Goal: Task Accomplishment & Management: Manage account settings

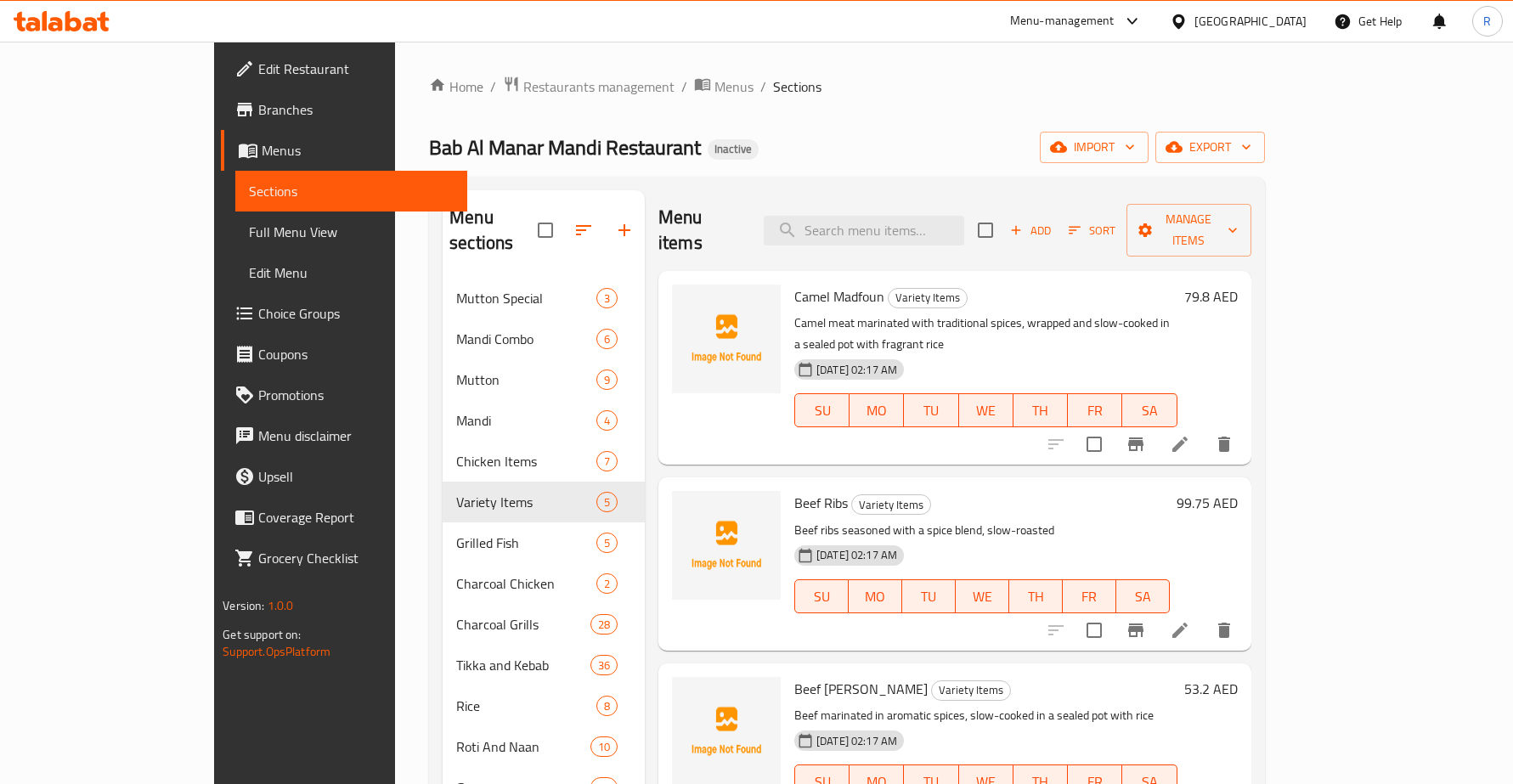
scroll to position [450, 0]
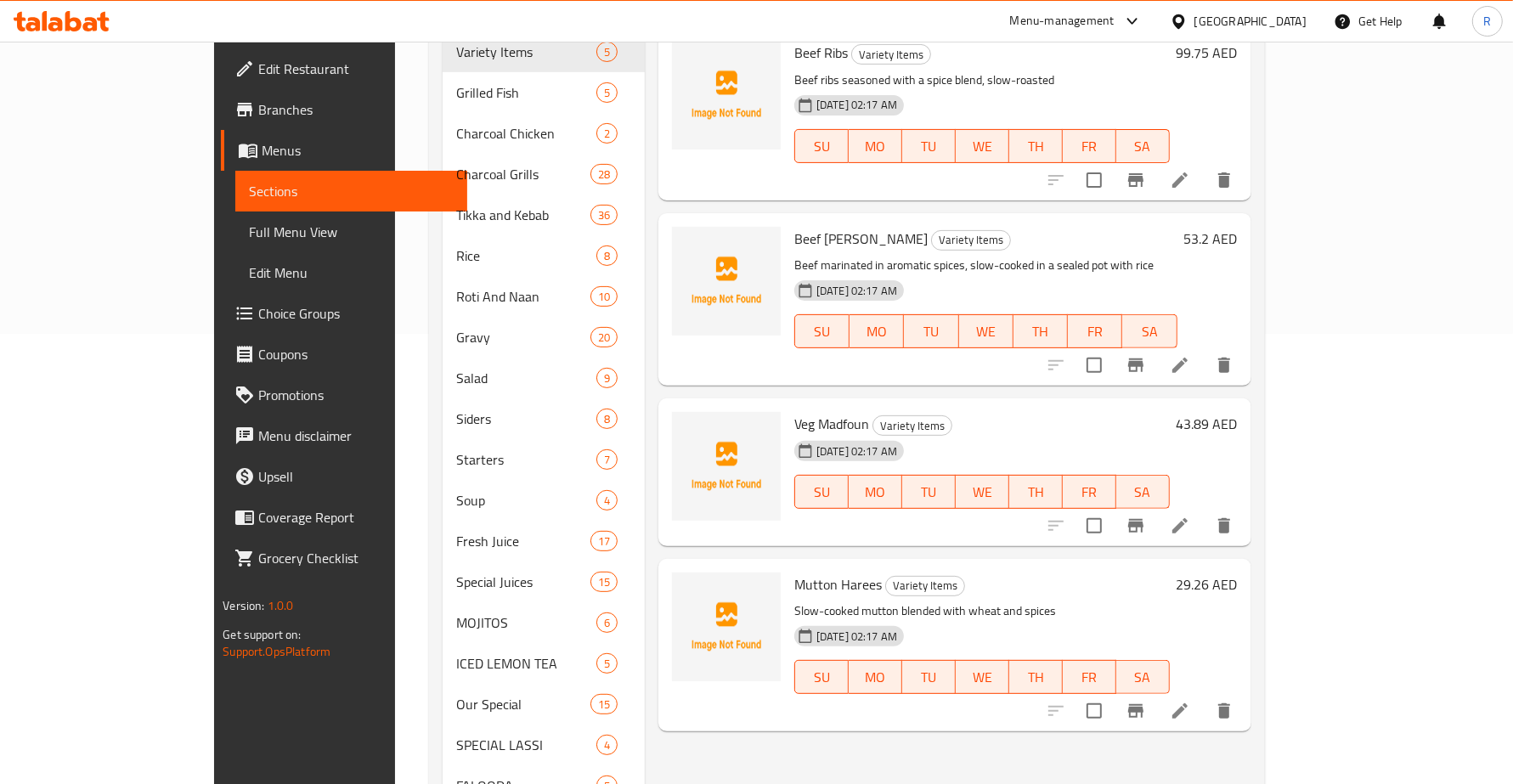
click at [961, 346] on div "Menu items Add Sort Manage items Camel Madfoun Variety Items Camel meat marinat…" at bounding box center [948, 358] width 607 height 1236
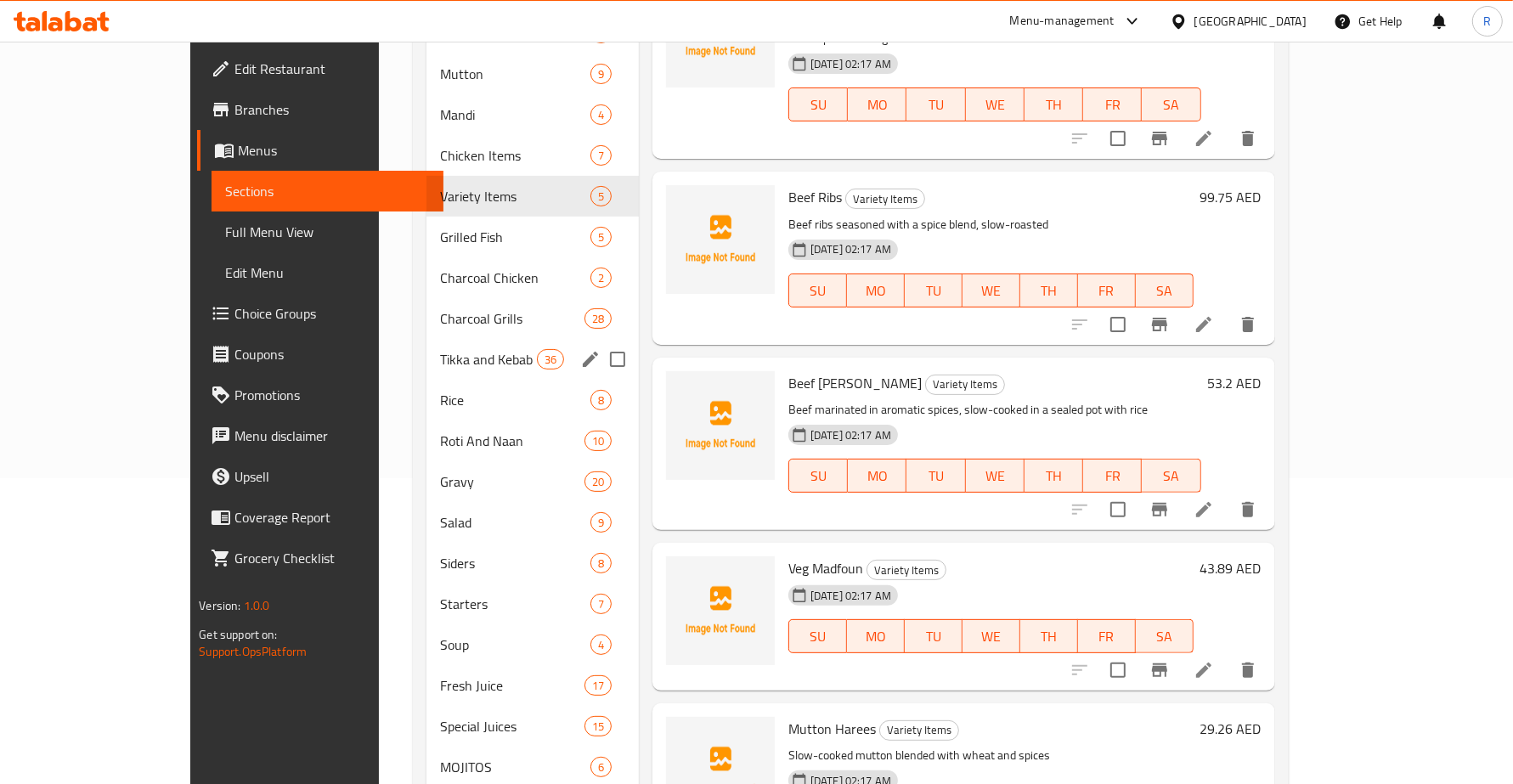
scroll to position [132, 0]
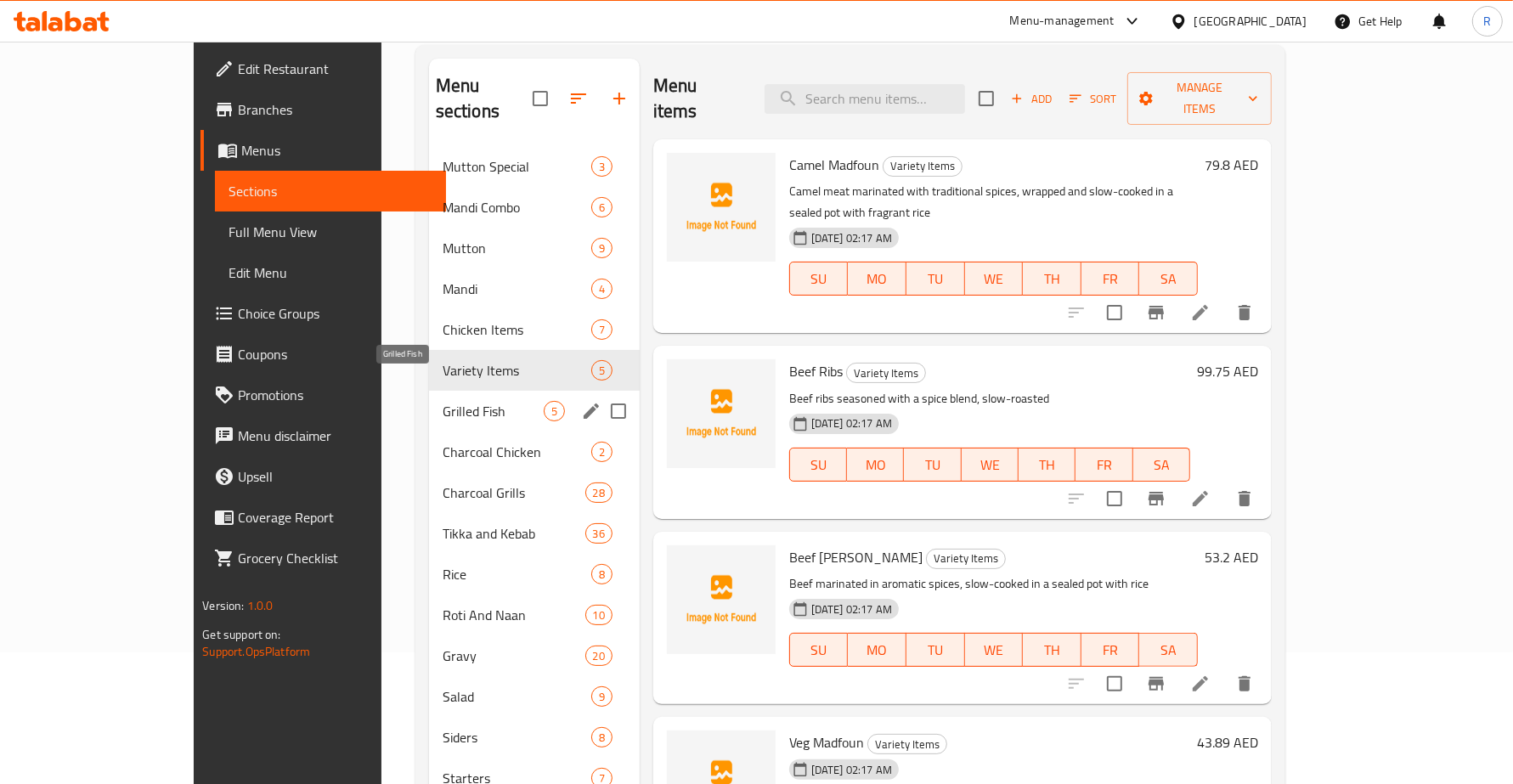
click at [443, 401] on span "Grilled Fish" at bounding box center [493, 411] width 101 height 21
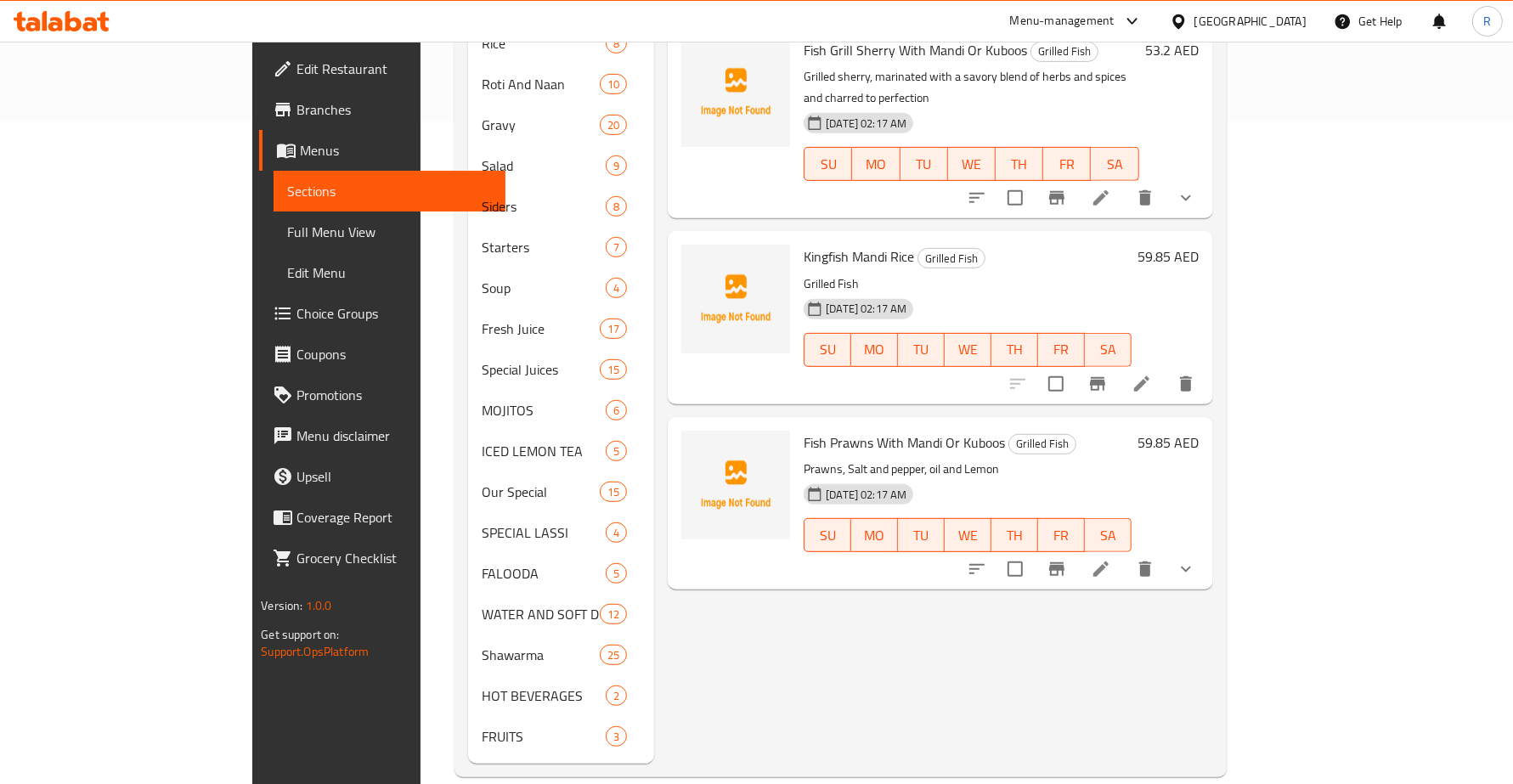
scroll to position [450, 0]
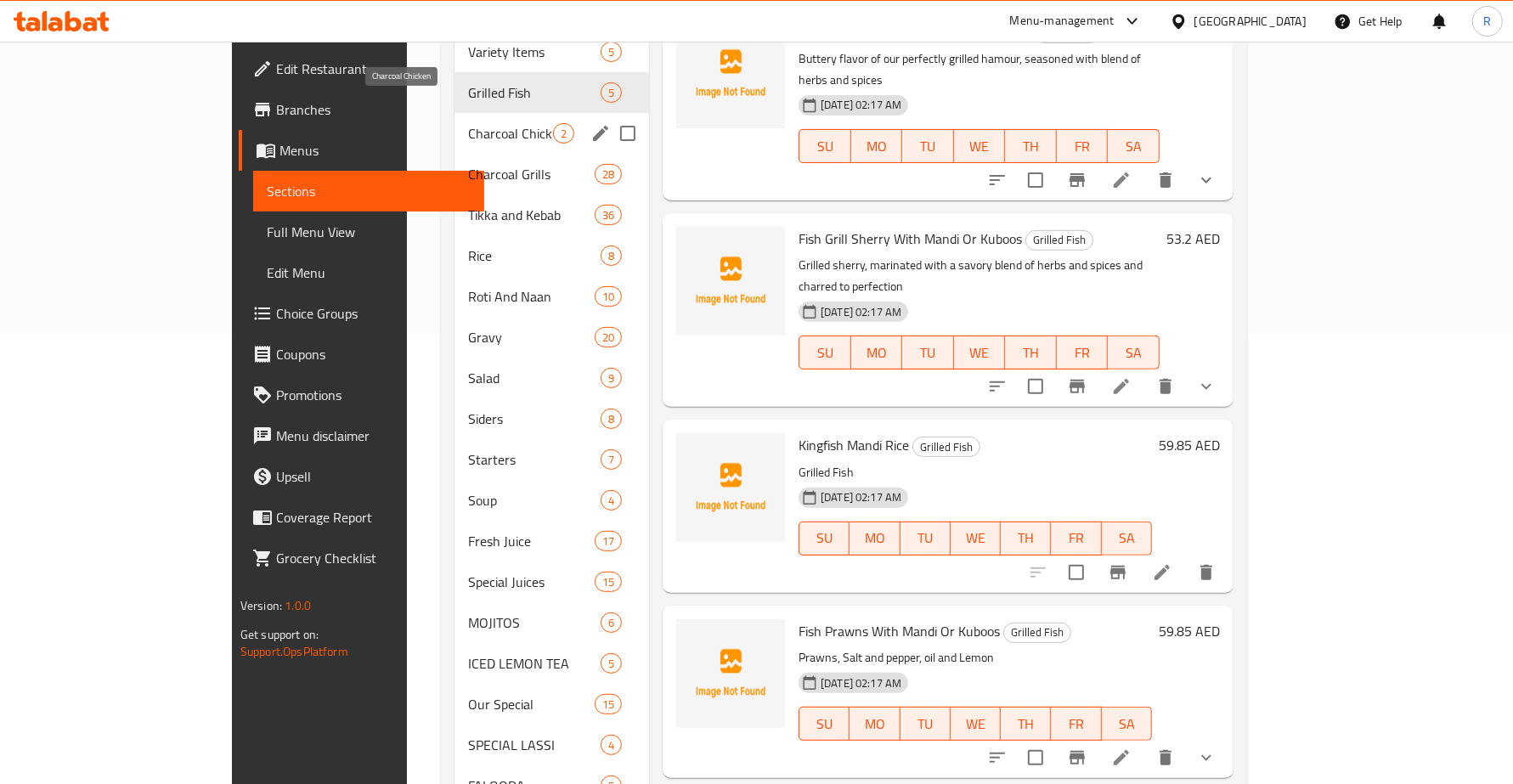
click at [468, 123] on span "Charcoal Chicken" at bounding box center [511, 134] width 85 height 21
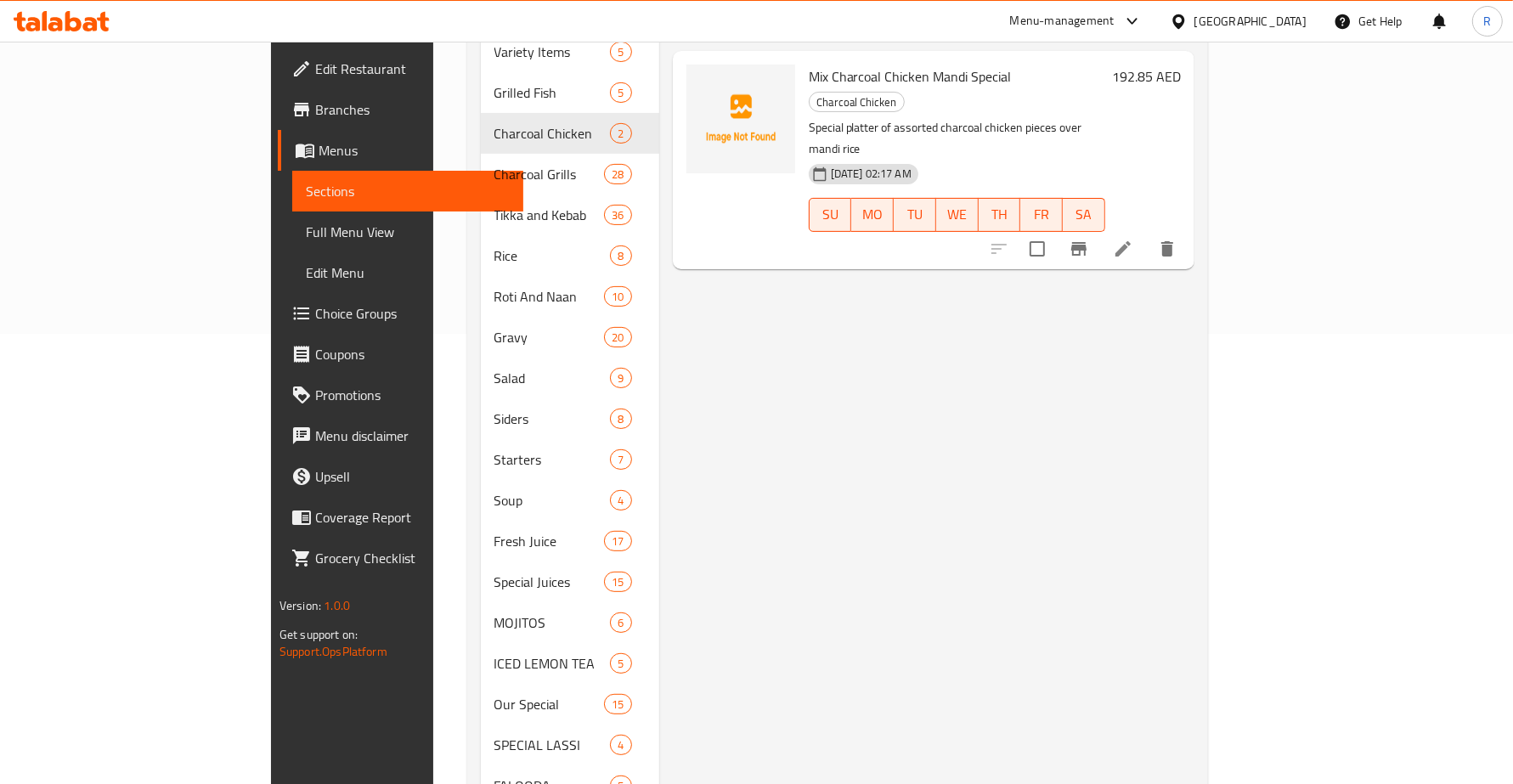
scroll to position [132, 0]
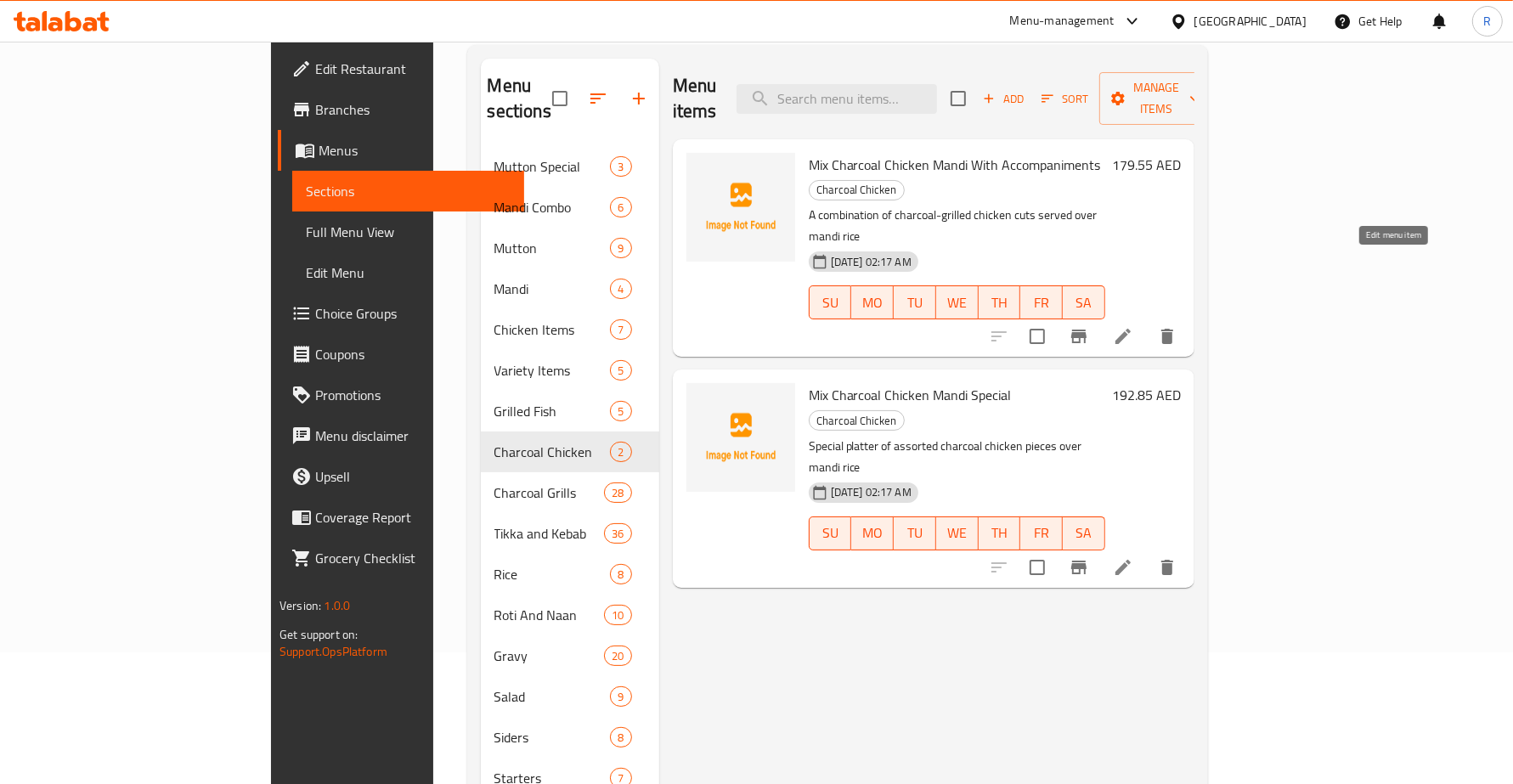
click at [1133, 326] on icon at bounding box center [1123, 337] width 21 height 21
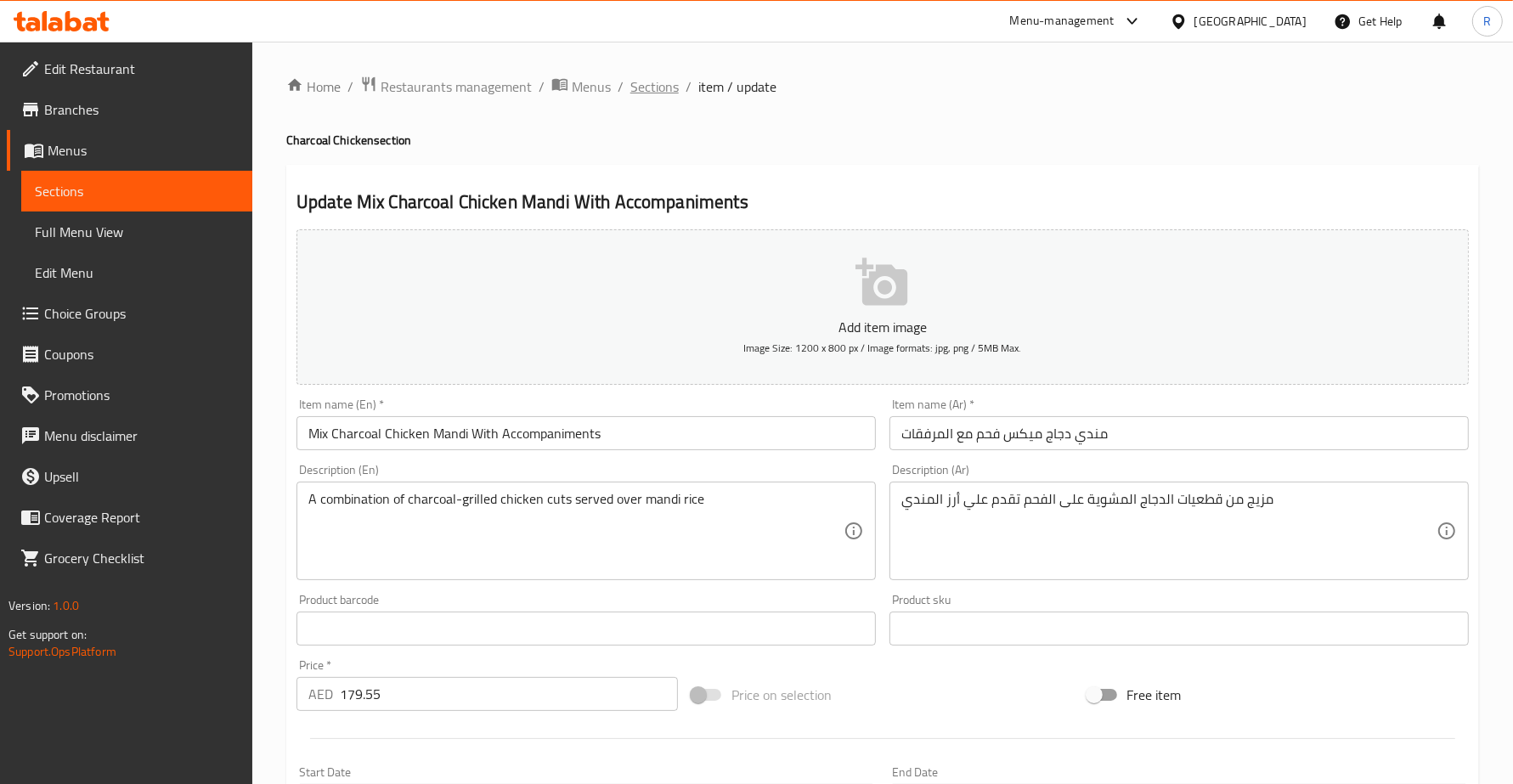
click at [657, 85] on span "Sections" at bounding box center [654, 87] width 48 height 21
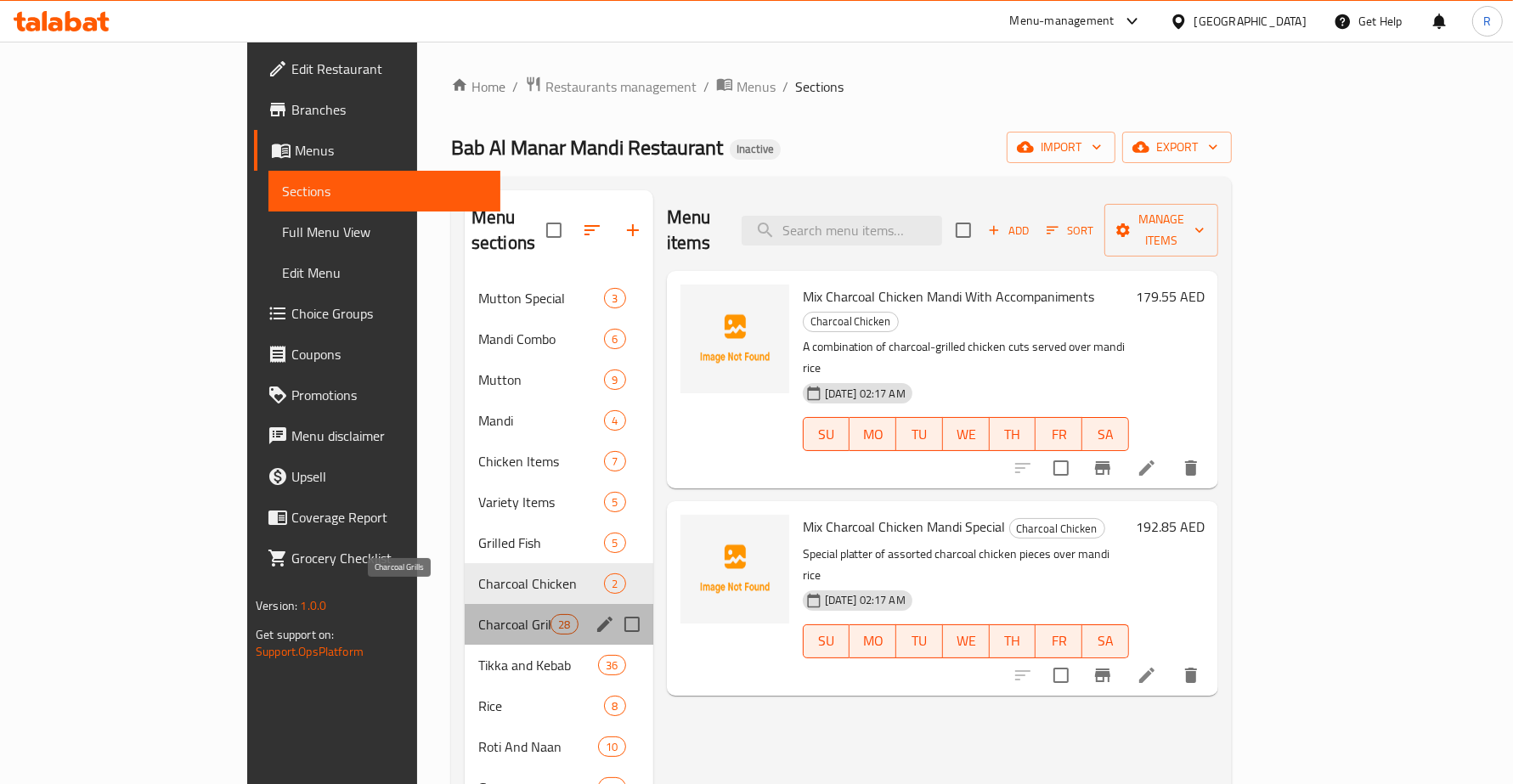
click at [478, 614] on span "Charcoal Grills" at bounding box center [514, 625] width 72 height 21
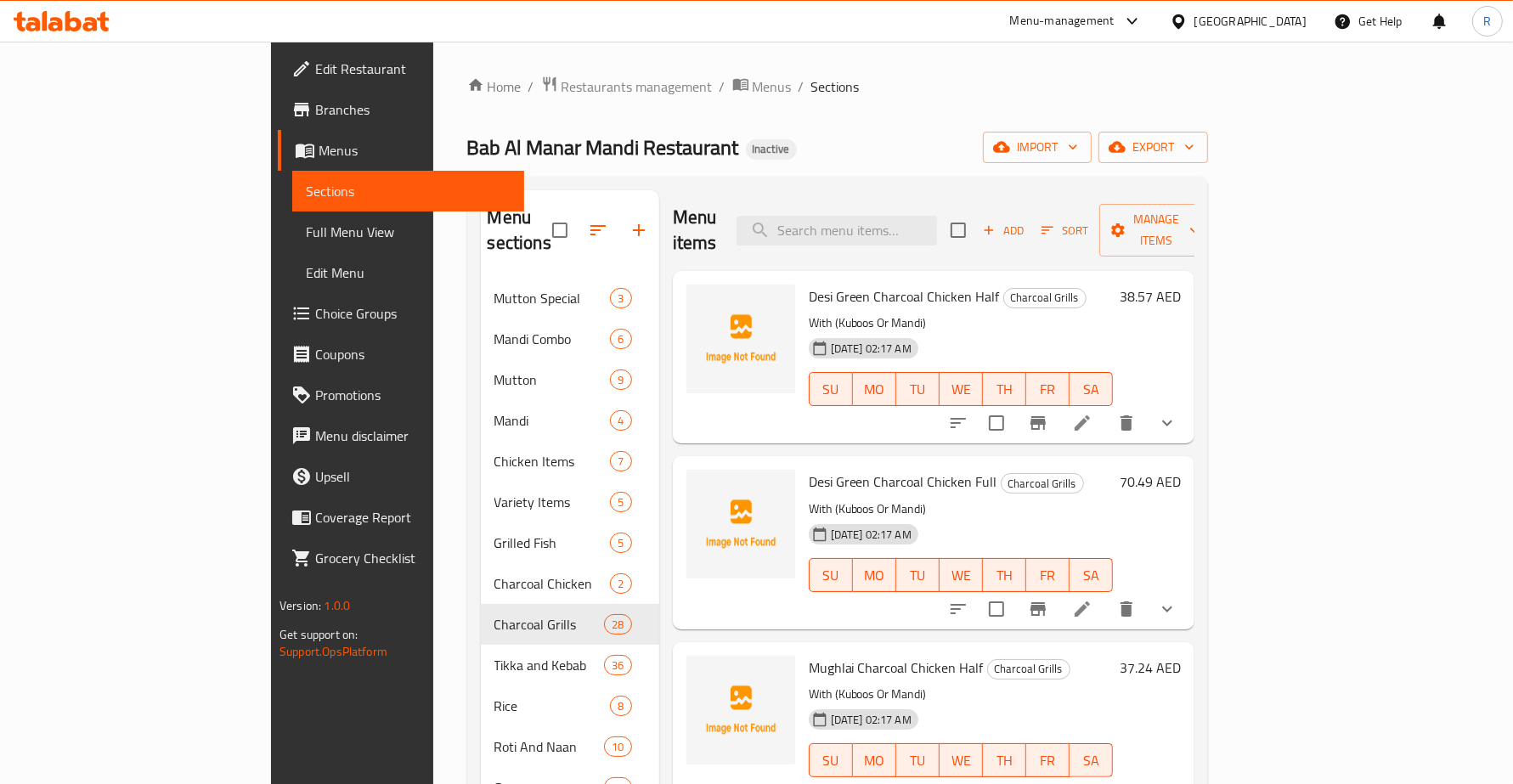
click at [1092, 412] on icon at bounding box center [1083, 423] width 21 height 21
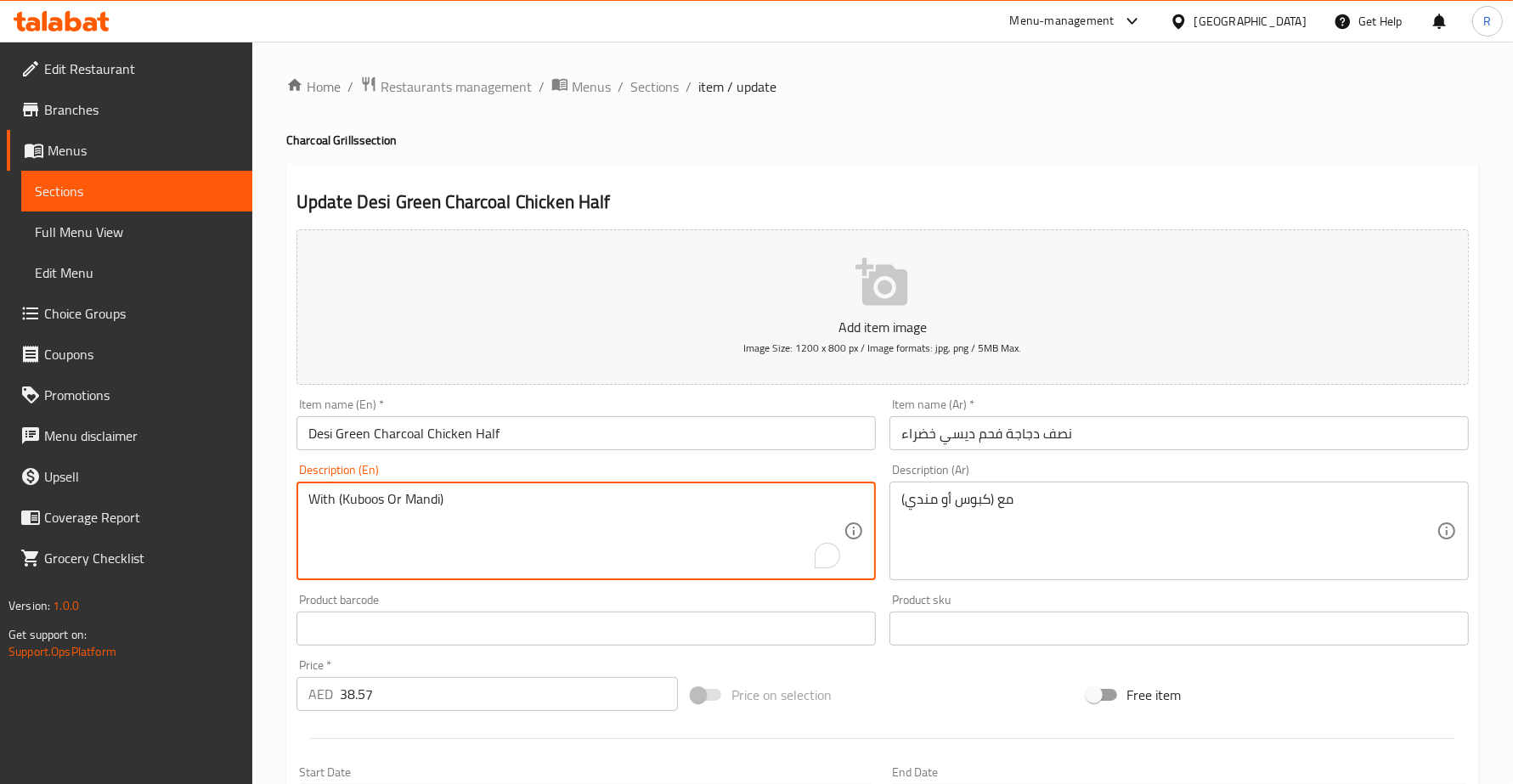
click at [542, 527] on textarea "With (Kuboos Or Mandi)" at bounding box center [575, 531] width 535 height 81
click at [541, 508] on textarea "With (Kuboos Or Mandi)" at bounding box center [575, 531] width 535 height 81
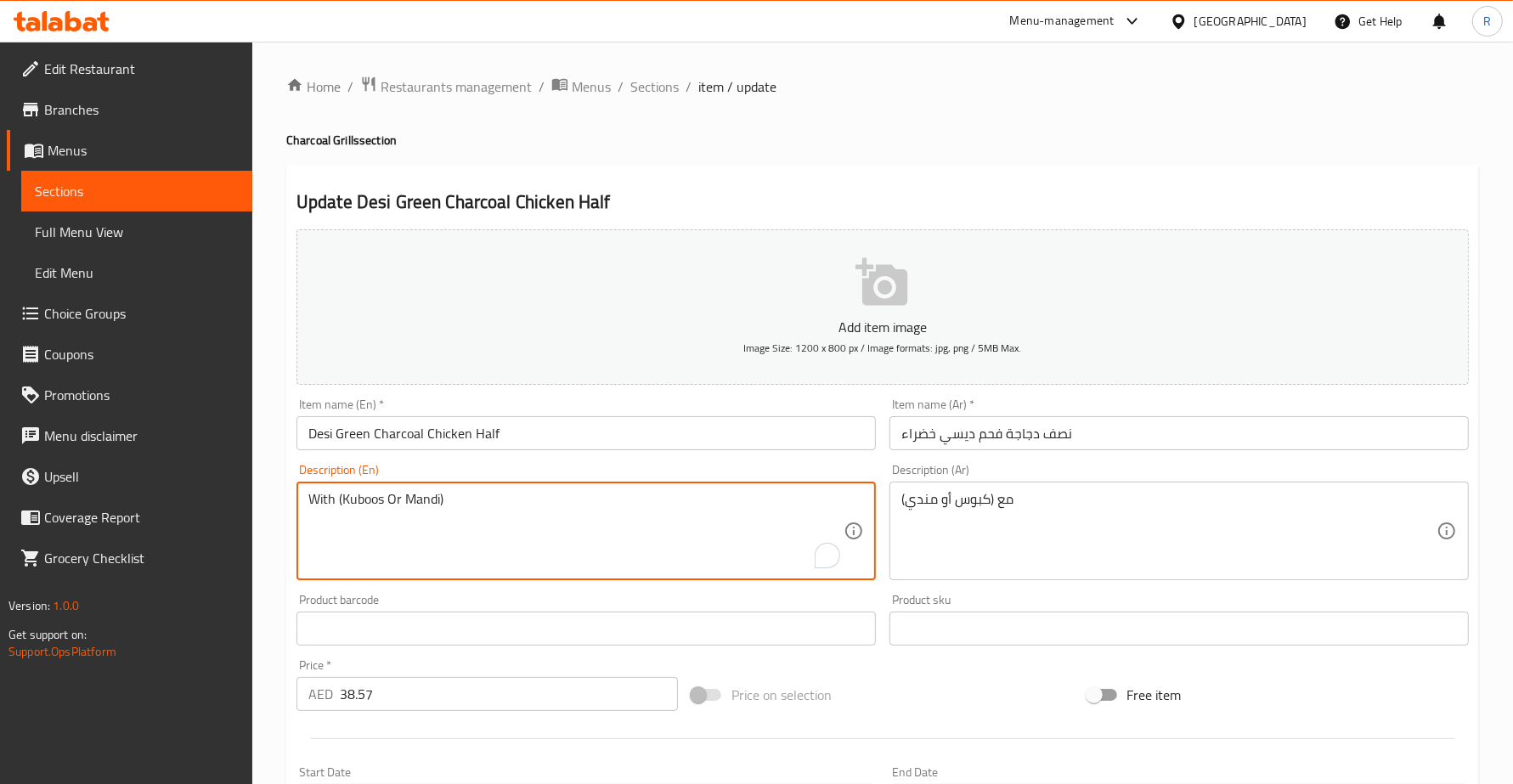
paste textarea "Half chicken marinated in fresh herbs, green chili paste, and spices"
click at [705, 506] on textarea "Half chicken marinated in fresh herbs, green chili paste, and spices" at bounding box center [575, 531] width 535 height 81
type textarea "Half chicken marinated in fresh herbs, green chili paste, and spices"
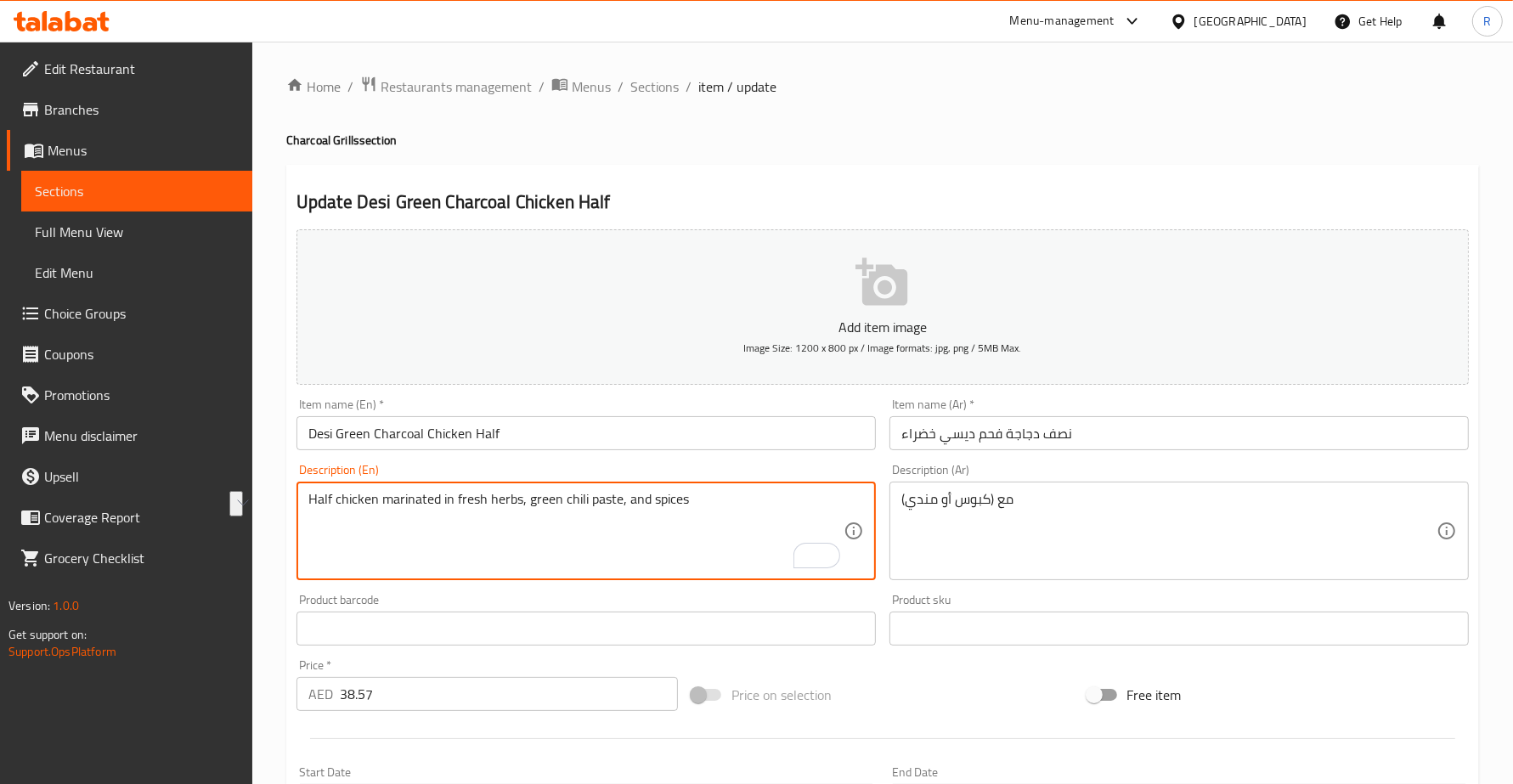
click at [1082, 493] on textarea "مع (كبوس أو مندي)" at bounding box center [1169, 531] width 535 height 81
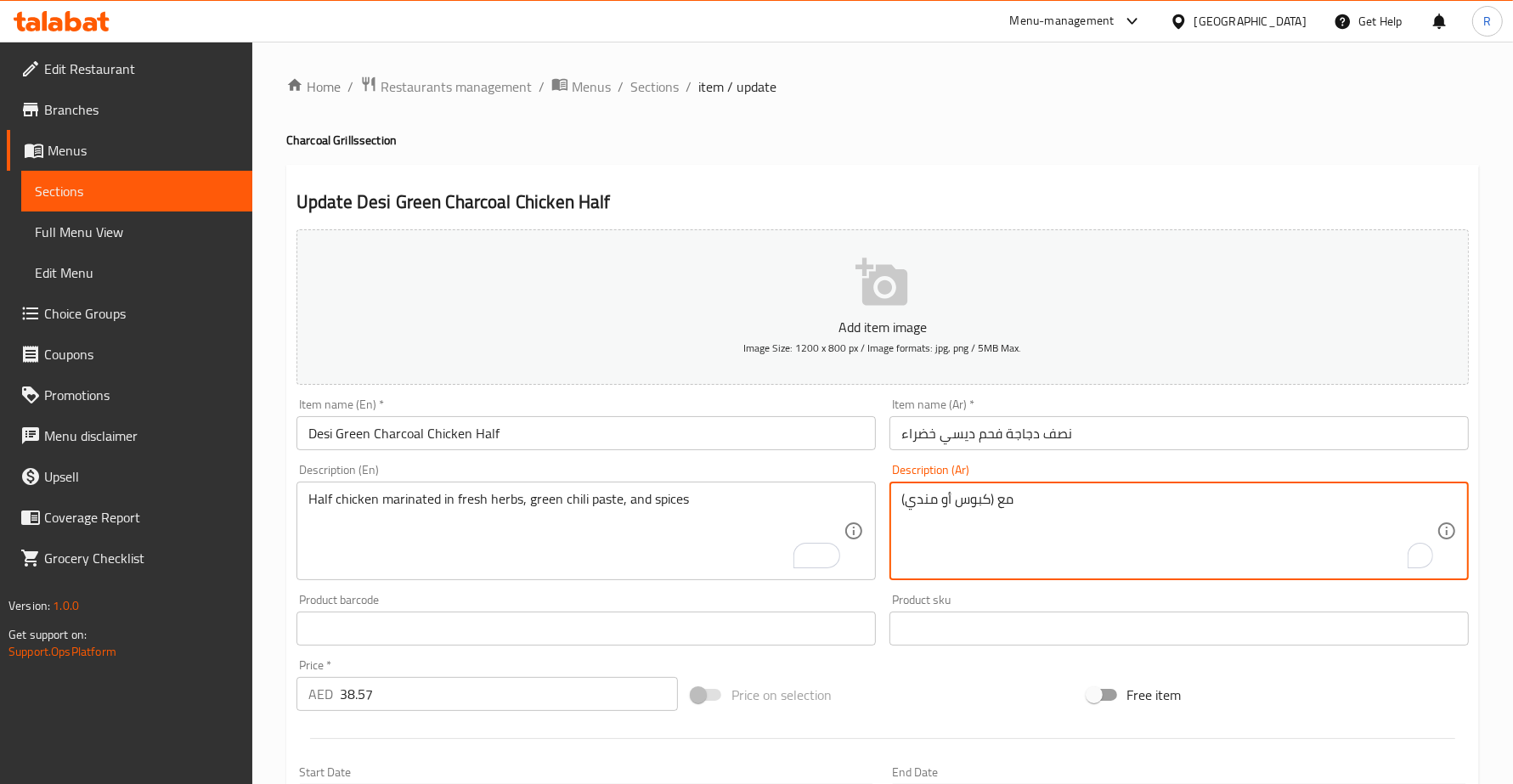
click at [1082, 493] on textarea "مع (كبوس أو مندي)" at bounding box center [1169, 531] width 535 height 81
paste textarea "نصف دجاجة متبلة بالأعشاب الطازجة ومعجون الفلفل الأخضر والتوابل"
click at [949, 506] on textarea "نصف دجاجة متبلة بالأعشاب الطازجة ومعجون الفلفل الأخضر والتوابل" at bounding box center [1169, 531] width 535 height 81
type textarea "نصف دجاجة متبلة بالأعشاب الطازجة ومعجون الفلفل الأخضر الحار والتوابل"
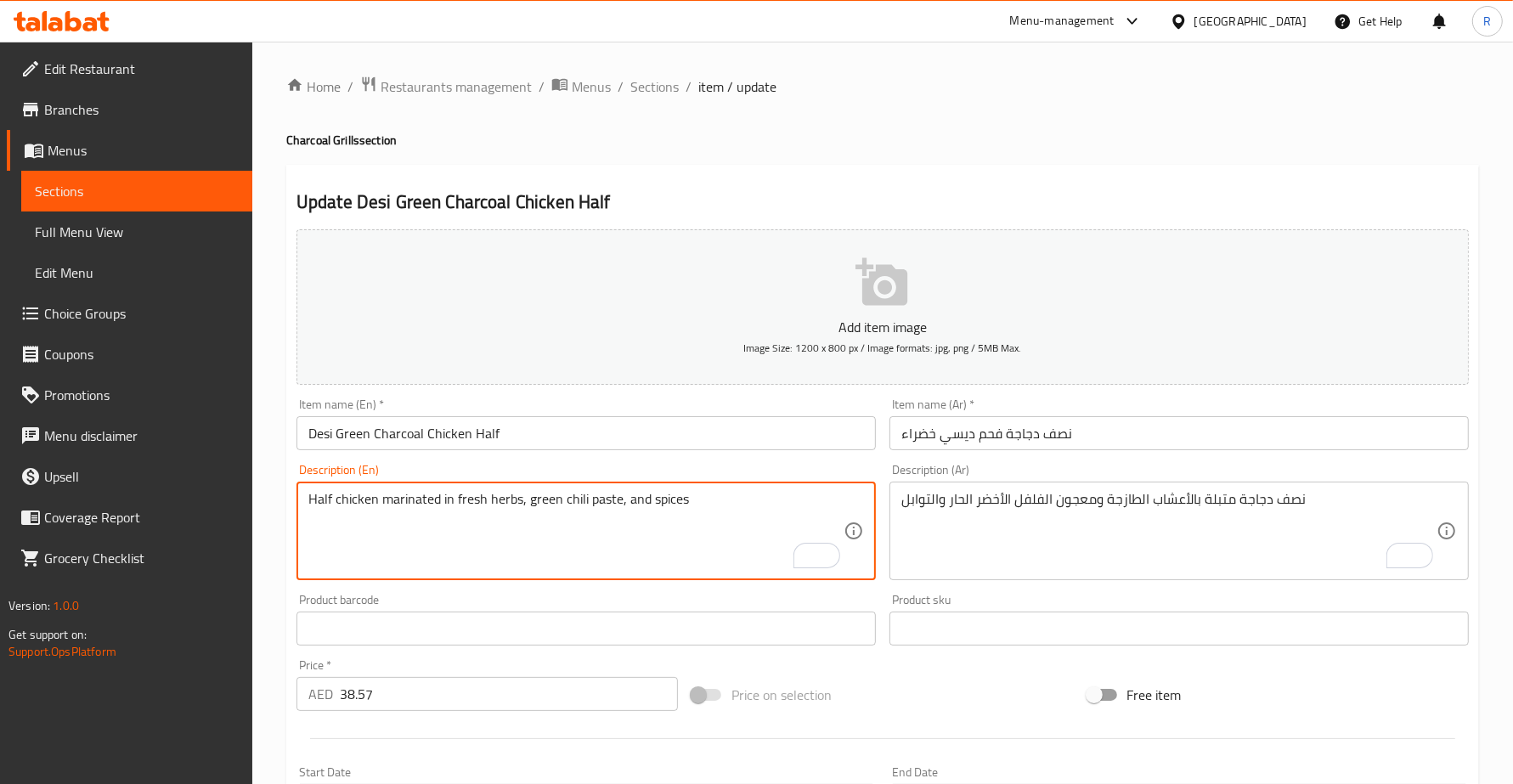
drag, startPoint x: 588, startPoint y: 500, endPoint x: 617, endPoint y: 494, distance: 29.6
click at [888, 592] on div "Product sku Product sku" at bounding box center [1178, 619] width 592 height 65
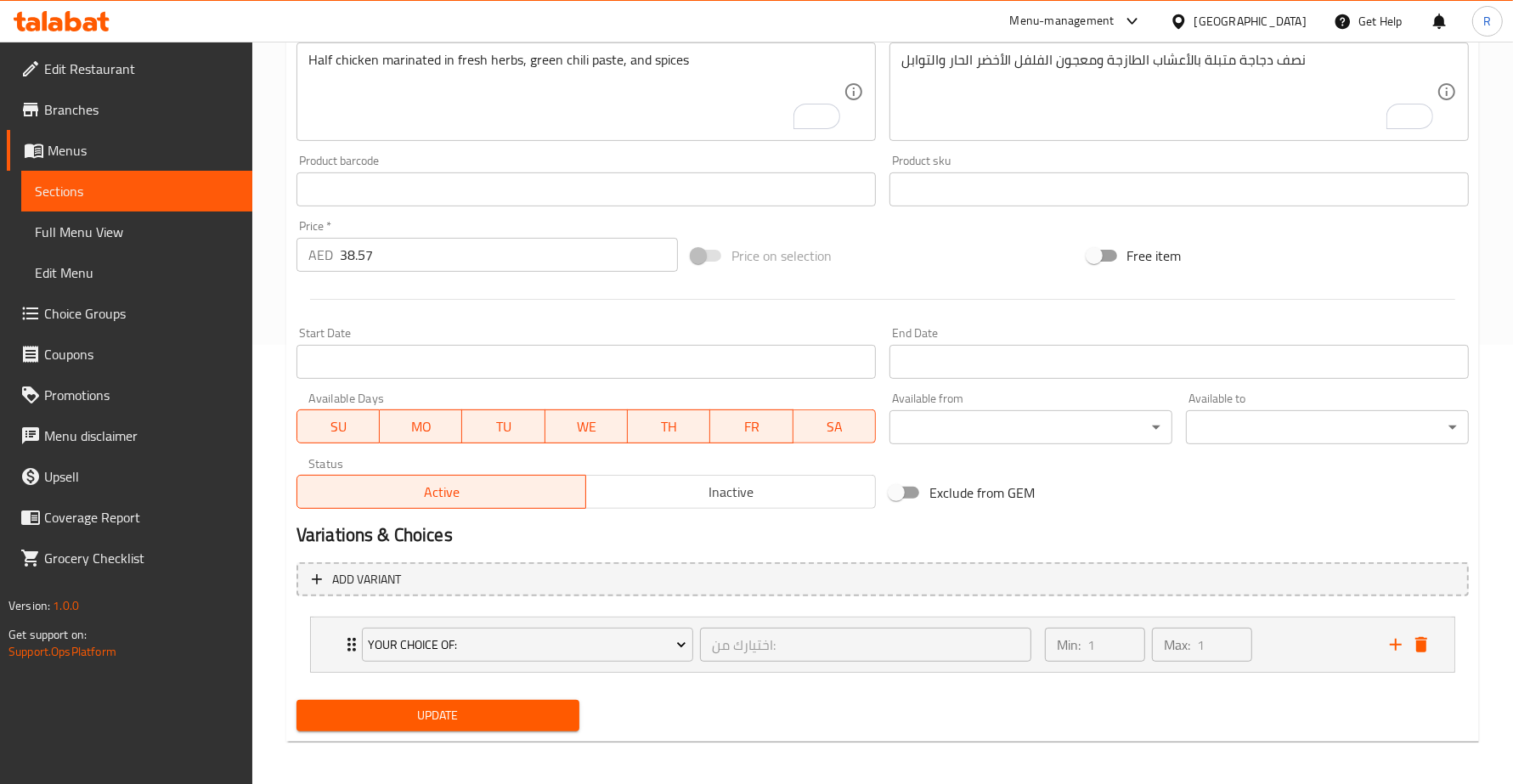
scroll to position [443, 0]
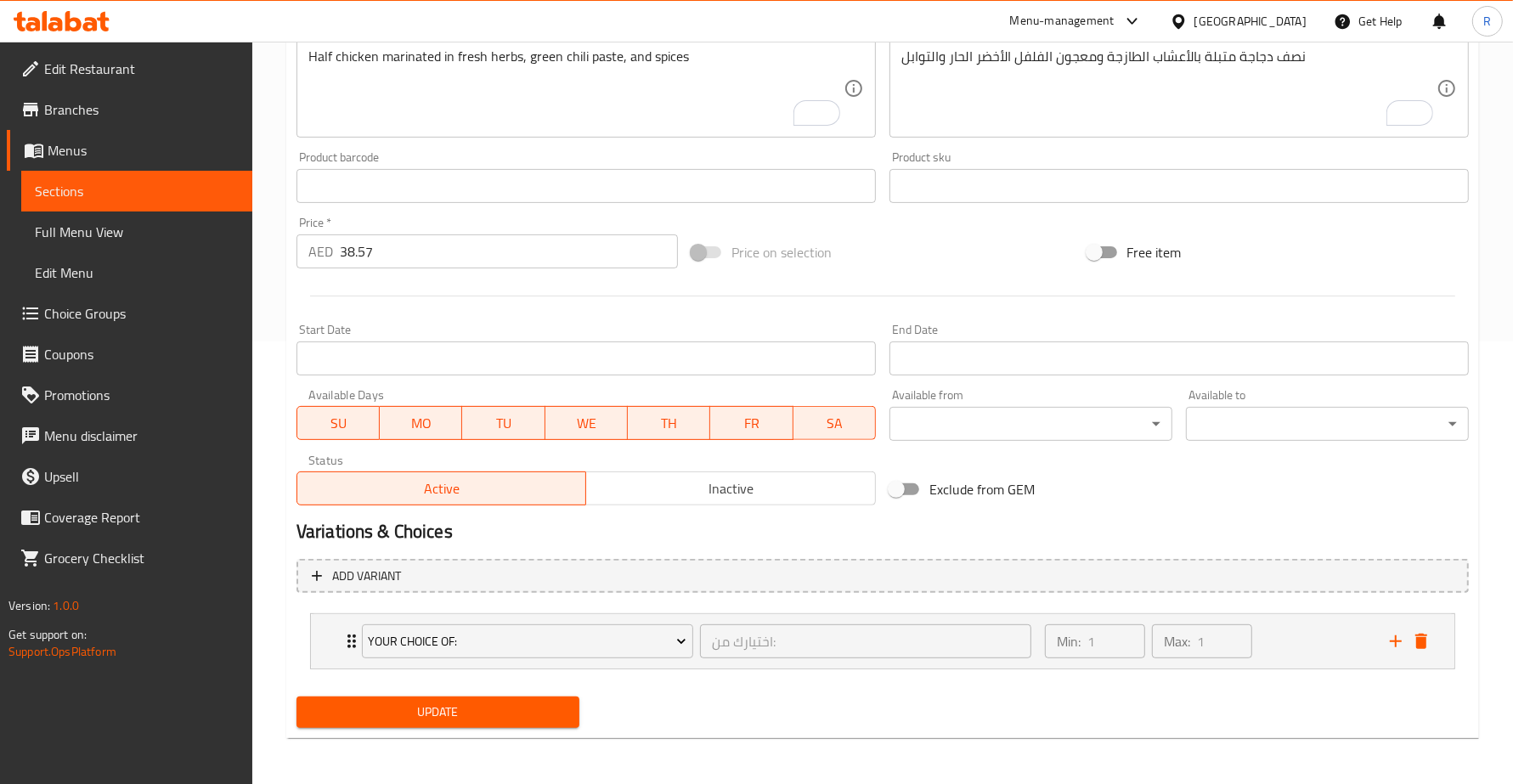
click at [532, 707] on span "Update" at bounding box center [438, 712] width 256 height 21
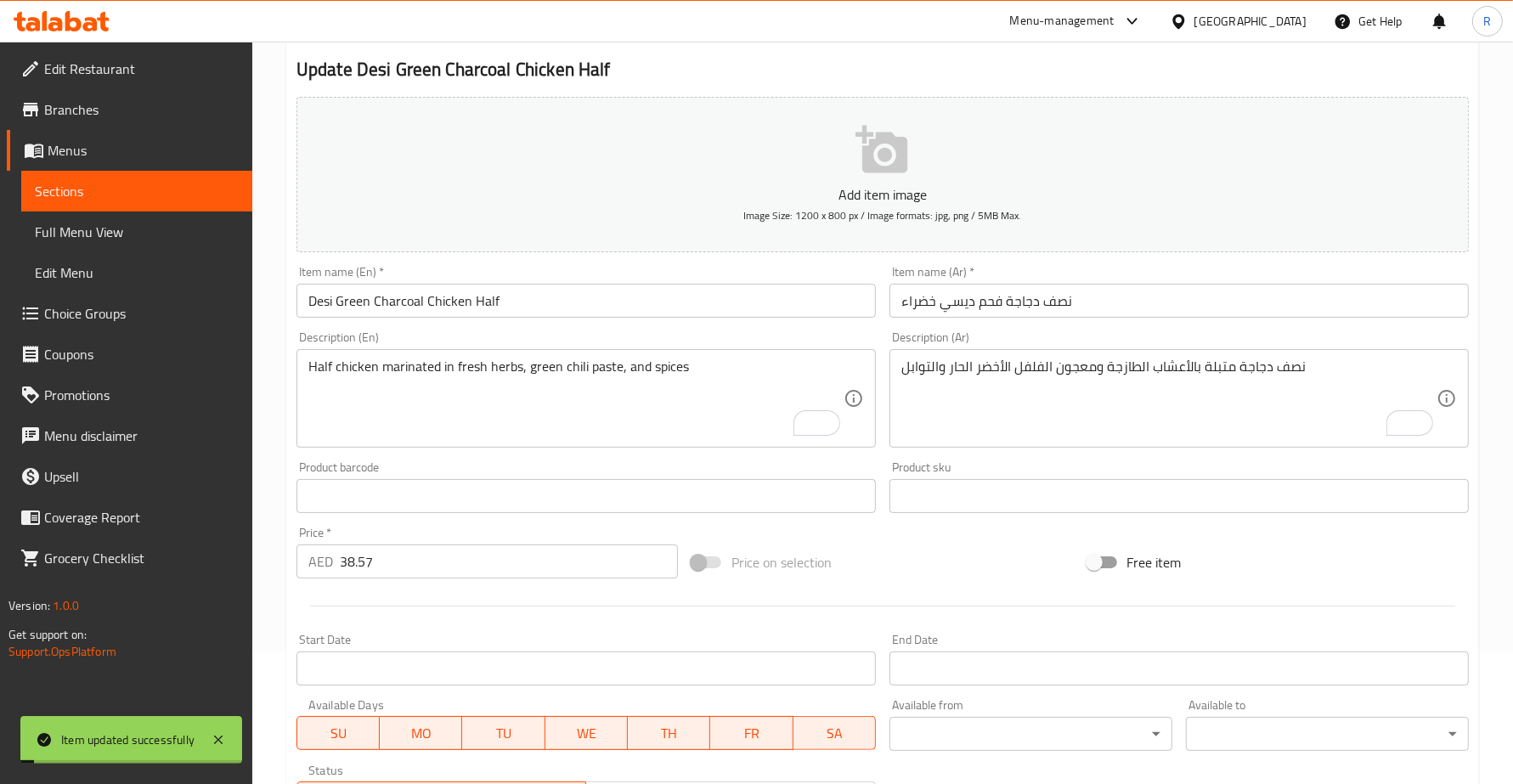
scroll to position [0, 0]
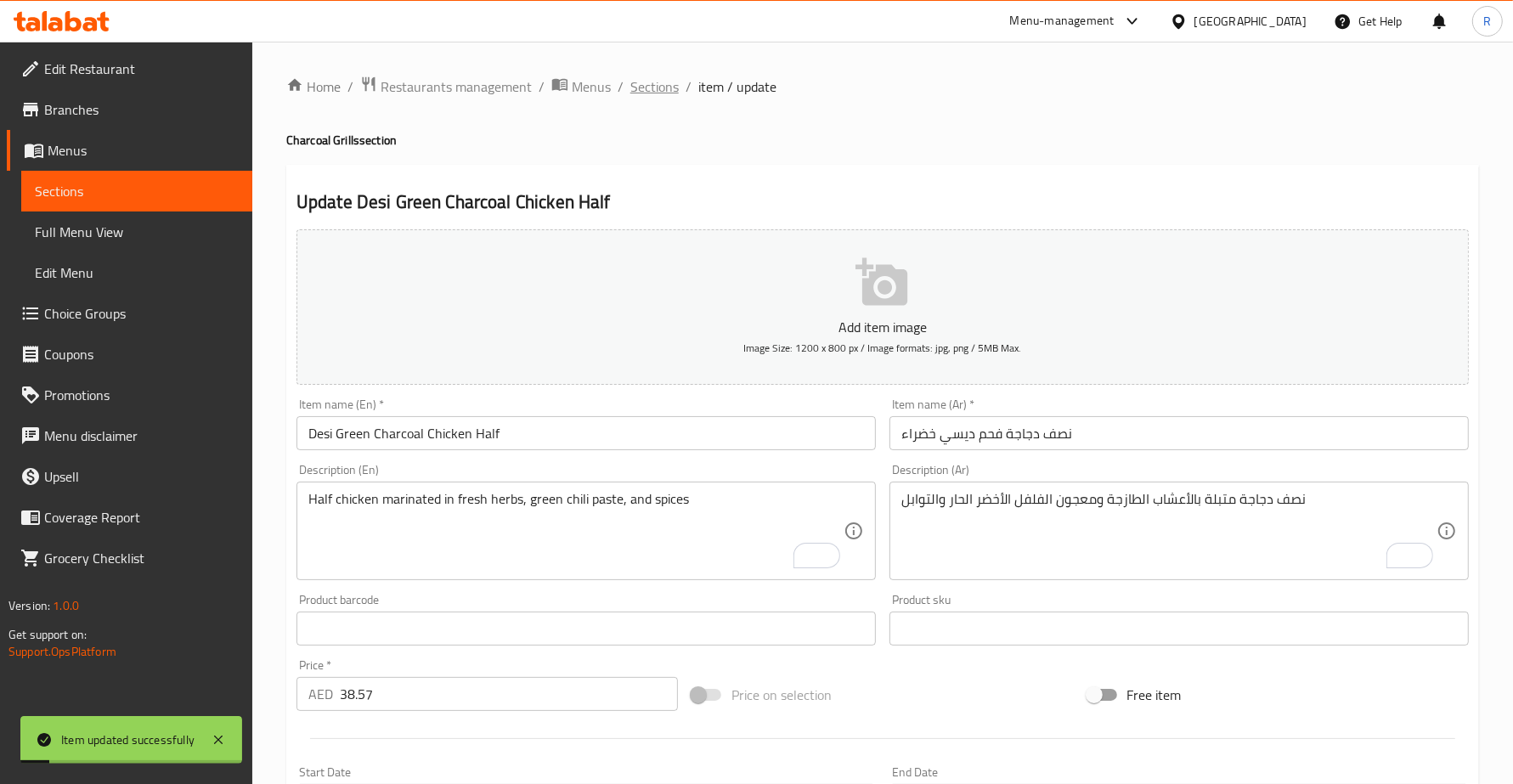
click at [660, 77] on span "Sections" at bounding box center [654, 87] width 48 height 21
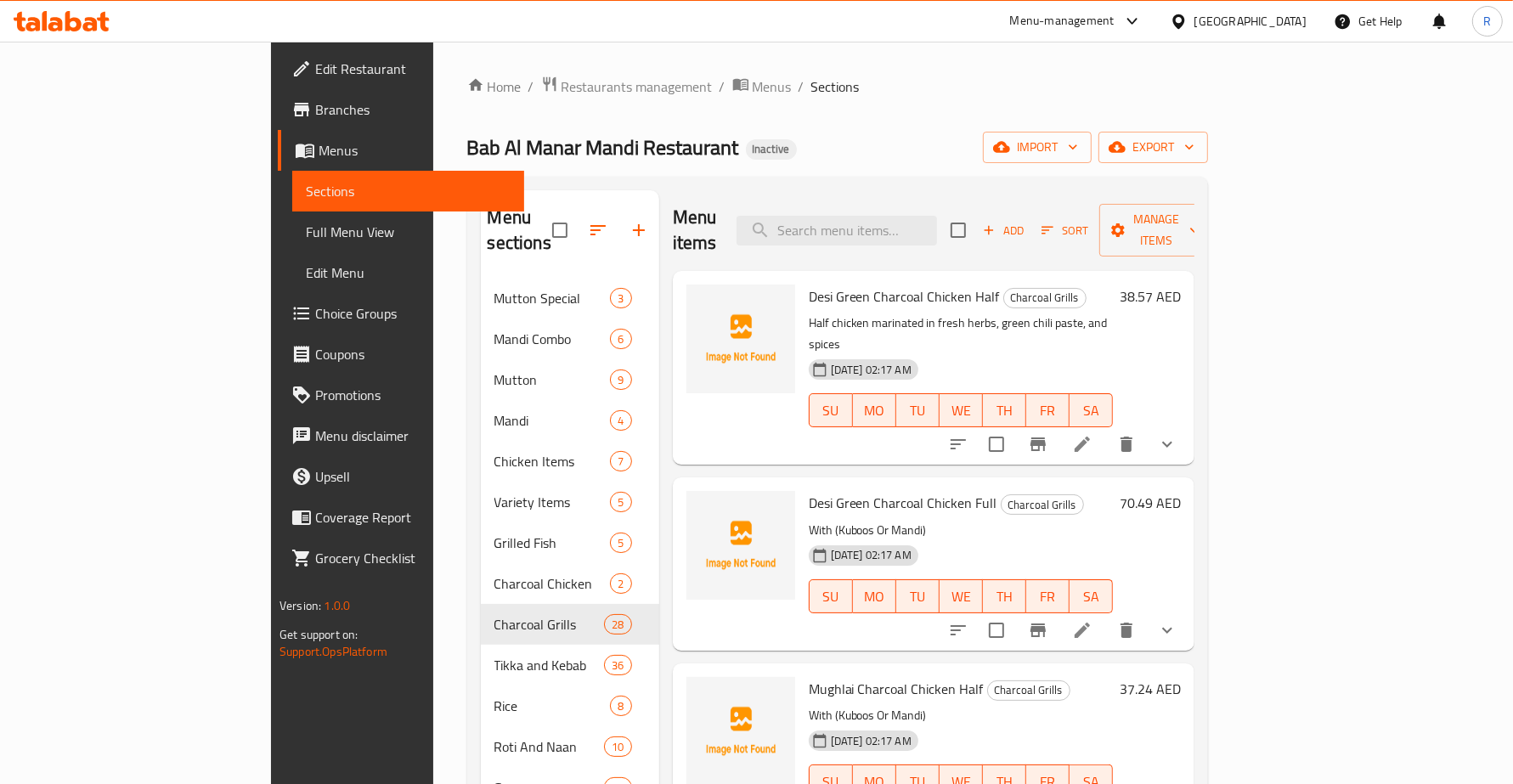
click at [1188, 610] on button "show more" at bounding box center [1167, 629] width 41 height 41
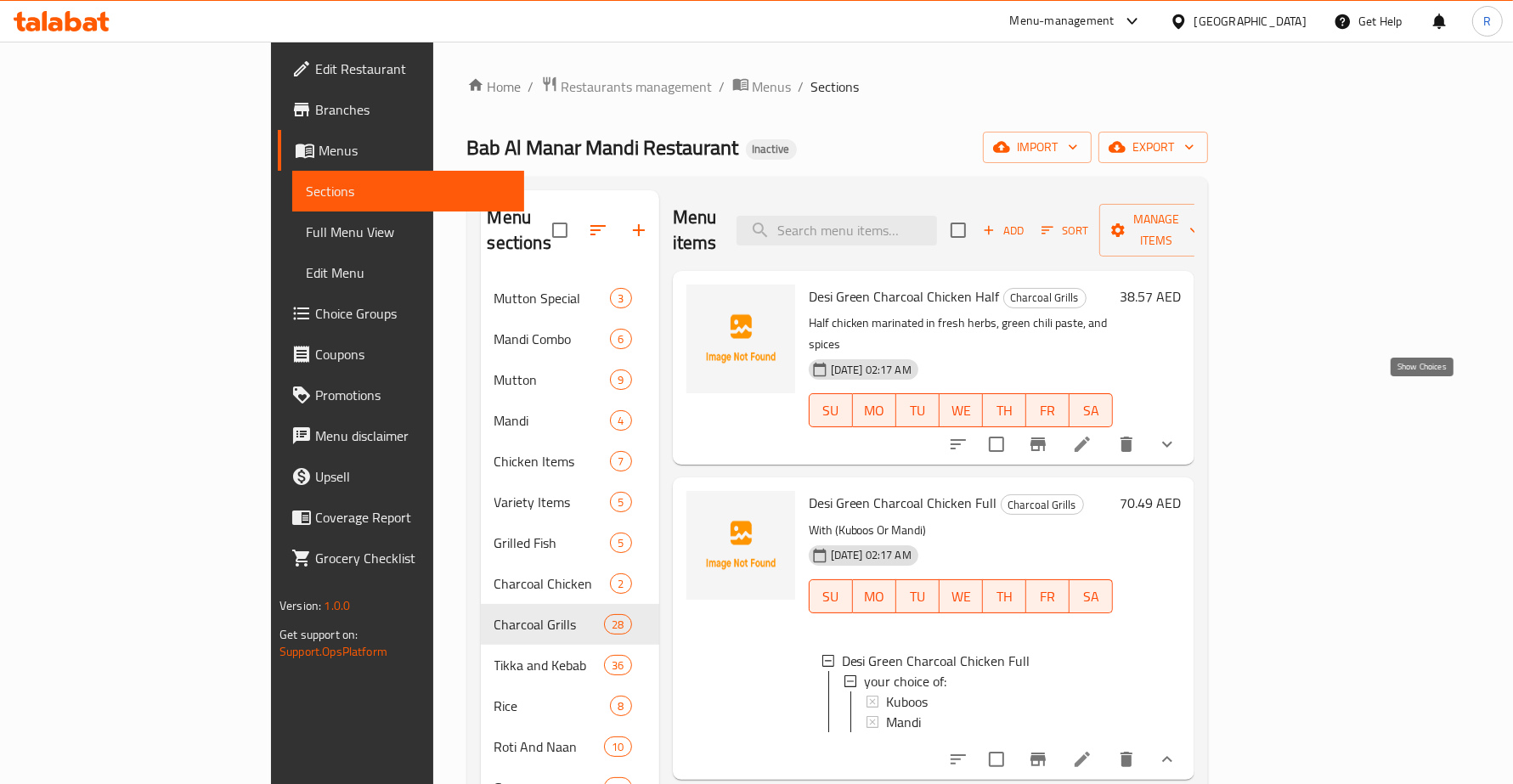
click at [1177, 434] on icon "show more" at bounding box center [1167, 445] width 21 height 21
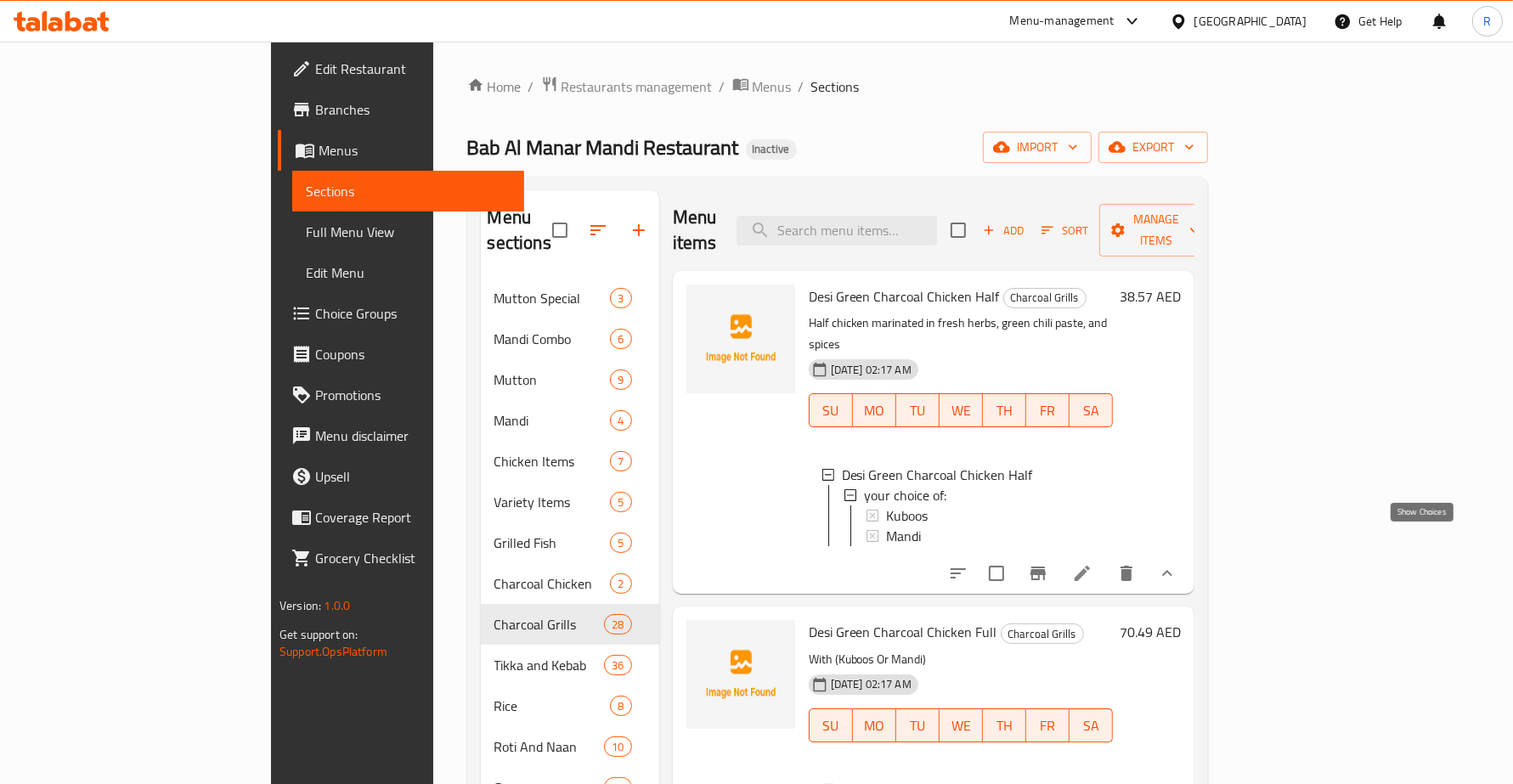
click at [1177, 563] on icon "show more" at bounding box center [1167, 574] width 21 height 21
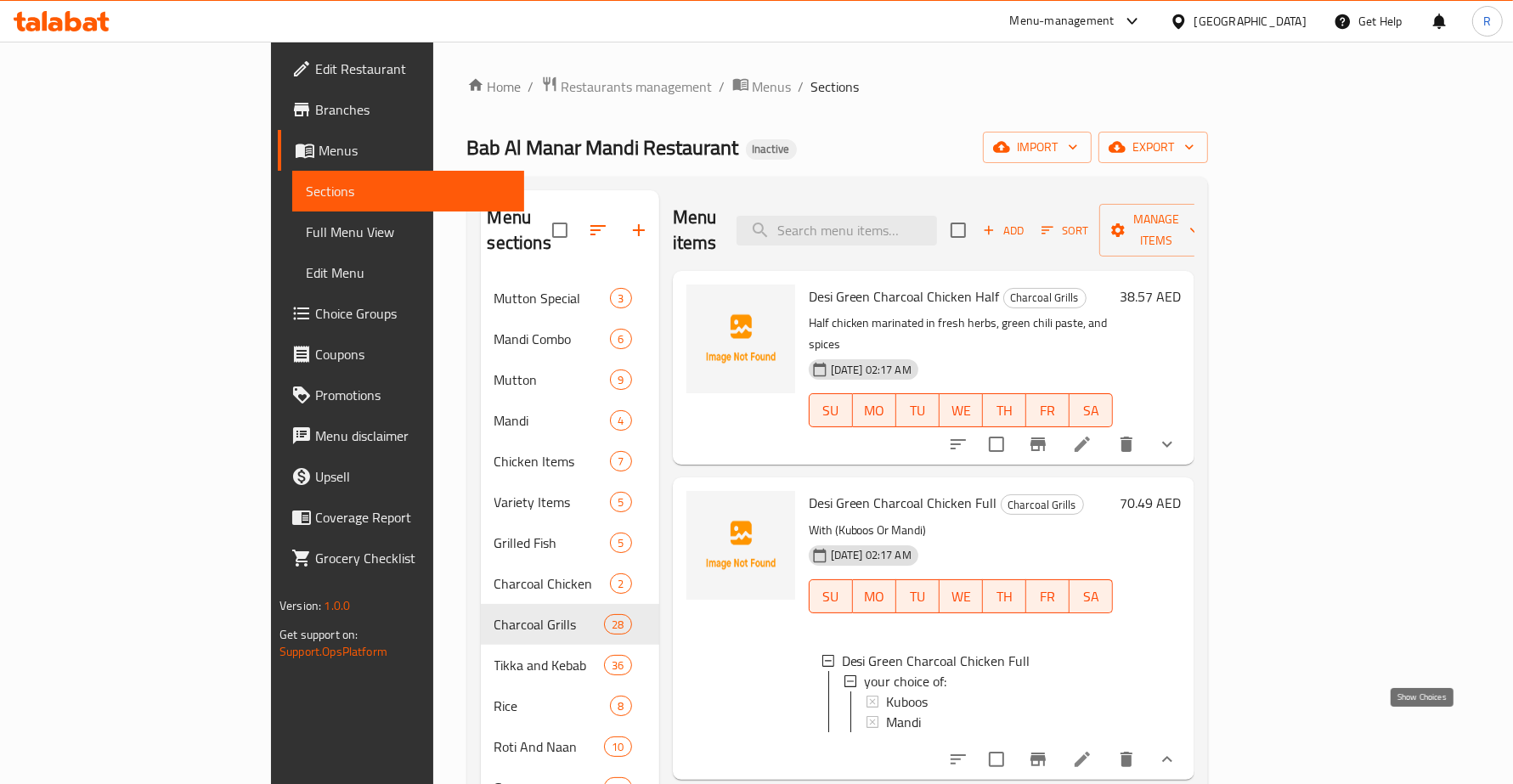
click at [1177, 749] on icon "show more" at bounding box center [1167, 759] width 21 height 21
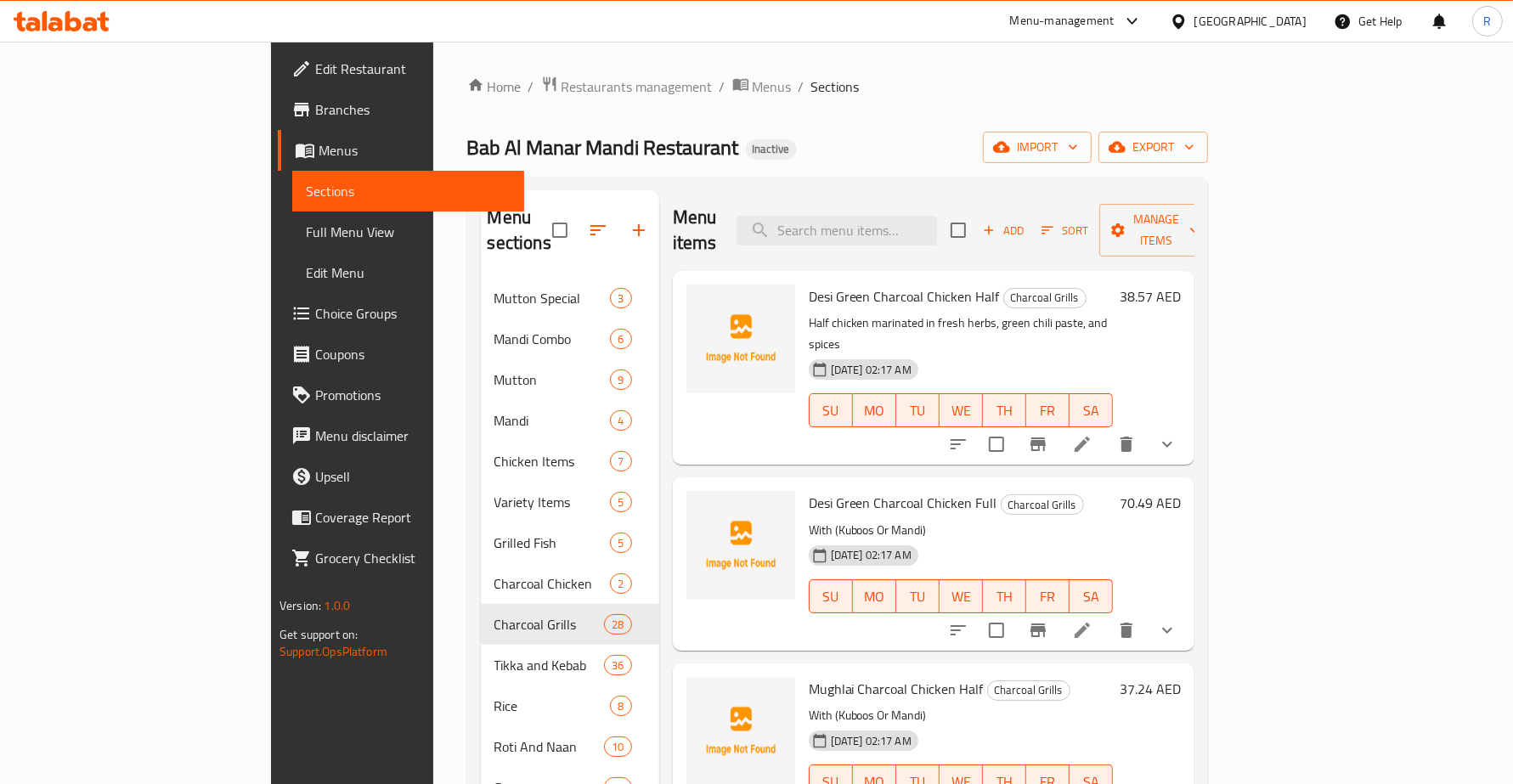
click at [1188, 424] on button "show more" at bounding box center [1167, 444] width 41 height 41
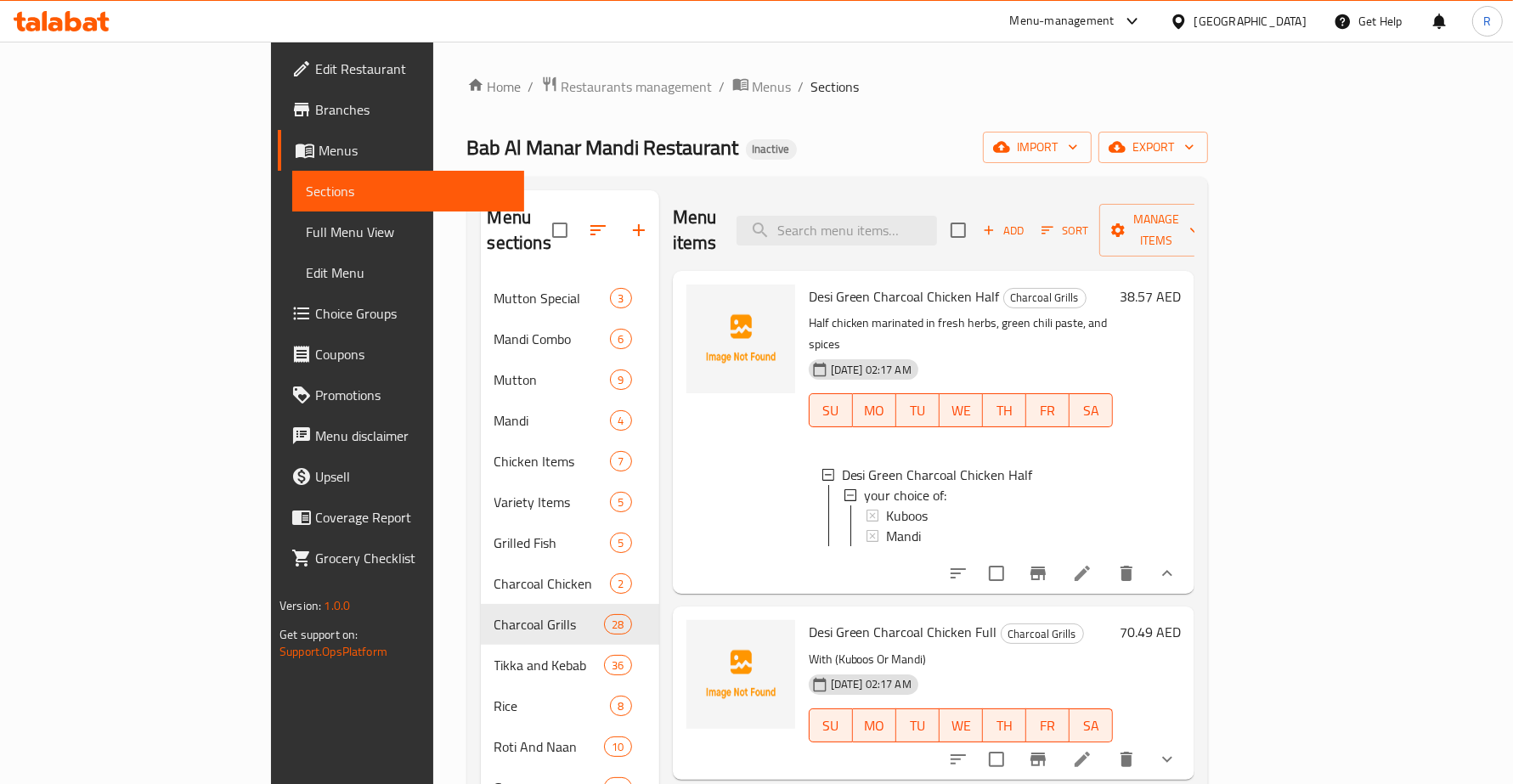
click at [1177, 563] on icon "show more" at bounding box center [1167, 574] width 21 height 21
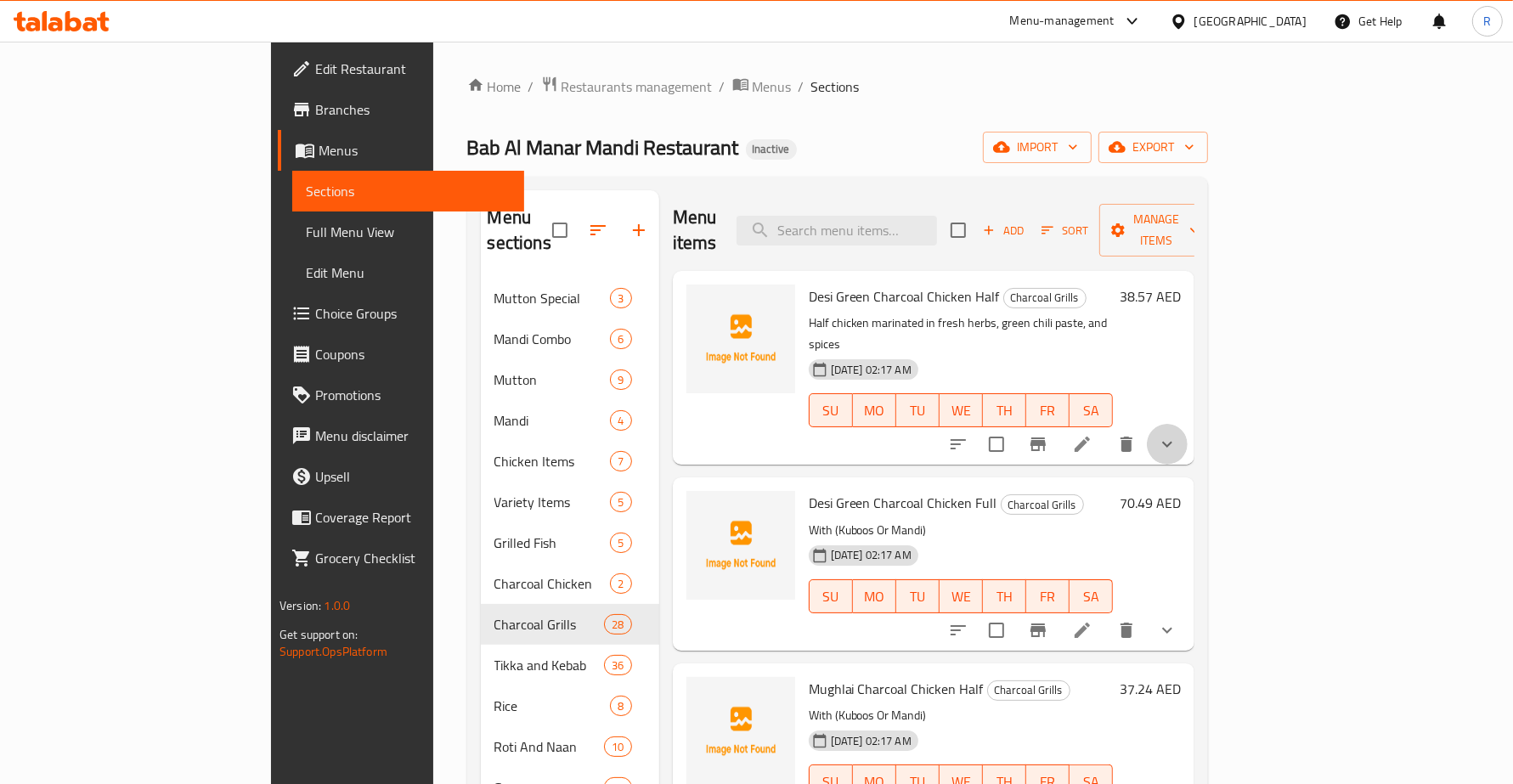
click at [1188, 424] on button "show more" at bounding box center [1167, 444] width 41 height 41
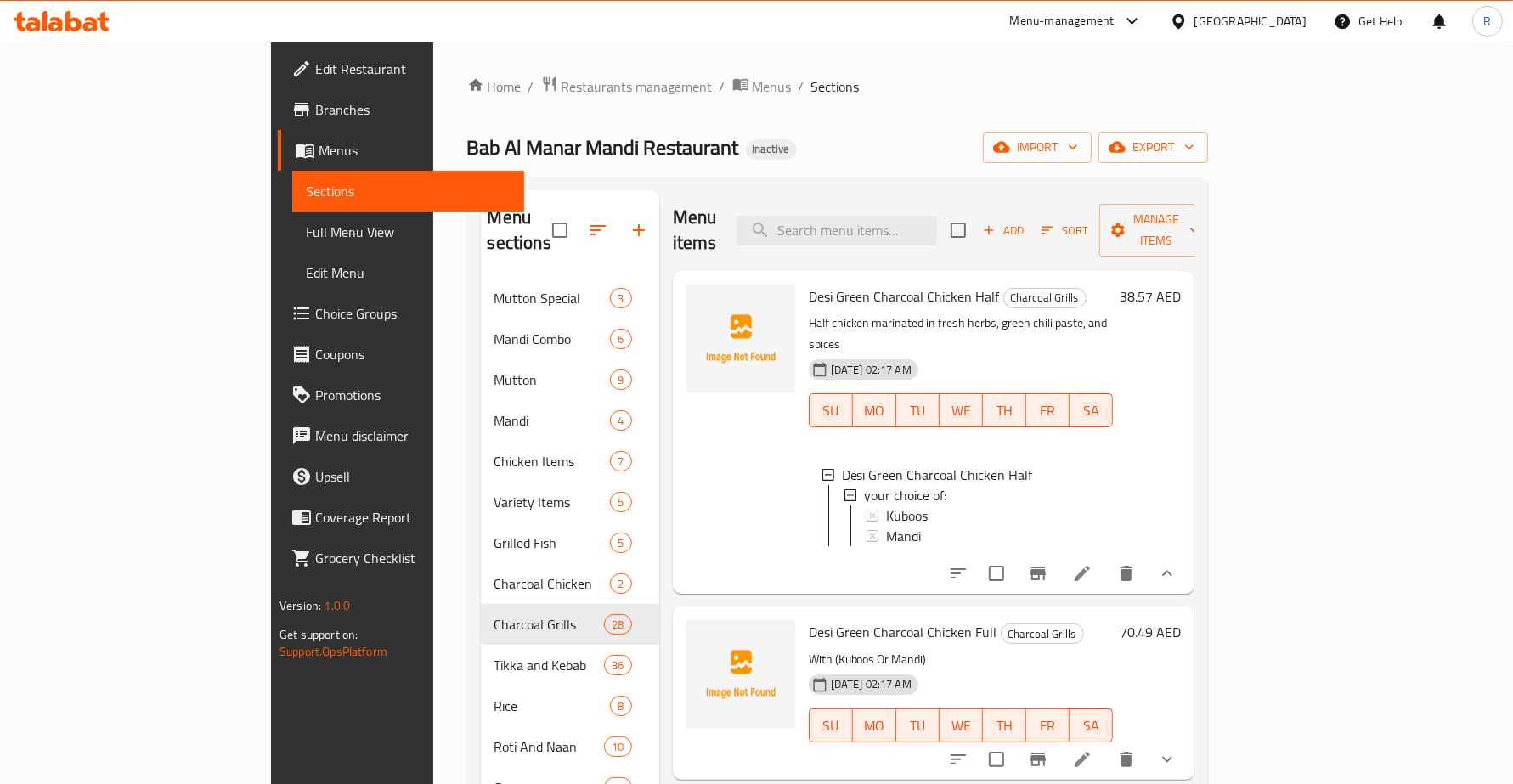
click at [1092, 563] on icon at bounding box center [1083, 574] width 21 height 21
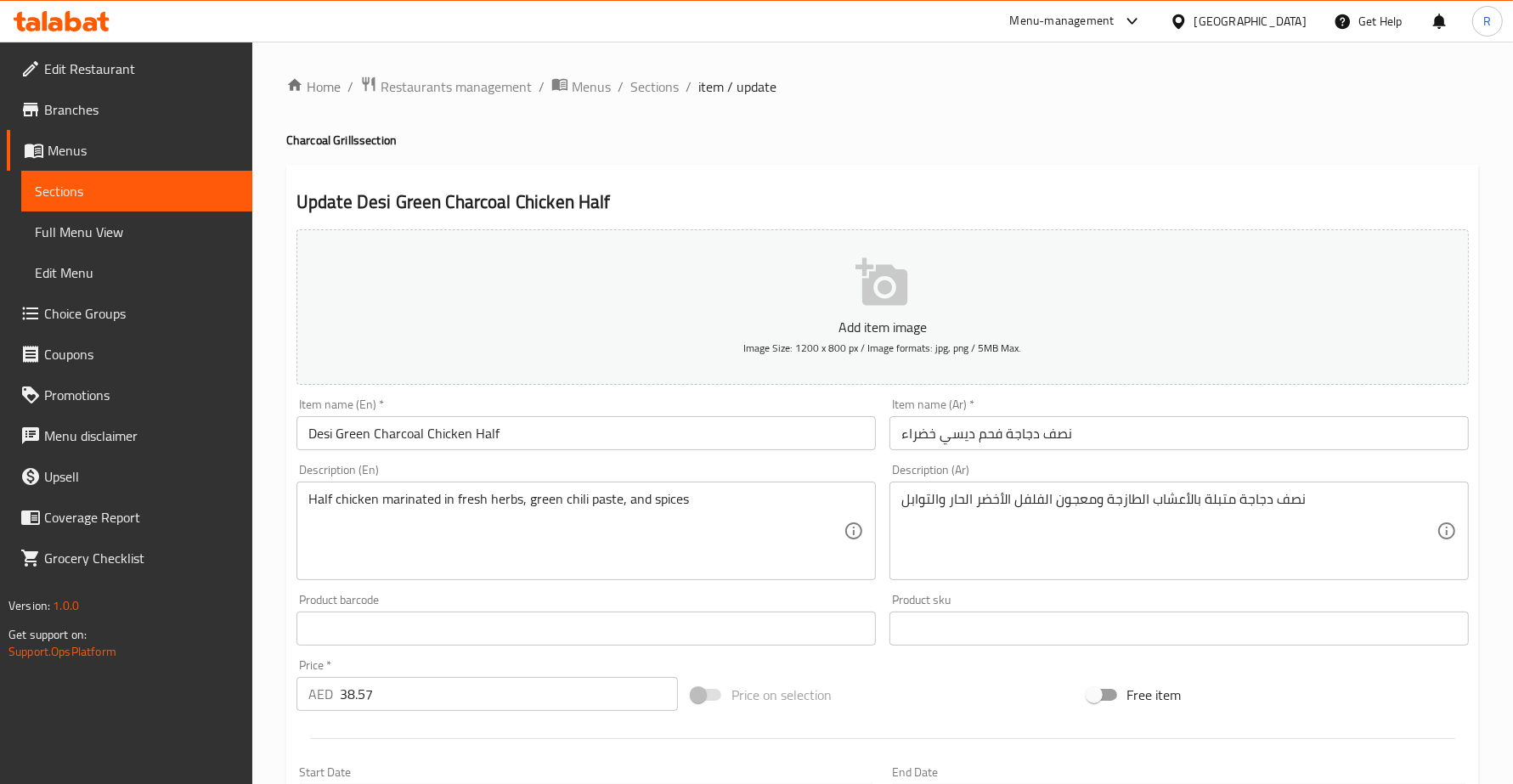
click at [756, 495] on textarea "Half chicken marinated in fresh herbs, green chili paste, and spices" at bounding box center [575, 531] width 535 height 81
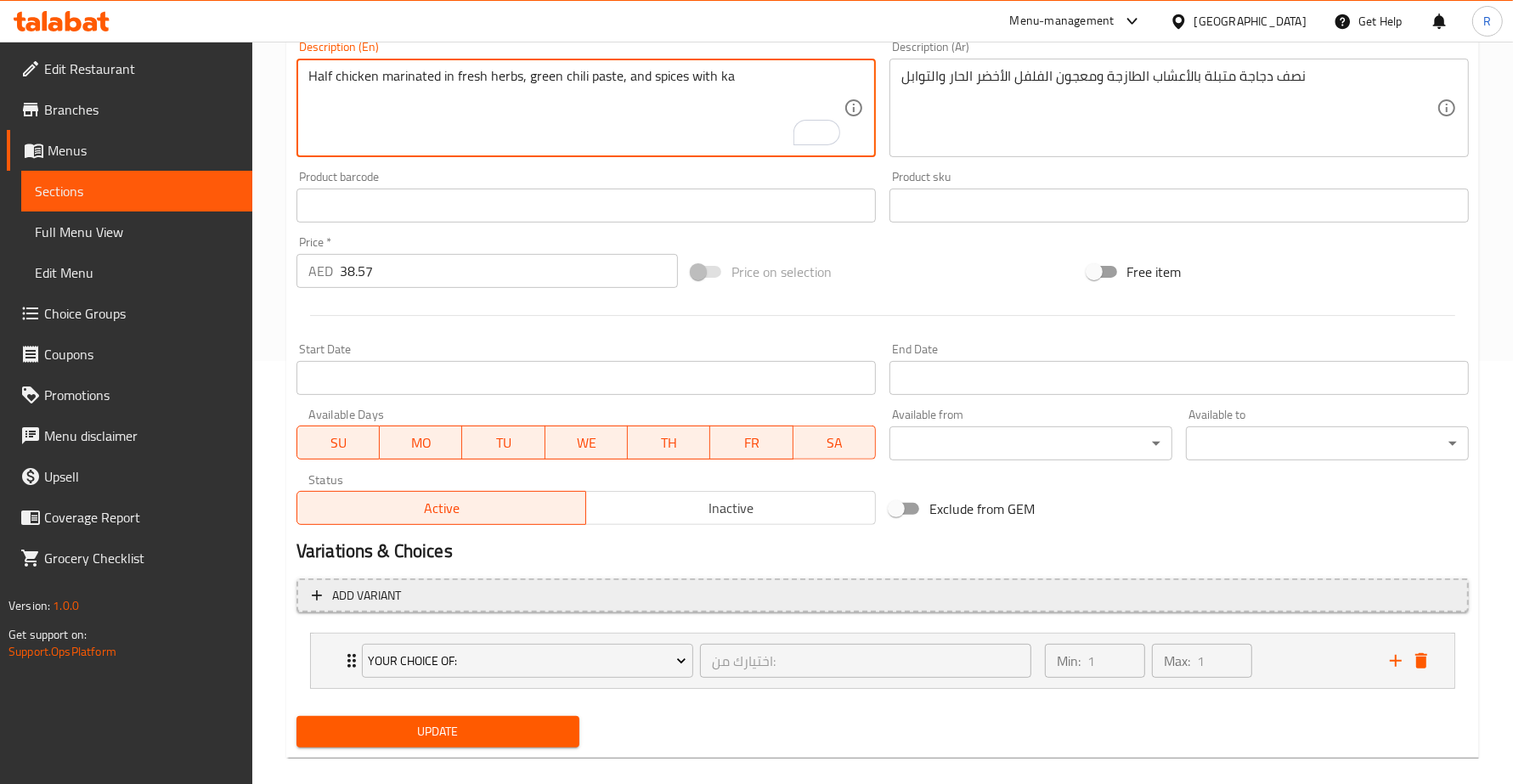
scroll to position [443, 0]
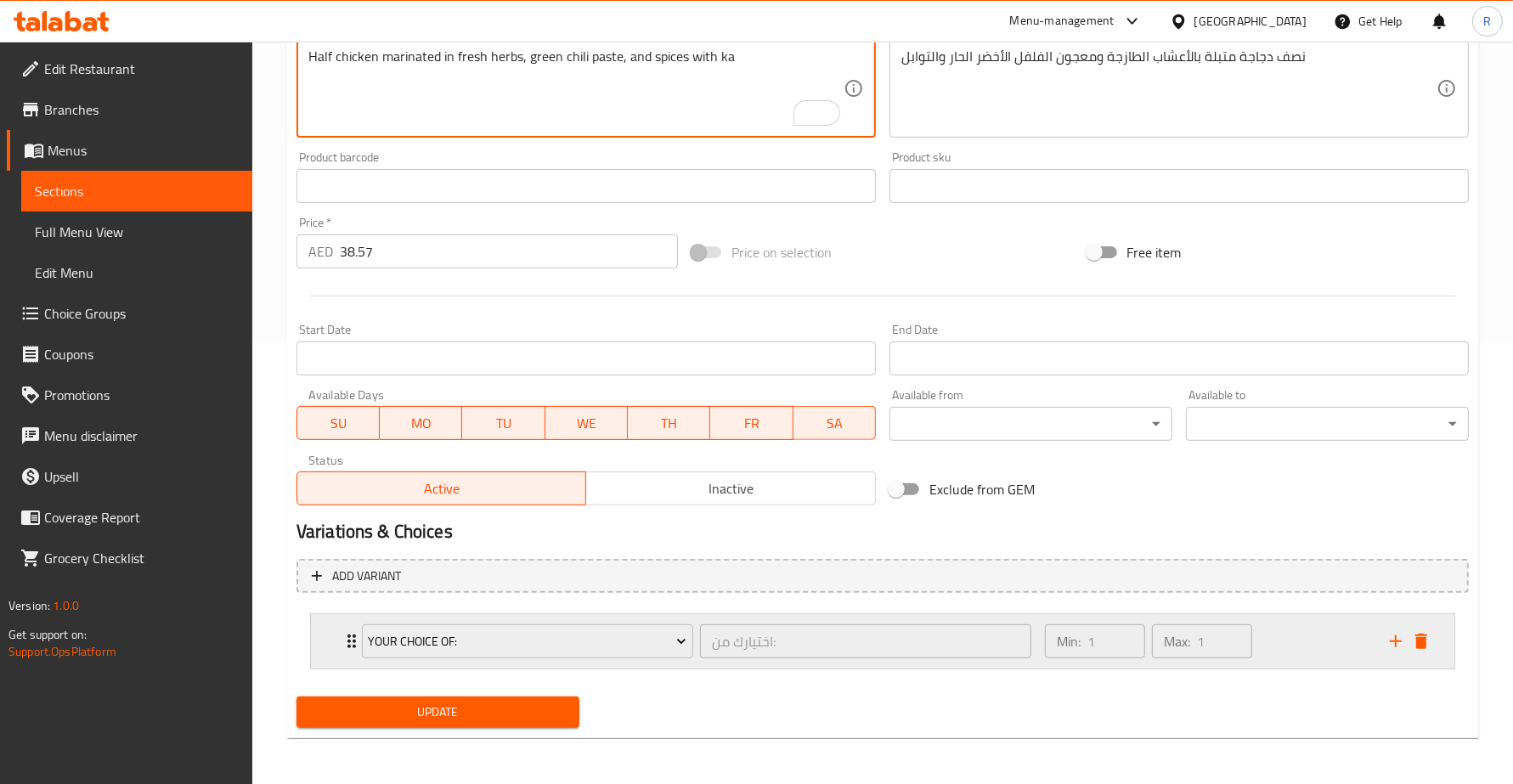
click at [348, 647] on icon "Expand" at bounding box center [352, 642] width 21 height 21
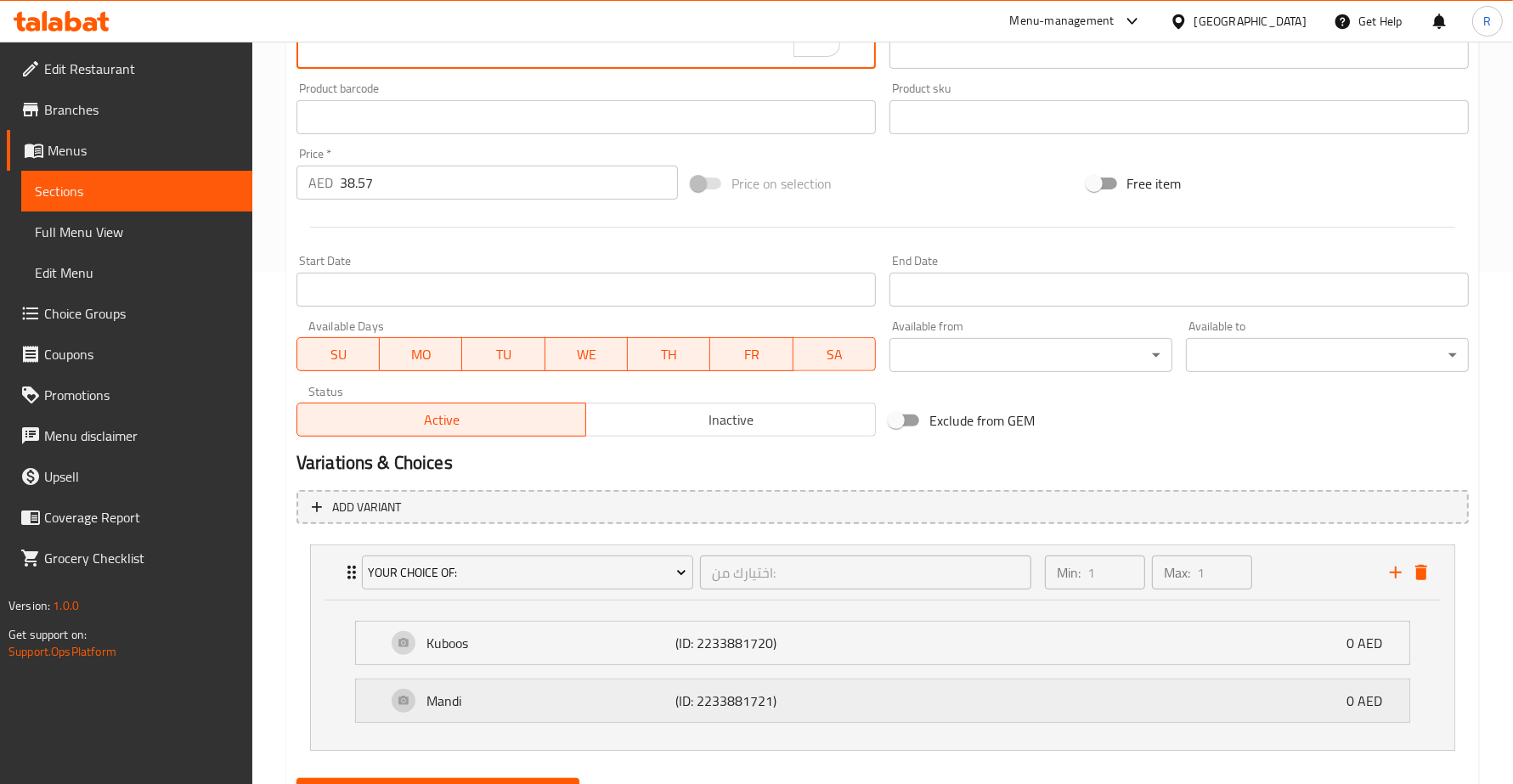
scroll to position [594, 0]
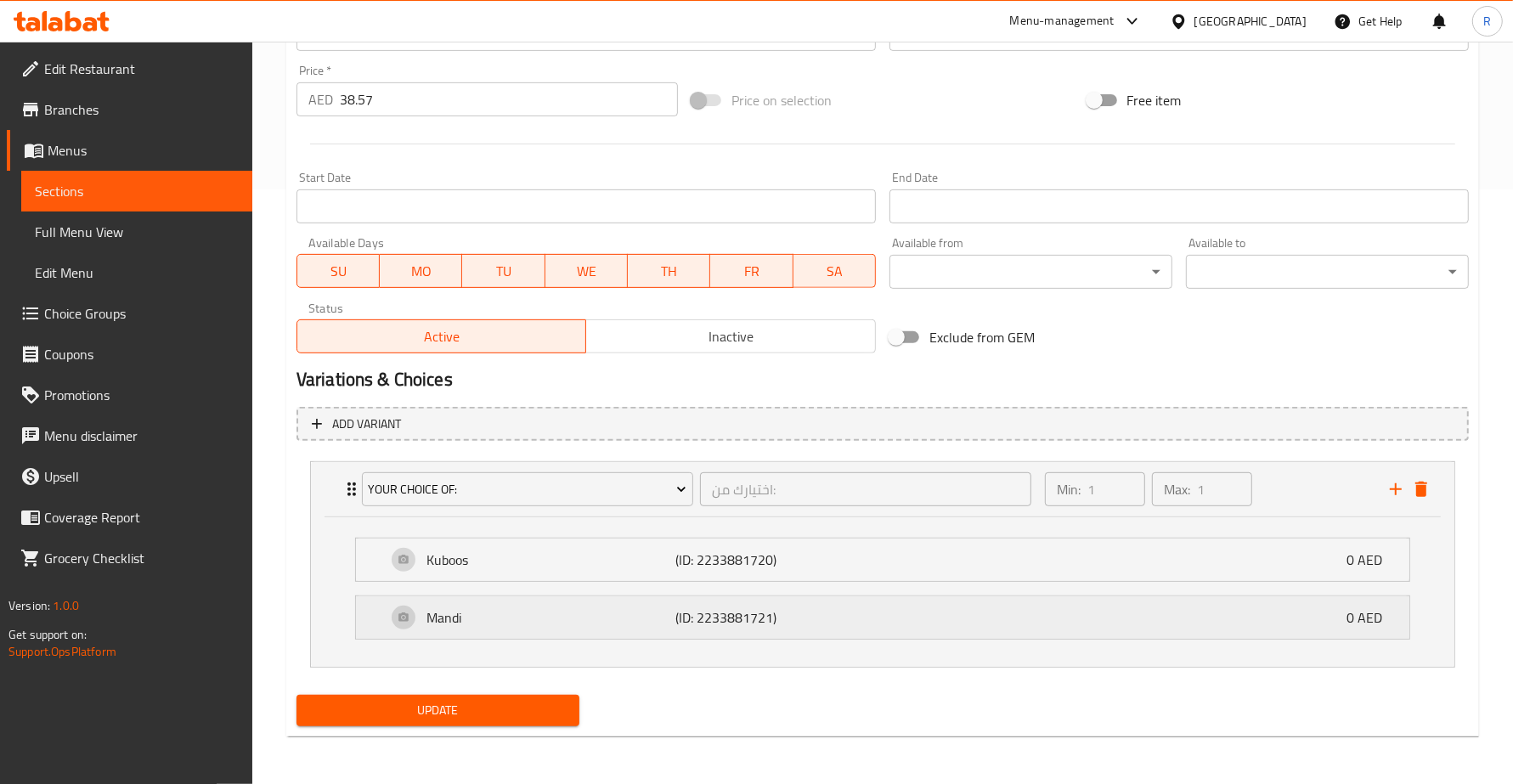
click at [655, 614] on p "Mandi" at bounding box center [551, 618] width 249 height 21
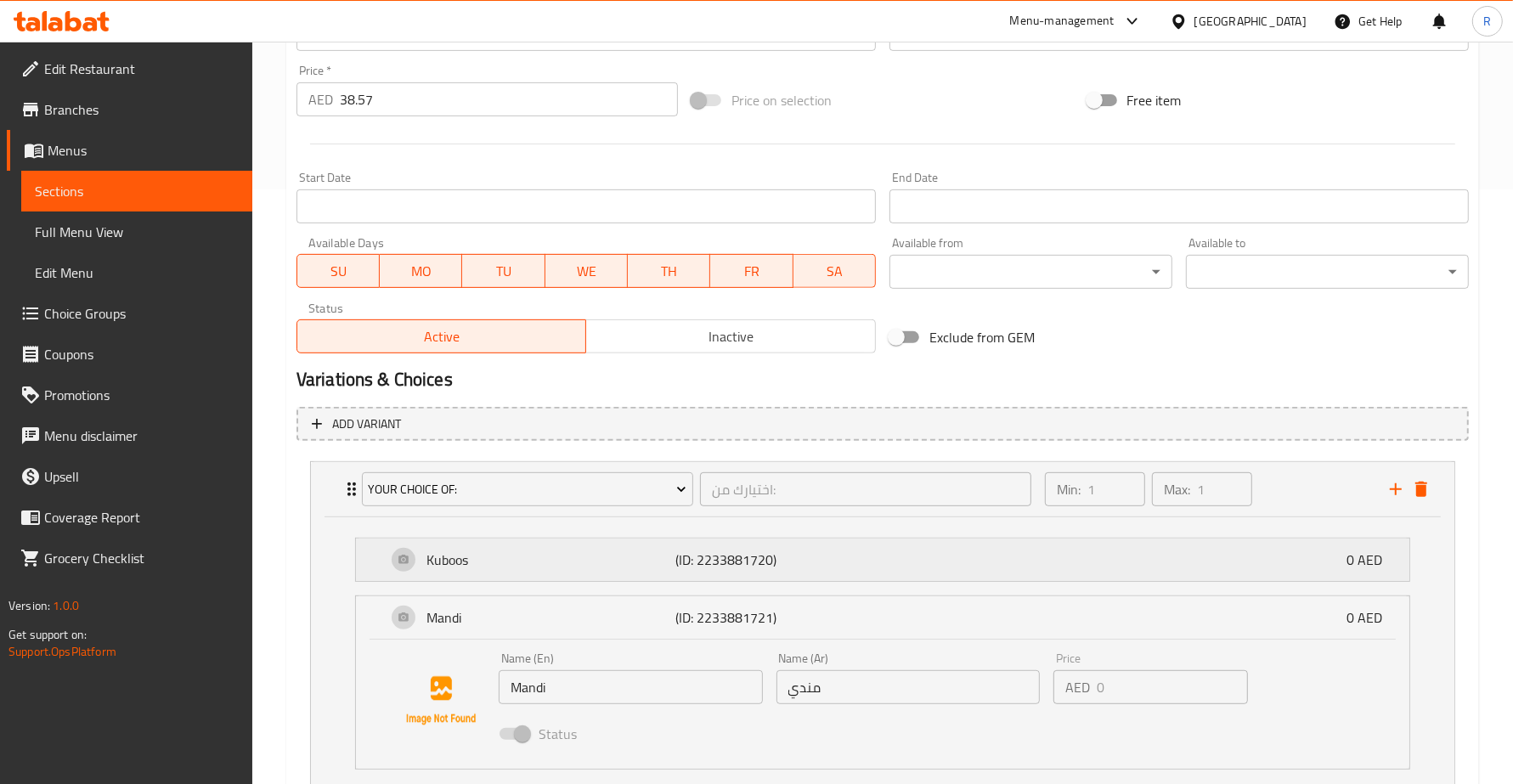
click at [655, 569] on p "Kuboos" at bounding box center [551, 560] width 249 height 21
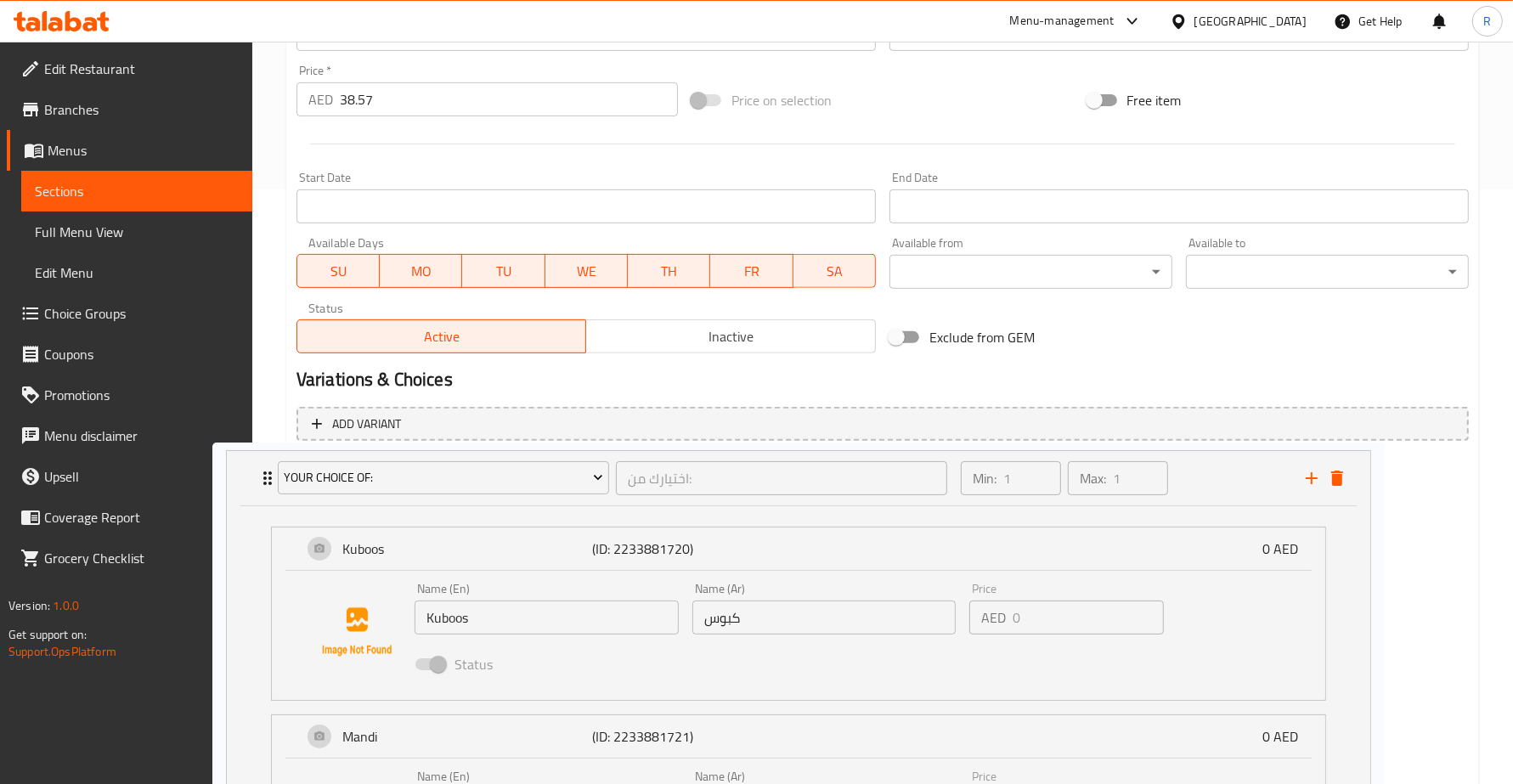
drag, startPoint x: 592, startPoint y: 646, endPoint x: 498, endPoint y: 630, distance: 95.4
click at [498, 630] on div "your choice of: اختيارك من: ​ Min: 1 ​ Max: 1 ​ Kuboos (ID: 2233881720) 0 AED N…" at bounding box center [883, 695] width 1173 height 482
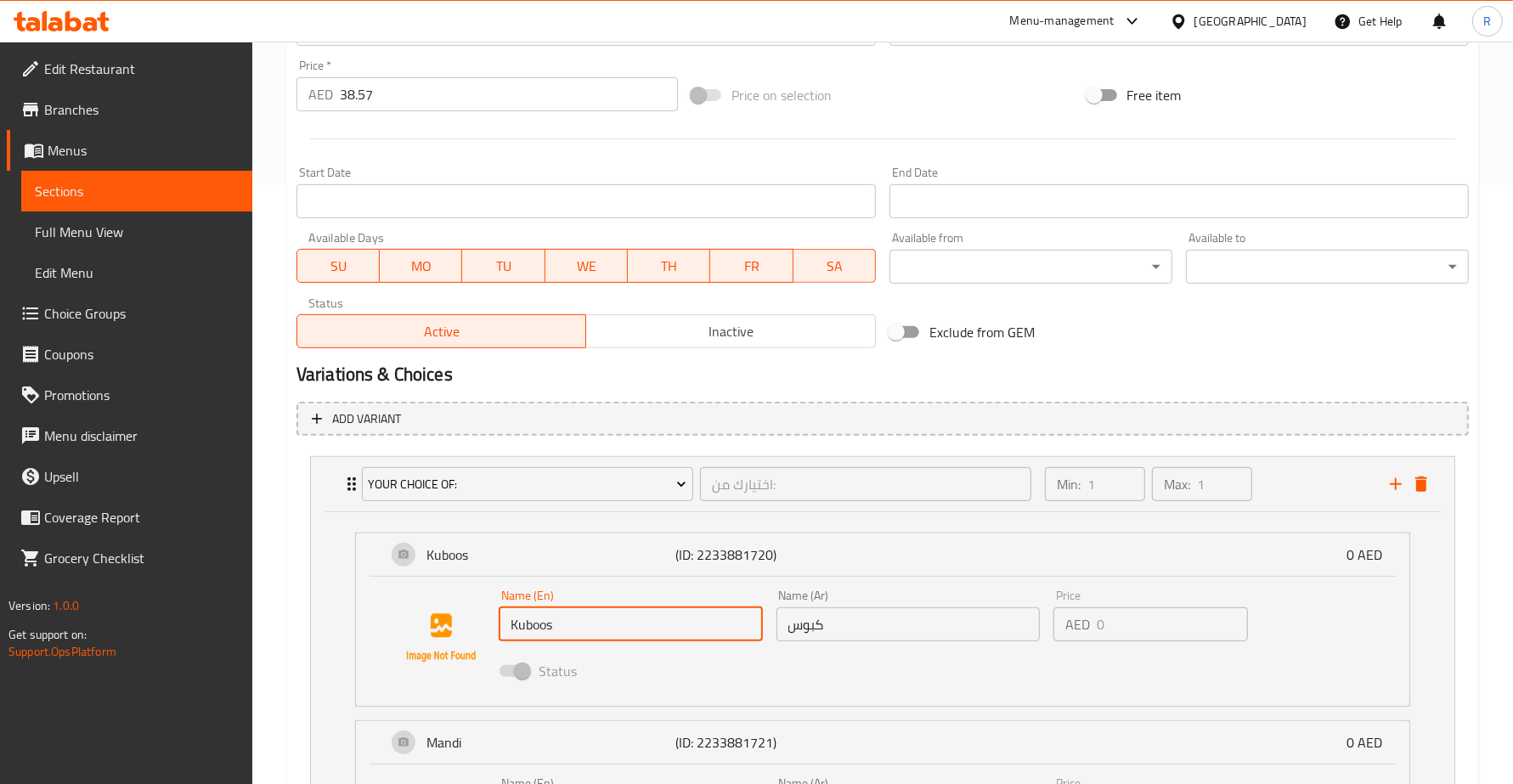
drag, startPoint x: 561, startPoint y: 626, endPoint x: 472, endPoint y: 626, distance: 89.0
click at [472, 626] on div "Name (En) Kuboos Name (En) Name (Ar) كبوس Name (Ar) Price AED 0 Price Status" at bounding box center [883, 638] width 999 height 116
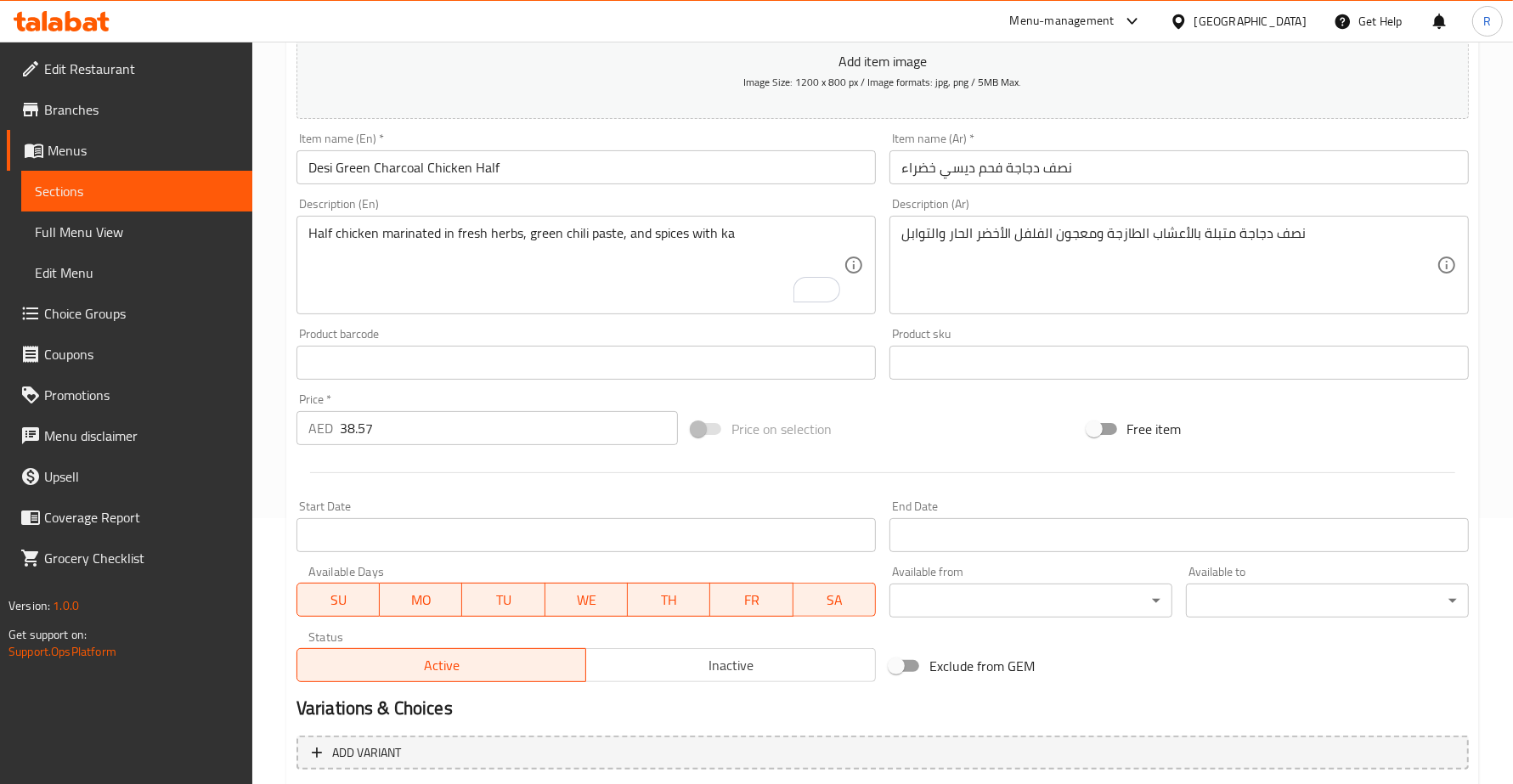
scroll to position [0, 0]
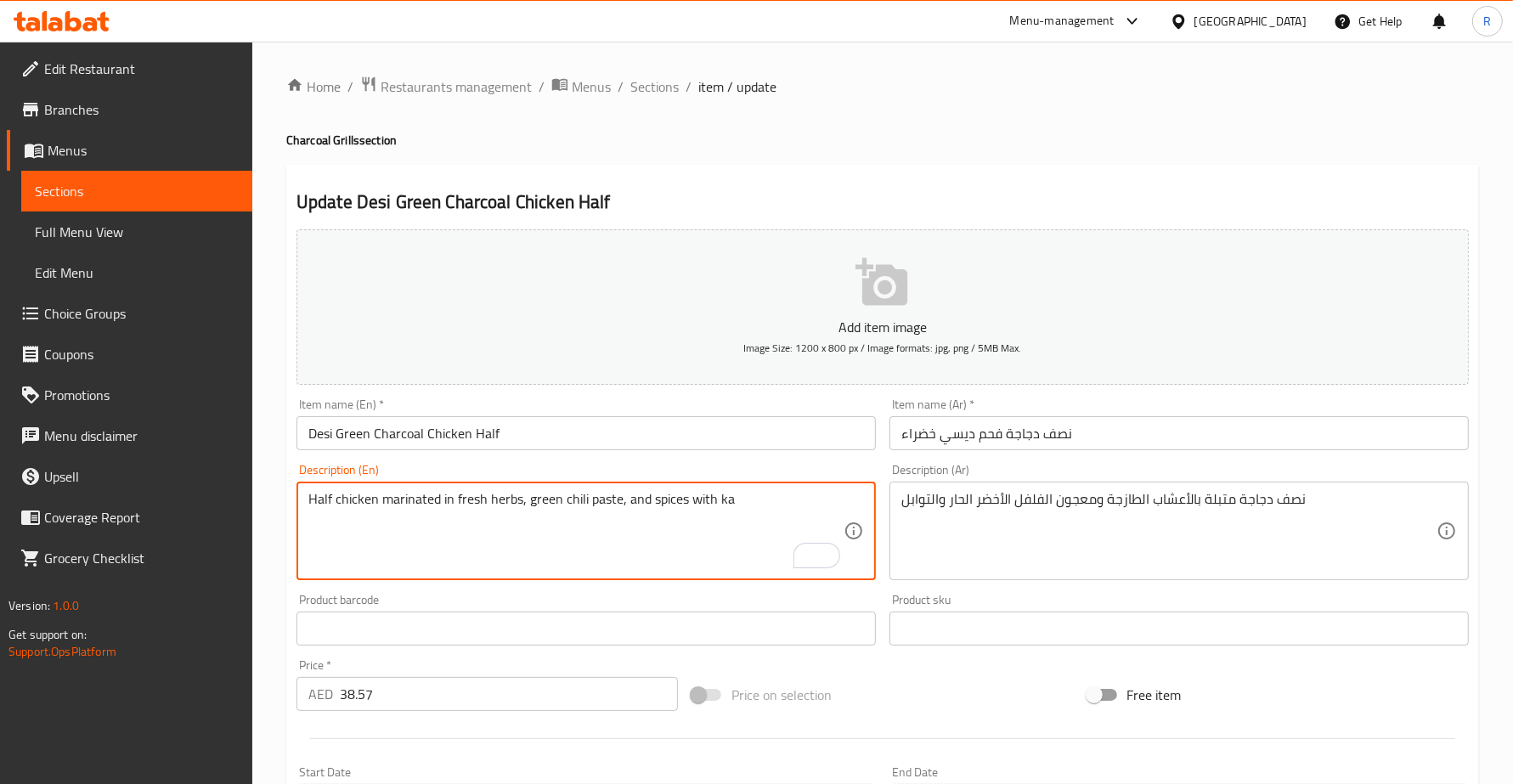
drag, startPoint x: 745, startPoint y: 502, endPoint x: 716, endPoint y: 510, distance: 30.1
click at [716, 510] on textarea "Half chicken marinated in fresh herbs, green chili paste, and spices with ka" at bounding box center [575, 531] width 535 height 81
paste textarea "Kuboos"
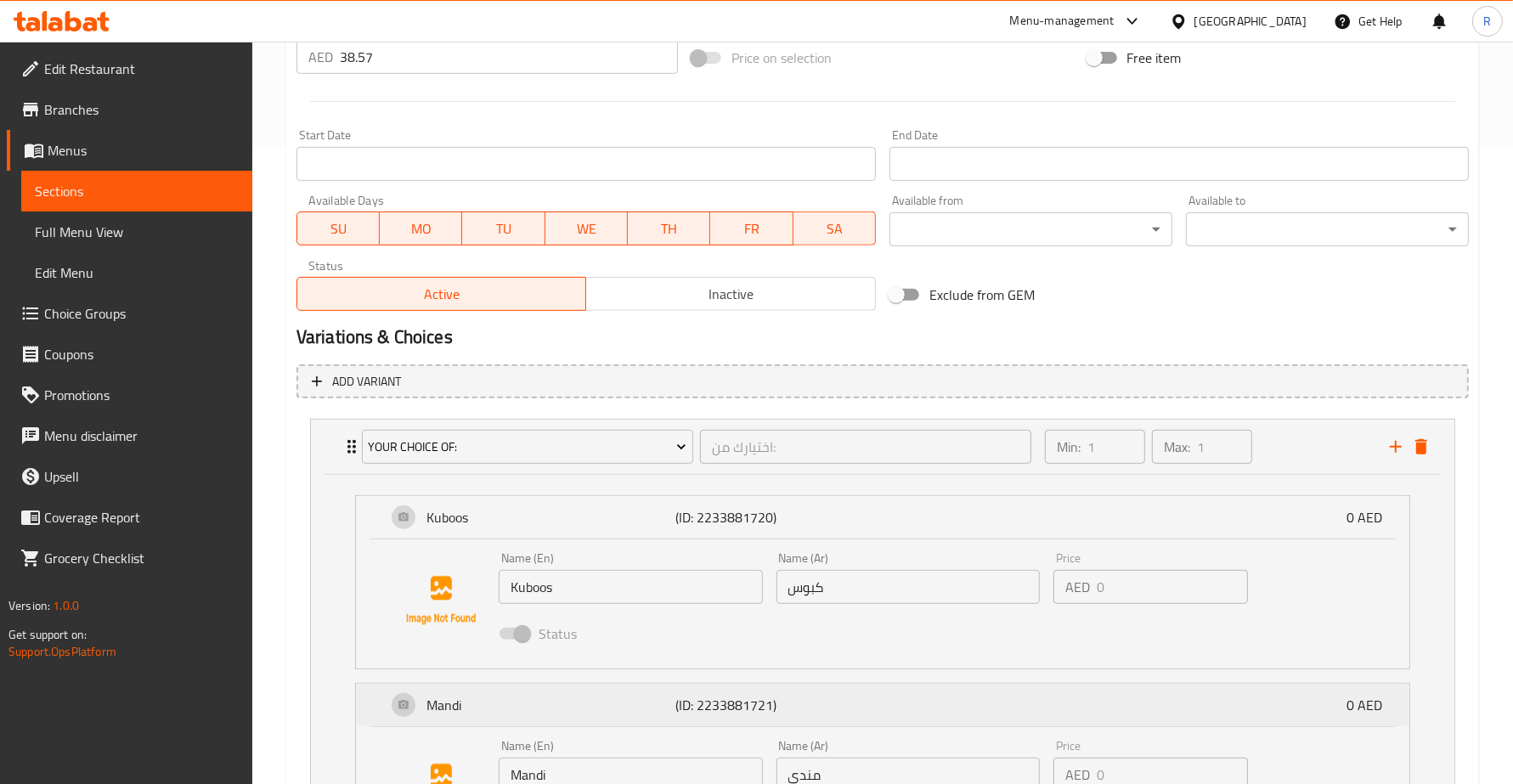
scroll to position [743, 0]
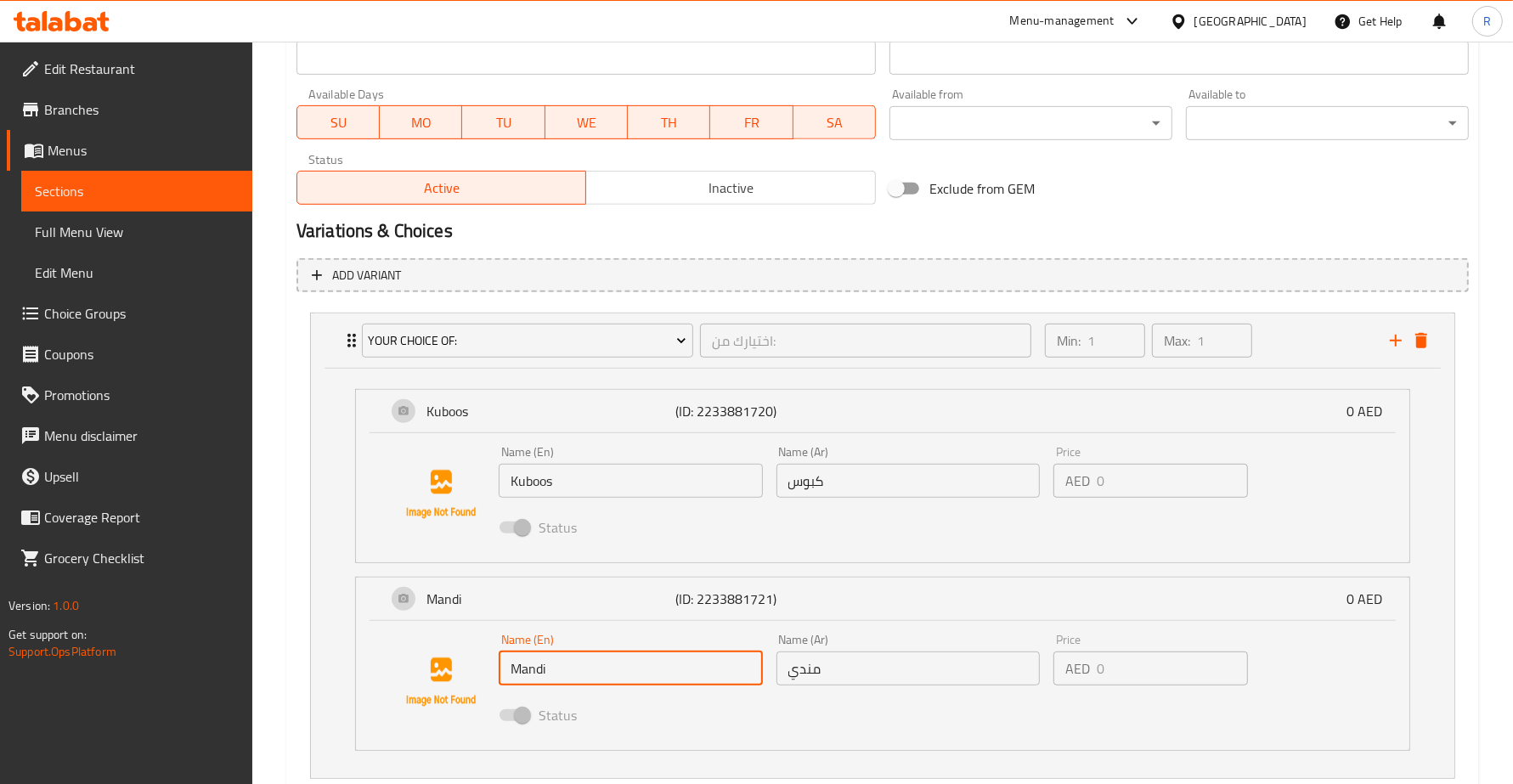
drag, startPoint x: 557, startPoint y: 669, endPoint x: 493, endPoint y: 659, distance: 64.8
click at [494, 661] on div "Name (En) Mandi Name (En) Name (Ar) مندي Name (Ar) Price AED 0 Price Status" at bounding box center [883, 683] width 999 height 116
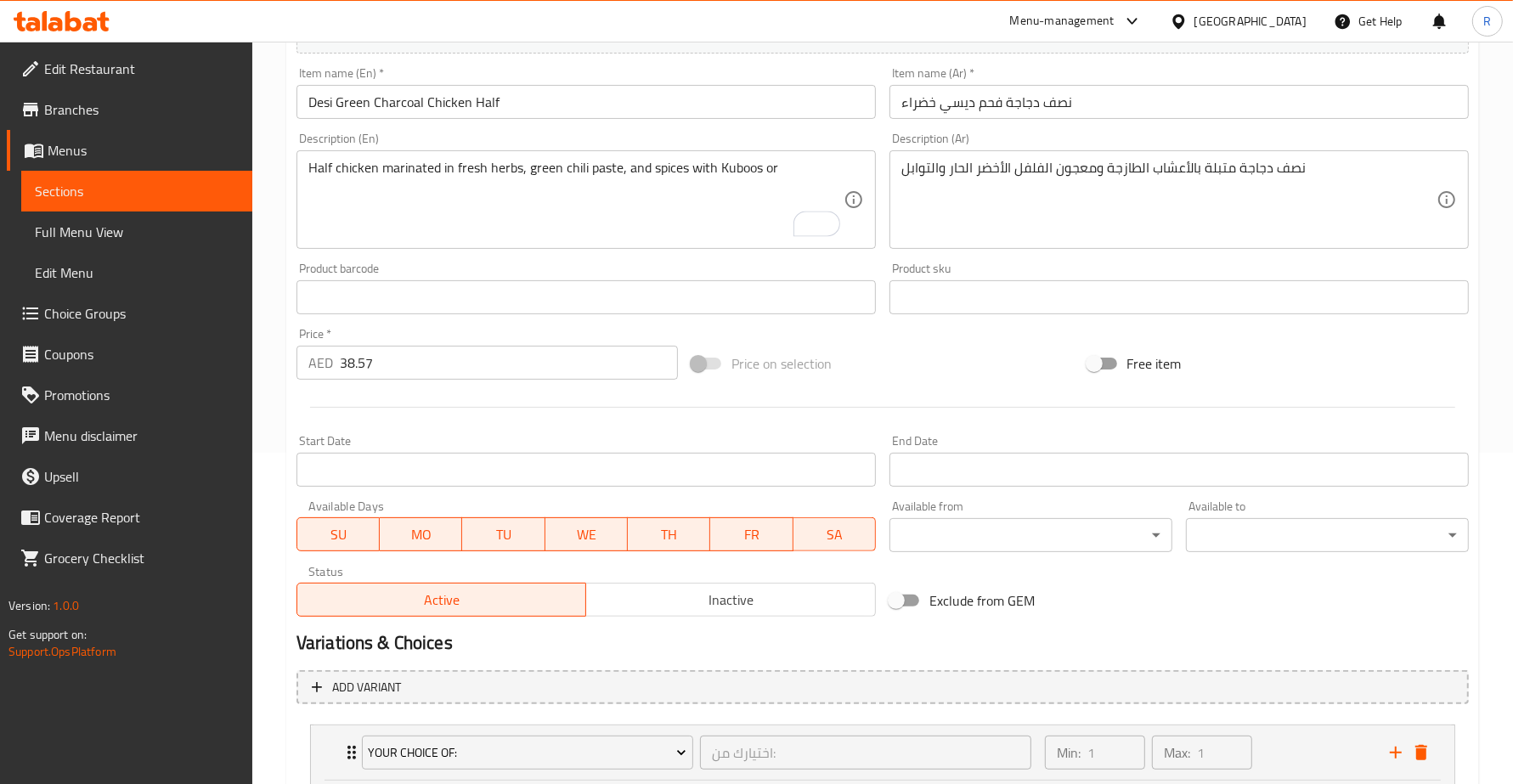
scroll to position [212, 0]
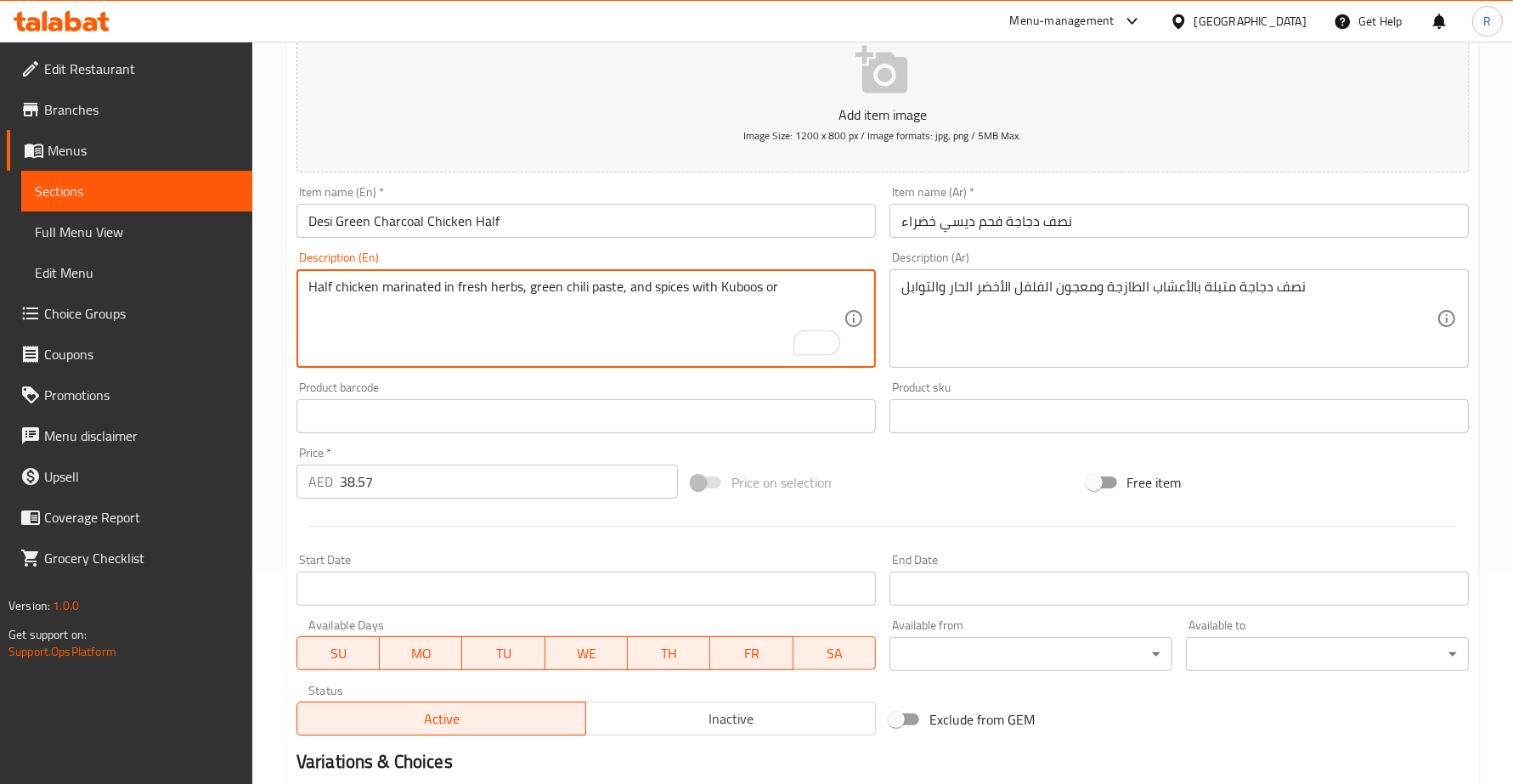
paste textarea "Mandi"
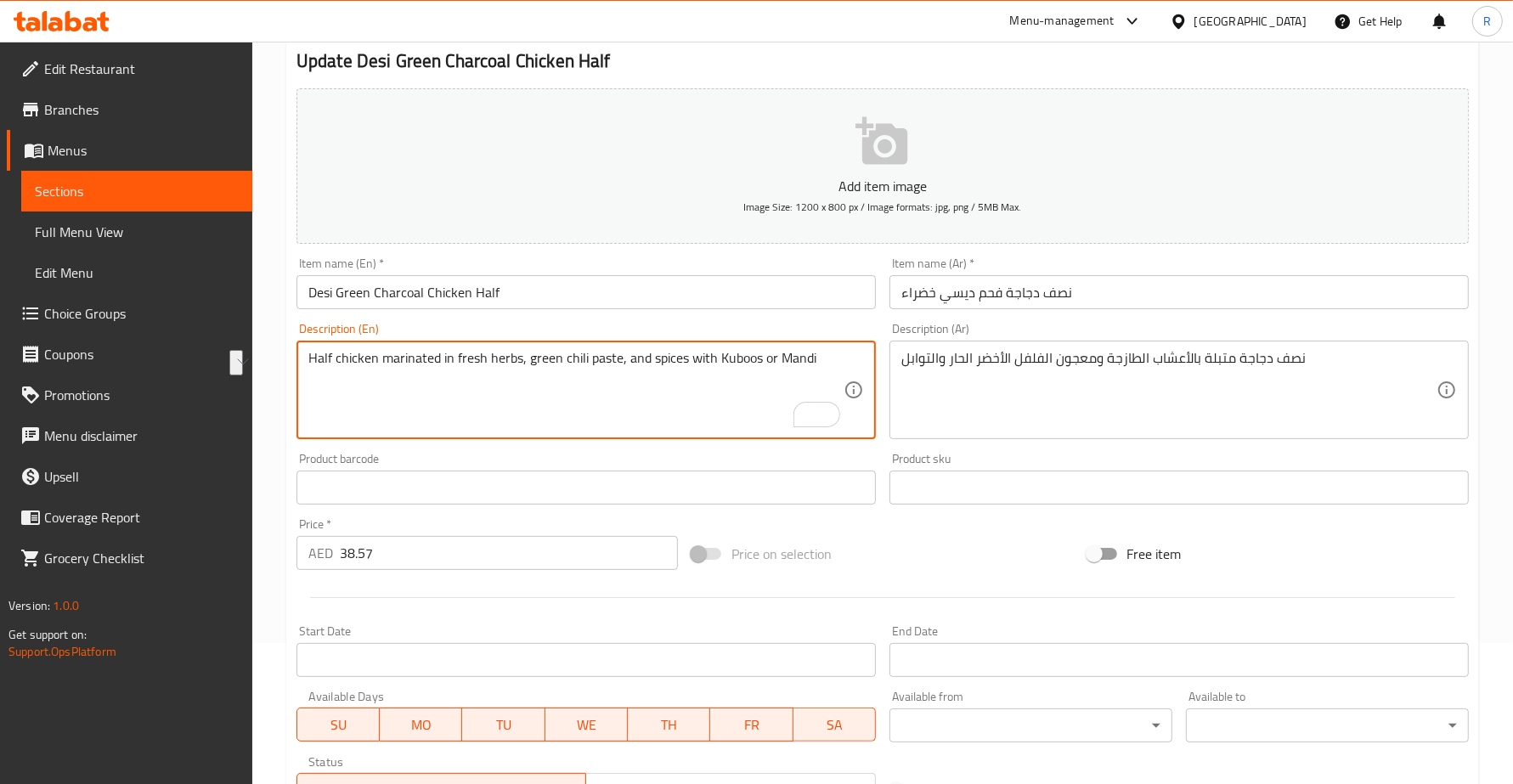
scroll to position [106, 0]
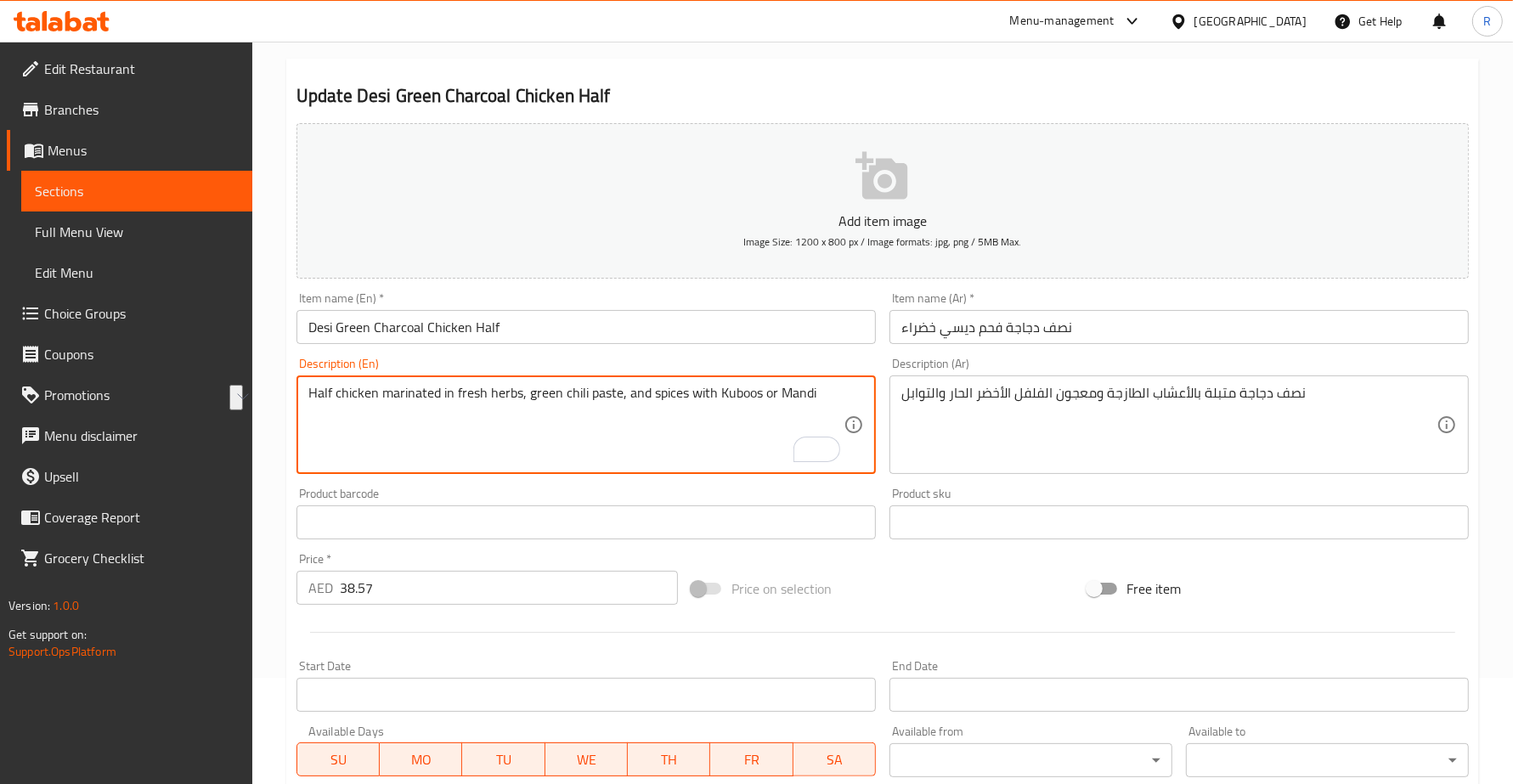
drag, startPoint x: 832, startPoint y: 282, endPoint x: 688, endPoint y: 287, distance: 144.1
click at [688, 287] on div "Add item image Image Size: 1200 x 800 px / Image formats: jpg, png / 5MB Max. I…" at bounding box center [883, 483] width 1186 height 732
type textarea "Half chicken marinated in fresh herbs, green chili paste, and spices with Kuboo…"
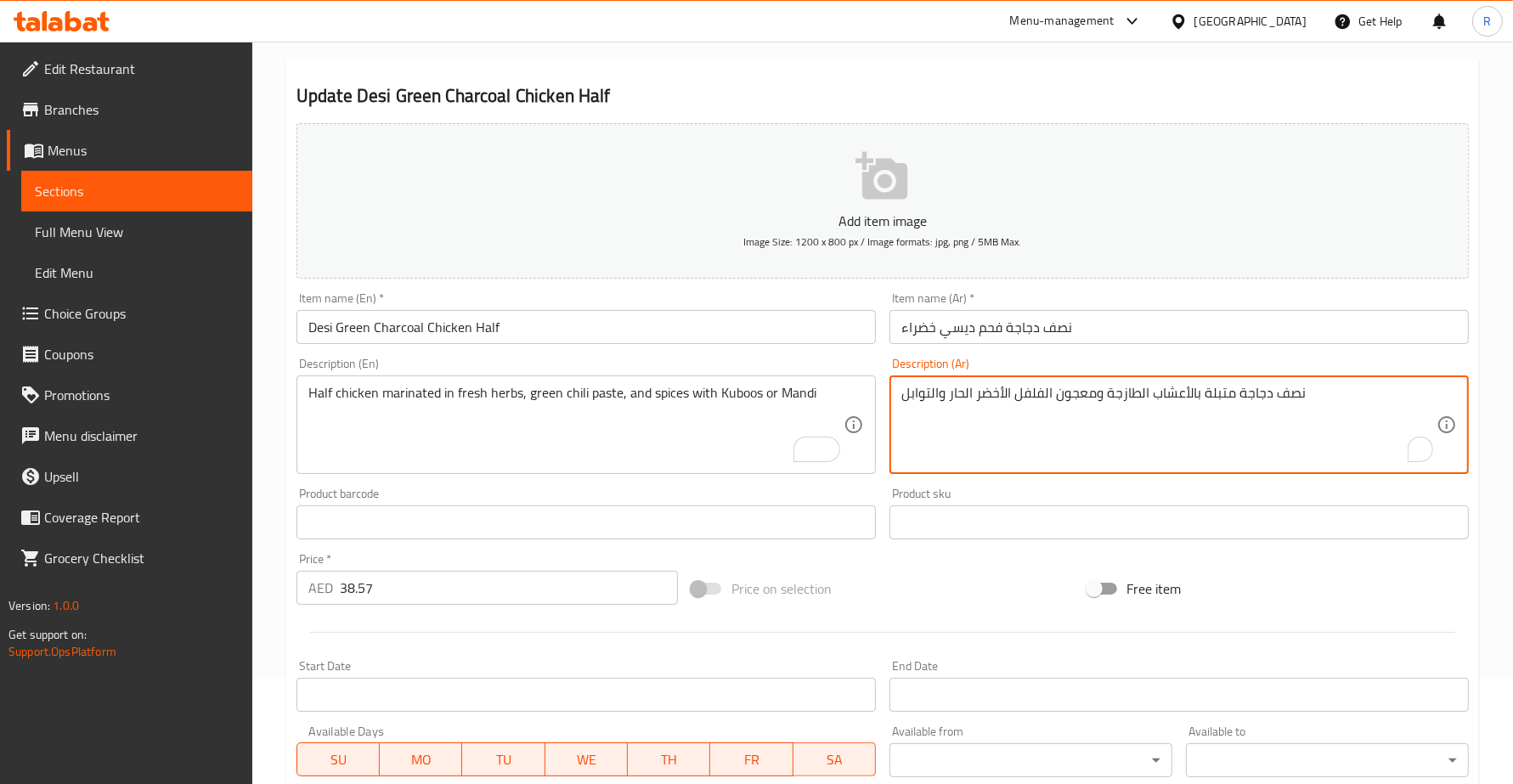
paste textarea "مع كوبوس أو ماندي"
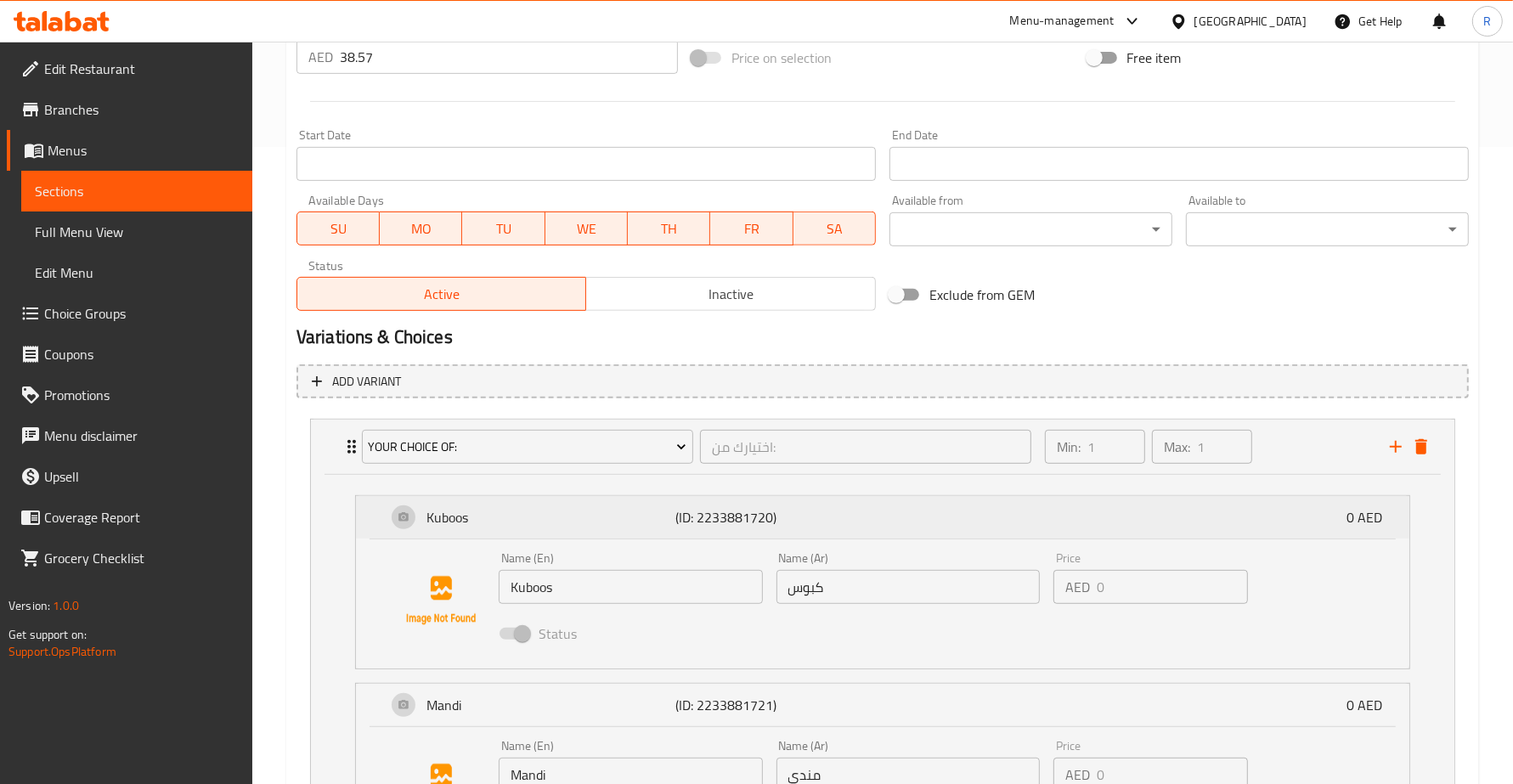
scroll to position [849, 0]
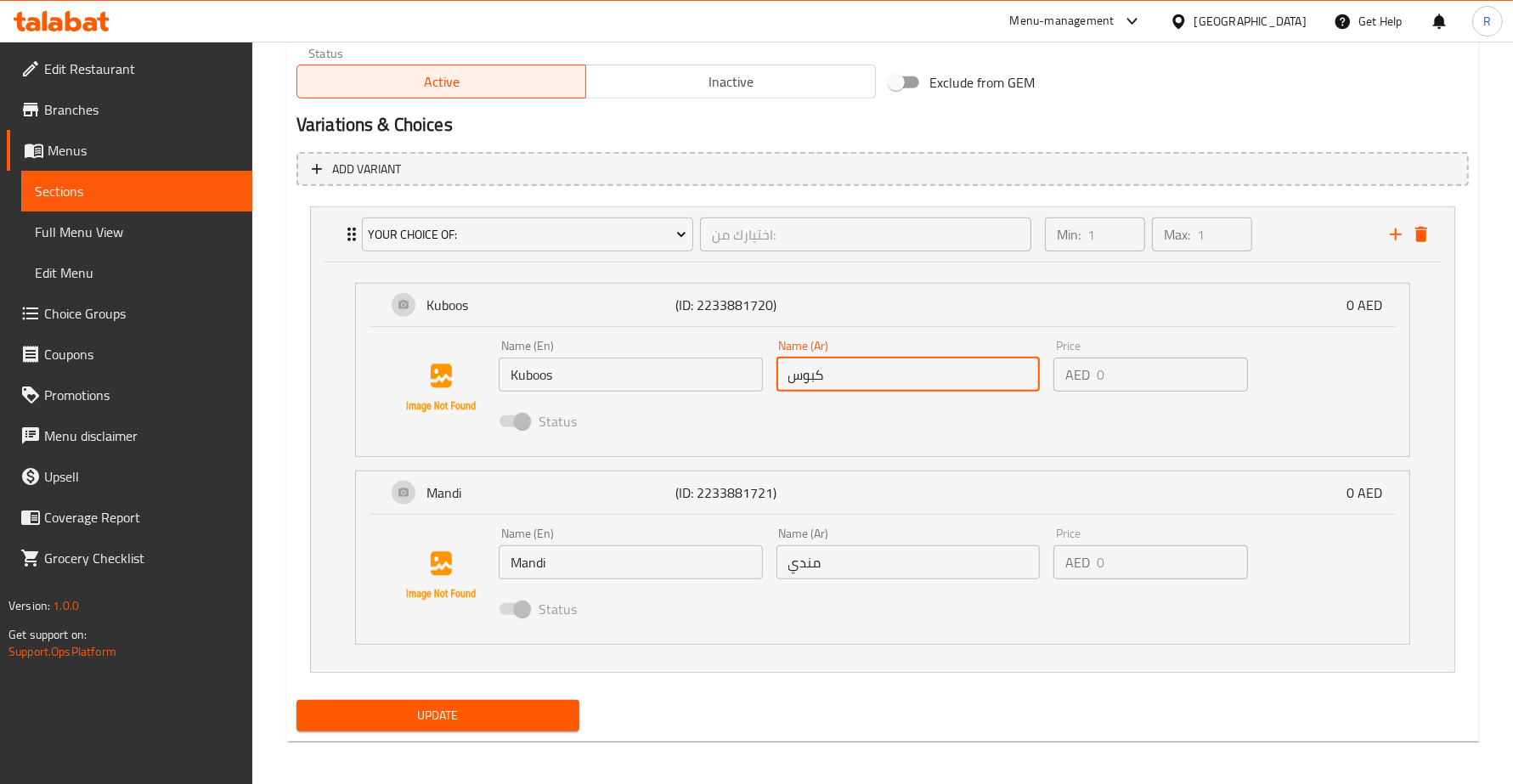
drag, startPoint x: 825, startPoint y: 374, endPoint x: 792, endPoint y: 383, distance: 34.2
click at [795, 382] on input "كبوس" at bounding box center [908, 374] width 264 height 34
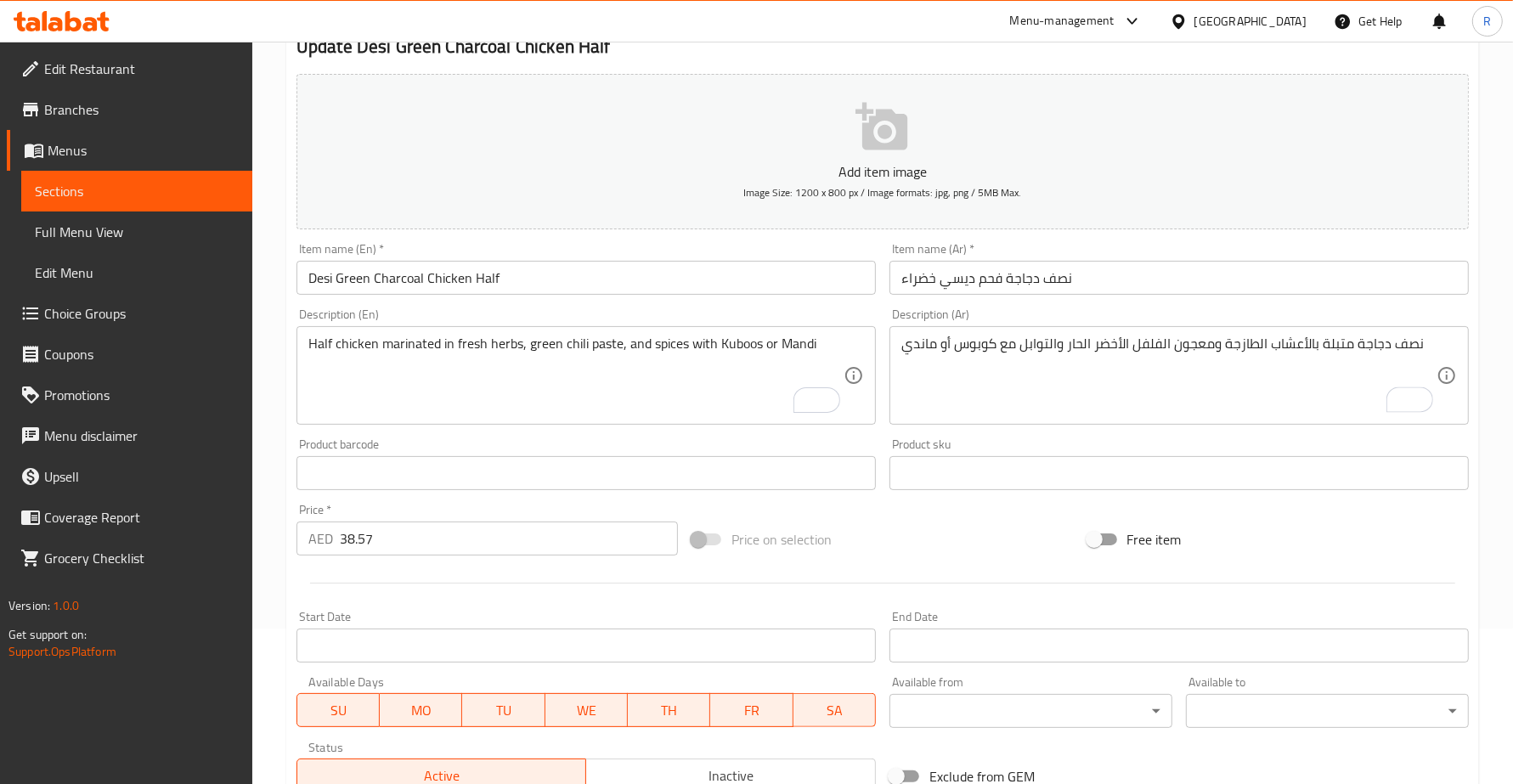
scroll to position [106, 0]
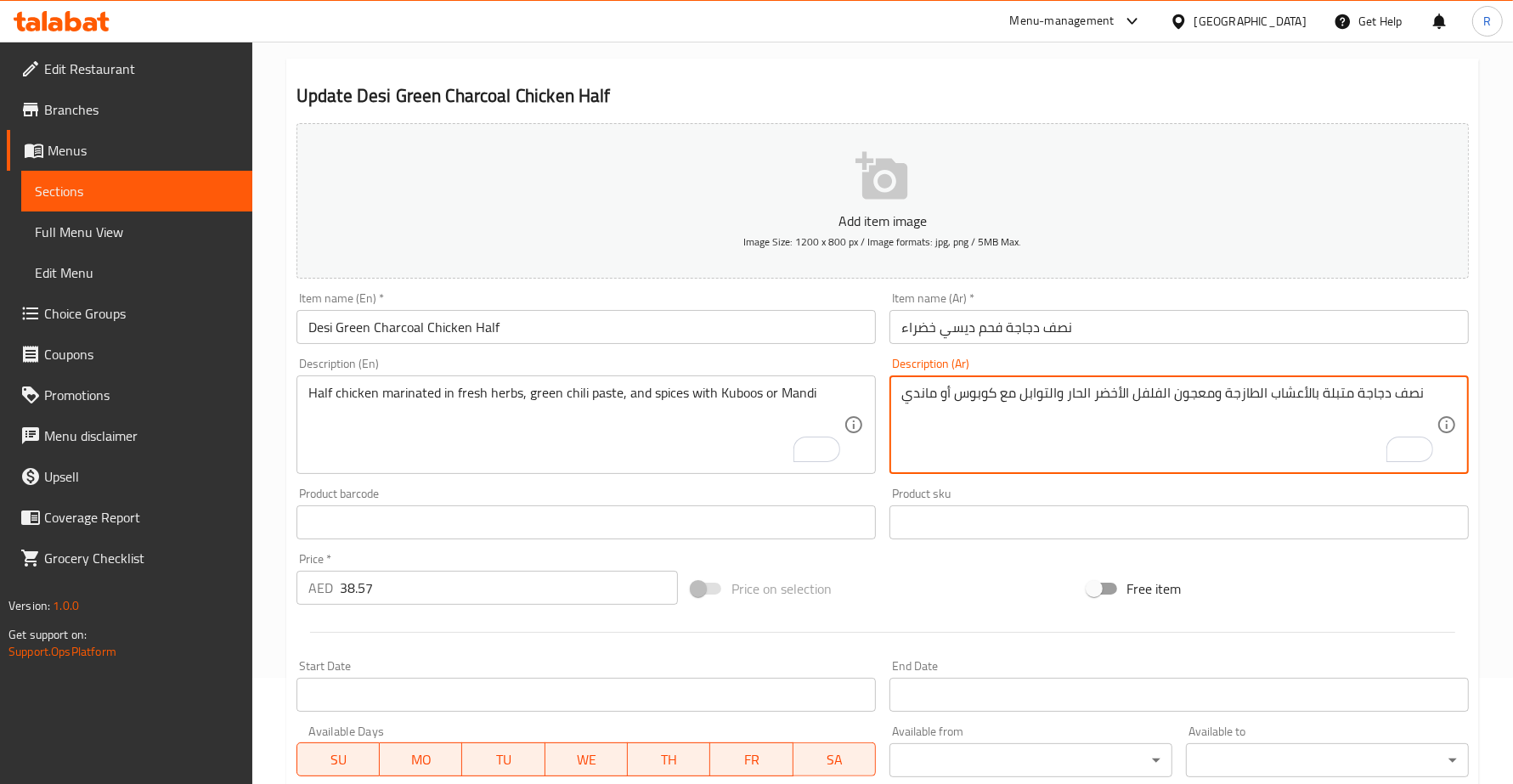
drag, startPoint x: 953, startPoint y: 395, endPoint x: 993, endPoint y: 389, distance: 40.4
paste textarea "To enrich screen reader interactions, please activate Accessibility in Grammarl…"
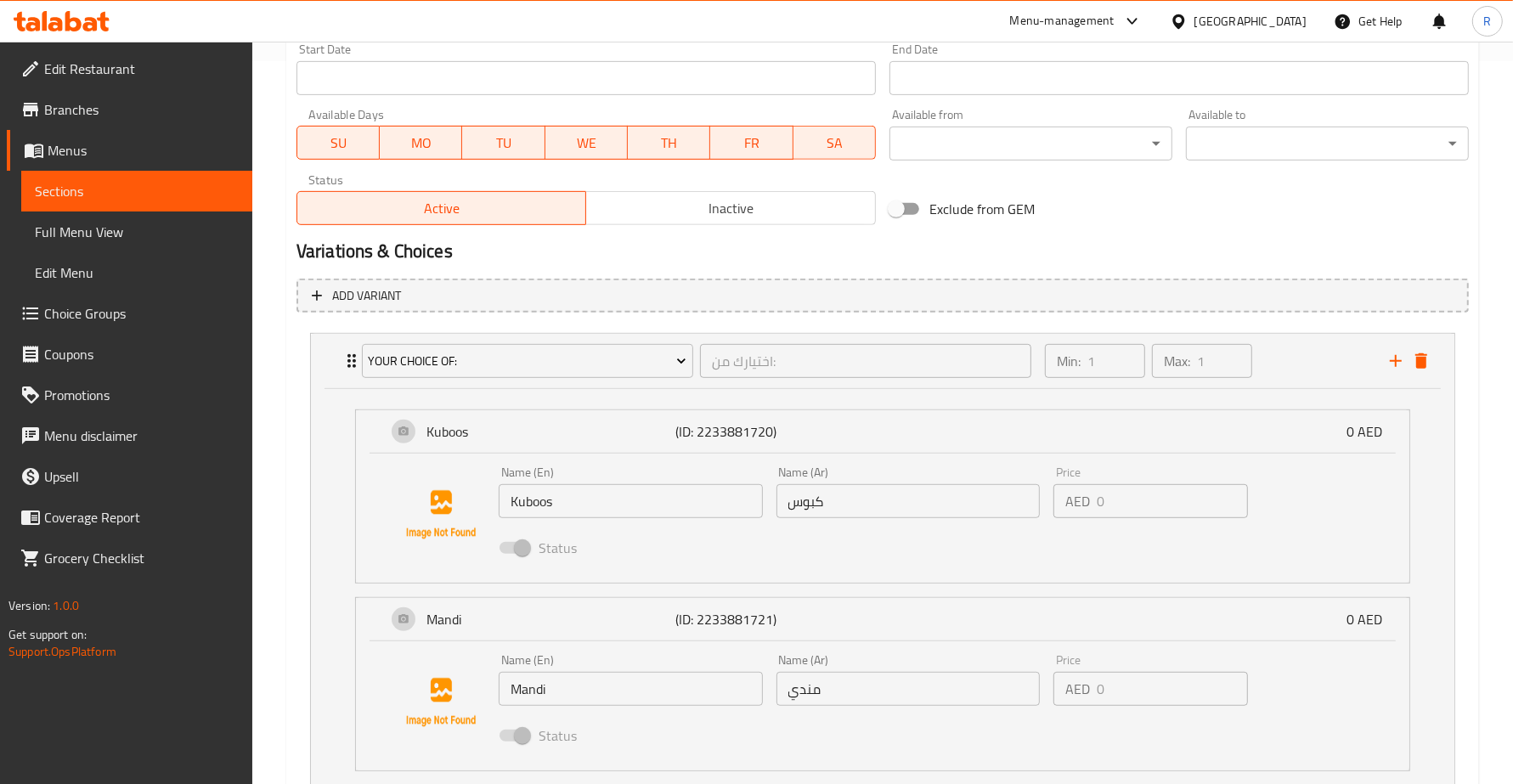
scroll to position [743, 0]
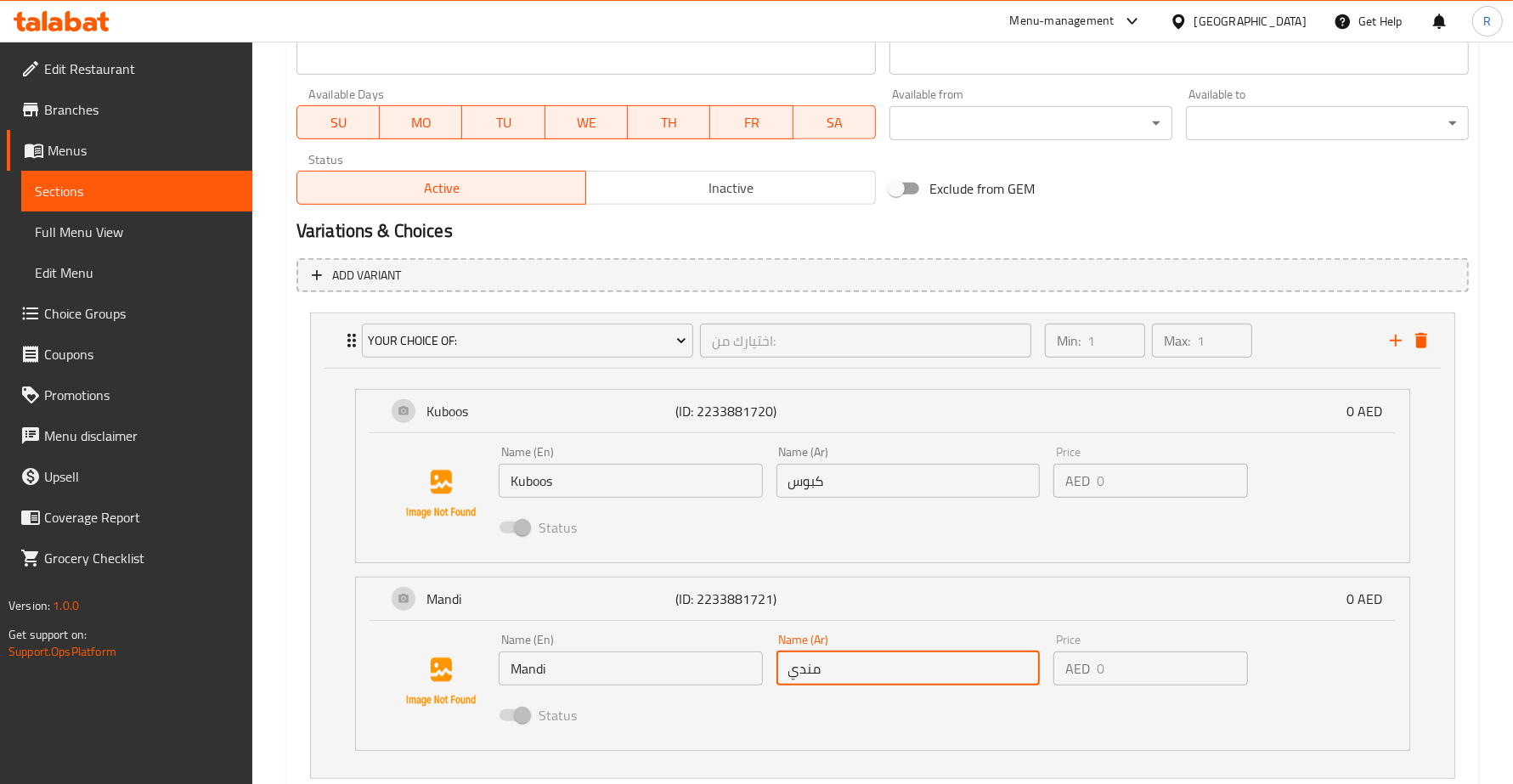
drag, startPoint x: 829, startPoint y: 666, endPoint x: 783, endPoint y: 675, distance: 46.9
click at [783, 675] on input "مندي" at bounding box center [908, 668] width 264 height 34
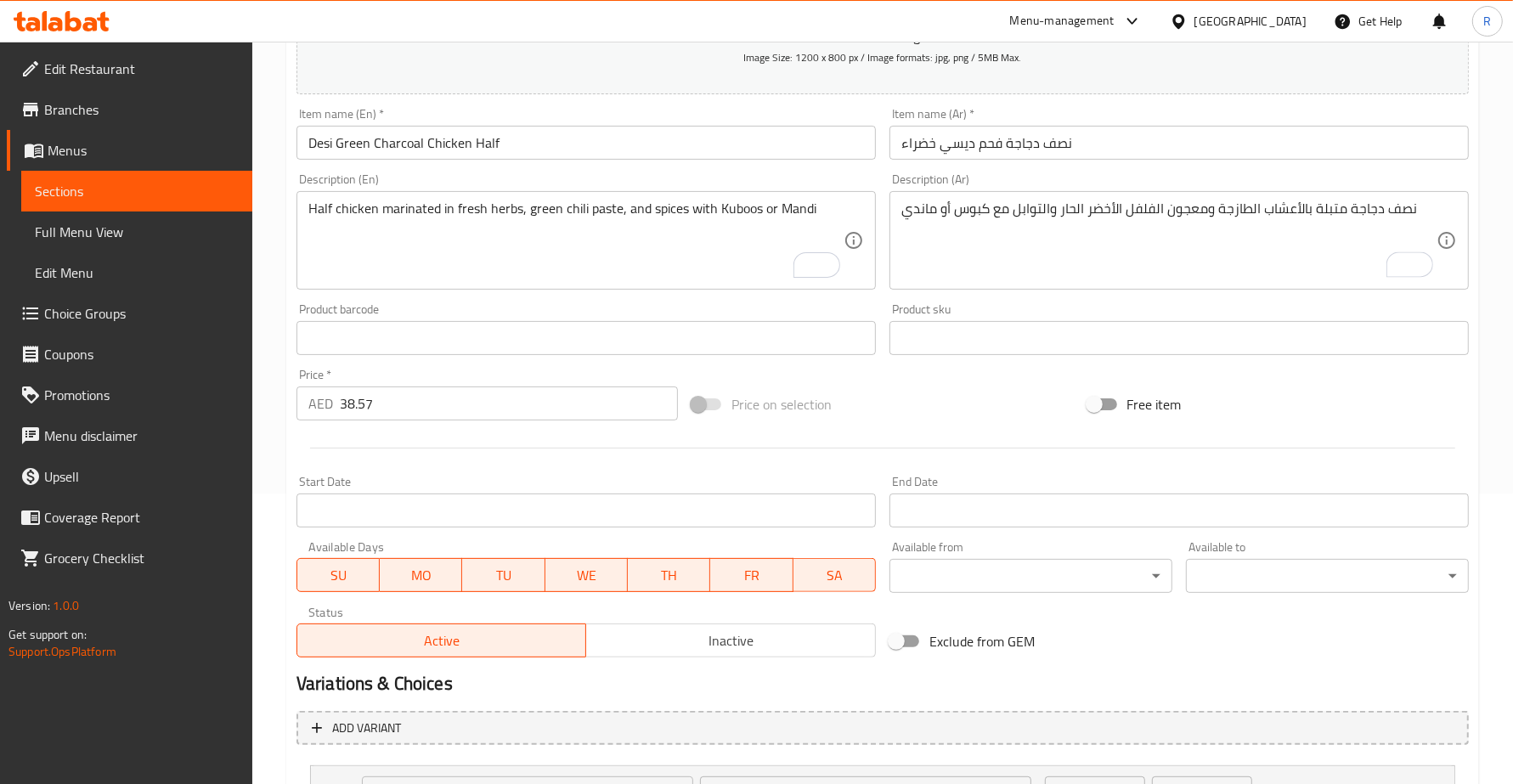
scroll to position [212, 0]
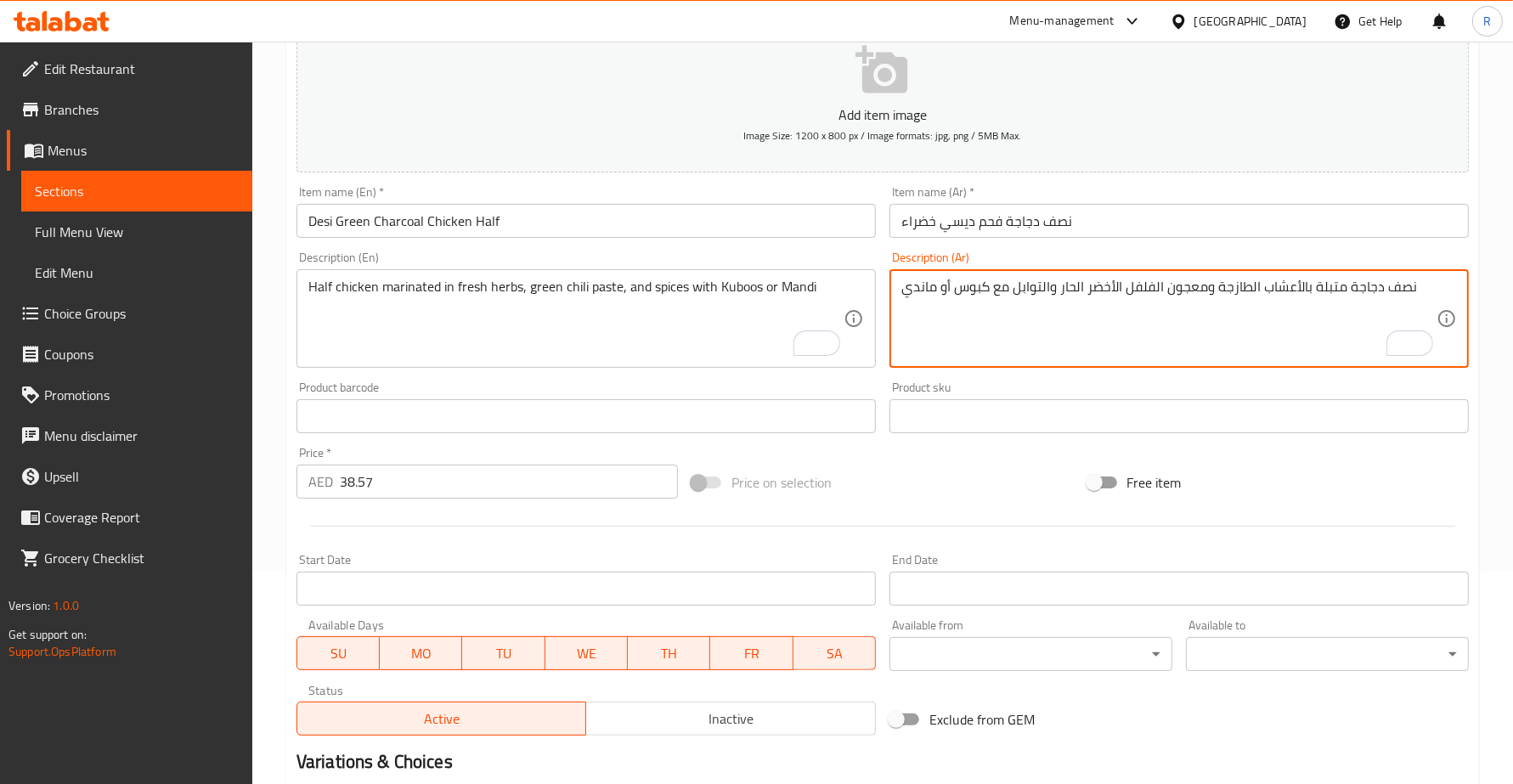
drag, startPoint x: 902, startPoint y: 293, endPoint x: 932, endPoint y: 290, distance: 30.1
click at [932, 290] on textarea "نصف دجاجة متبلة بالأعشاب الطازجة ومعجون الفلفل الأخضر الحار والتوابل مع كبوس أو…" at bounding box center [1169, 319] width 535 height 81
paste textarea "بوس"
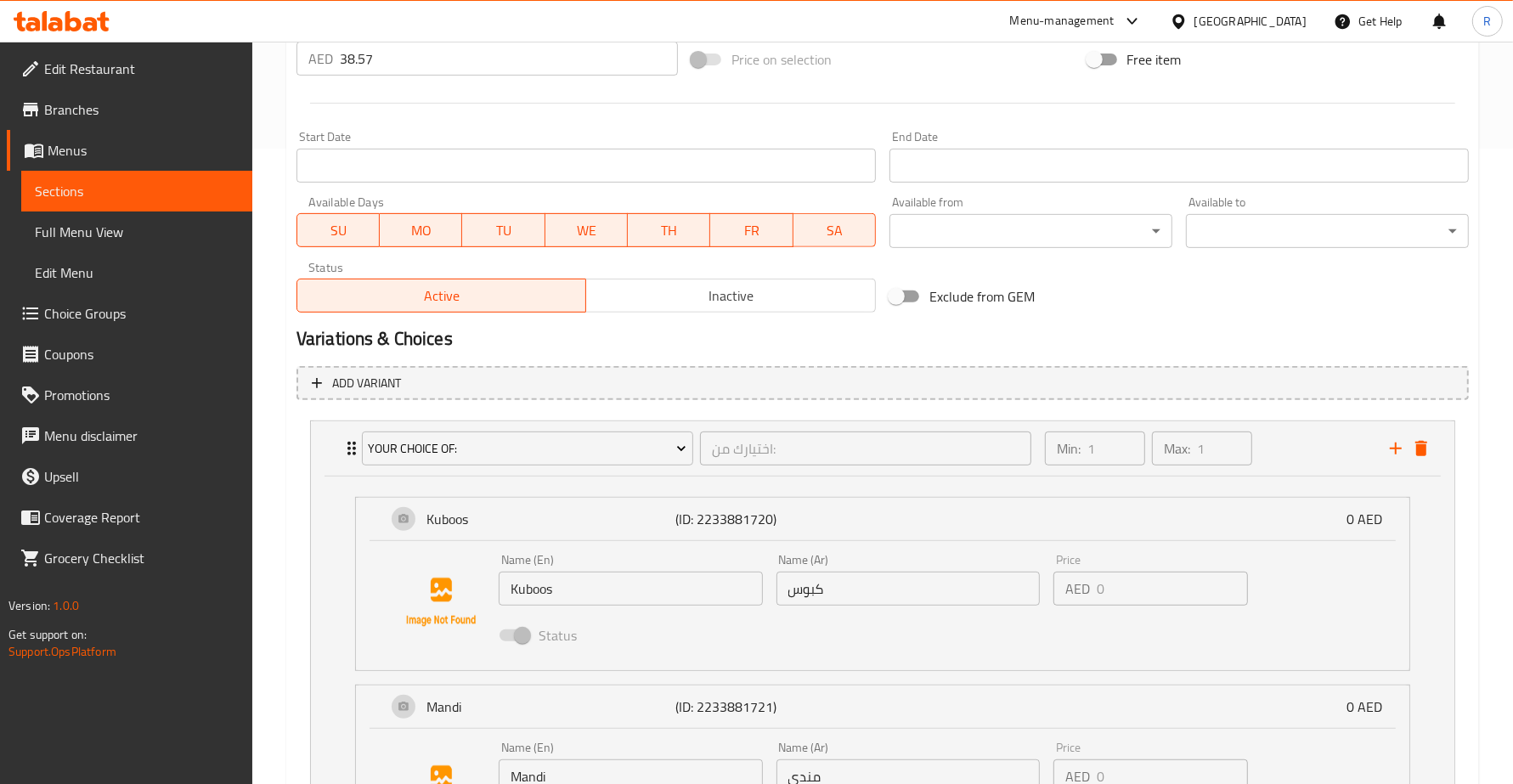
scroll to position [854, 0]
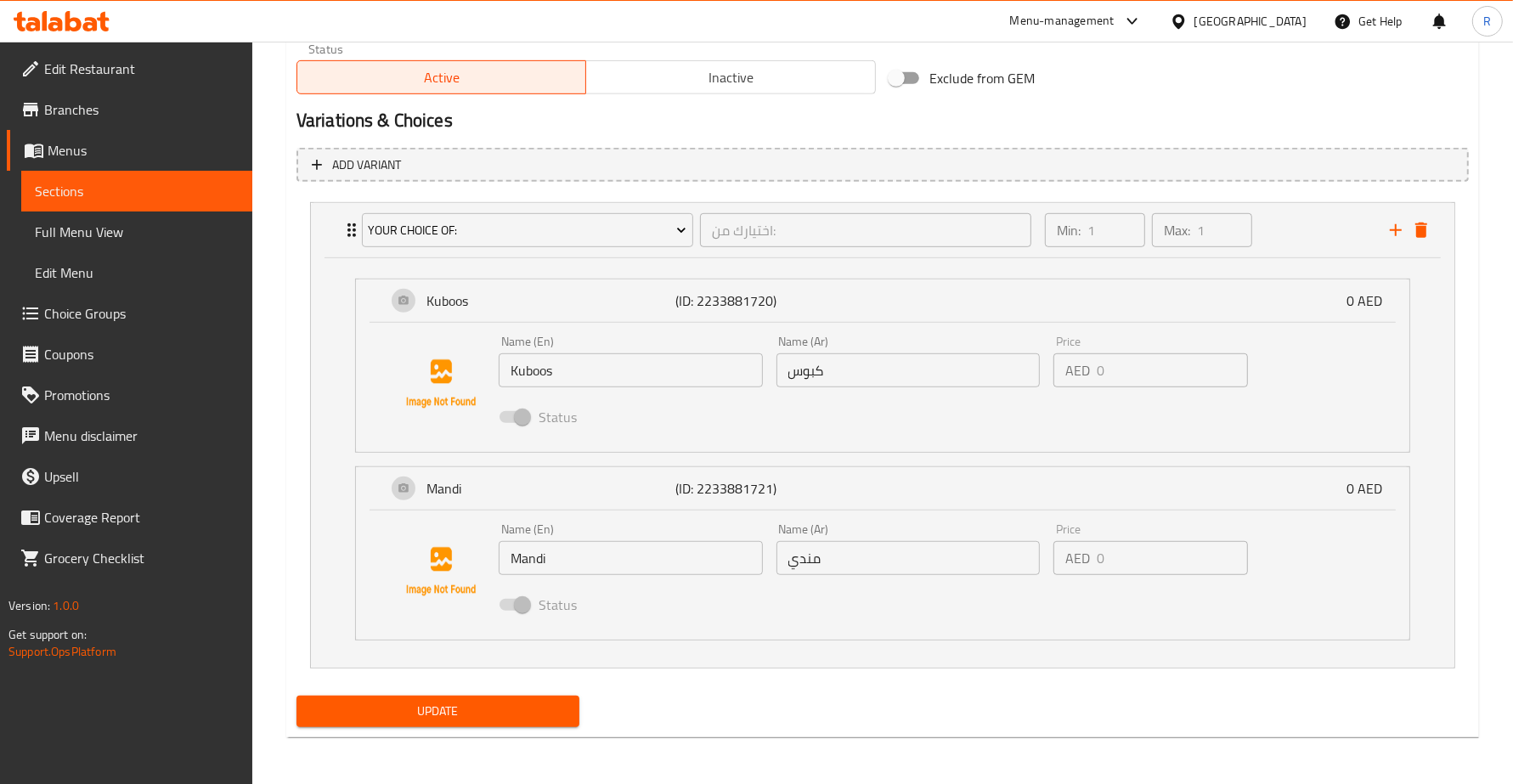
click at [846, 557] on input "مندي" at bounding box center [908, 558] width 264 height 34
click at [825, 562] on input "مندي" at bounding box center [908, 558] width 264 height 34
click at [801, 562] on input "مندي" at bounding box center [908, 558] width 264 height 34
click at [818, 571] on input "مندي" at bounding box center [908, 558] width 264 height 34
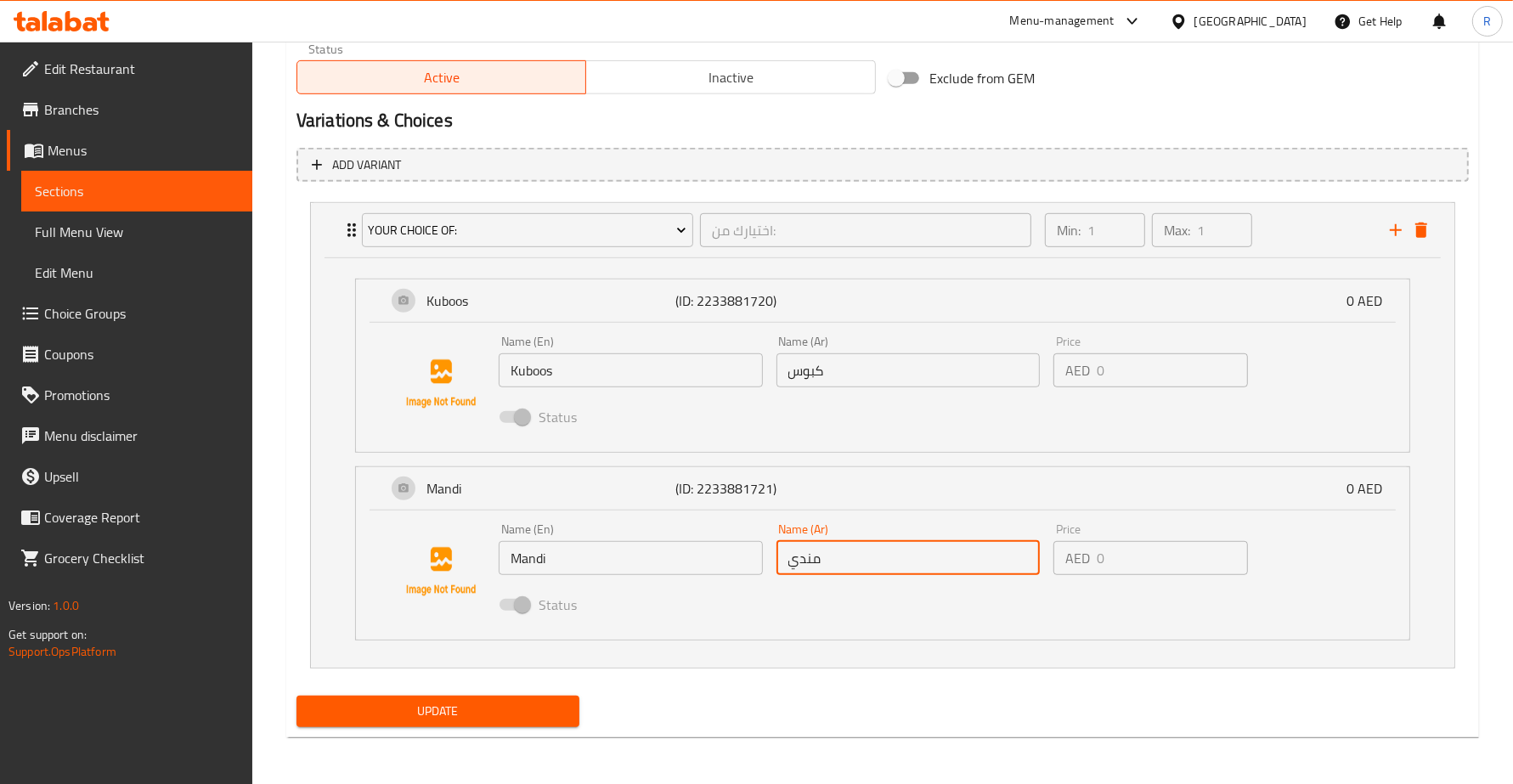
drag, startPoint x: 822, startPoint y: 561, endPoint x: 793, endPoint y: 566, distance: 29.4
click at [793, 566] on input "مندي" at bounding box center [908, 558] width 264 height 34
click at [798, 566] on input "مندي" at bounding box center [908, 558] width 264 height 34
drag, startPoint x: 789, startPoint y: 563, endPoint x: 820, endPoint y: 557, distance: 31.6
click at [820, 557] on input "مندي" at bounding box center [908, 558] width 264 height 34
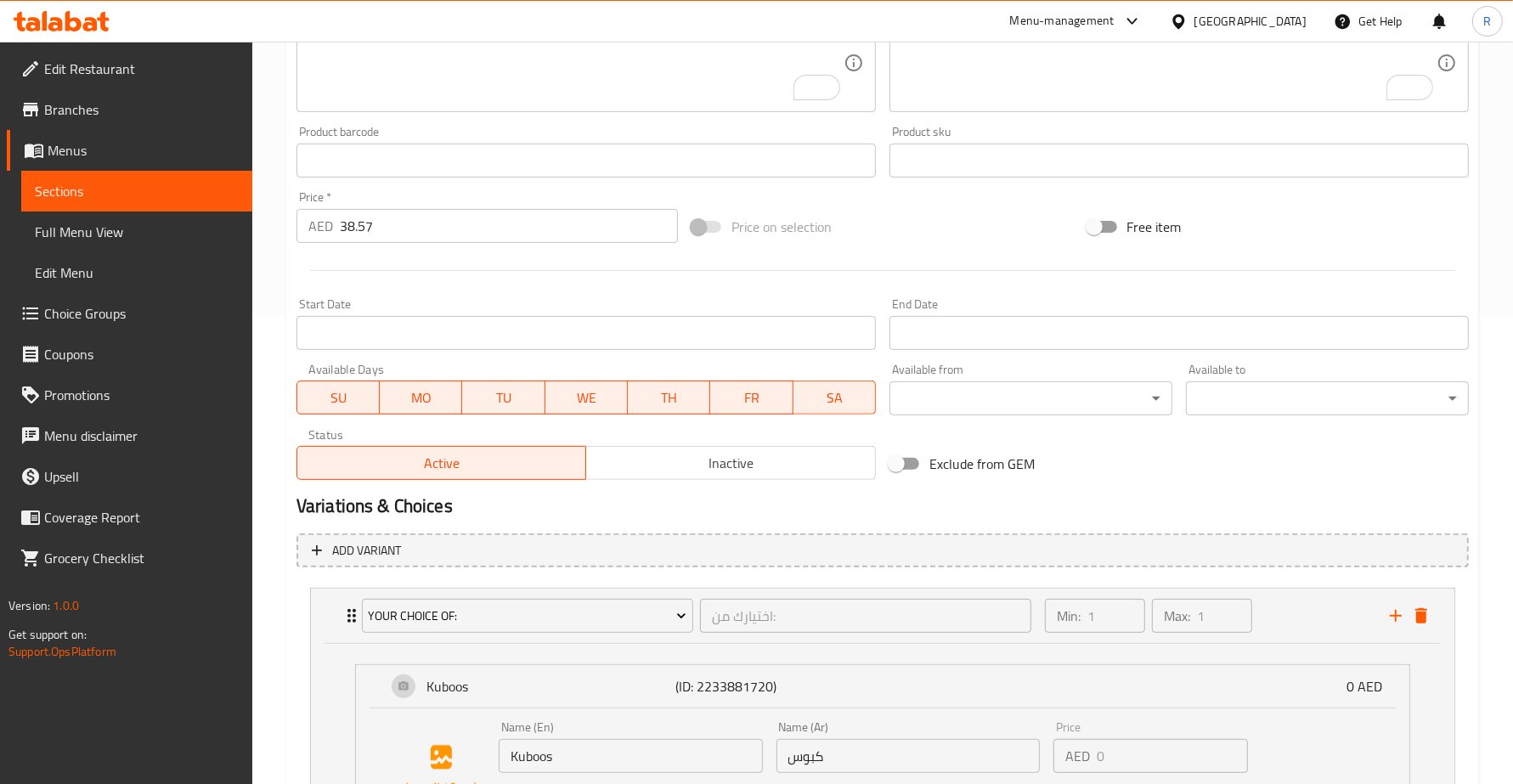
scroll to position [428, 0]
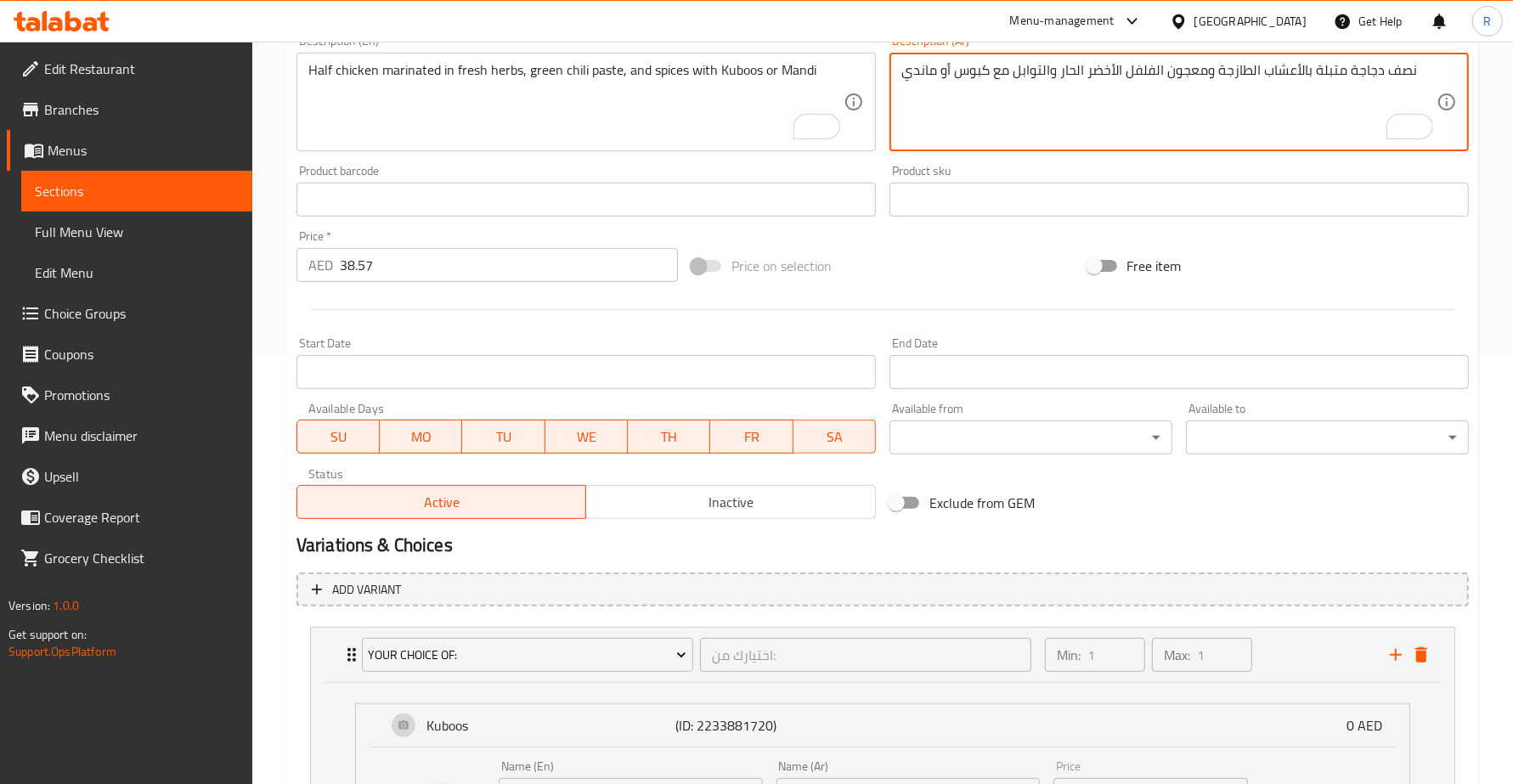
drag, startPoint x: 902, startPoint y: 70, endPoint x: 936, endPoint y: 68, distance: 34.1
paste textarea "To enrich screen reader interactions, please activate Accessibility in Grammarl…"
type textarea "نصف دجاجة متبلة بالأعشاب الطازجة ومعجون الفلفل الأخضر الحار والتوابل مع كبوس أو…"
click at [877, 245] on div "Price on selection" at bounding box center [882, 265] width 395 height 46
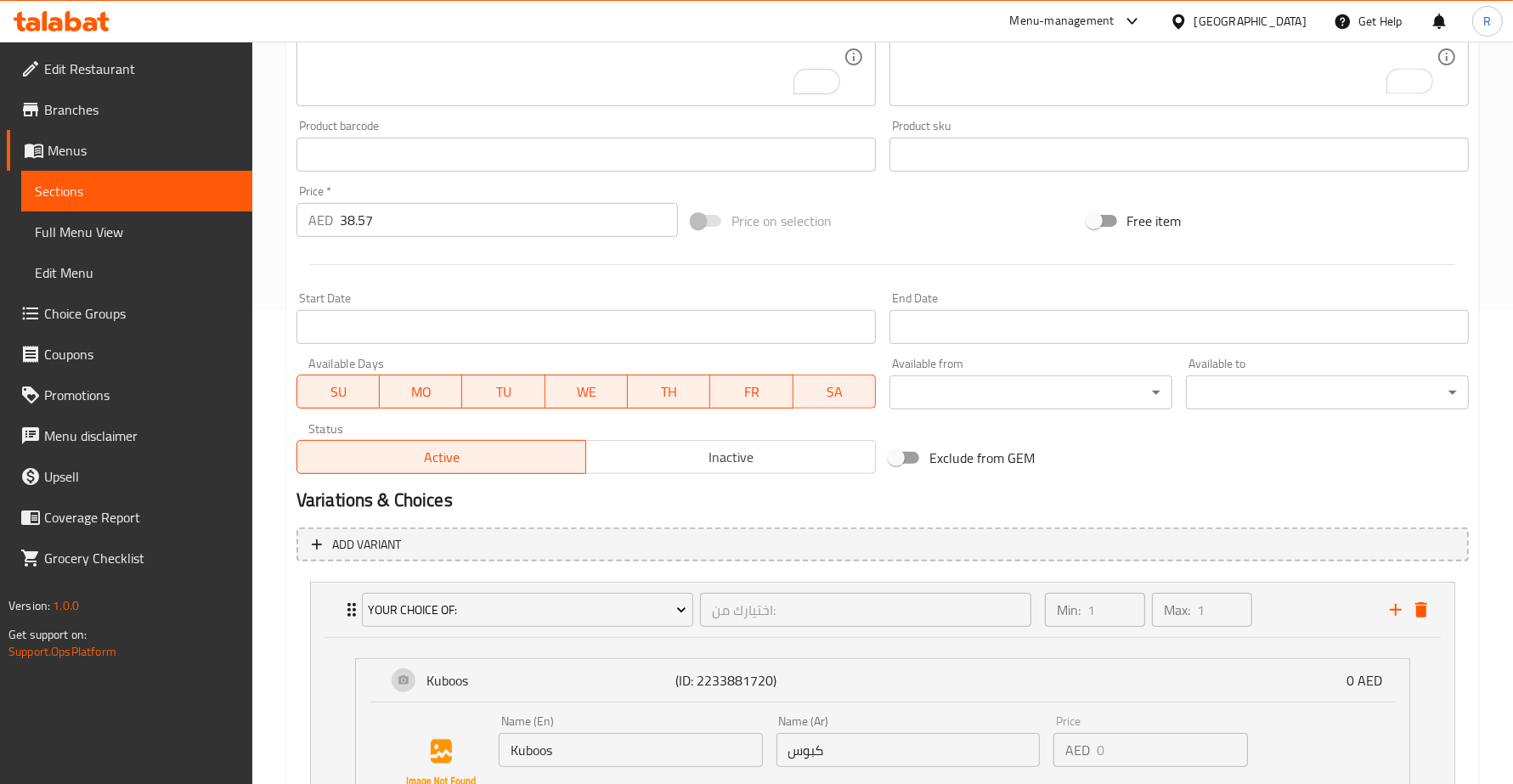
scroll to position [854, 0]
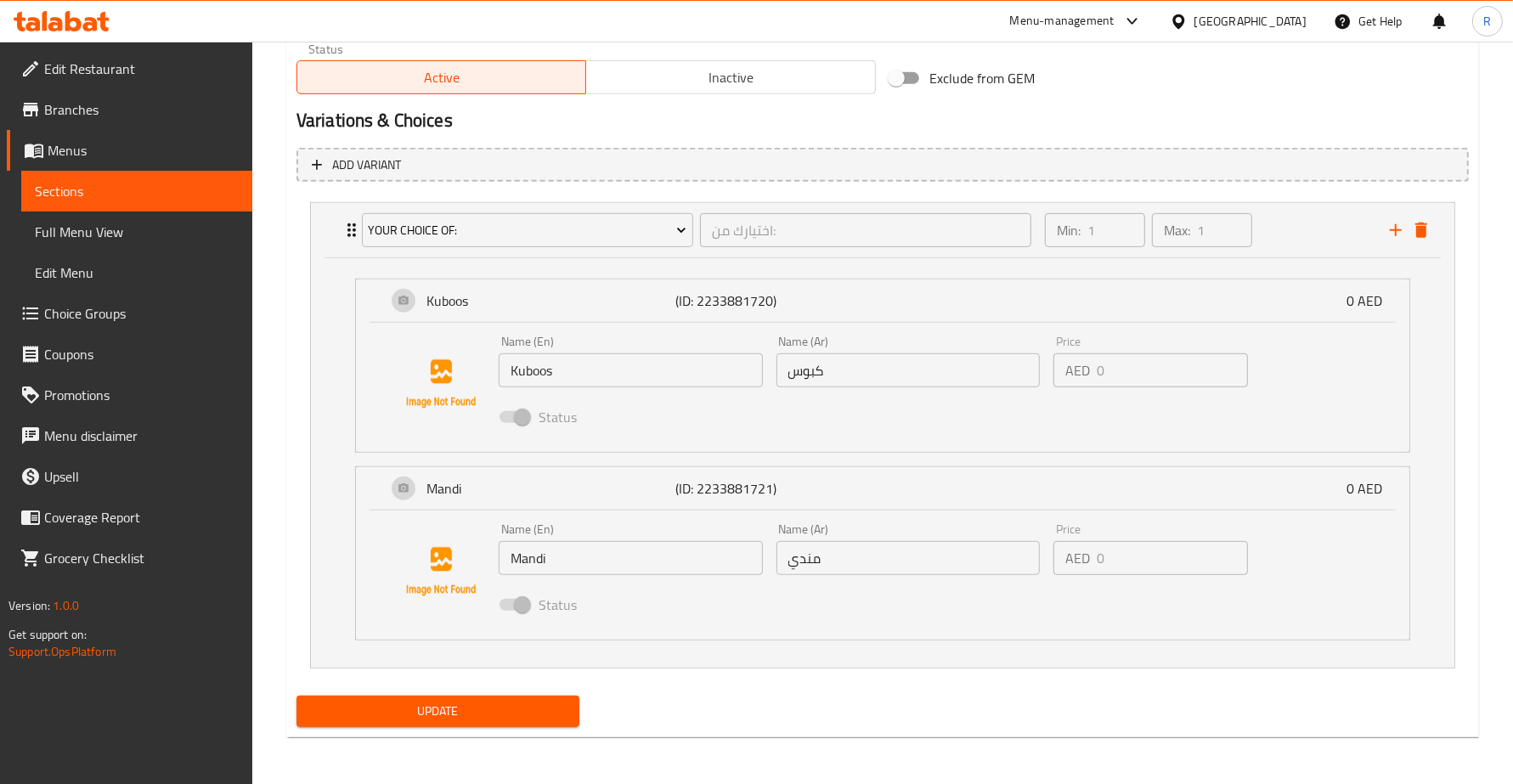
click at [532, 716] on span "Update" at bounding box center [438, 711] width 256 height 21
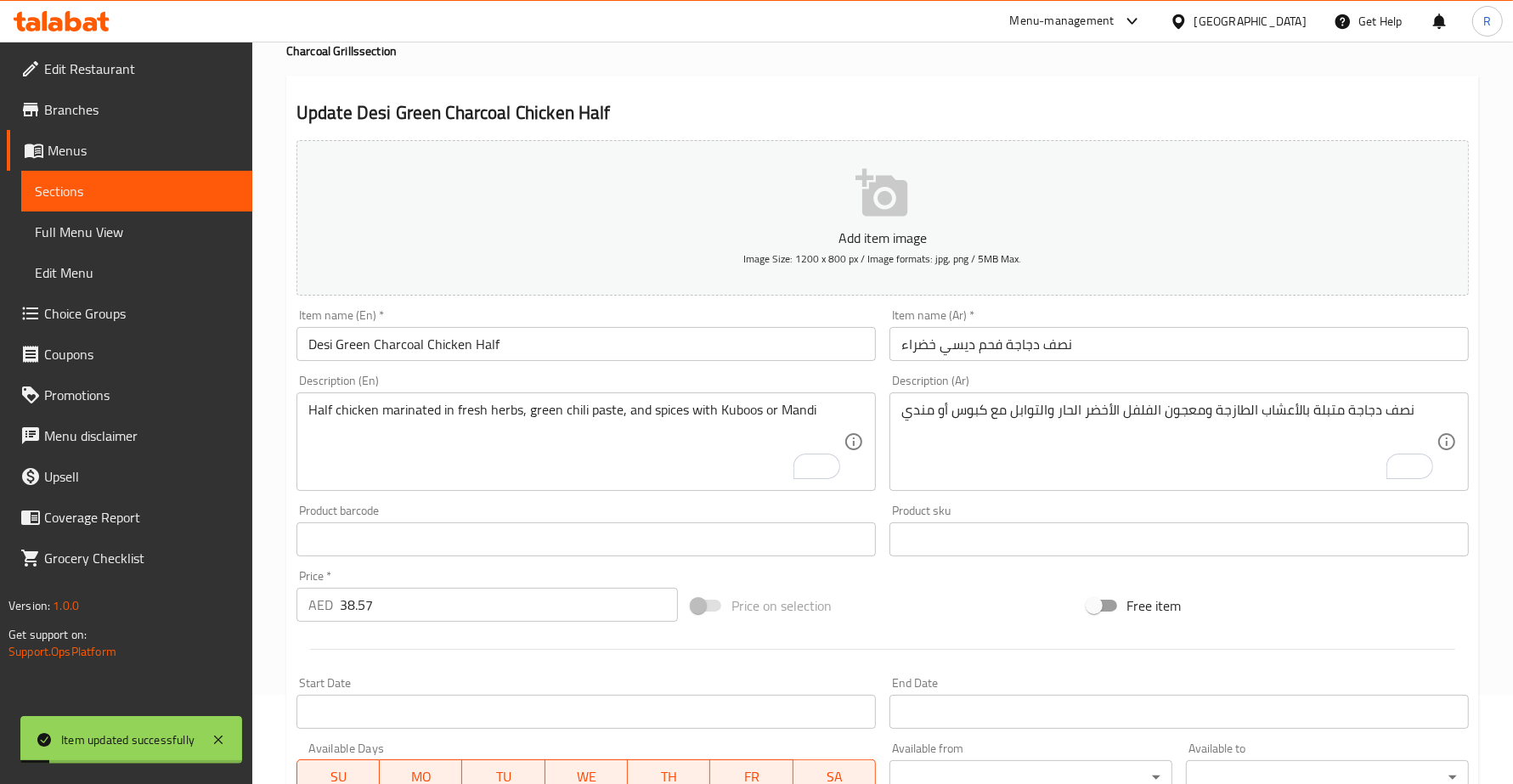
scroll to position [0, 0]
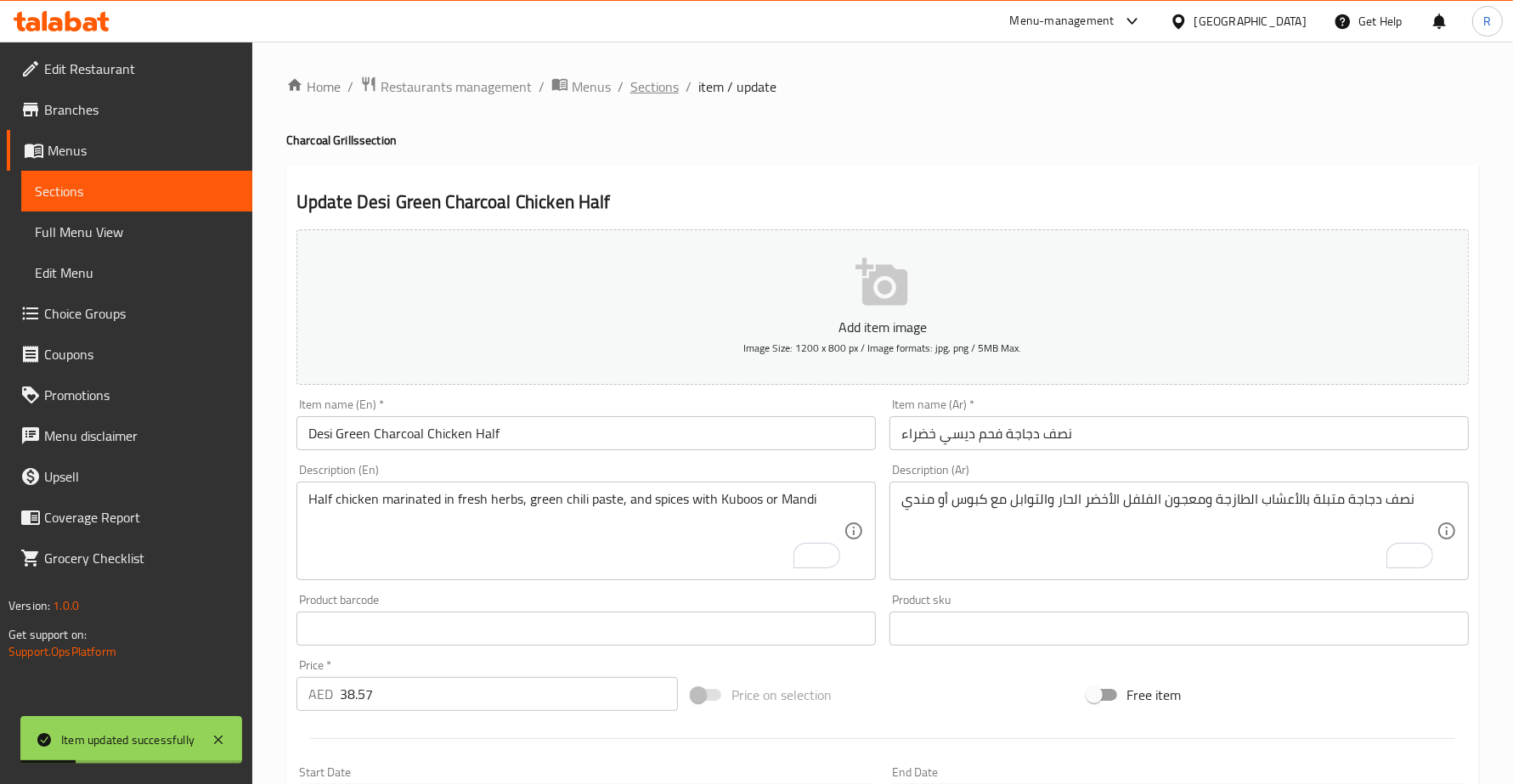
click at [647, 77] on span "Sections" at bounding box center [654, 87] width 48 height 21
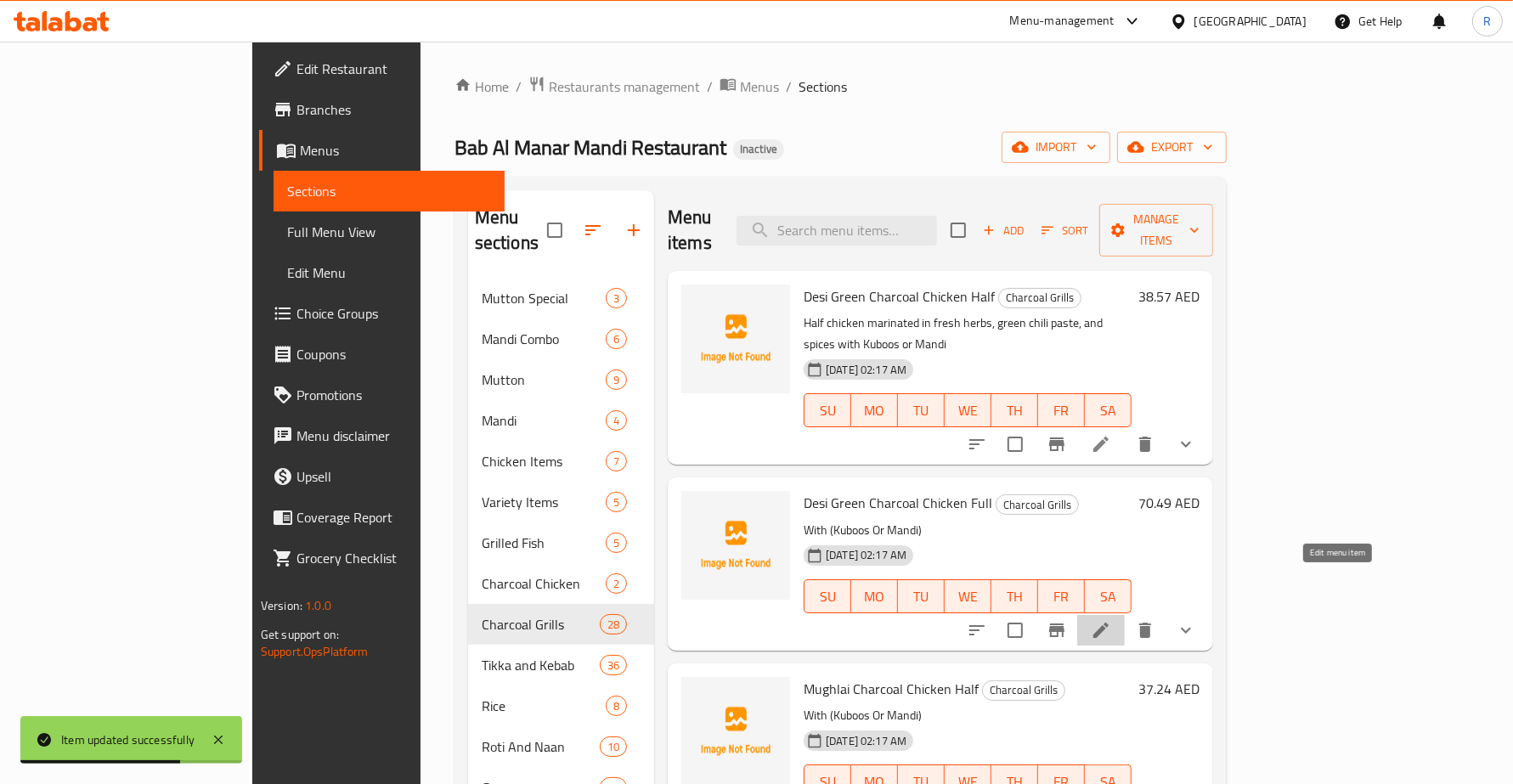
click at [1108, 623] on icon at bounding box center [1101, 630] width 15 height 15
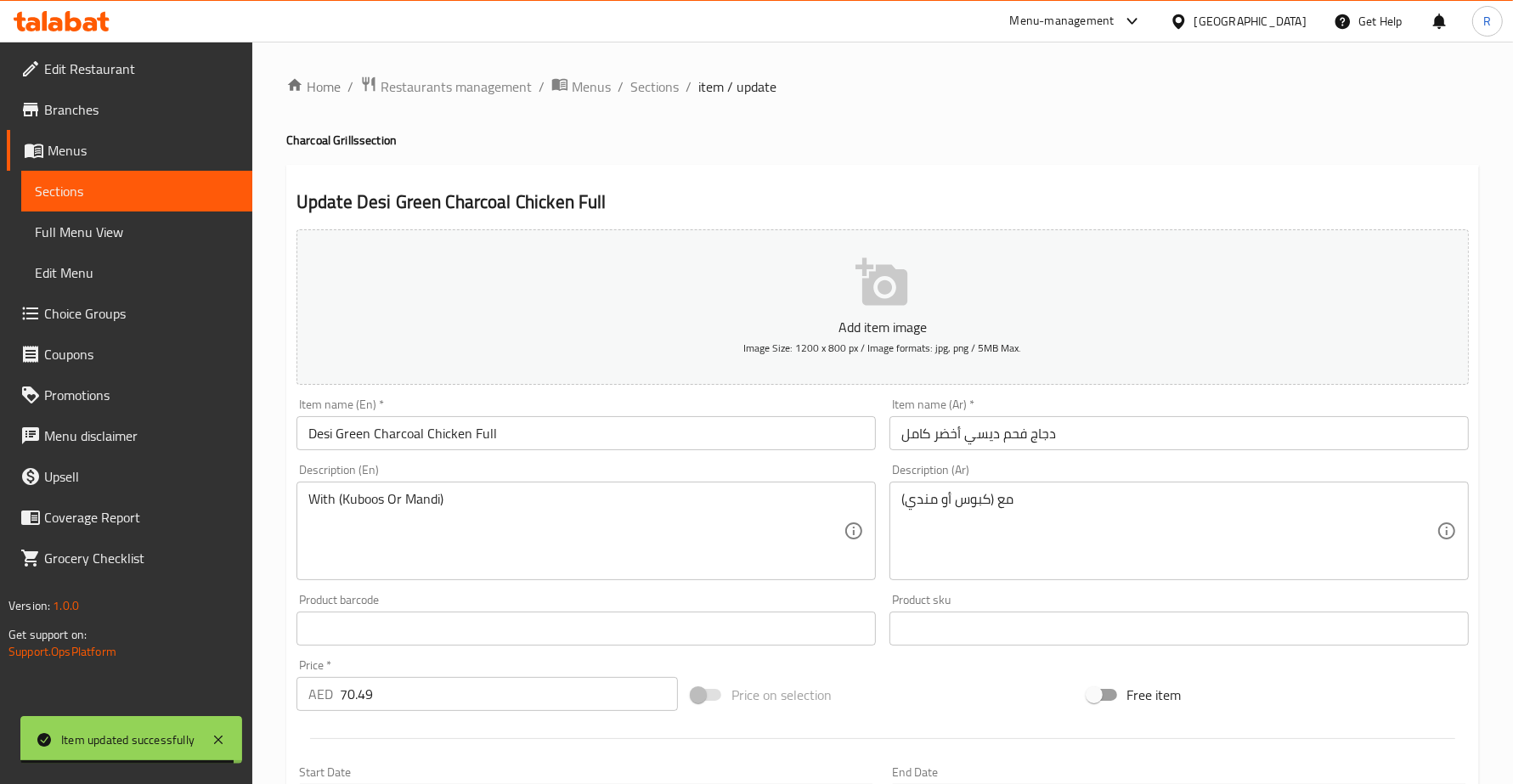
drag, startPoint x: 308, startPoint y: 494, endPoint x: 355, endPoint y: 539, distance: 65.1
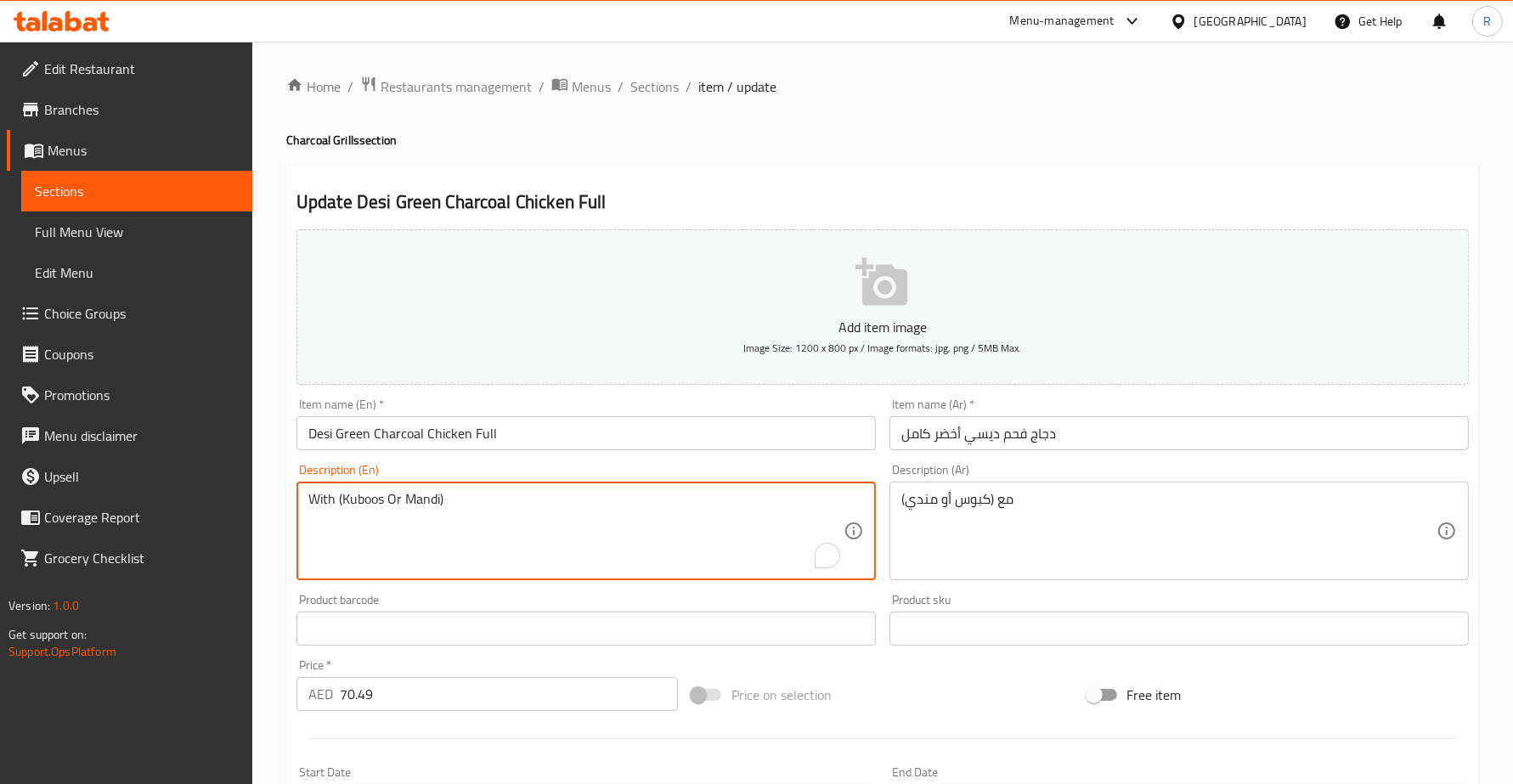
paste textarea "Half chicken marinated with creamy Mughlai spices"
type textarea "Half chicken marinated with creamy Mughlai spices With (Kuboos Or Mandi)"
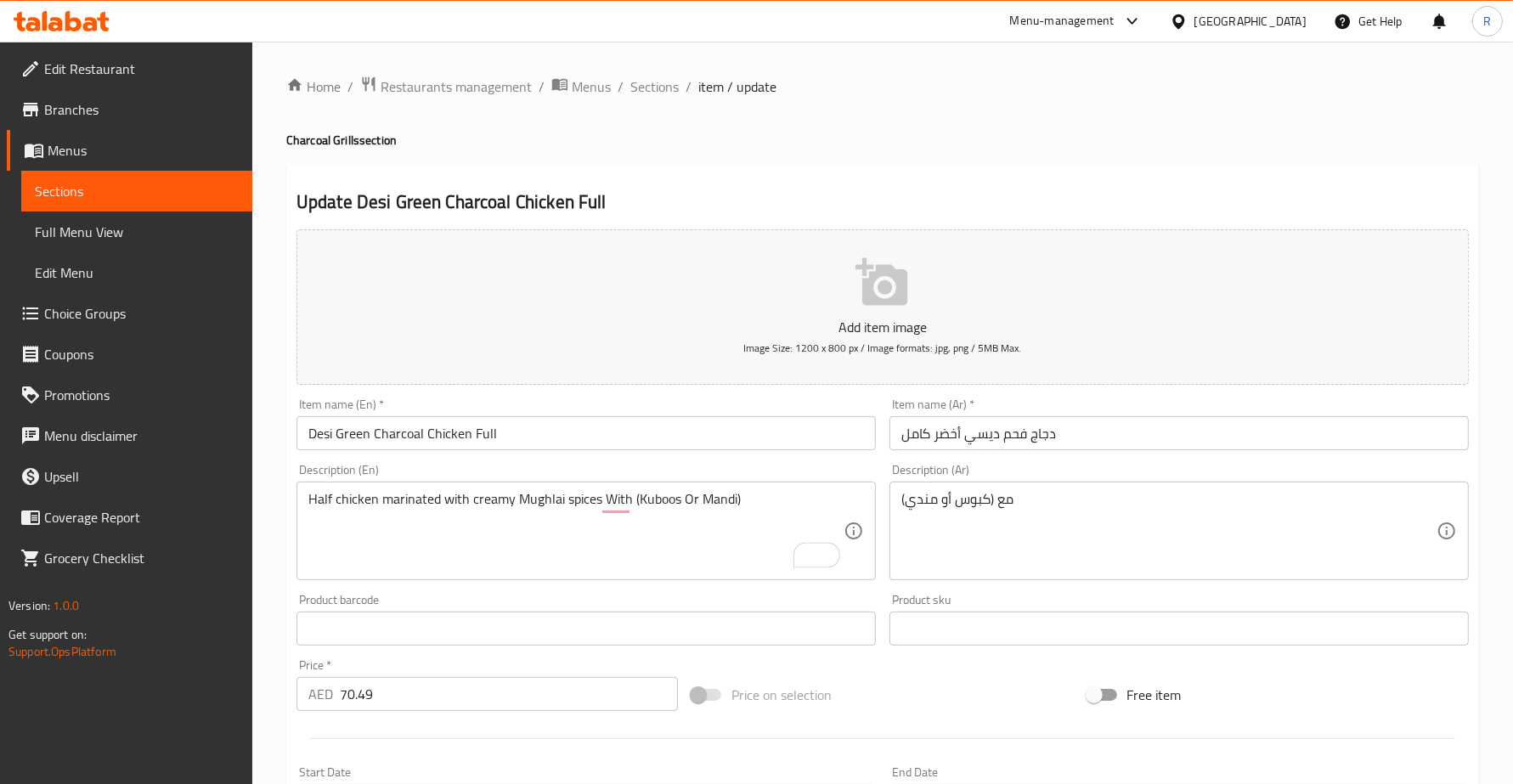
drag, startPoint x: 302, startPoint y: 498, endPoint x: 592, endPoint y: 495, distance: 290.0
click at [592, 495] on div "Half chicken marinated with creamy Mughlai spices With (Kuboos Or Mandi) Descri…" at bounding box center [586, 531] width 579 height 99
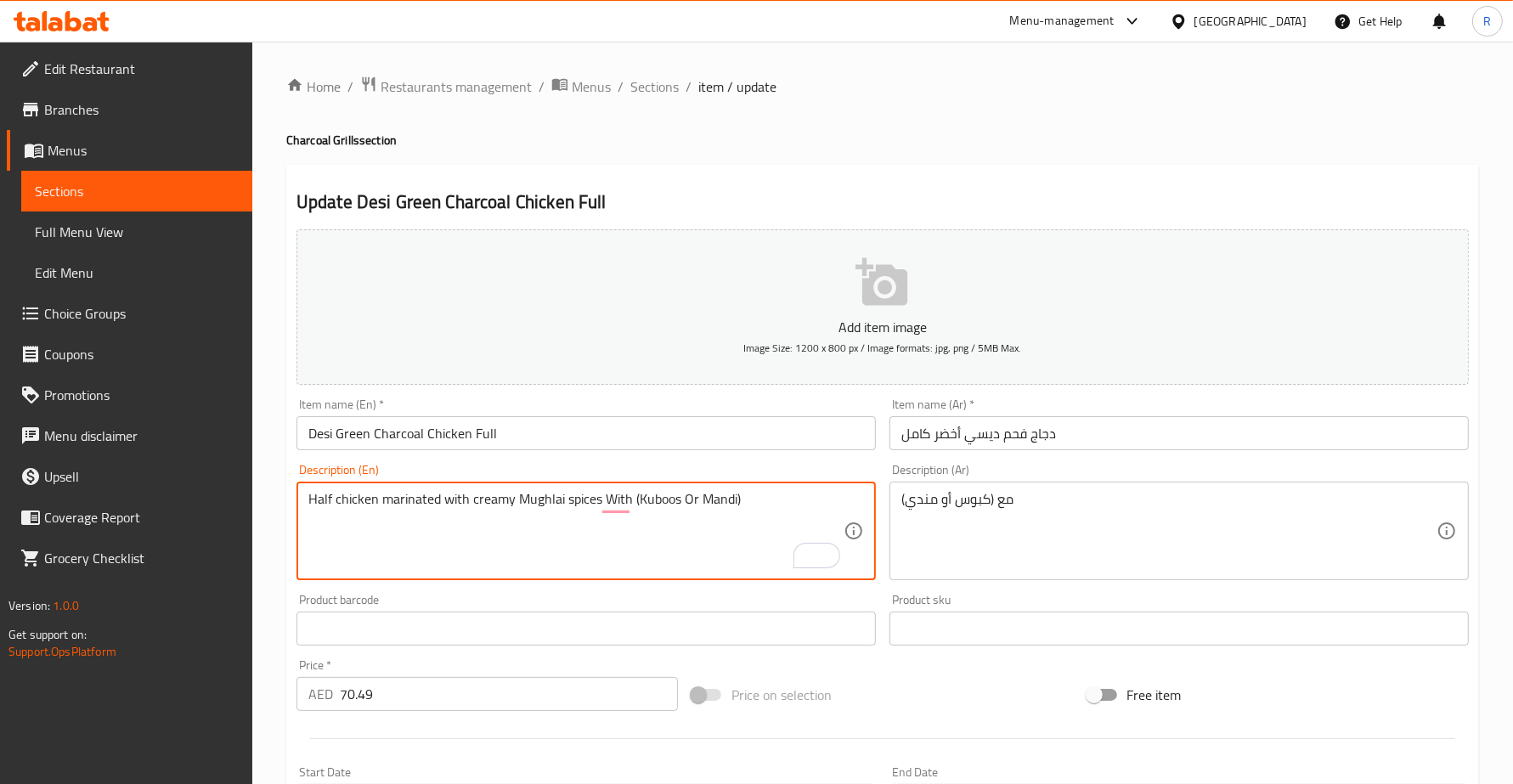
drag, startPoint x: 592, startPoint y: 495, endPoint x: 549, endPoint y: 493, distance: 43.0
click at [549, 493] on textarea "Half chicken marinated with creamy Mughlai spices With (Kuboos Or Mandi)" at bounding box center [575, 531] width 535 height 81
click at [577, 494] on textarea "Half chicken marinated with creamy Mughlai spices With (Kuboos Or Mandi)" at bounding box center [575, 531] width 535 height 81
drag, startPoint x: 596, startPoint y: 498, endPoint x: 306, endPoint y: 493, distance: 290.0
click at [306, 493] on div "Half chicken marinated with creamy Mughlai spices With (Kuboos Or Mandi) Descri…" at bounding box center [586, 531] width 579 height 99
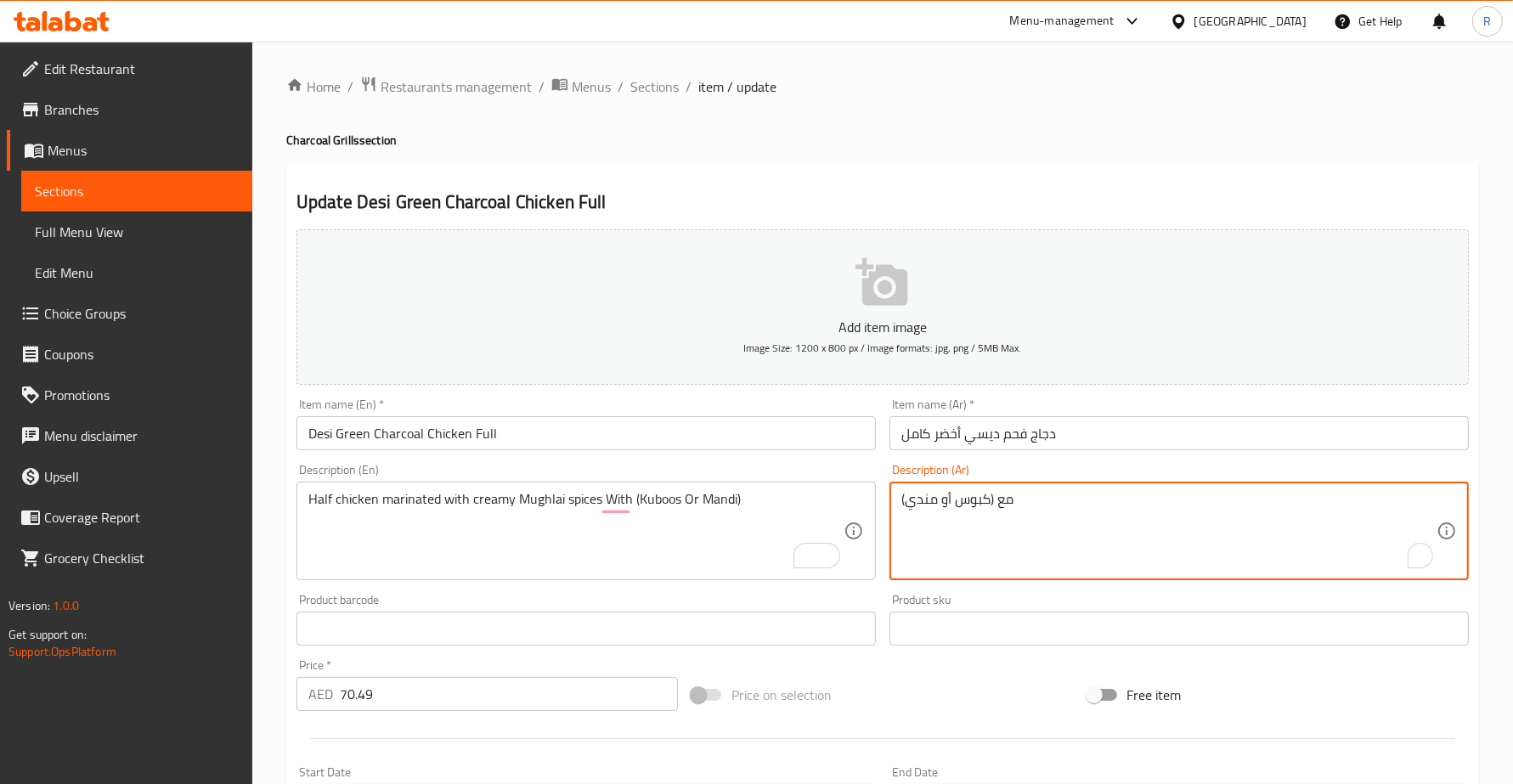
paste textarea "نصف دجاجة متبلة بتوابل المغول الكريمية"
click at [902, 501] on textarea "مع (كبوس أو مندي)" at bounding box center [1169, 531] width 535 height 81
paste textarea "نصف دجاجة متبلة بتوابل المغول الكريمية"
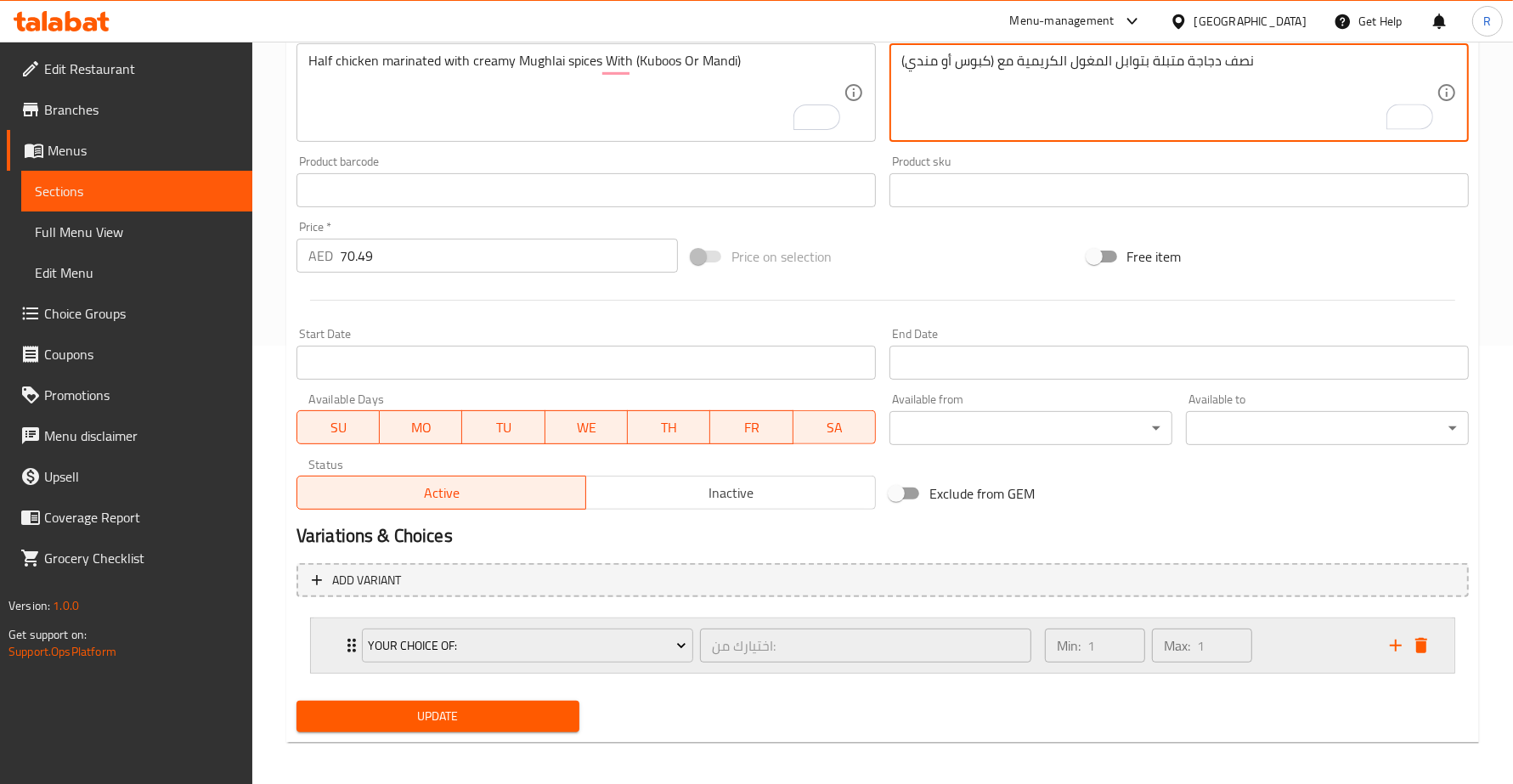
scroll to position [443, 0]
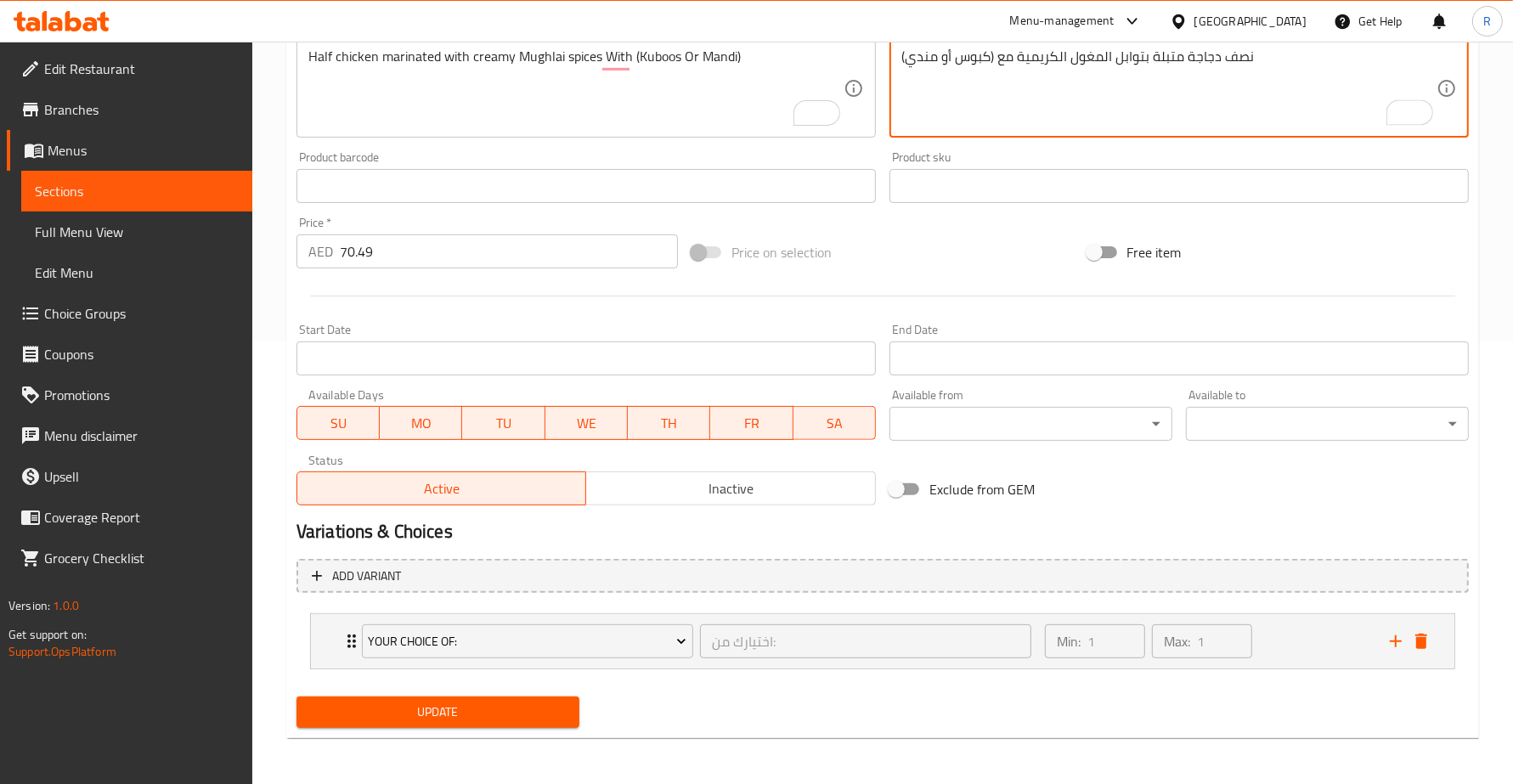
type textarea "نصف دجاجة متبلة بتوابل المغول الكريمية مع (كبوس أو مندي)"
click at [510, 706] on span "Update" at bounding box center [438, 712] width 256 height 21
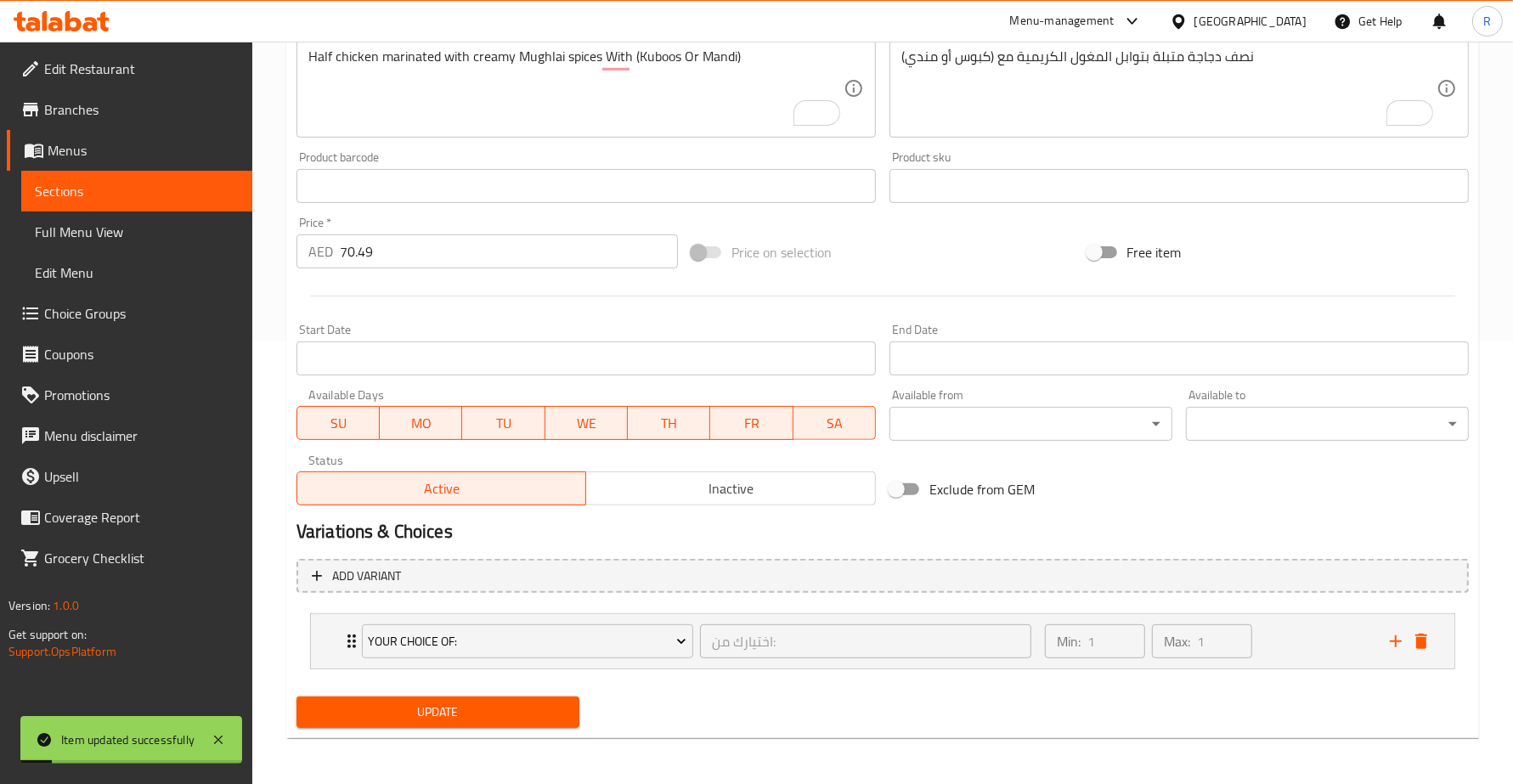
scroll to position [0, 0]
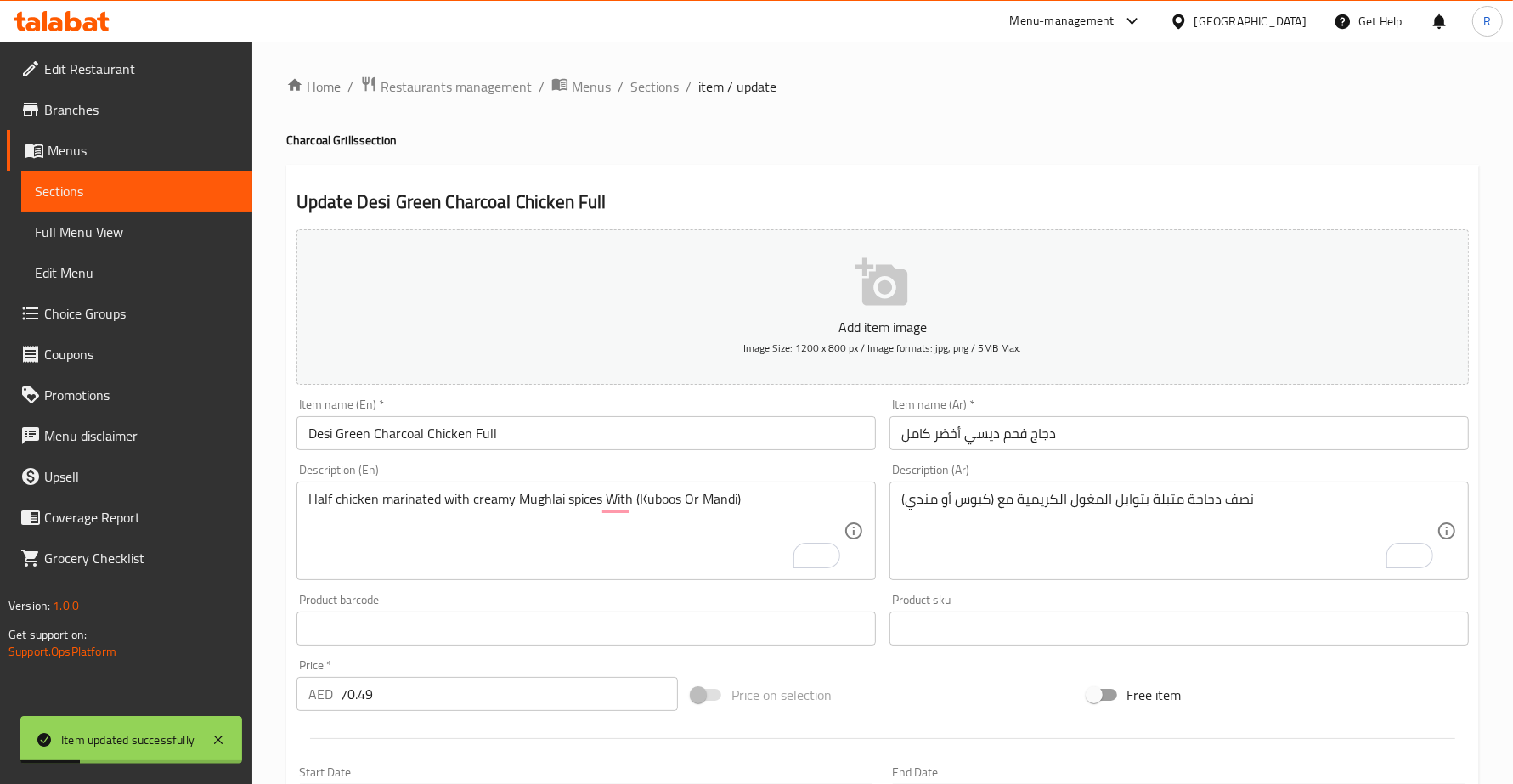
click at [672, 83] on span "Sections" at bounding box center [654, 87] width 48 height 21
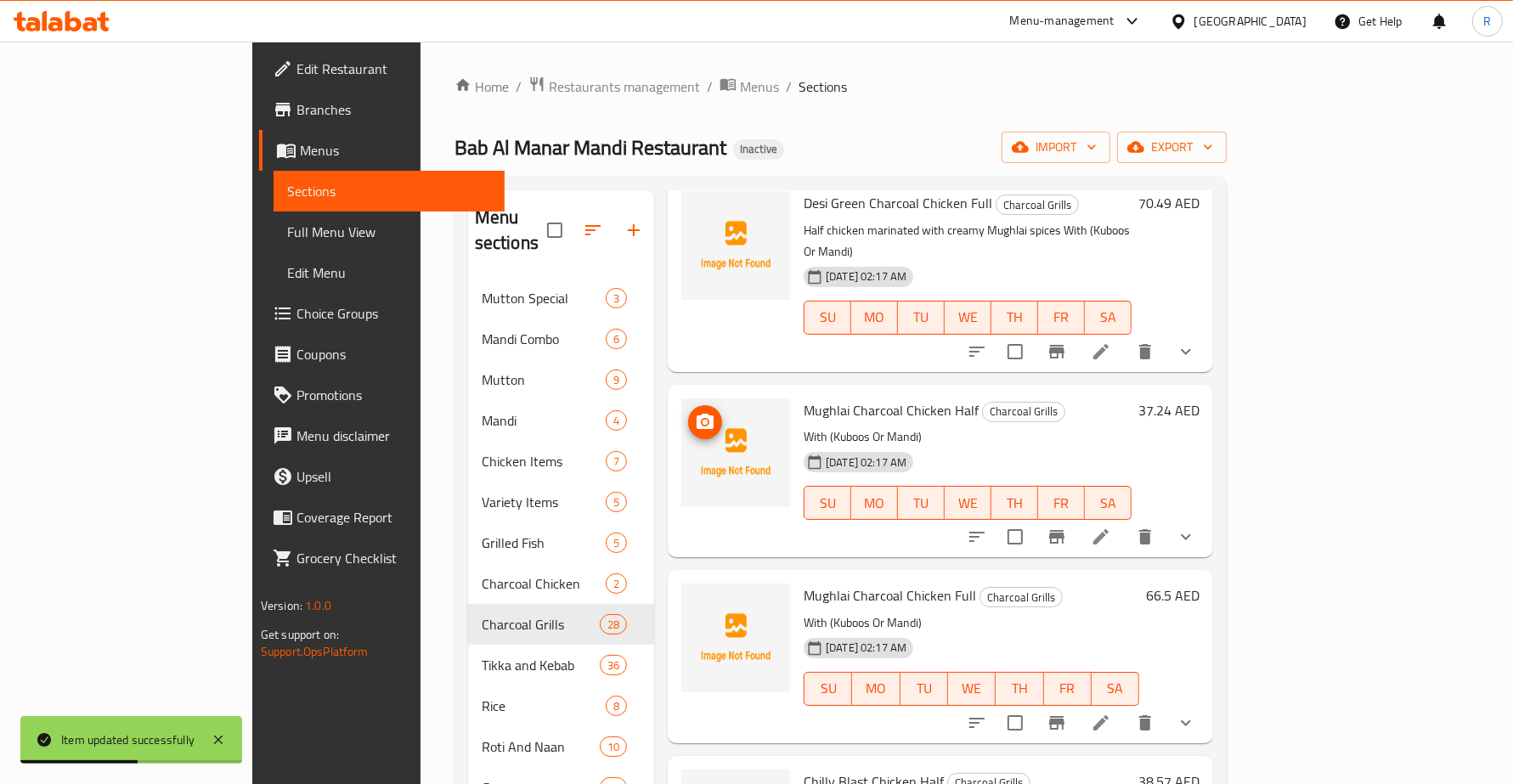
scroll to position [319, 0]
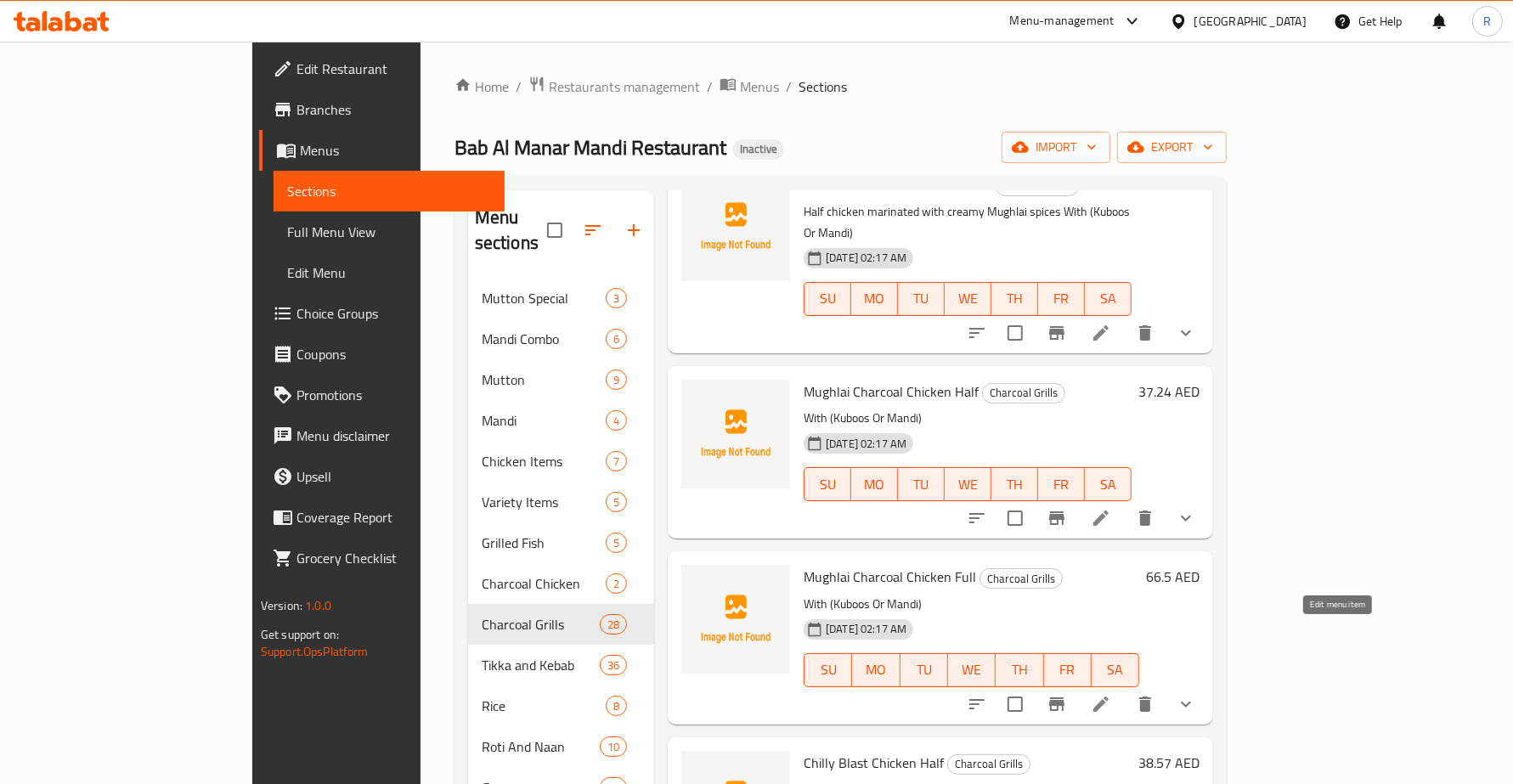
click at [1108, 697] on icon at bounding box center [1101, 704] width 15 height 15
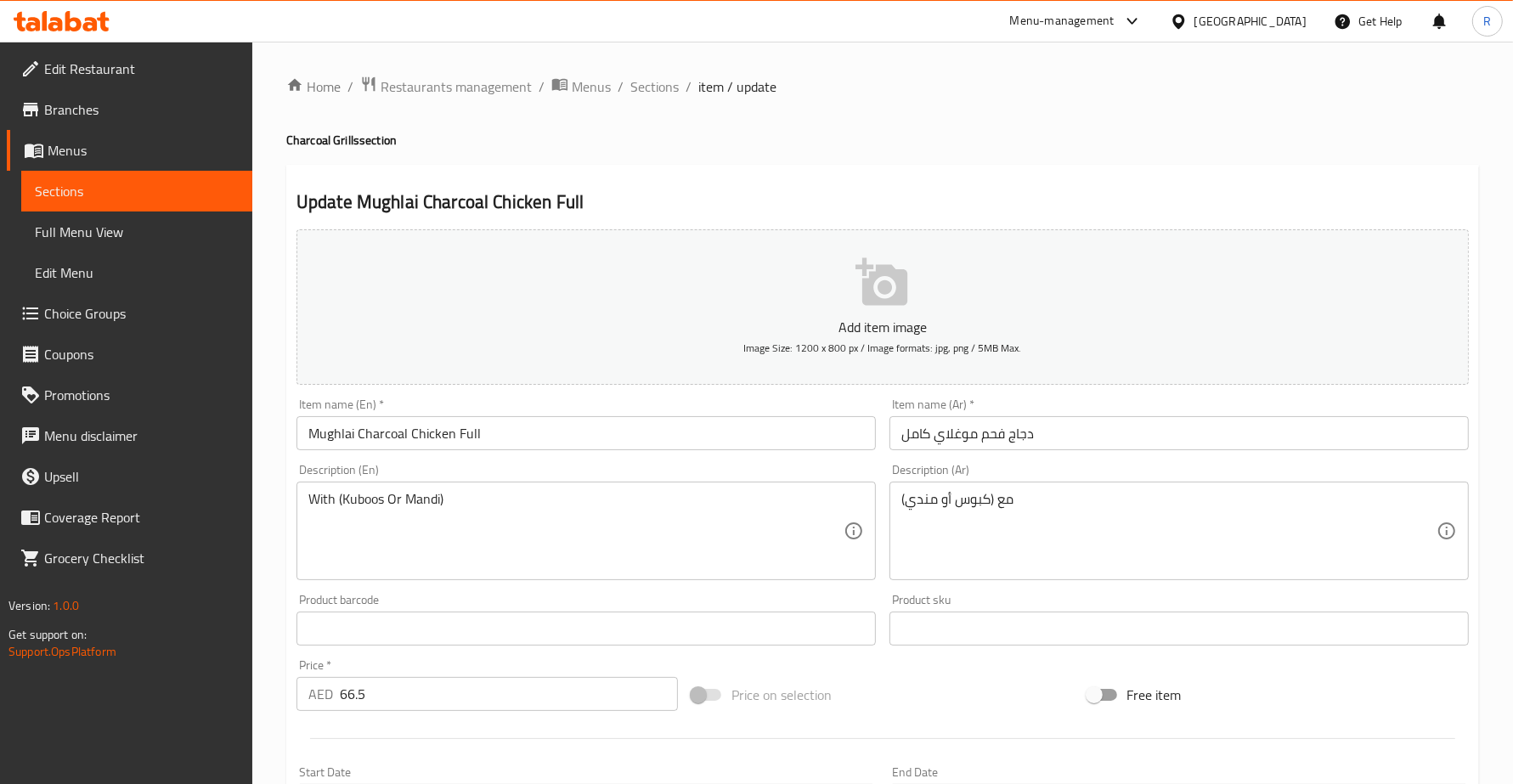
click at [303, 493] on div "With (Kuboos Or Mandi) Description (En)" at bounding box center [586, 531] width 579 height 99
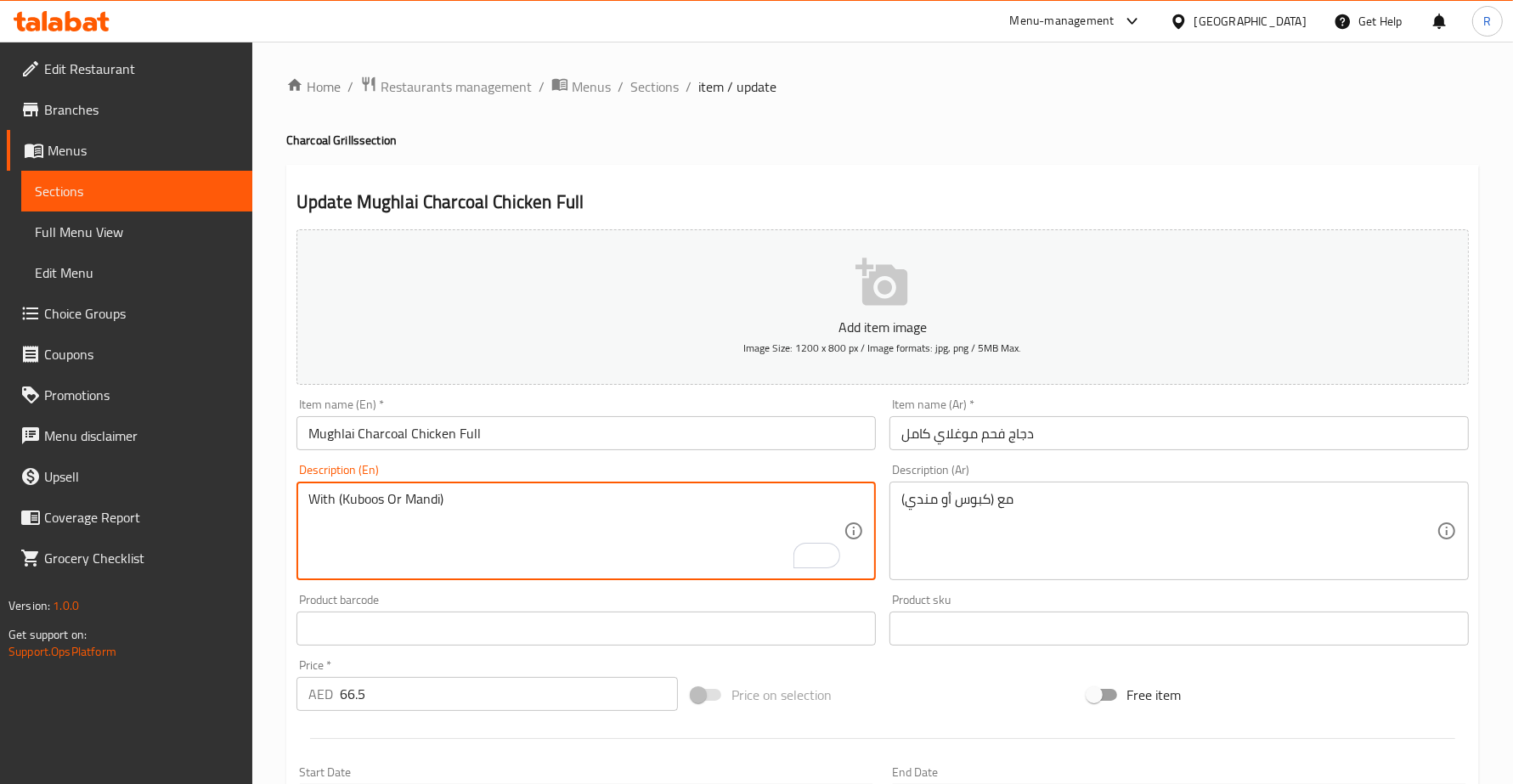
paste textarea "Whole chicken infused with Mughlai flavors"
type textarea "Whole chicken infused with Mughlai flavors With (Kuboos Or Mandi)"
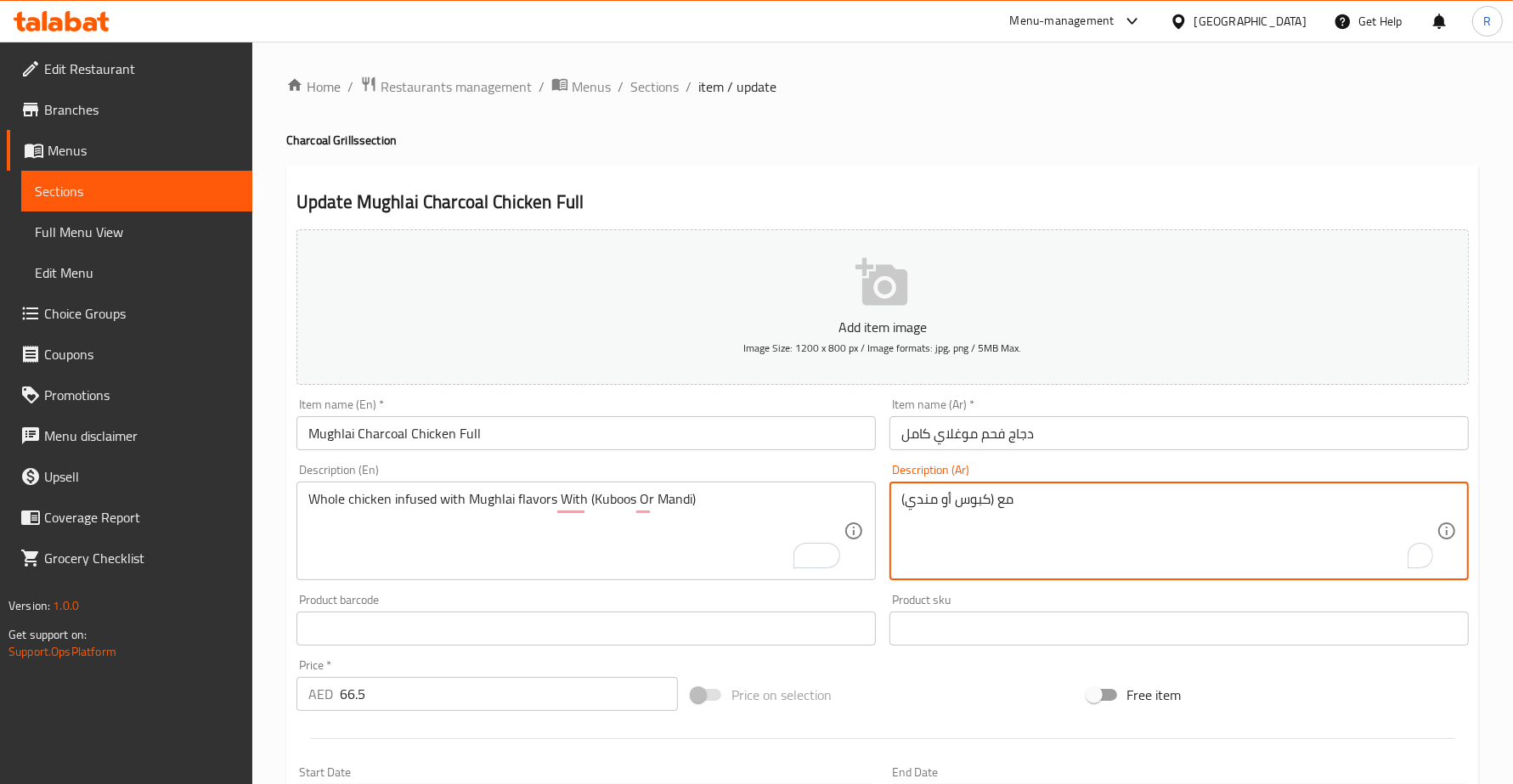
click at [904, 500] on textarea "مع (كبوس أو مندي)" at bounding box center [1169, 531] width 535 height 81
paste textarea "دجاجة كاملة متبلة بنكهات المغول"
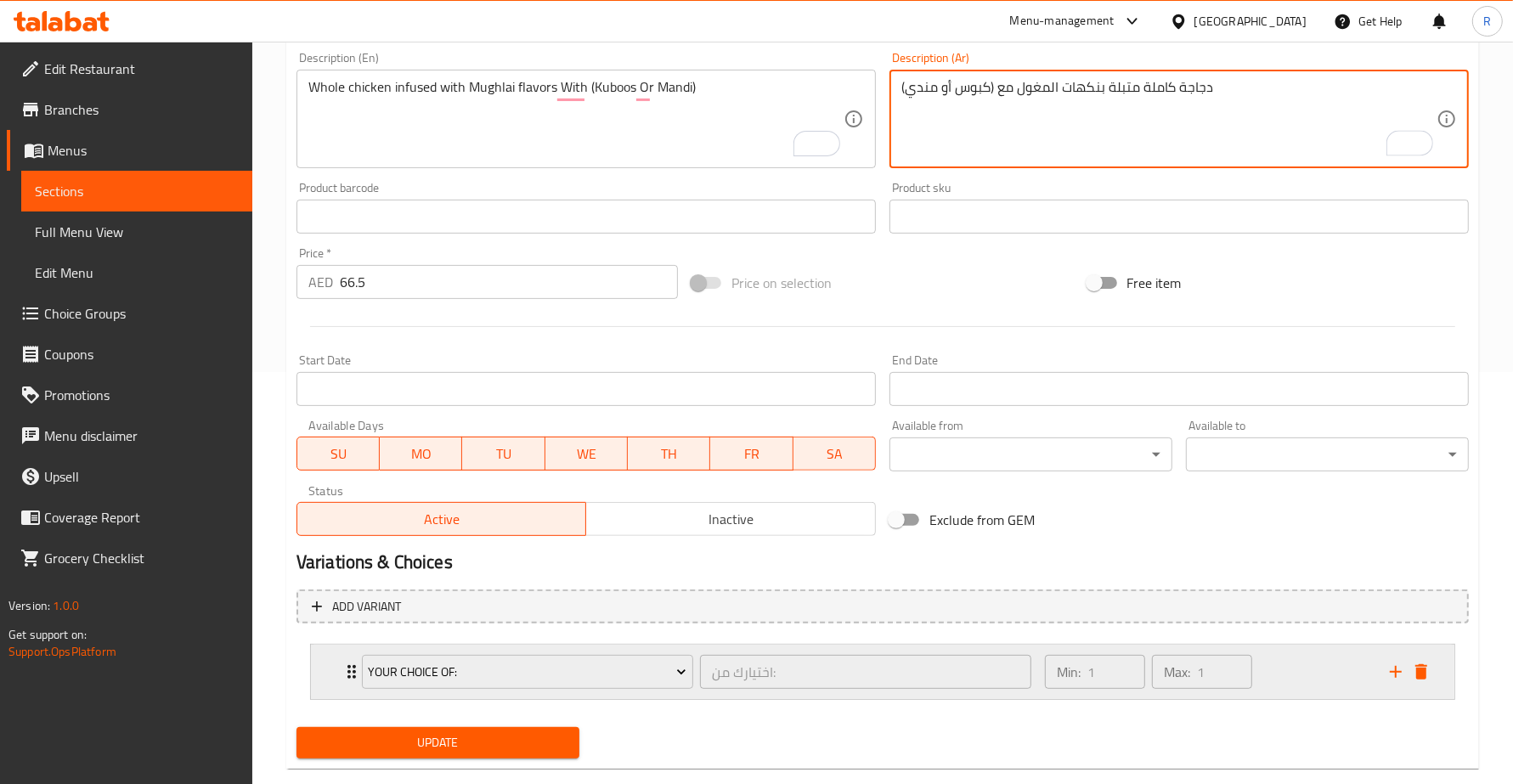
scroll to position [443, 0]
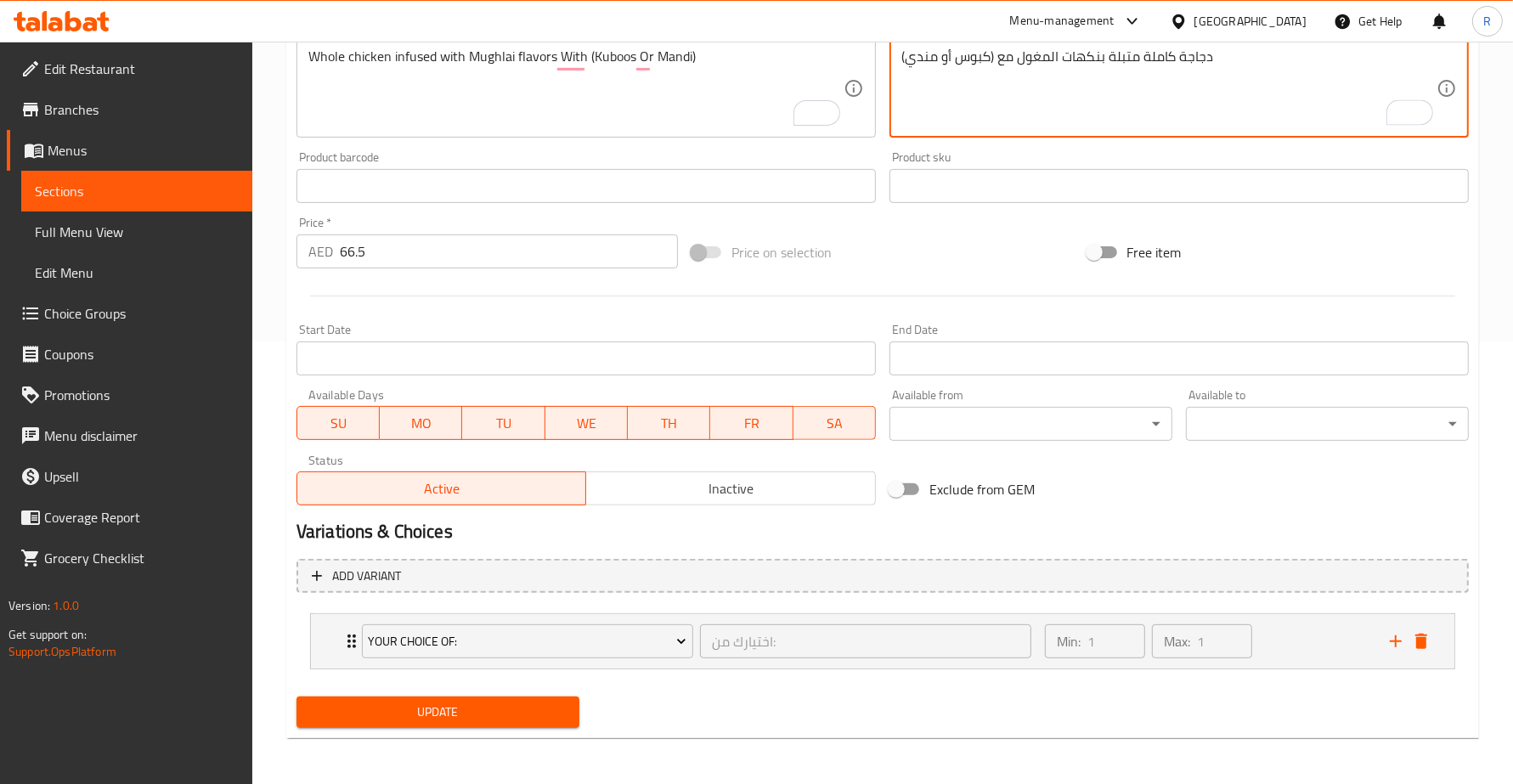
type textarea "دجاجة كاملة متبلة بنكهات المغول مع (كبوس أو مندي)"
click at [506, 705] on span "Update" at bounding box center [438, 712] width 256 height 21
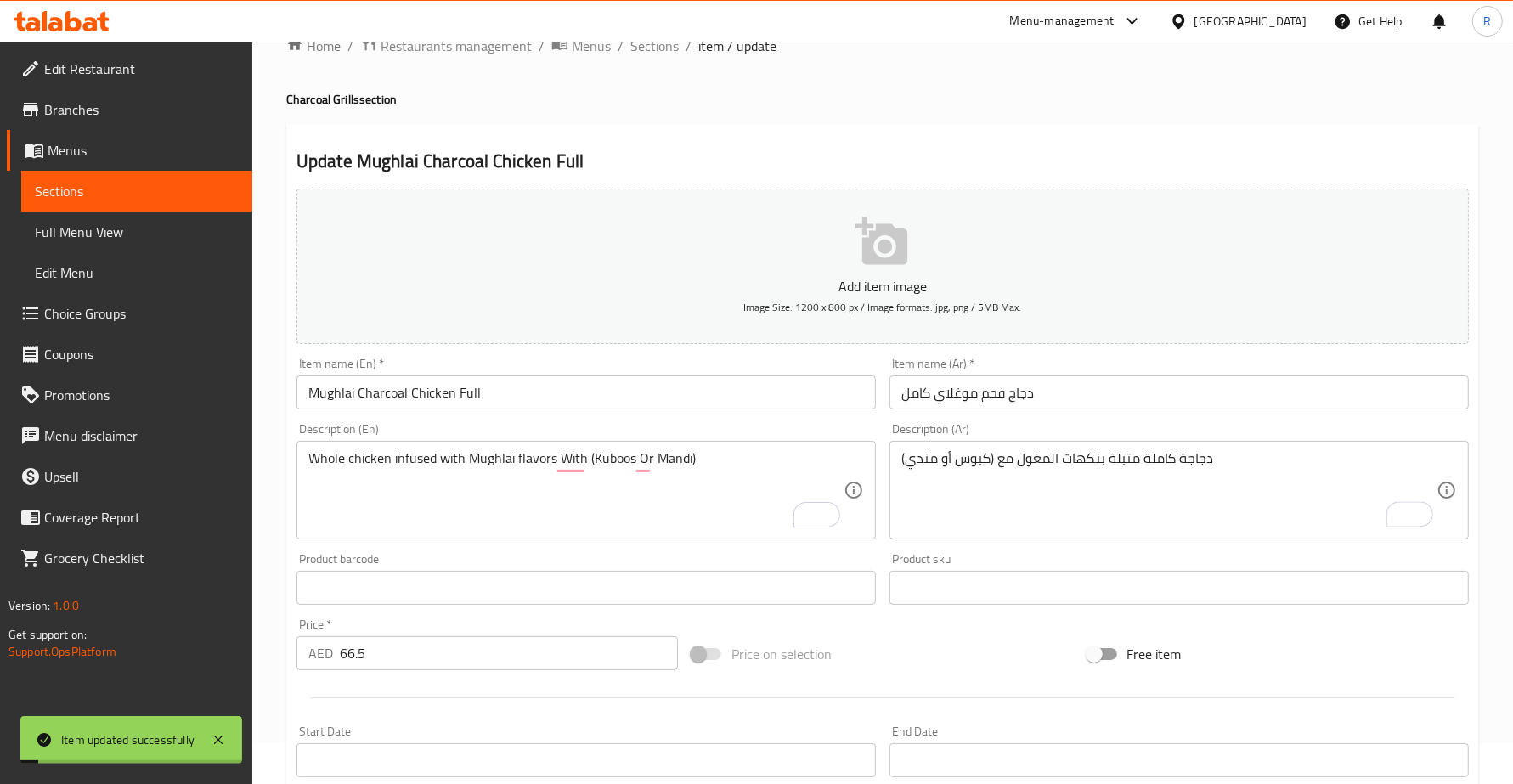
scroll to position [0, 0]
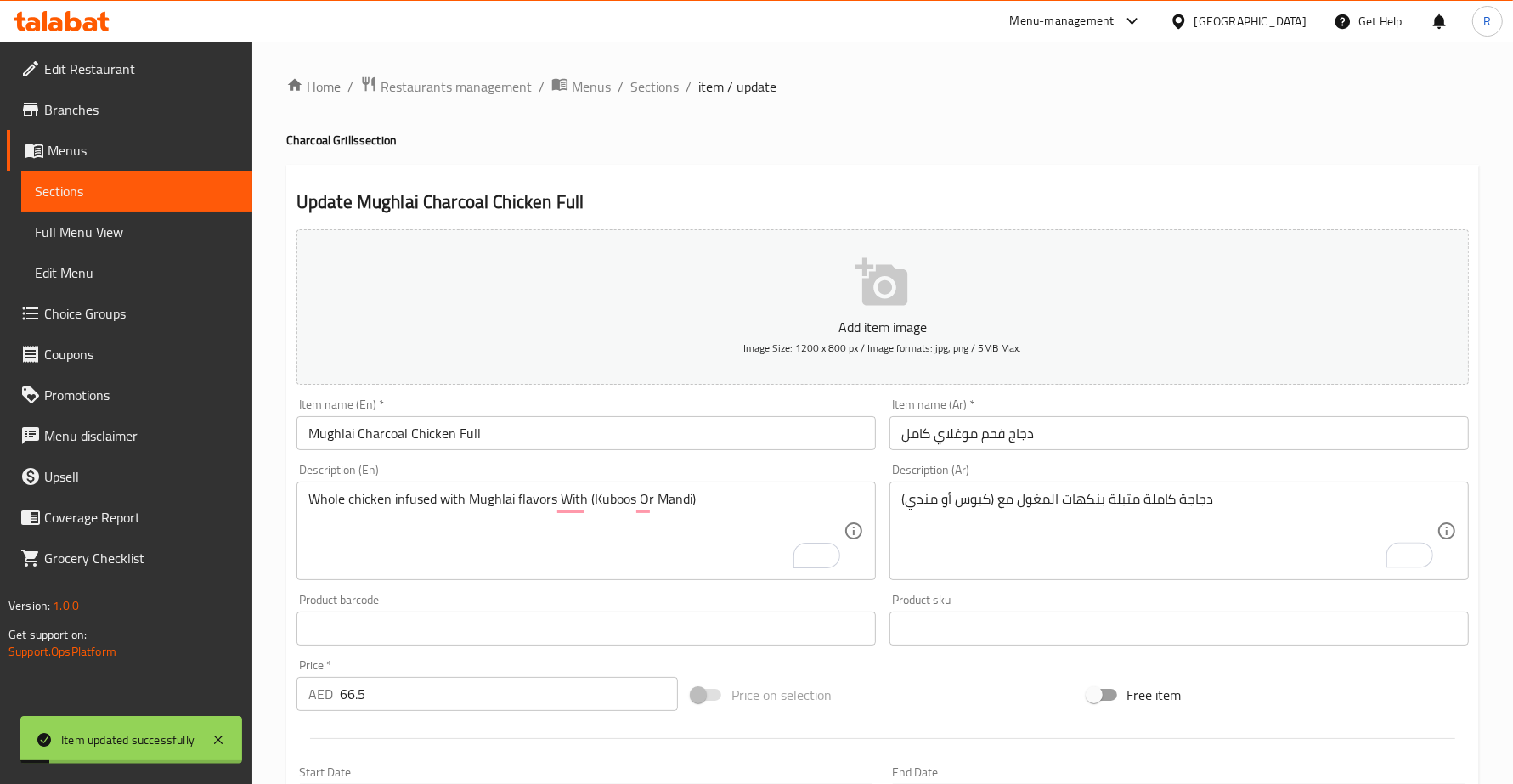
click at [650, 86] on span "Sections" at bounding box center [654, 87] width 48 height 21
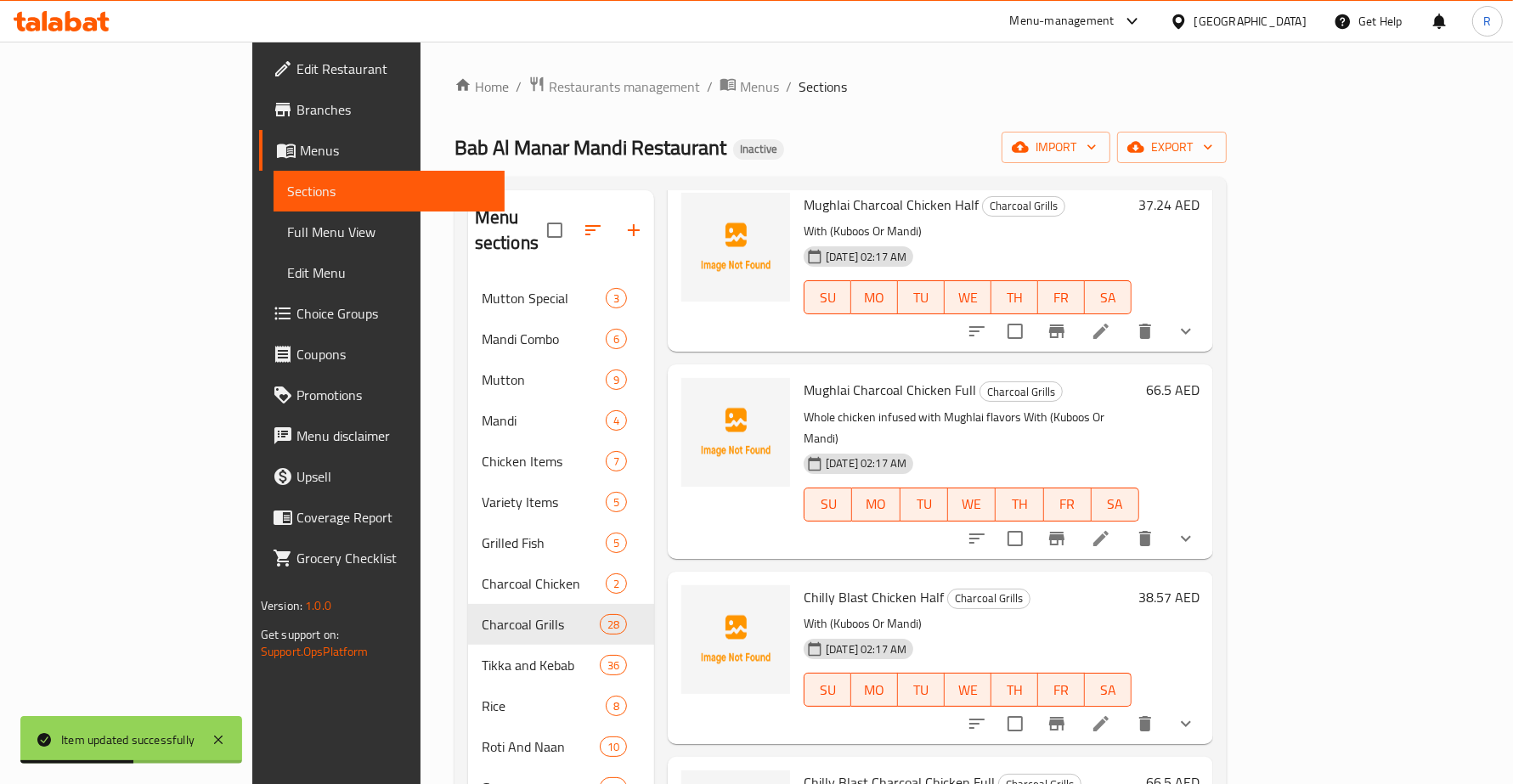
scroll to position [531, 0]
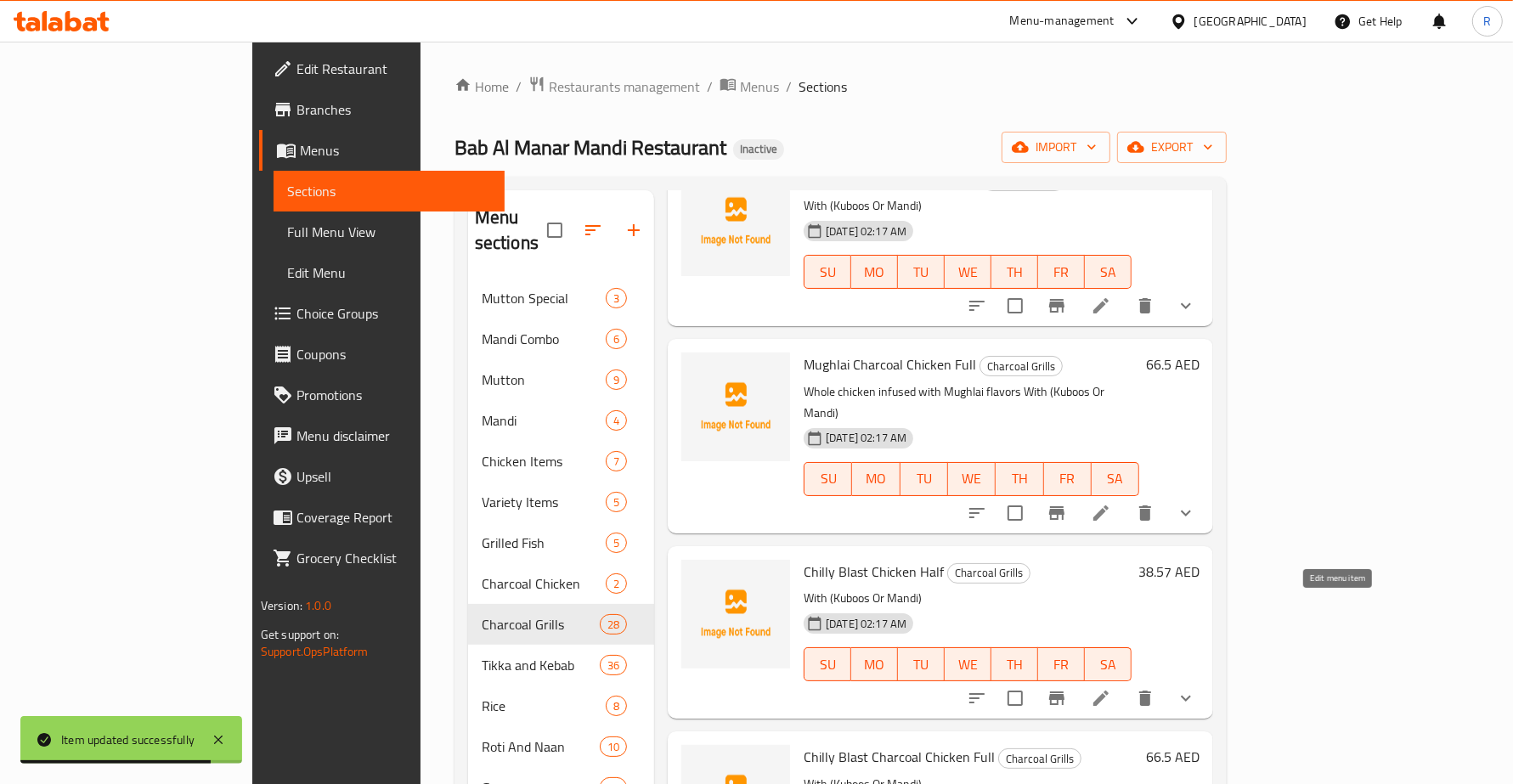
click at [1111, 688] on icon at bounding box center [1101, 699] width 21 height 21
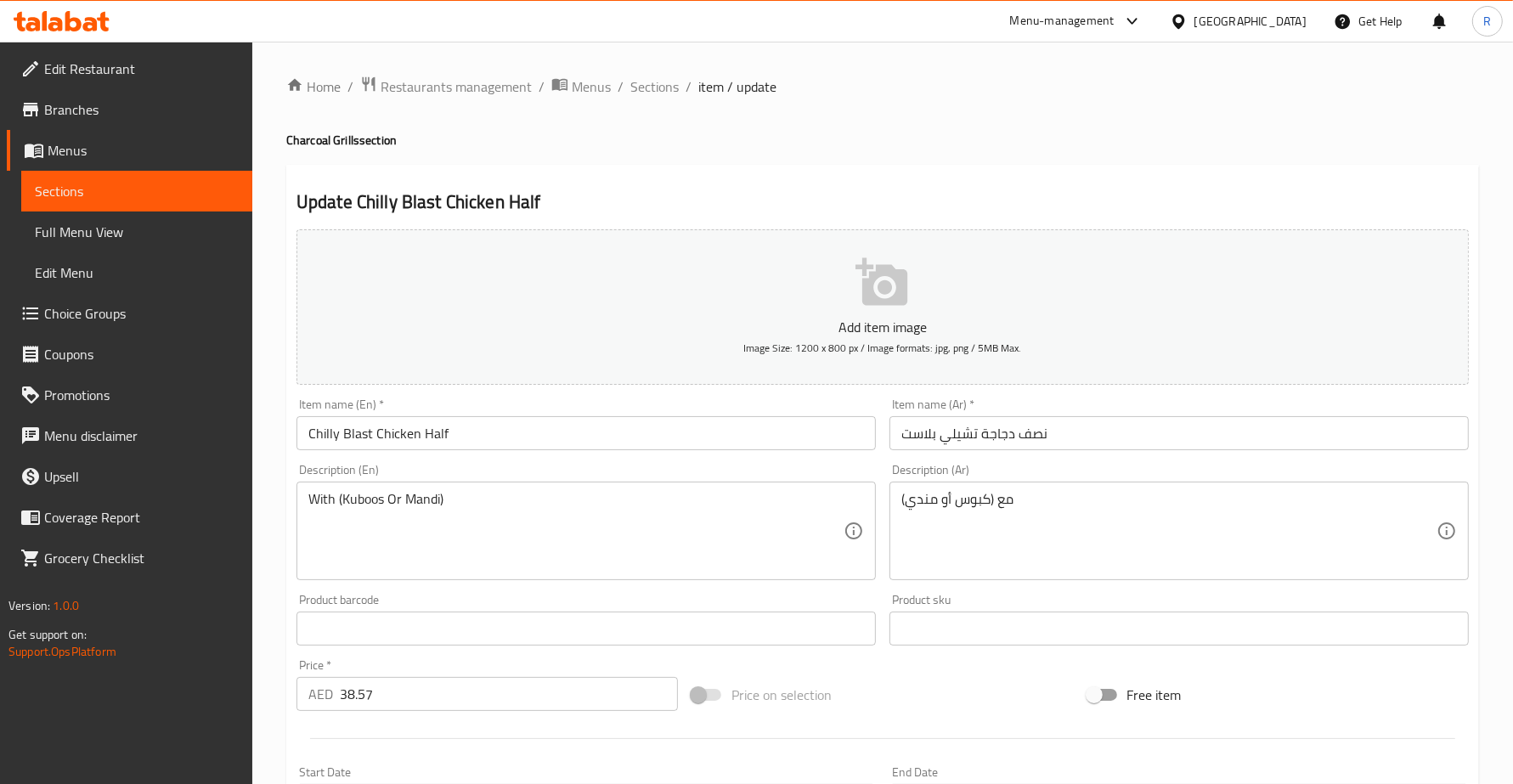
click at [304, 505] on div "With (Kuboos Or Mandi) Description (En)" at bounding box center [586, 531] width 579 height 99
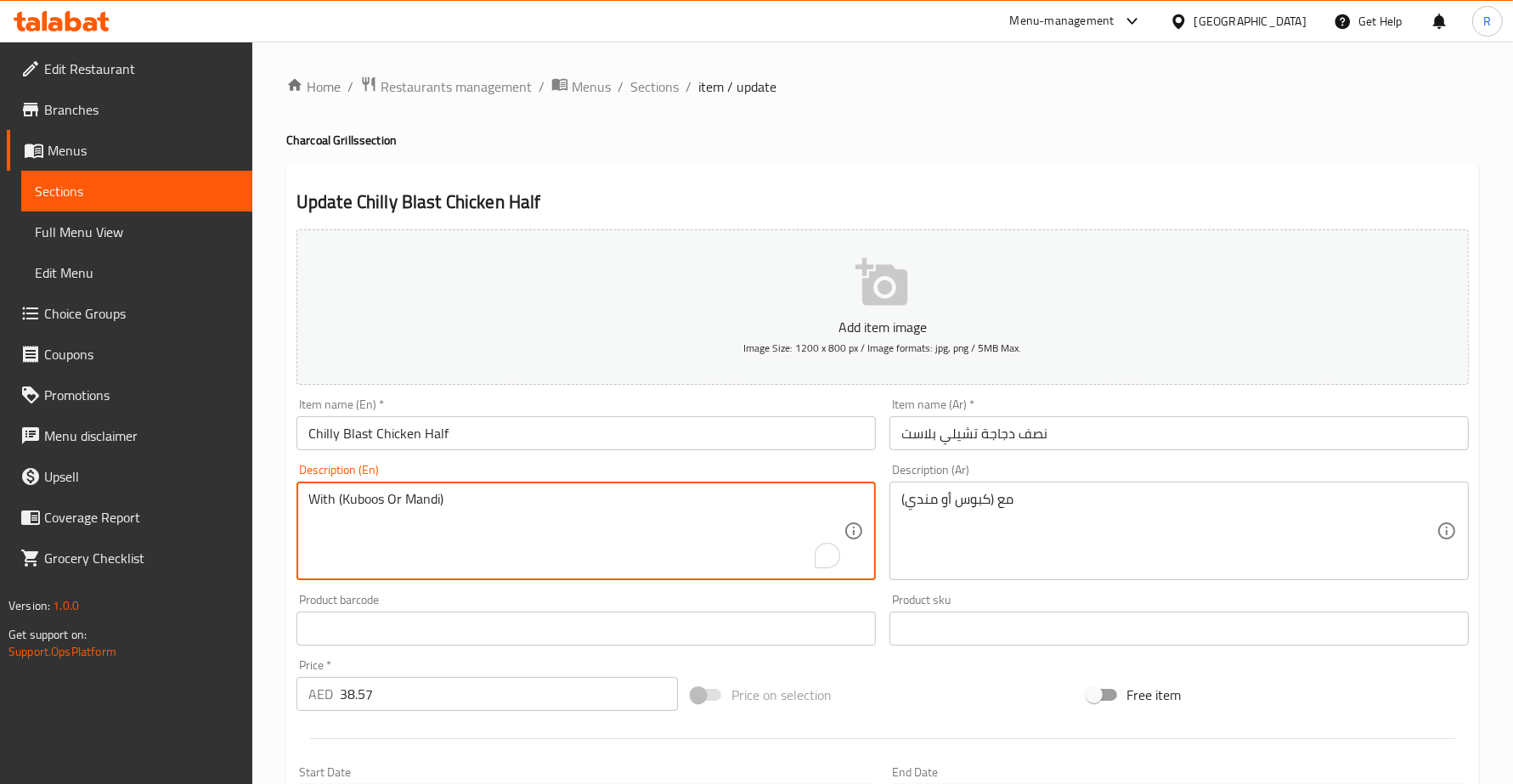
paste textarea "Half chicken coated in a fiery chili marinade"
type textarea "Half chicken coated in a fiery chili marinade With (Kuboos Or Mandi)"
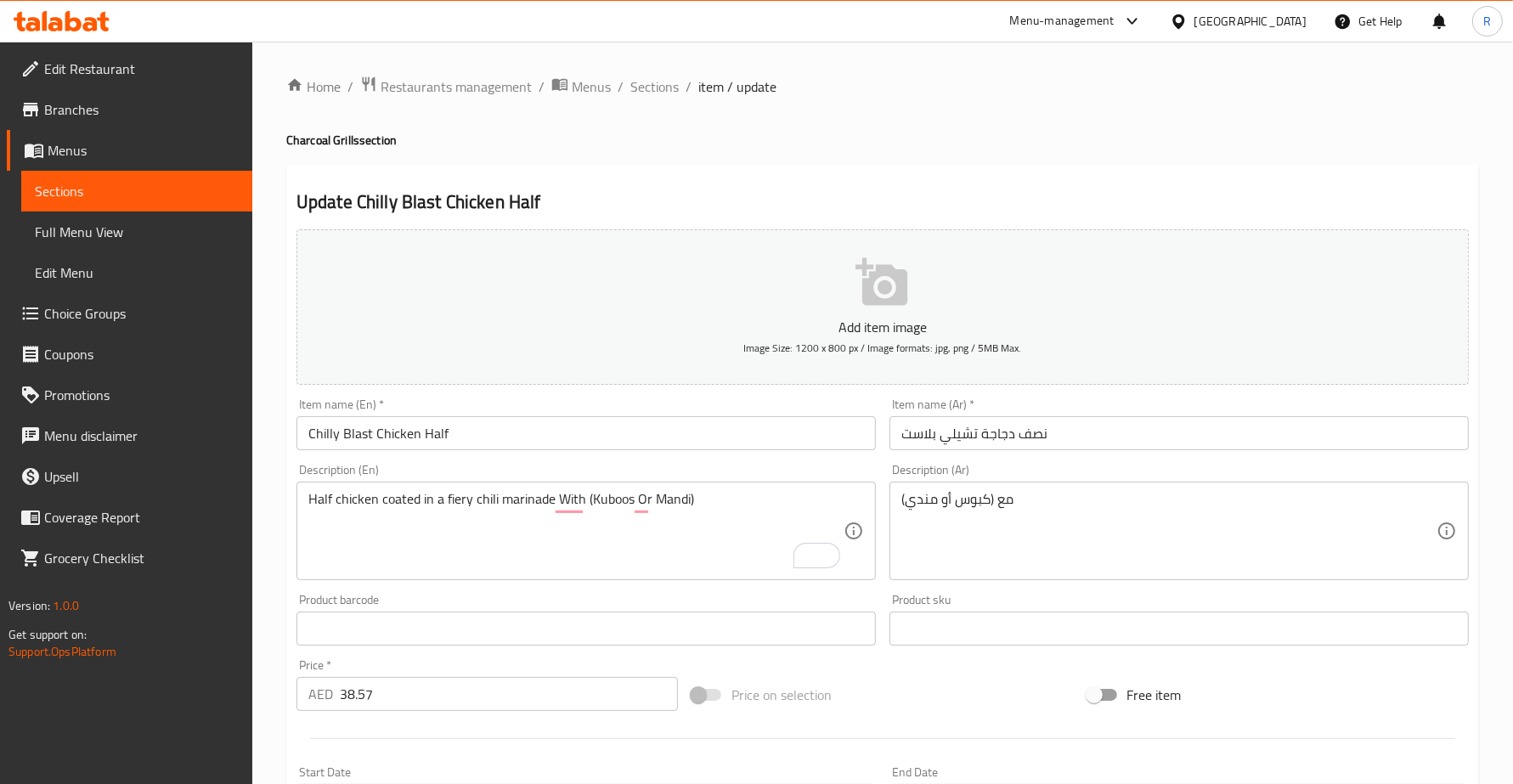
click at [893, 502] on div "مع (كبوس أو مندي) Description (Ar)" at bounding box center [1178, 531] width 579 height 99
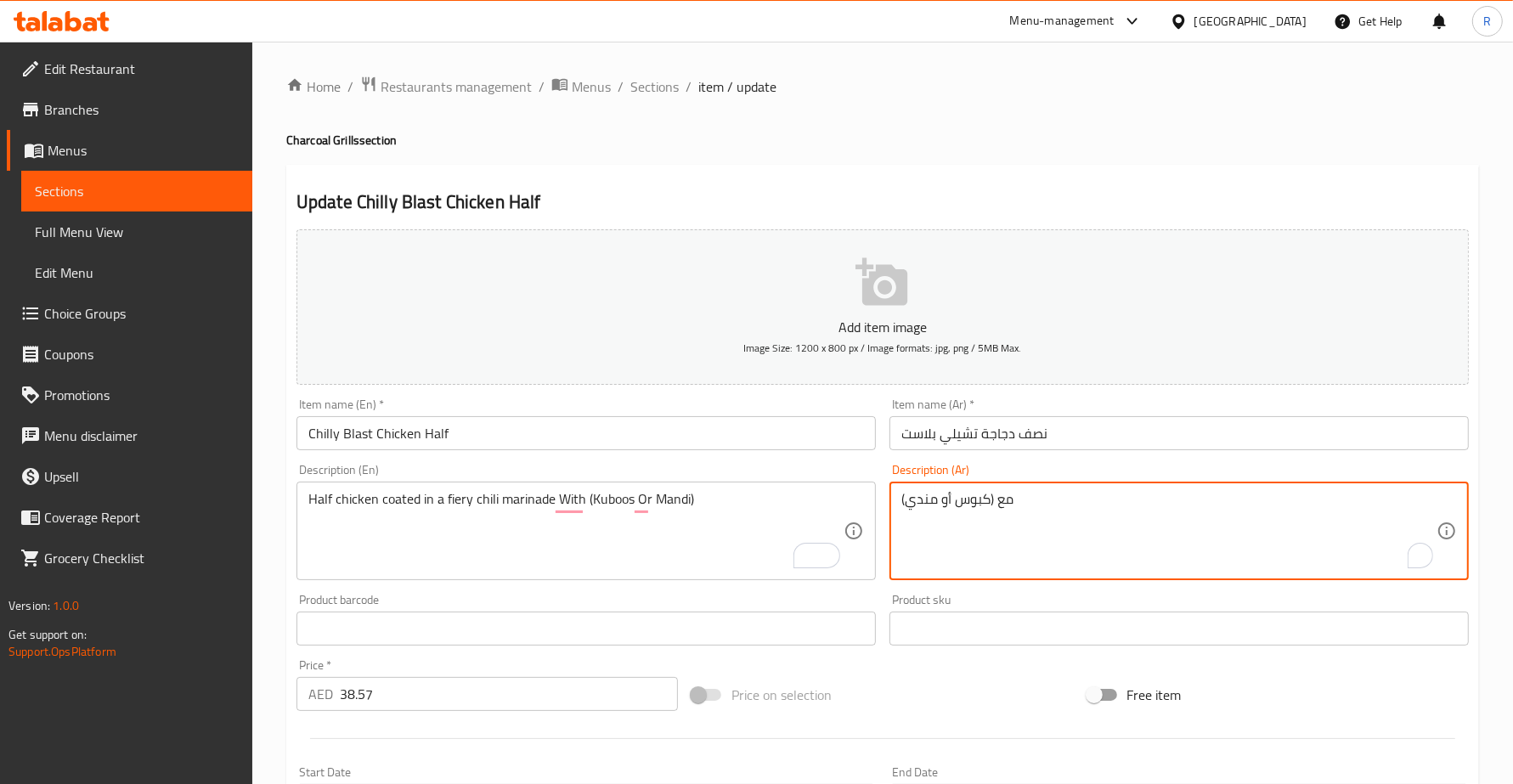
paste textarea "نصف دجاجة مغطاة بتتبيلة الفلفل الحار"
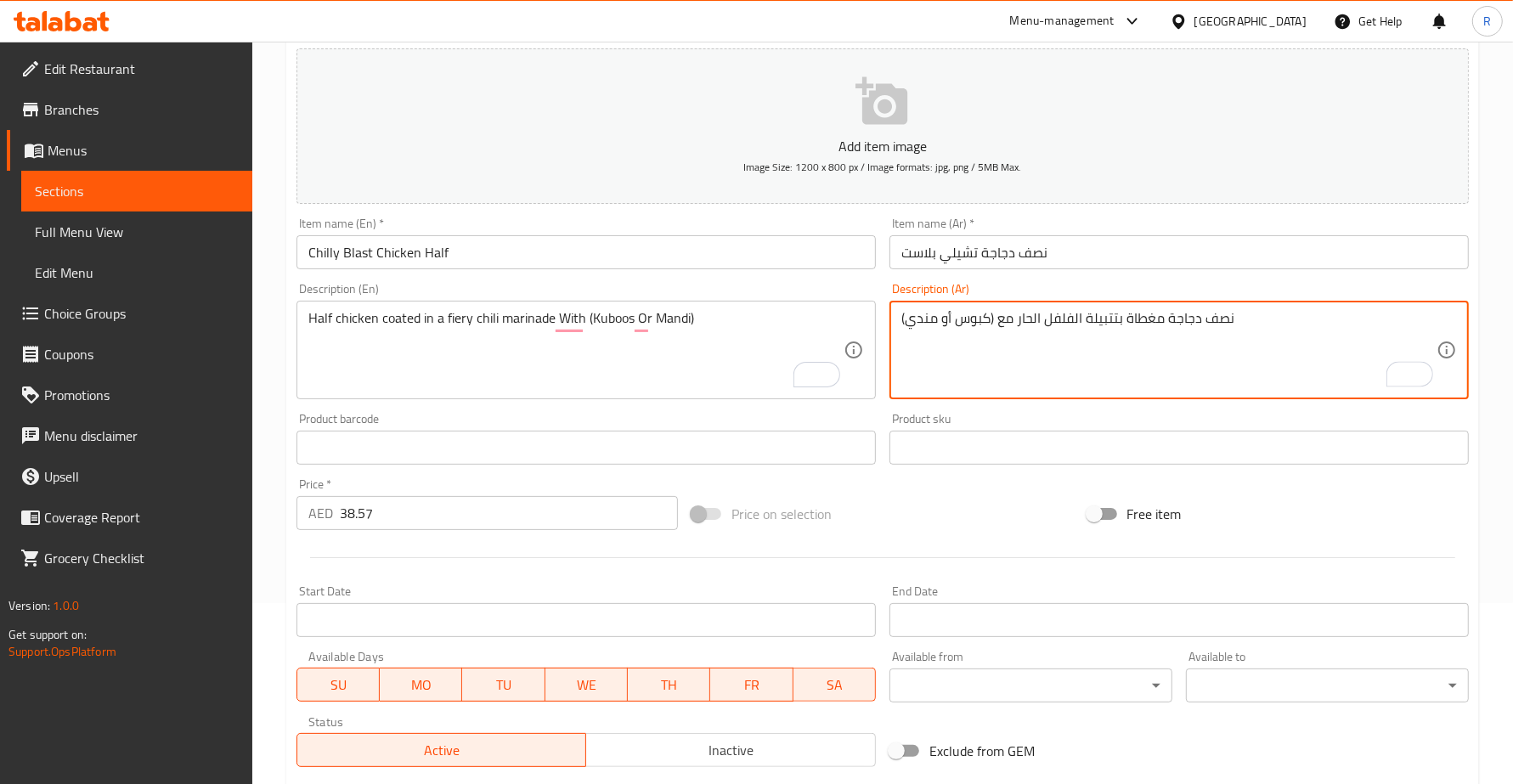
scroll to position [443, 0]
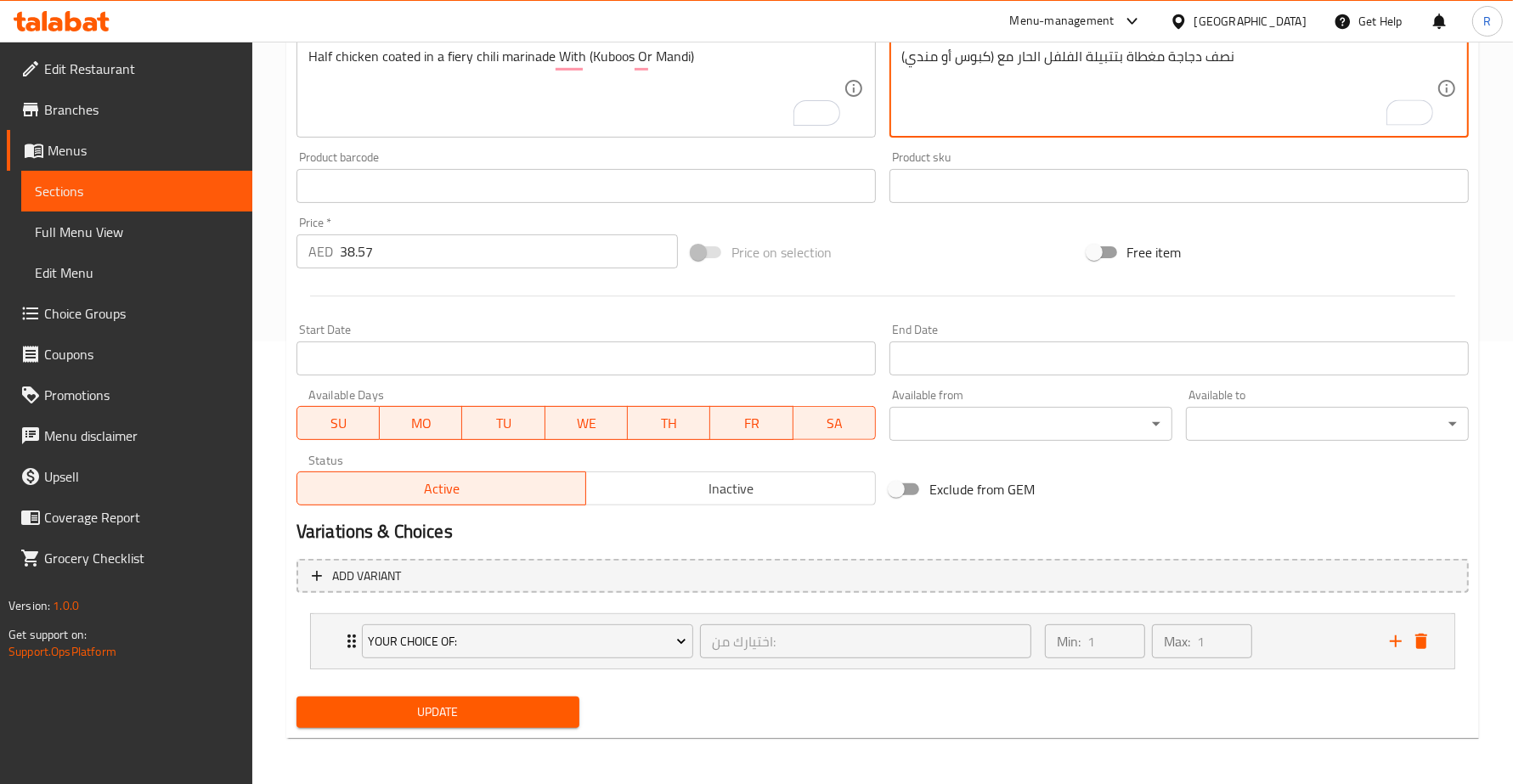
type textarea "نصف دجاجة مغطاة بتتبيلة الفلفل الحار مع (كبوس أو مندي)"
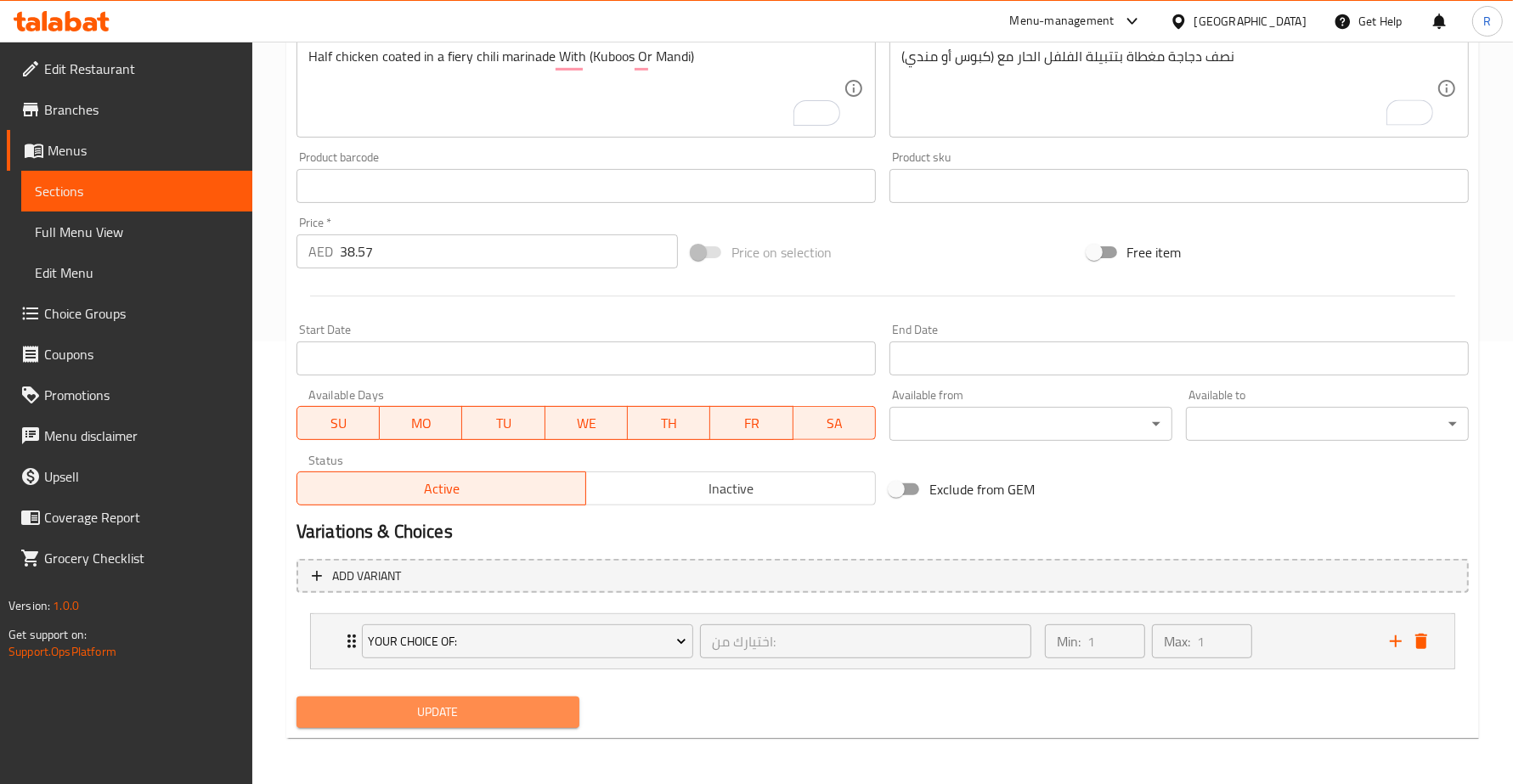
click at [545, 706] on span "Update" at bounding box center [438, 712] width 256 height 21
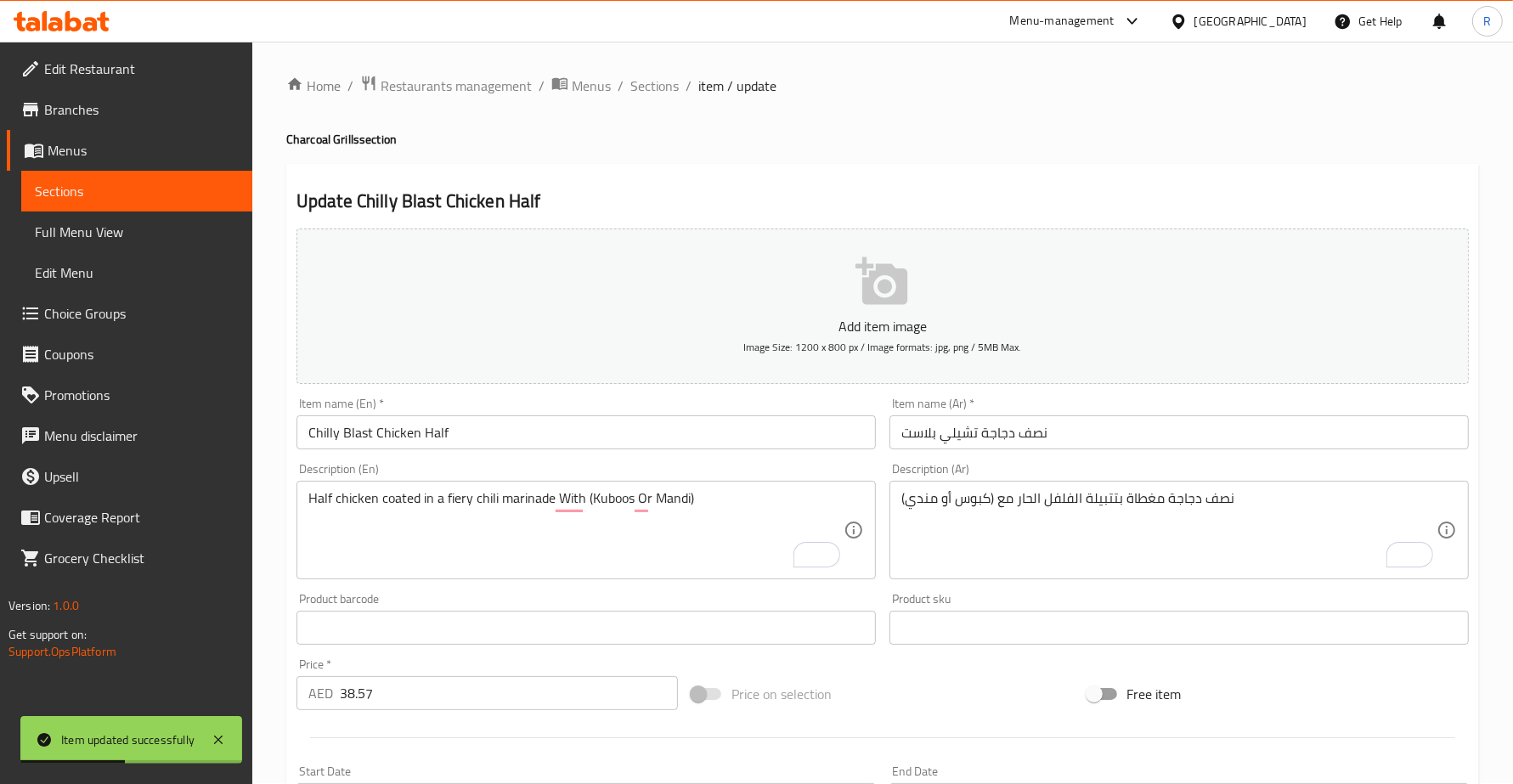
scroll to position [0, 0]
click at [657, 100] on div "Home / Restaurants management / Menus / Sections / item / update Charcoal Grill…" at bounding box center [883, 635] width 1193 height 1119
click at [657, 86] on span "Sections" at bounding box center [654, 87] width 48 height 21
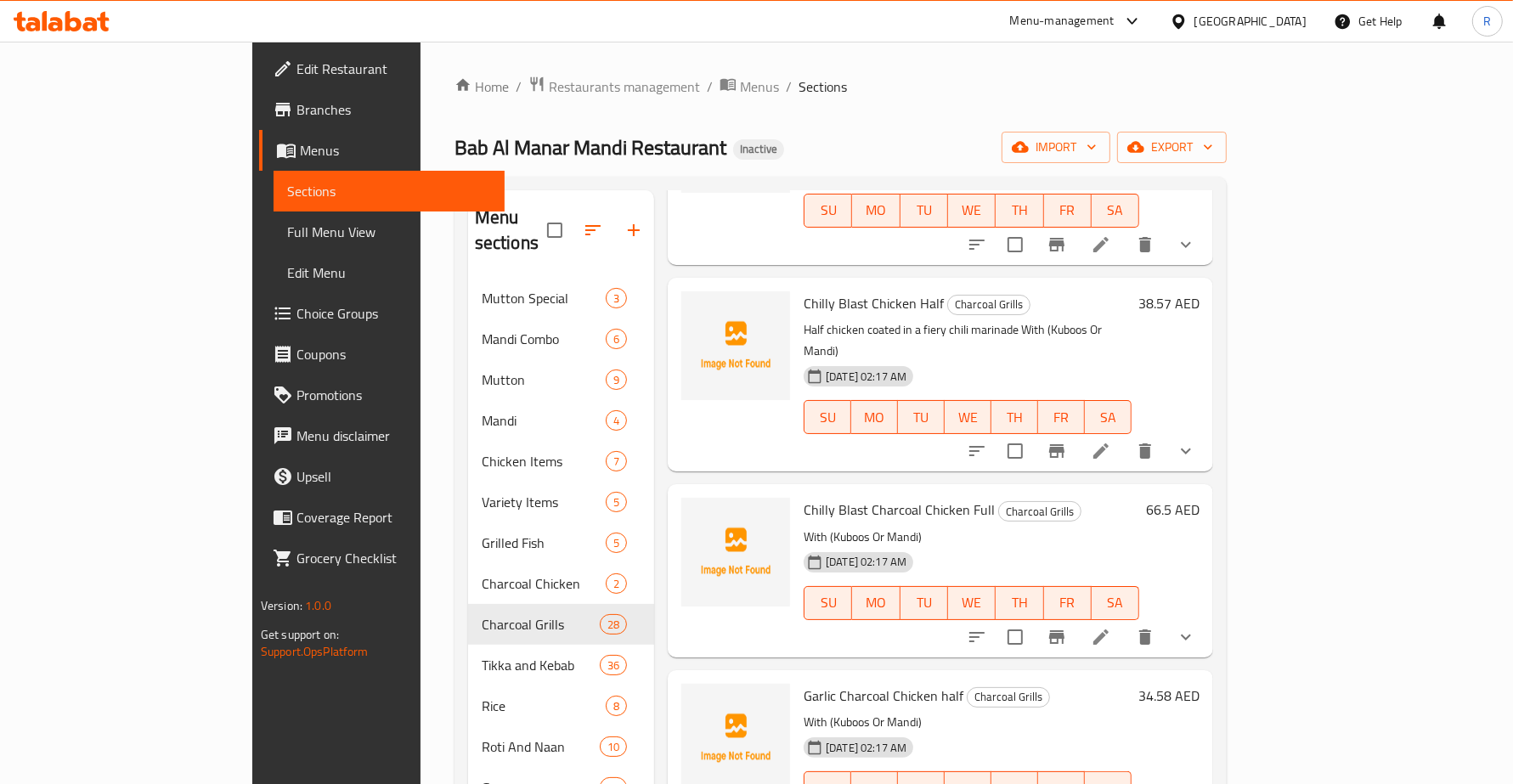
scroll to position [849, 0]
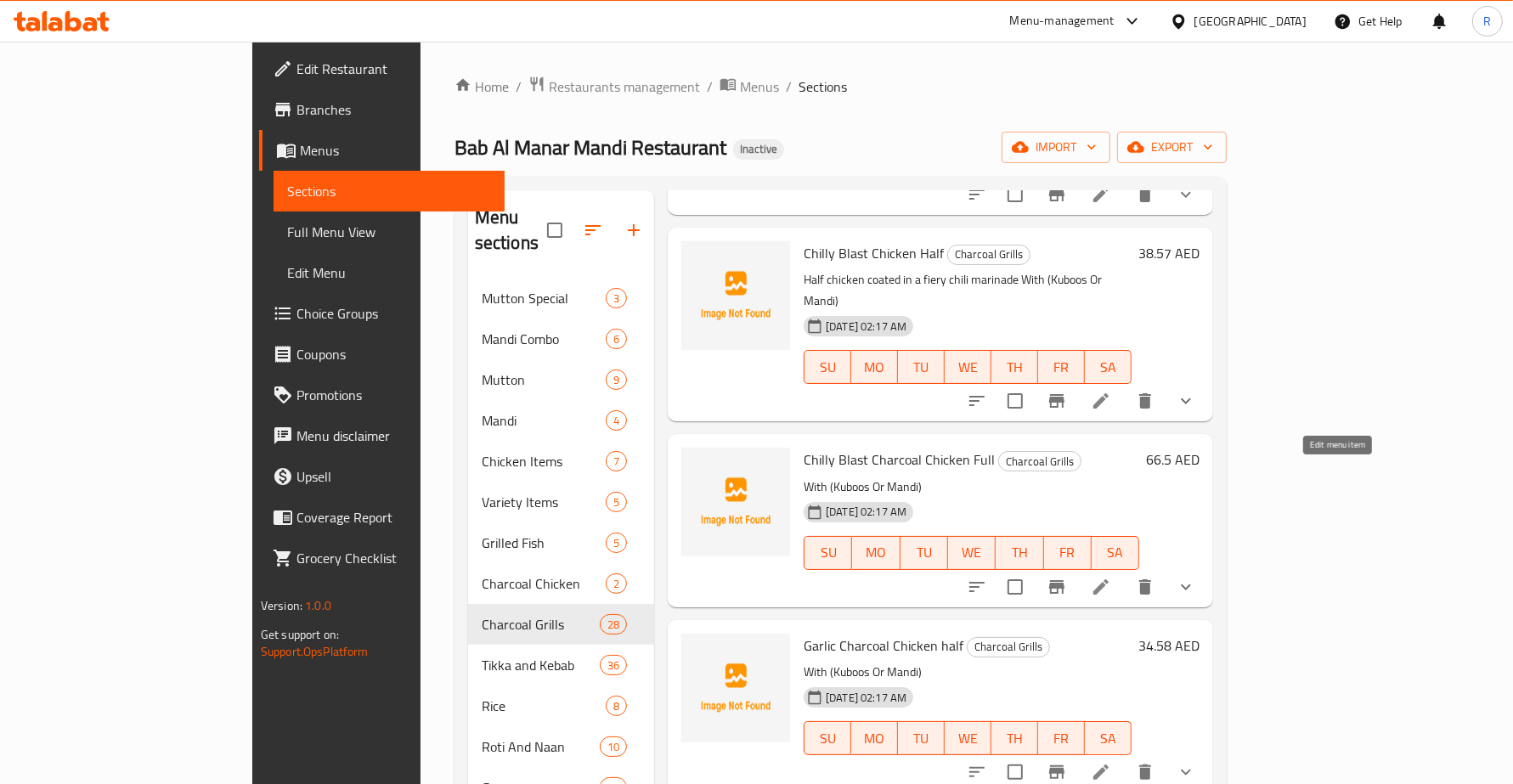
click at [1111, 576] on icon at bounding box center [1101, 587] width 21 height 21
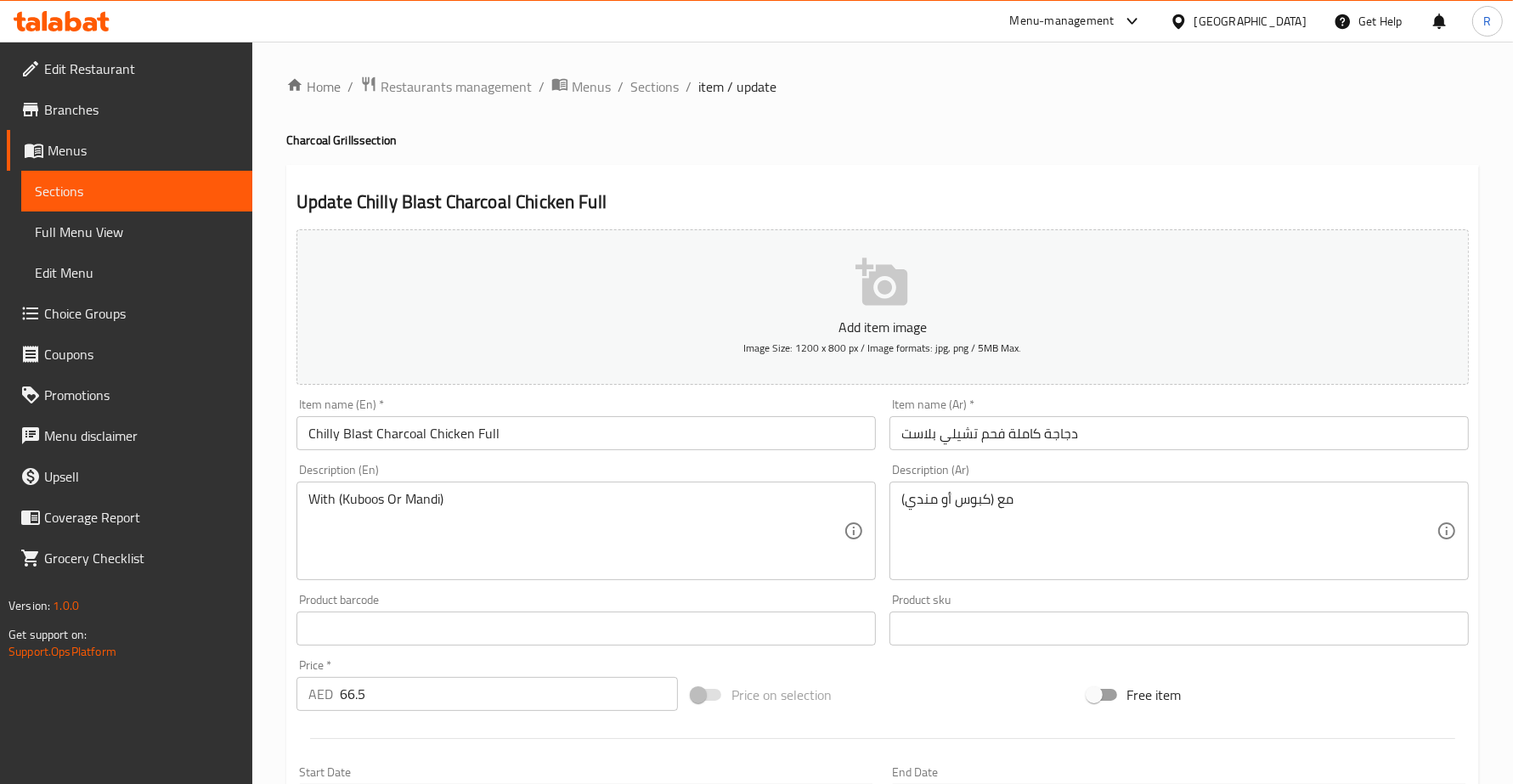
click at [302, 502] on div "With (Kuboos Or Mandi) Description (En)" at bounding box center [586, 531] width 579 height 99
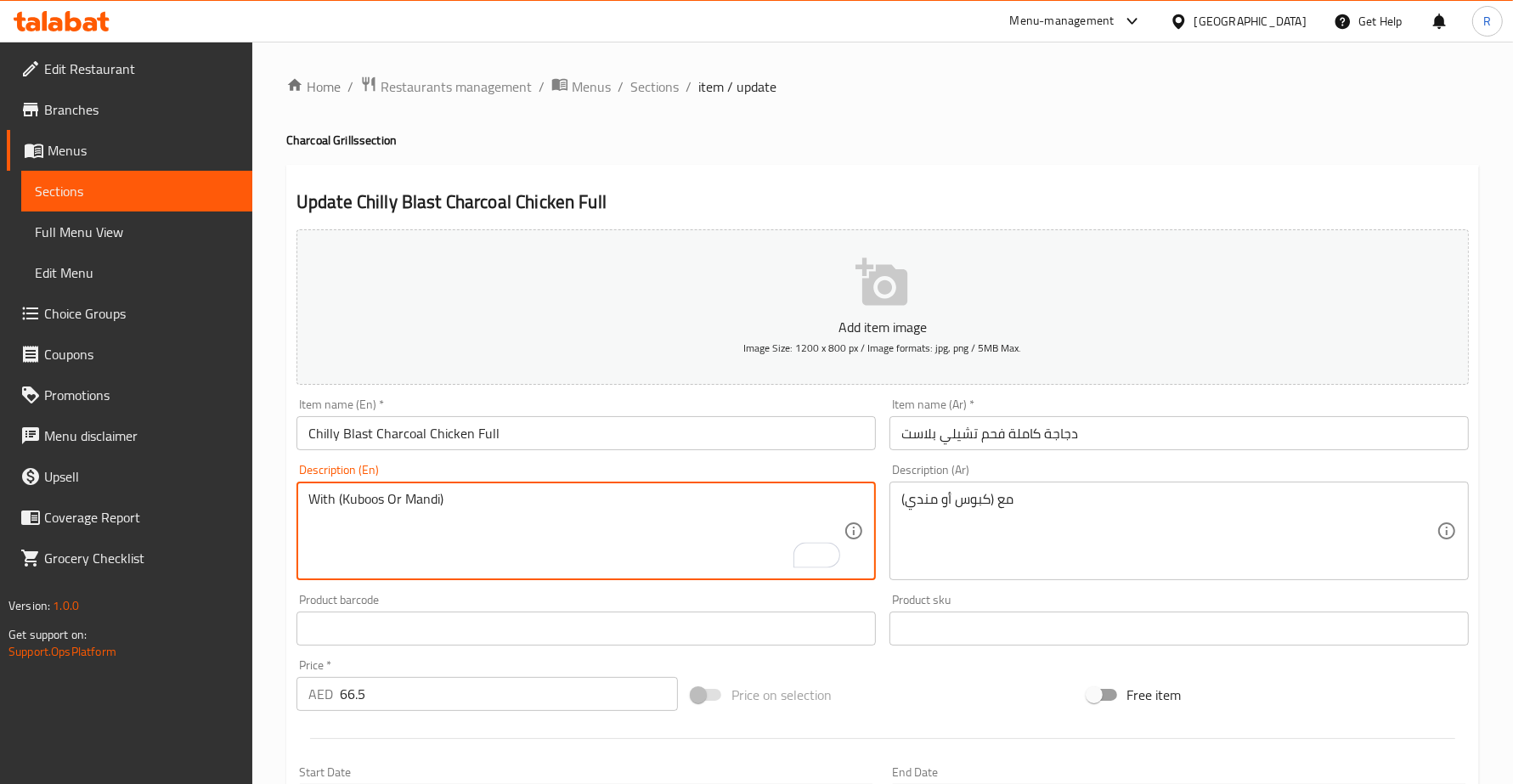
paste textarea "Whole chicken in a spicy chili marinade"
type textarea "Whole chicken in a spicy chili marinade With (Kuboos Or Mandi)"
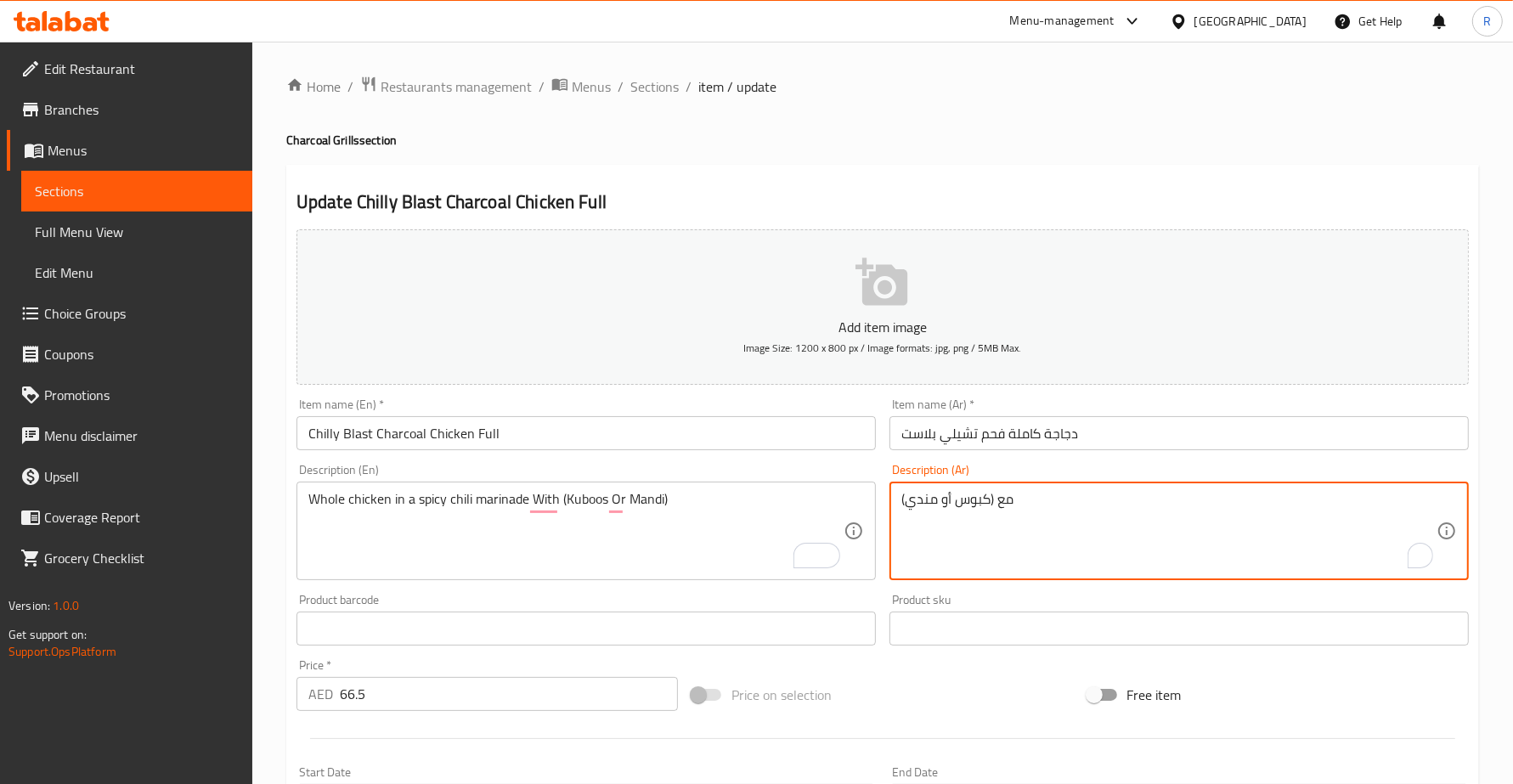
paste textarea "دجاجة كاملة في تتبيلة الفلفل الحار"
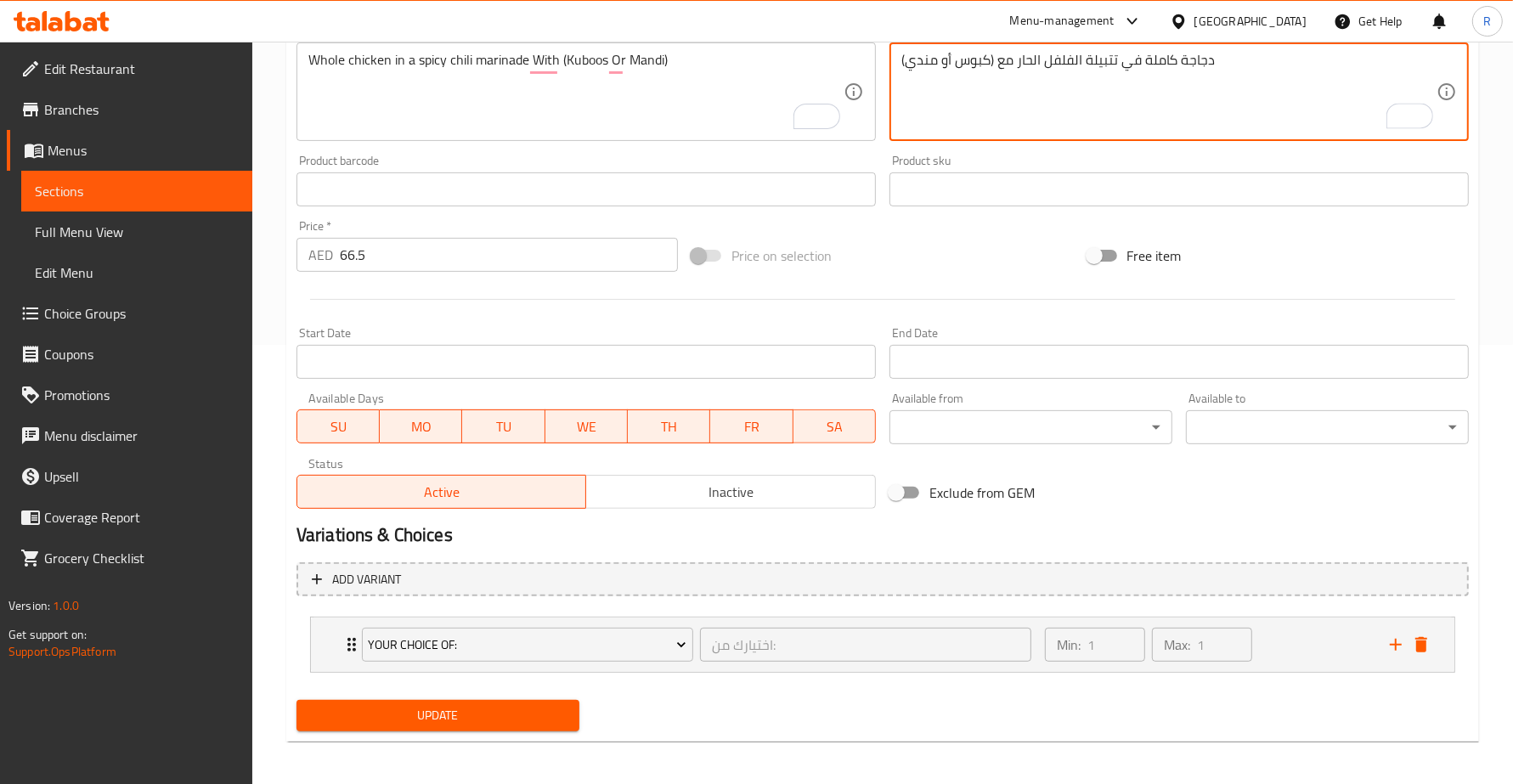
scroll to position [443, 0]
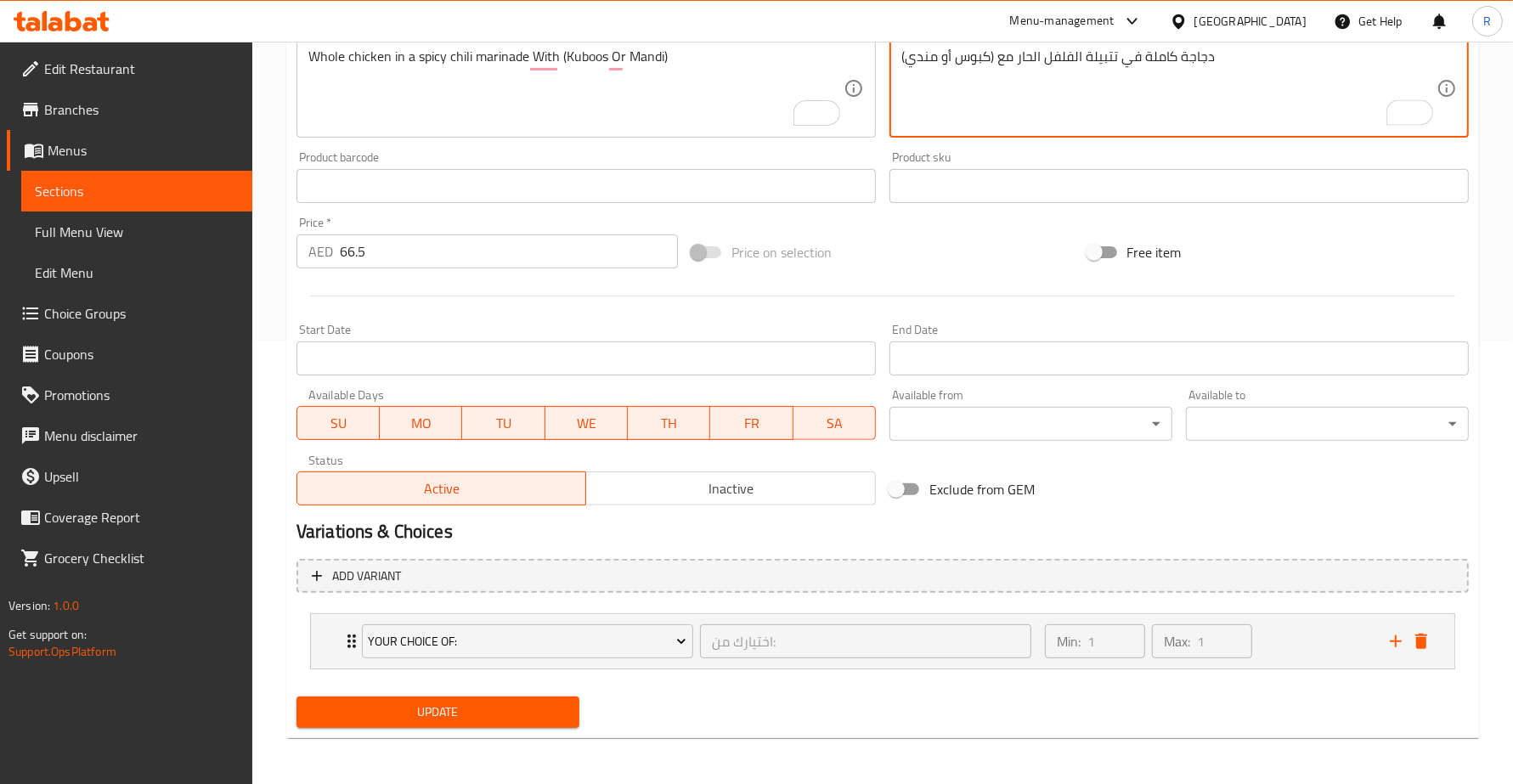
type textarea "دجاجة كاملة في تتبيلة الفلفل الحار مع (كبوس أو مندي)"
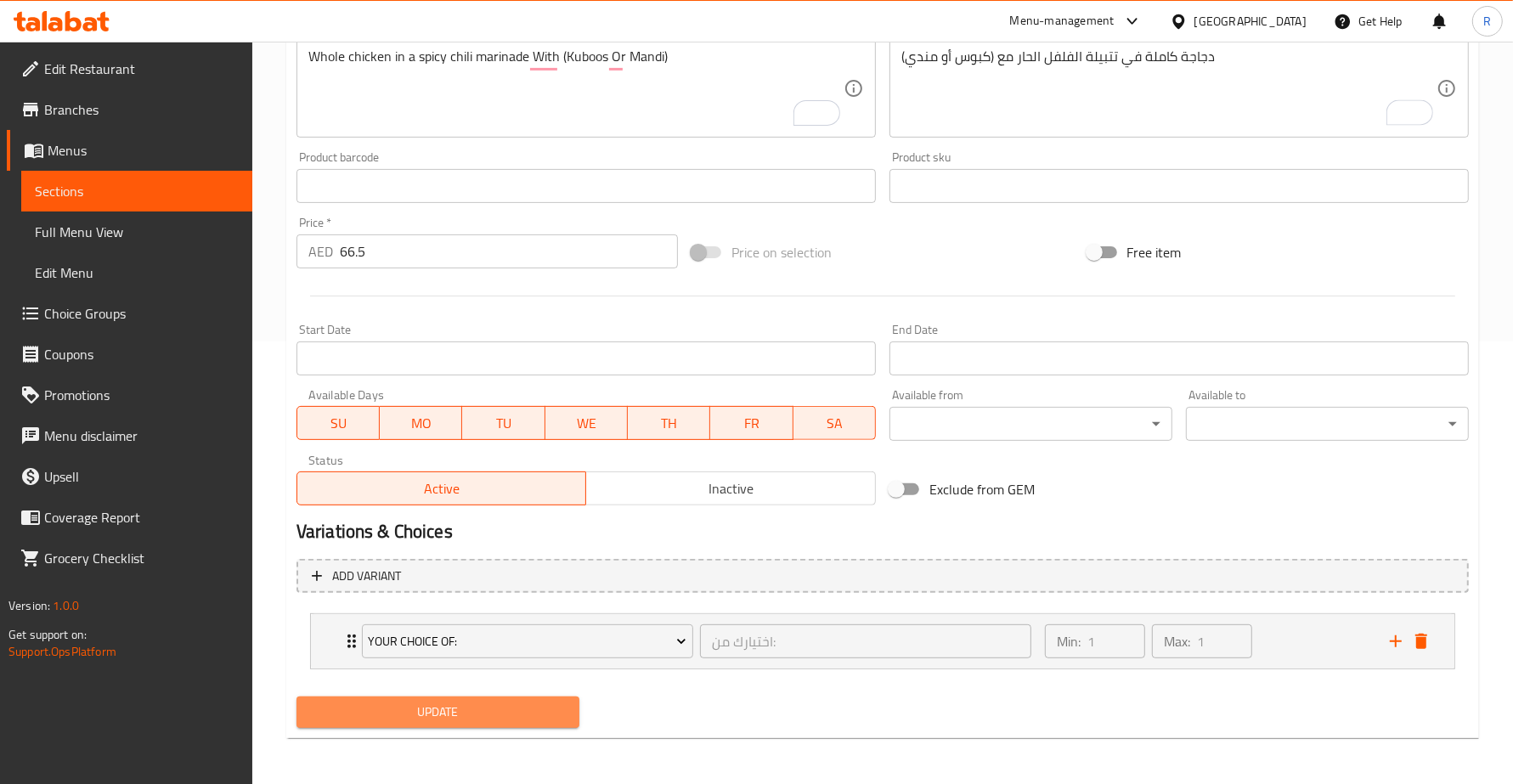
click at [483, 707] on span "Update" at bounding box center [438, 712] width 256 height 21
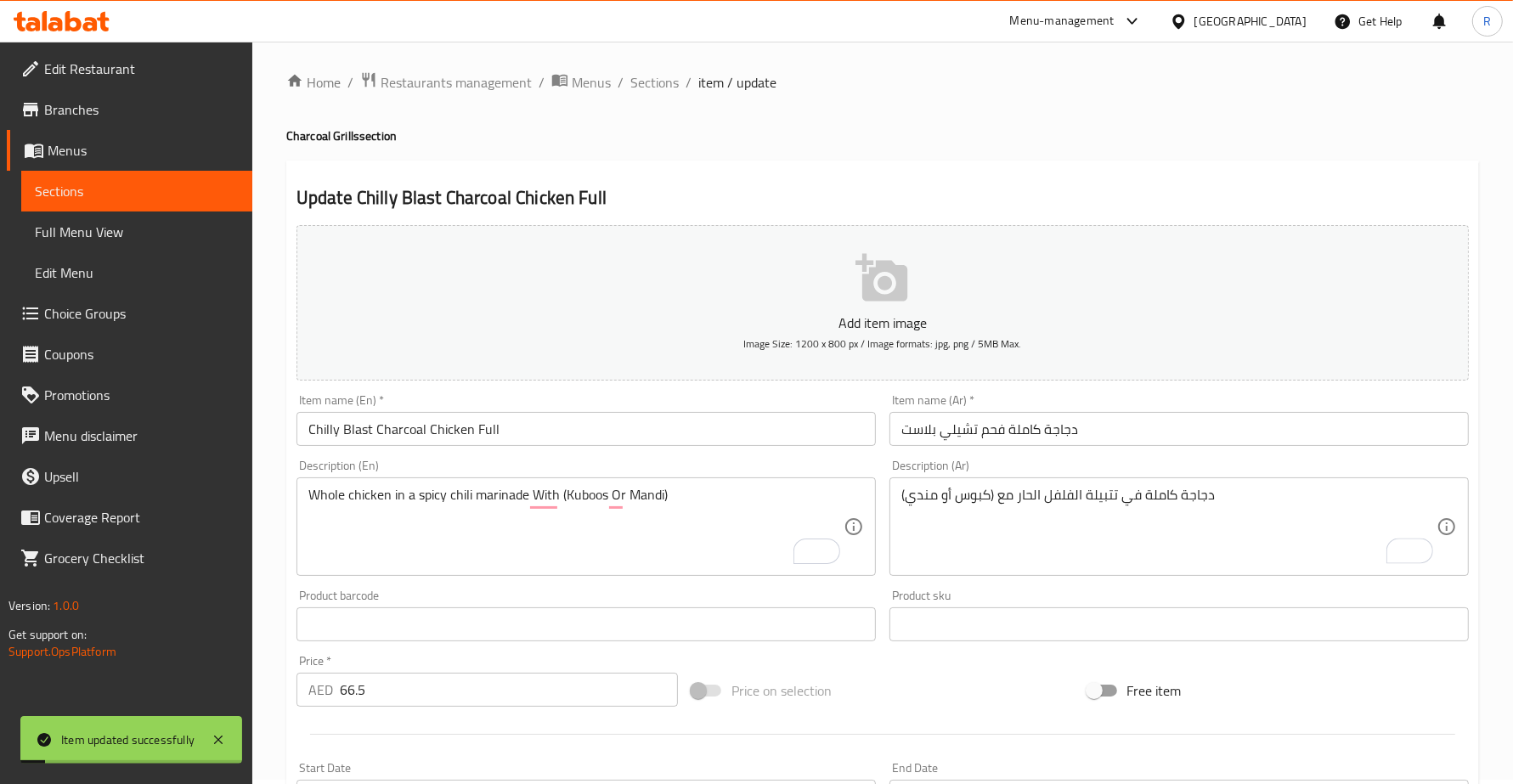
scroll to position [0, 0]
click at [655, 77] on span "Sections" at bounding box center [654, 87] width 48 height 21
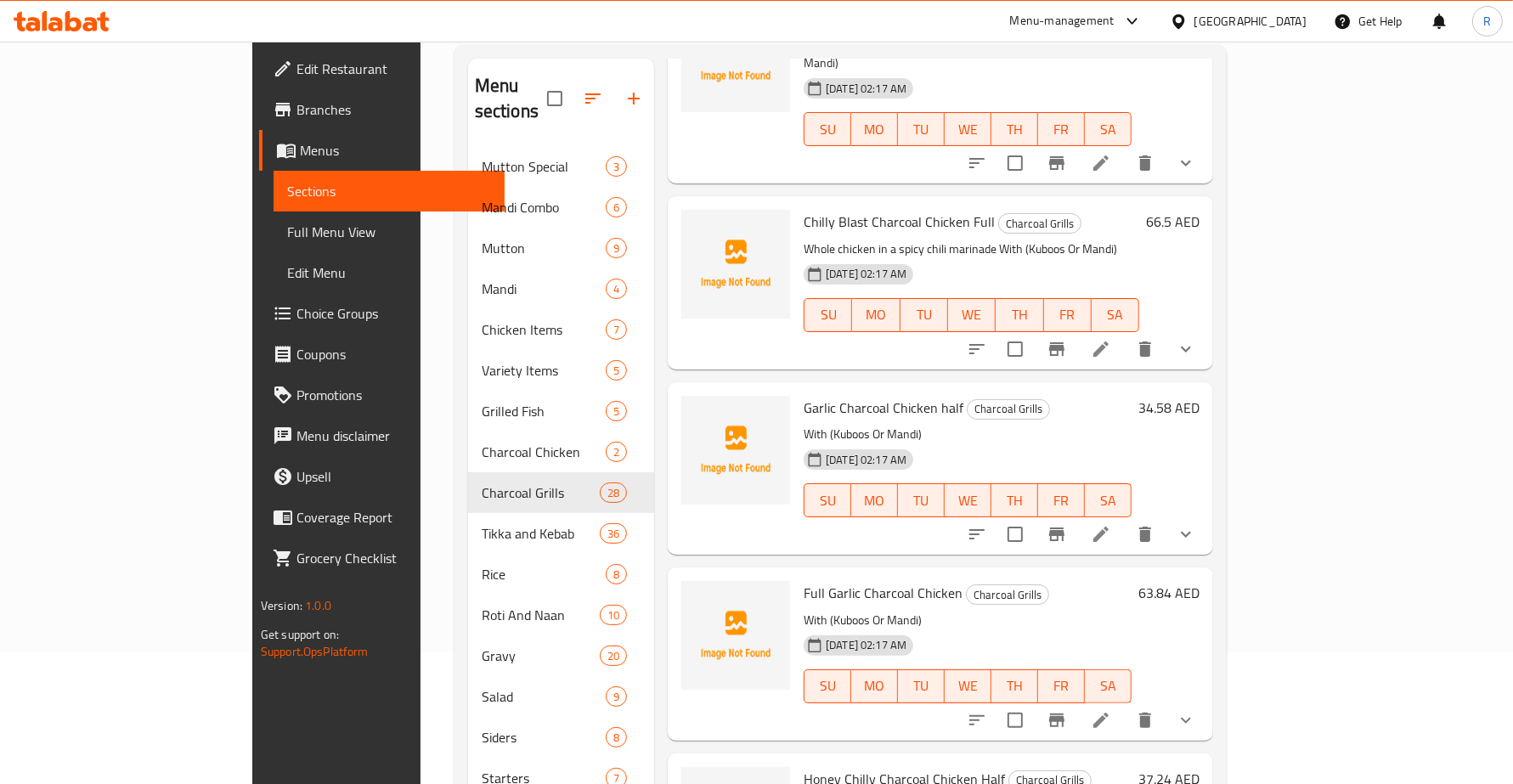
scroll to position [1062, 0]
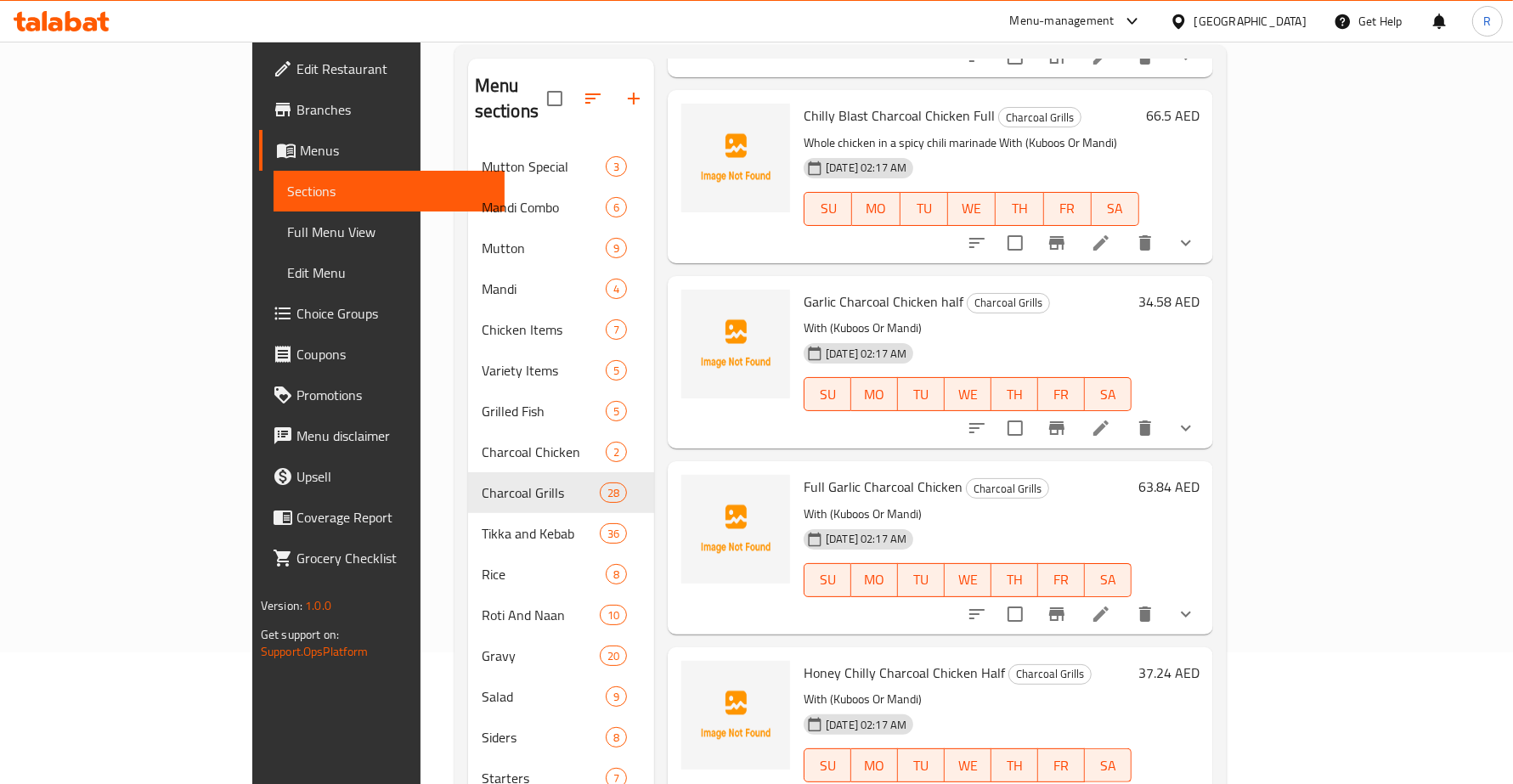
click at [1124, 599] on li at bounding box center [1101, 614] width 47 height 30
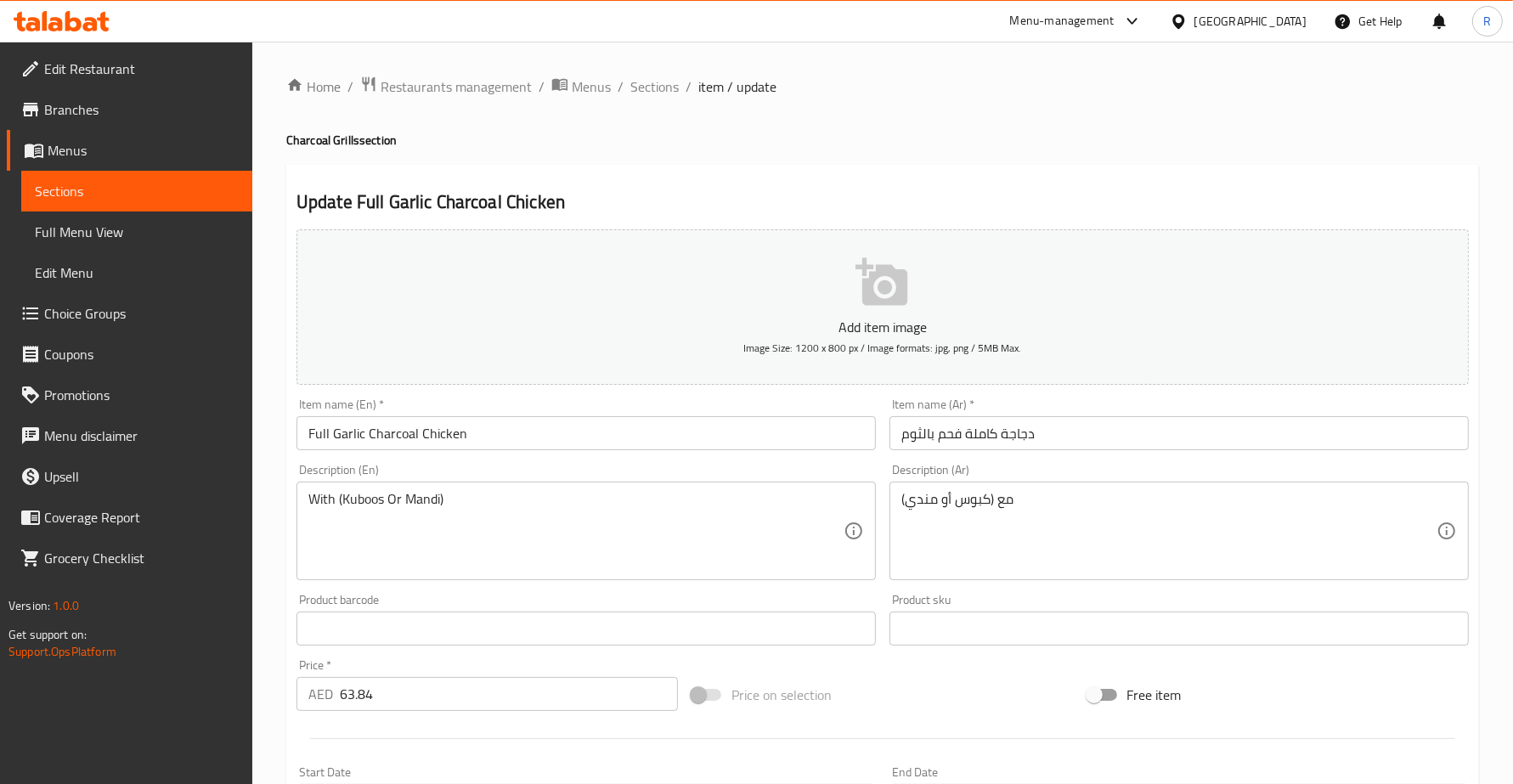
click at [302, 495] on div "With (Kuboos Or Mandi) Description (En)" at bounding box center [586, 531] width 579 height 99
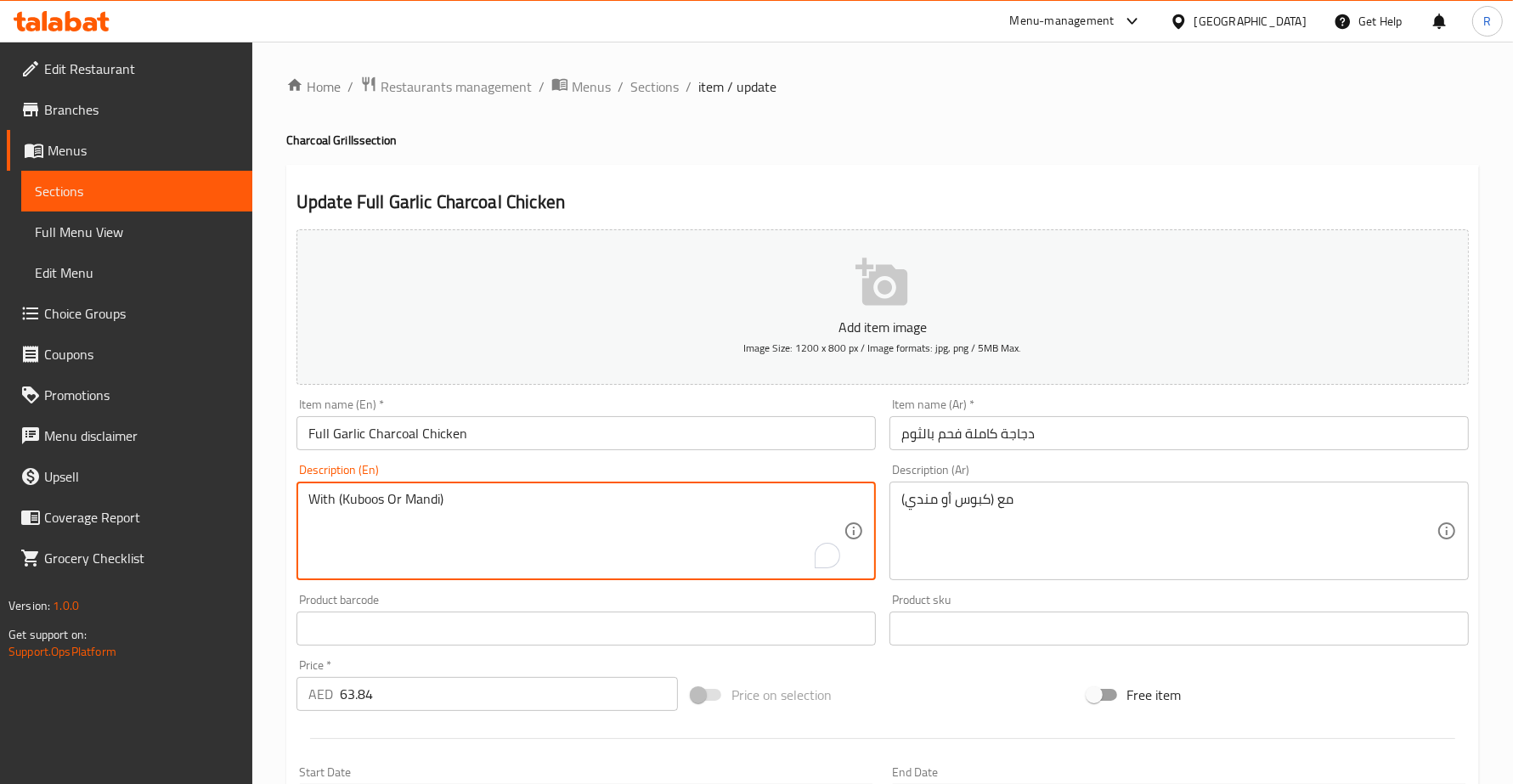
paste textarea "دجاجة كاملة في تتبيلة الفلفل الحار"
type textarea "With (Kuboos Or Mandi)"
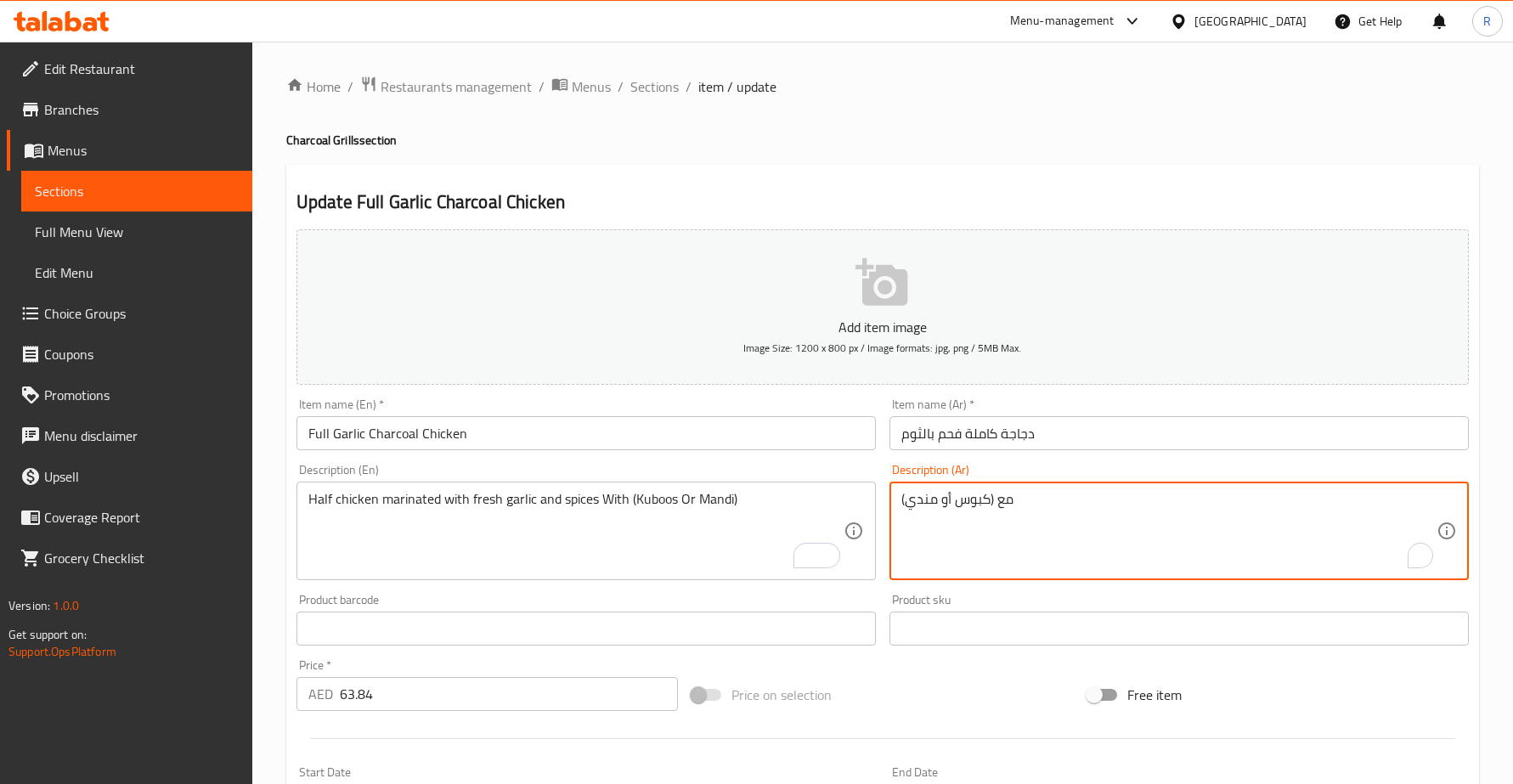
drag, startPoint x: 905, startPoint y: 494, endPoint x: 901, endPoint y: 506, distance: 12.6
click at [902, 506] on textarea "مع (كبوس أو مندي)" at bounding box center [1169, 531] width 535 height 81
paste textarea "نصف دجاجة متبلة بالثوم الطازج والتوابل"
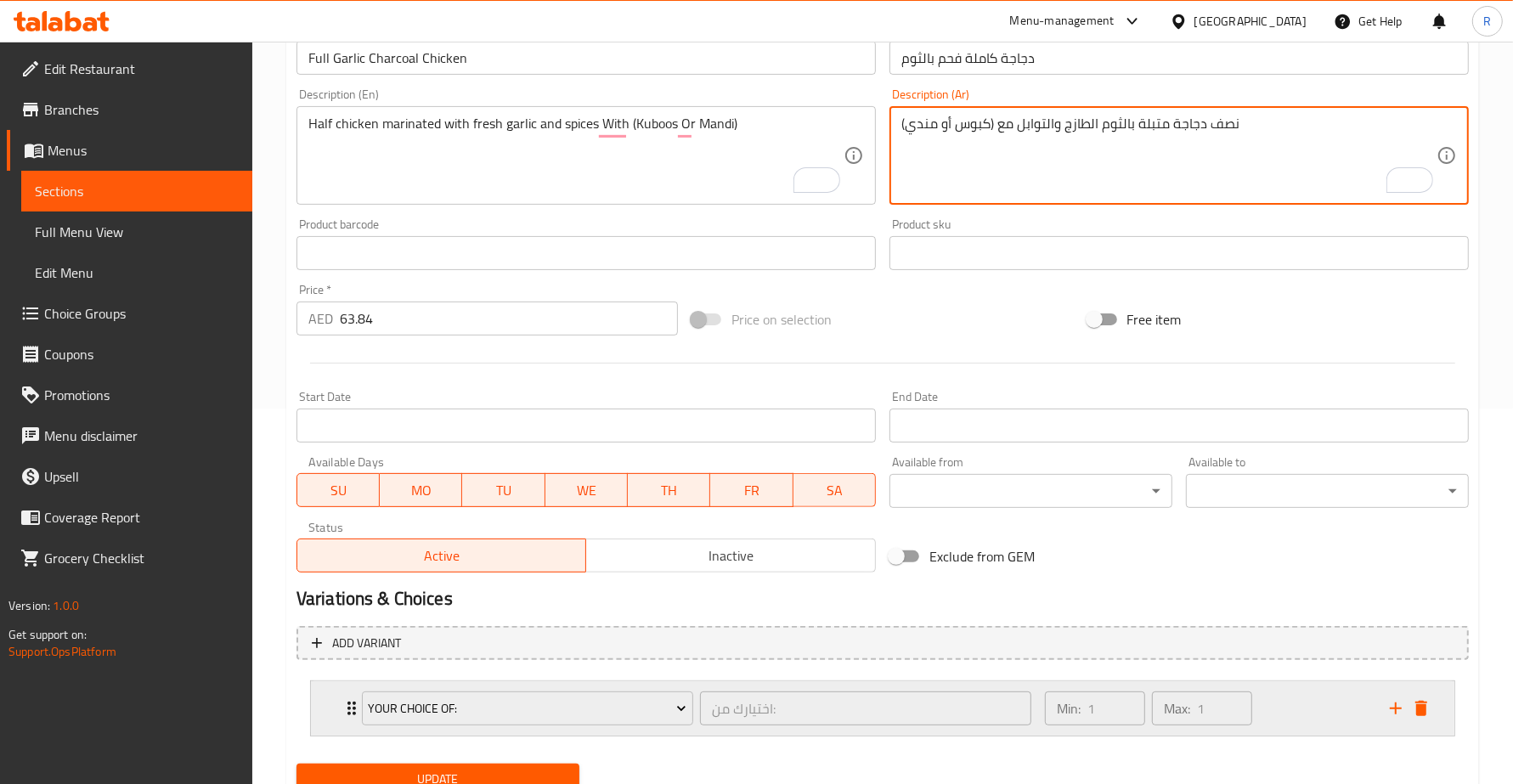
scroll to position [443, 0]
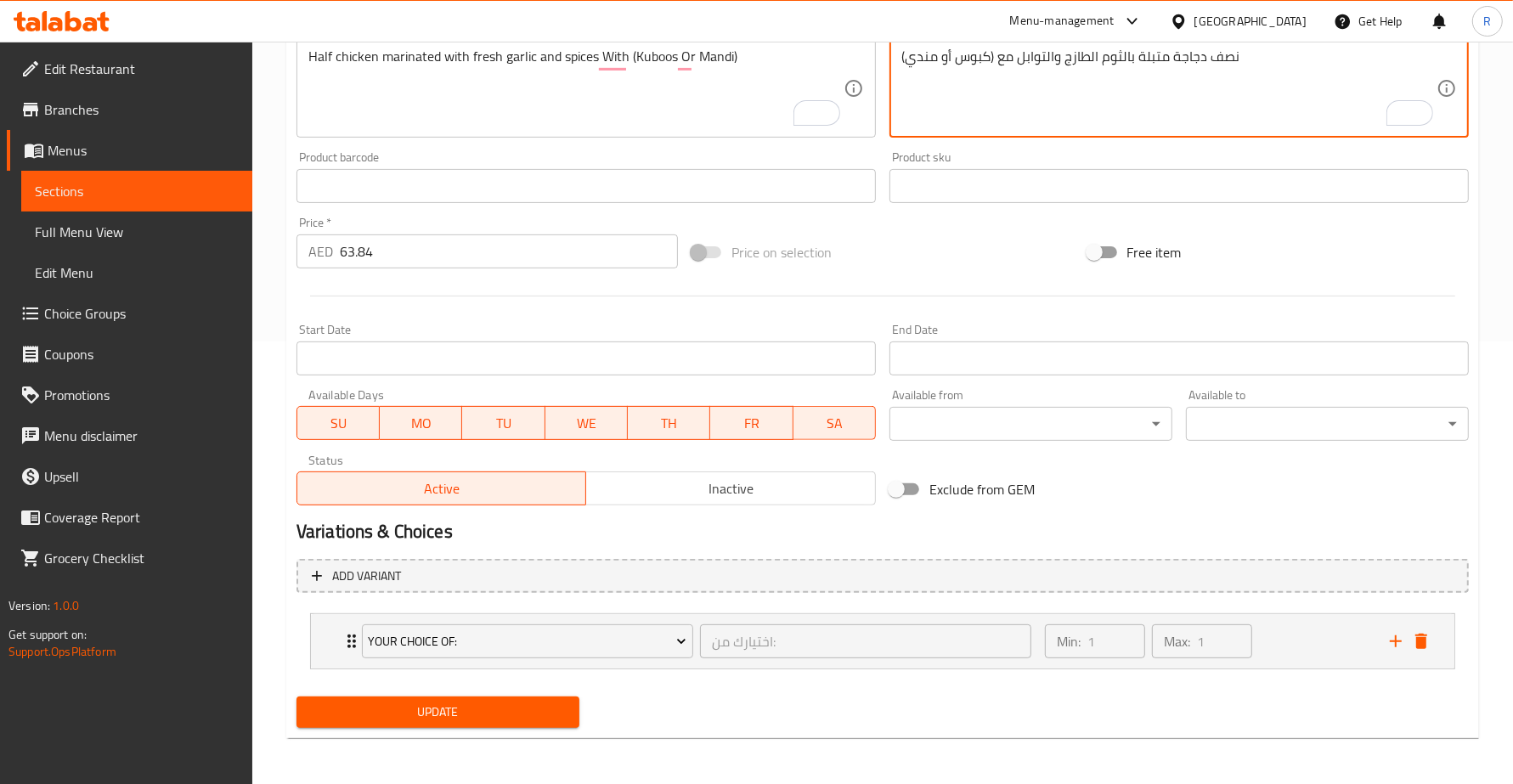
type textarea "نصف دجاجة متبلة بالثوم الطازج والتوابل مع (كبوس أو مندي)"
click at [572, 727] on div "Update" at bounding box center [438, 712] width 297 height 45
click at [569, 718] on button "Update" at bounding box center [438, 712] width 283 height 31
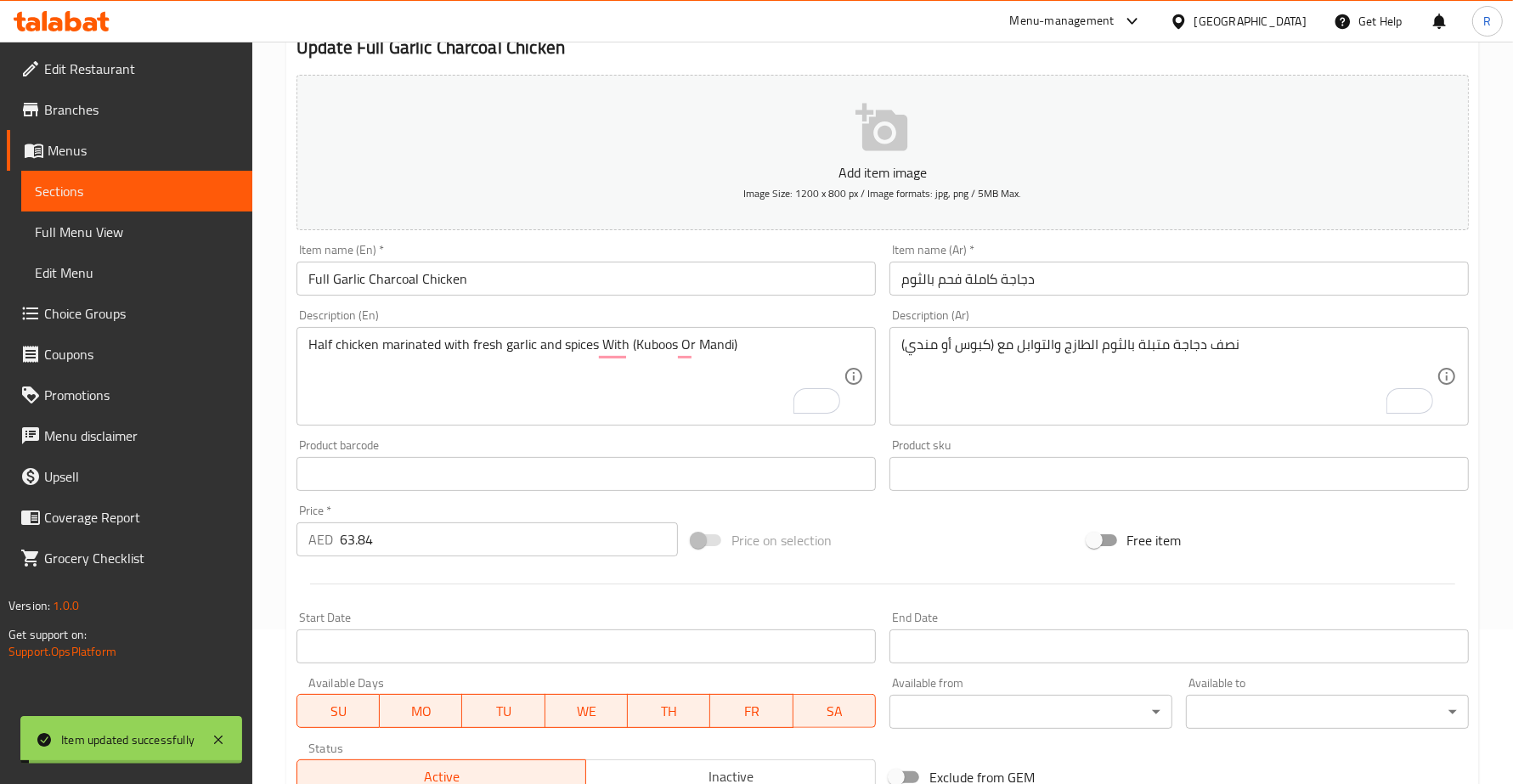
scroll to position [0, 0]
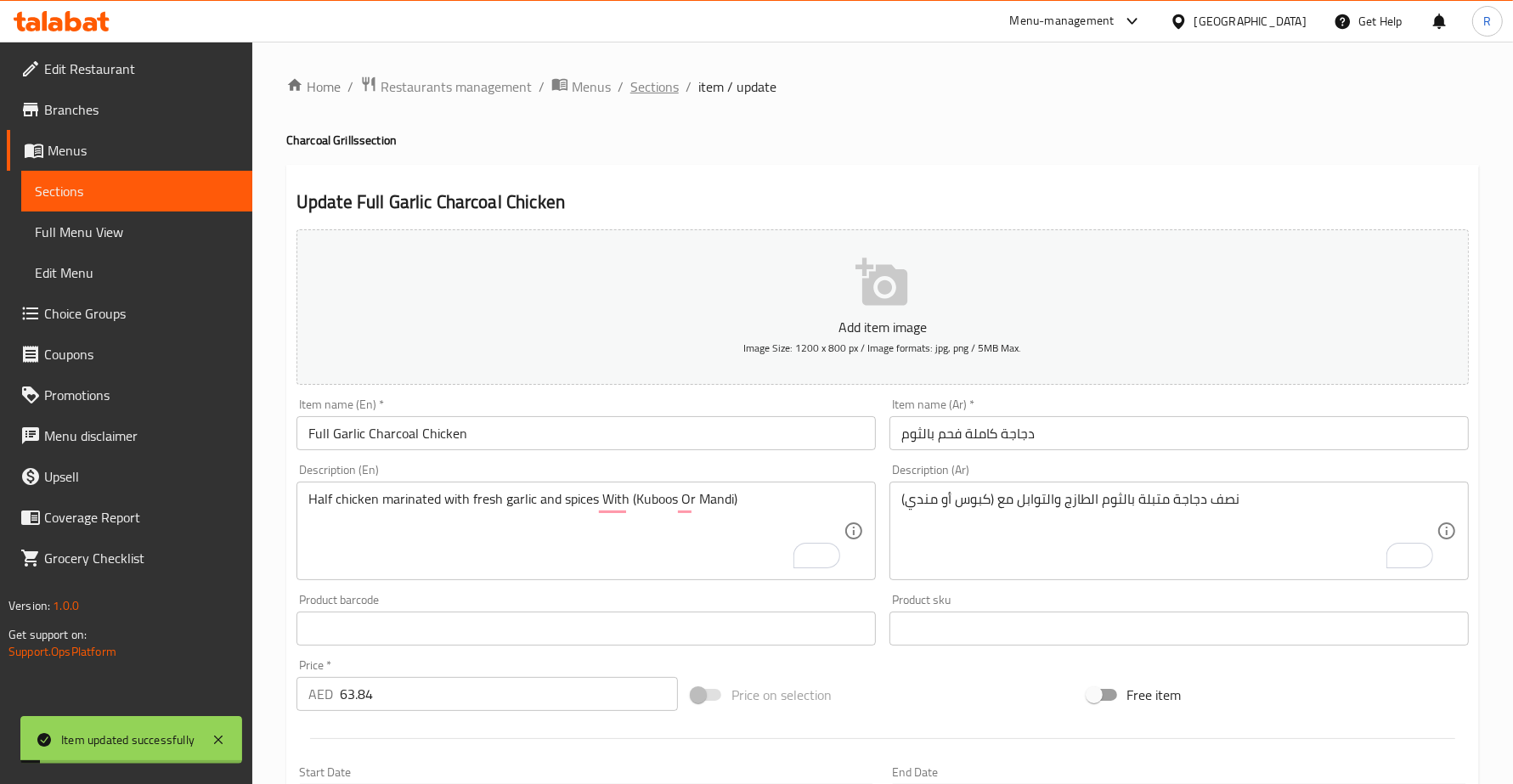
click at [656, 85] on span "Sections" at bounding box center [654, 87] width 48 height 21
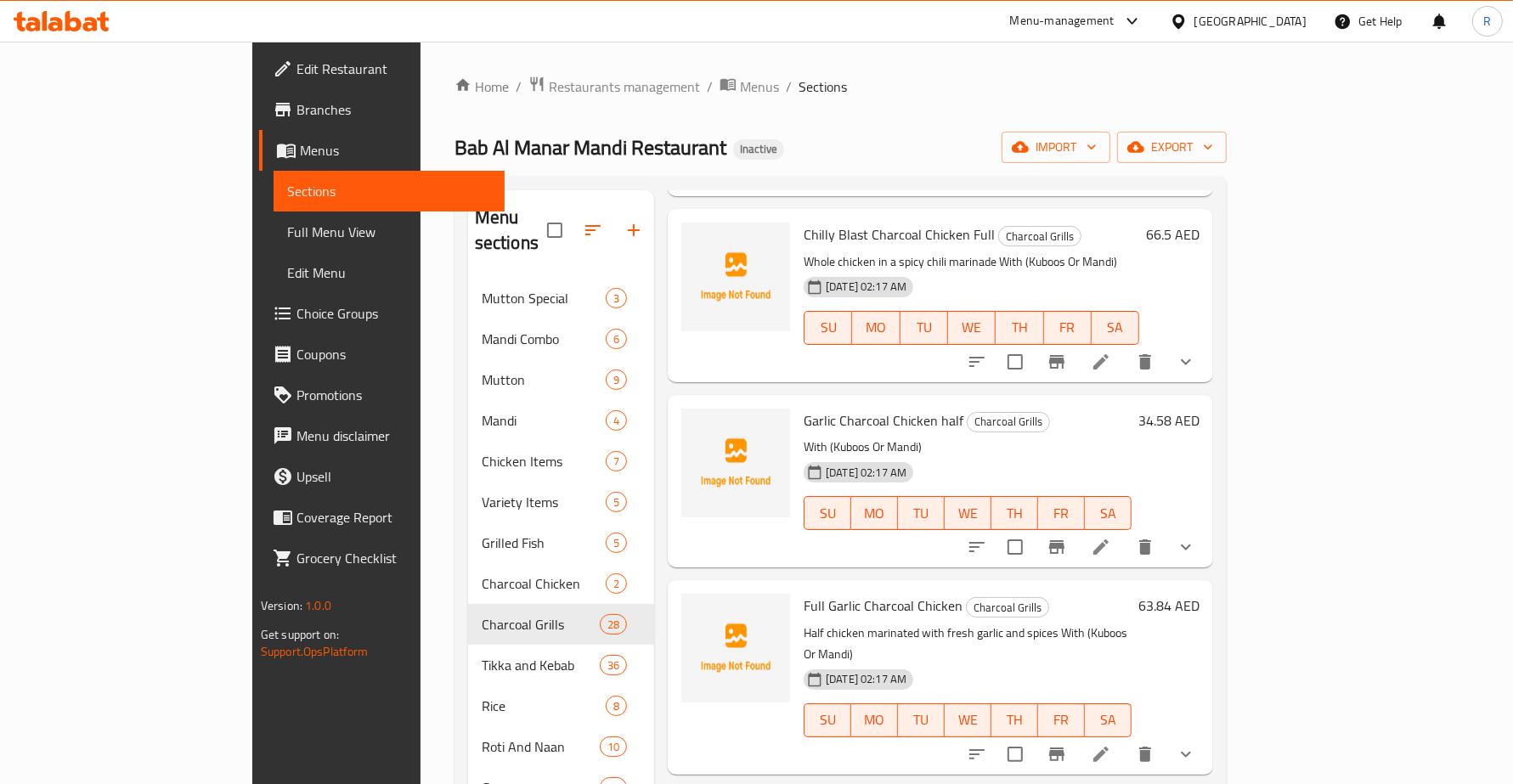
scroll to position [1062, 0]
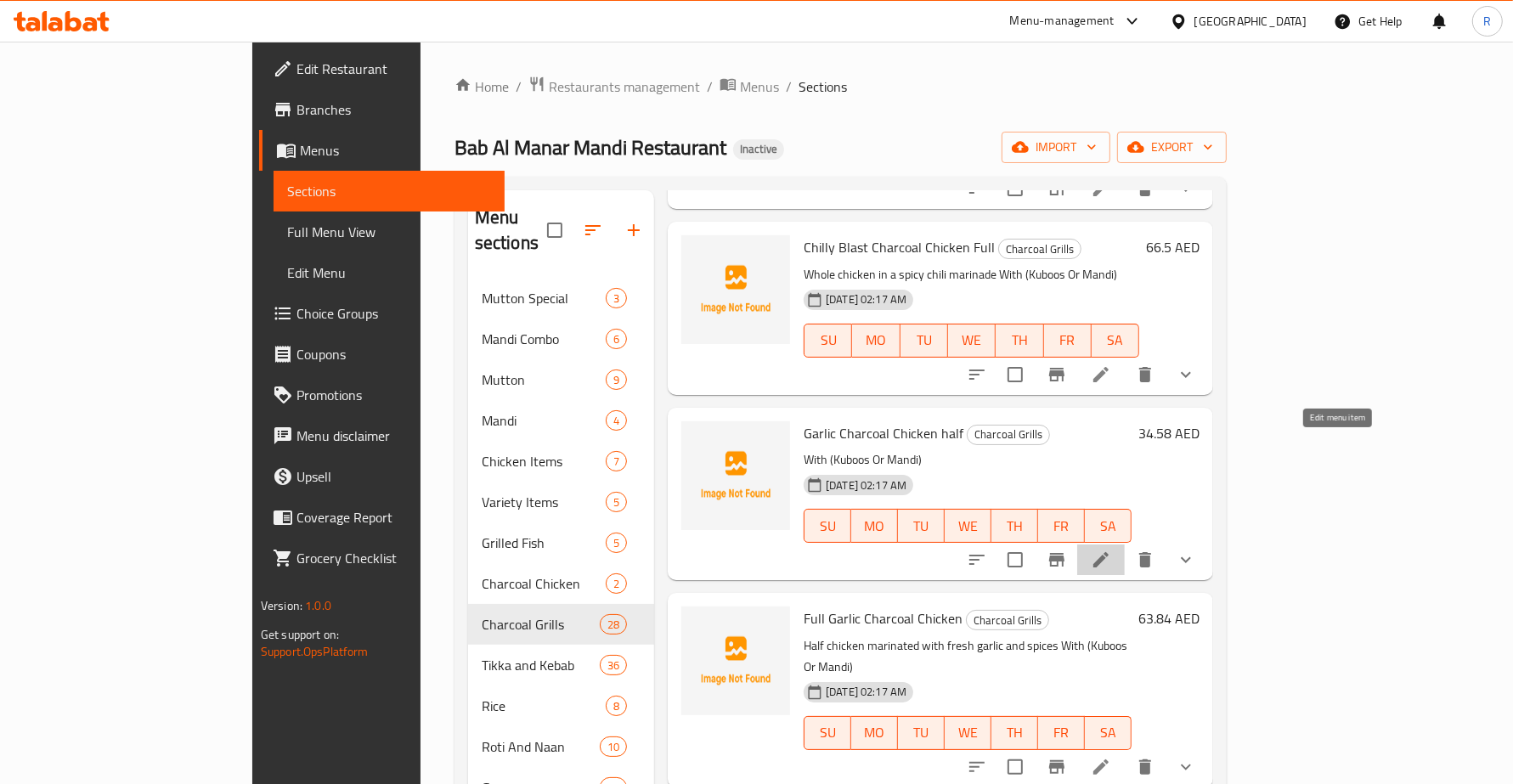
click at [1111, 550] on icon at bounding box center [1101, 560] width 21 height 21
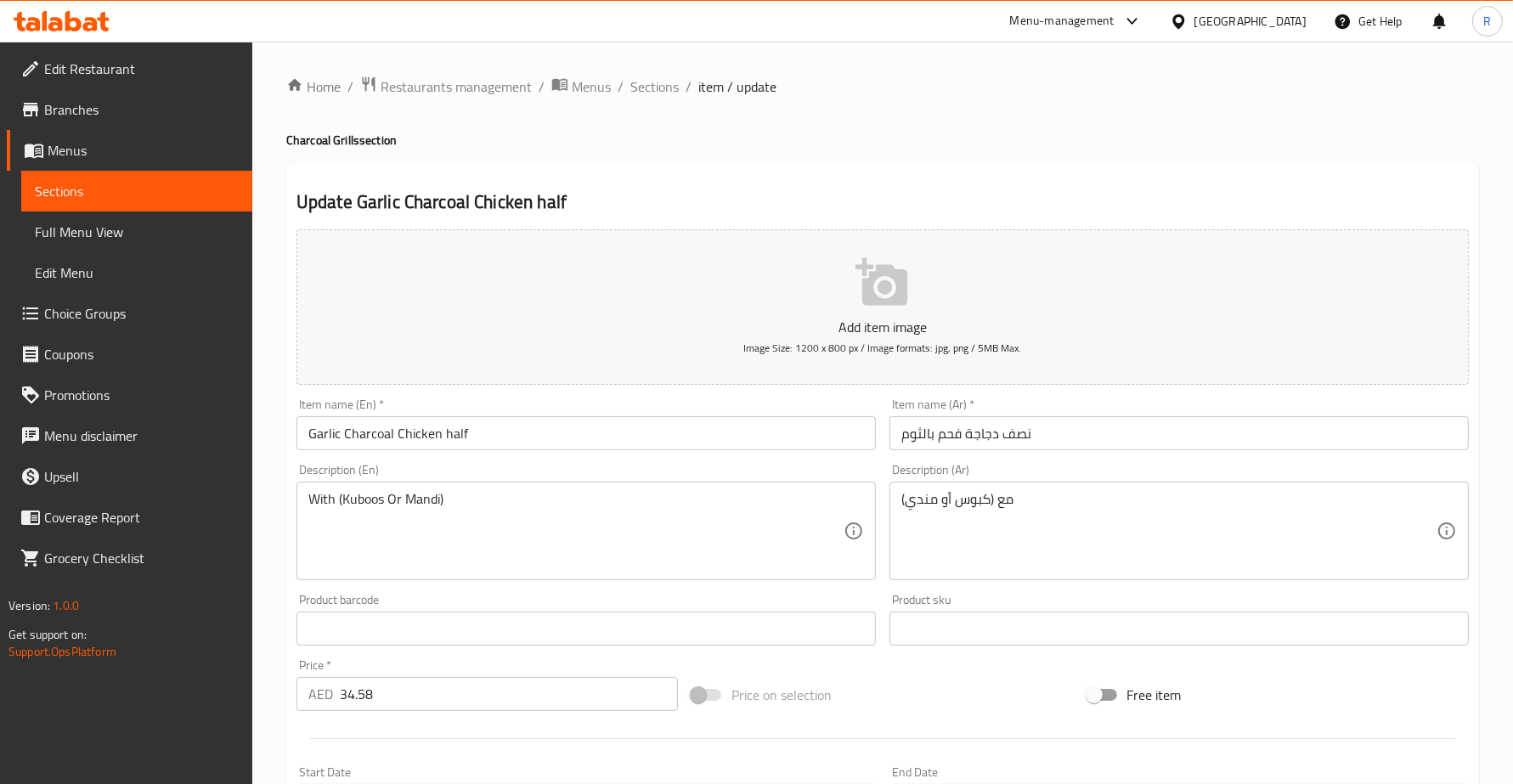
click at [304, 495] on div "With (Kuboos Or Mandi) Description (En)" at bounding box center [586, 531] width 579 height 99
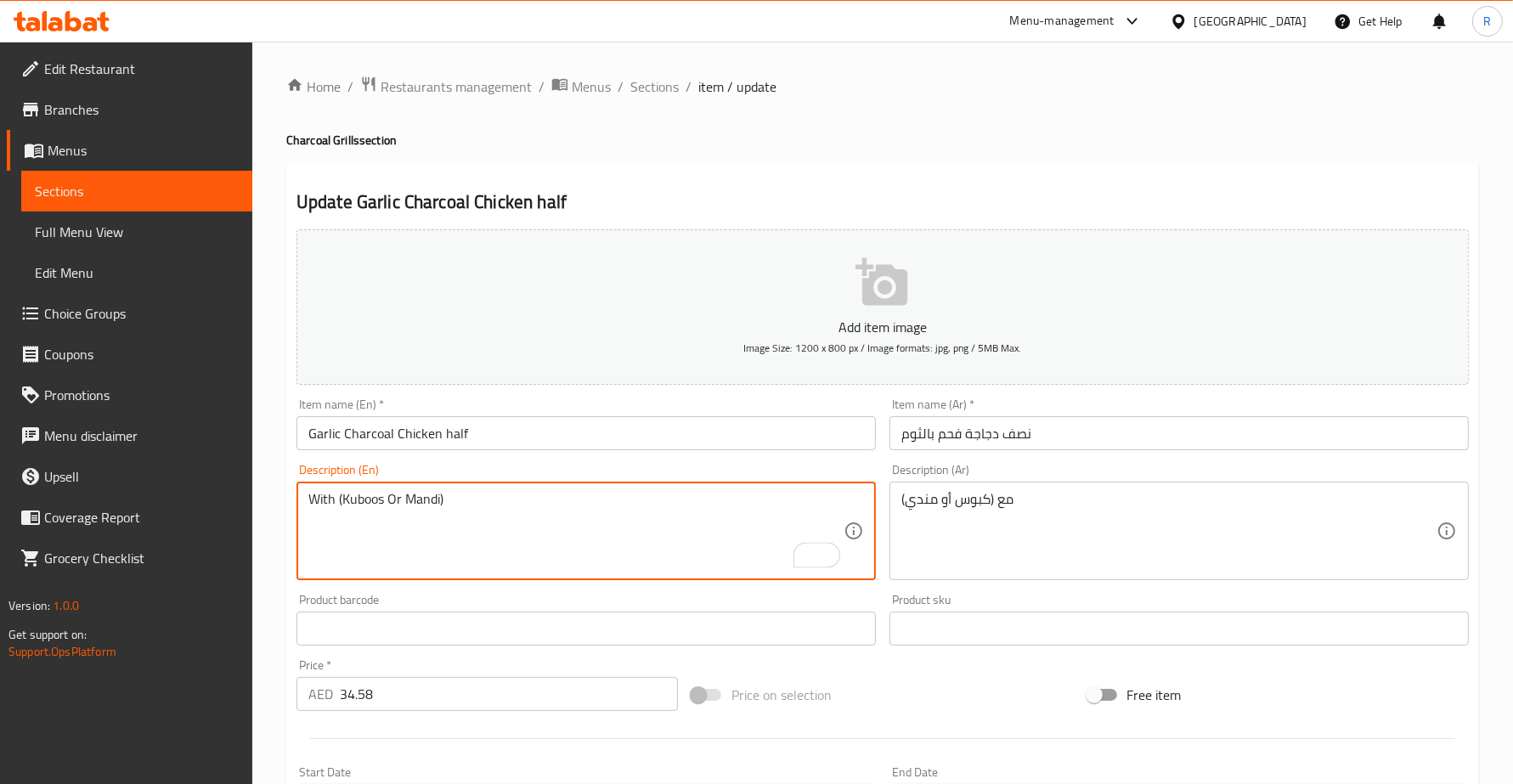
paste textarea "نصف دجاجة متبلة بالثوم الطازج والتوابل"
type textarea "With (Kuboos Or Mandi)"
drag, startPoint x: 895, startPoint y: 494, endPoint x: 920, endPoint y: 531, distance: 44.7
click at [894, 495] on div "مع (كبوس أو مندي) Description (Ar)" at bounding box center [1178, 531] width 579 height 99
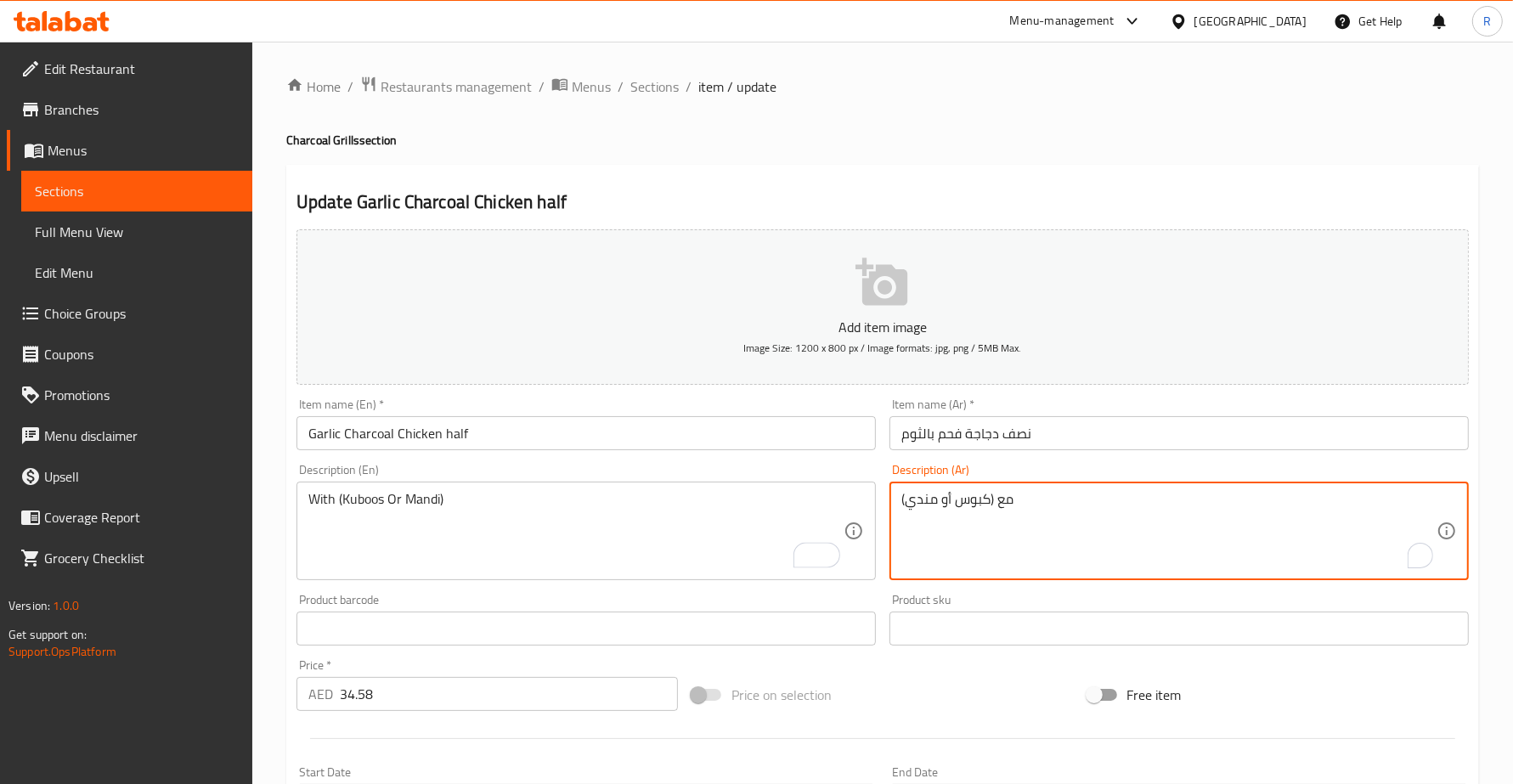
paste textarea "نصف دجاجة متبلة بالثوم الطازج والتوابل"
type textarea "نصف دجاجة متبلة بالثوم الطازج والتوابل مع (كبوس أو مندي)"
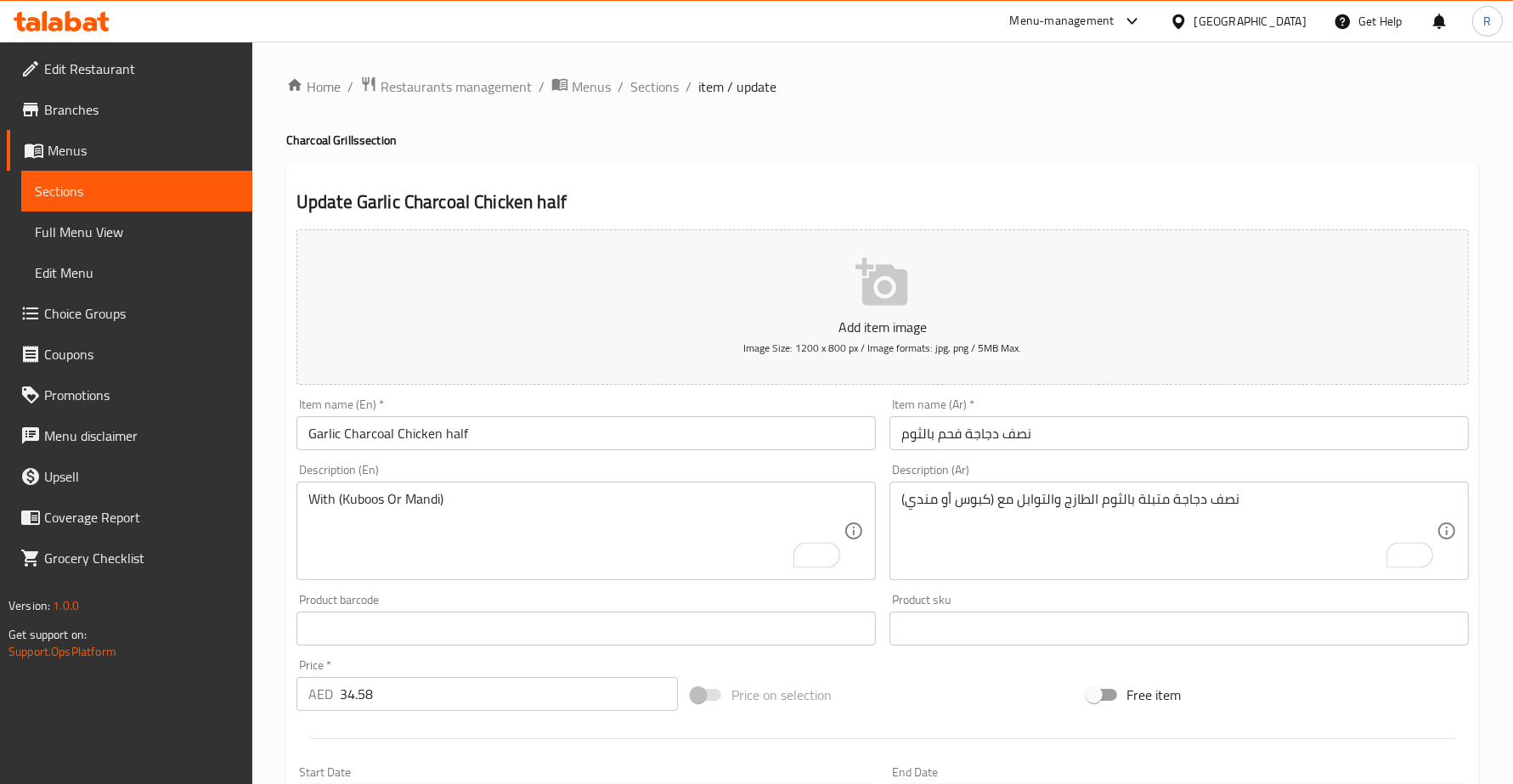
click at [302, 497] on div "With (Kuboos Or Mandi) Description (En)" at bounding box center [586, 531] width 579 height 99
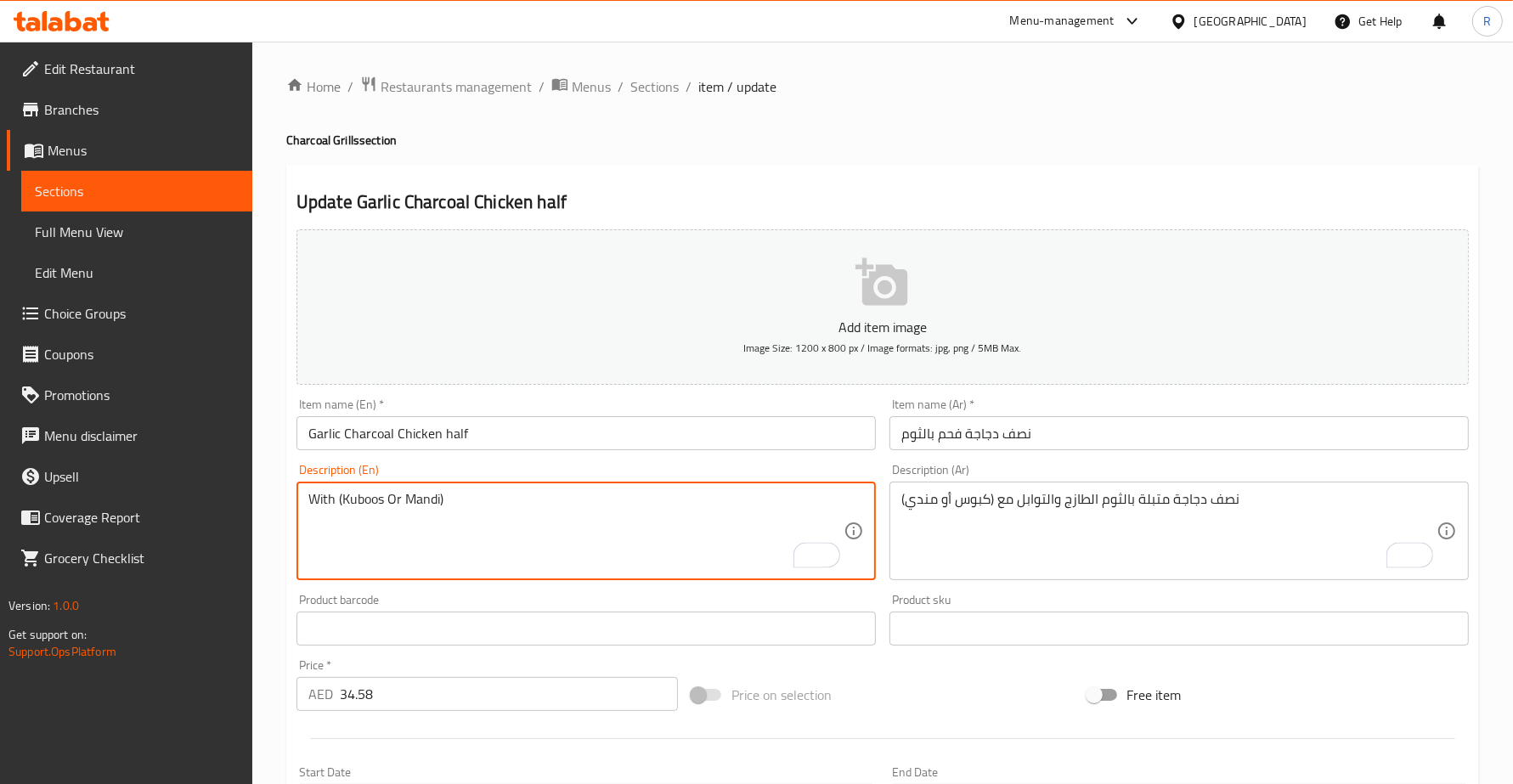
paste textarea "Half chicken marinated with fresh garlic and spices"
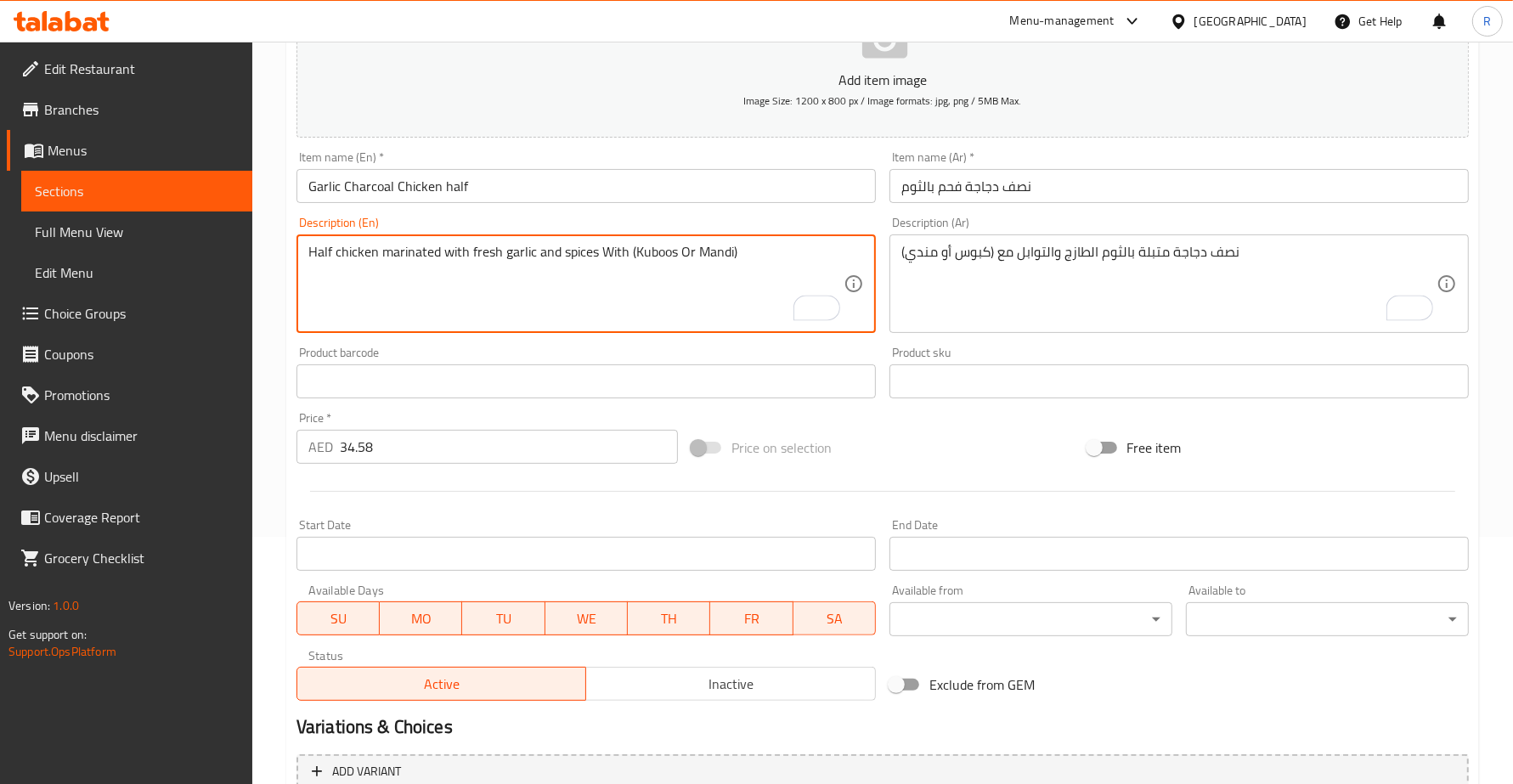
scroll to position [443, 0]
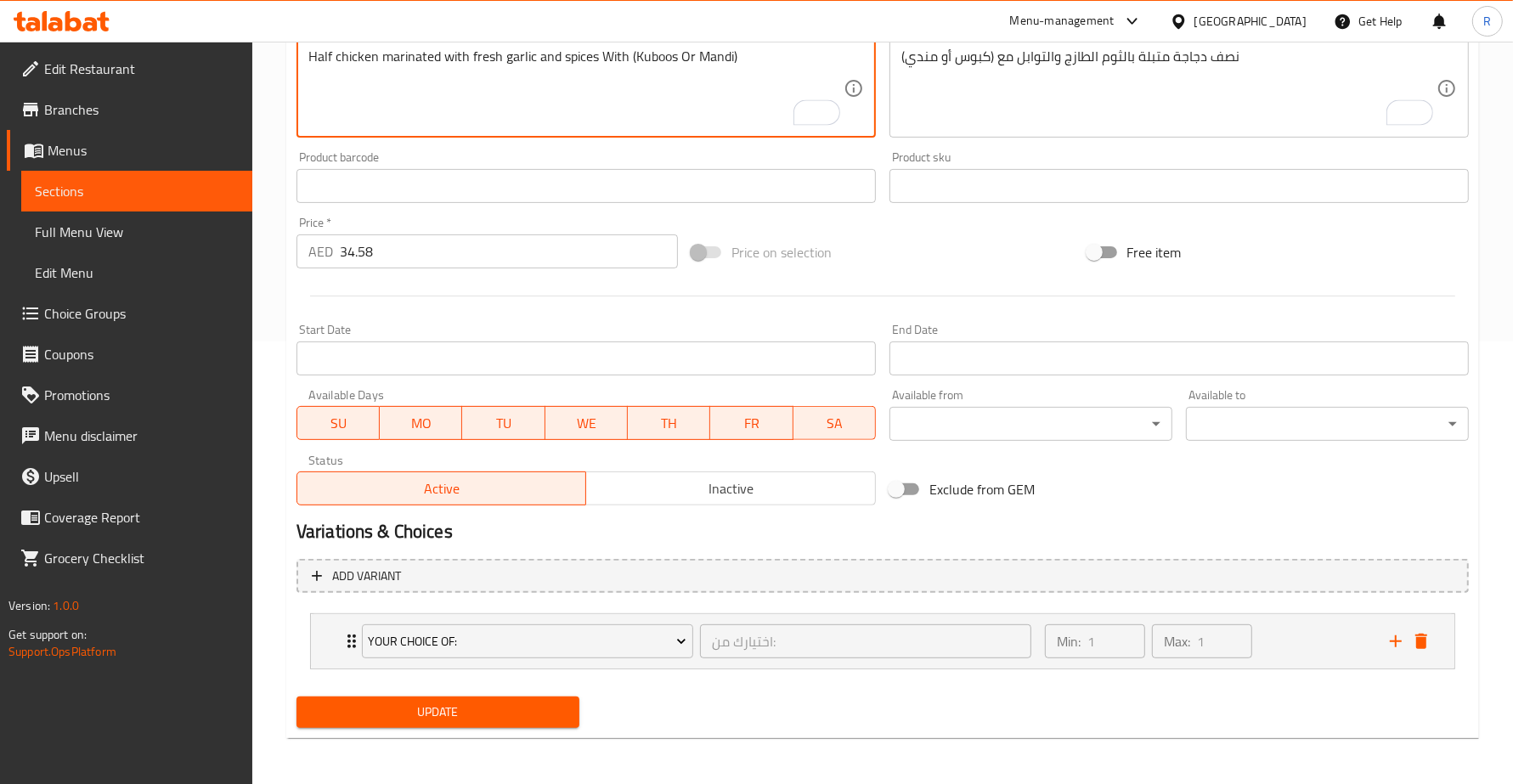
type textarea "Half chicken marinated with fresh garlic and spices With (Kuboos Or Mandi)"
click at [491, 741] on div "Home / Restaurants management / Menus / Sections / item / update Charcoal Grill…" at bounding box center [883, 192] width 1193 height 1119
click at [495, 720] on span "Update" at bounding box center [438, 712] width 256 height 21
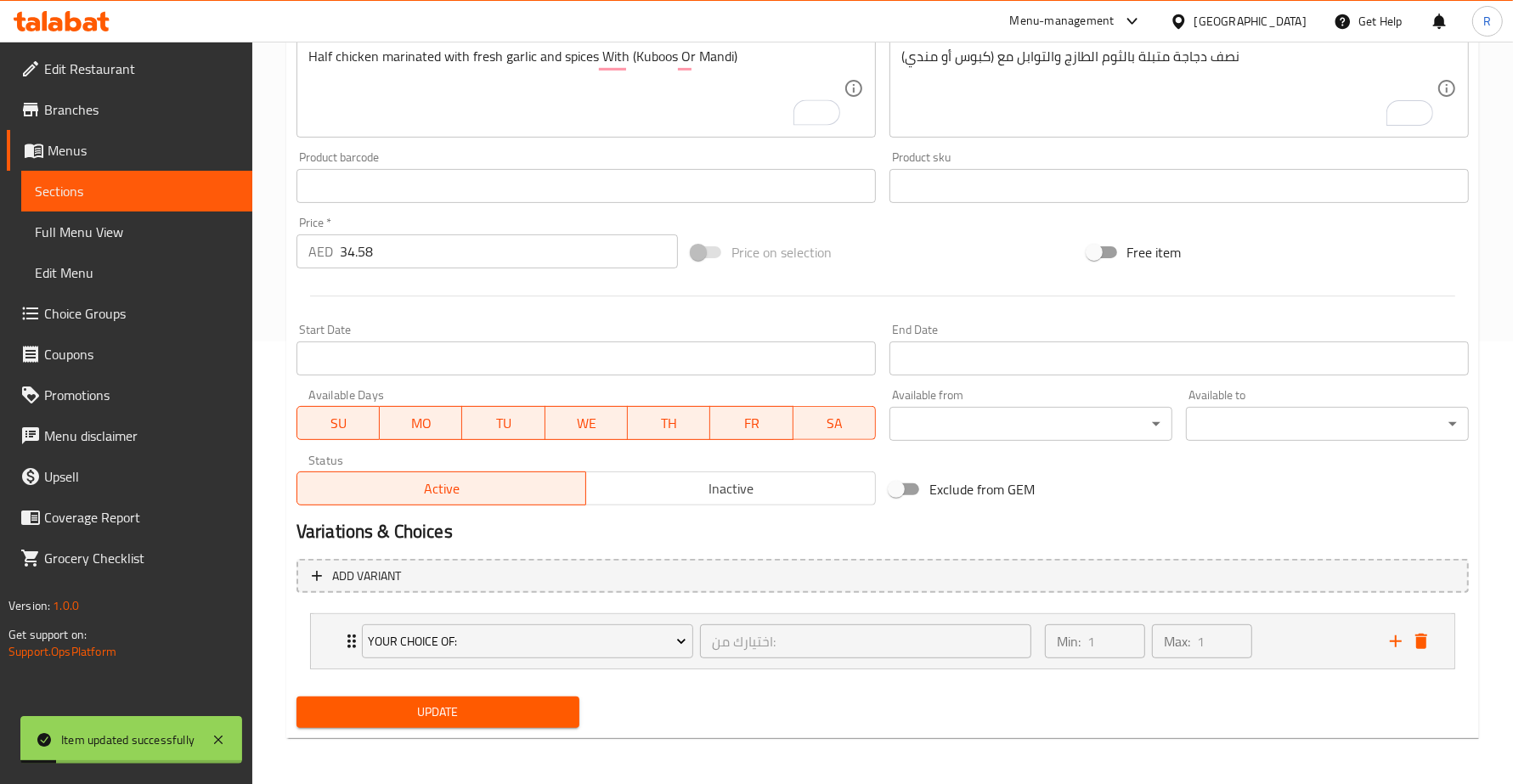
scroll to position [0, 0]
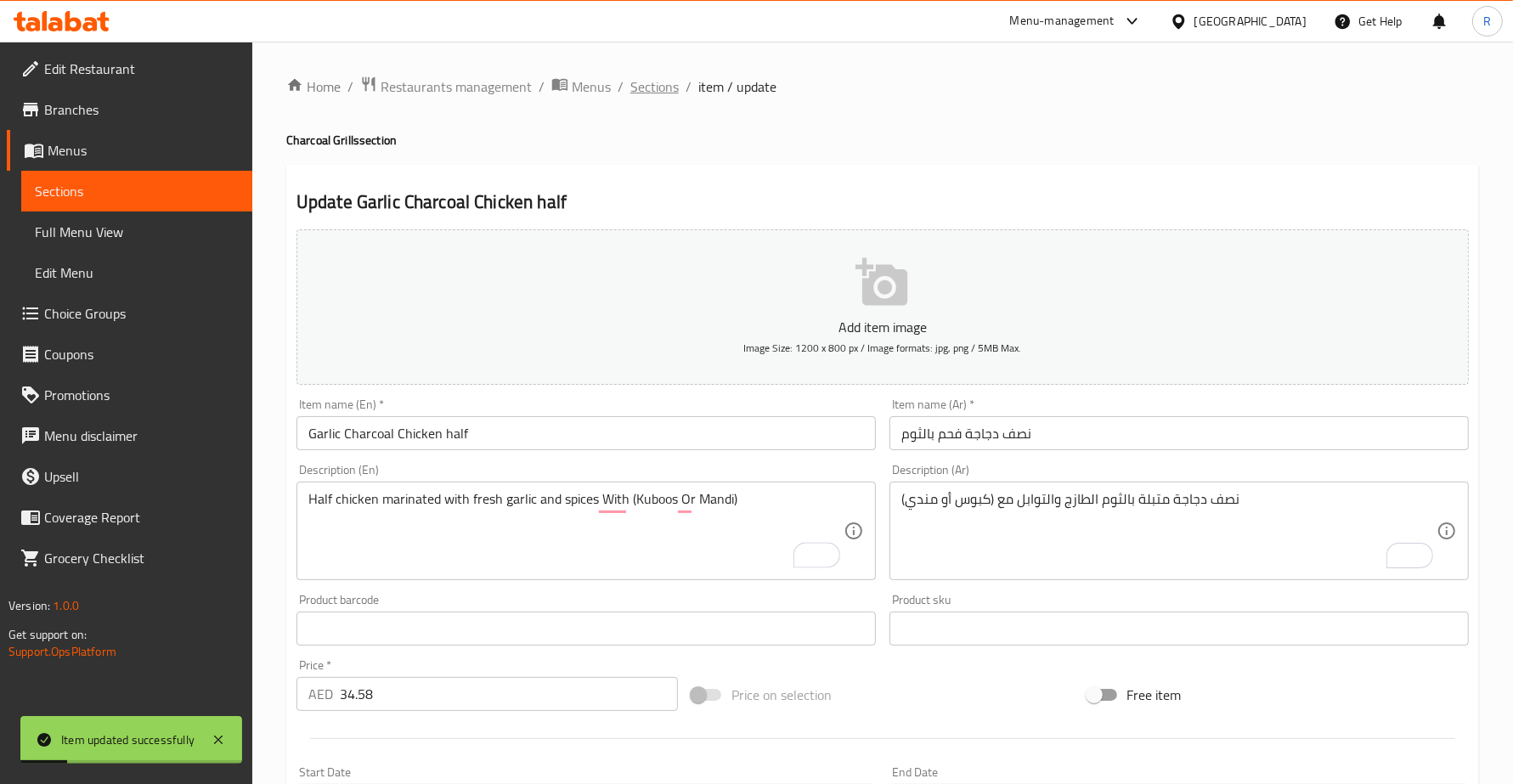
click at [644, 81] on span "Sections" at bounding box center [654, 87] width 48 height 21
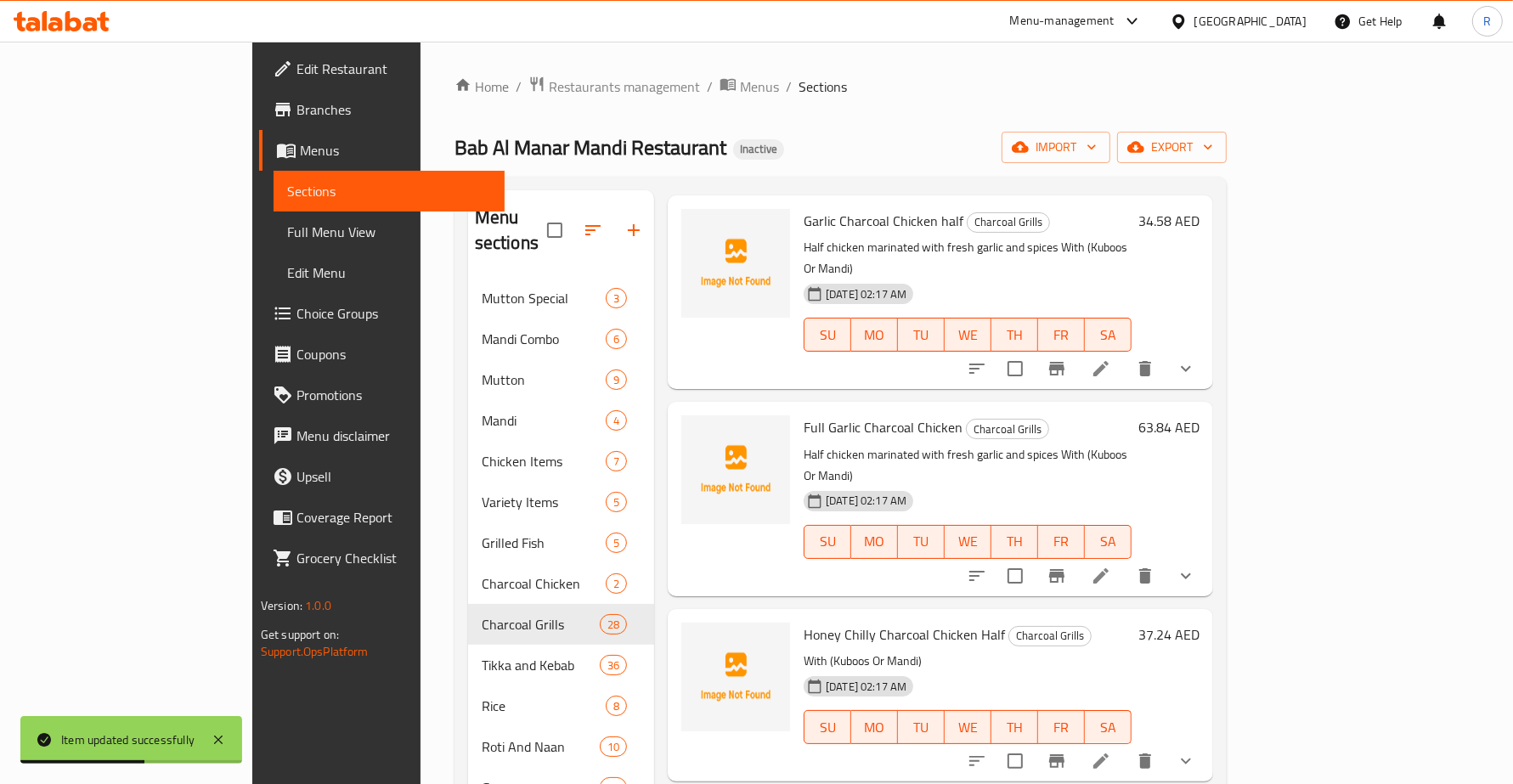
scroll to position [1168, 0]
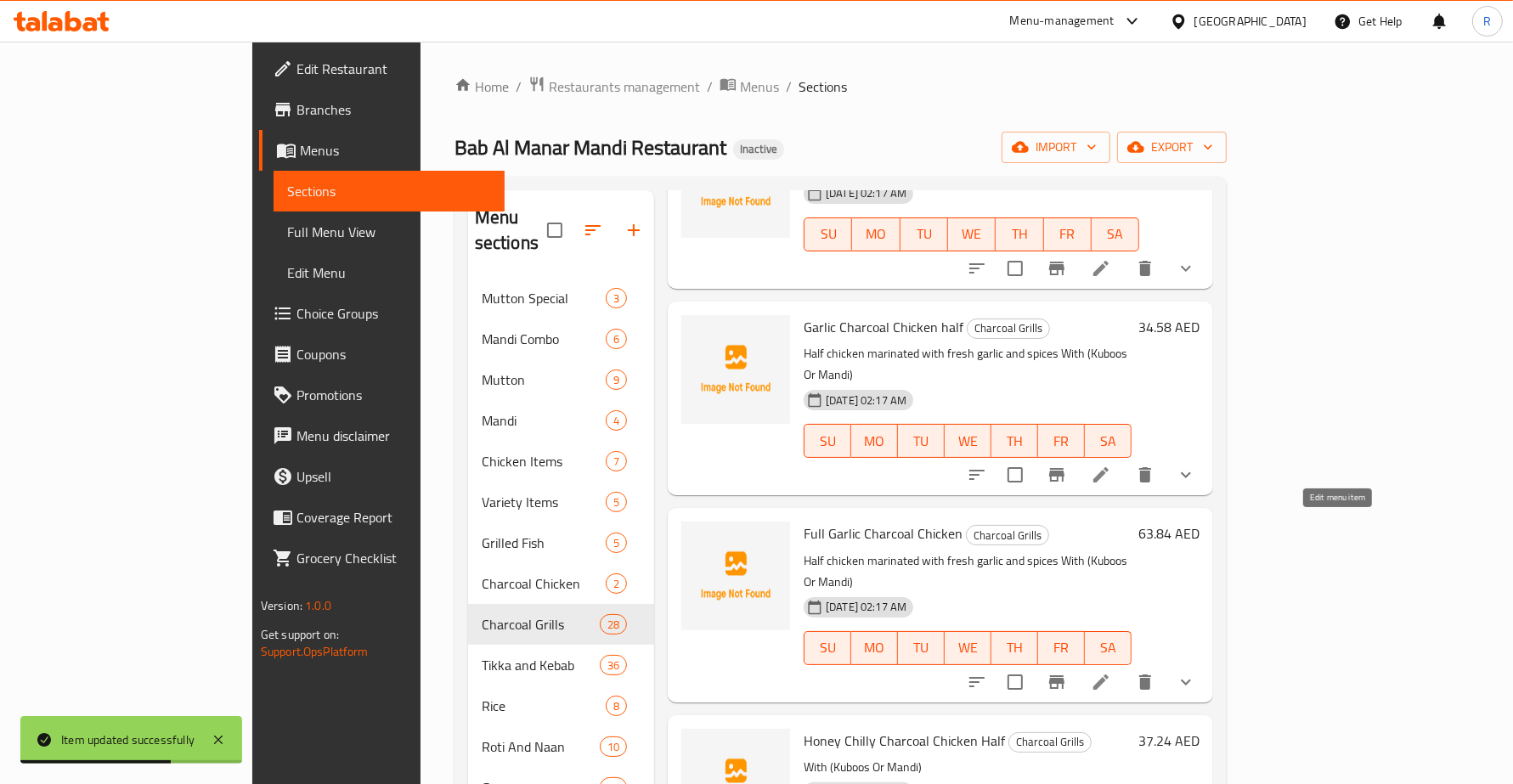
click at [1108, 674] on icon at bounding box center [1101, 682] width 15 height 15
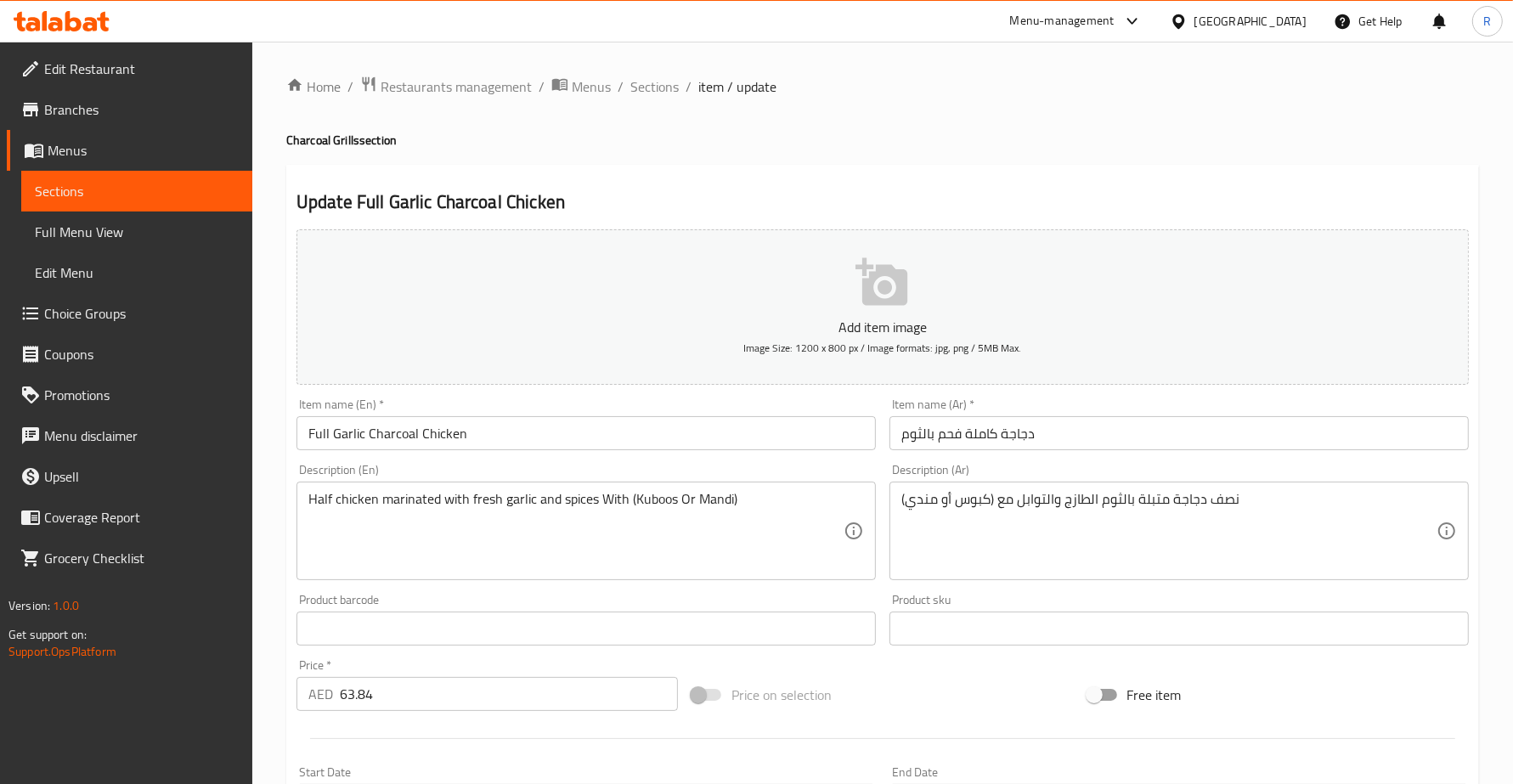
drag, startPoint x: 303, startPoint y: 493, endPoint x: 456, endPoint y: 508, distance: 153.7
click at [461, 508] on div "Half chicken marinated with fresh garlic and spices With (Kuboos Or Mandi) Desc…" at bounding box center [586, 531] width 579 height 99
drag, startPoint x: 306, startPoint y: 499, endPoint x: 582, endPoint y: 500, distance: 276.0
click at [582, 500] on div "Half chicken marinated with fresh garlic and spices With (Kuboos Or Mandi) Desc…" at bounding box center [586, 531] width 579 height 99
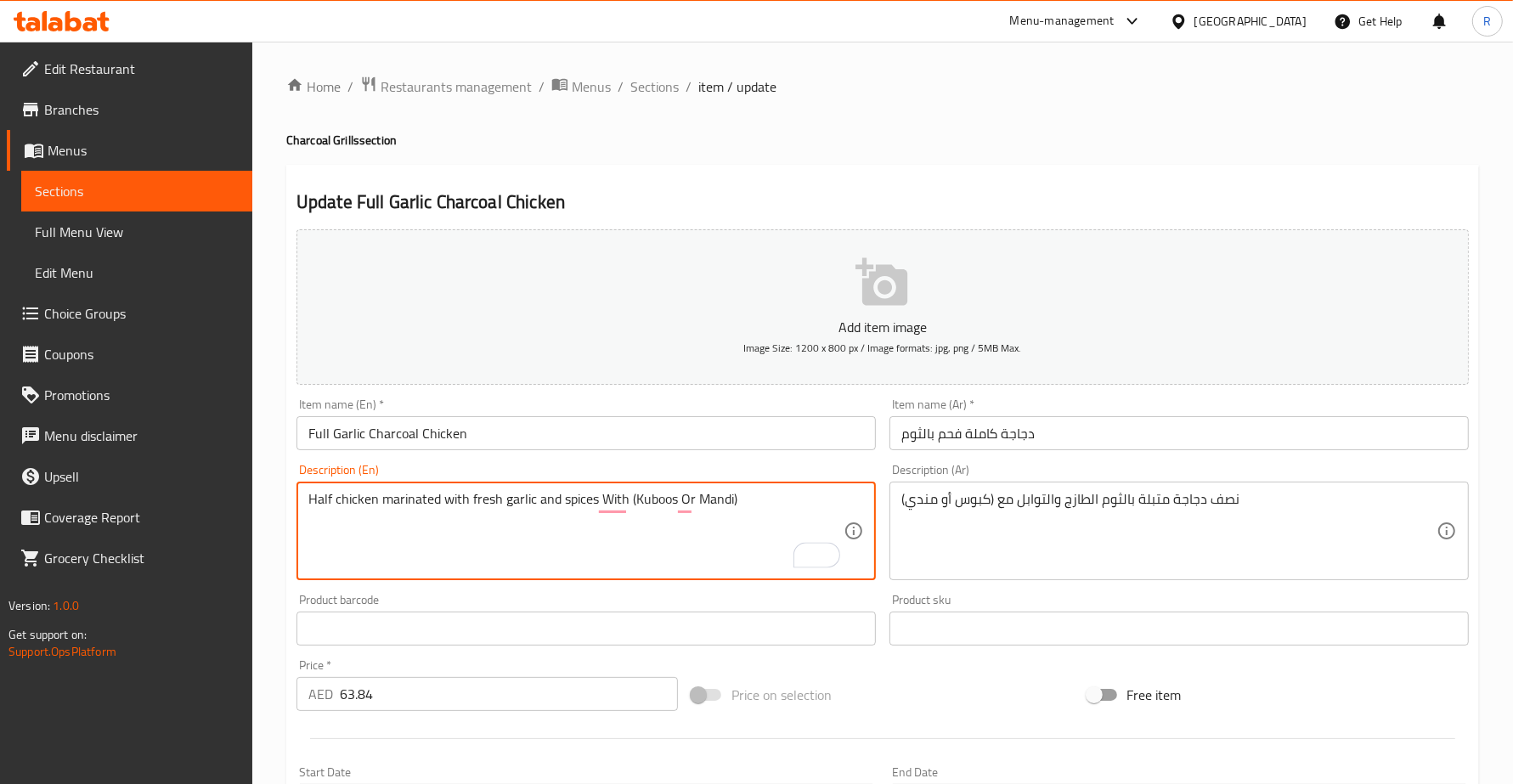
click at [357, 507] on textarea "Half chicken marinated with fresh garlic and spices With (Kuboos Or Mandi)" at bounding box center [575, 531] width 535 height 81
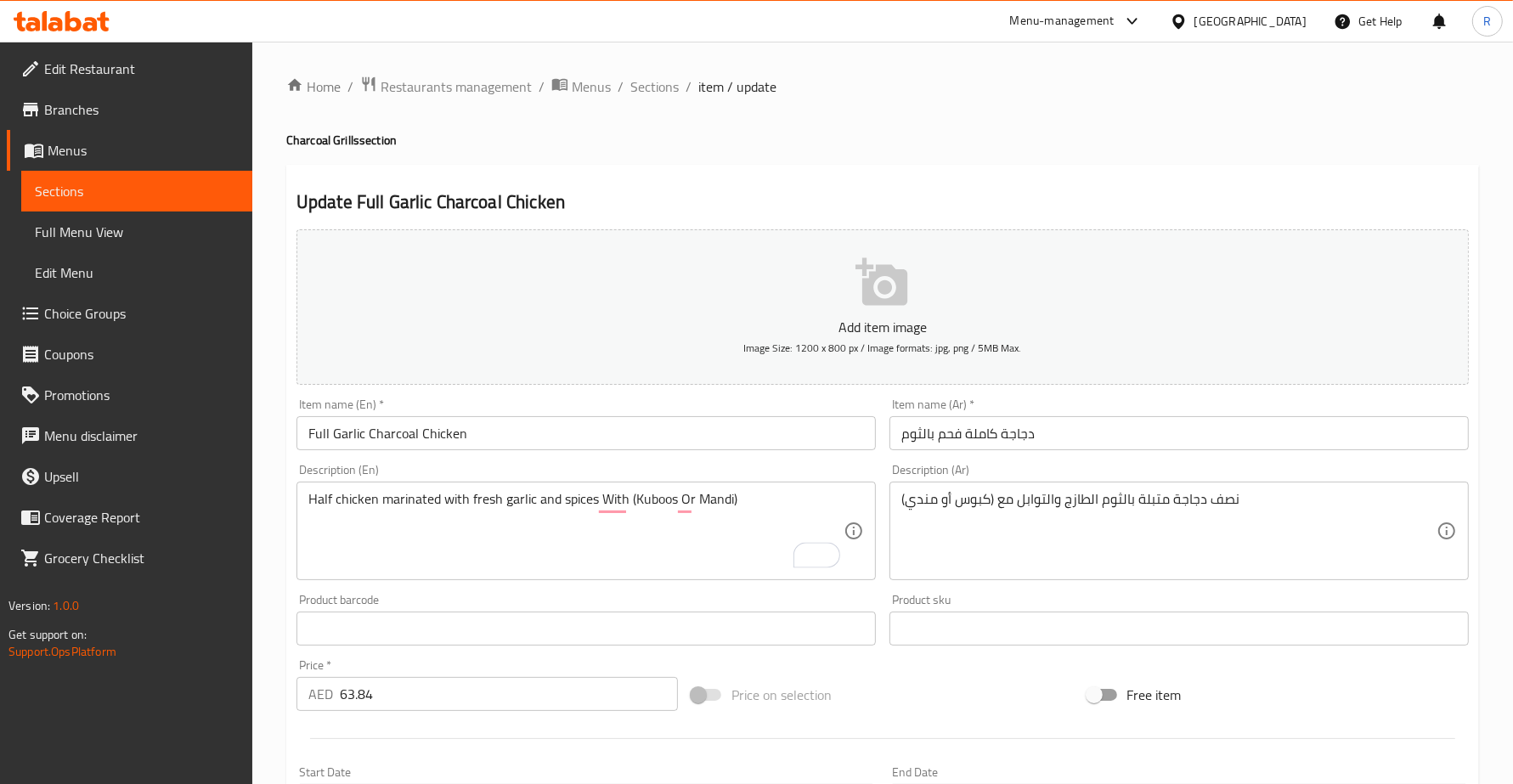
drag, startPoint x: 303, startPoint y: 503, endPoint x: 467, endPoint y: 501, distance: 164.0
click at [467, 501] on div "Half chicken marinated with fresh garlic and spices With (Kuboos Or Mandi) Desc…" at bounding box center [586, 531] width 579 height 99
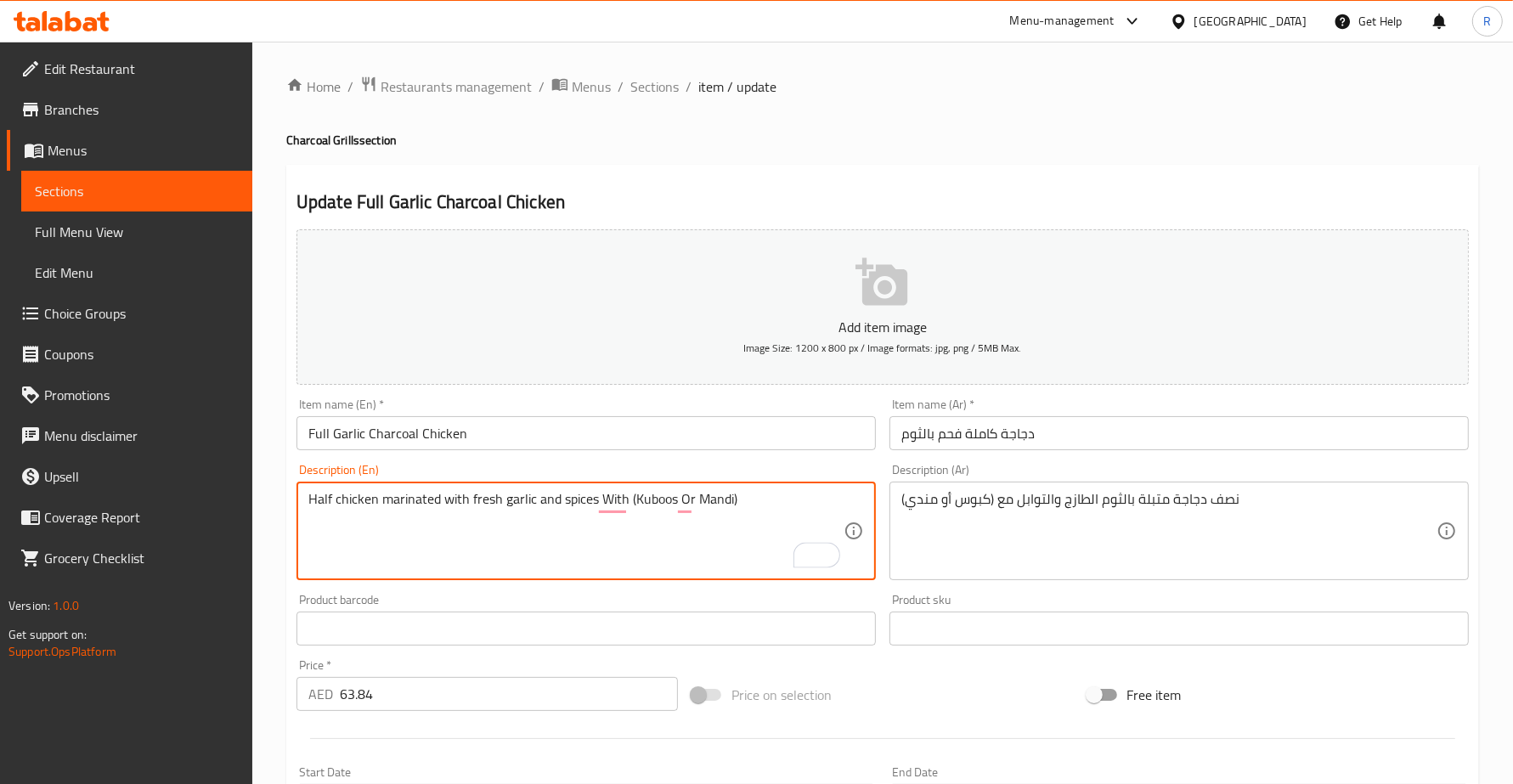
click at [392, 499] on textarea "Half chicken marinated with fresh garlic and spices With (Kuboos Or Mandi)" at bounding box center [575, 531] width 535 height 81
click at [330, 494] on textarea "Half chicken marinated with fresh garlic and spices With (Kuboos Or Mandi)" at bounding box center [575, 531] width 535 height 81
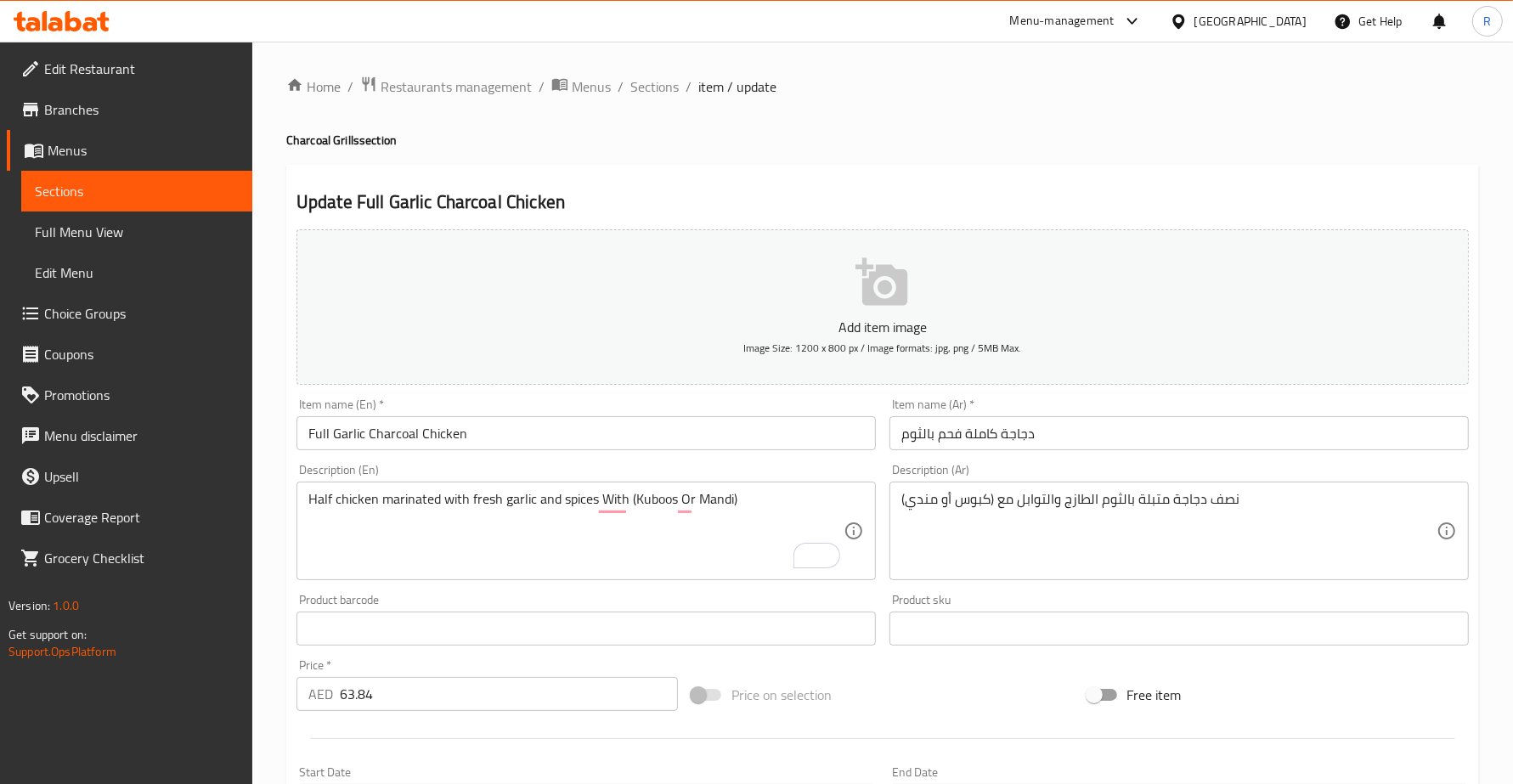
drag, startPoint x: 299, startPoint y: 499, endPoint x: 412, endPoint y: 499, distance: 113.0
click at [436, 499] on div "Half chicken marinated with fresh garlic and spices With (Kuboos Or Mandi) Desc…" at bounding box center [586, 531] width 579 height 99
click at [412, 499] on textarea "Half chicken marinated with fresh garlic and spices With (Kuboos Or Mandi)" at bounding box center [575, 531] width 535 height 81
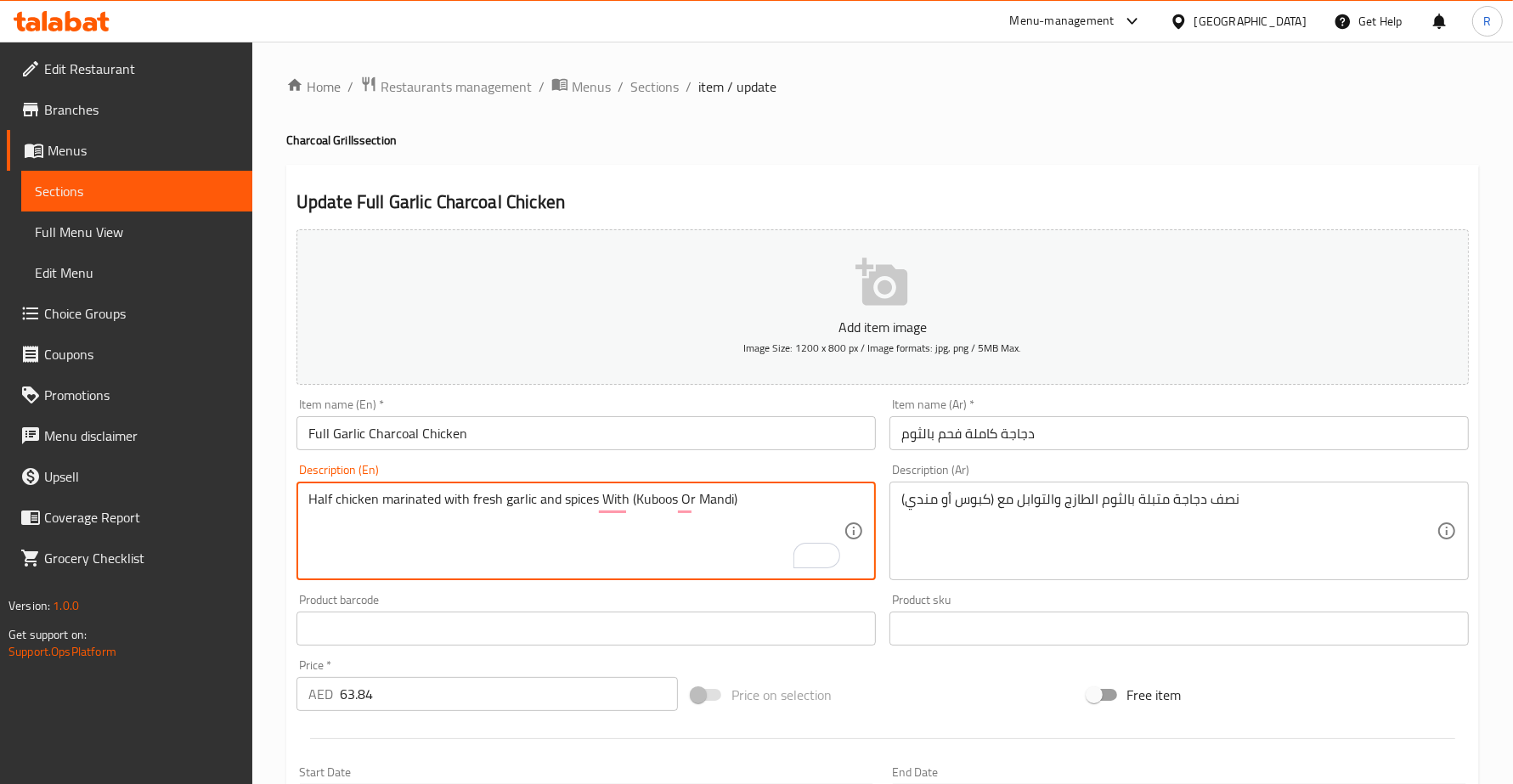
click at [412, 499] on textarea "Half chicken marinated with fresh garlic and spices With (Kuboos Or Mandi)" at bounding box center [575, 531] width 535 height 81
click at [490, 497] on textarea "Half chicken marinated with fresh garlic and spices With (Kuboos Or Mandi)" at bounding box center [575, 531] width 535 height 81
drag, startPoint x: 594, startPoint y: 499, endPoint x: 296, endPoint y: 497, distance: 298.0
click at [298, 495] on div "Half chicken marinated with fresh garlic and spices With (Kuboos Or Mandi) Desc…" at bounding box center [586, 531] width 579 height 99
drag, startPoint x: 307, startPoint y: 499, endPoint x: 594, endPoint y: 490, distance: 287.1
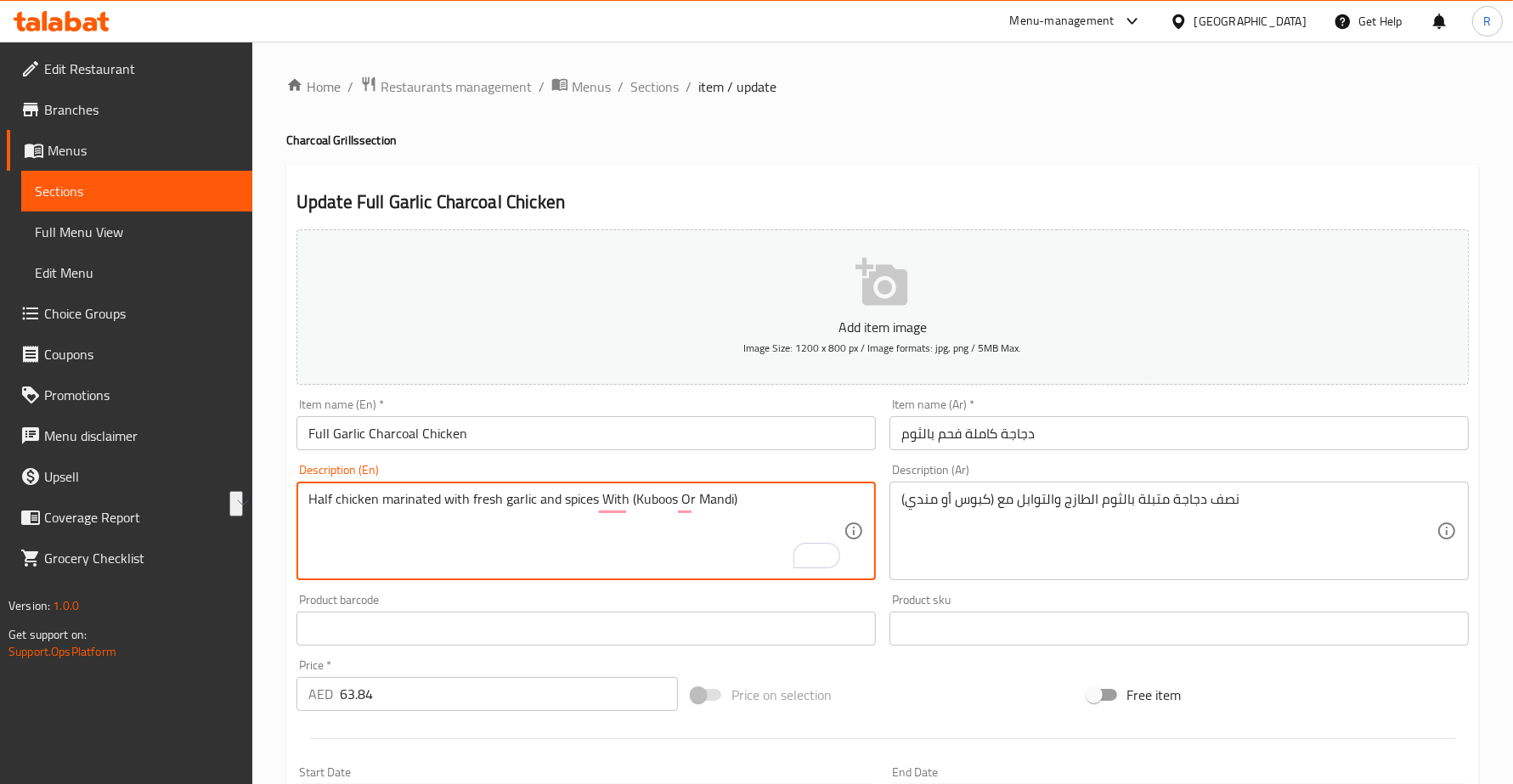
click at [594, 491] on textarea "Half chicken marinated with fresh garlic and spices With (Kuboos Or Mandi)" at bounding box center [575, 531] width 535 height 81
paste textarea "Whole chicken seasoned with garlic-based marinade"
click at [511, 533] on textarea "Whole chicken seasoned with garlic-based marinade With (Kuboos Or Mandi)" at bounding box center [575, 531] width 535 height 81
type textarea "Whole chicken seasoned with garlic-based marinade With (Kuboos Or Mandi)"
click at [478, 593] on div "Product barcode Product barcode" at bounding box center [586, 619] width 579 height 52
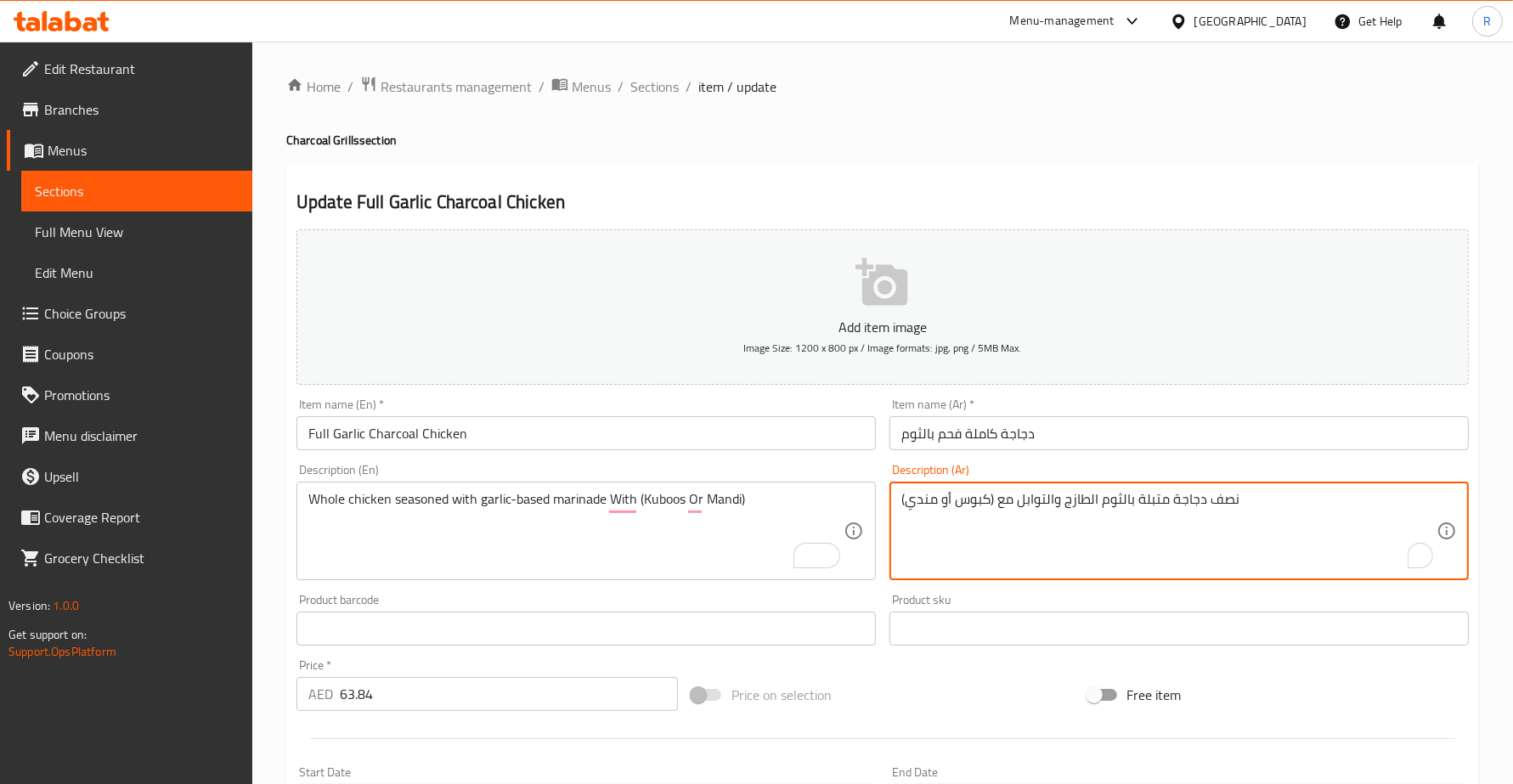
drag, startPoint x: 1232, startPoint y: 495, endPoint x: 1119, endPoint y: 494, distance: 113.0
click at [1131, 495] on textarea "نصف دجاجة متبلة بالثوم الطازج والتوابل مع (كبوس أو مندي)" at bounding box center [1169, 531] width 535 height 81
drag, startPoint x: 1238, startPoint y: 497, endPoint x: 1017, endPoint y: 494, distance: 221.0
click at [1017, 494] on textarea "نصف دجاجة متبلة بالثوم الطازج والتوابل مع (كبوس أو مندي)" at bounding box center [1169, 531] width 535 height 81
paste textarea "دجاجة كاملة متبلة بتتبيلة تعتمد على الثوم"
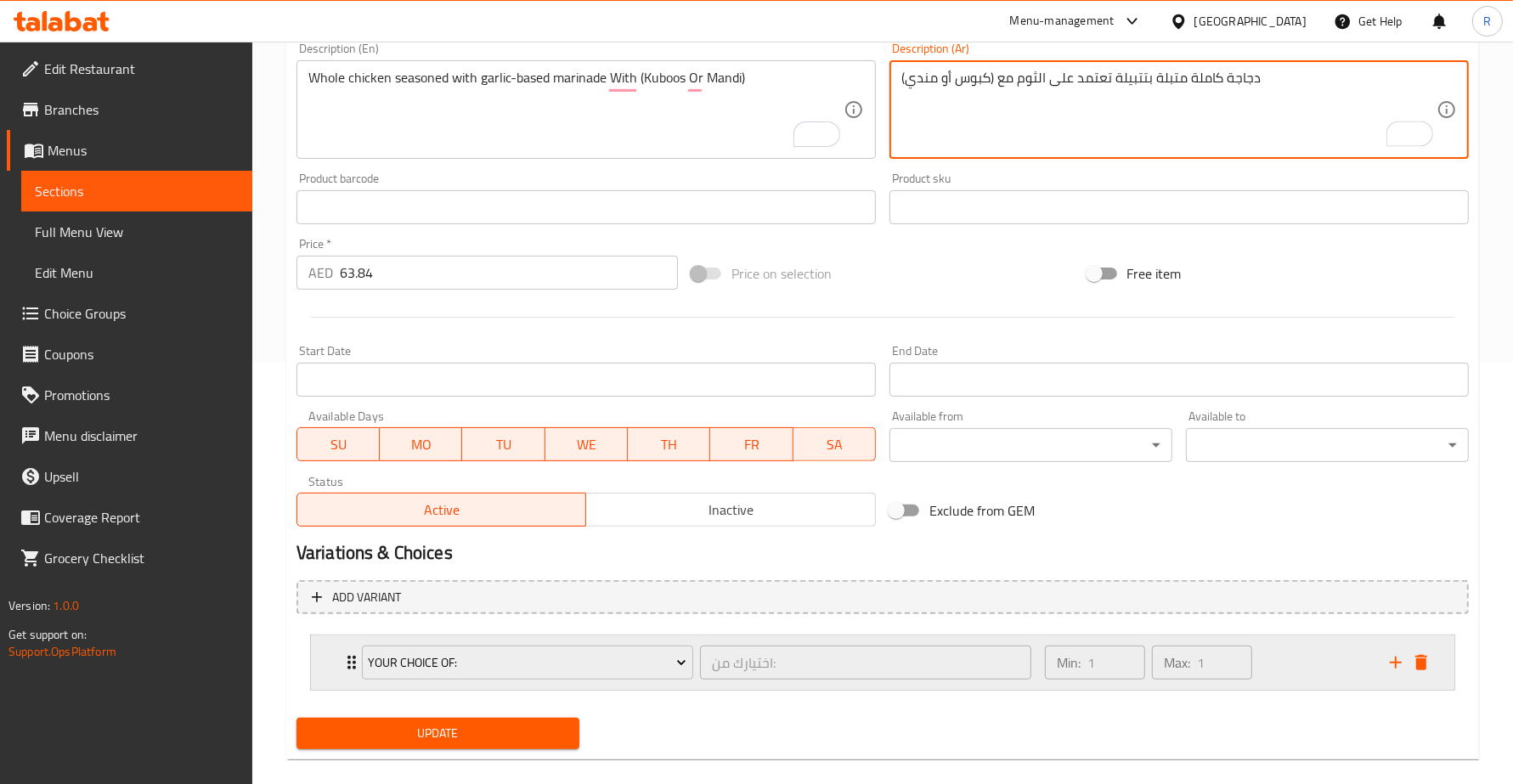
scroll to position [443, 0]
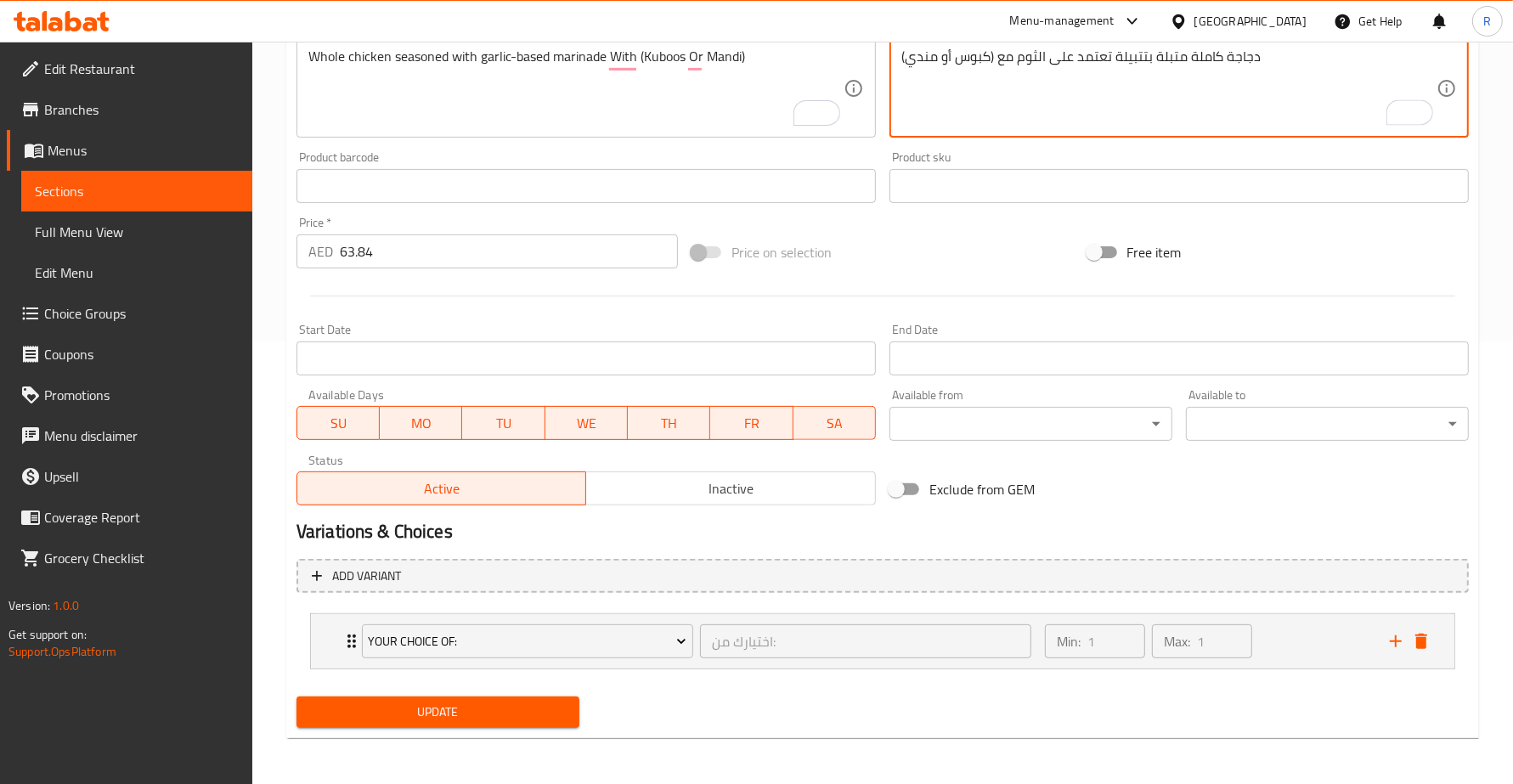
type textarea "دجاجة كاملة متبلة بتتبيلة تعتمد على الثوم مع (كبوس أو مندي)"
click at [428, 723] on button "Update" at bounding box center [438, 712] width 283 height 31
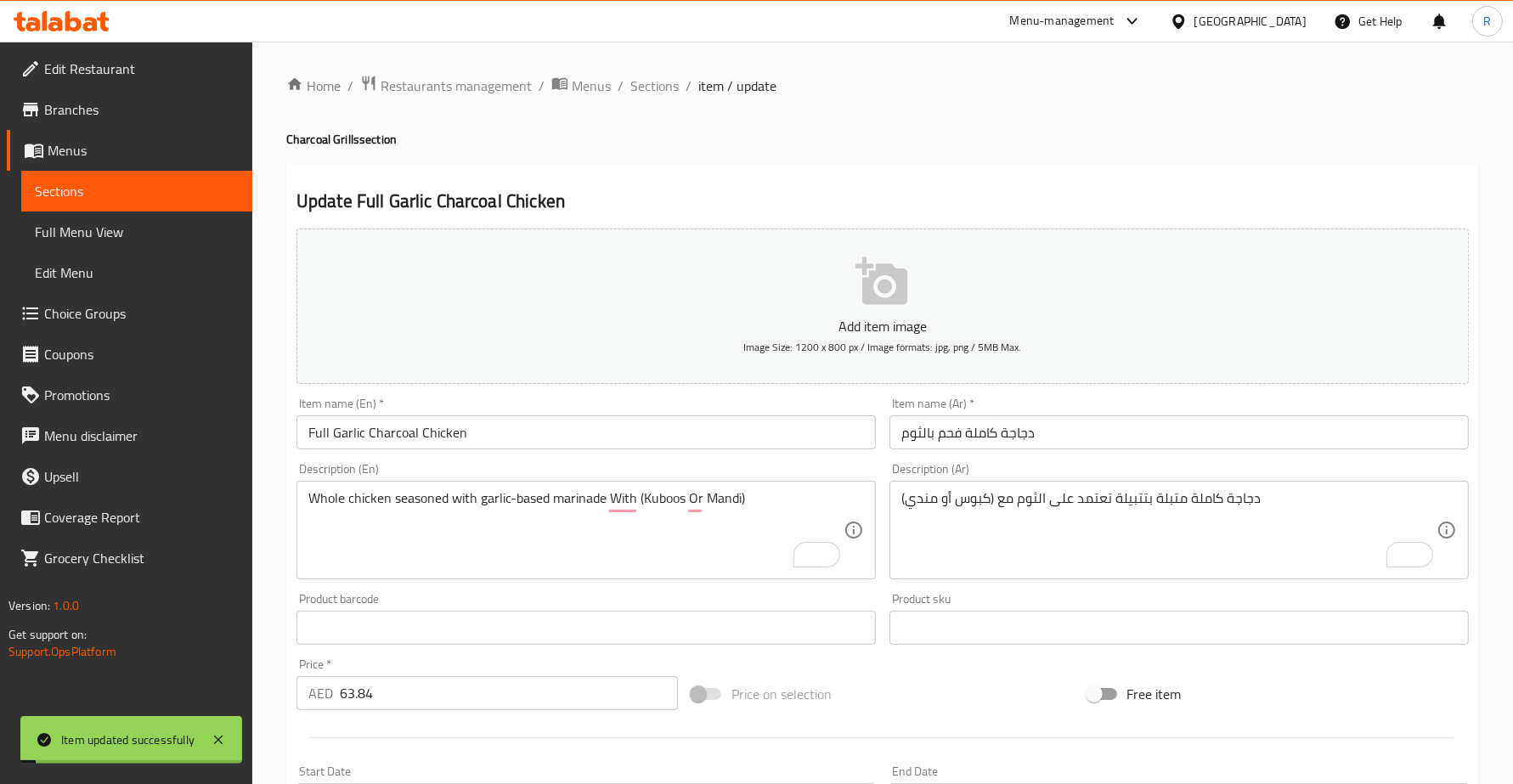
scroll to position [0, 0]
click at [659, 100] on div "Home / Restaurants management / Menus / Sections / item / update Charcoal Grill…" at bounding box center [883, 635] width 1193 height 1119
click at [651, 82] on span "Sections" at bounding box center [654, 87] width 48 height 21
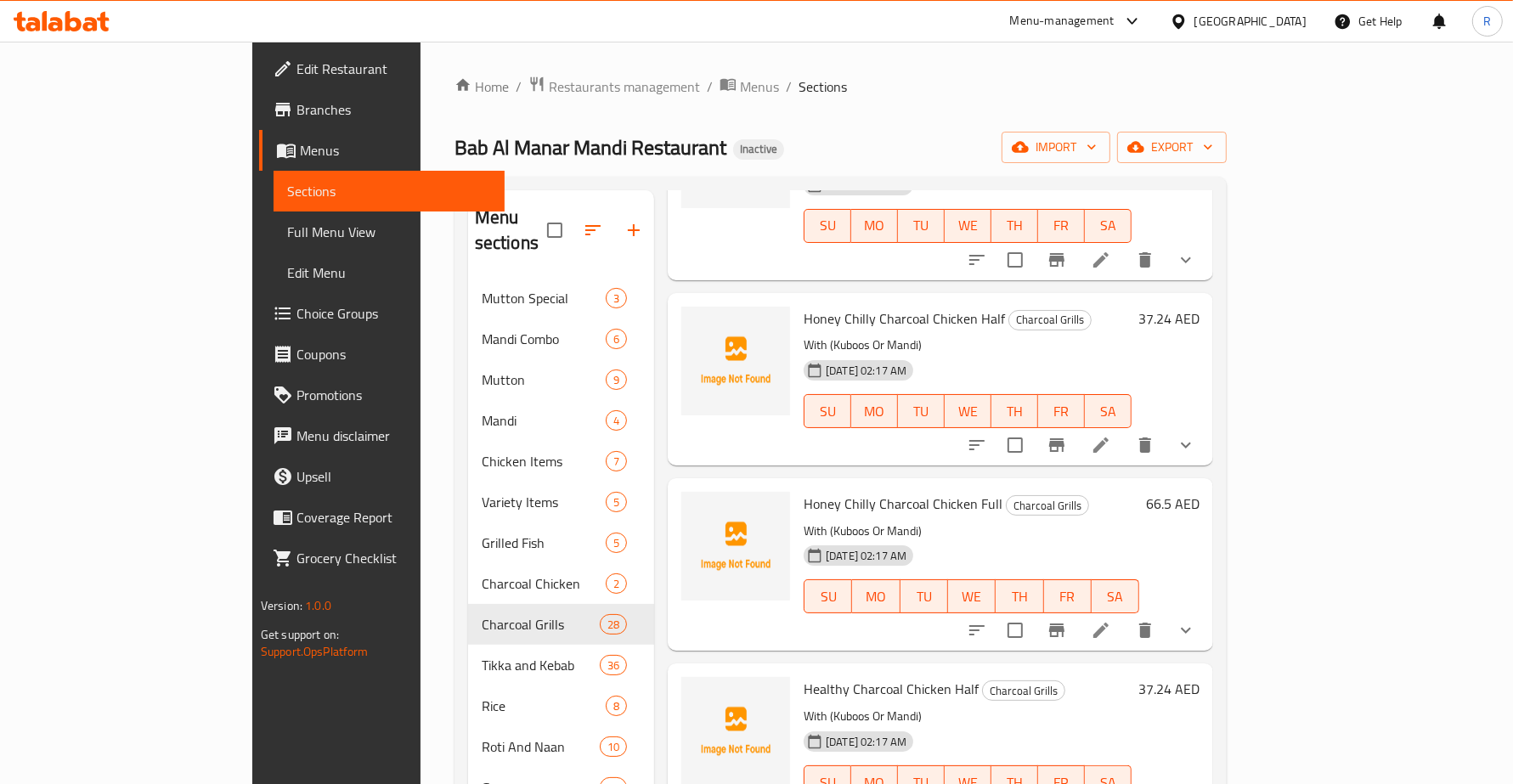
scroll to position [1593, 0]
click at [1108, 620] on icon at bounding box center [1101, 628] width 15 height 15
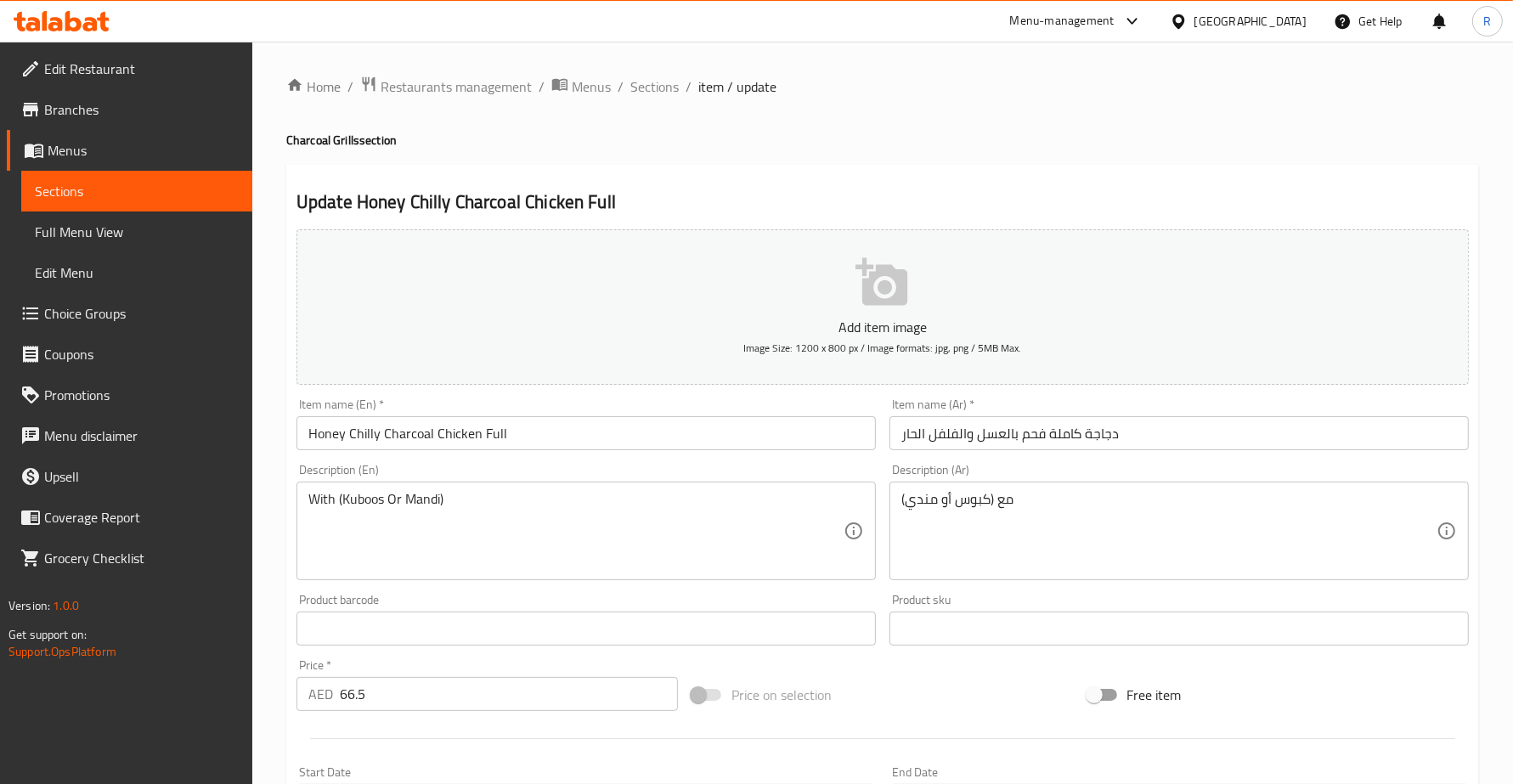
drag, startPoint x: 295, startPoint y: 494, endPoint x: 304, endPoint y: 495, distance: 9.1
click at [299, 494] on div "Description (En) With (Kuboos Or Mandi) Description (En)" at bounding box center [586, 521] width 592 height 130
click at [304, 495] on div "With (Kuboos Or Mandi) Description (En)" at bounding box center [586, 531] width 579 height 99
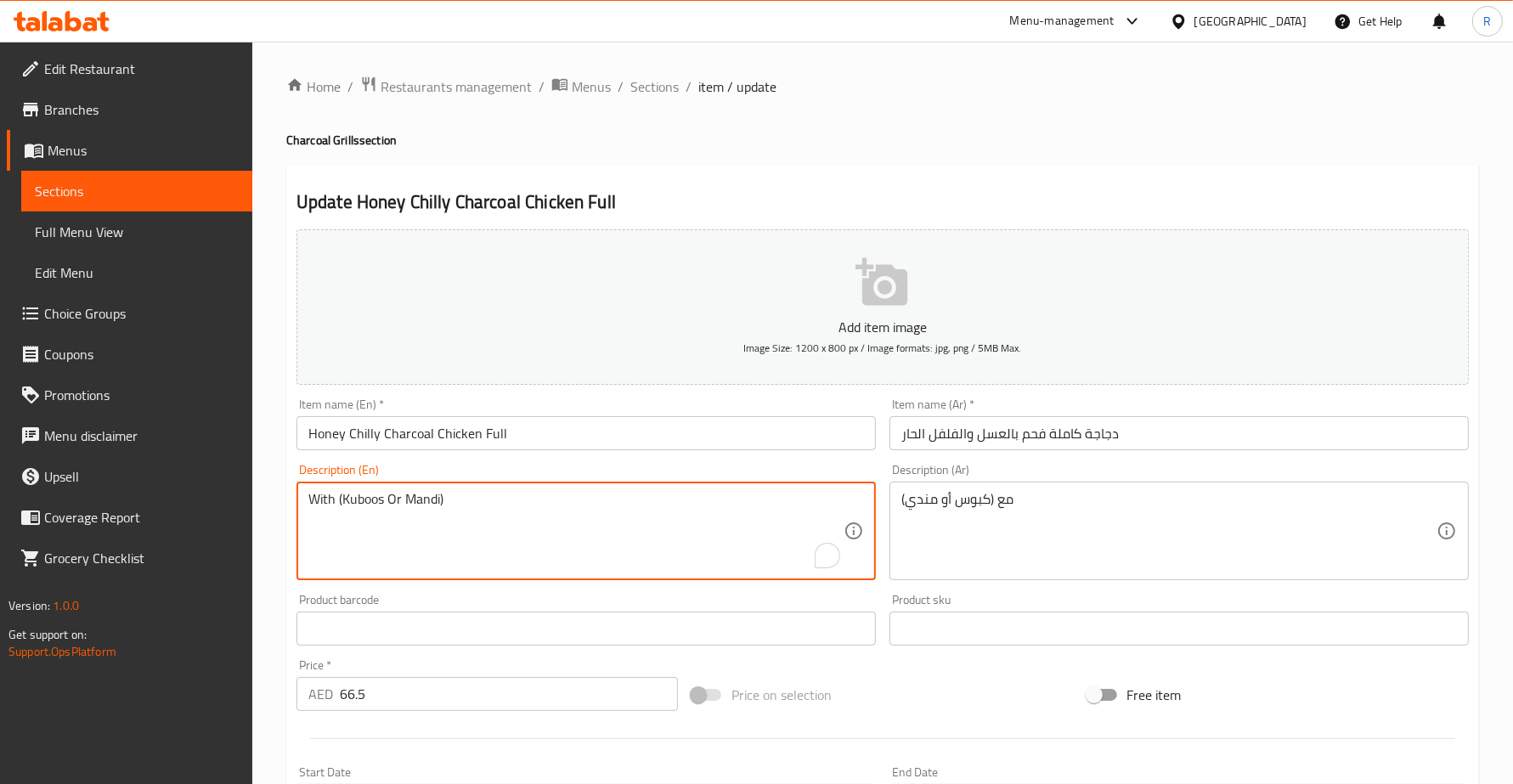
paste textarea "Half chicken glazed with honey and chili sauce"
type textarea "Half chicken glazed with honey and chili sauce With (Kuboos Or Mandi)"
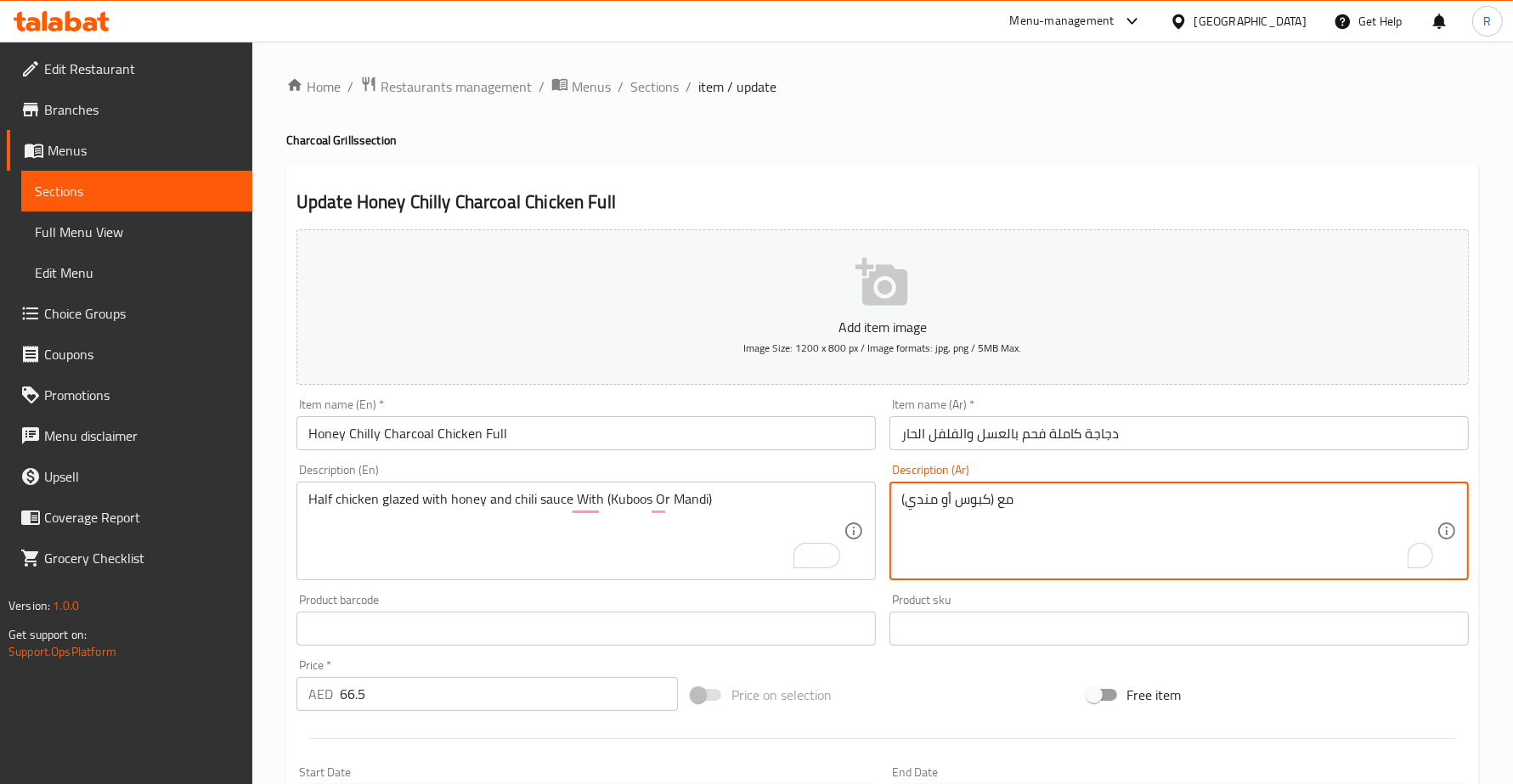
paste textarea "نصف دجاجة مزججة بالعسل وصلصة الفلفل الحار"
drag, startPoint x: 1173, startPoint y: 501, endPoint x: 1207, endPoint y: 501, distance: 34.0
click at [1207, 501] on textarea "نصف دجاجة مزججة بالعسل وصلصة الفلفل الحار مع (كبوس أو مندي)" at bounding box center [1169, 531] width 535 height 81
type textarea "نصف دجاجة جليزد بالعسل وصلصة الفلفل الحار مع (كبوس أو مندي)"
click at [879, 595] on div "Product barcode Product barcode" at bounding box center [586, 619] width 592 height 65
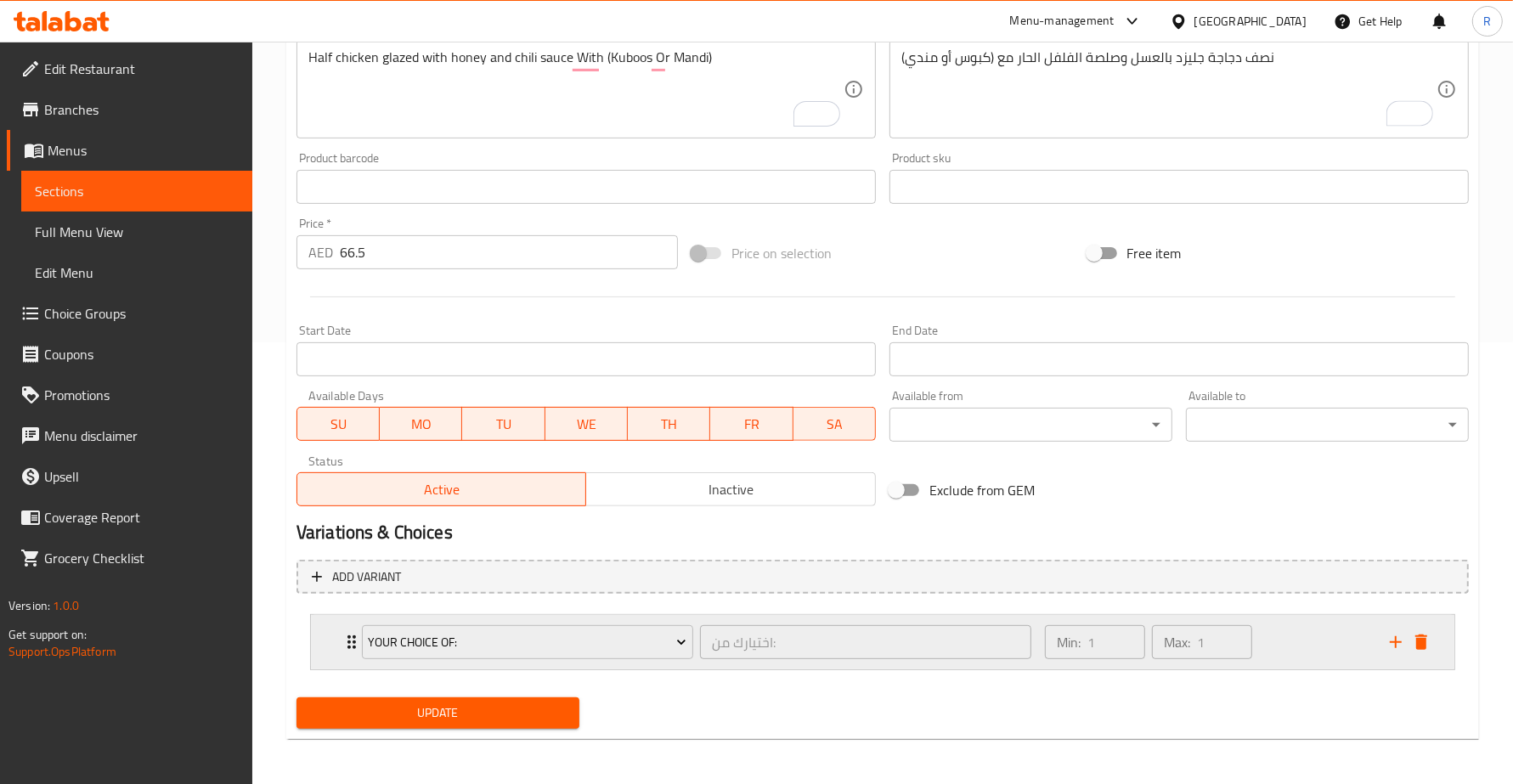
scroll to position [443, 0]
click at [499, 718] on span "Update" at bounding box center [438, 712] width 256 height 21
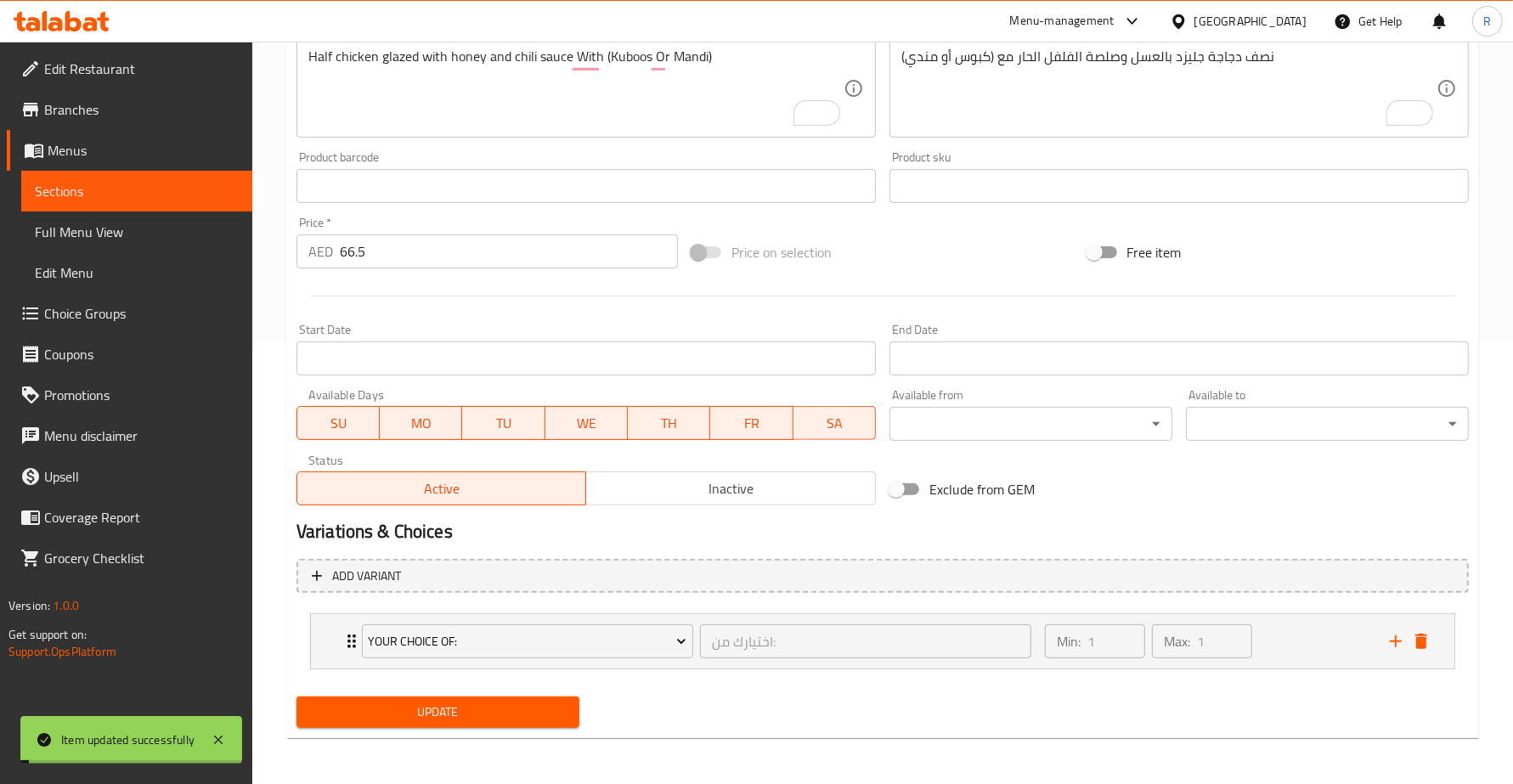
click at [350, 642] on icon "Expand" at bounding box center [352, 642] width 21 height 21
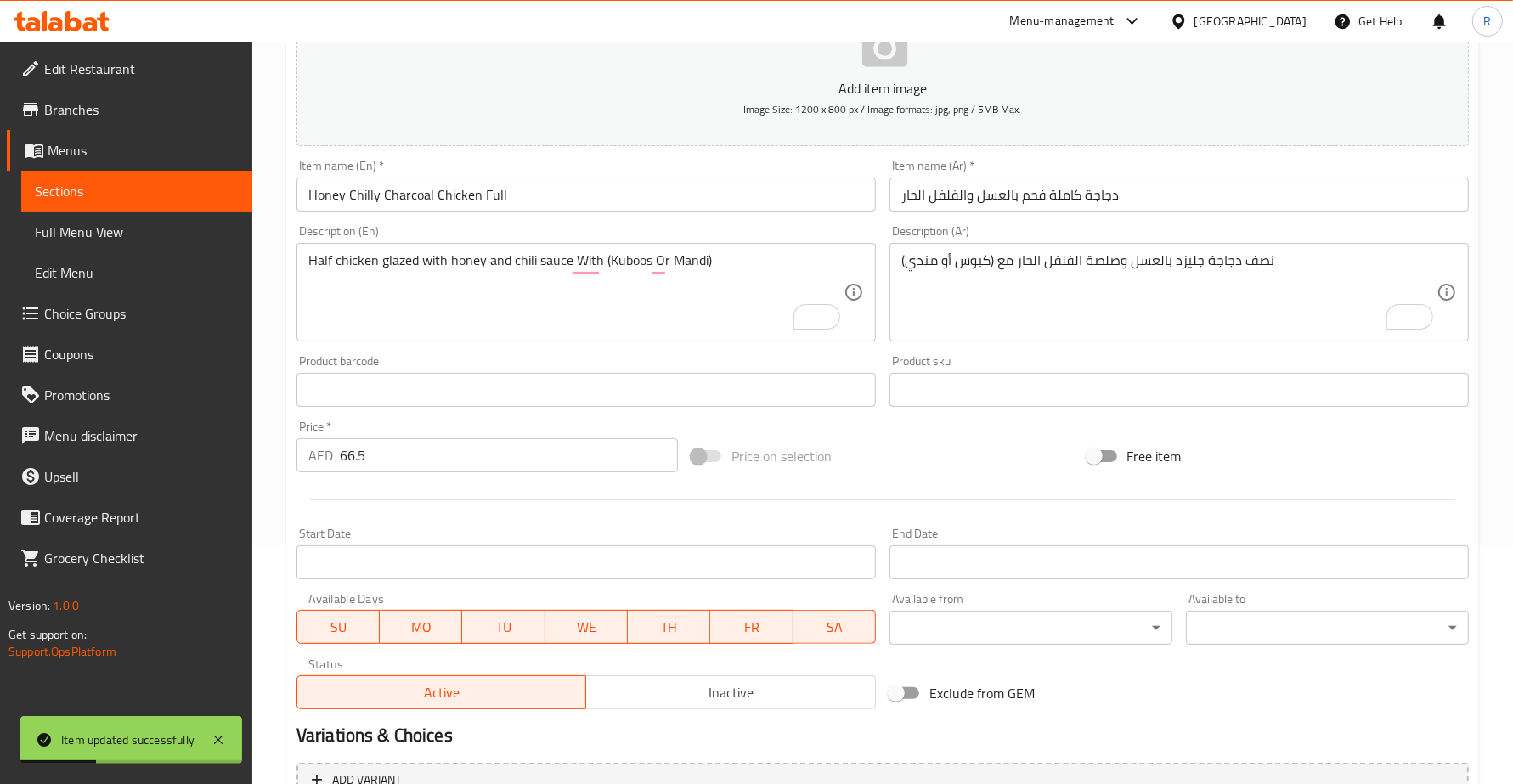
scroll to position [0, 0]
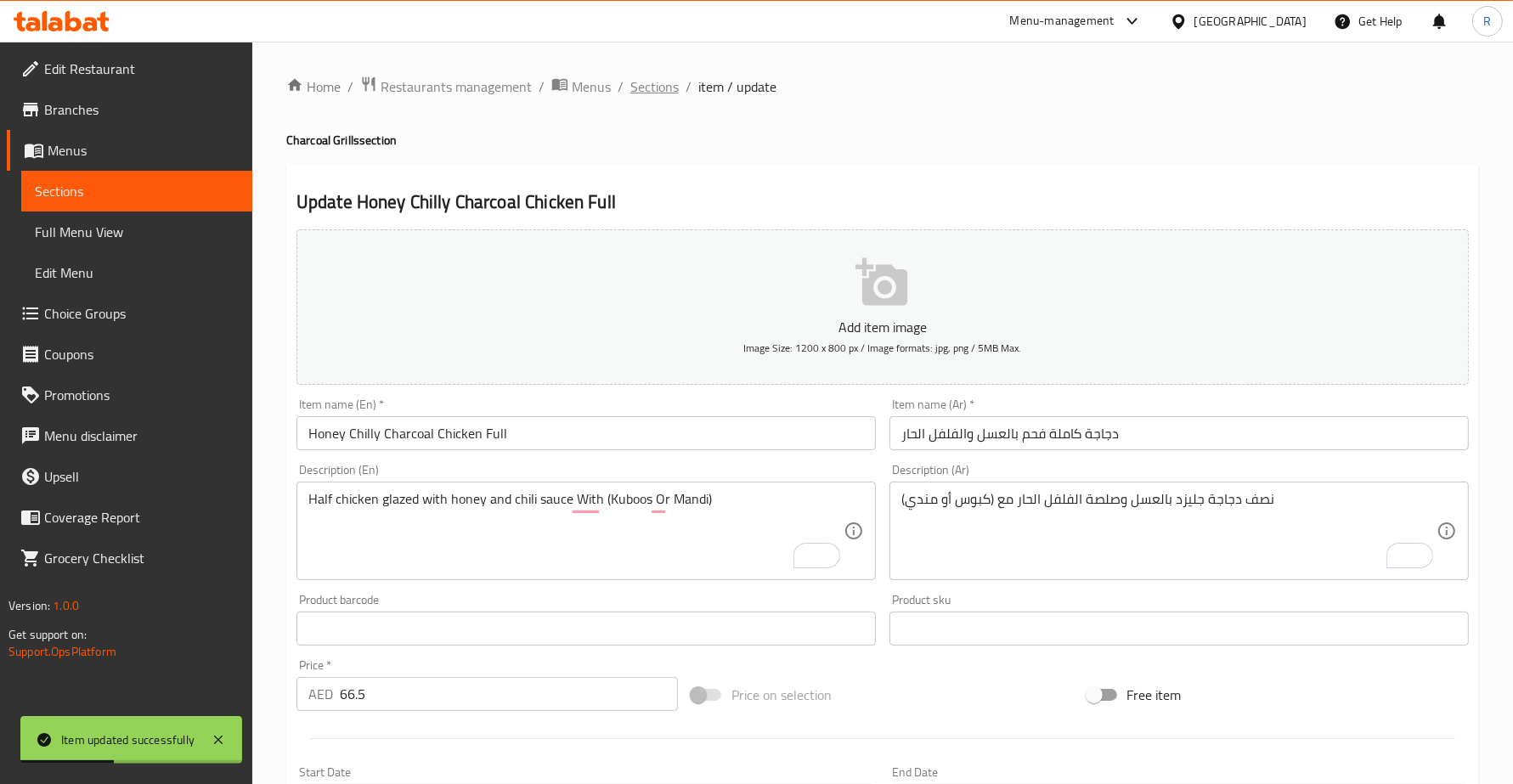
click at [669, 91] on span "Sections" at bounding box center [654, 87] width 48 height 21
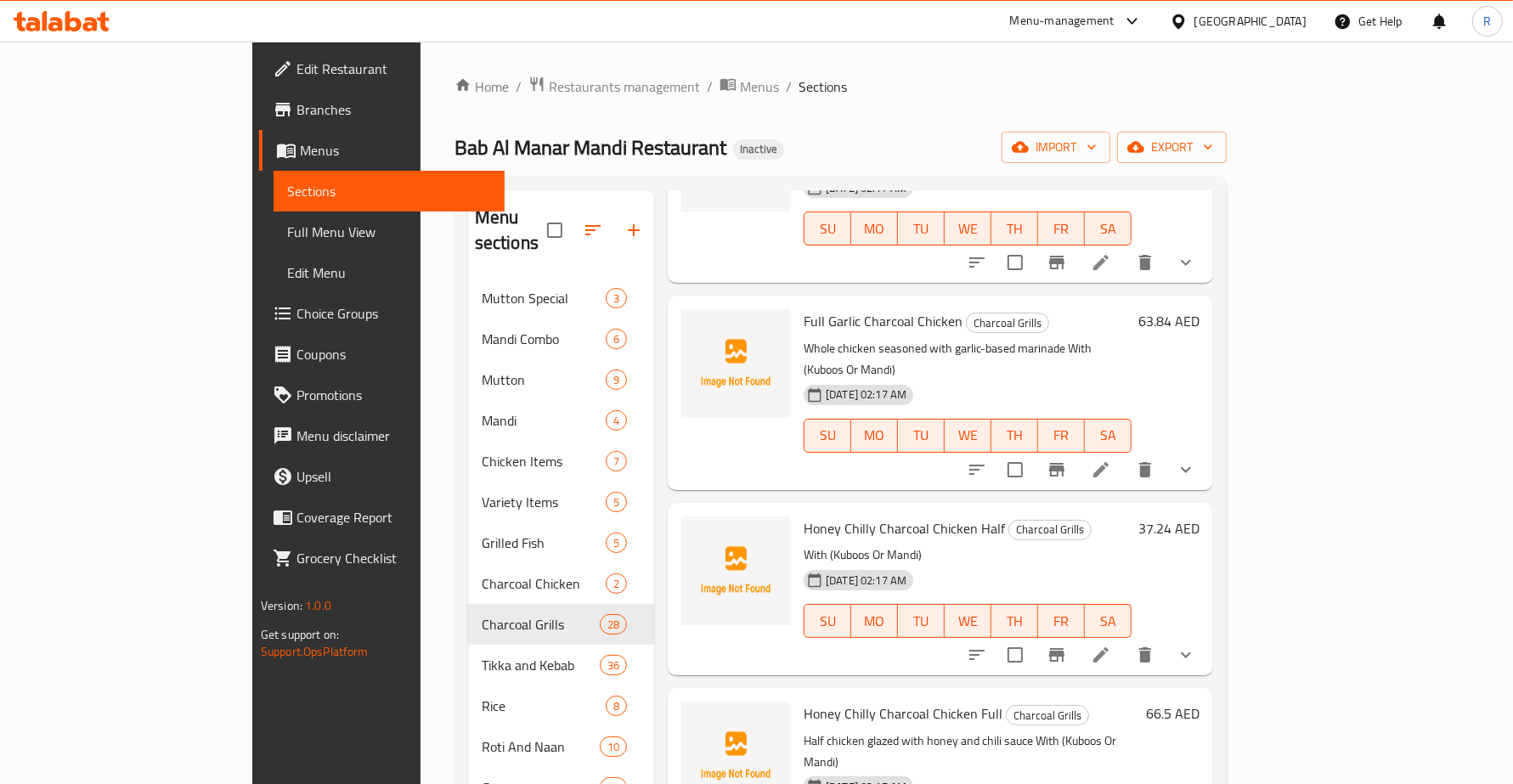
scroll to position [1274, 0]
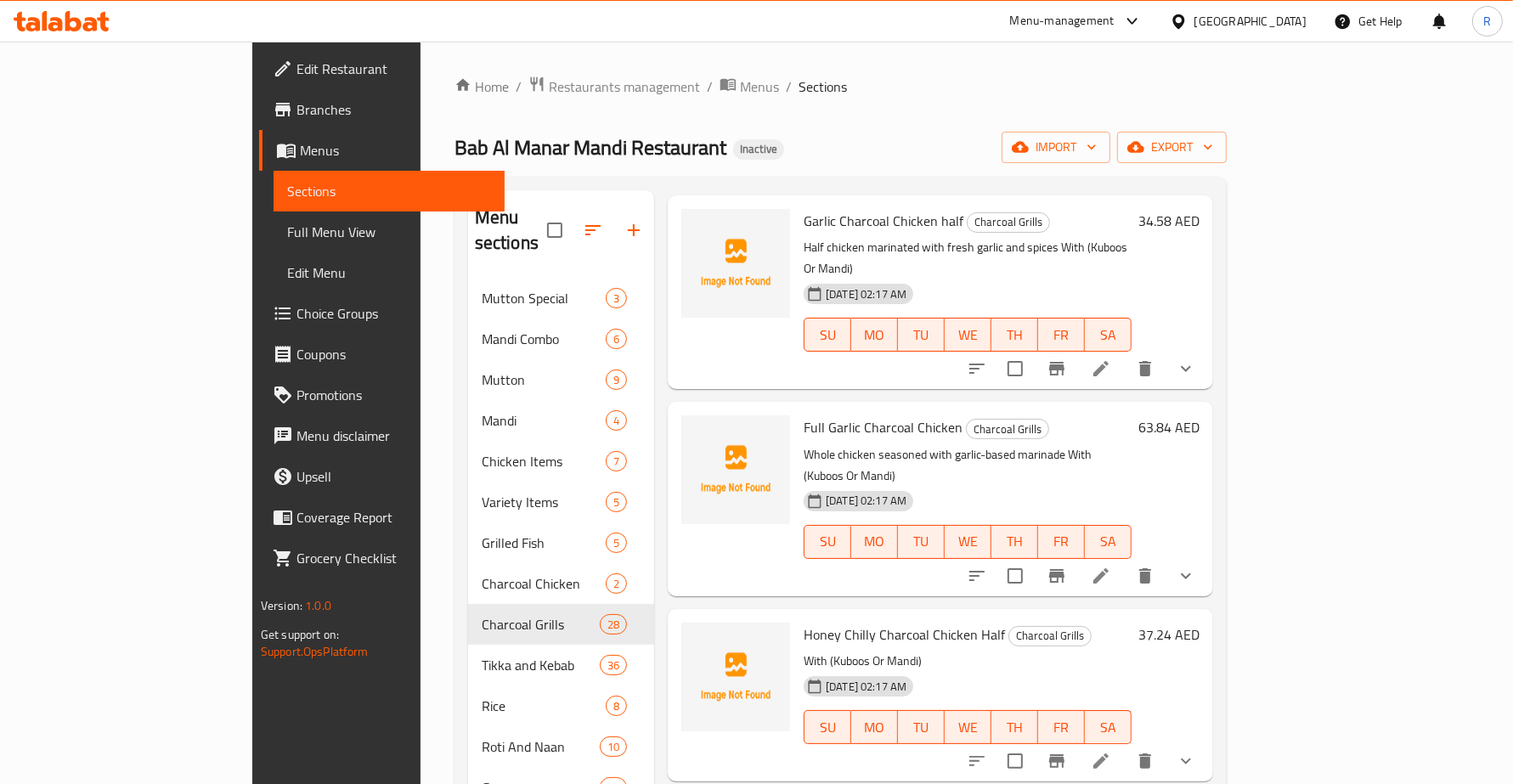
click at [888, 650] on p "With (Kuboos Or Mandi)" at bounding box center [968, 661] width 328 height 21
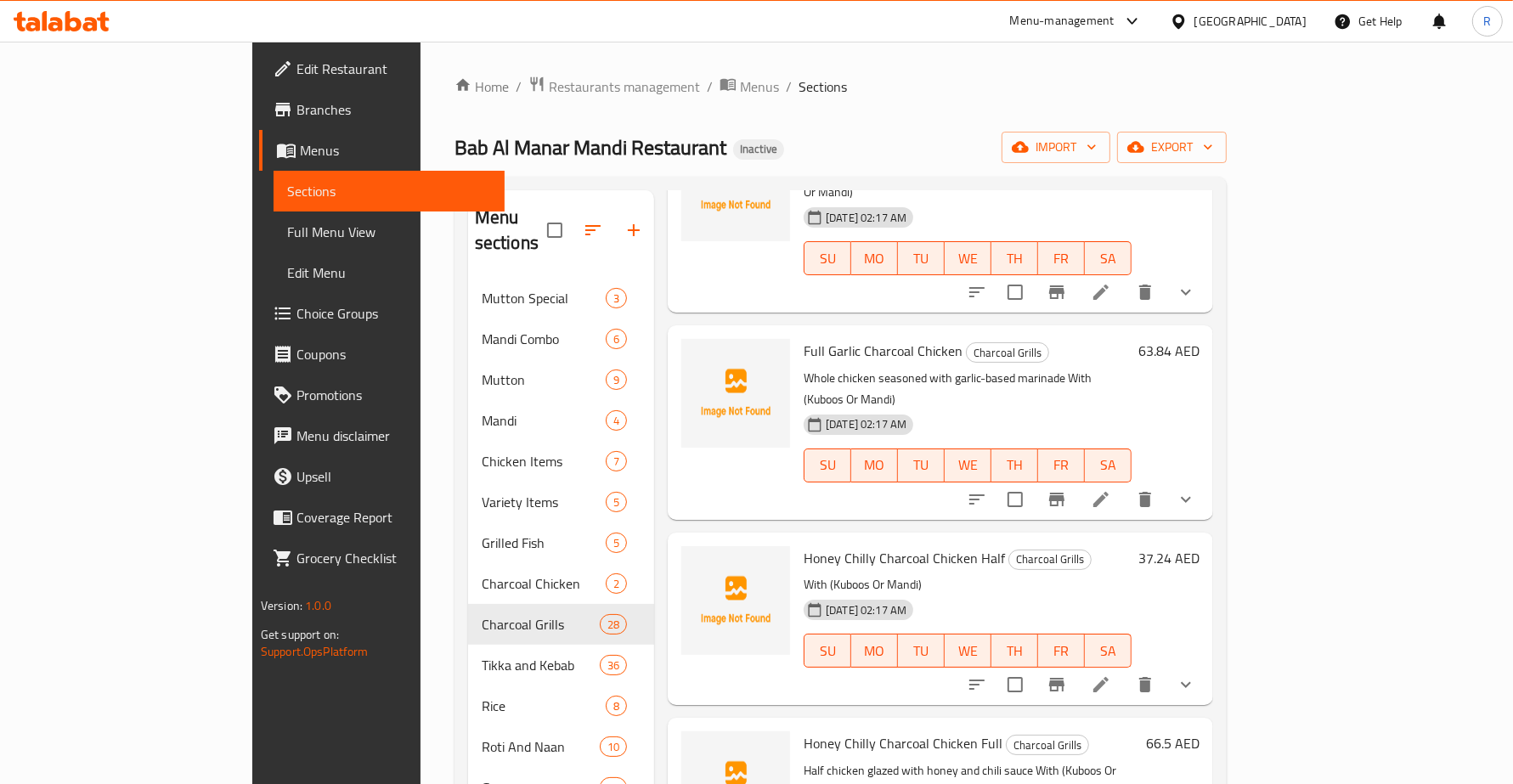
scroll to position [1380, 0]
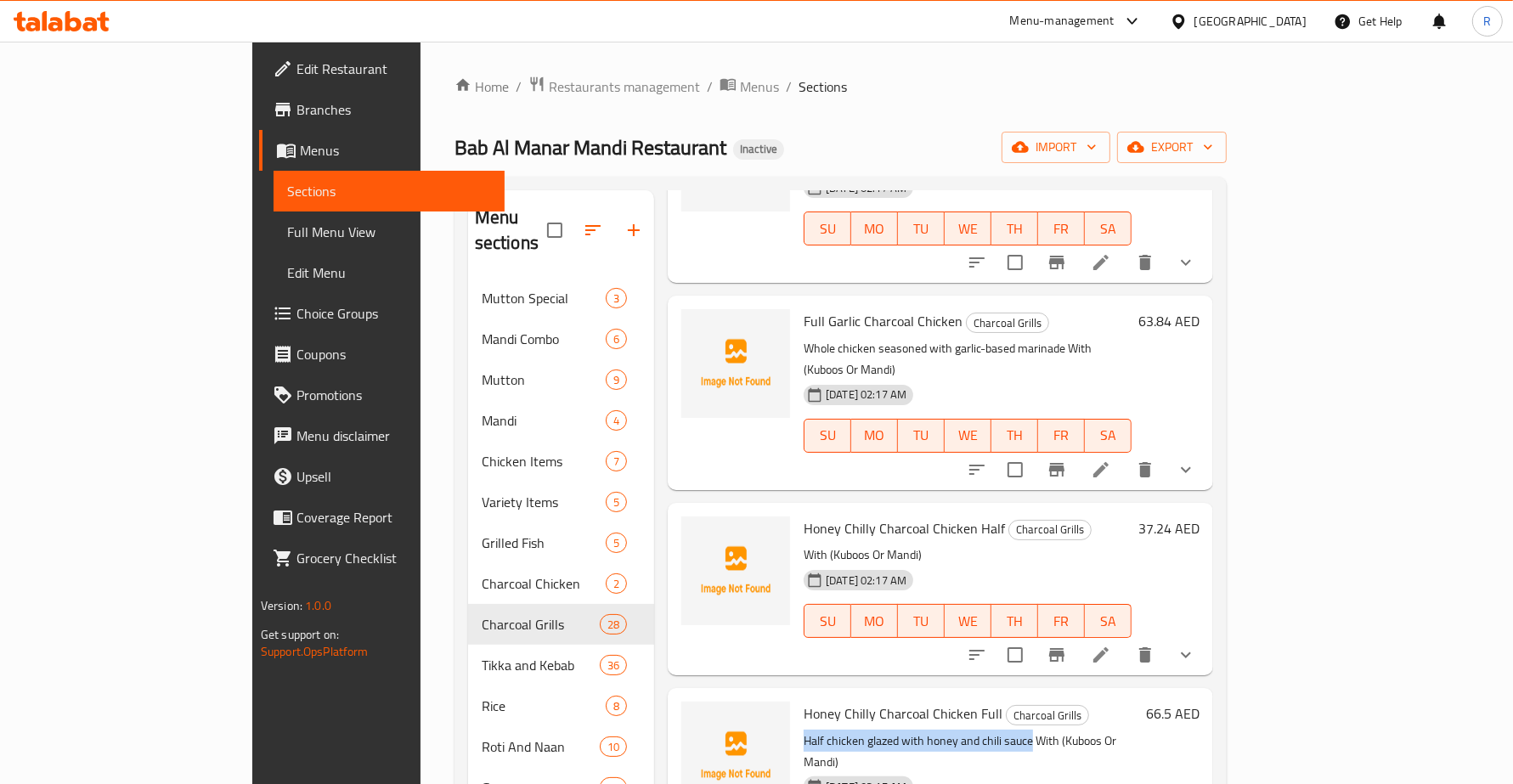
drag, startPoint x: 743, startPoint y: 583, endPoint x: 967, endPoint y: 583, distance: 224.0
click at [967, 731] on p "Half chicken glazed with honey and chili sauce With (Kuboos Or Mandi)" at bounding box center [972, 752] width 336 height 43
copy p "Half chicken glazed with honey and chili sauce"
click at [1111, 645] on icon at bounding box center [1101, 655] width 21 height 21
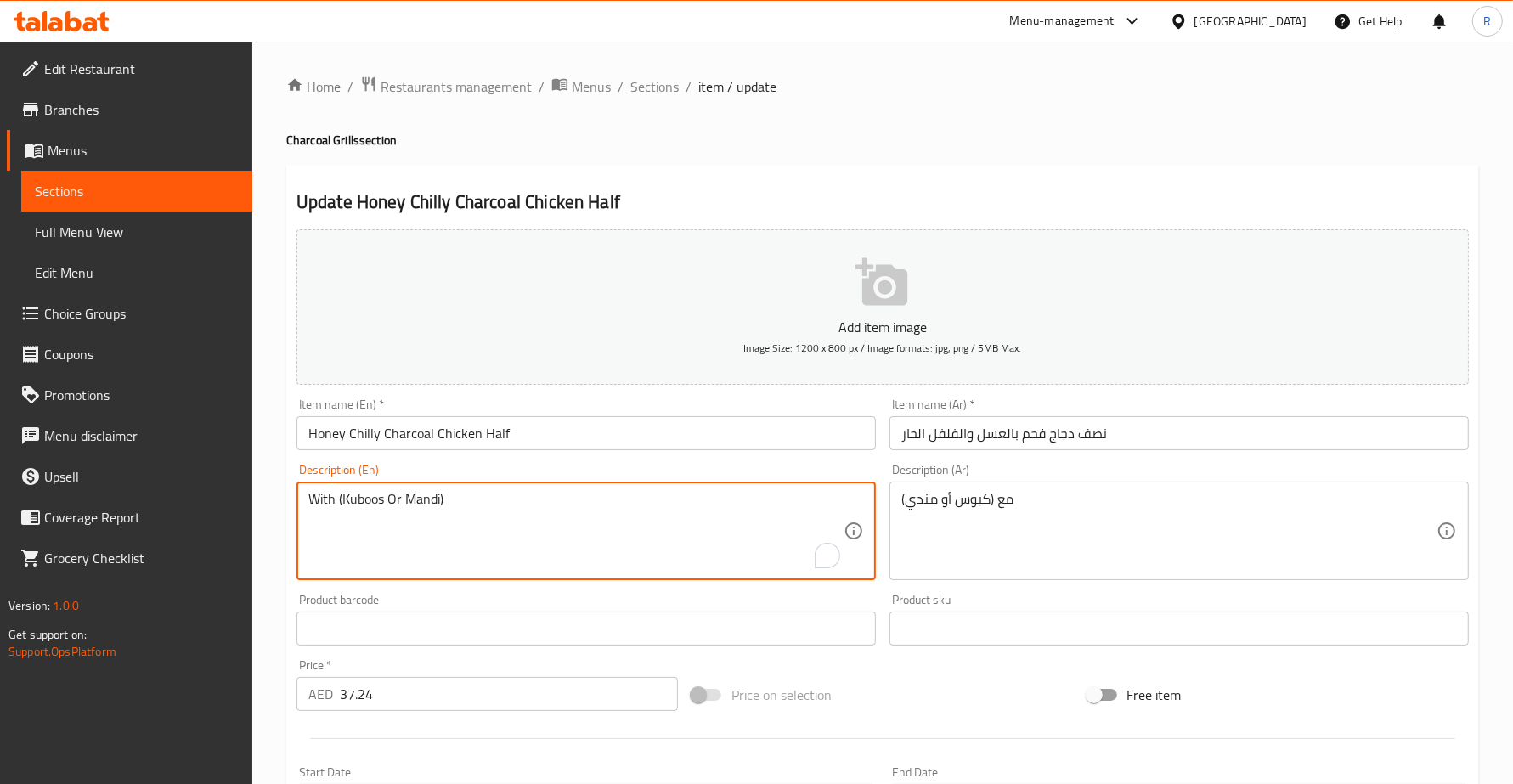
paste textarea "Half chicken glazed with honey and chili sauce"
type textarea "Half chicken glazed with honey and chili sauce With (Kuboos Or Mandi)"
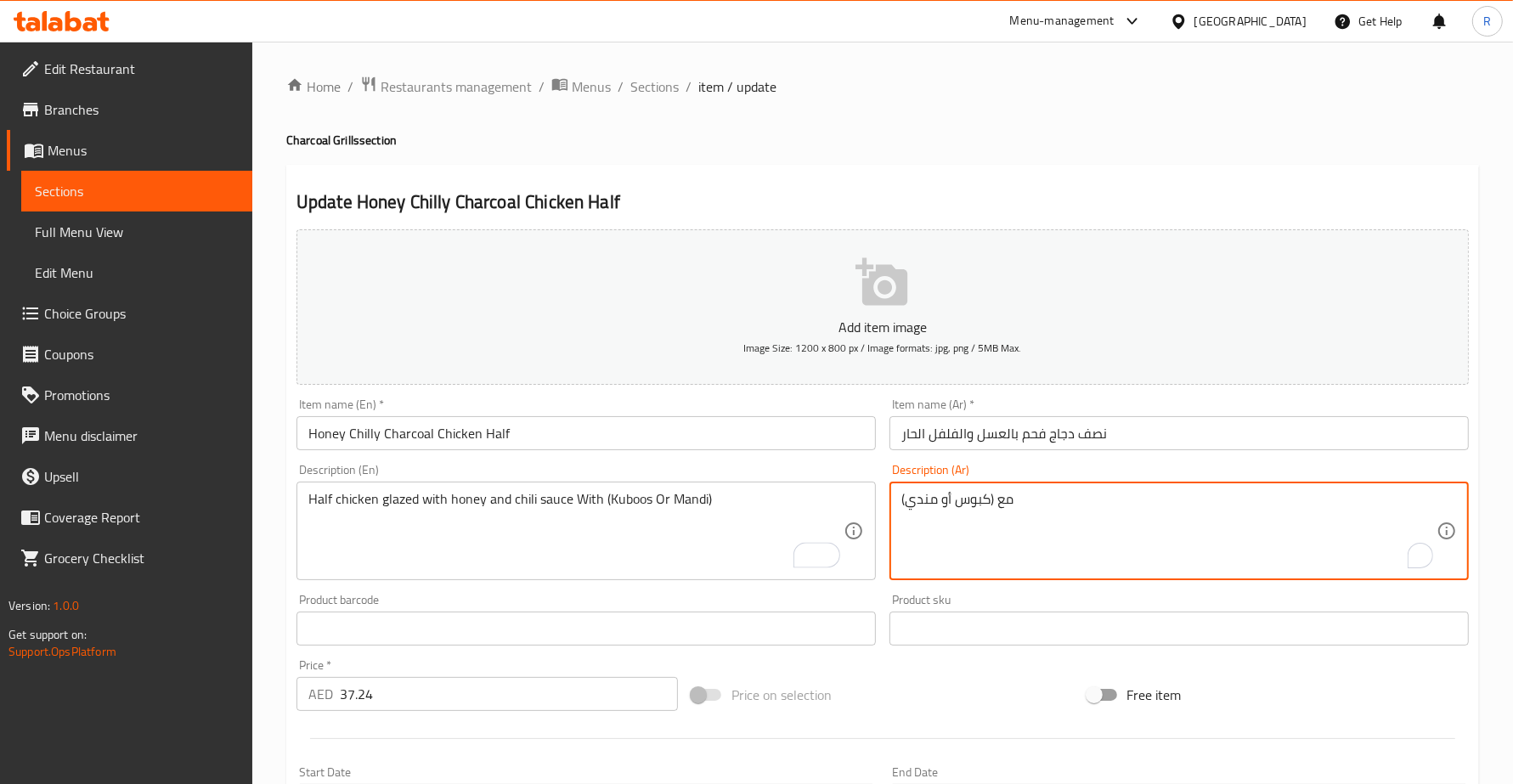
click at [904, 498] on textarea "مع (كبوس أو مندي)" at bounding box center [1169, 531] width 535 height 81
paste textarea "صف دجاجة مزججة بالعسل وصلصة الفلفل الحار"
click at [1209, 502] on textarea "نصف دجاجة مزججة بالعسل وصلصة الفلفل الحار مع (كبوس أو مندي)" at bounding box center [1169, 531] width 535 height 81
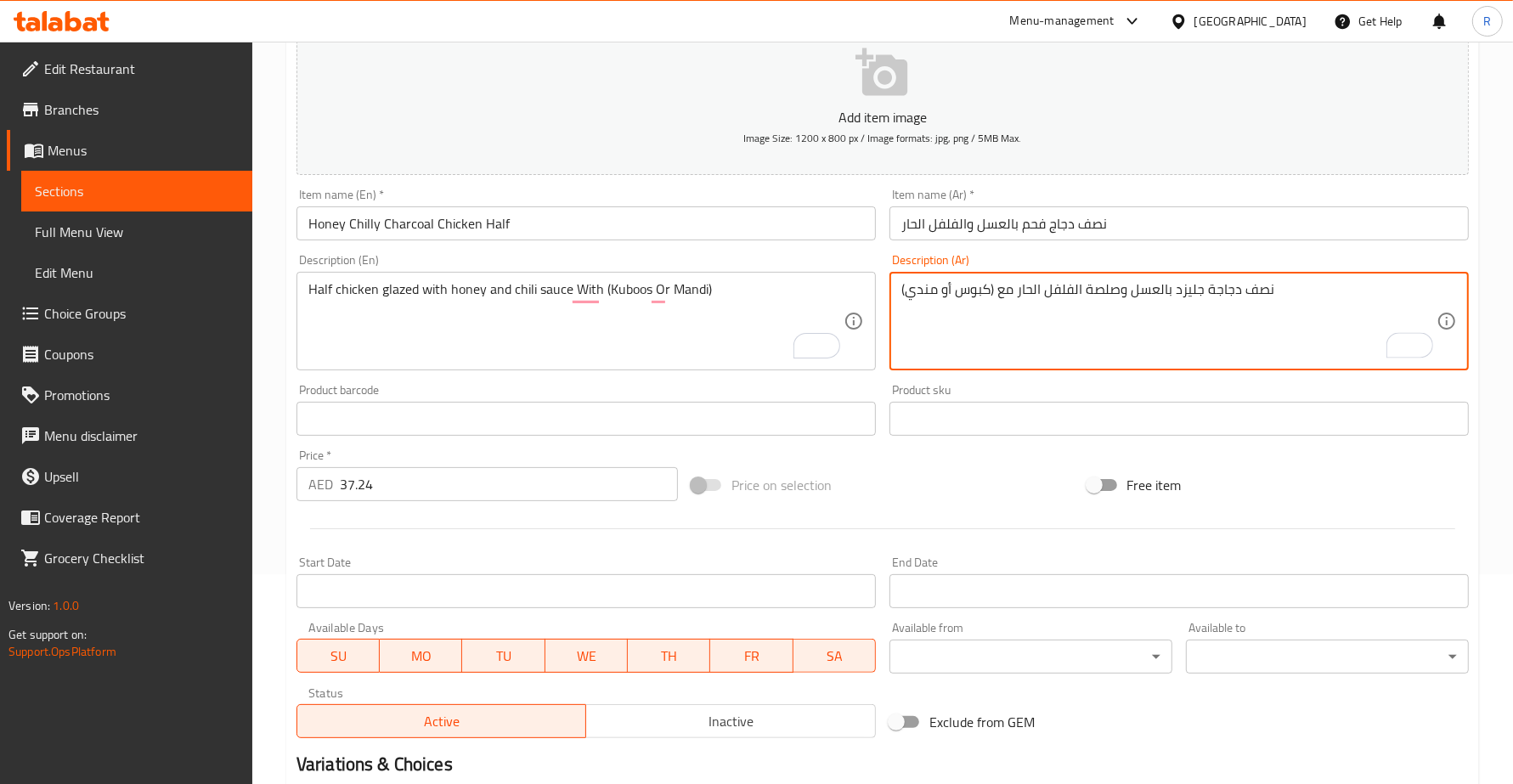
scroll to position [443, 0]
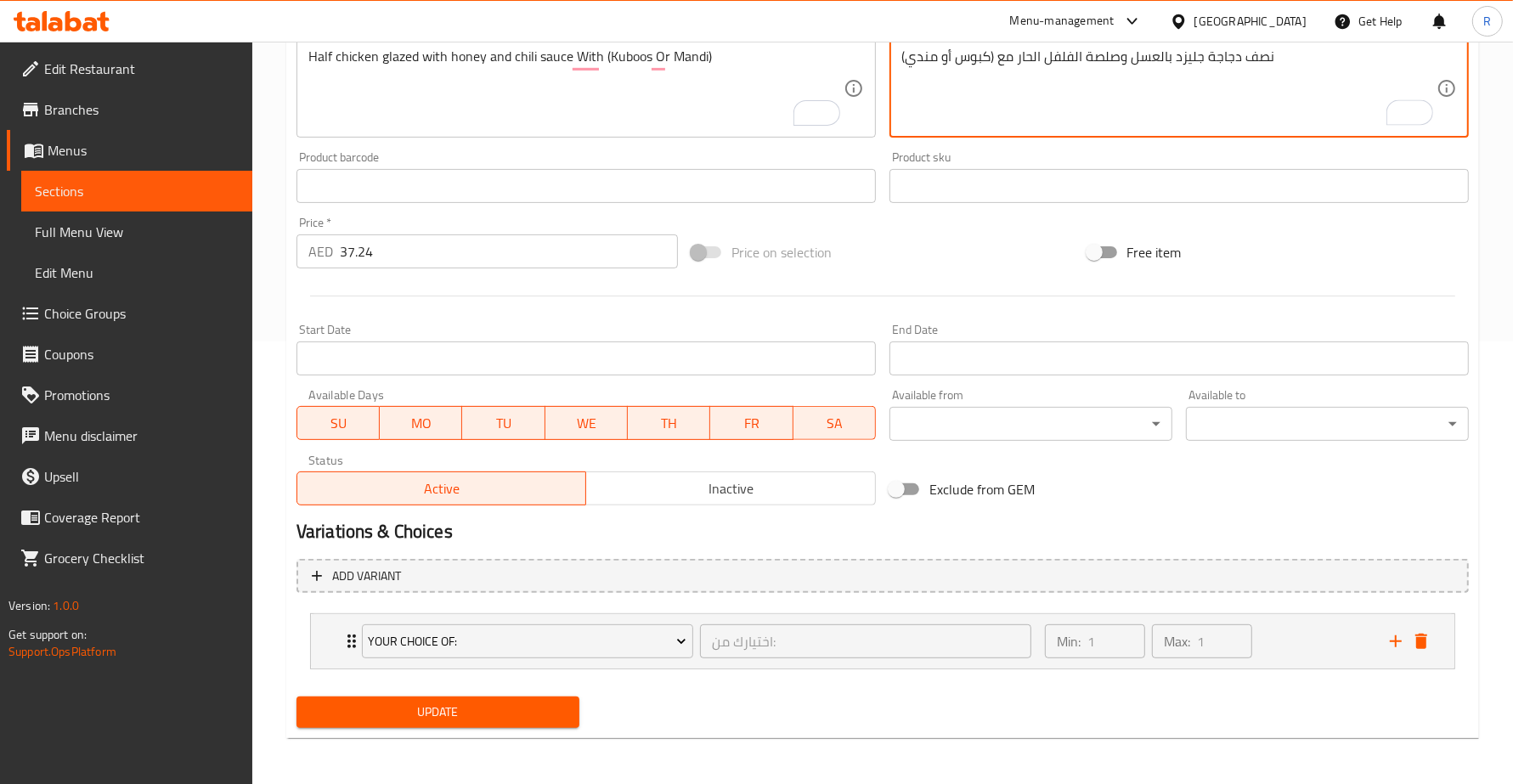
type textarea "نصف دجاجة جليزد بالعسل وصلصة الفلفل الحار مع (كبوس أو مندي)"
click at [515, 719] on span "Update" at bounding box center [438, 712] width 256 height 21
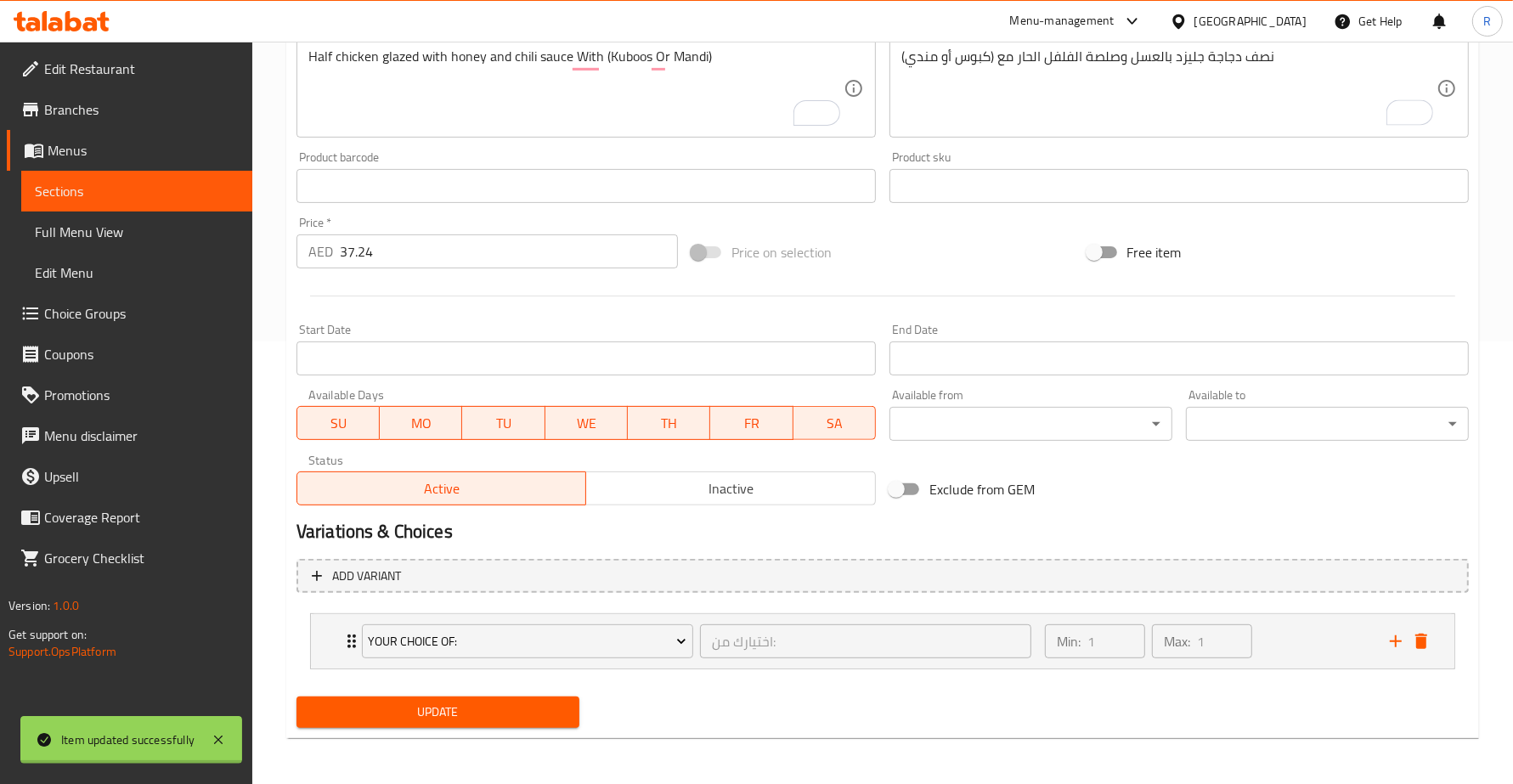
scroll to position [416, 0]
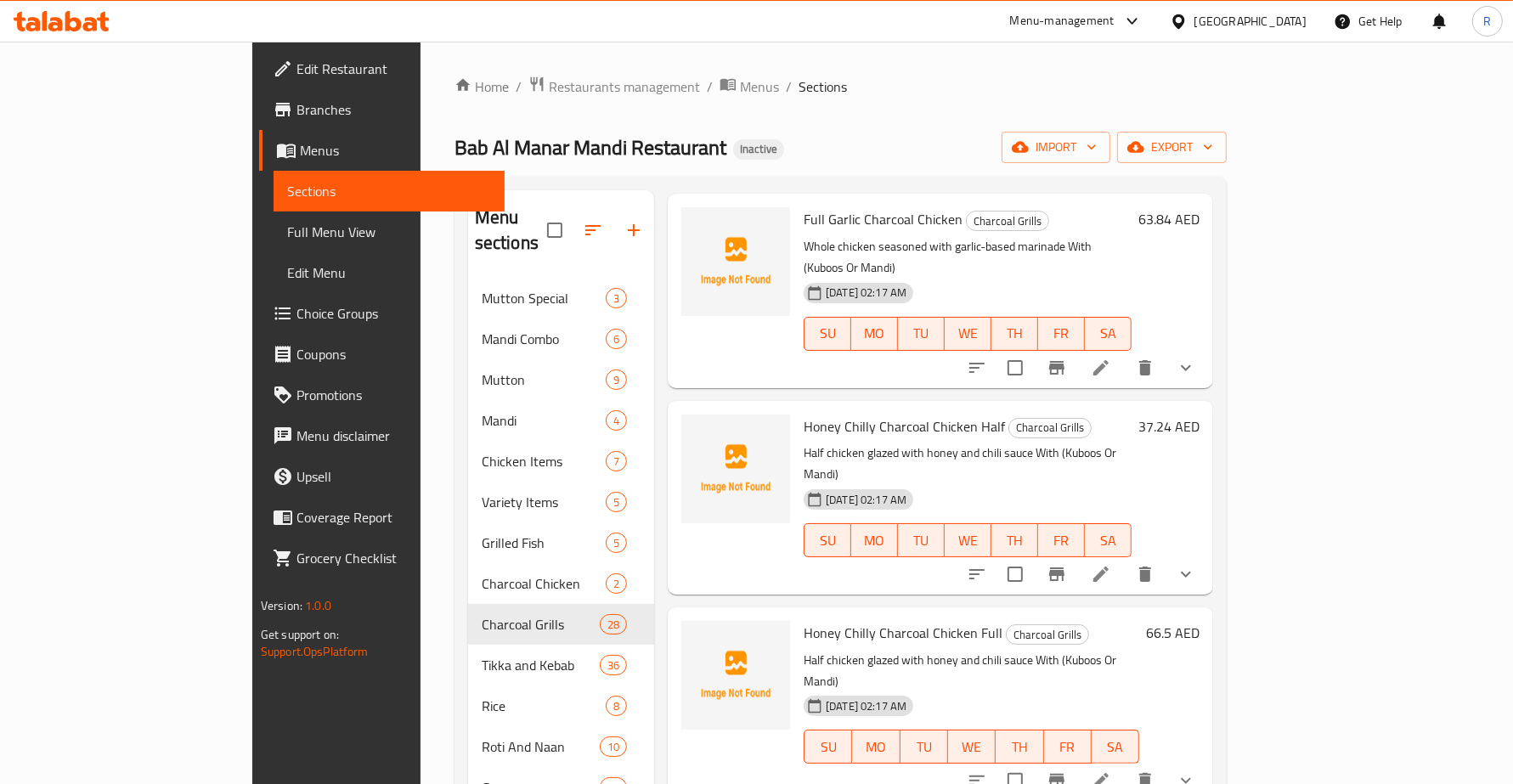
scroll to position [1486, 0]
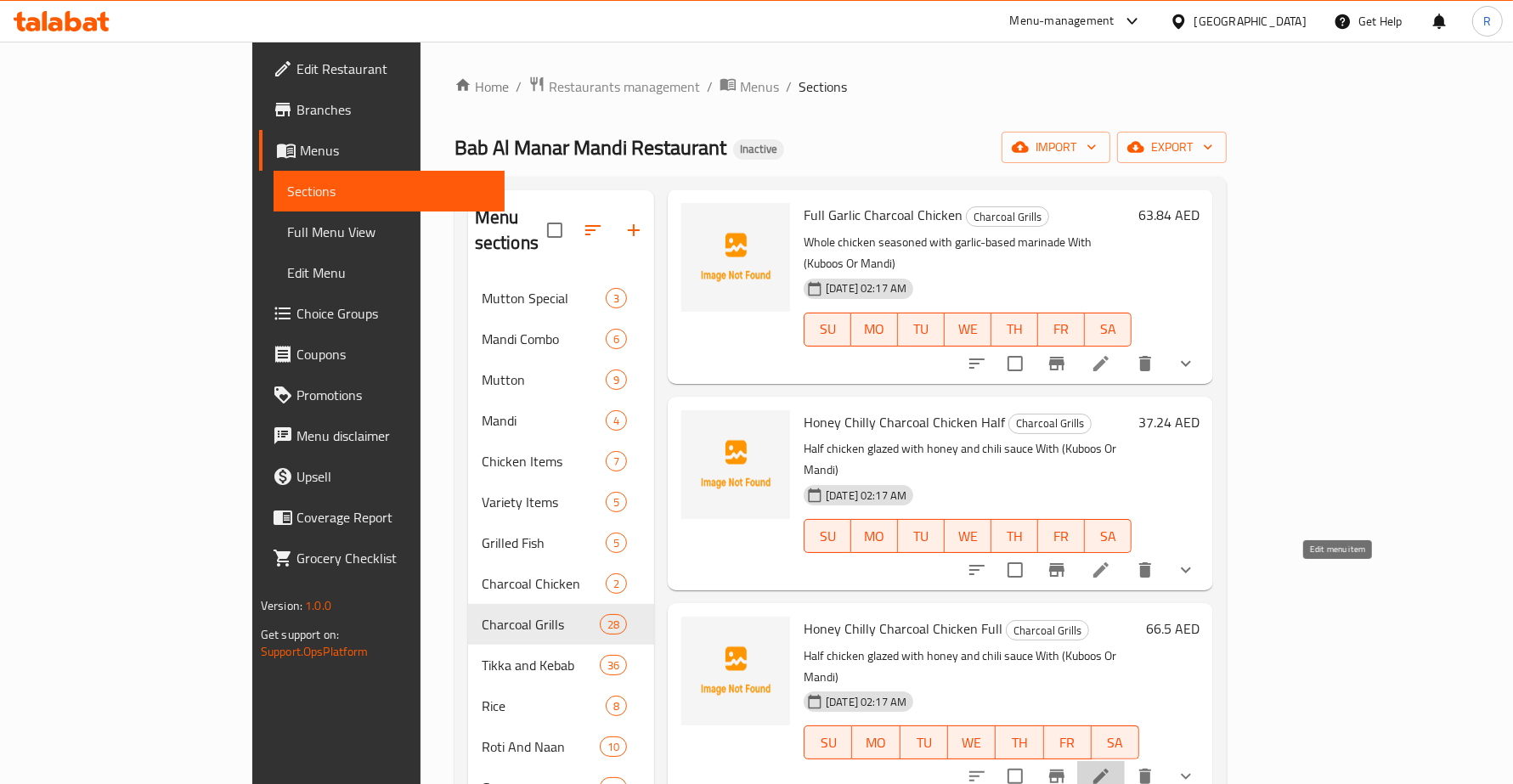
click at [1108, 769] on icon at bounding box center [1101, 776] width 15 height 15
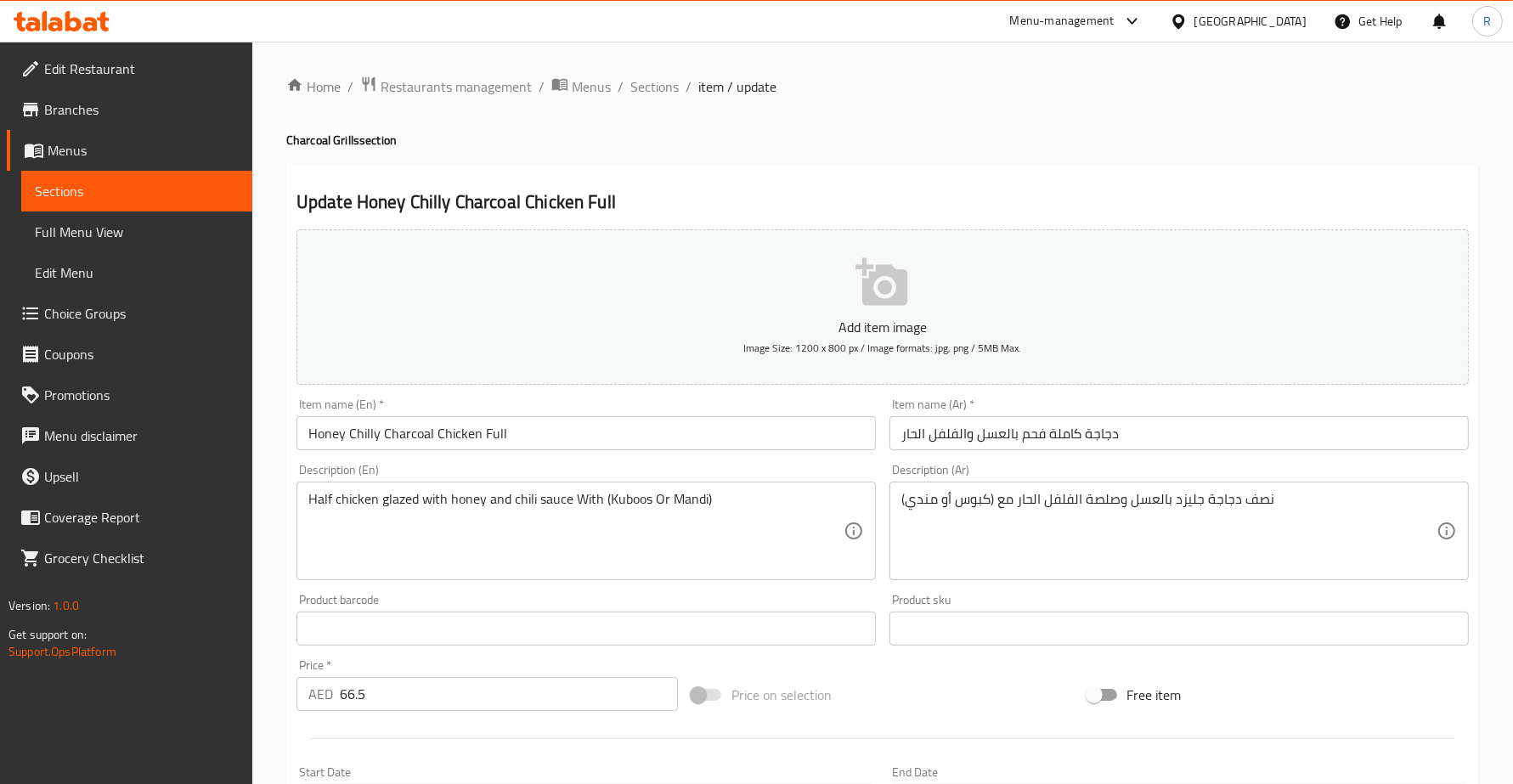
drag, startPoint x: 304, startPoint y: 498, endPoint x: 568, endPoint y: 497, distance: 264.0
click at [567, 497] on div "Half chicken glazed with honey and chili sauce With (Kuboos Or Mandi) Descripti…" at bounding box center [586, 531] width 579 height 99
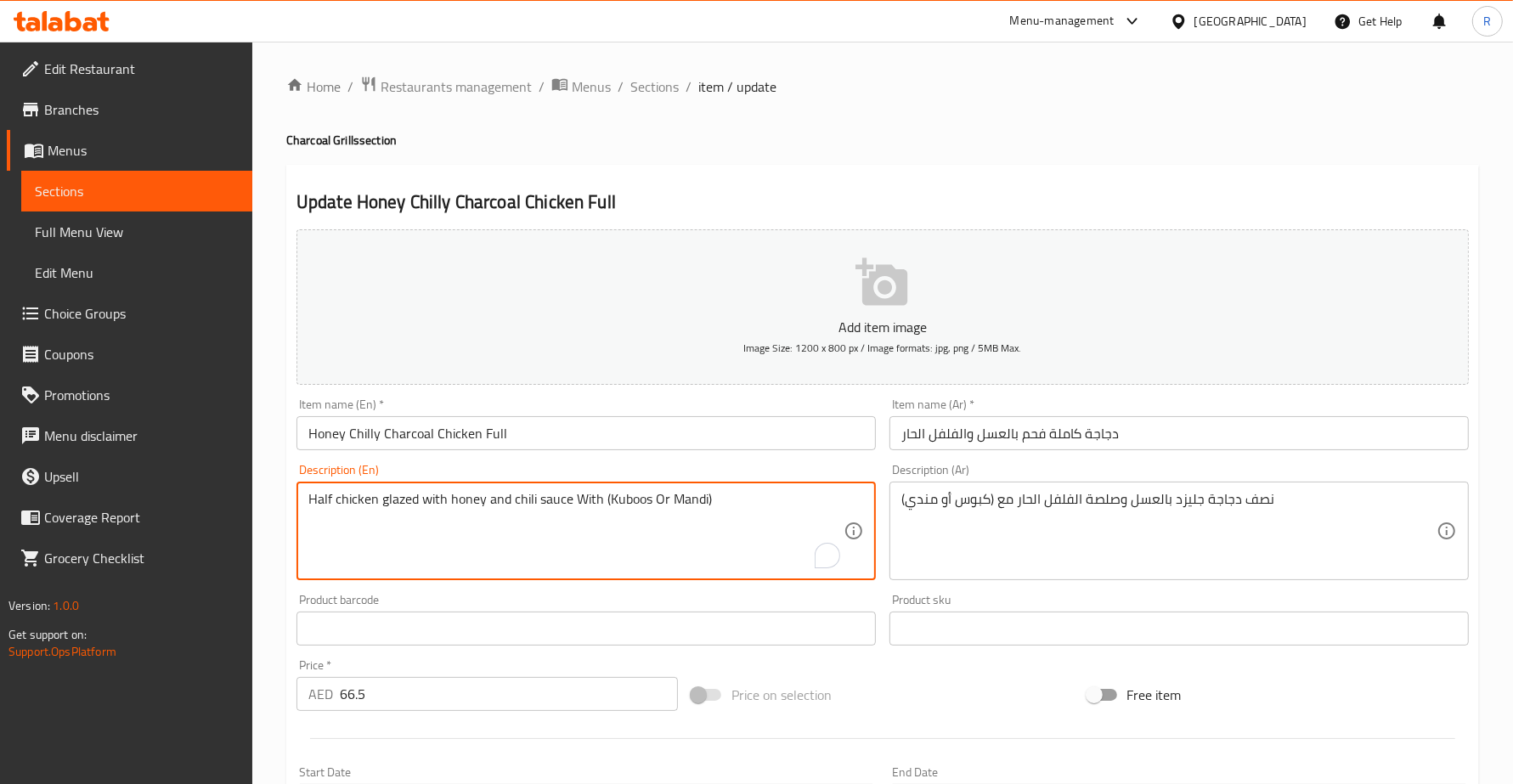
click at [362, 497] on textarea "Half chicken glazed with honey and chili sauce With (Kuboos Or Mandi)" at bounding box center [575, 531] width 535 height 81
drag, startPoint x: 312, startPoint y: 497, endPoint x: 567, endPoint y: 503, distance: 255.1
click at [567, 503] on textarea "Half chicken glazed with honey and chili sauce With (Kuboos Or Mandi)" at bounding box center [575, 531] width 535 height 81
paste textarea "Whole chicken in honey-chili marinad"
type textarea "Whole chicken in honey-chili marinade With (Kuboos Or Mandi)"
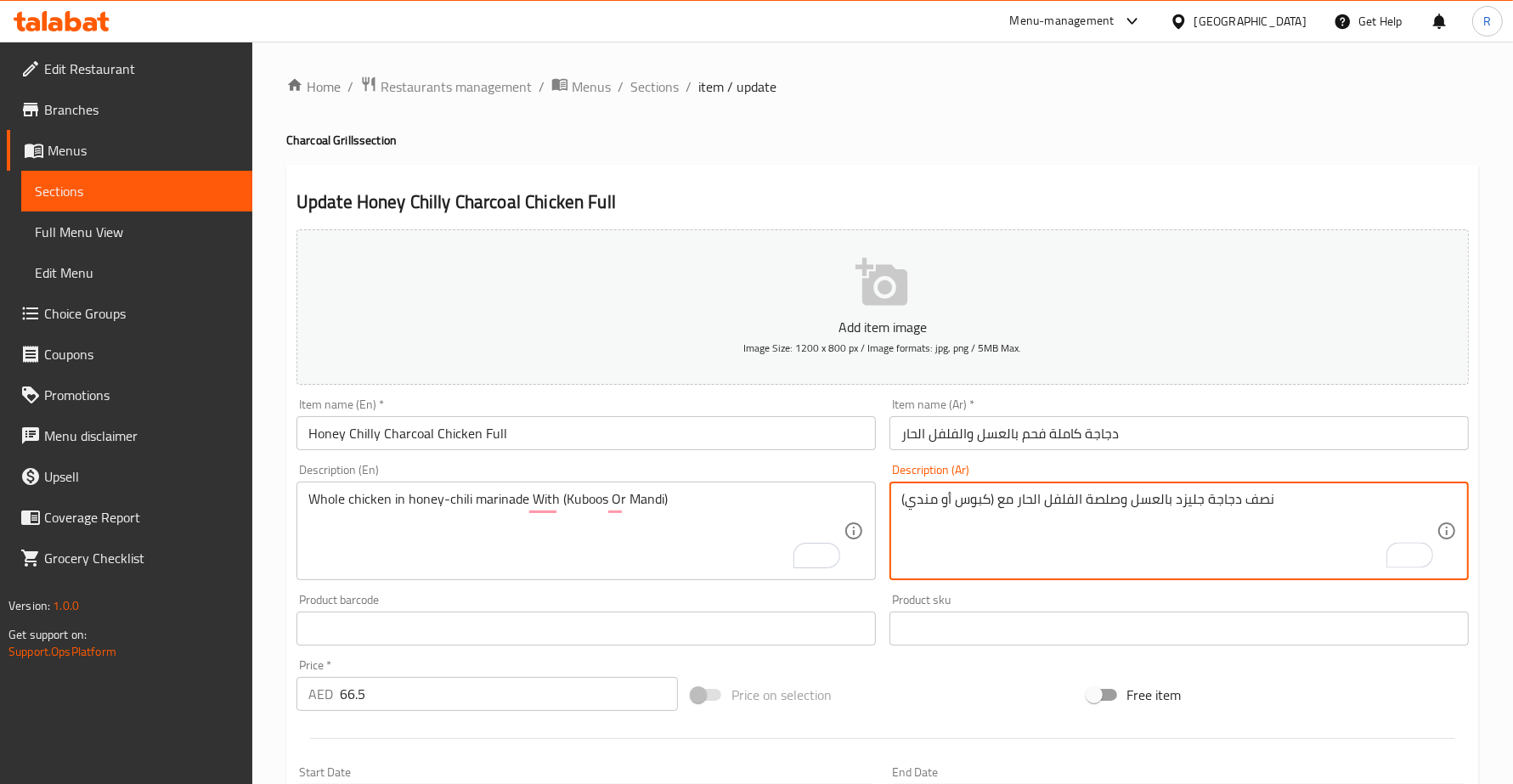
drag, startPoint x: 1274, startPoint y: 494, endPoint x: 1017, endPoint y: 498, distance: 257.0
paste textarea "دجاجة كاملة في تتبيلة العسل و"
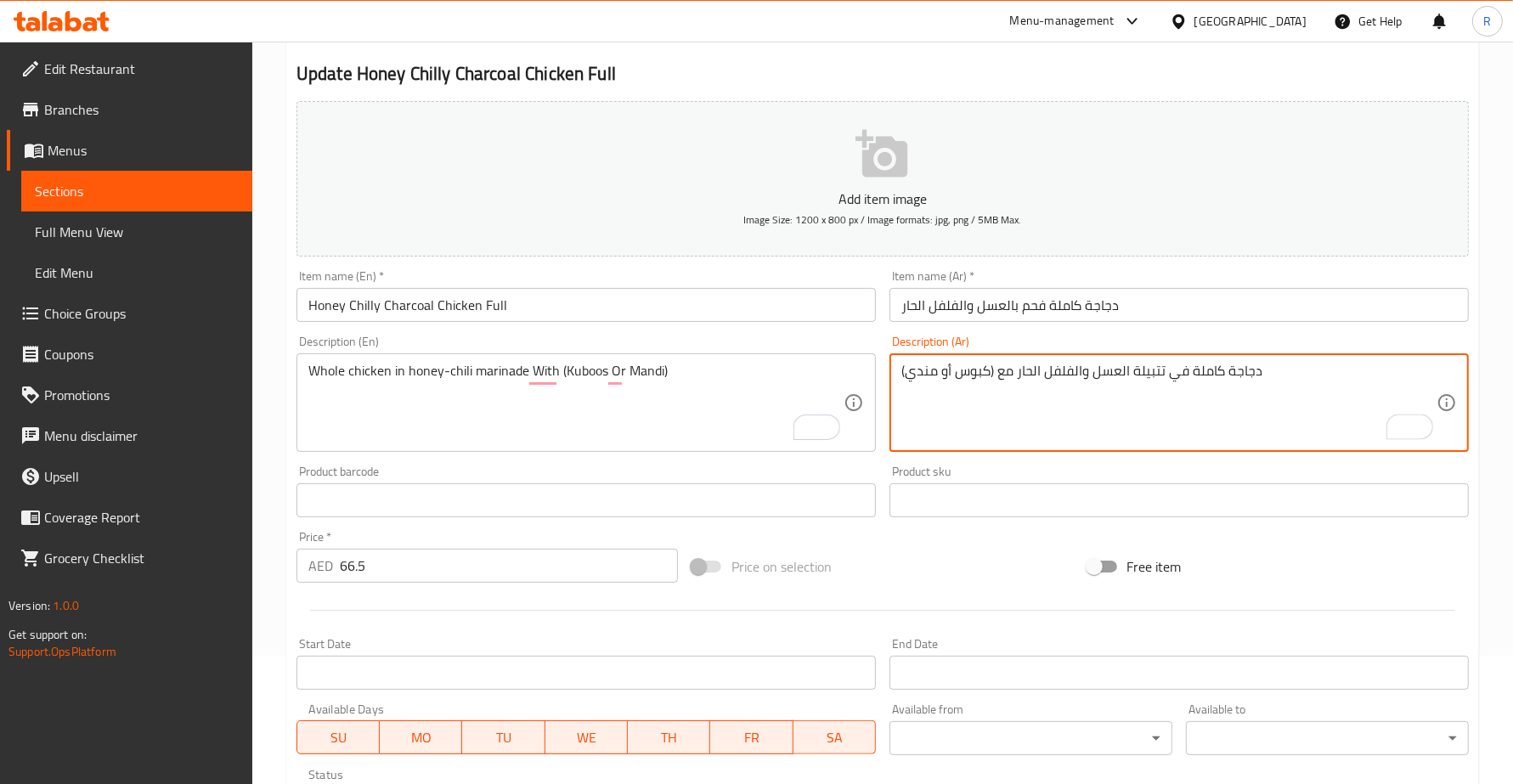
scroll to position [443, 0]
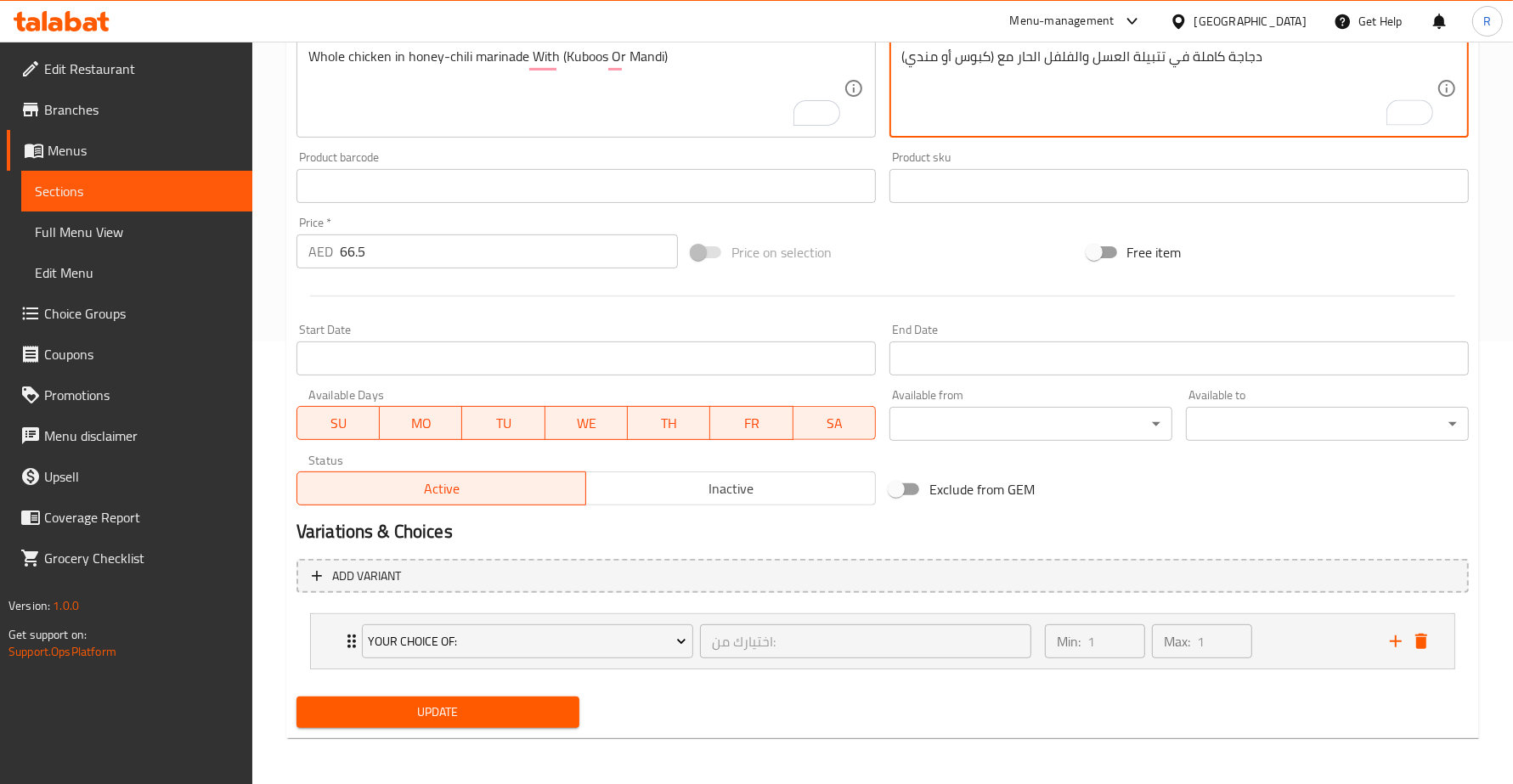
type textarea "دجاجة كاملة في تتبيلة العسل والفلفل الحار مع (كبوس أو مندي)"
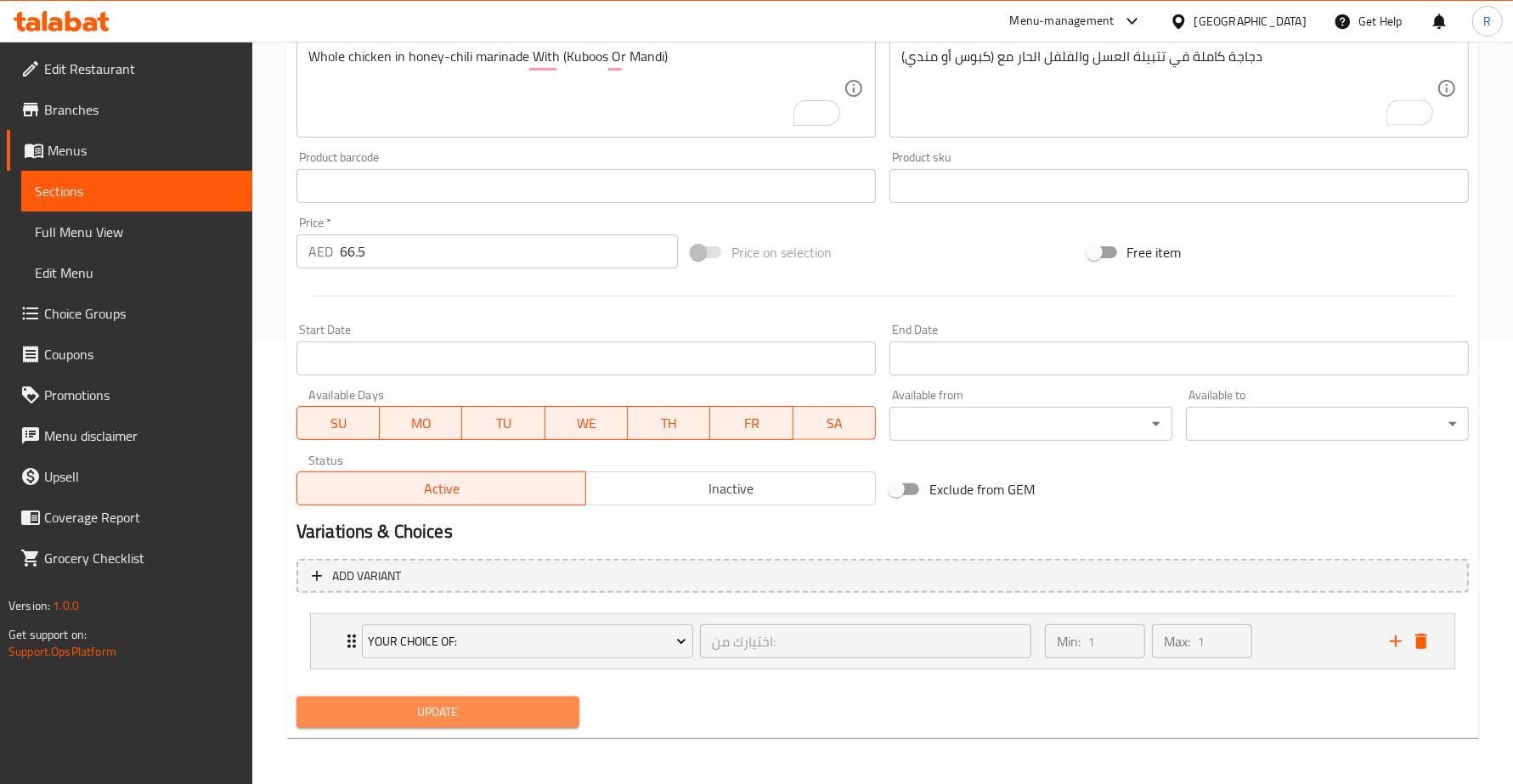
click at [442, 714] on span "Update" at bounding box center [438, 712] width 256 height 21
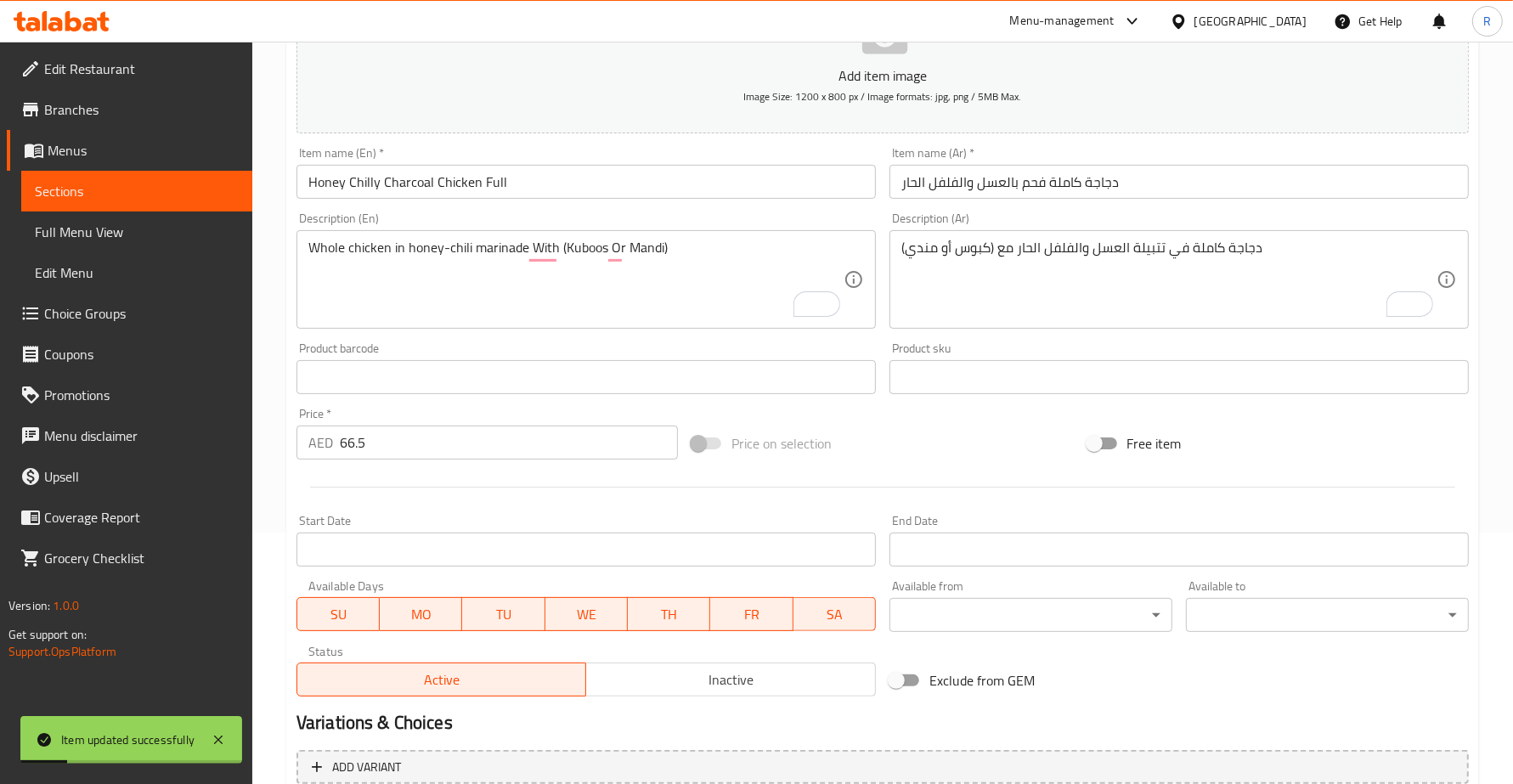
scroll to position [0, 0]
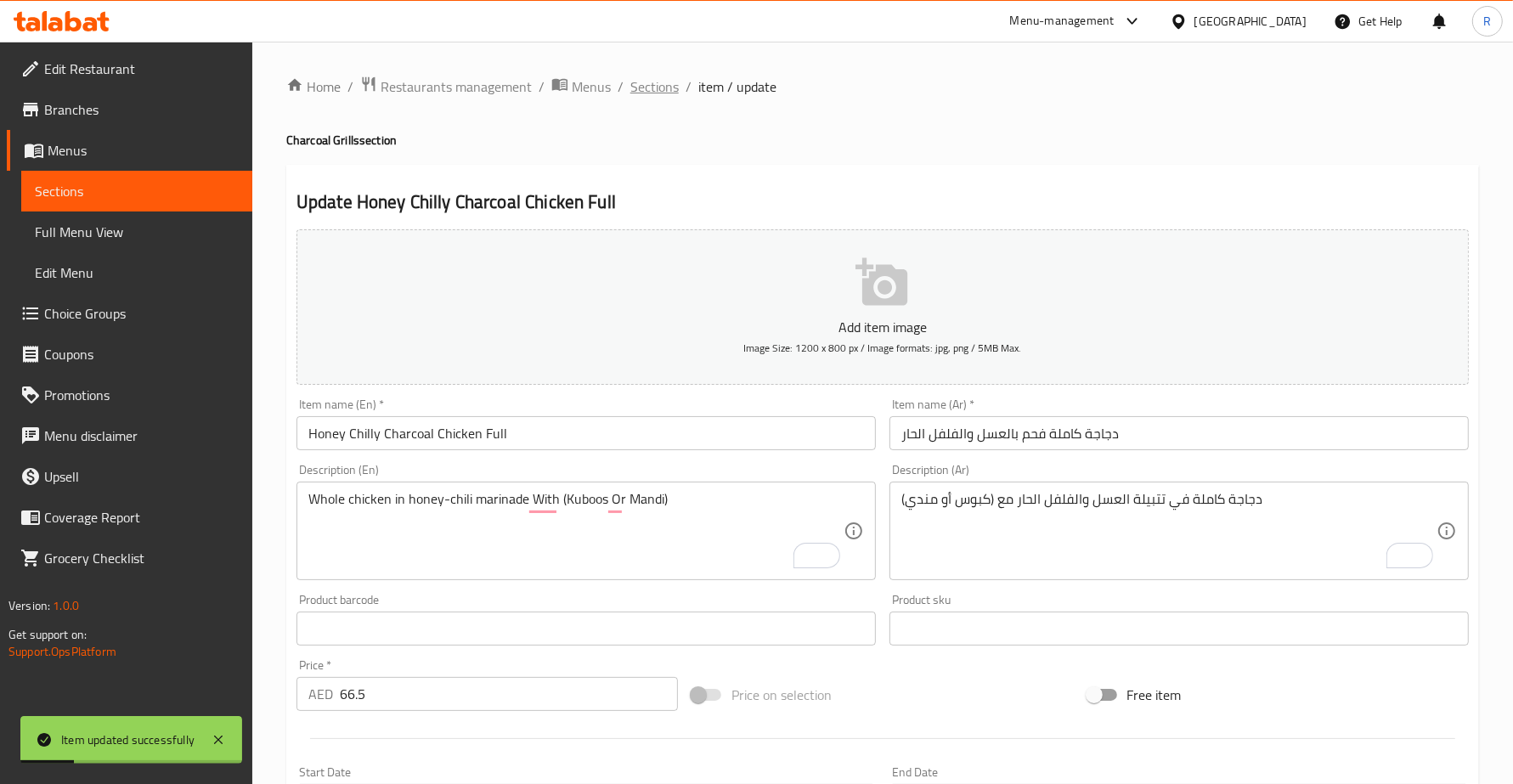
click at [630, 85] on span "Sections" at bounding box center [654, 87] width 48 height 21
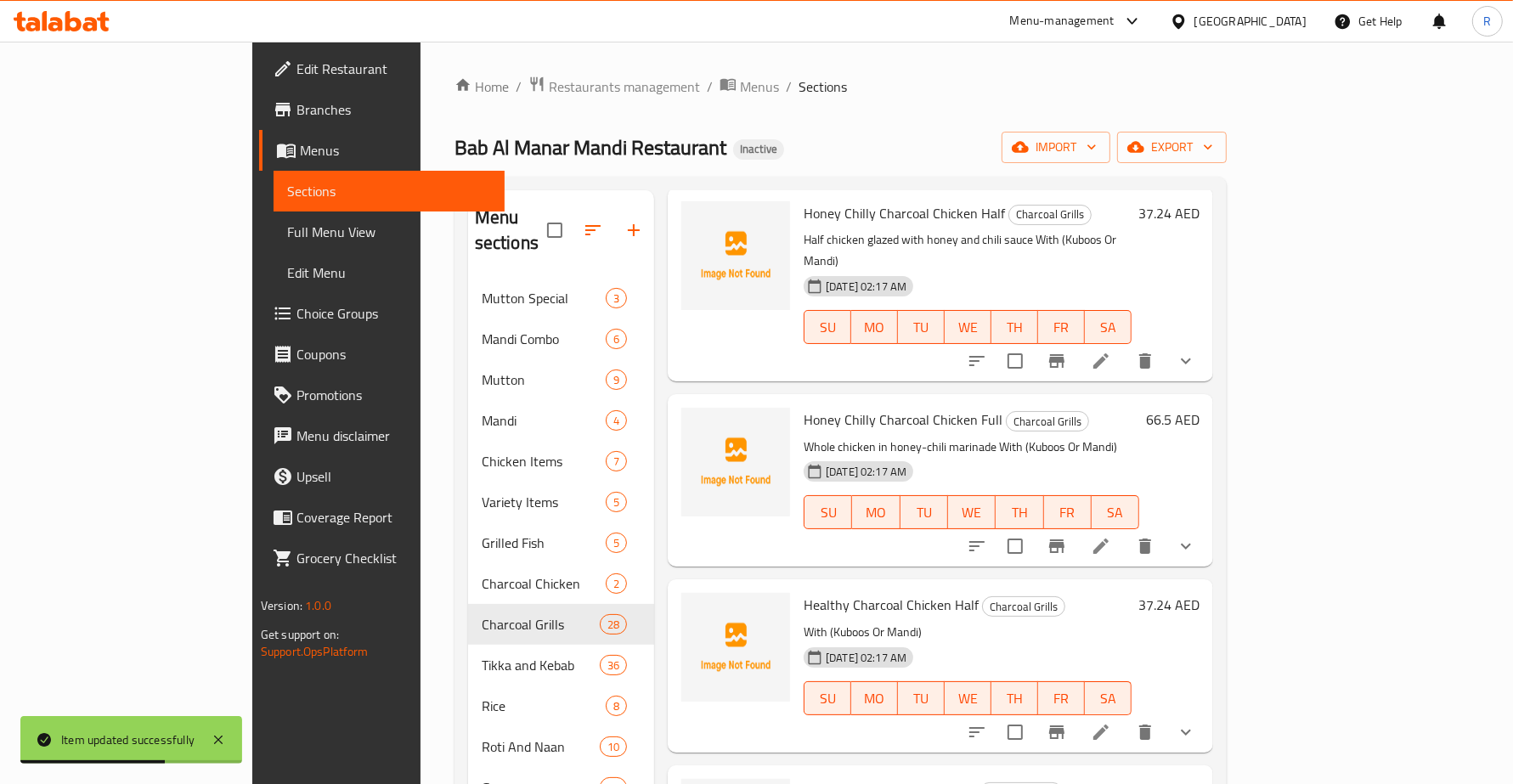
scroll to position [1699, 0]
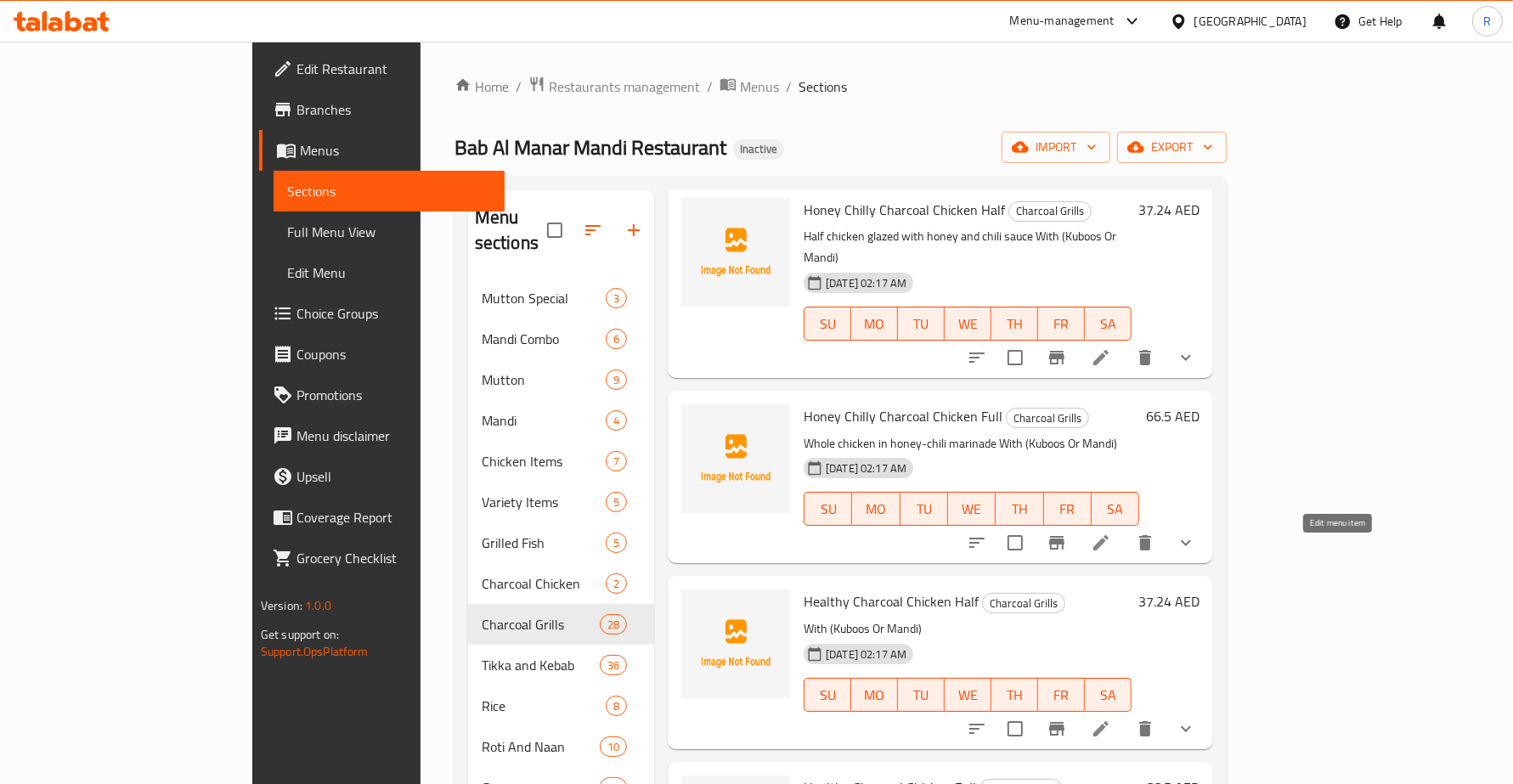
click at [1111, 719] on icon at bounding box center [1101, 729] width 21 height 21
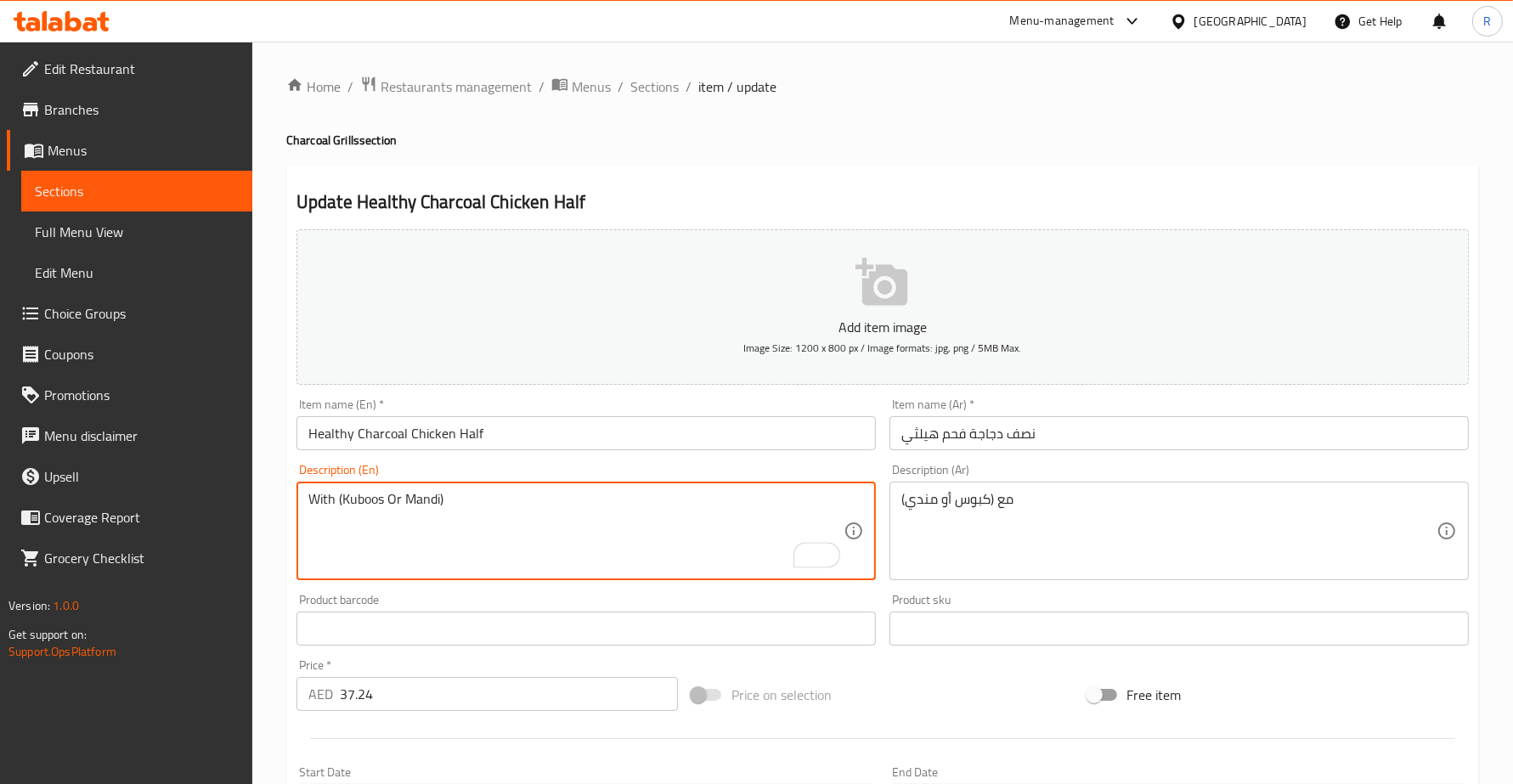
paste textarea "Half chicken marinated in light seasoning"
type textarea "Half chicken marinated in light seasoning With (Kuboos Or Mandi)"
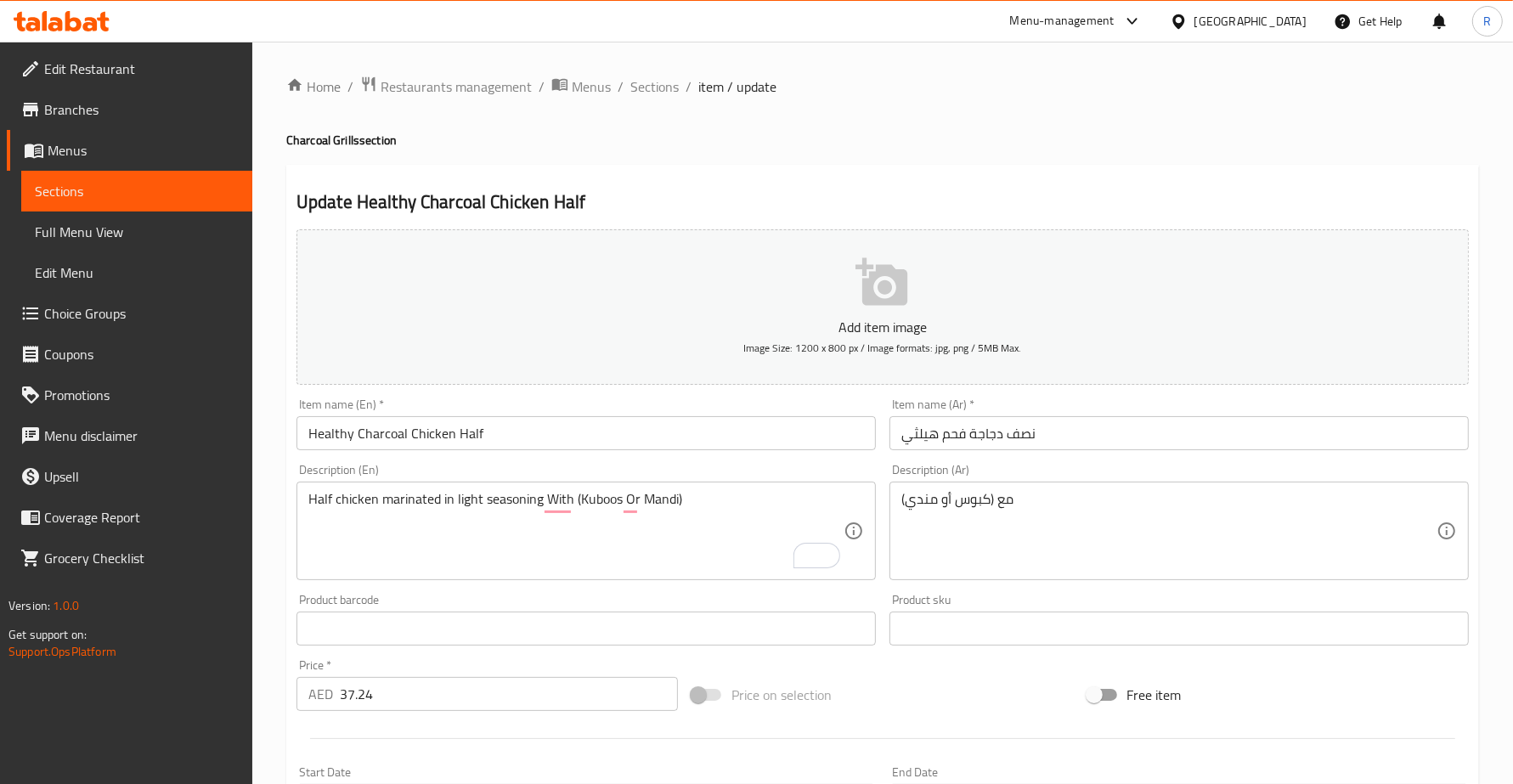
click at [893, 497] on div "مع (كبوس أو مندي) Description (Ar)" at bounding box center [1178, 531] width 579 height 99
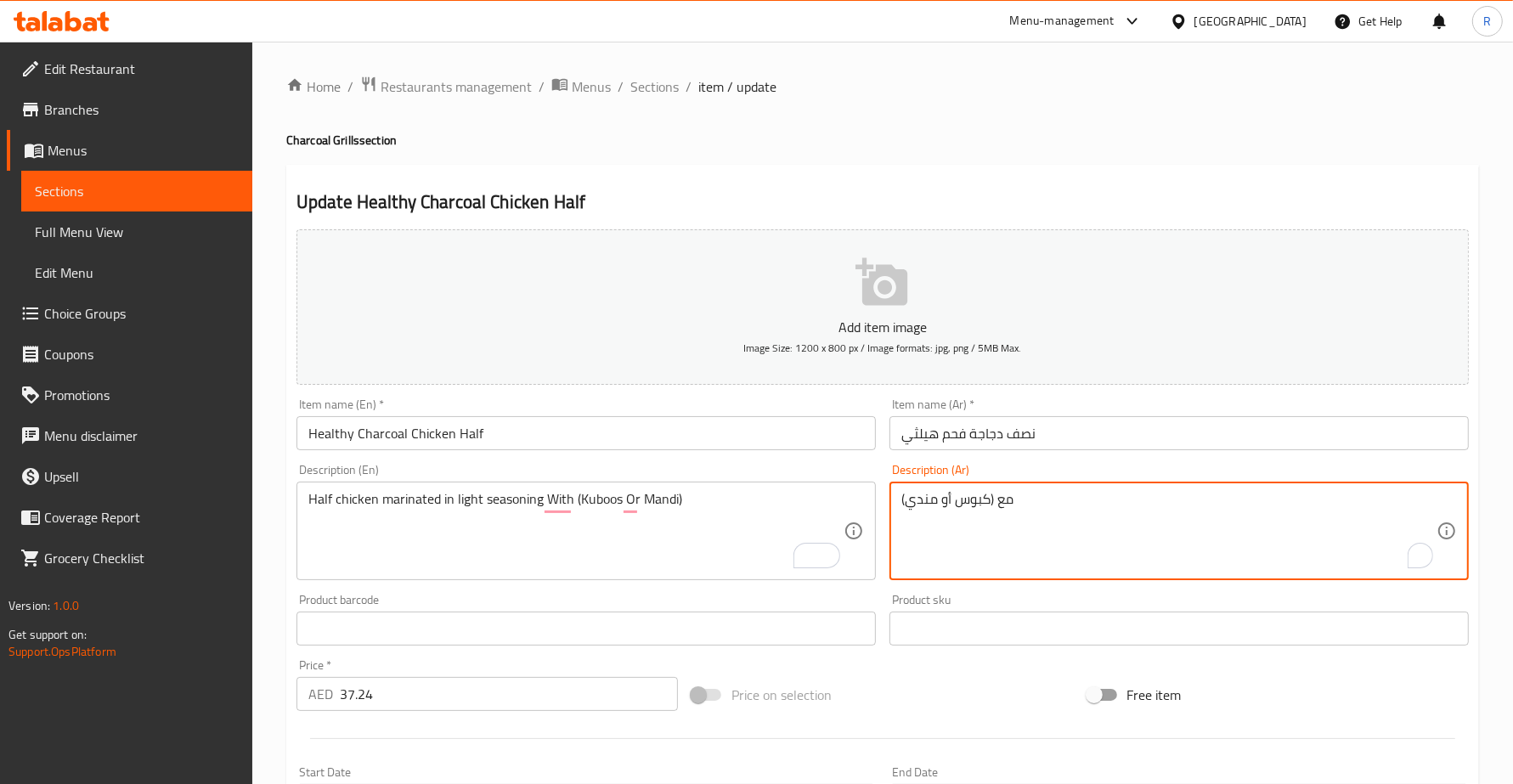
paste textarea "نصف دجاجة متبلة بتتبيلة خفيفة"
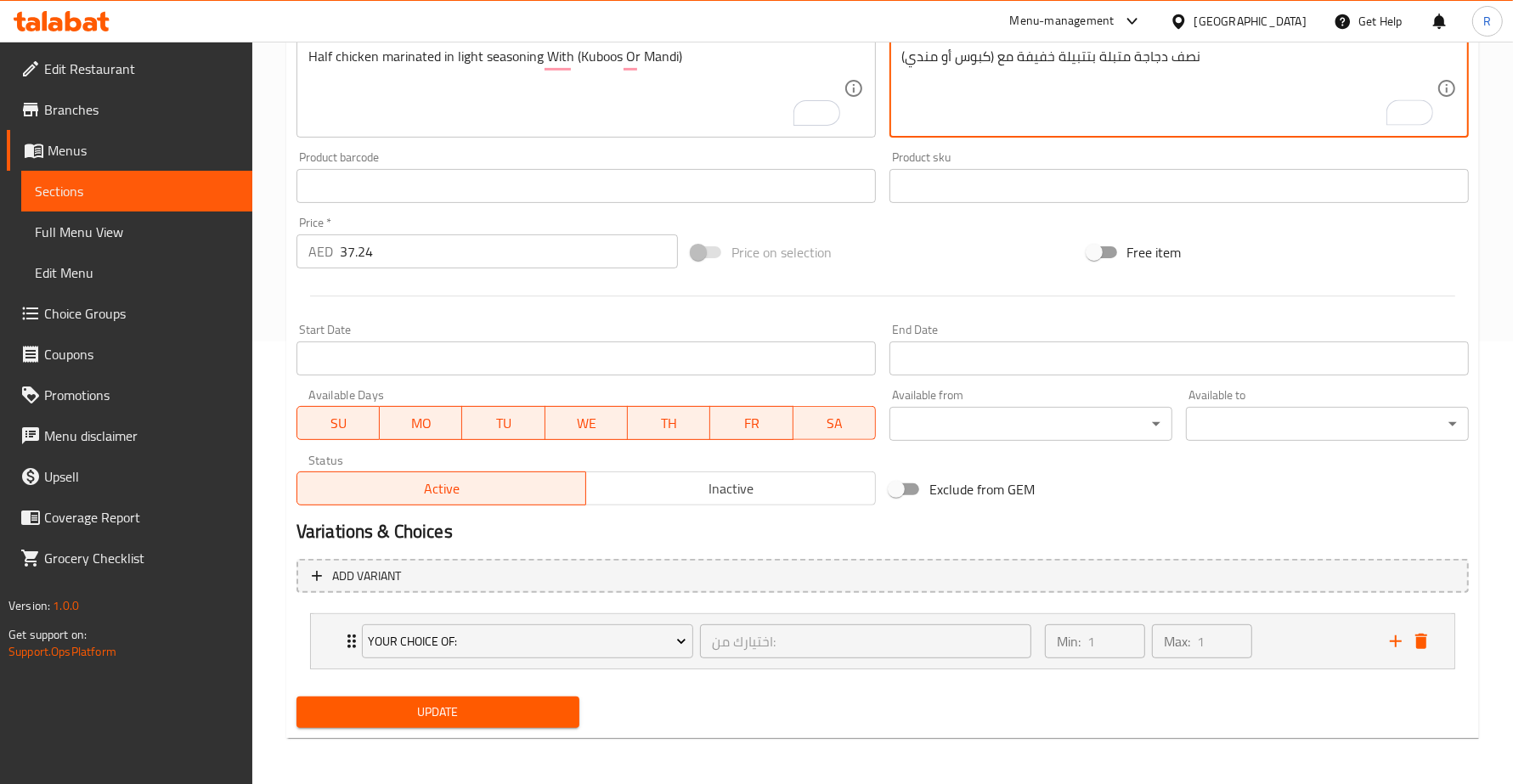
type textarea "نصف دجاجة متبلة بتتبيلة خفيفة مع (كبوس أو مندي)"
click at [546, 702] on span "Update" at bounding box center [438, 712] width 256 height 21
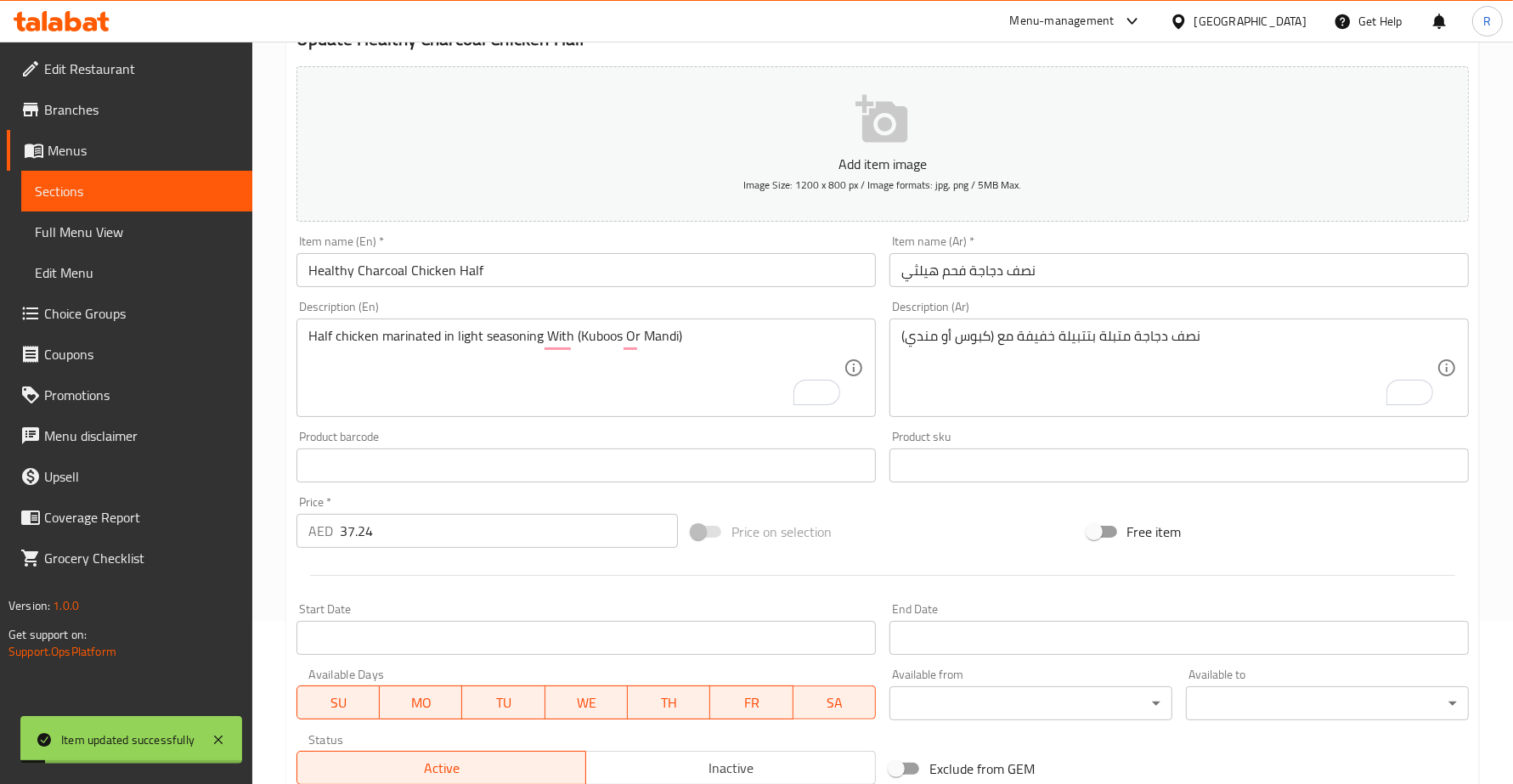
scroll to position [0, 0]
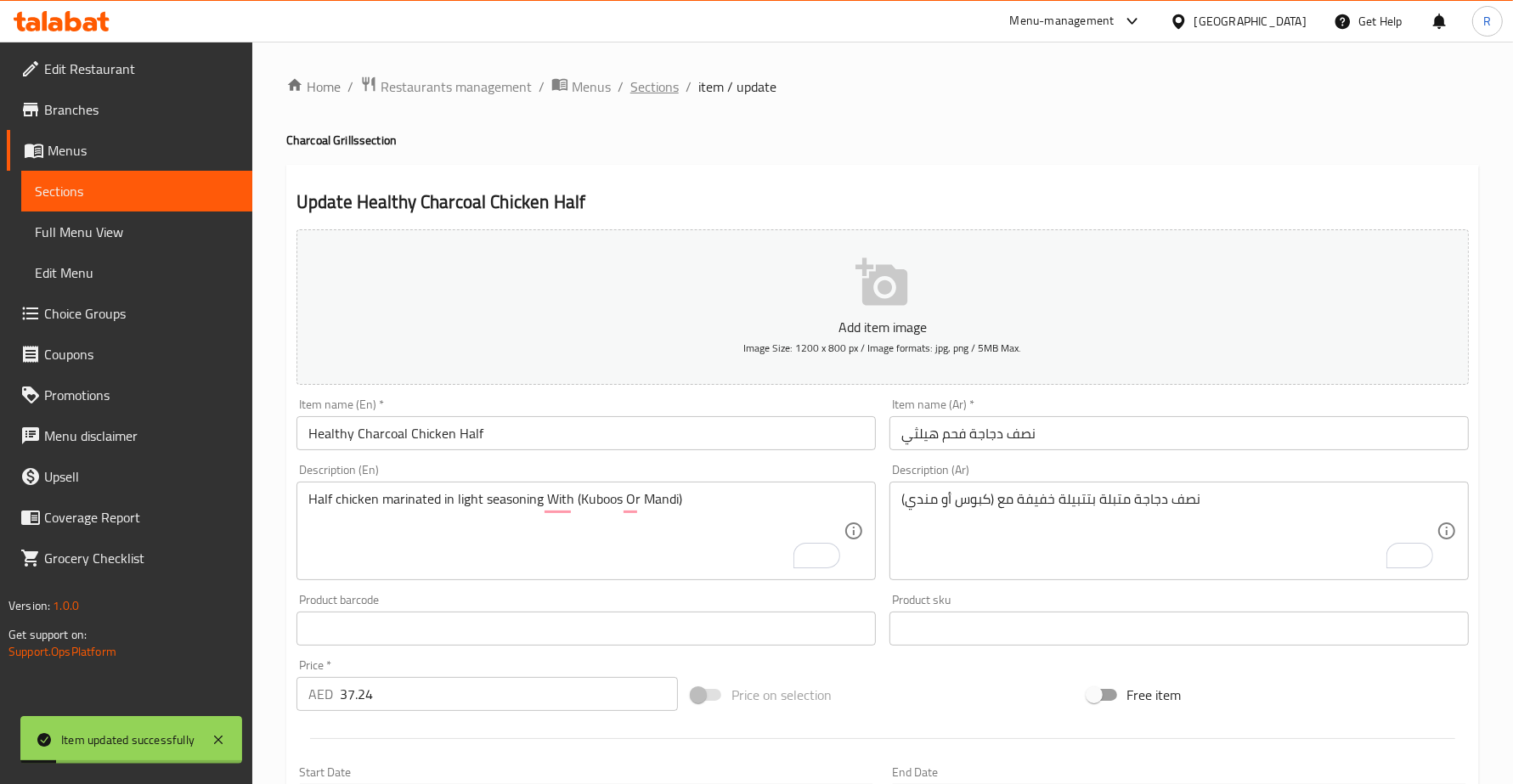
click at [659, 86] on span "Sections" at bounding box center [654, 87] width 48 height 21
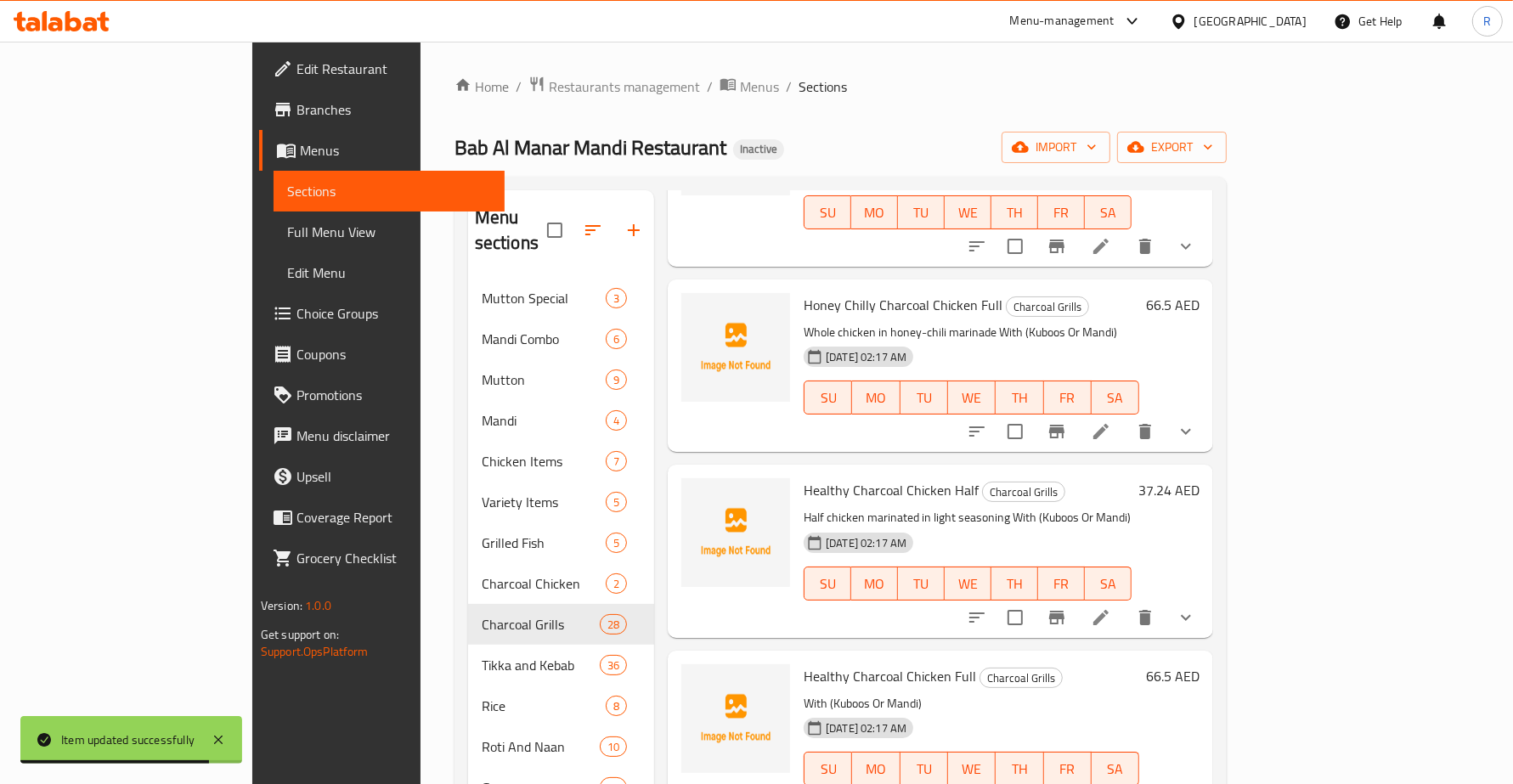
scroll to position [1911, 0]
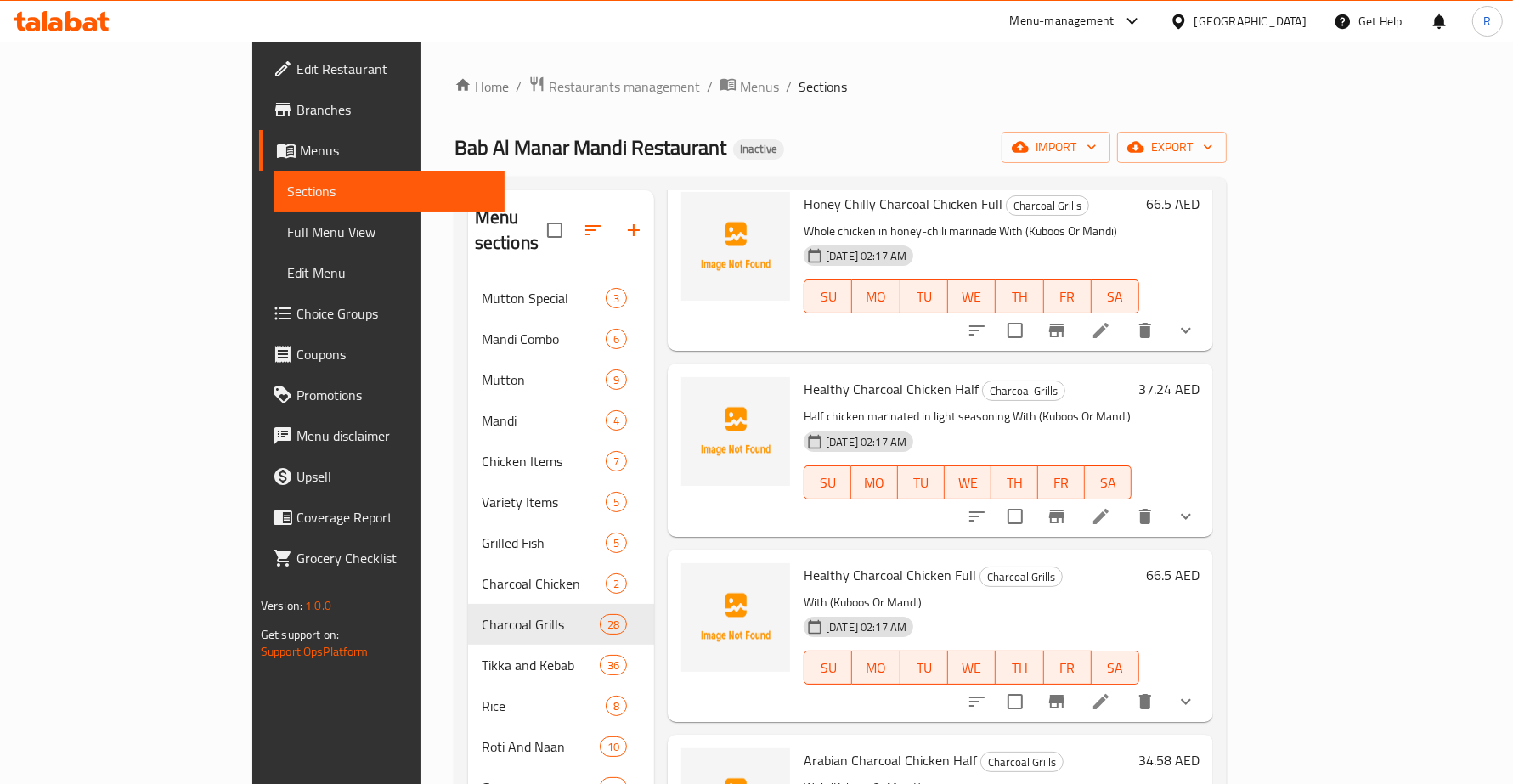
click at [1111, 691] on icon at bounding box center [1101, 702] width 21 height 21
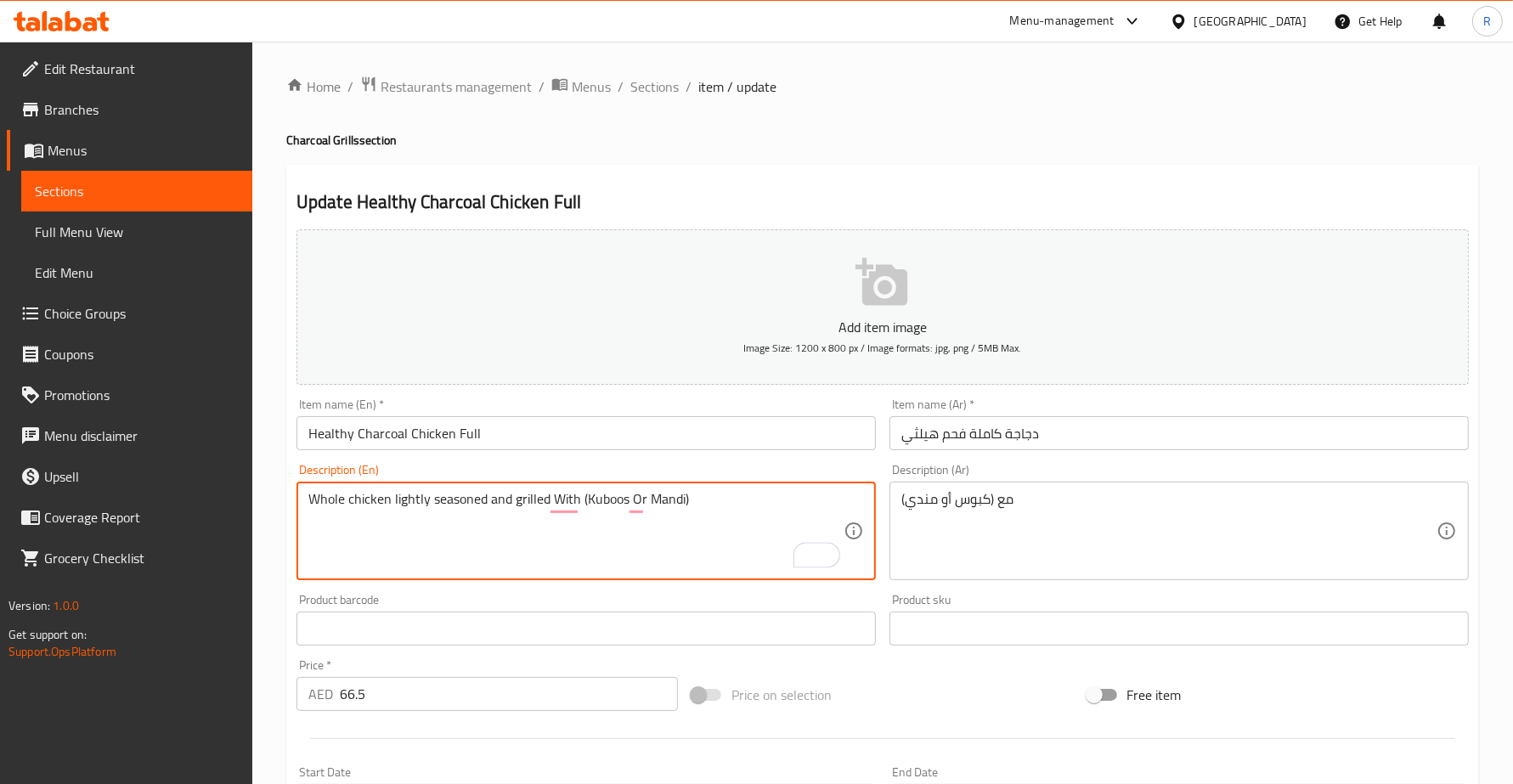
type textarea "Whole chicken lightly seasoned and grilled With (Kuboos Or Mandi)"
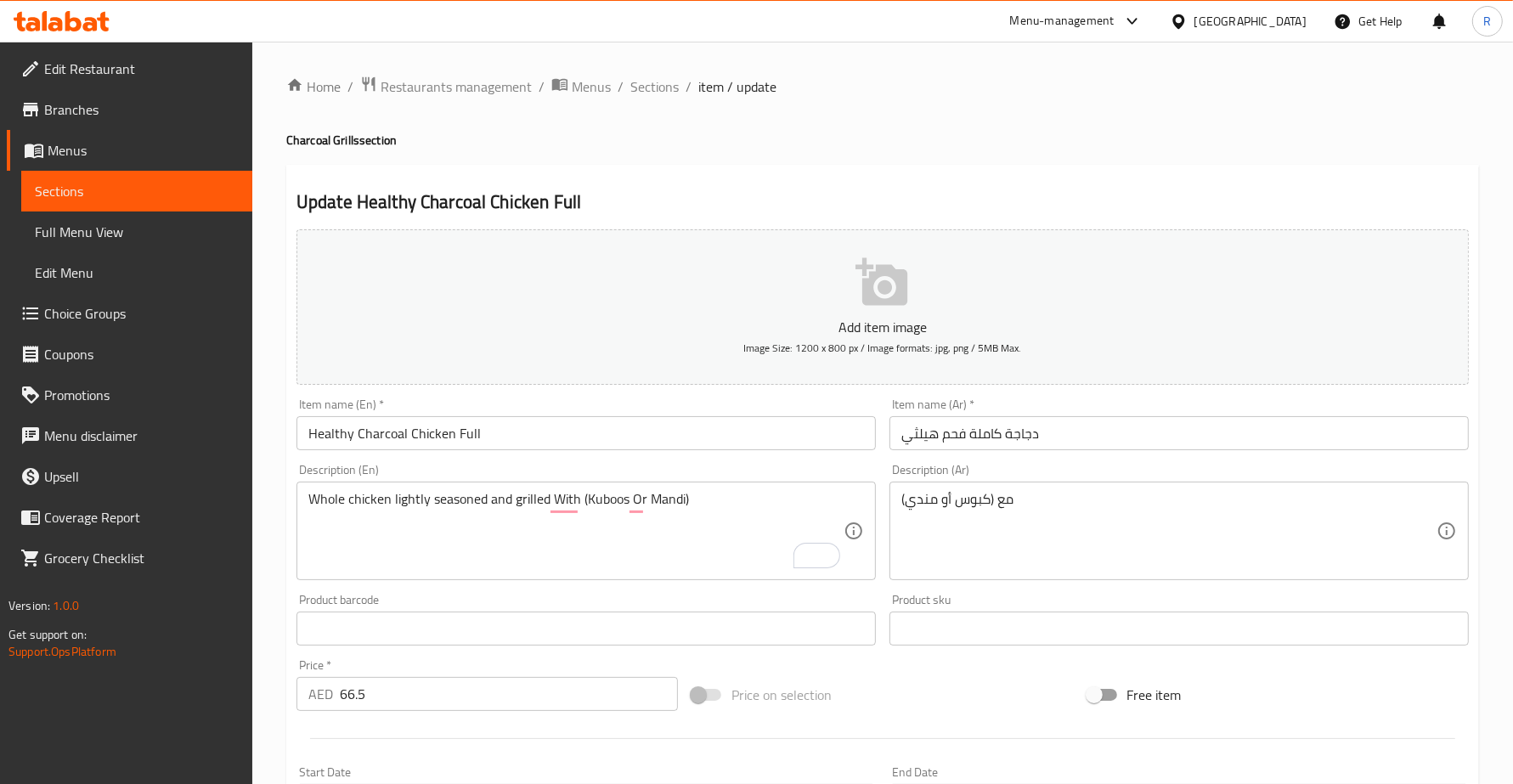
click at [898, 494] on div "مع (كبوس أو مندي) Description (Ar)" at bounding box center [1178, 531] width 579 height 99
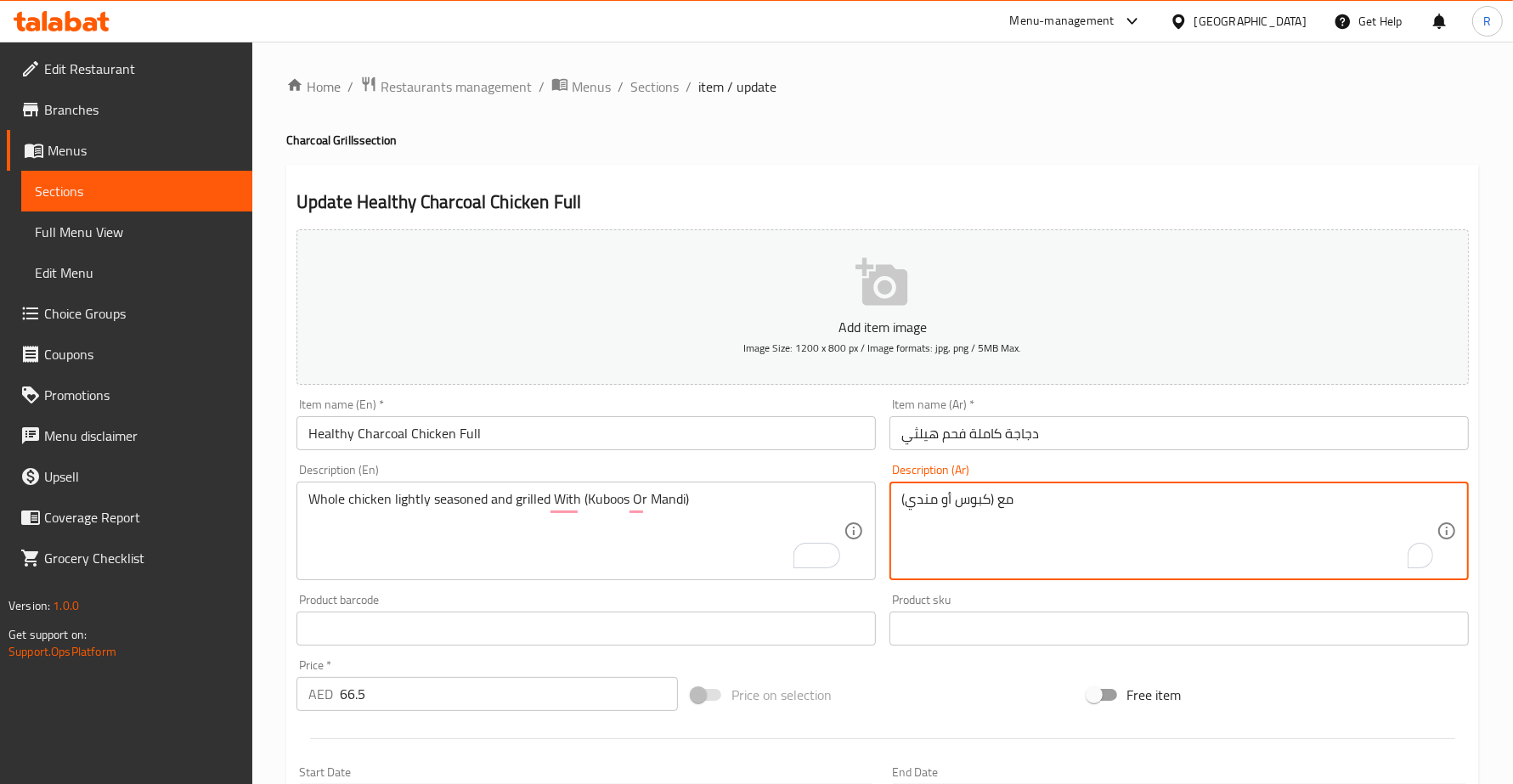
paste textarea "دجاجة كاملة متبلة قليلاً ومشوية"
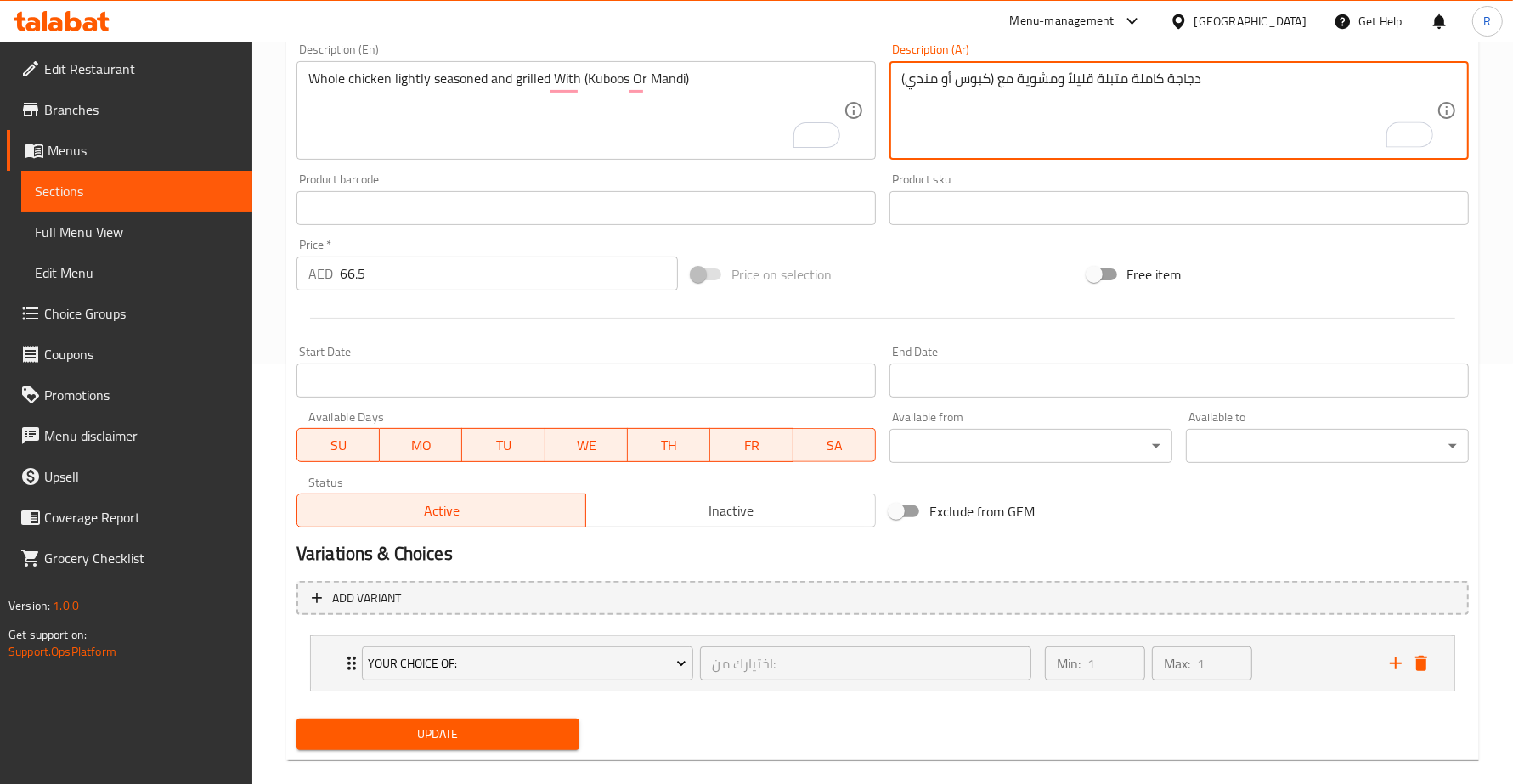
scroll to position [443, 0]
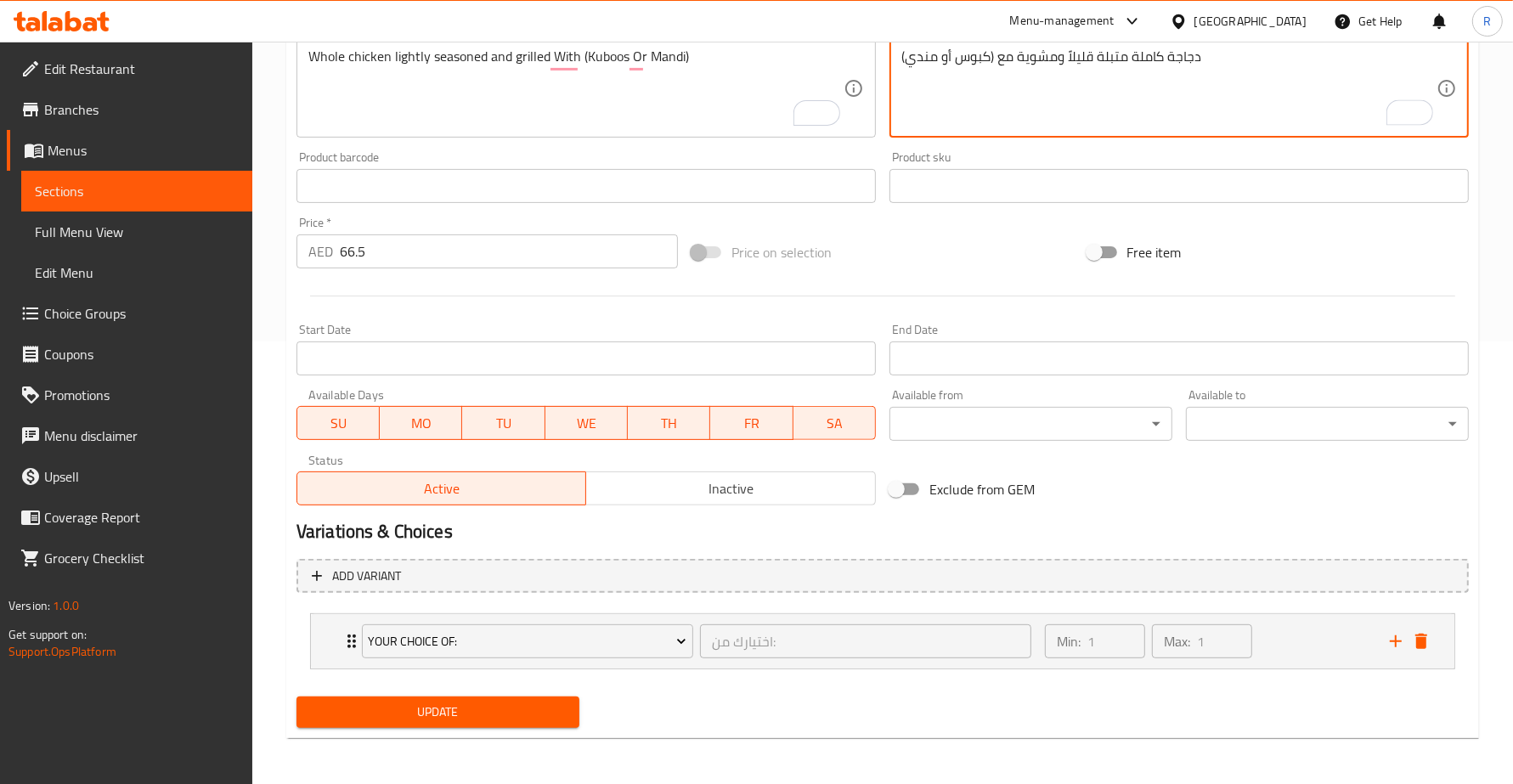
type textarea "دجاجة كاملة متبلة قليلاً ومشوية مع (كبوس أو مندي)"
click at [485, 731] on div "Update" at bounding box center [438, 712] width 297 height 45
click at [486, 718] on span "Update" at bounding box center [438, 712] width 256 height 21
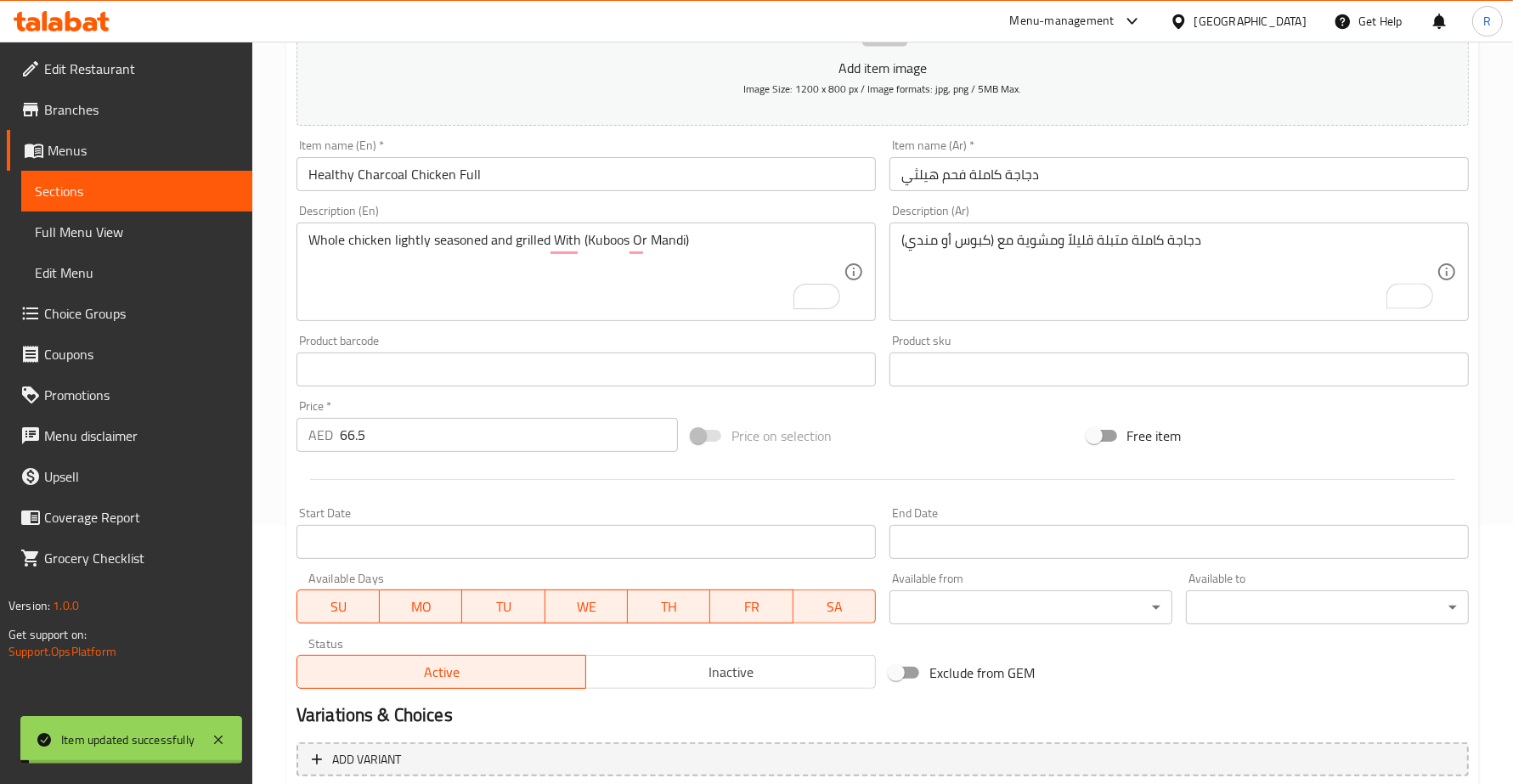
scroll to position [0, 0]
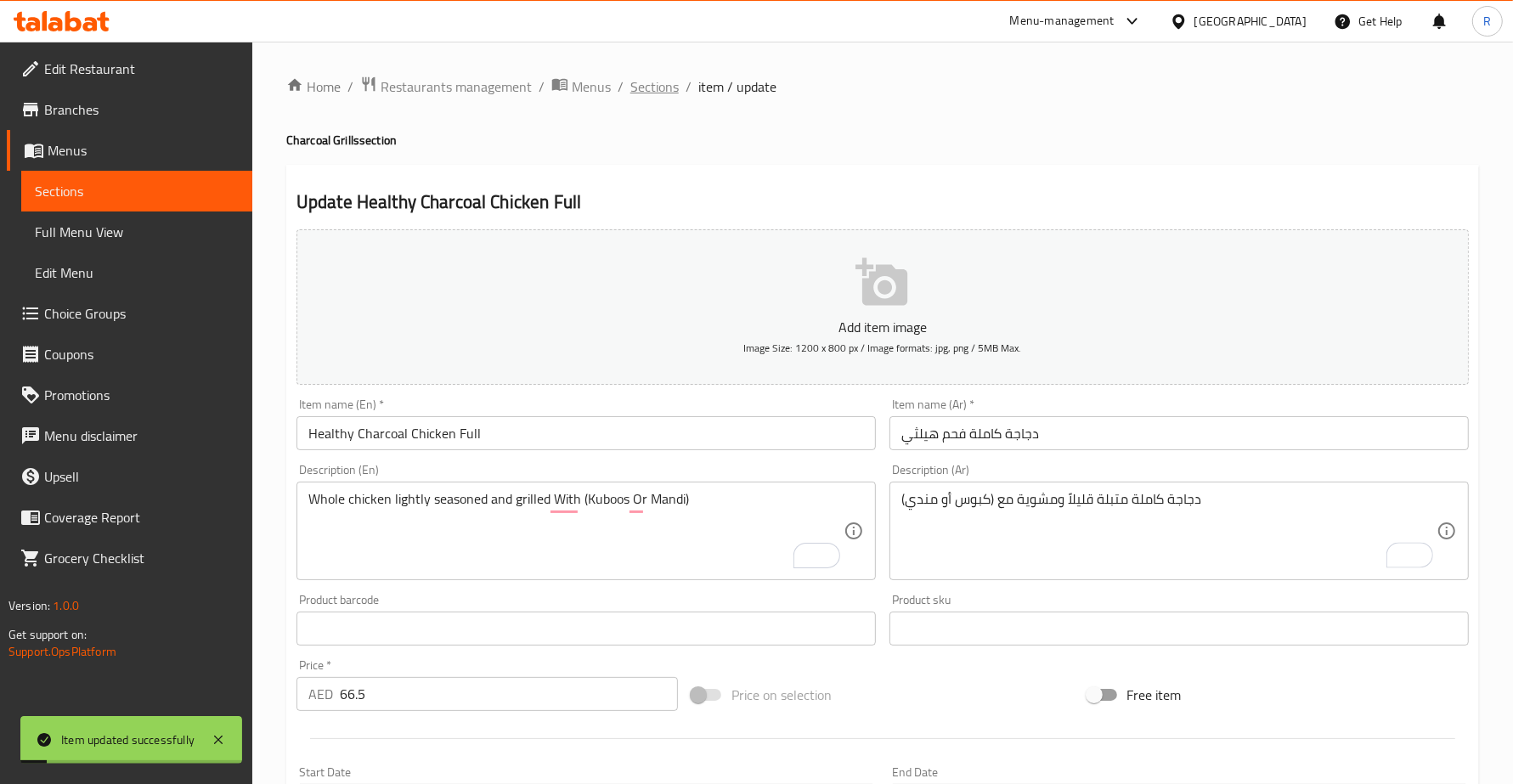
click at [641, 78] on span "Sections" at bounding box center [654, 87] width 48 height 21
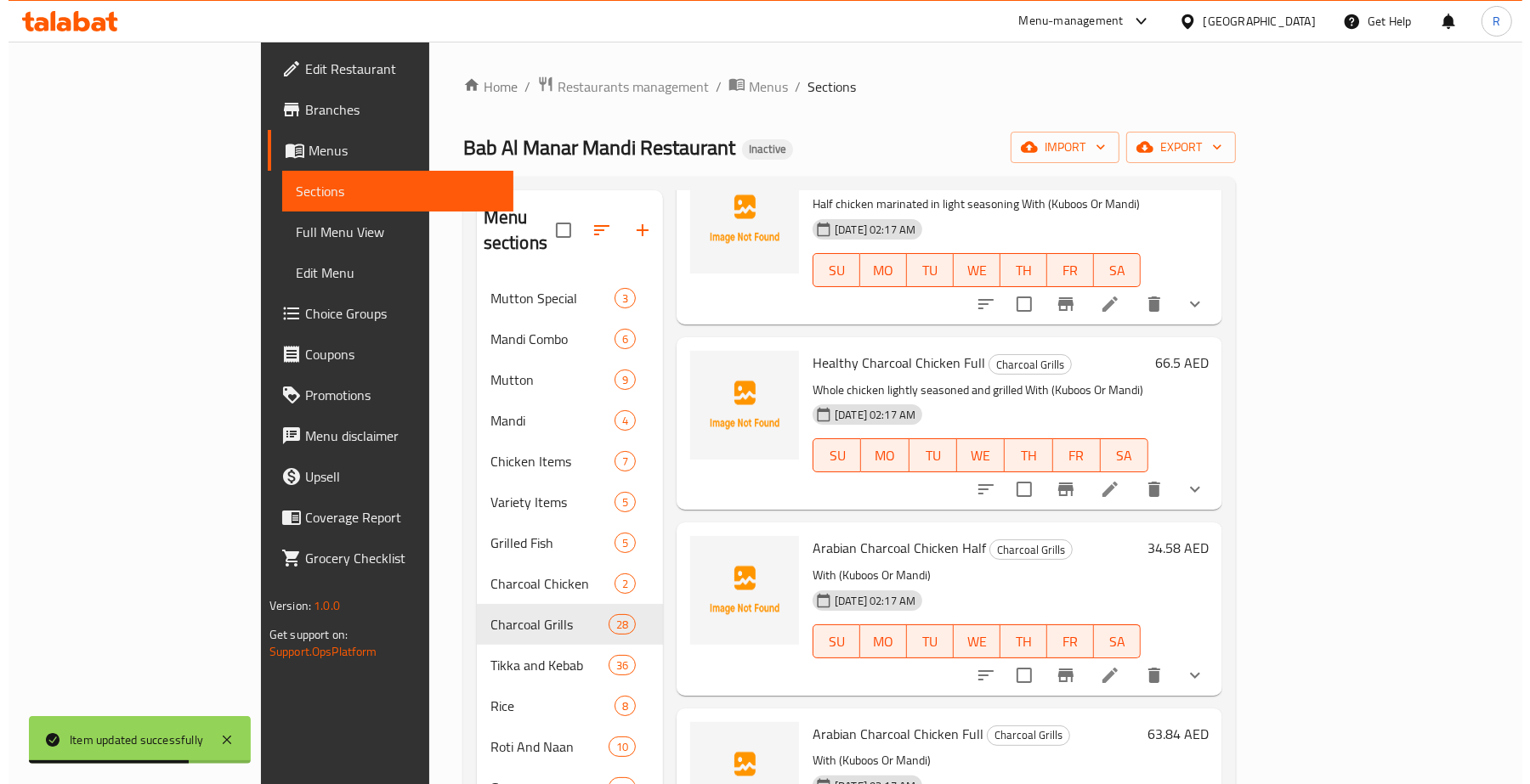
scroll to position [2017, 0]
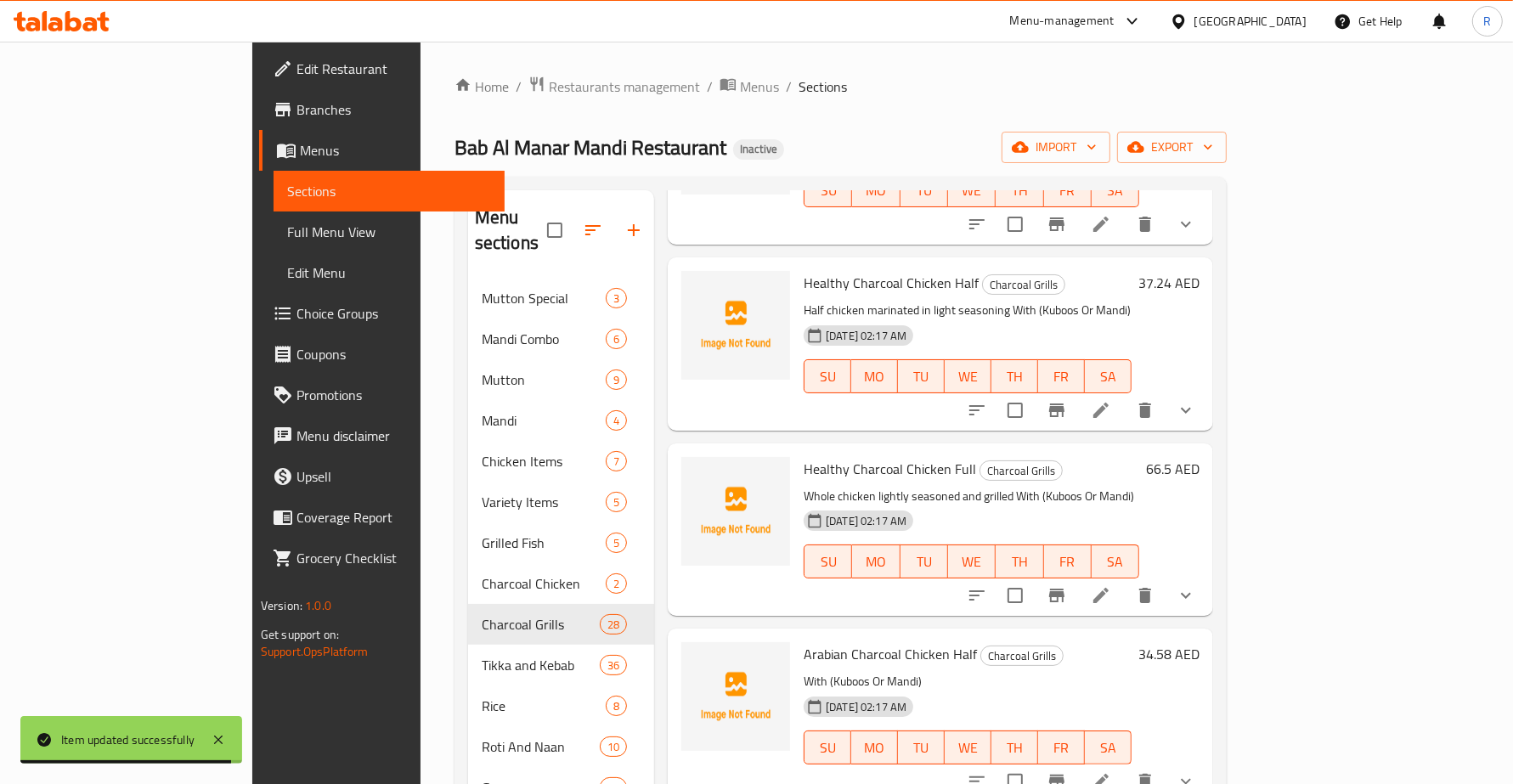
click at [1108, 774] on icon at bounding box center [1101, 781] width 15 height 15
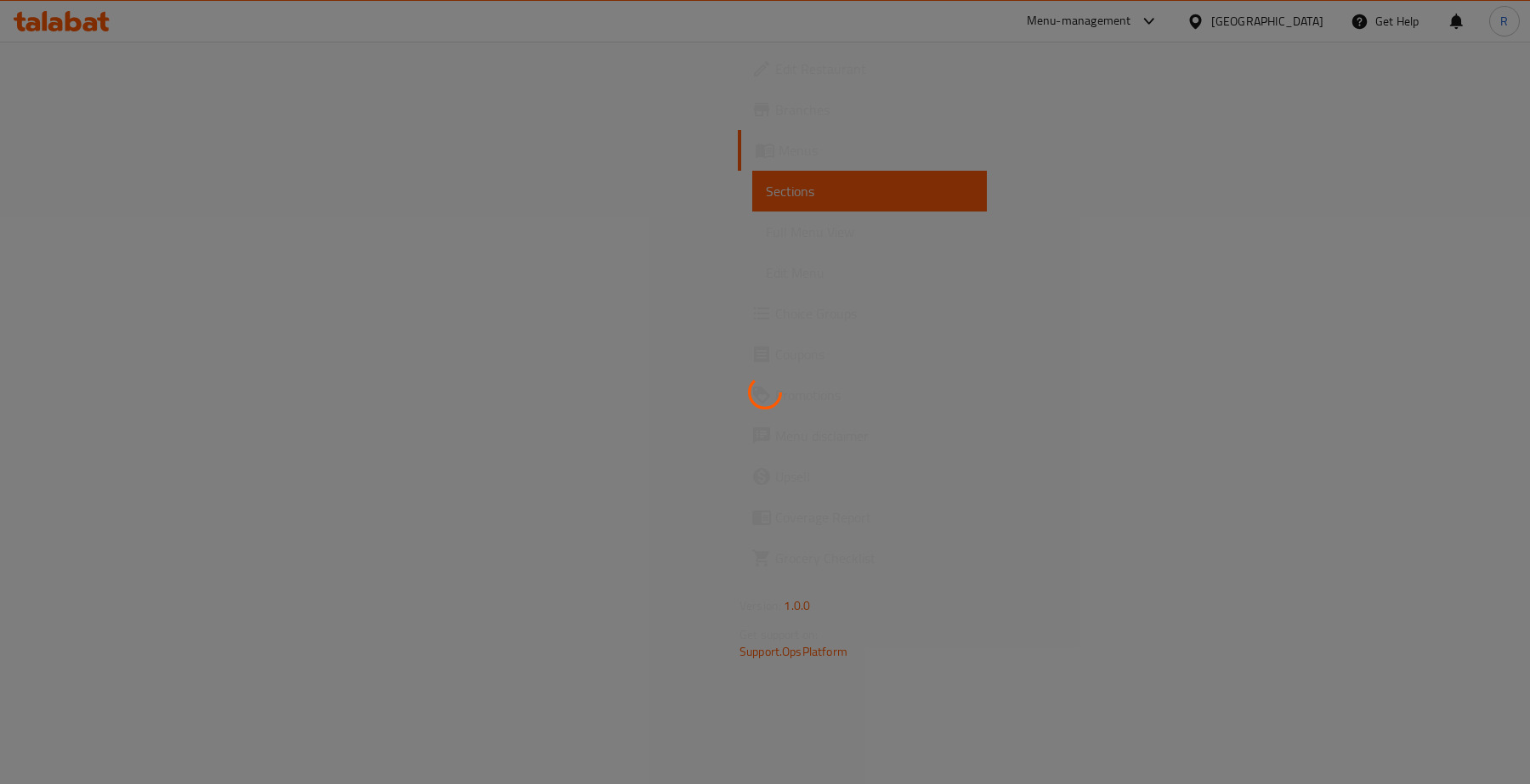
click at [683, 270] on div at bounding box center [765, 392] width 1530 height 784
click at [632, 324] on div at bounding box center [765, 392] width 1530 height 784
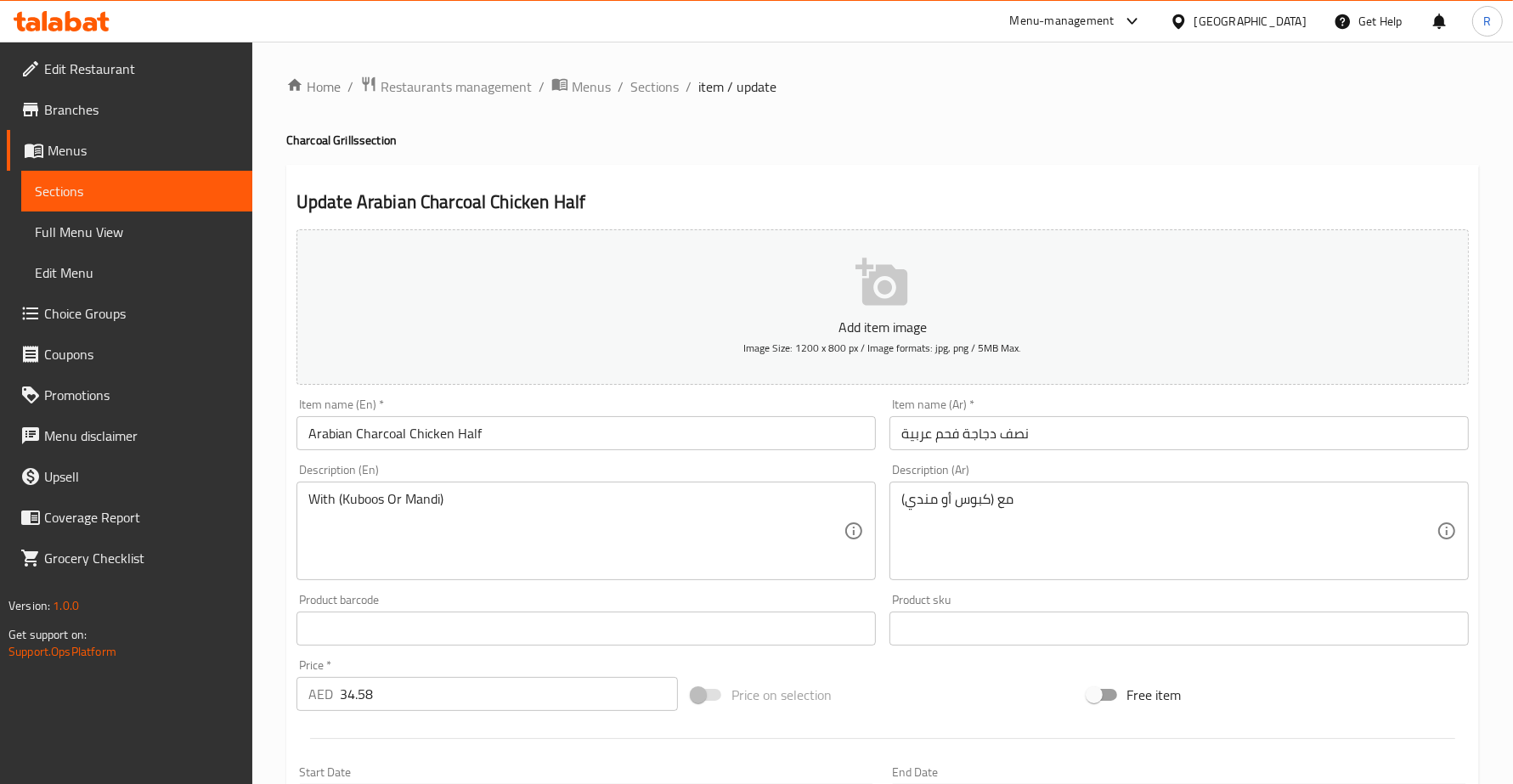
drag, startPoint x: 310, startPoint y: 497, endPoint x: 357, endPoint y: 543, distance: 65.8
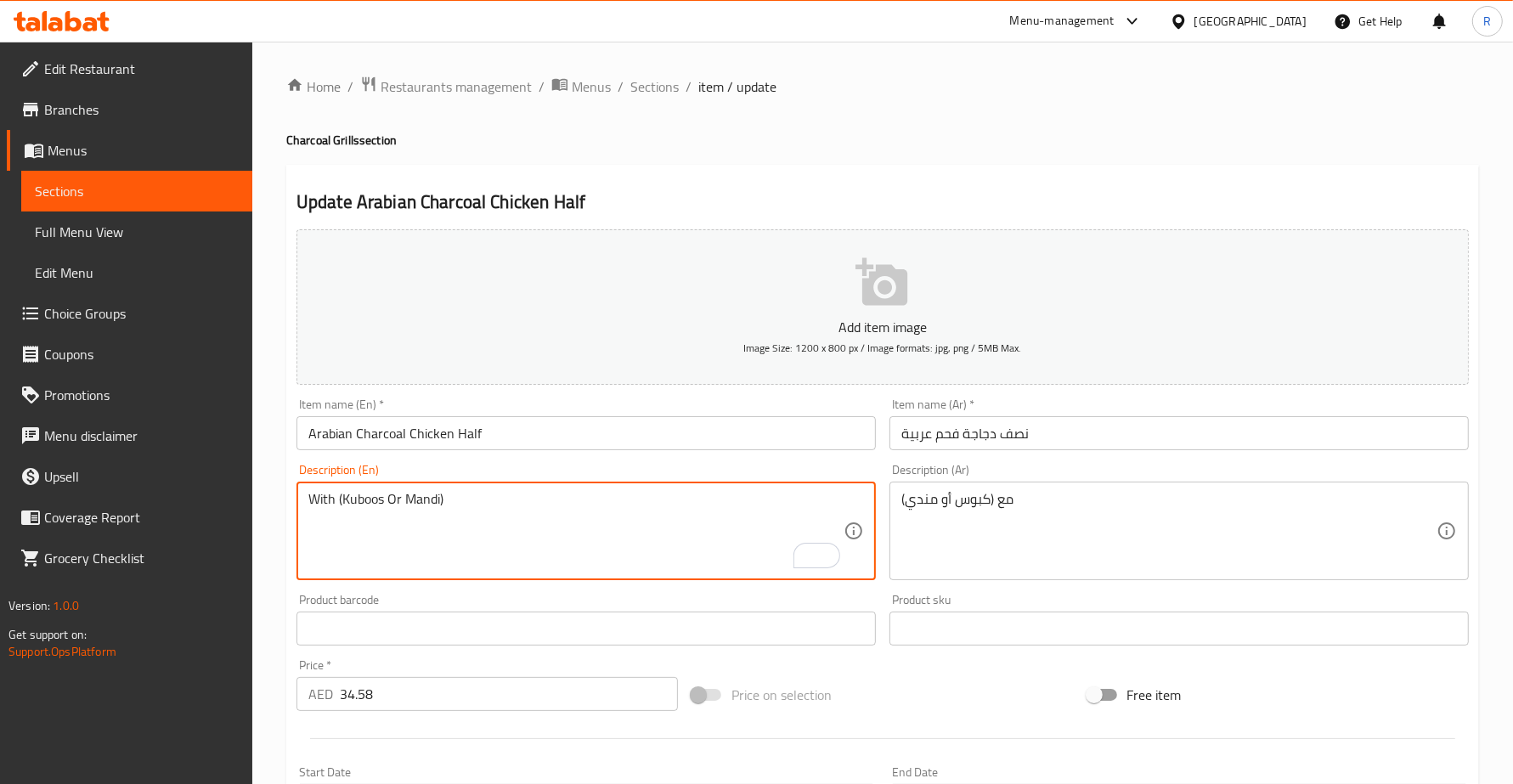
paste textarea "Half chicken seasoned with Arabian spices, grilled until tender"
drag, startPoint x: 307, startPoint y: 497, endPoint x: 657, endPoint y: 489, distance: 350.1
click at [657, 489] on div "Half chicken seasoned with Arabian spices, grilled until tender With (Kuboos Or…" at bounding box center [586, 531] width 579 height 99
click at [465, 544] on textarea "Half chicken seasoned with Arabian spices, grilled until tender With (Kuboos Or…" at bounding box center [575, 531] width 535 height 81
type textarea "Half chicken seasoned with Arabian spices, grilled until tender With (Kuboos Or…"
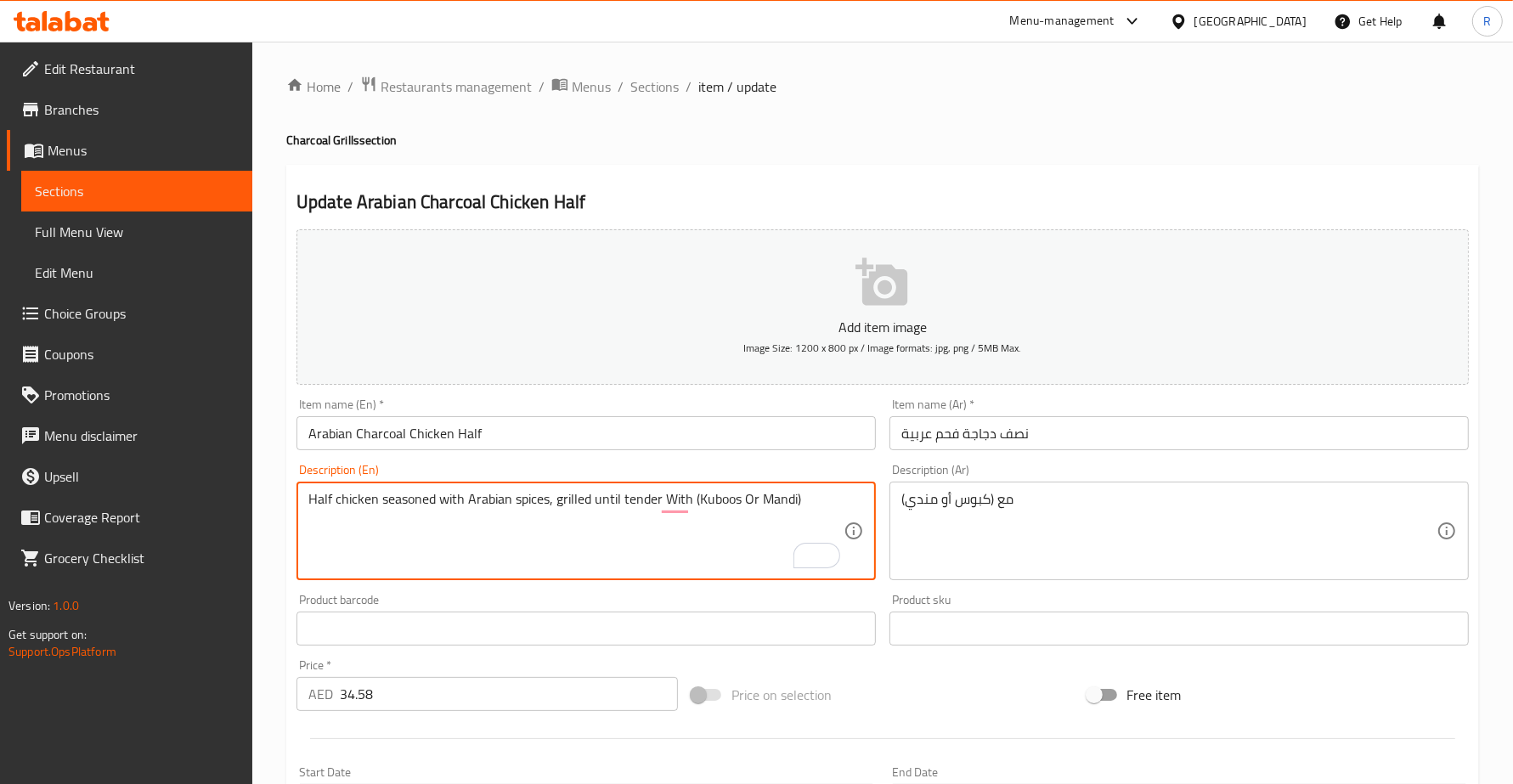
click at [899, 502] on div "مع (كبوس أو مندي) Description (Ar)" at bounding box center [1178, 531] width 579 height 99
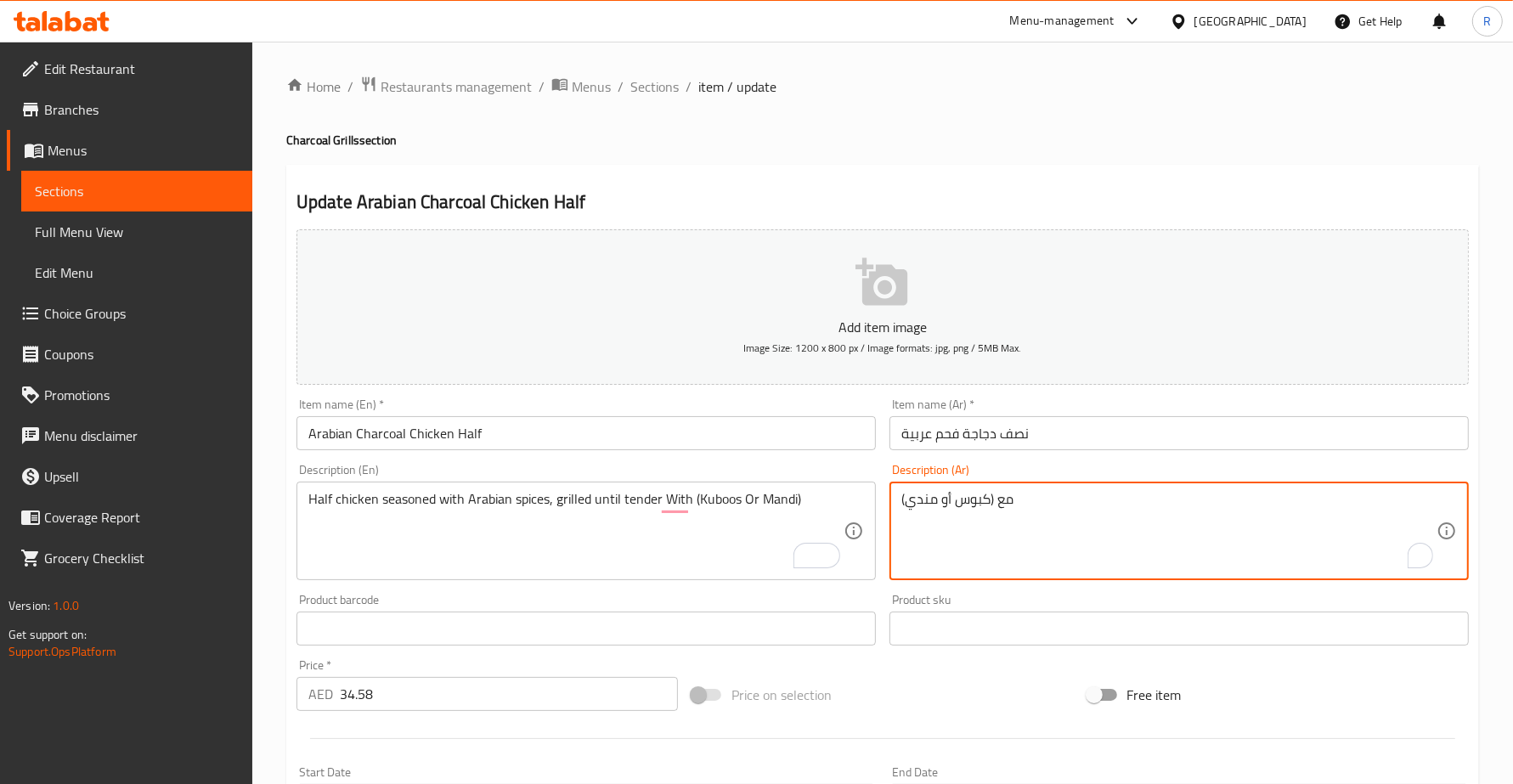
paste textarea "نصف دجاجة متبلة بالبهارات العربية، مشوية حتى تصبح طرية"
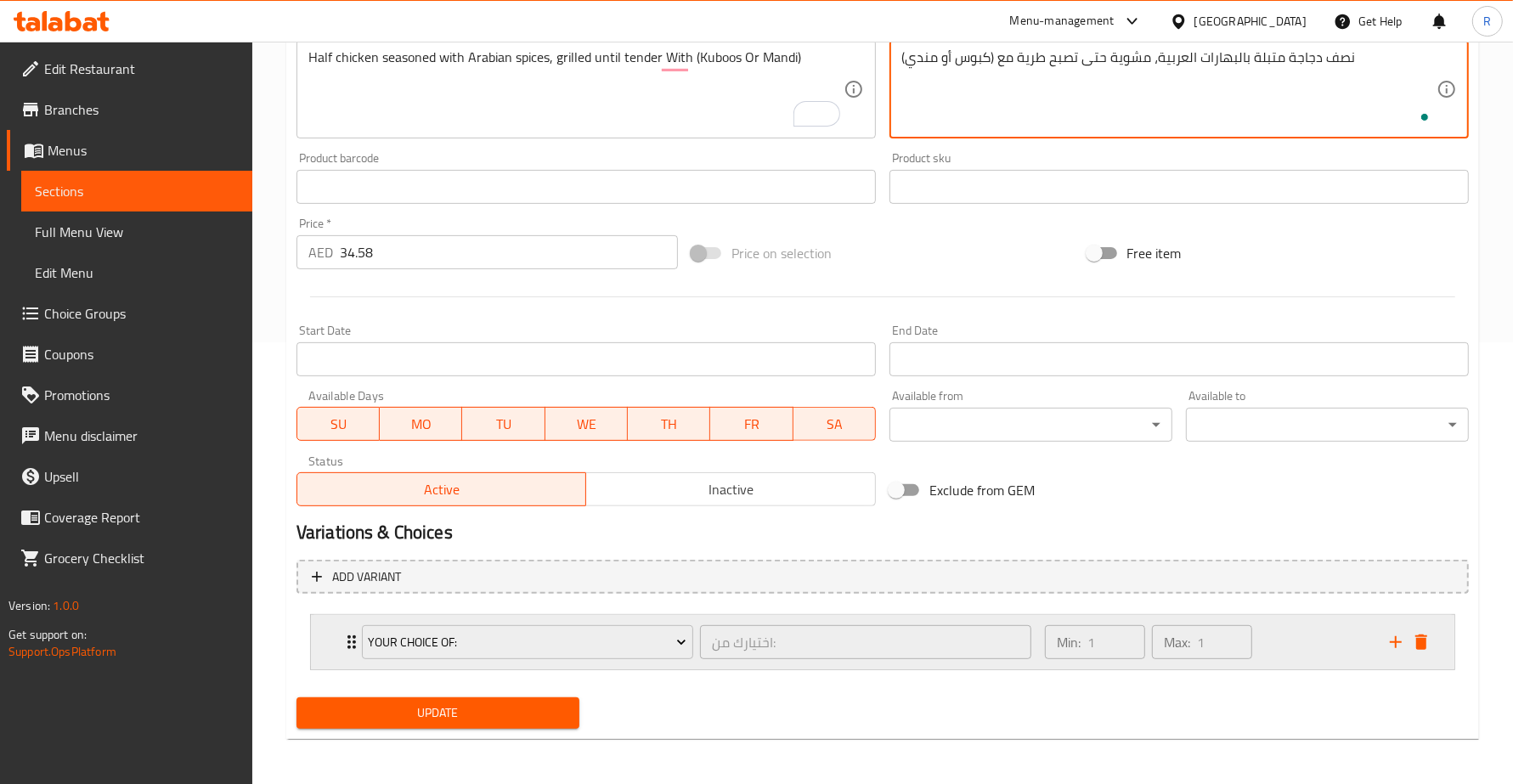
scroll to position [443, 0]
type textarea "نصف دجاجة متبلة بالبهارات العربية، مشوية حتى تصبح طرية مع (كبوس أو مندي)"
click at [520, 711] on span "Update" at bounding box center [438, 712] width 256 height 21
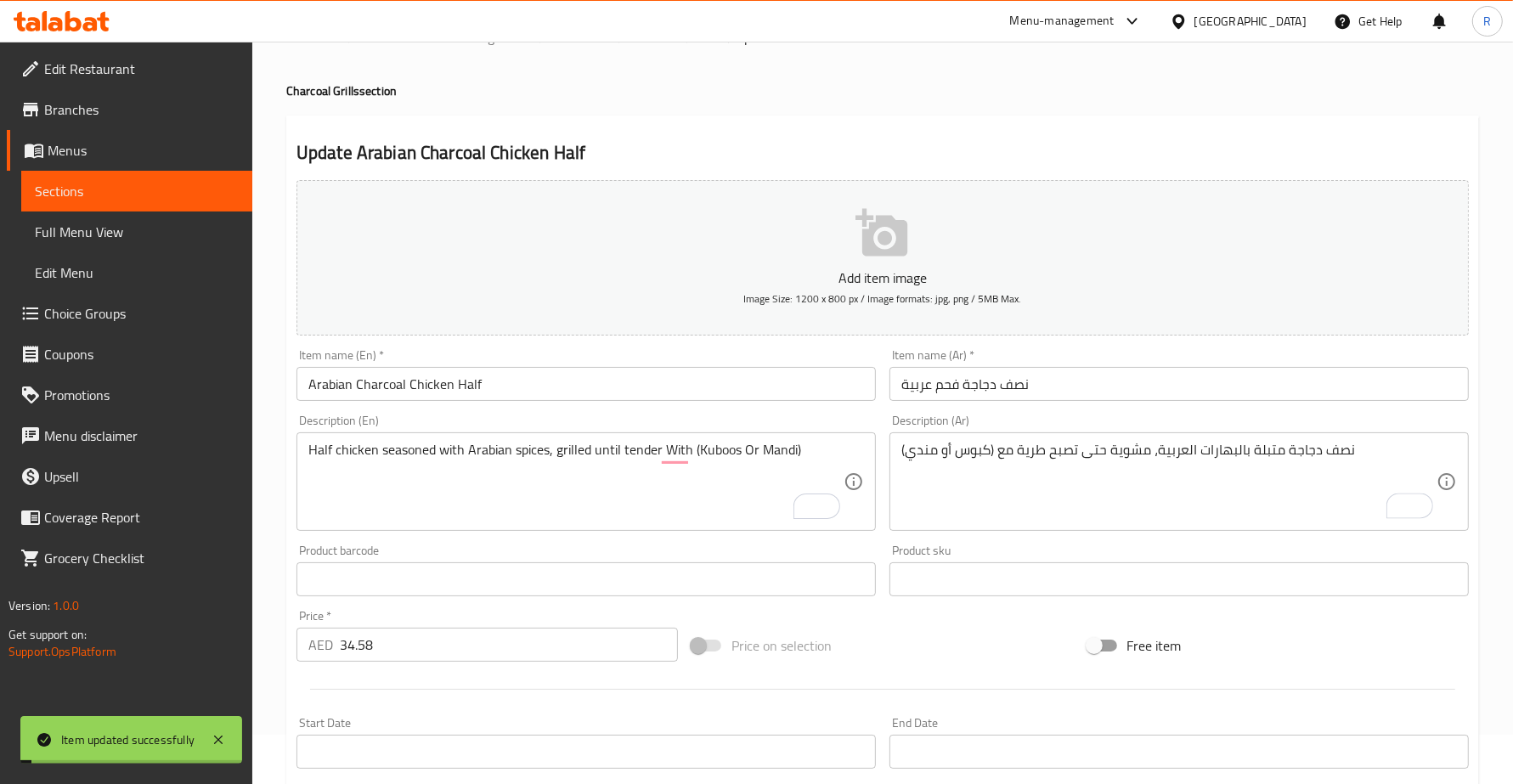
scroll to position [0, 0]
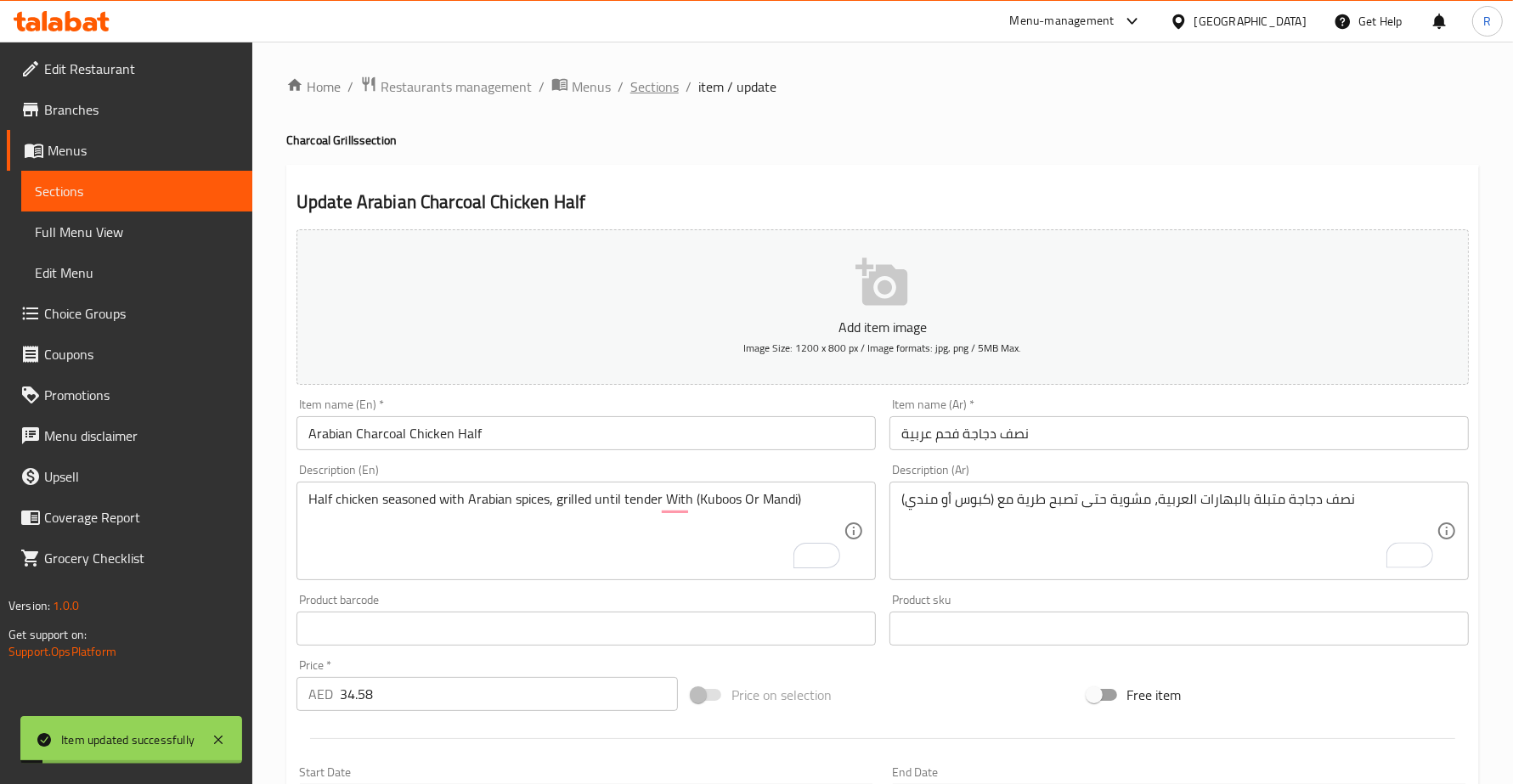
click at [664, 82] on span "Sections" at bounding box center [654, 87] width 48 height 21
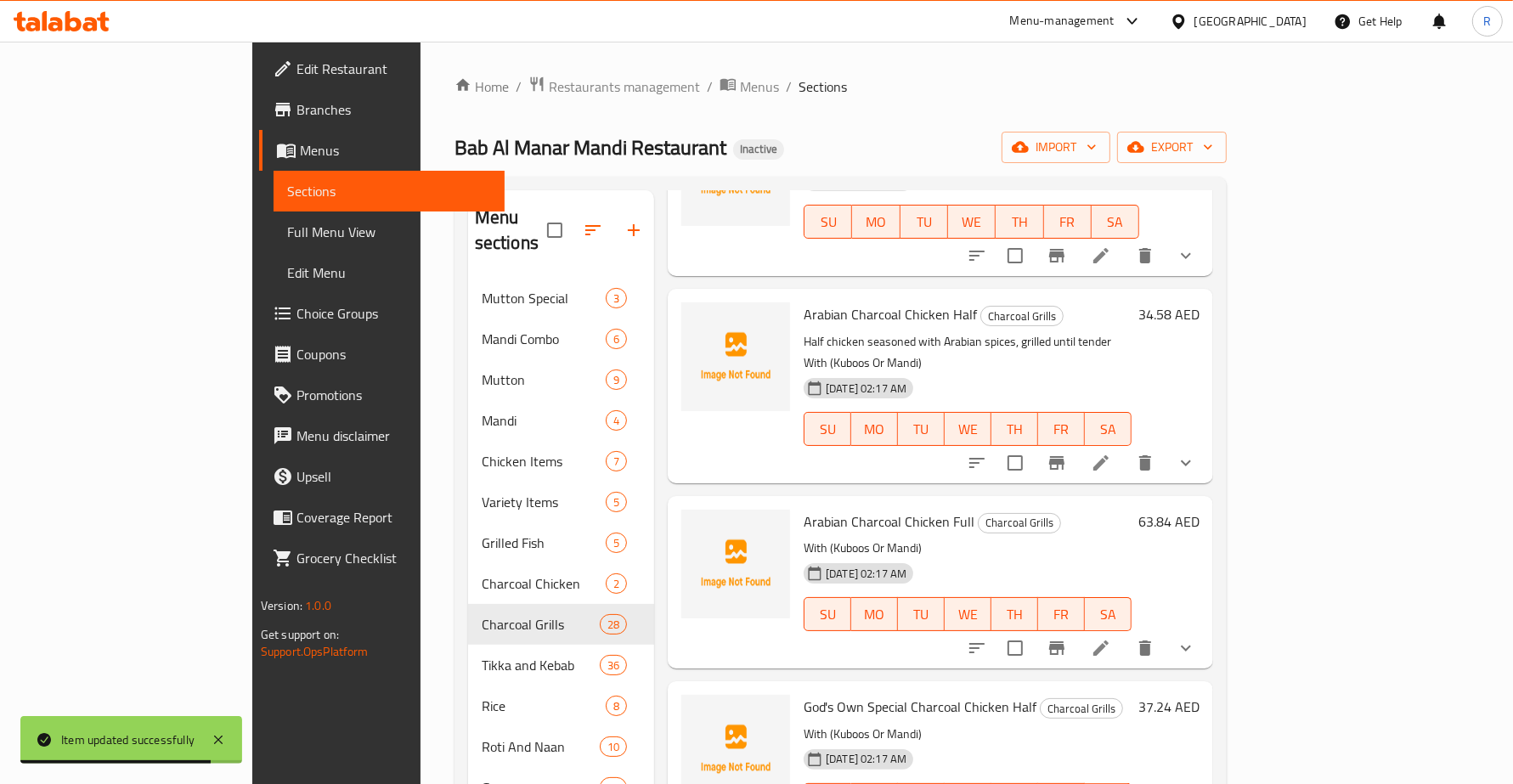
scroll to position [2230, 0]
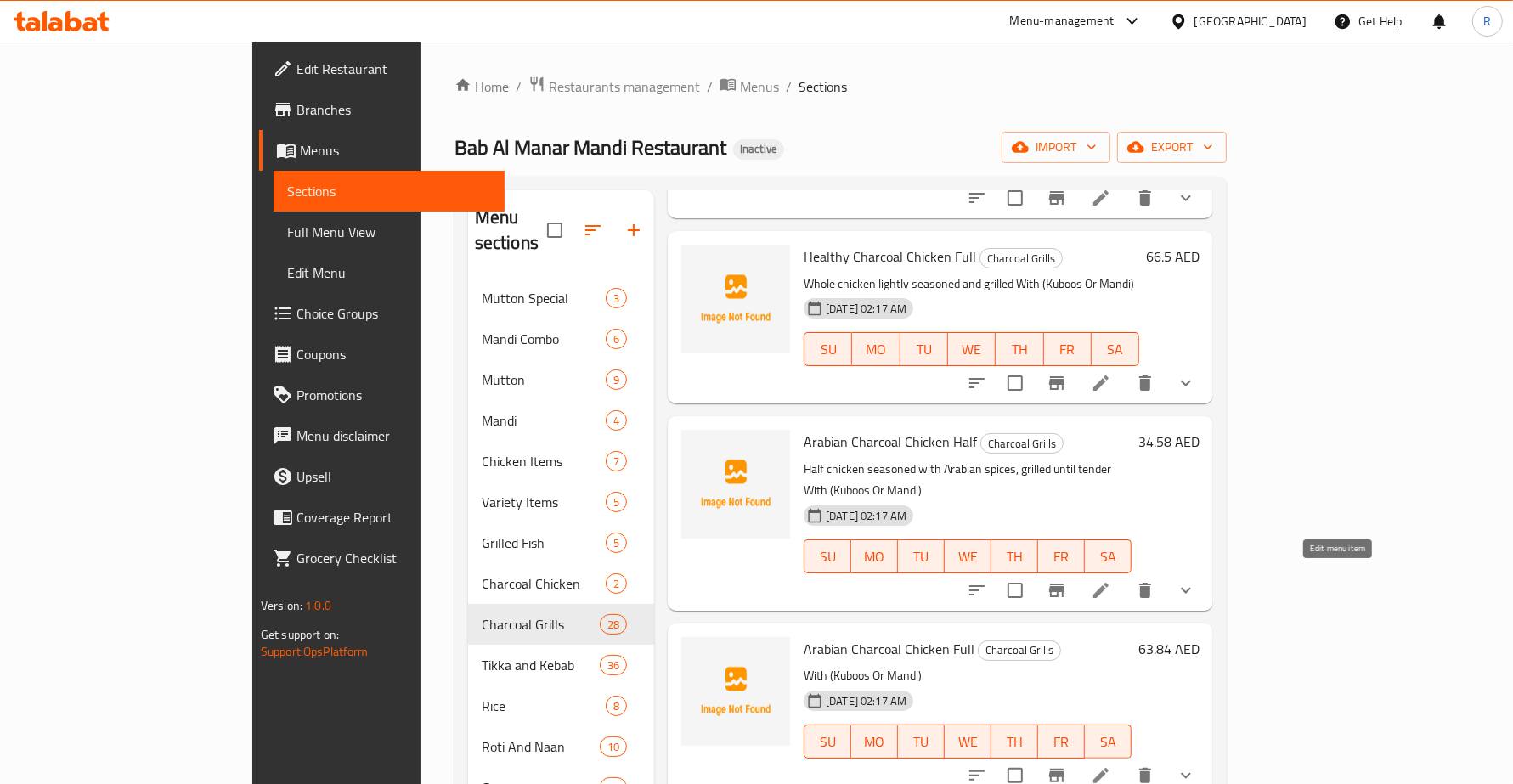
click at [1108, 768] on icon at bounding box center [1101, 775] width 15 height 15
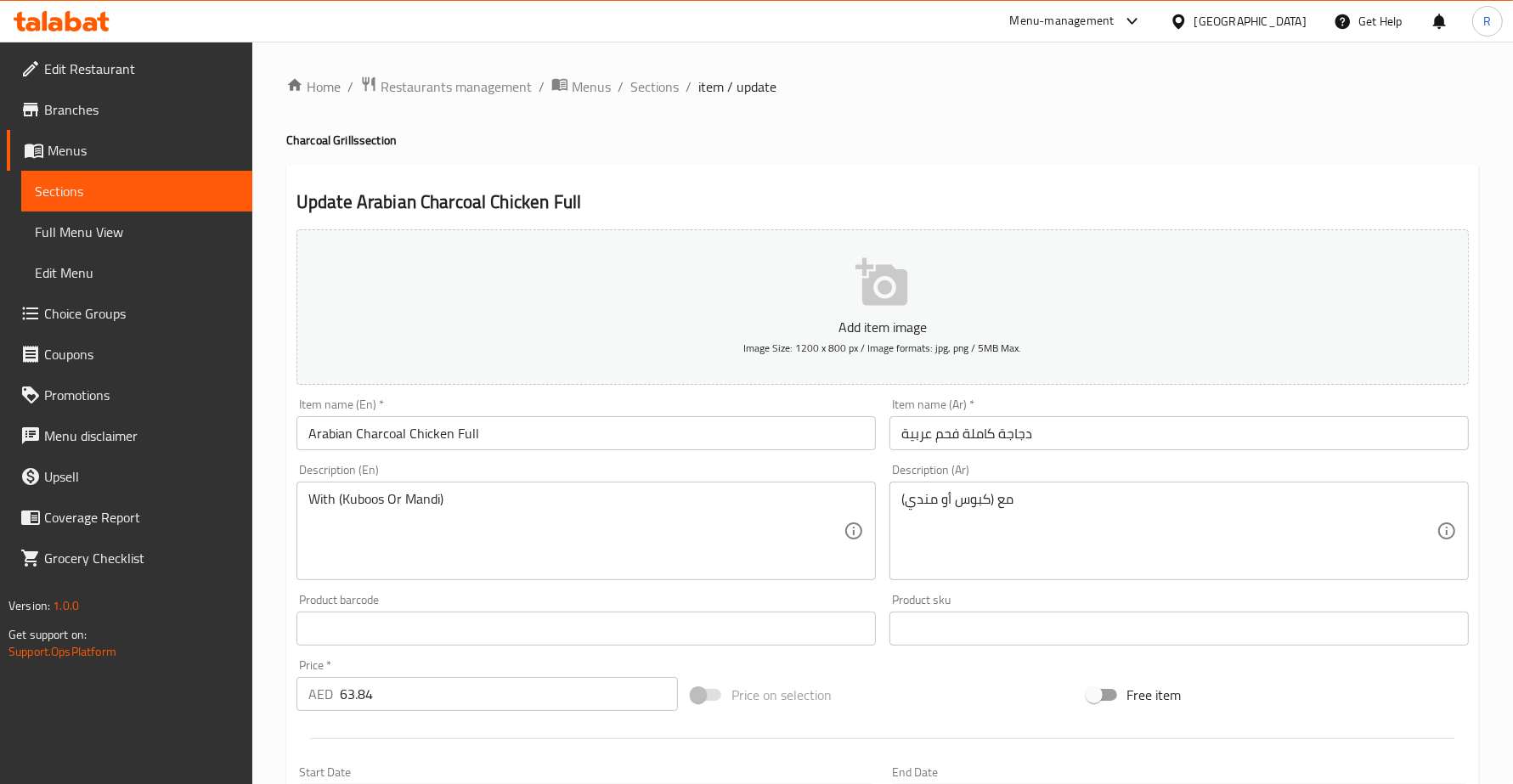
click at [304, 497] on div "With (Kuboos Or Mandi) Description (En)" at bounding box center [586, 531] width 579 height 99
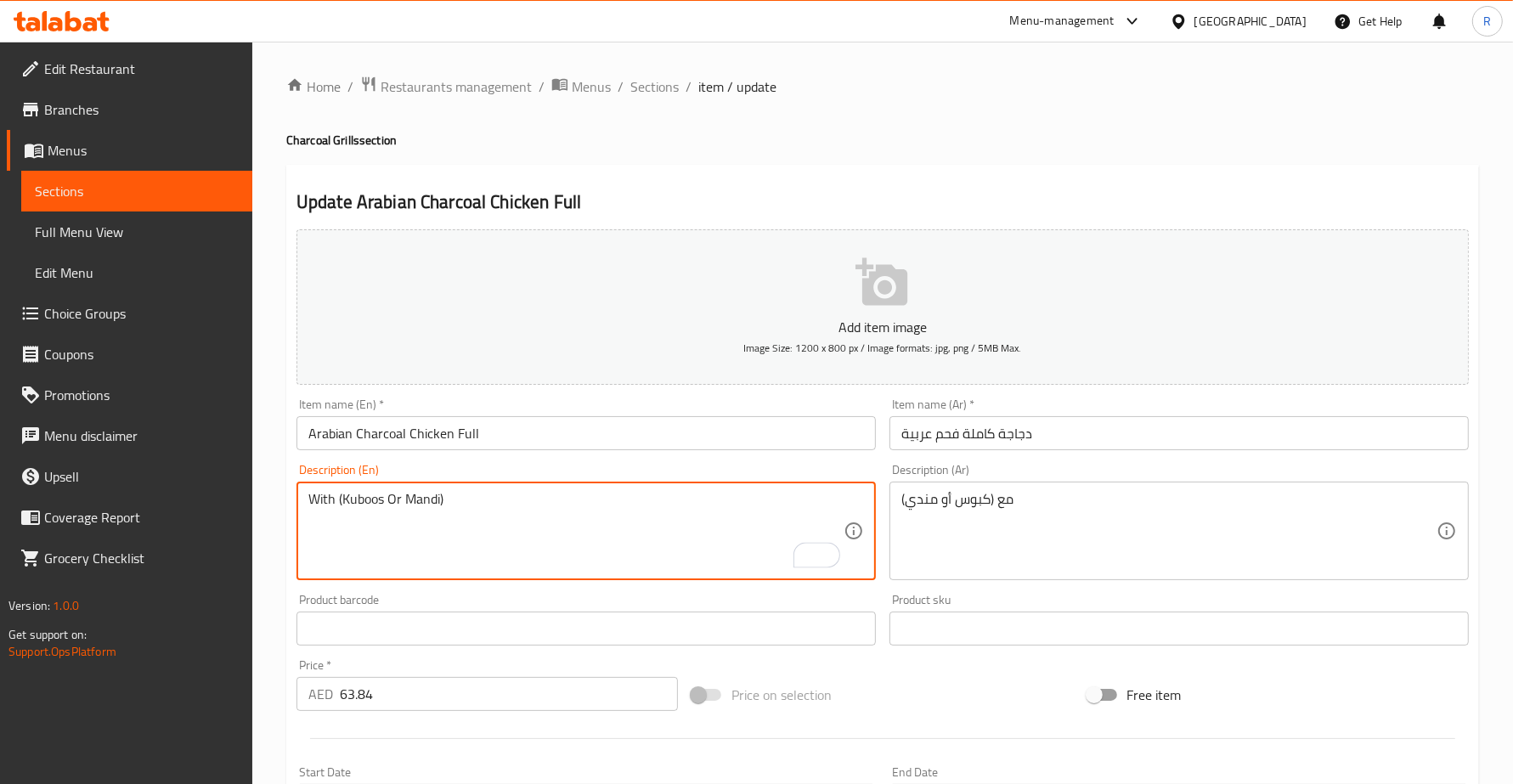
paste textarea "Whole chicken with traditional Arabian spice blend"
type textarea "Whole chicken with traditional Arabian spice blend With (Kuboos Or Mandi)"
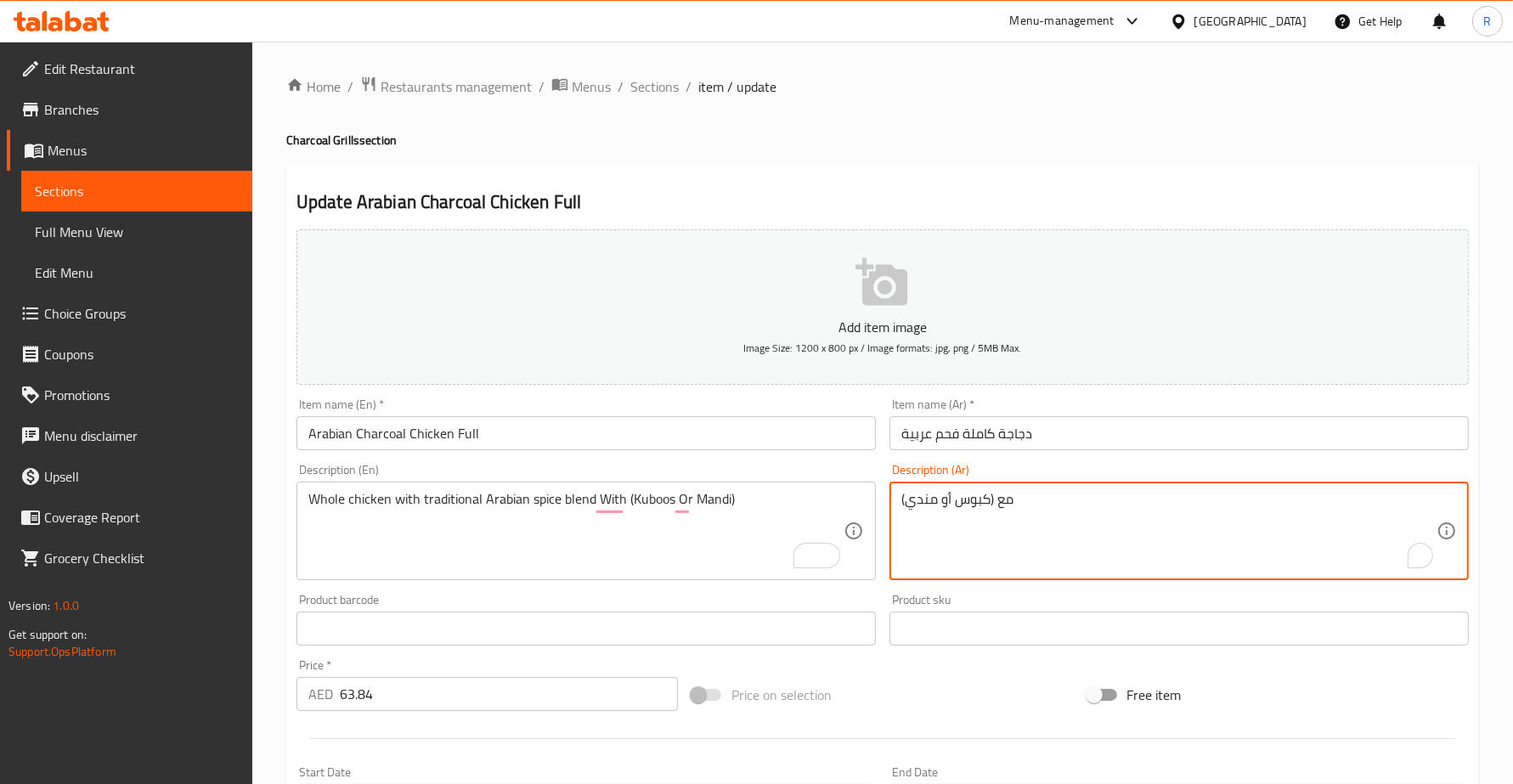
paste textarea "دجاجة كاملة مع مزيج التوابل العربية التقليدية"
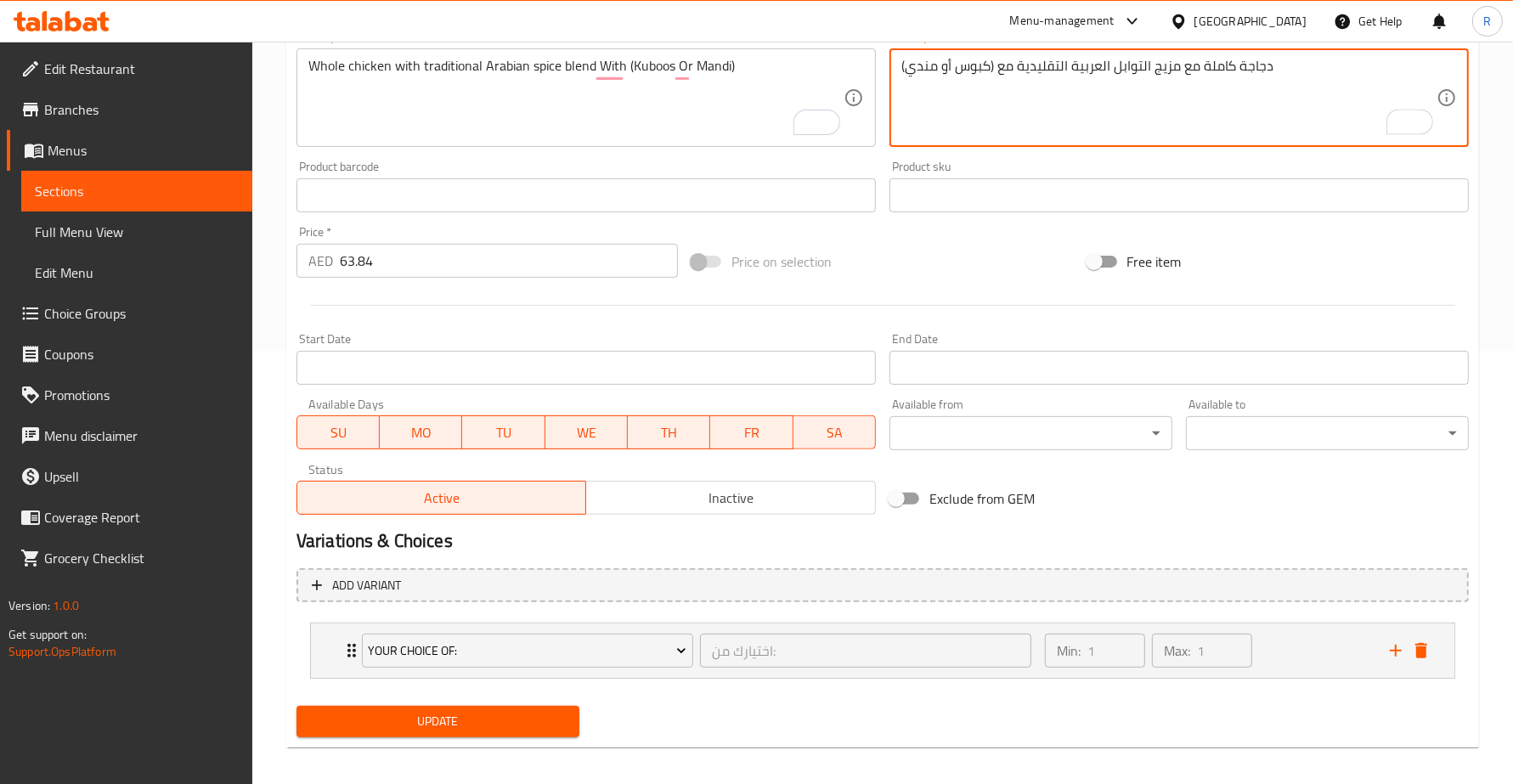
scroll to position [443, 0]
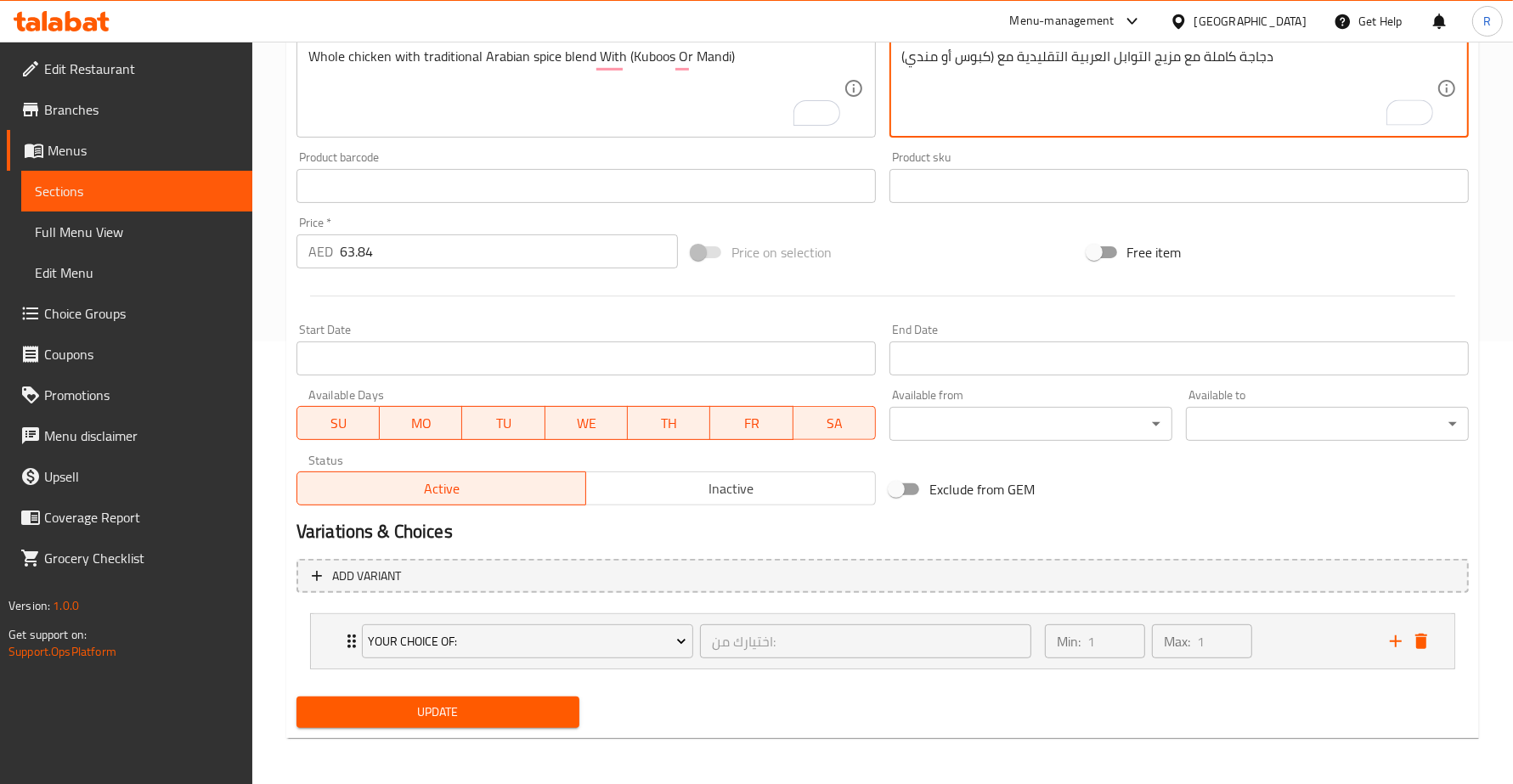
type textarea "دجاجة كاملة مع مزيج التوابل العربية التقليدية مع (كبوس أو مندي)"
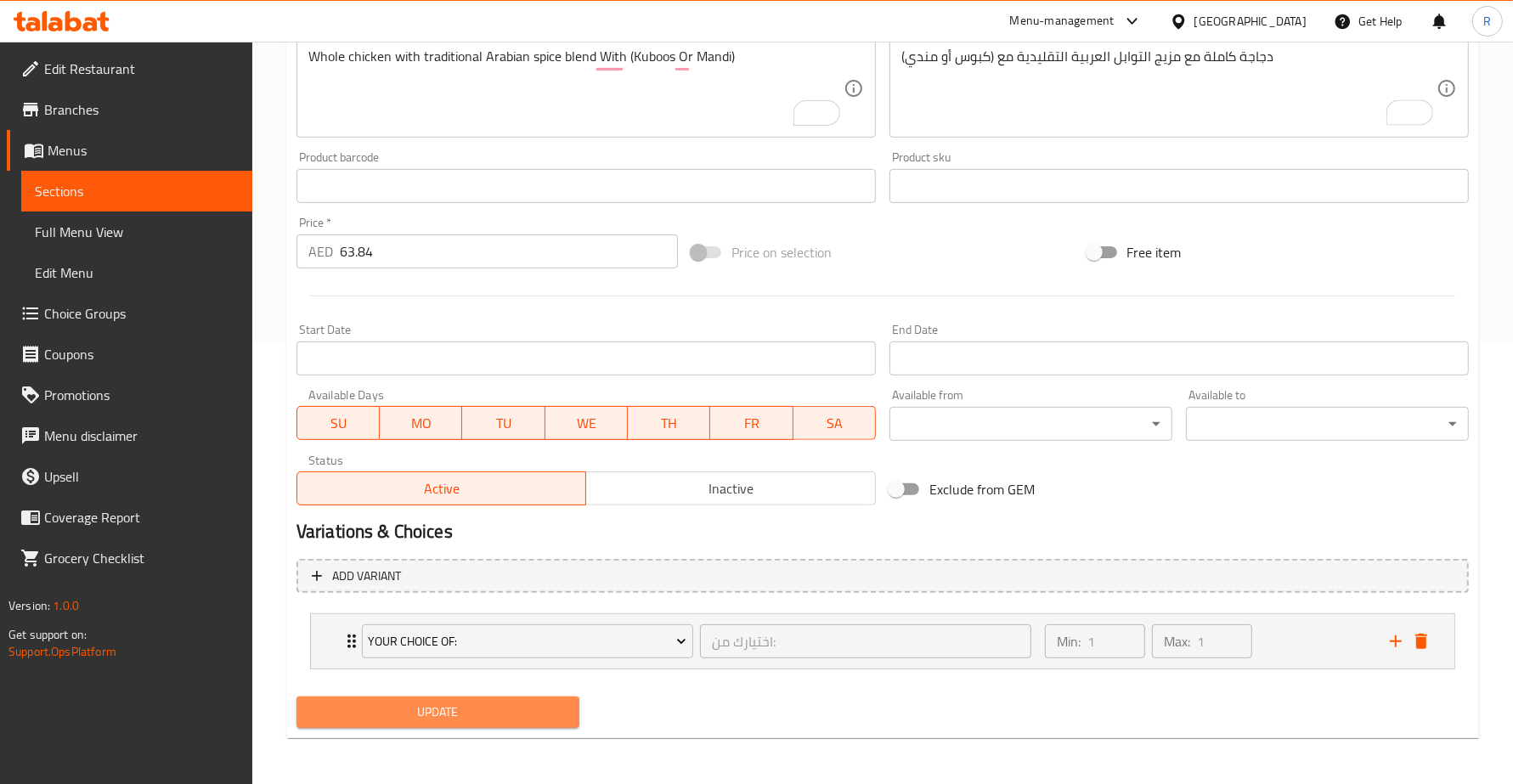
click at [519, 709] on span "Update" at bounding box center [438, 712] width 256 height 21
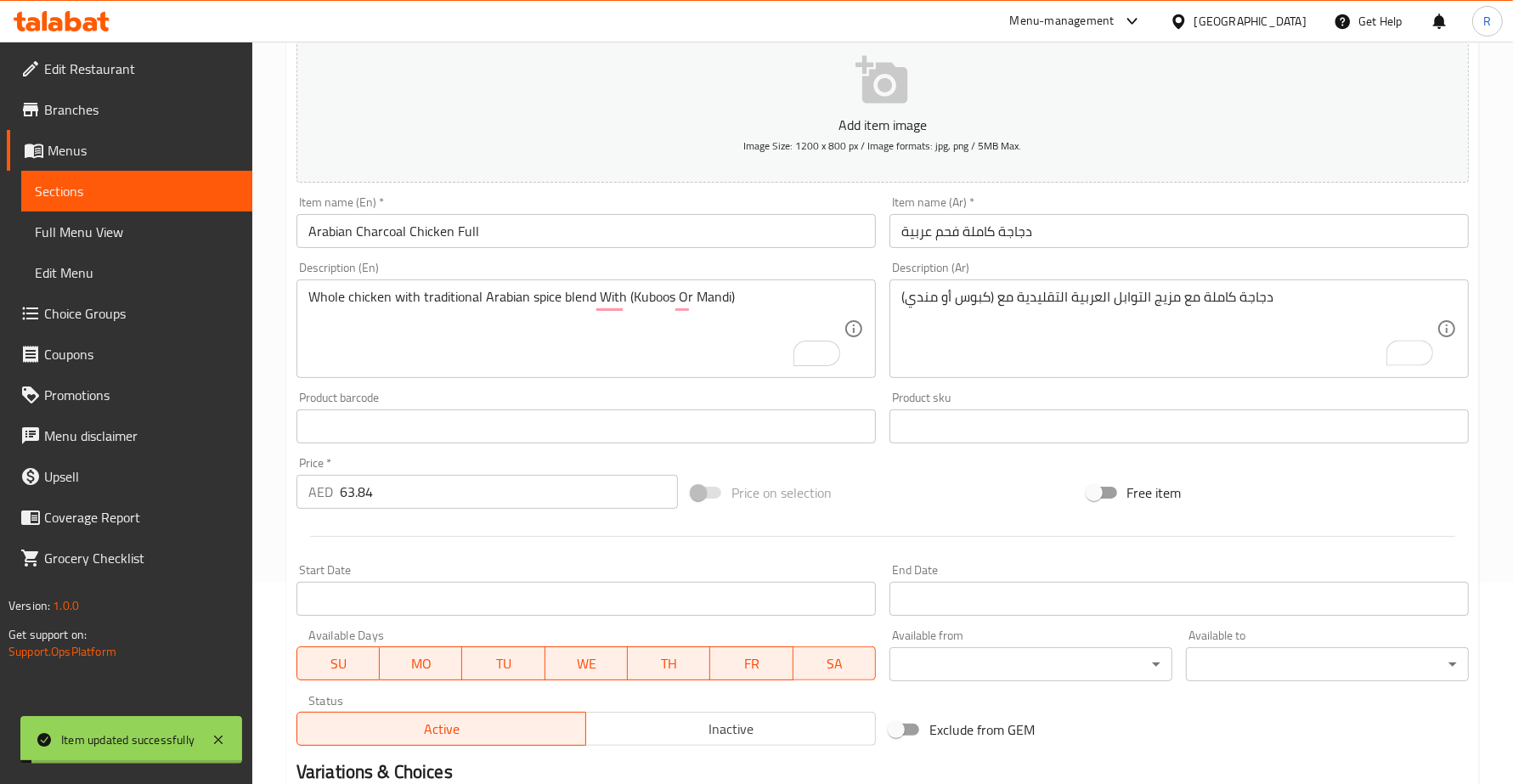
scroll to position [0, 0]
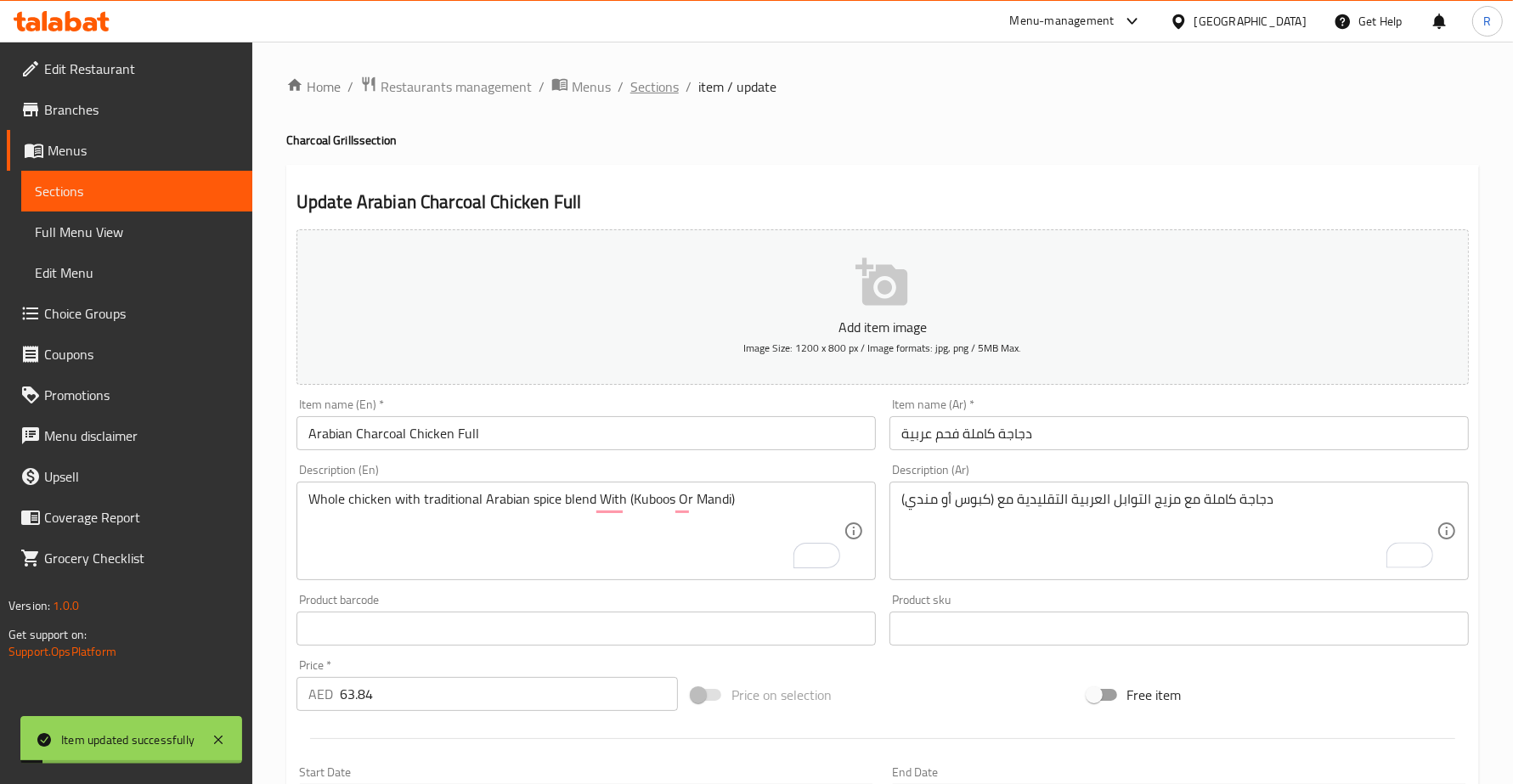
click at [630, 78] on span "Sections" at bounding box center [654, 87] width 48 height 21
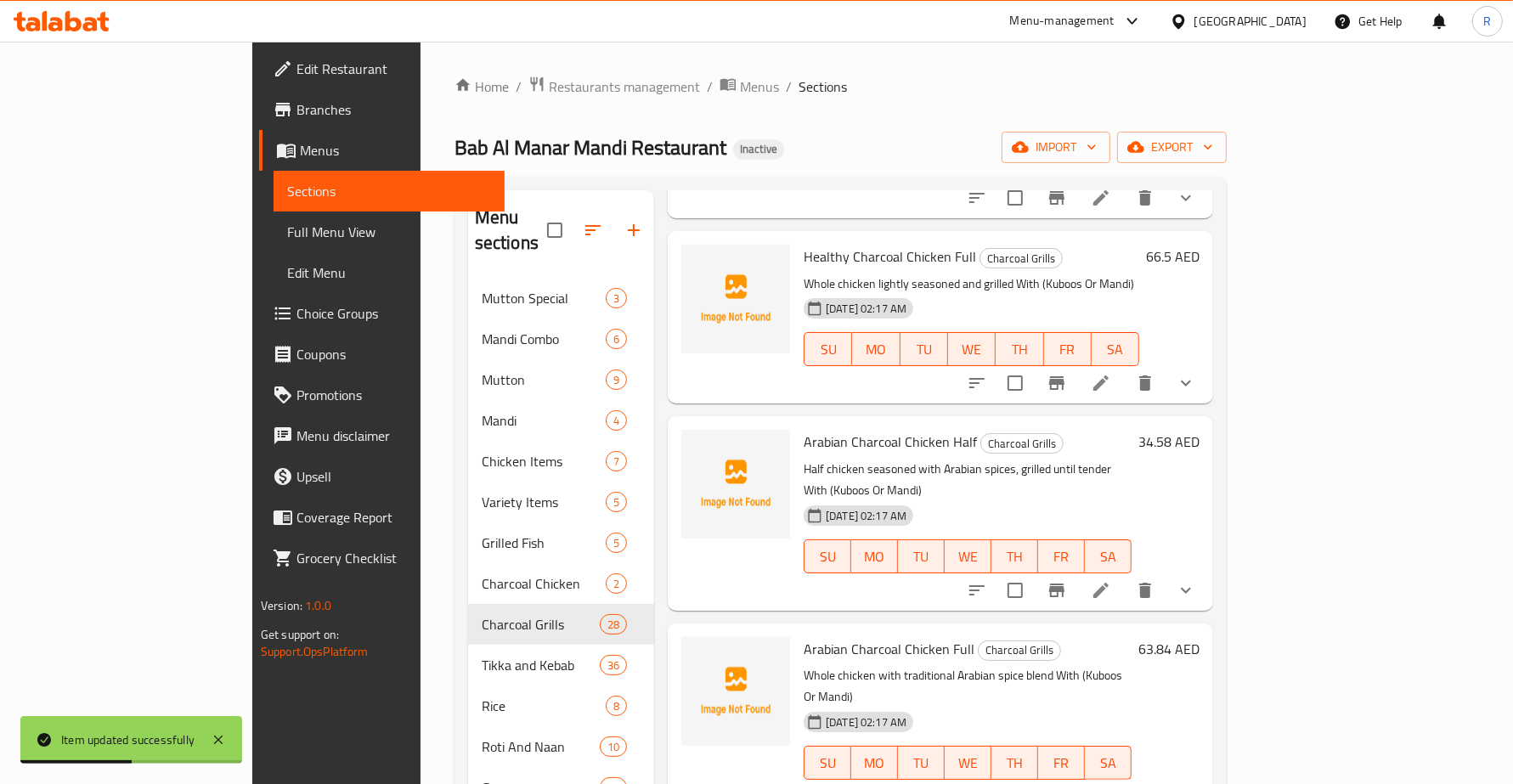
scroll to position [2442, 0]
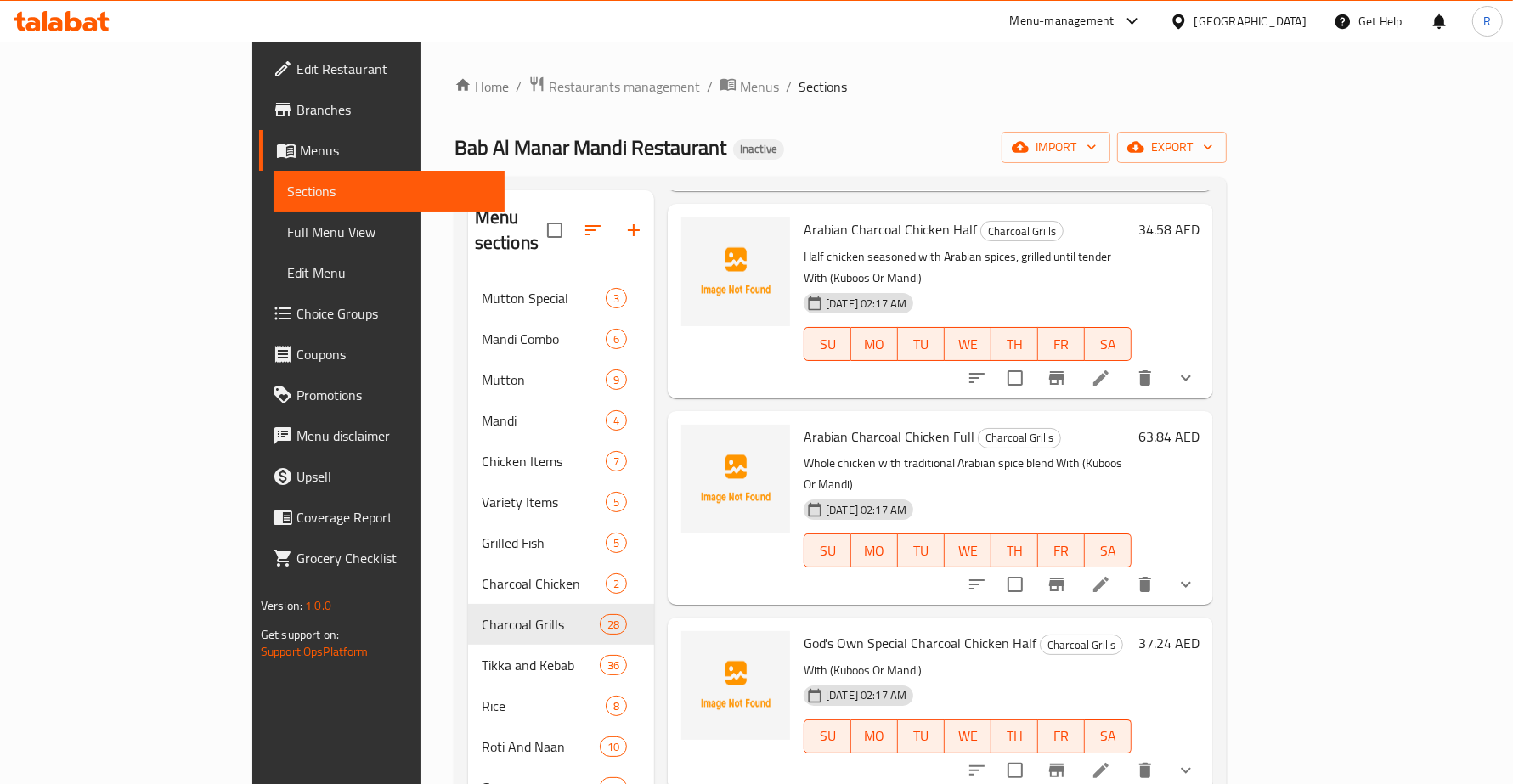
click at [1124, 756] on li at bounding box center [1101, 771] width 47 height 30
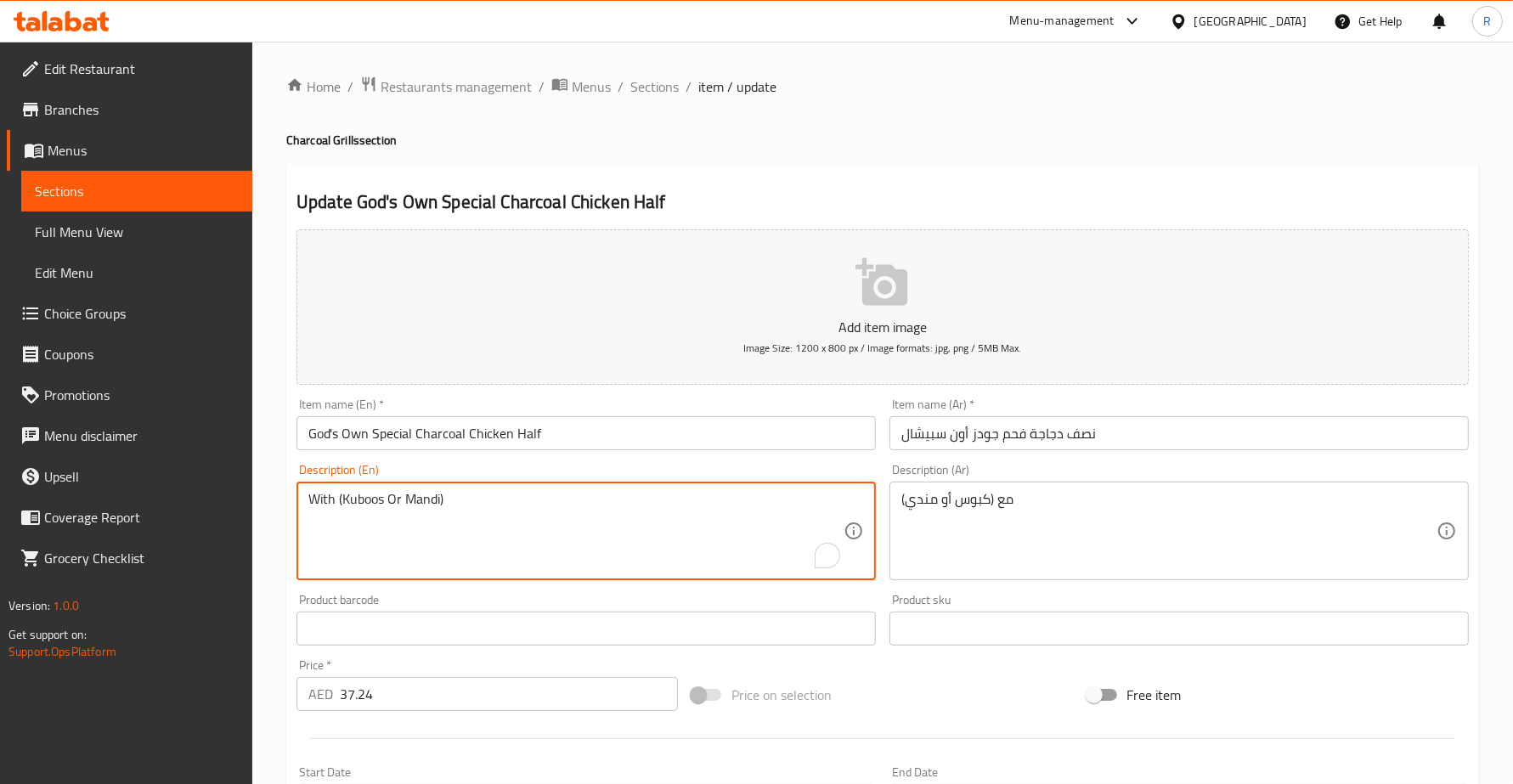
paste textarea "Signature spiced chicken grilled over charcoal"
type textarea "Signature spiced chicken grilled over charcoal With (Kuboos Or Mandi)"
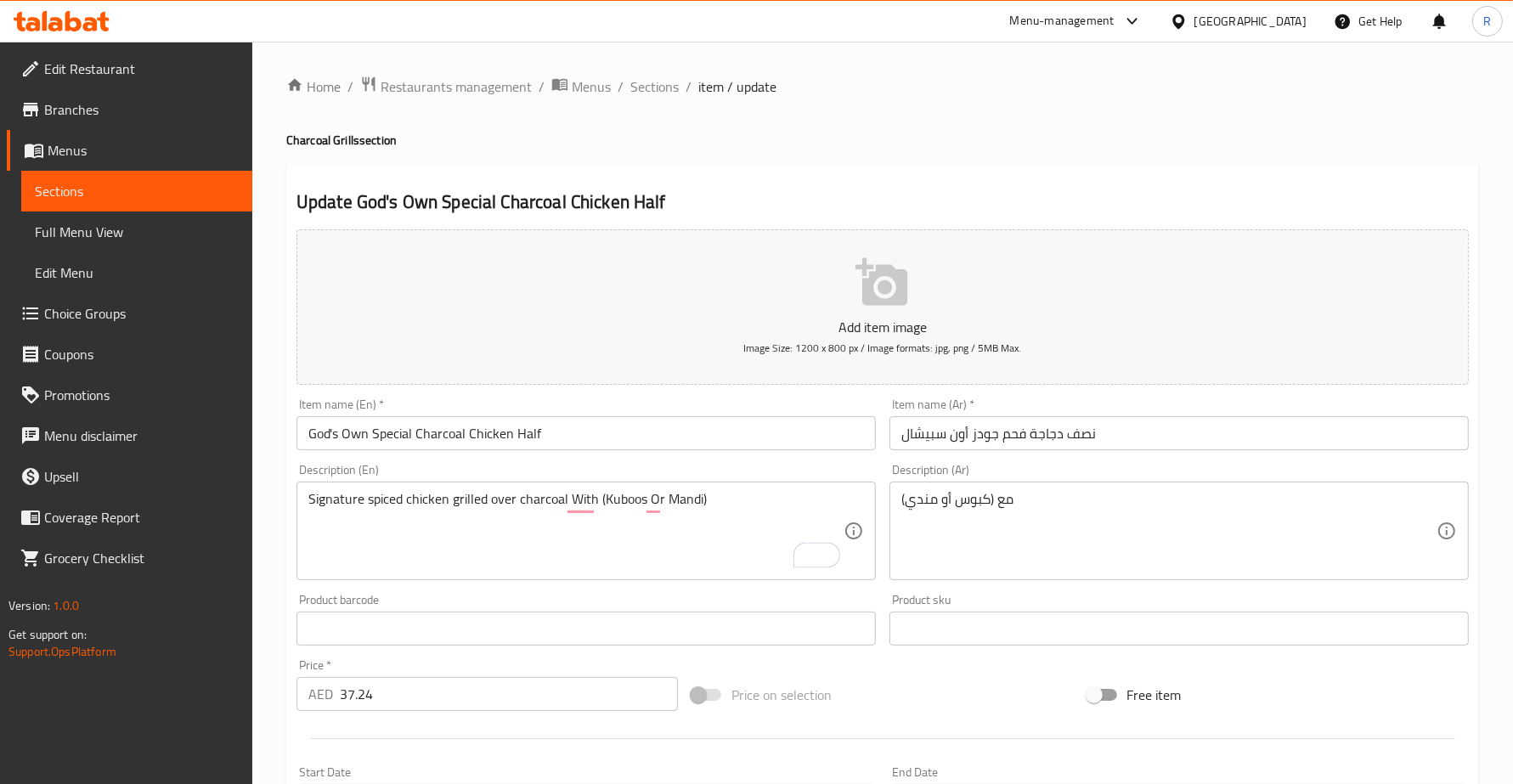
drag, startPoint x: 306, startPoint y: 502, endPoint x: 515, endPoint y: 493, distance: 209.2
click at [508, 493] on div "Signature spiced chicken grilled over charcoal With (Kuboos Or Mandi) Descripti…" at bounding box center [586, 531] width 579 height 99
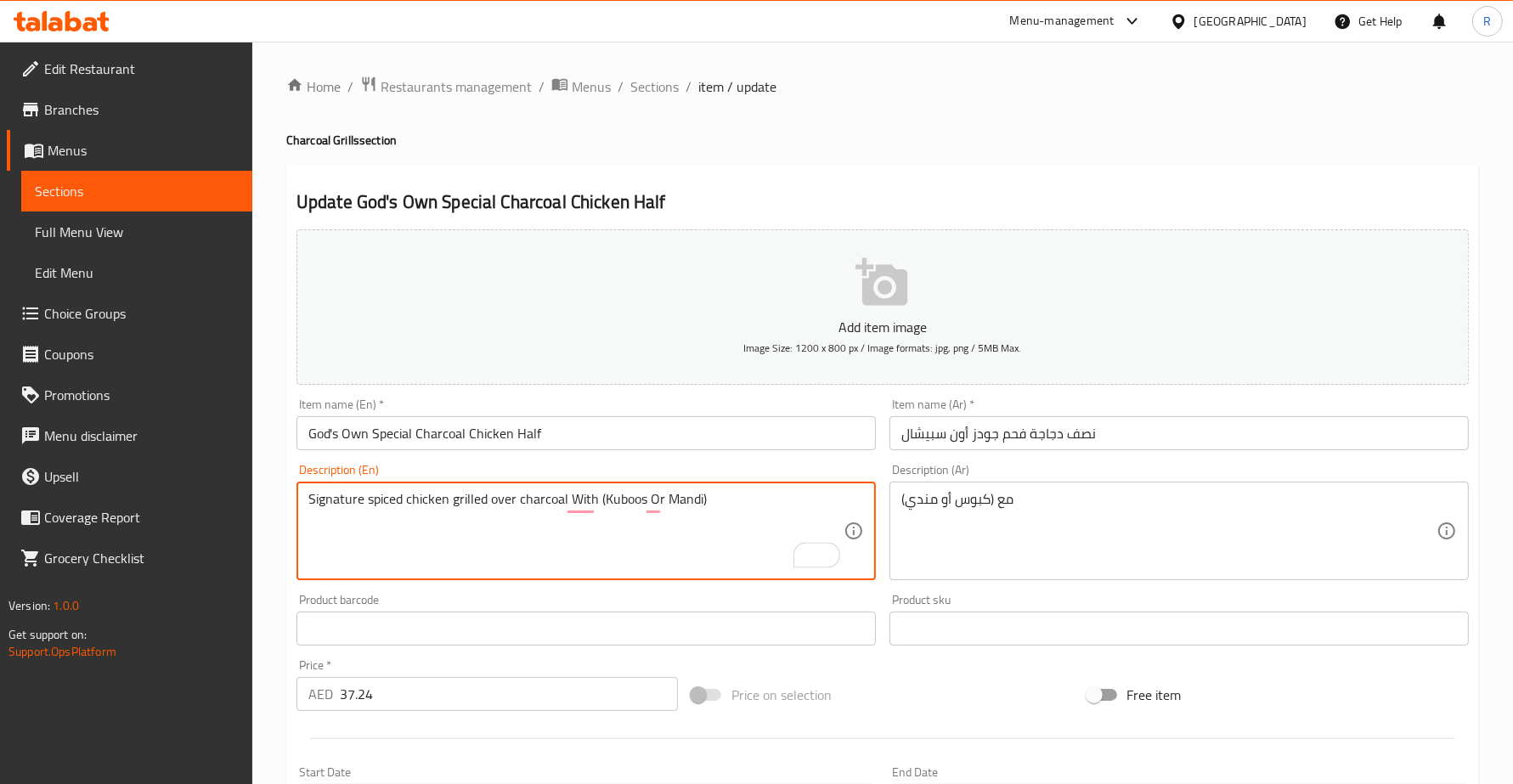
click at [329, 491] on textarea "Signature spiced chicken grilled over charcoal With (Kuboos Or Mandi)" at bounding box center [575, 531] width 535 height 81
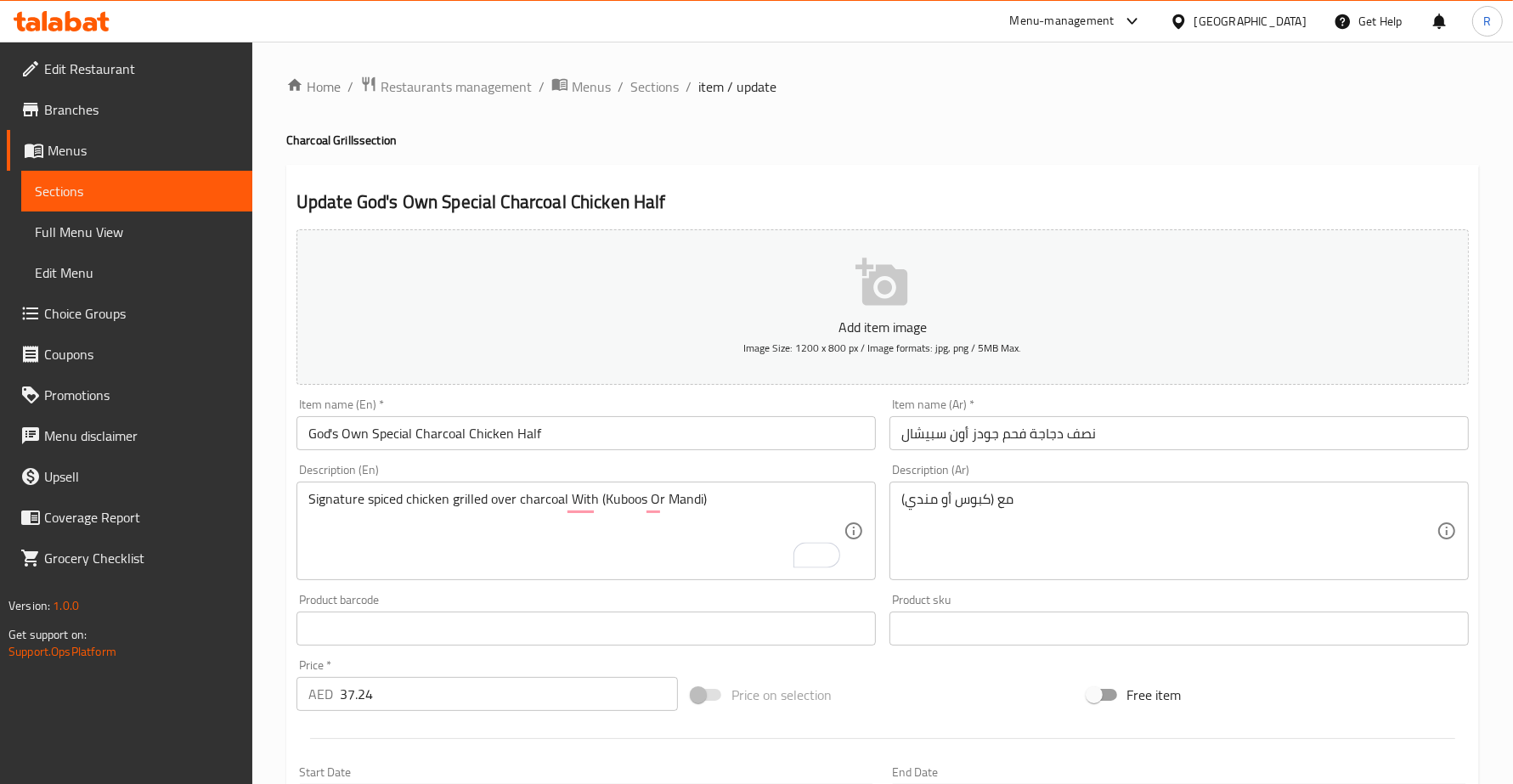
drag, startPoint x: 301, startPoint y: 501, endPoint x: 428, endPoint y: 502, distance: 127.0
click at [428, 502] on div "Signature spiced chicken grilled over charcoal With (Kuboos Or Mandi) Descripti…" at bounding box center [586, 531] width 579 height 99
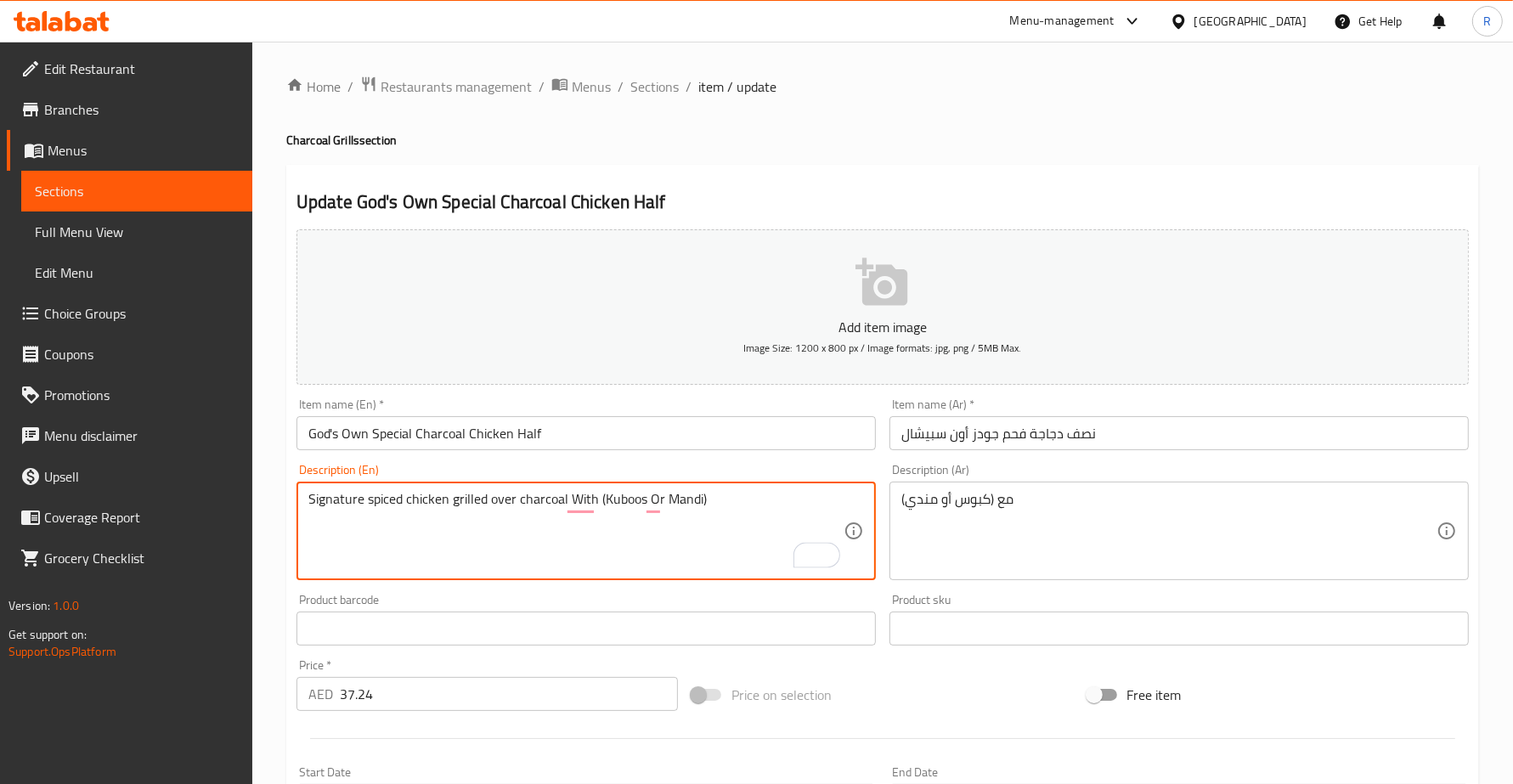
click at [286, 502] on div "Update God's Own Special Charcoal Chicken Half Add item image Image Size: 1200 …" at bounding box center [883, 673] width 1193 height 1017
drag, startPoint x: 308, startPoint y: 499, endPoint x: 563, endPoint y: 501, distance: 255.0
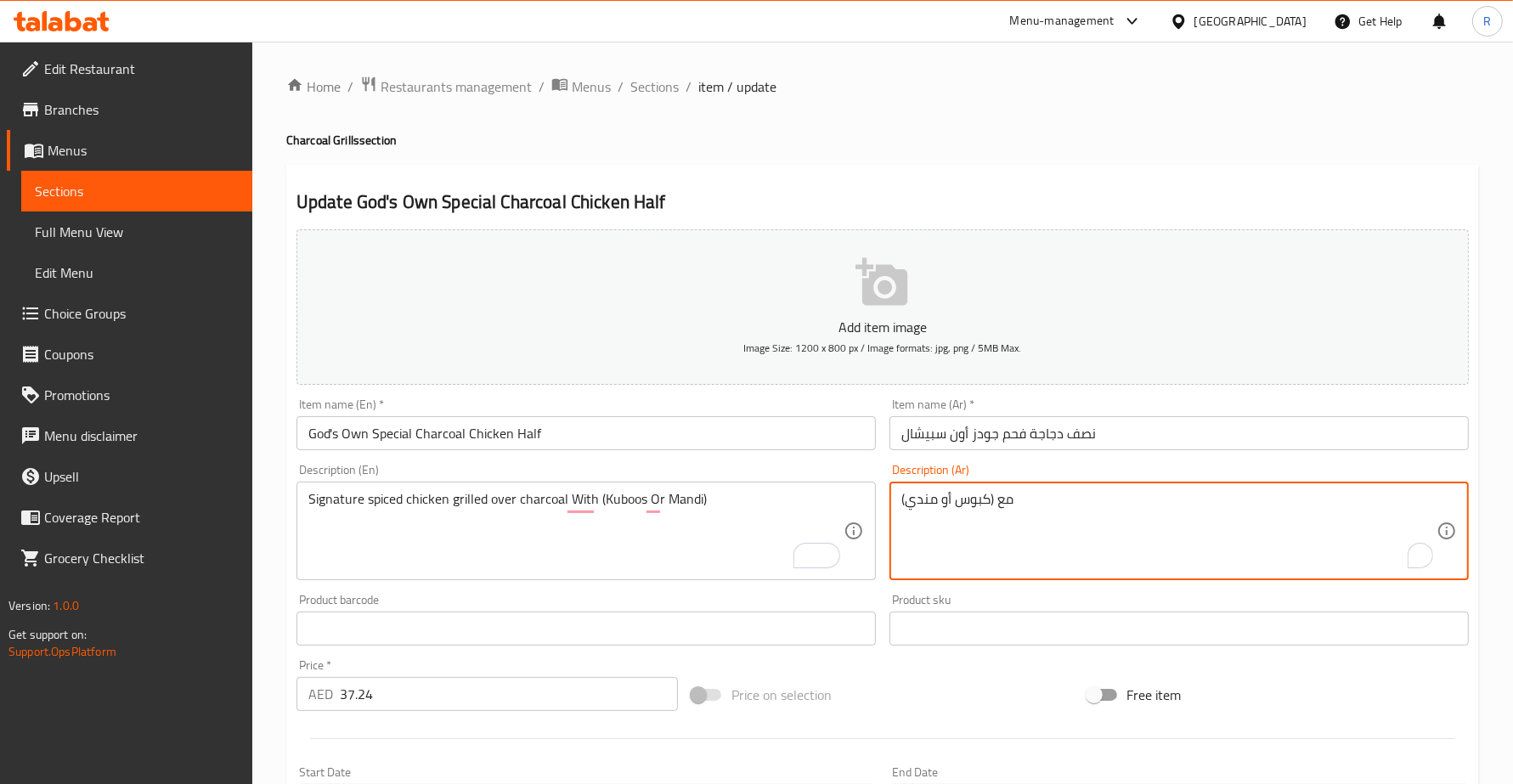
paste textarea "دجاج متبل مشوي على الفحم"
click at [899, 495] on div "دجاج متبل مشوي على الفحم مع (كبوس أو مندي) Description (Ar)" at bounding box center [1178, 531] width 579 height 99
click at [902, 501] on textarea "دجاج متبل مشوي على الفحم مع (كبوس أو مندي)" at bounding box center [1169, 531] width 535 height 81
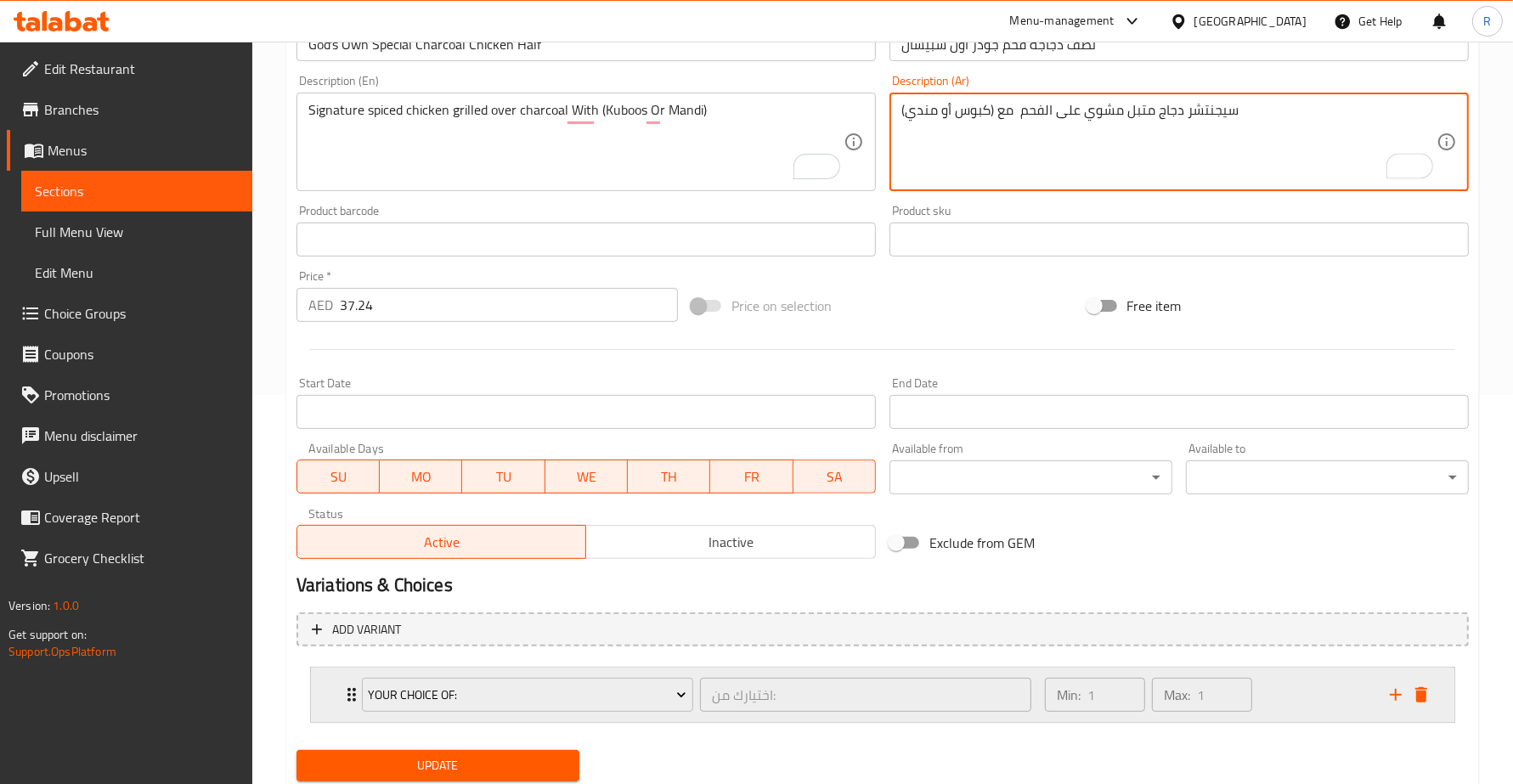
scroll to position [443, 0]
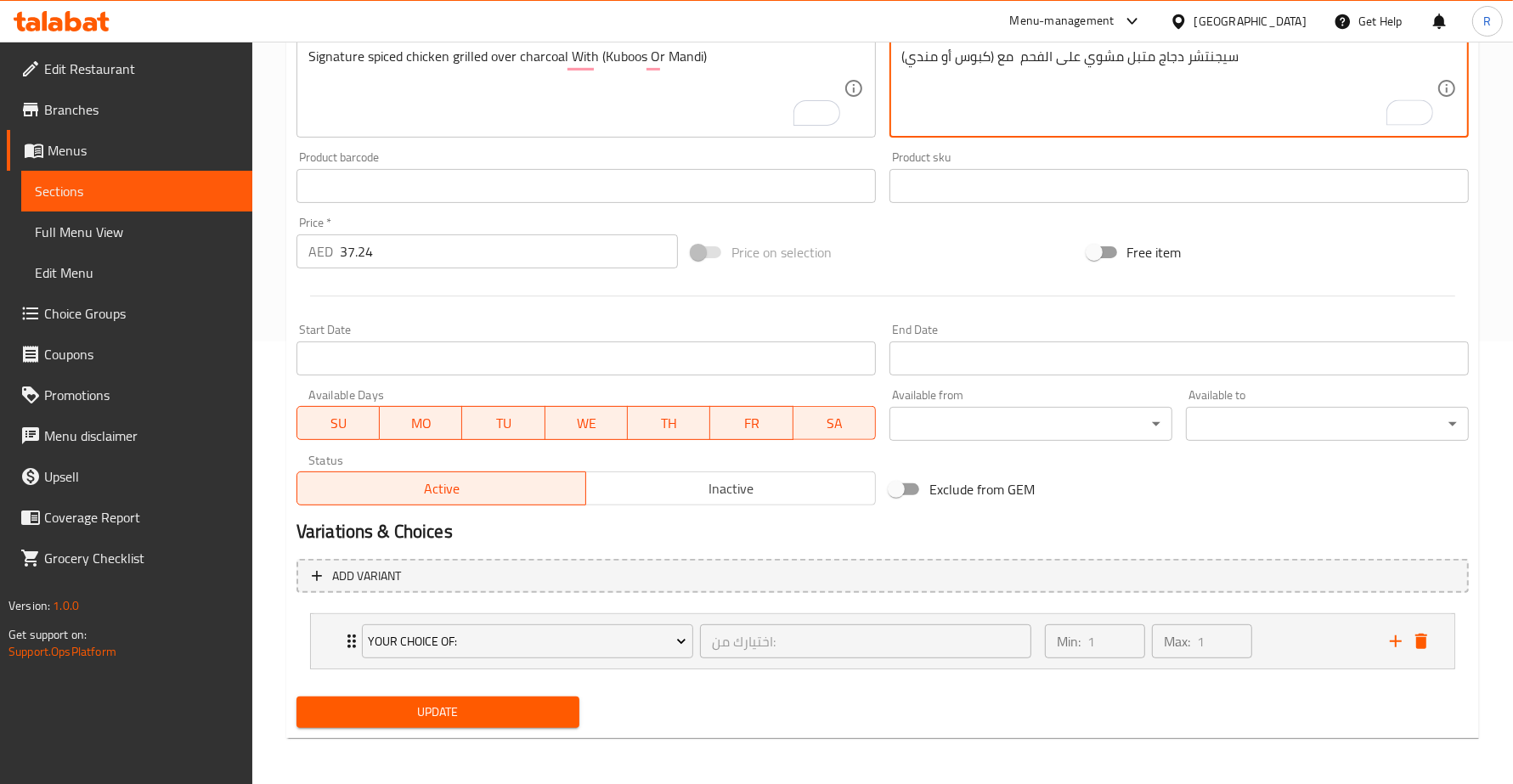
type textarea "سيجنتشر دجاج متبل مشوي على الفحم مع (كبوس أو مندي)"
click at [549, 720] on span "Update" at bounding box center [438, 712] width 256 height 21
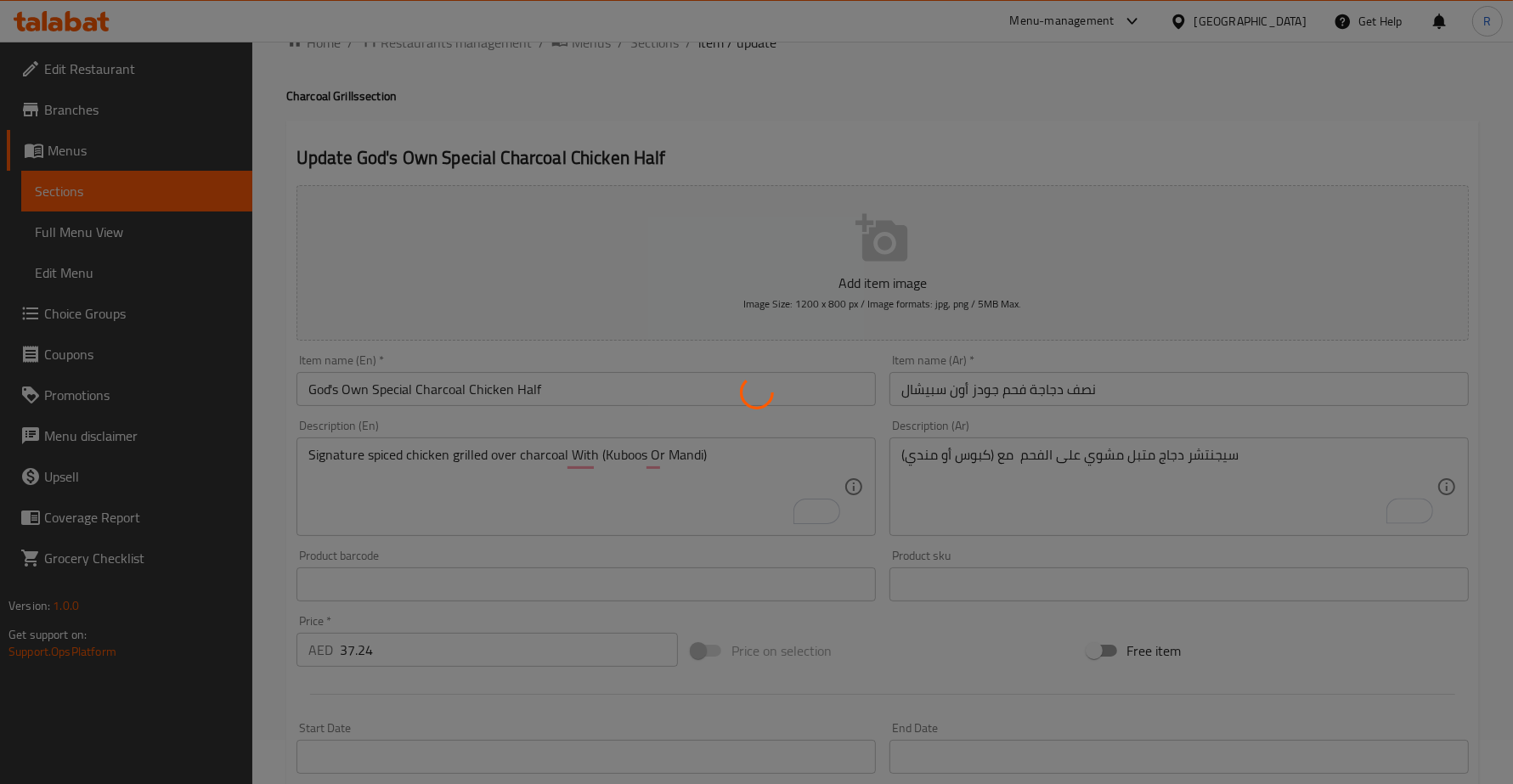
scroll to position [0, 0]
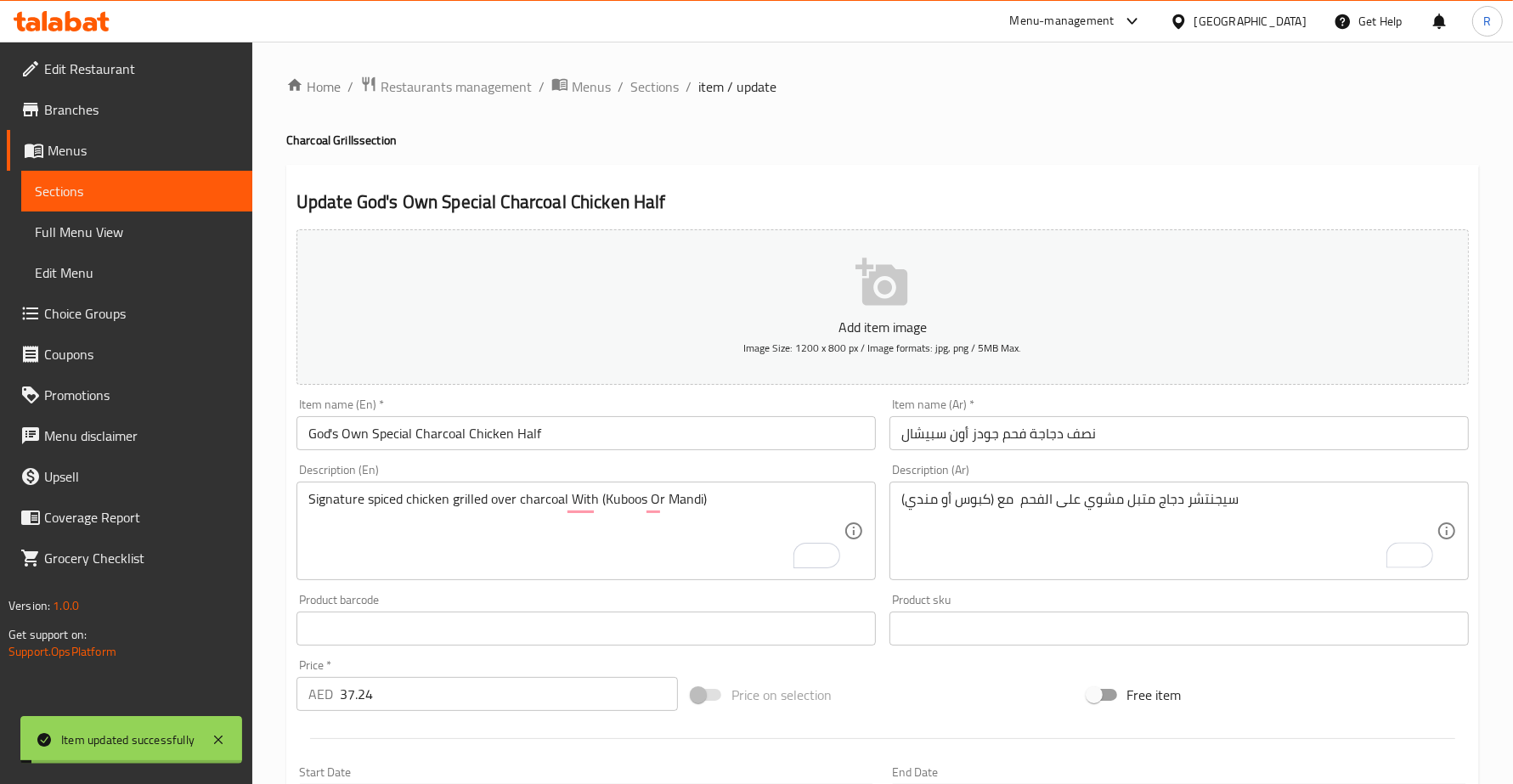
click at [663, 85] on span "Sections" at bounding box center [654, 87] width 48 height 21
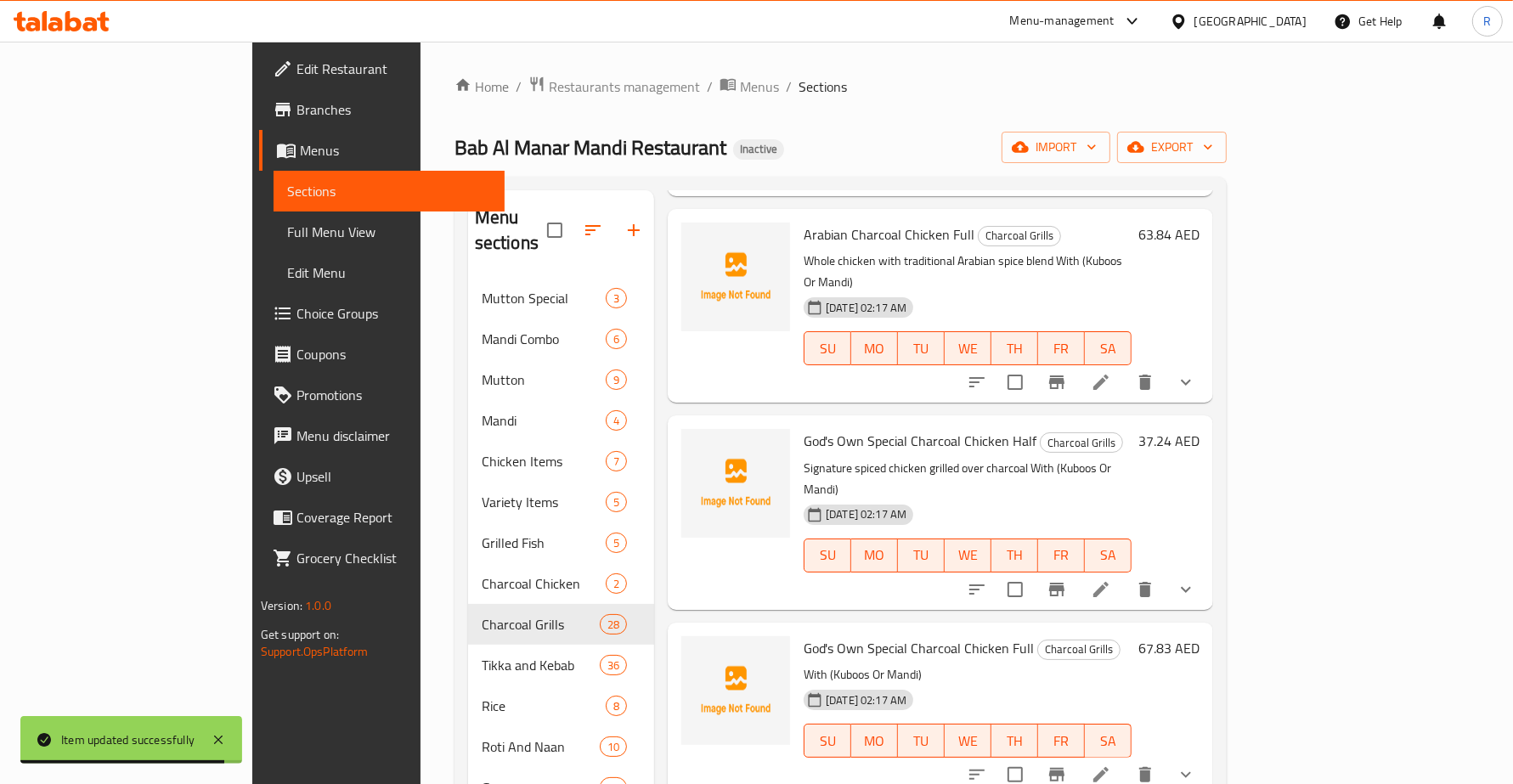
scroll to position [2654, 0]
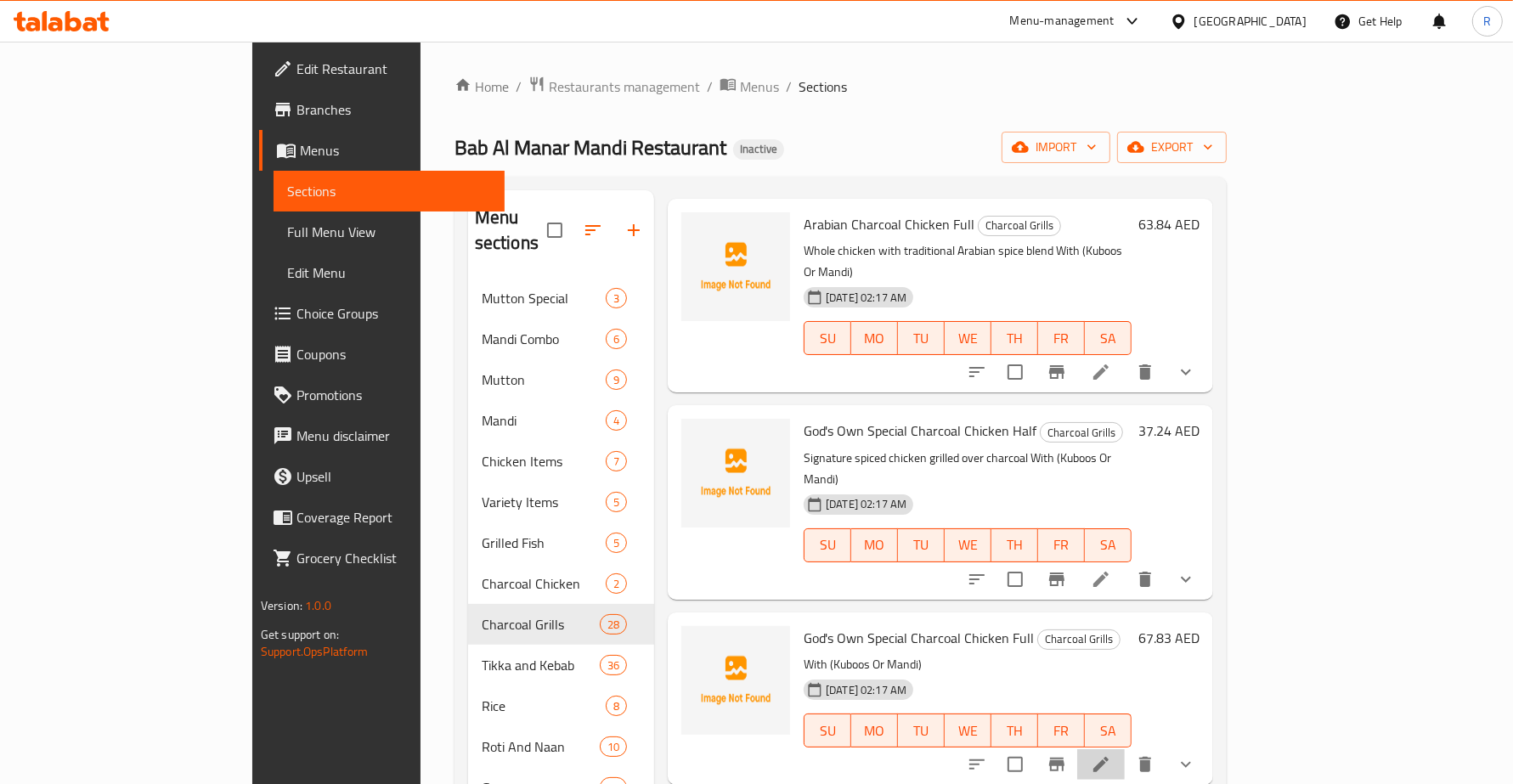
click at [1108, 757] on icon at bounding box center [1101, 764] width 15 height 15
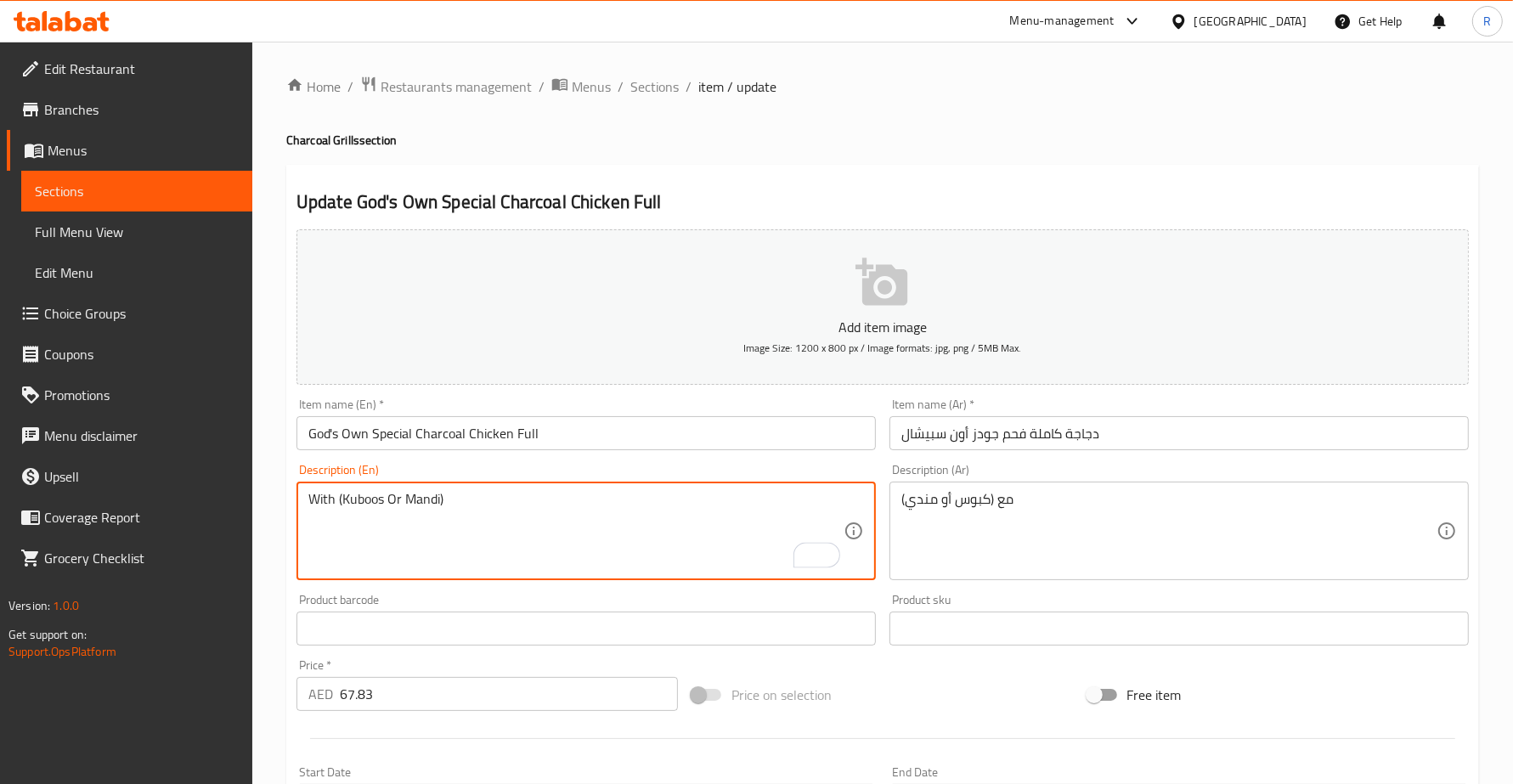
paste textarea "Half chicken marinated in [GEOGRAPHIC_DATA] coastal spices"
type textarea "Half chicken marinated in Malabar coastal spices With (Kuboos Or Mandi)"
click at [901, 489] on div "مع (كبوس أو مندي) Description (Ar)" at bounding box center [1178, 531] width 579 height 99
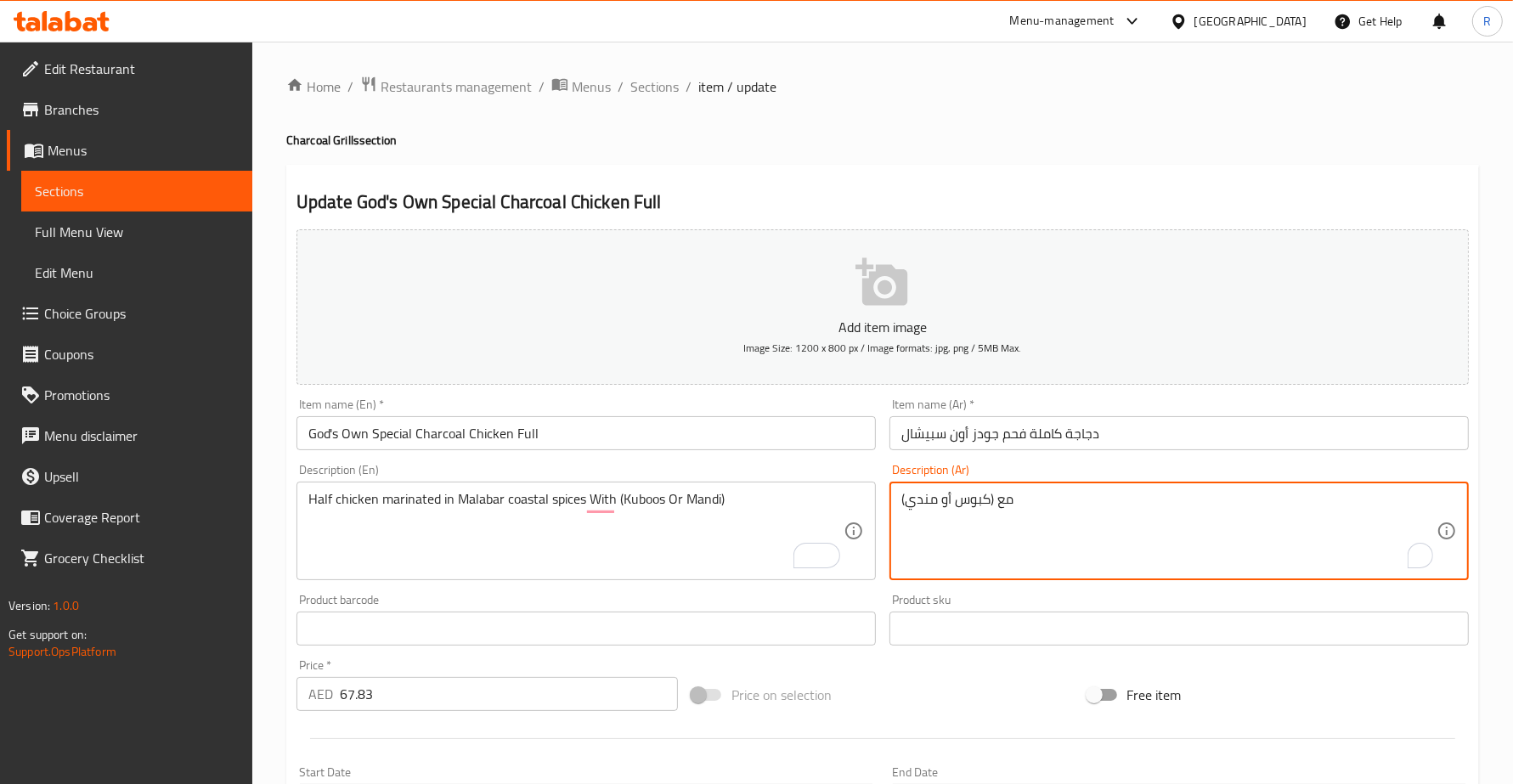
paste textarea "نصف دجاجة متبلة بتوابل ساحلية من [GEOGRAPHIC_DATA]"
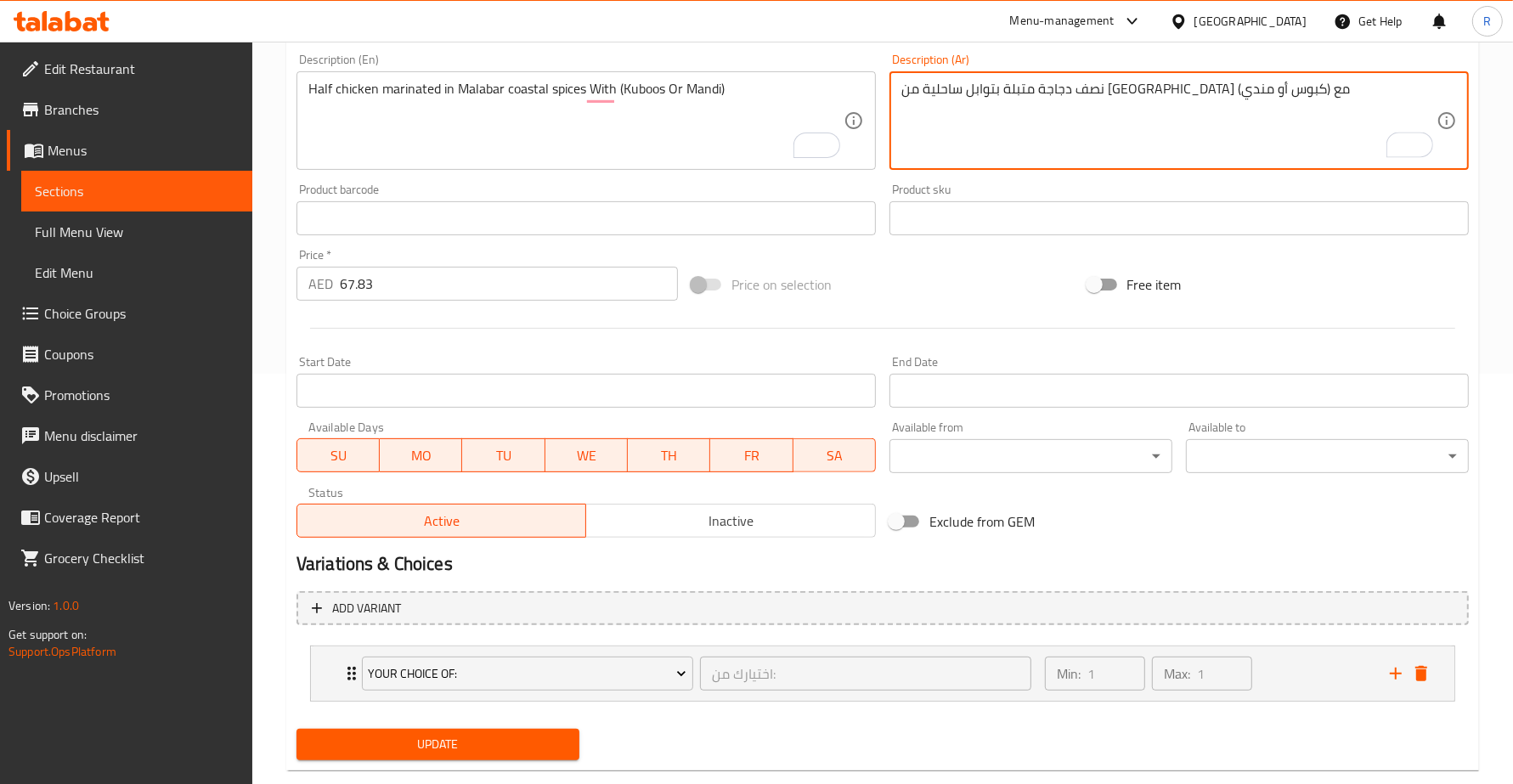
scroll to position [443, 0]
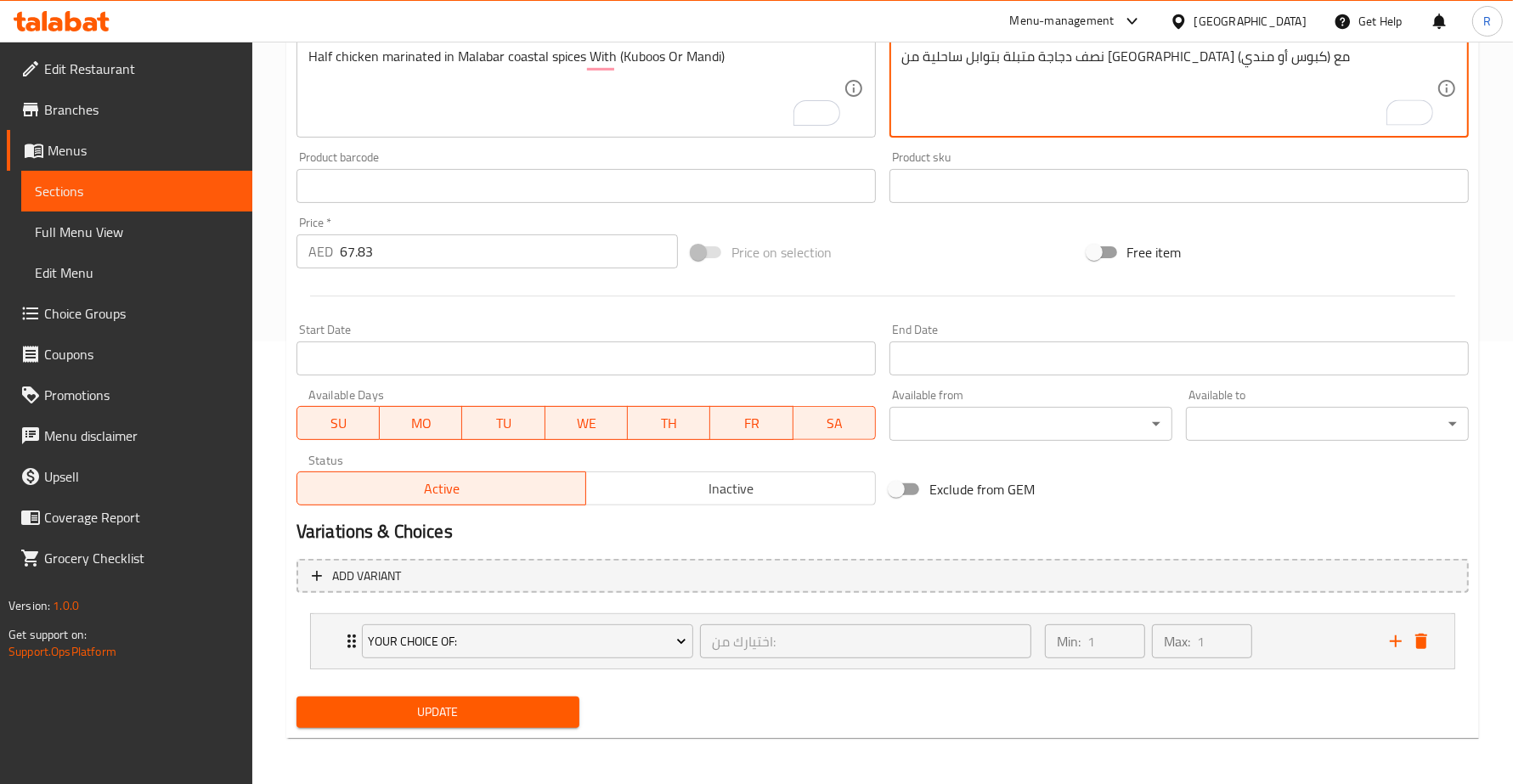
type textarea "نصف دجاجة متبلة بتوابل ساحلية من [GEOGRAPHIC_DATA] مع (كبوس أو مندي)"
click at [537, 720] on span "Update" at bounding box center [438, 712] width 256 height 21
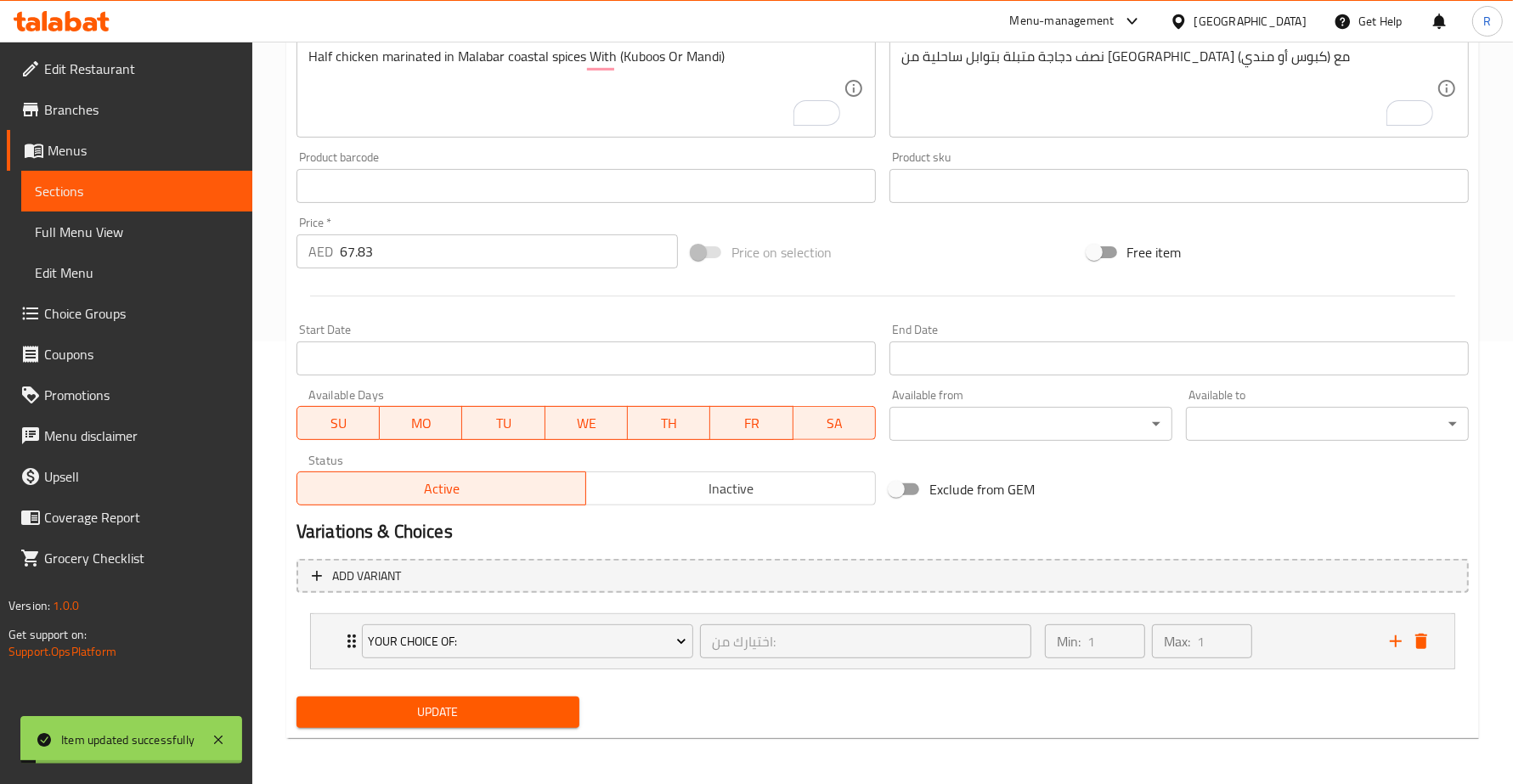
scroll to position [0, 0]
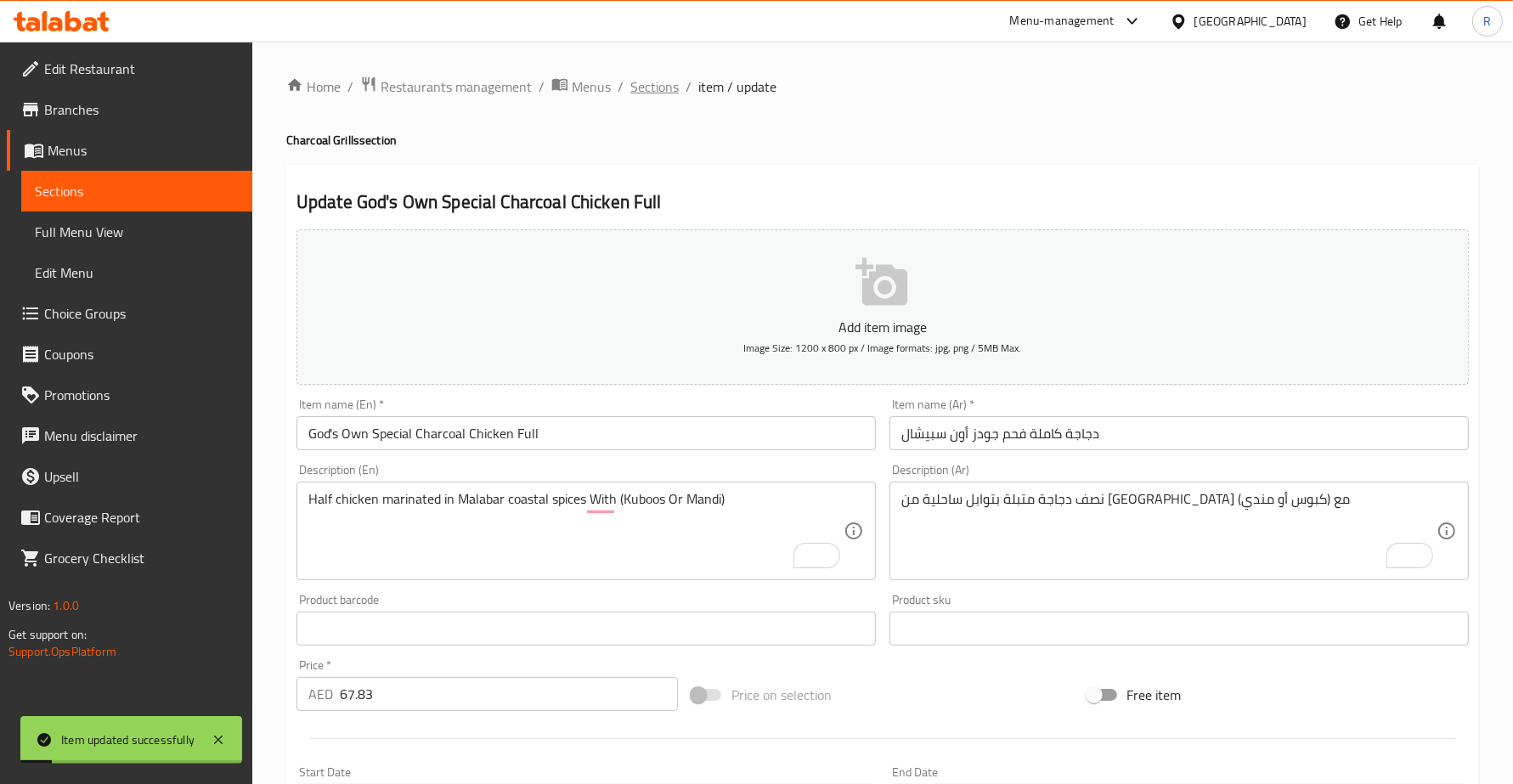
click at [658, 81] on span "Sections" at bounding box center [654, 87] width 48 height 21
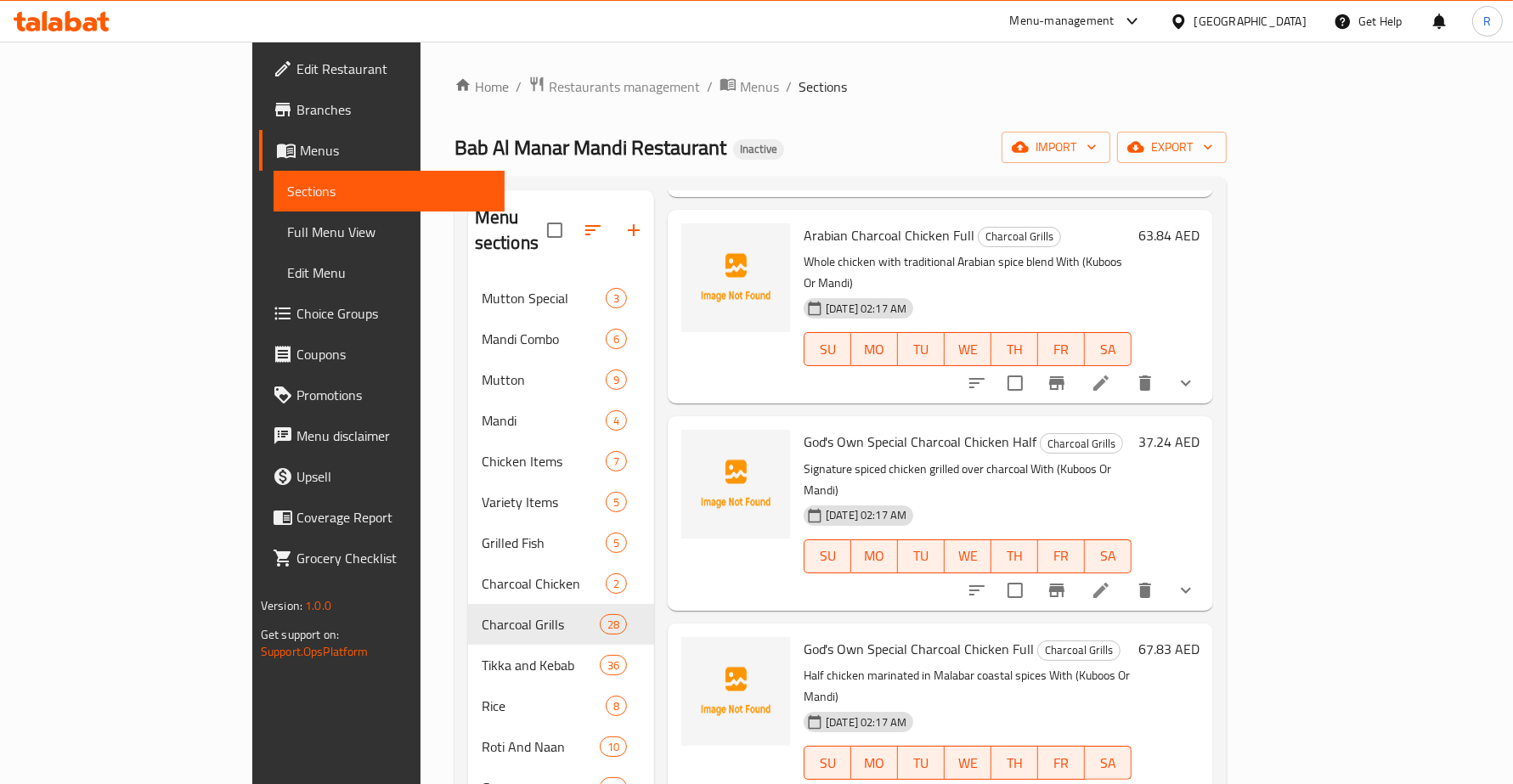
scroll to position [2654, 0]
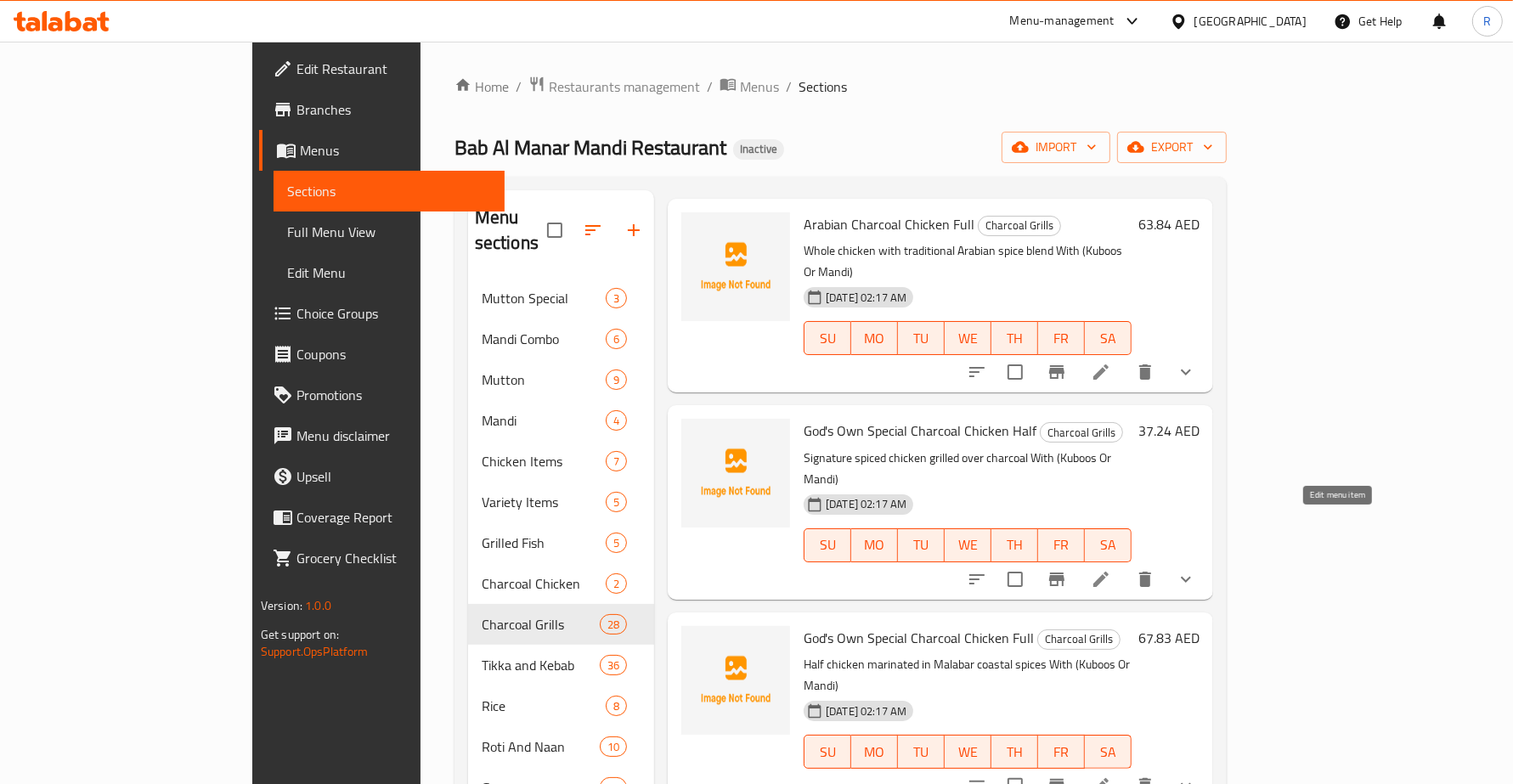
click at [1111, 775] on icon at bounding box center [1101, 786] width 21 height 21
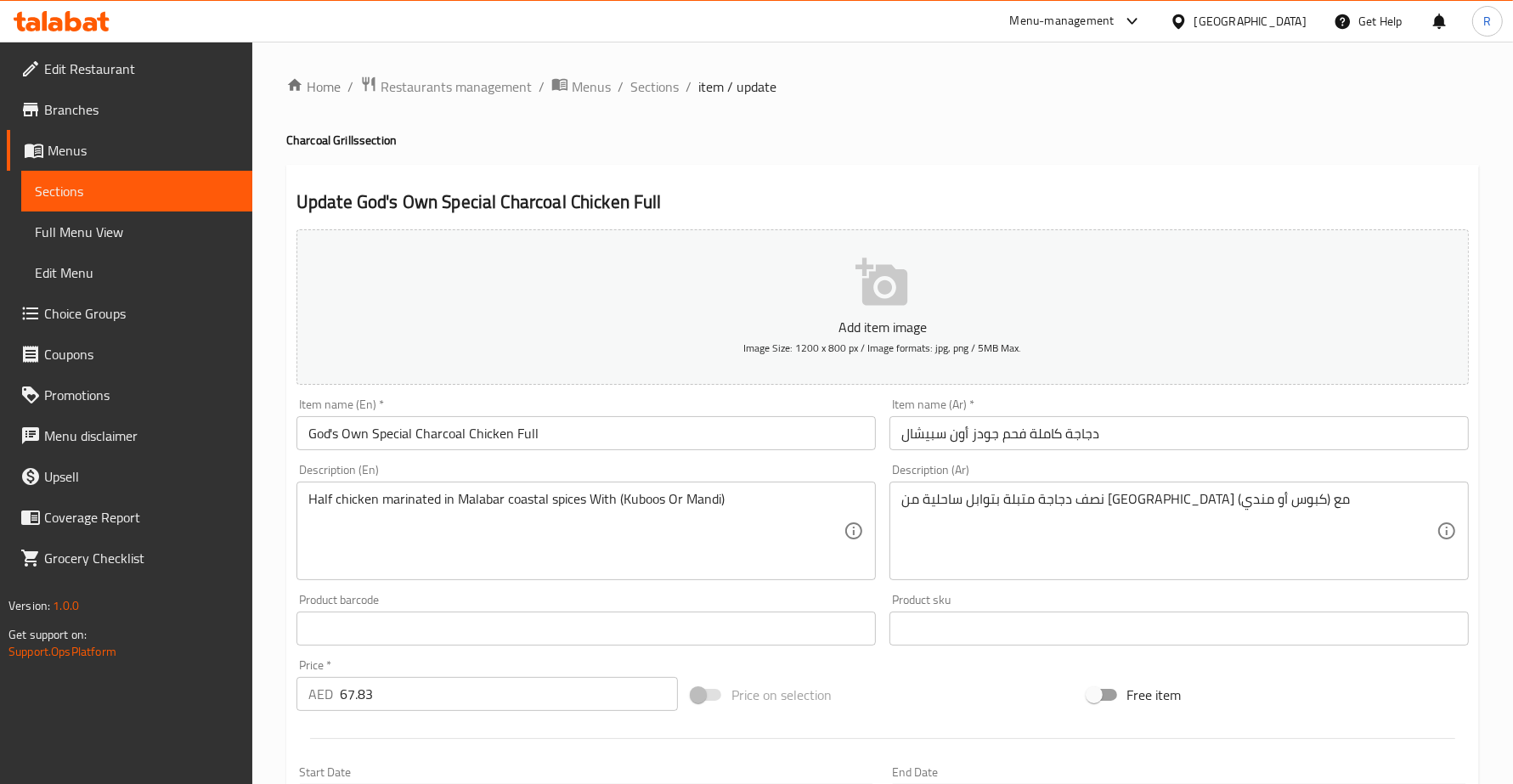
drag, startPoint x: 306, startPoint y: 503, endPoint x: 592, endPoint y: 497, distance: 286.1
click at [519, 502] on div "Half chicken marinated in Malabar coastal spices With (Kuboos Or Mandi) Descrip…" at bounding box center [586, 531] width 579 height 99
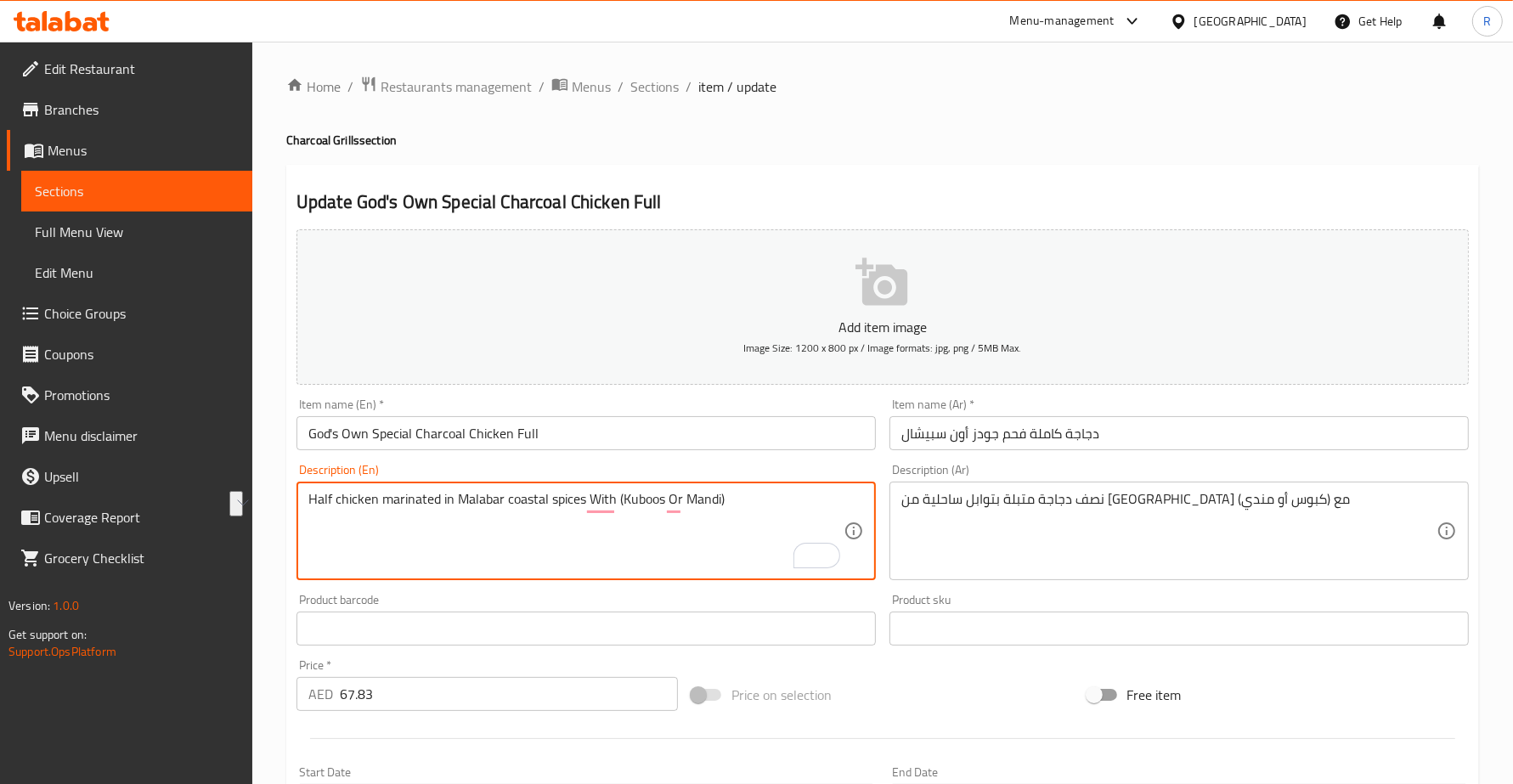
drag, startPoint x: 308, startPoint y: 502, endPoint x: 584, endPoint y: 484, distance: 276.6
click at [584, 484] on div "Half chicken marinated in Malabar coastal spices With (Kuboos Or Mandi) Descrip…" at bounding box center [586, 531] width 579 height 99
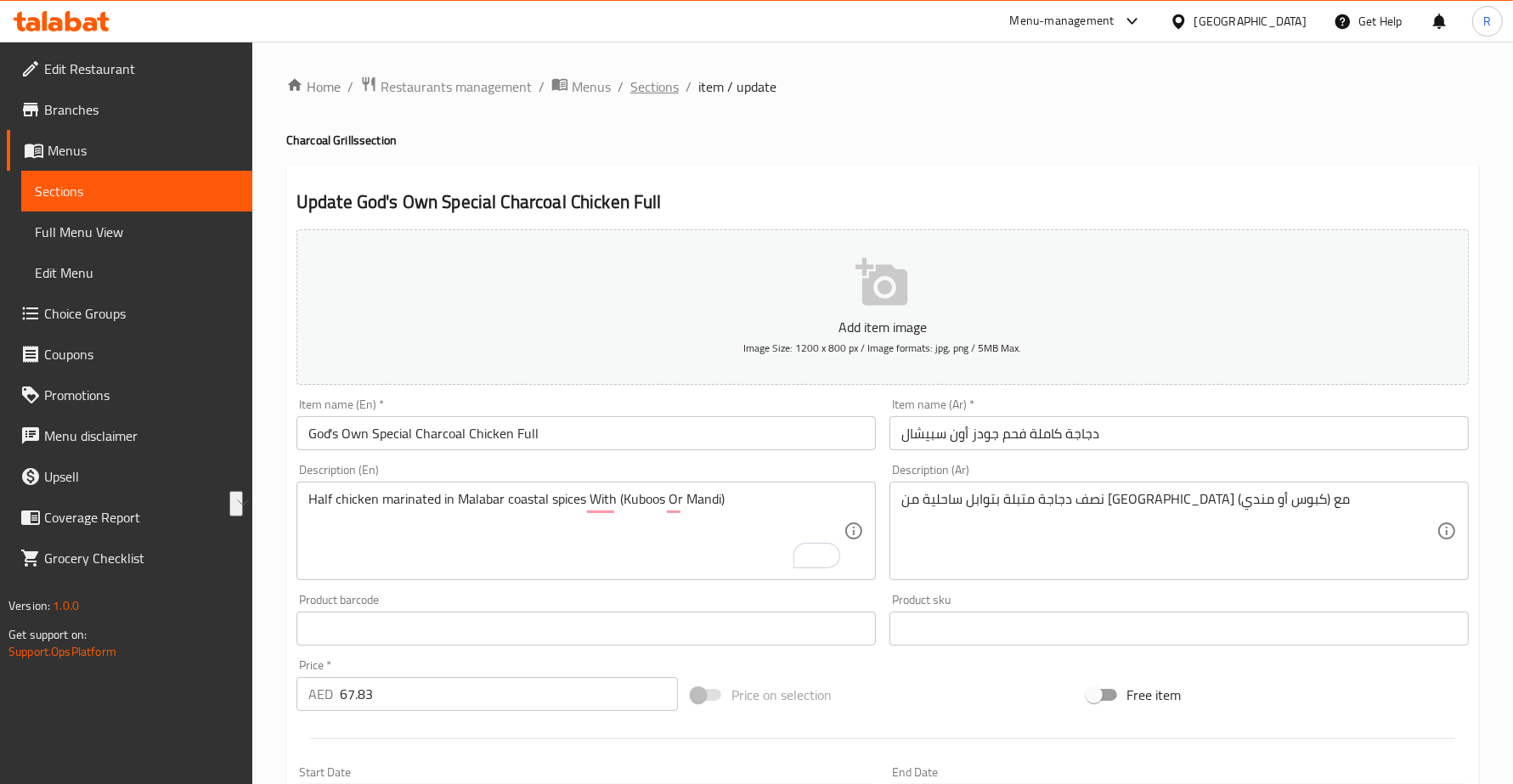
click at [660, 94] on span "Sections" at bounding box center [654, 87] width 48 height 21
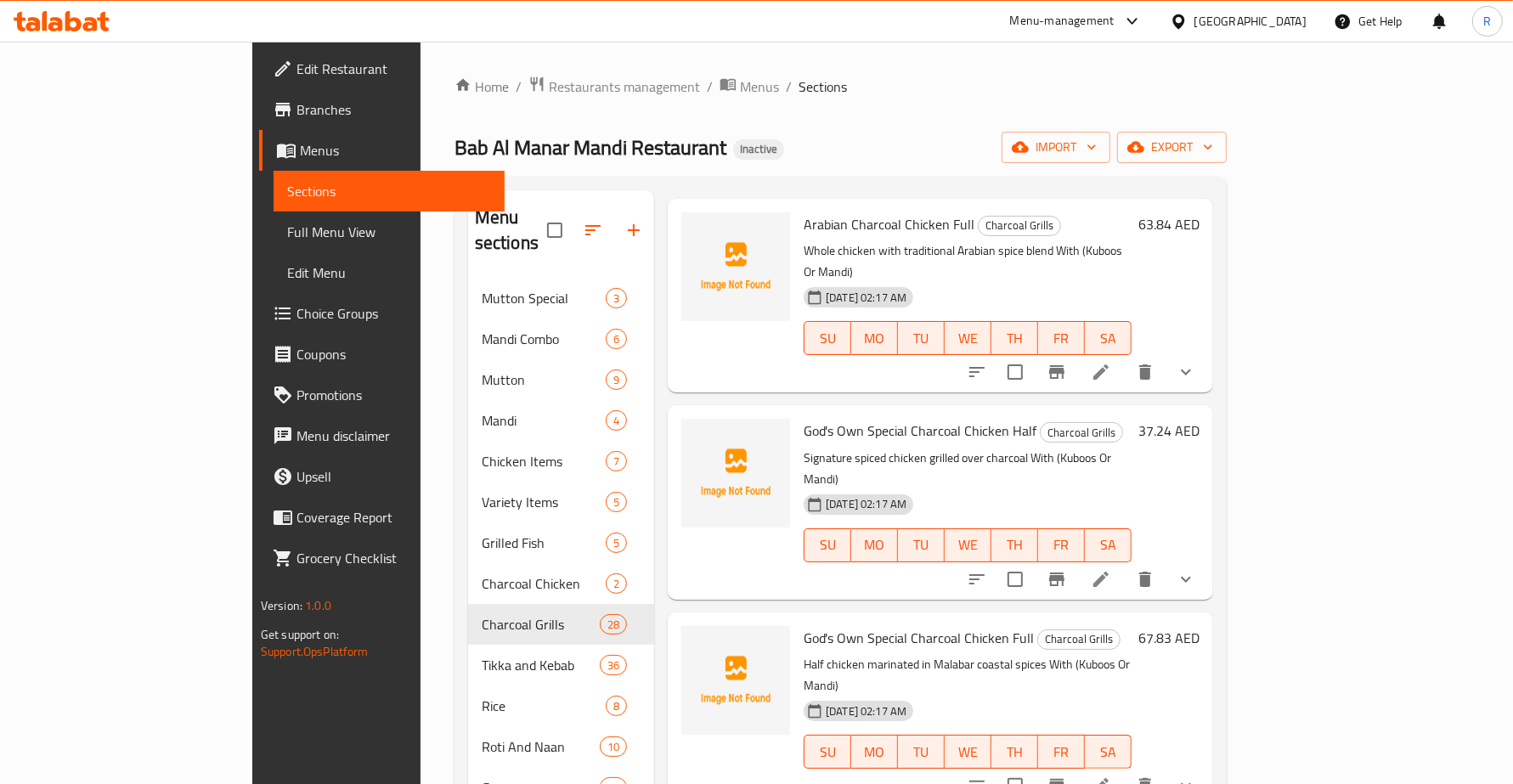
scroll to position [2761, 0]
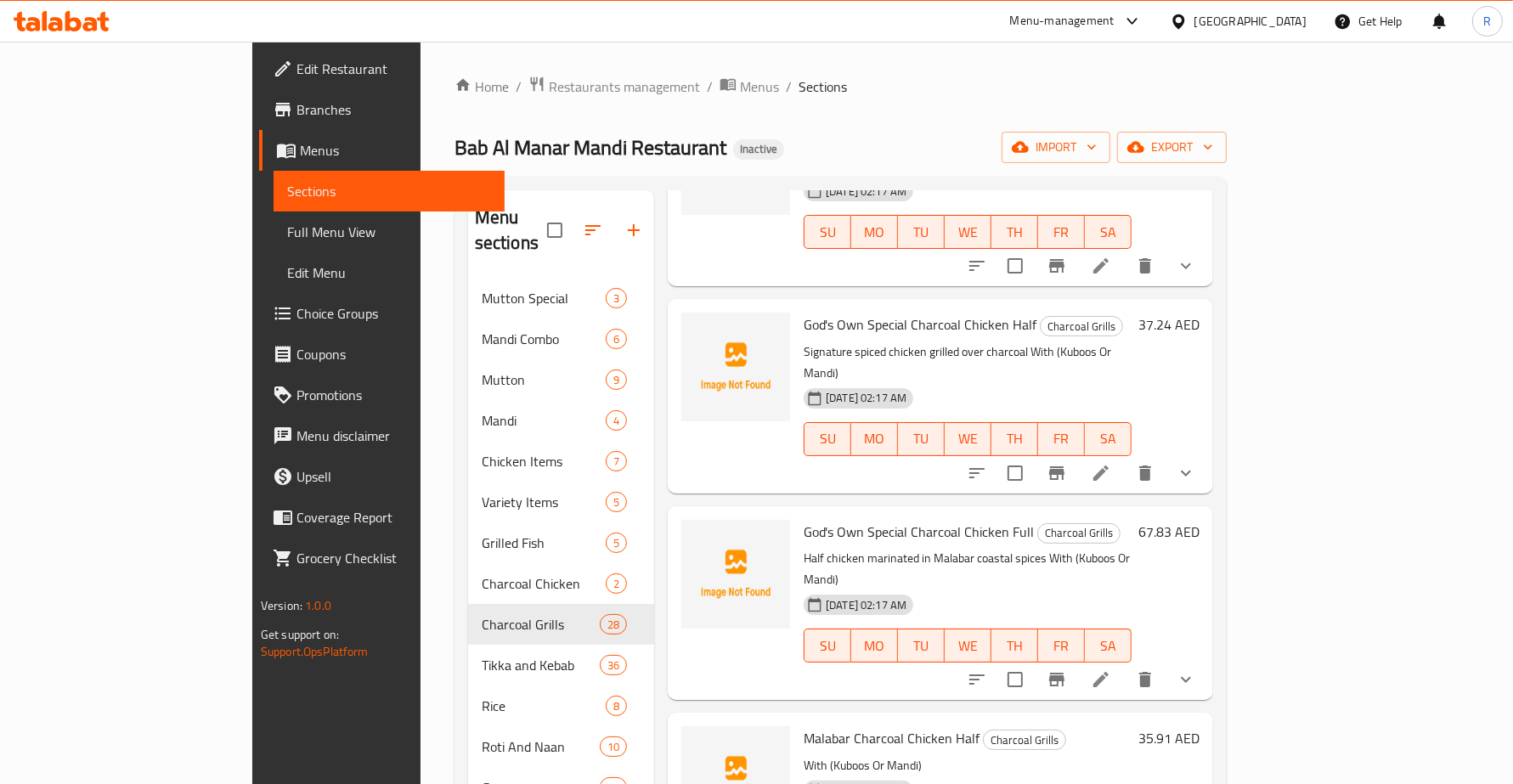
click at [1124, 665] on li at bounding box center [1101, 680] width 47 height 30
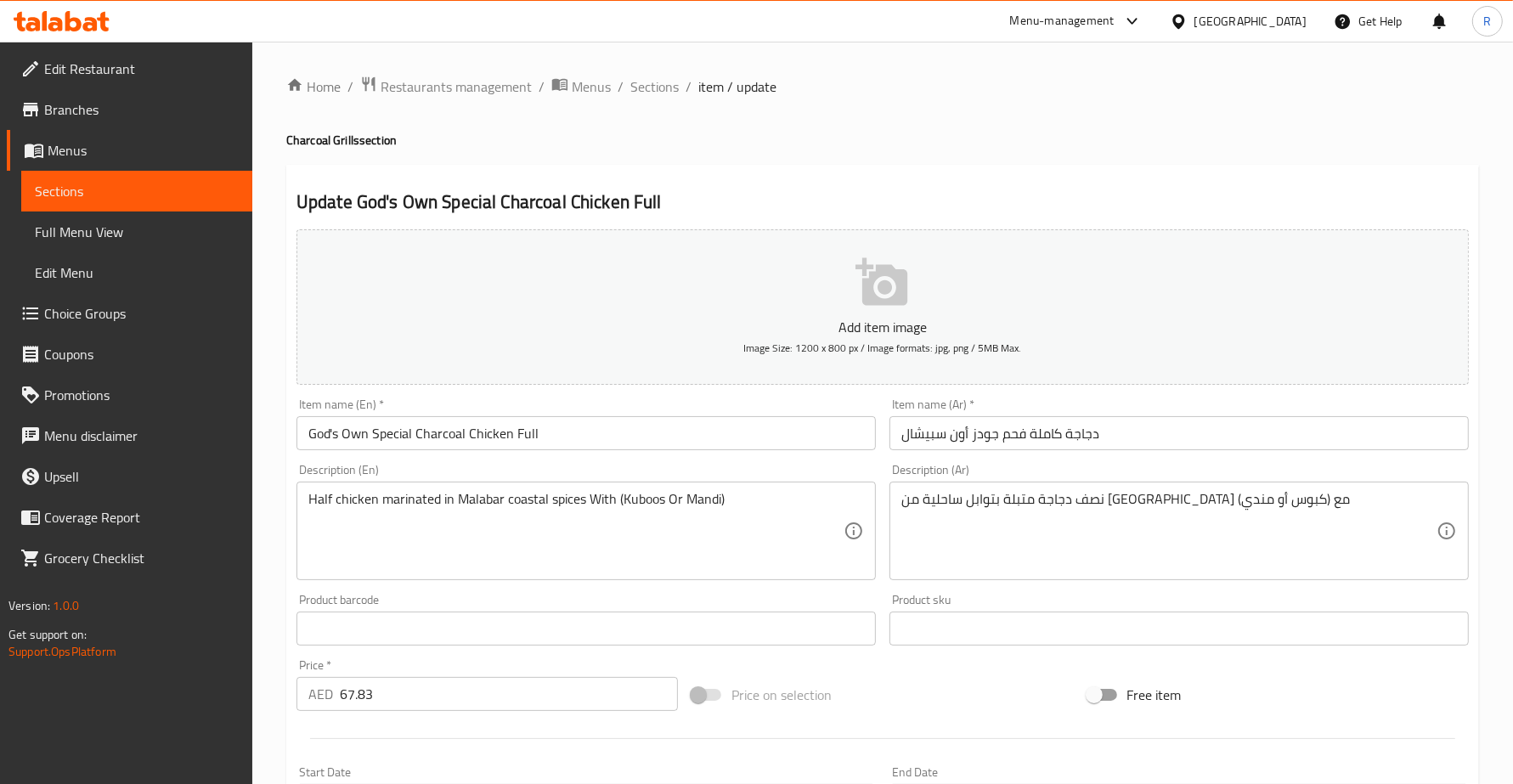
drag, startPoint x: 306, startPoint y: 499, endPoint x: 568, endPoint y: 506, distance: 262.1
click at [482, 501] on div "Half chicken marinated in Malabar coastal spices With (Kuboos Or Mandi) Descrip…" at bounding box center [586, 531] width 579 height 99
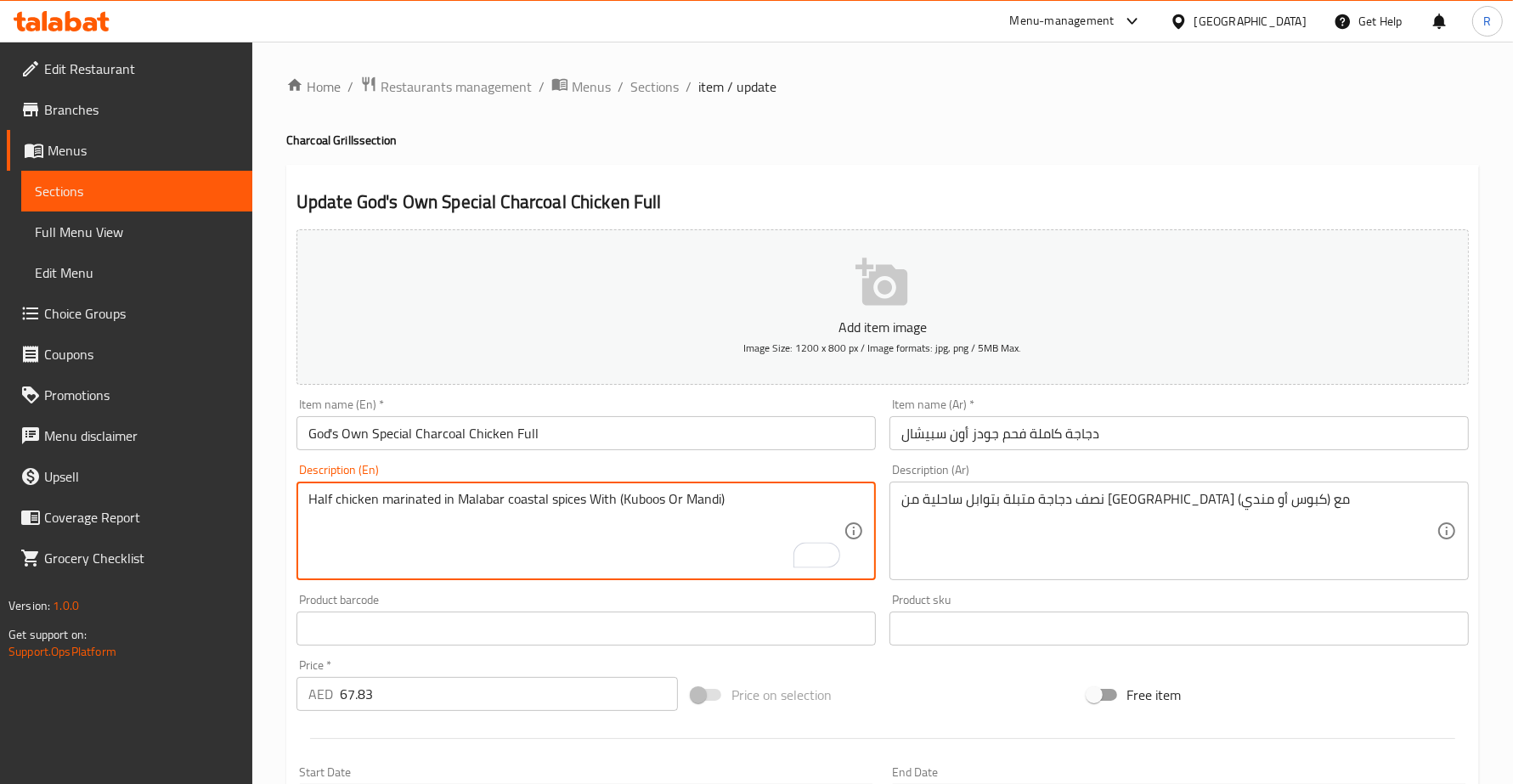
drag, startPoint x: 584, startPoint y: 503, endPoint x: 298, endPoint y: 503, distance: 286.0
click at [298, 503] on div "Half chicken marinated in Malabar coastal spices With (Kuboos Or Mandi) Descrip…" at bounding box center [586, 531] width 579 height 99
type textarea "With (Kuboos Or Mandi)"
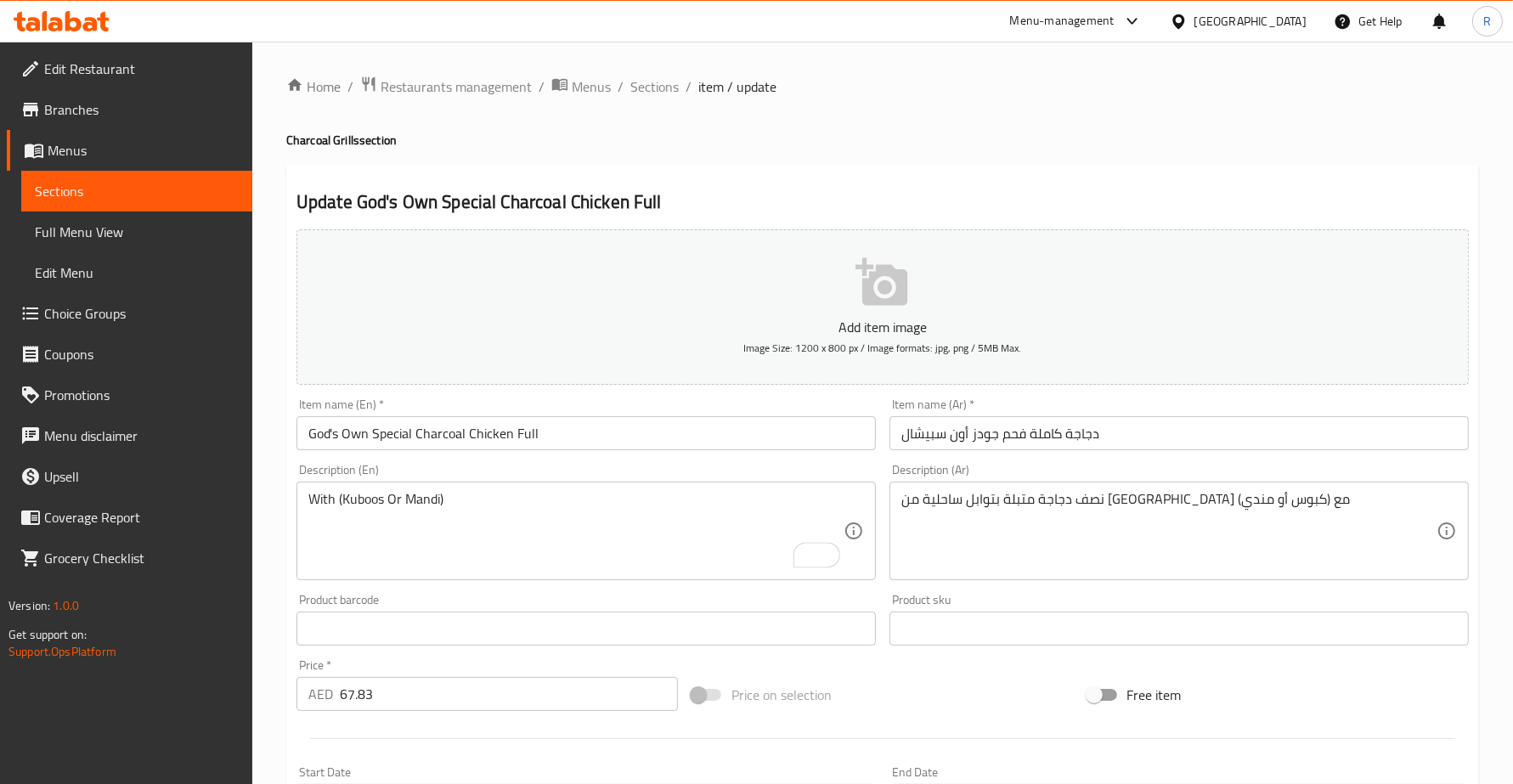
drag, startPoint x: 1264, startPoint y: 486, endPoint x: 1182, endPoint y: 498, distance: 82.9
click at [1169, 497] on div "نصف دجاجة متبلة بتوابل ساحلية من [GEOGRAPHIC_DATA] مع (كبوس أو مندي) Descriptio…" at bounding box center [1178, 531] width 579 height 99
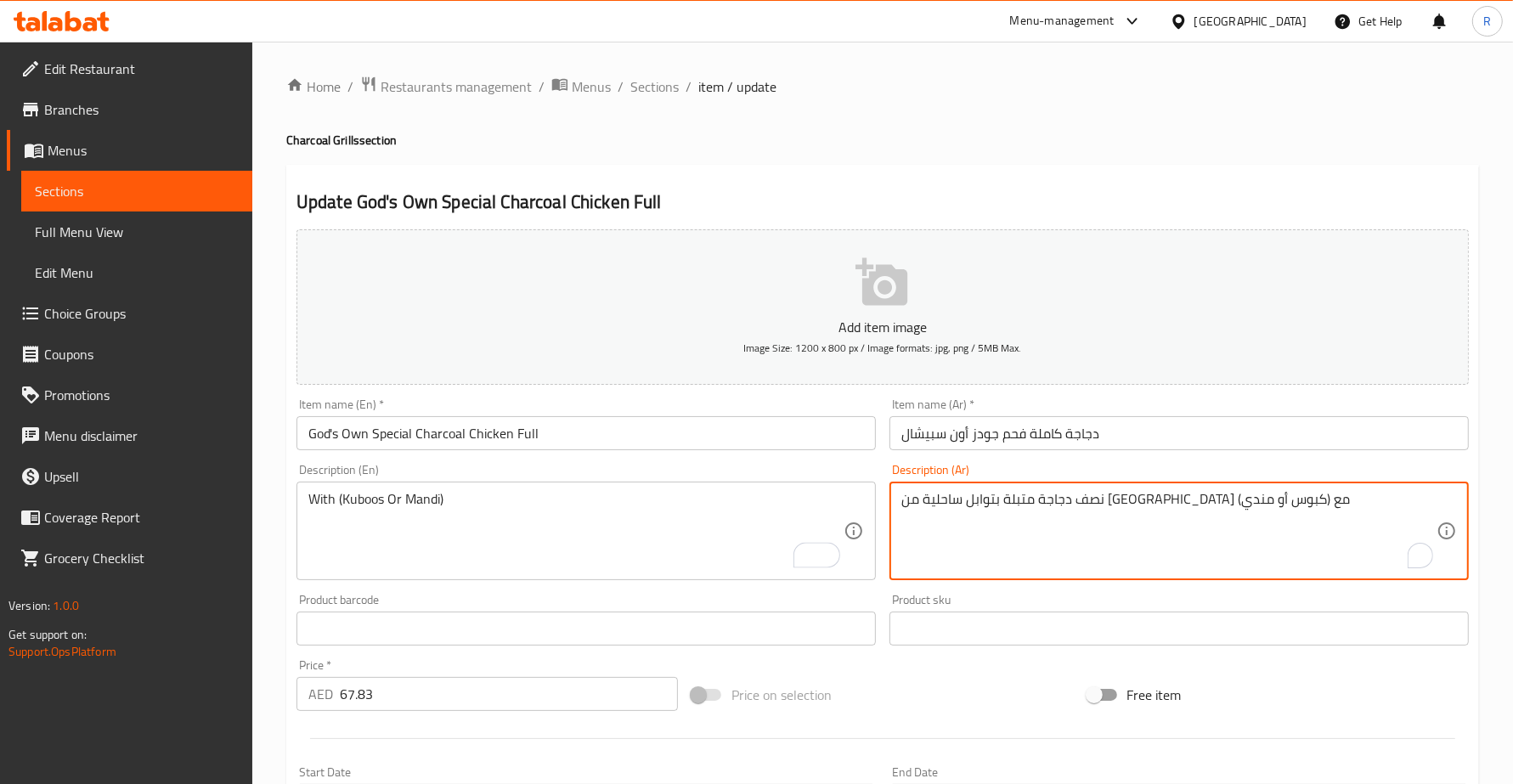
click at [1208, 498] on textarea "نصف دجاجة متبلة بتوابل ساحلية من [GEOGRAPHIC_DATA] مع (كبوس أو مندي)" at bounding box center [1169, 531] width 535 height 81
drag, startPoint x: 1253, startPoint y: 500, endPoint x: 1017, endPoint y: 485, distance: 236.5
click at [1017, 485] on div "نصف دجاجة متبلة بتوابل ساحلية من [GEOGRAPHIC_DATA] مع (كبوس أو مندي) Descriptio…" at bounding box center [1178, 531] width 579 height 99
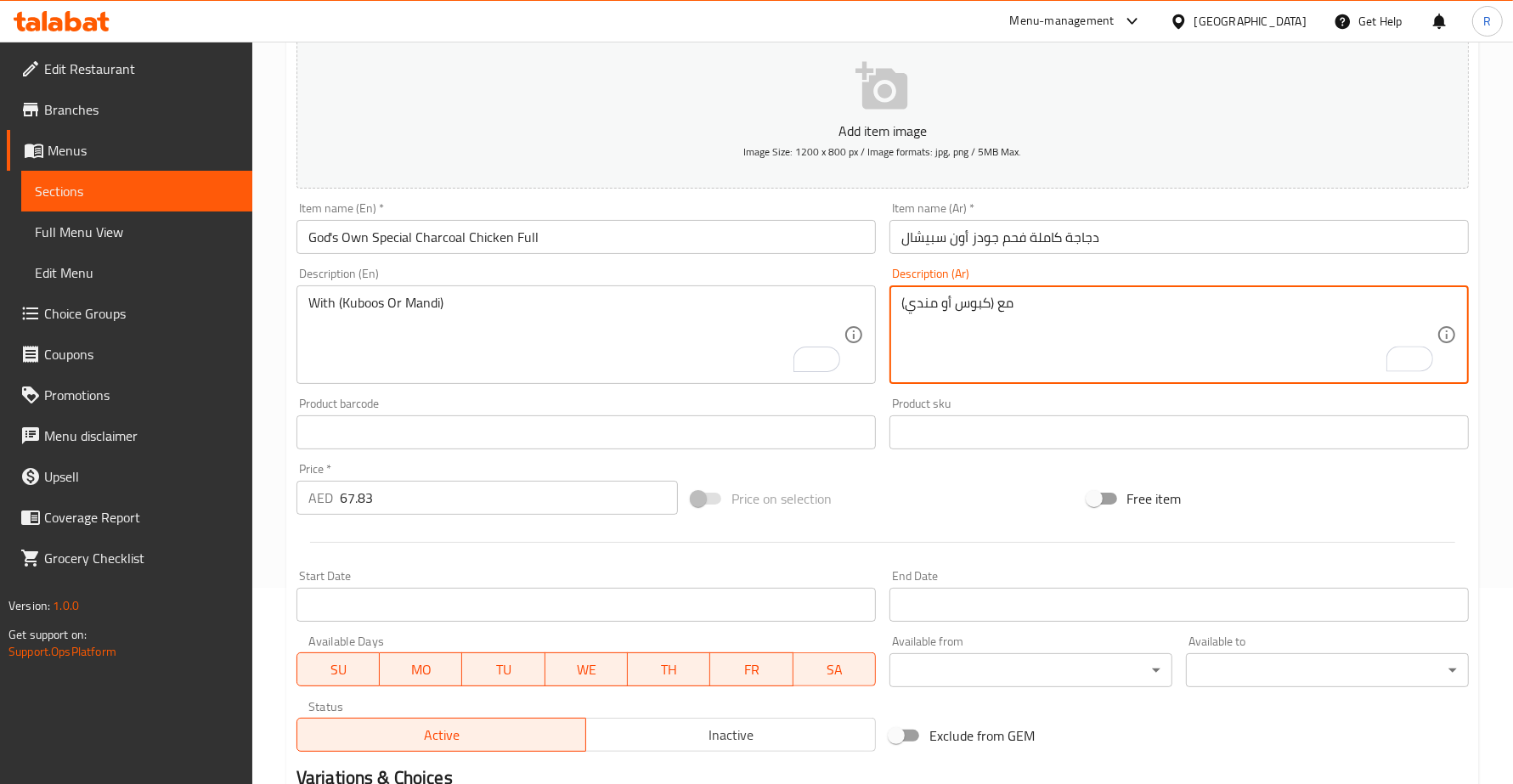
scroll to position [443, 0]
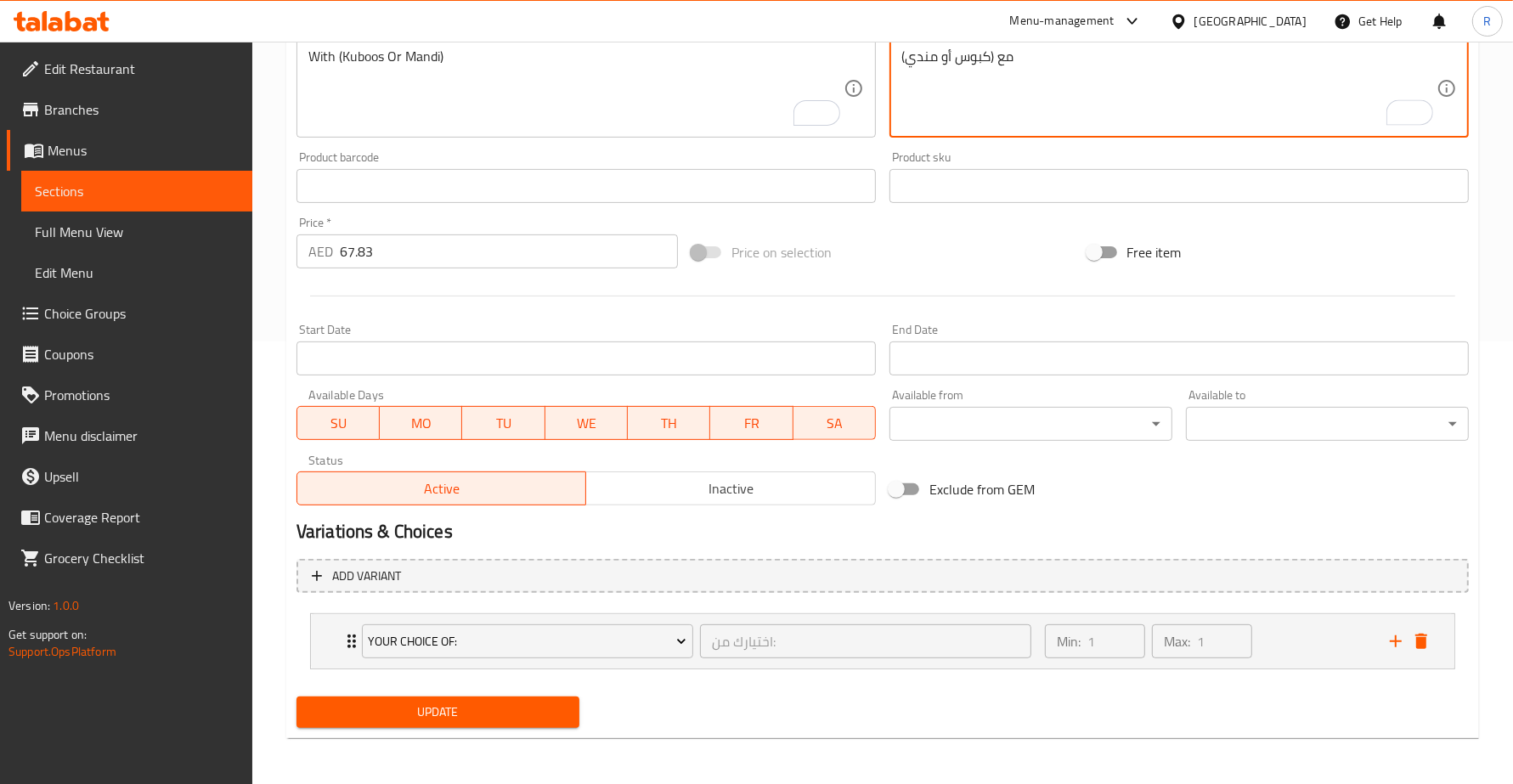
type textarea "مع (كبوس أو مندي)"
click at [533, 729] on div "Update" at bounding box center [438, 712] width 297 height 45
click at [532, 723] on button "Update" at bounding box center [438, 712] width 283 height 31
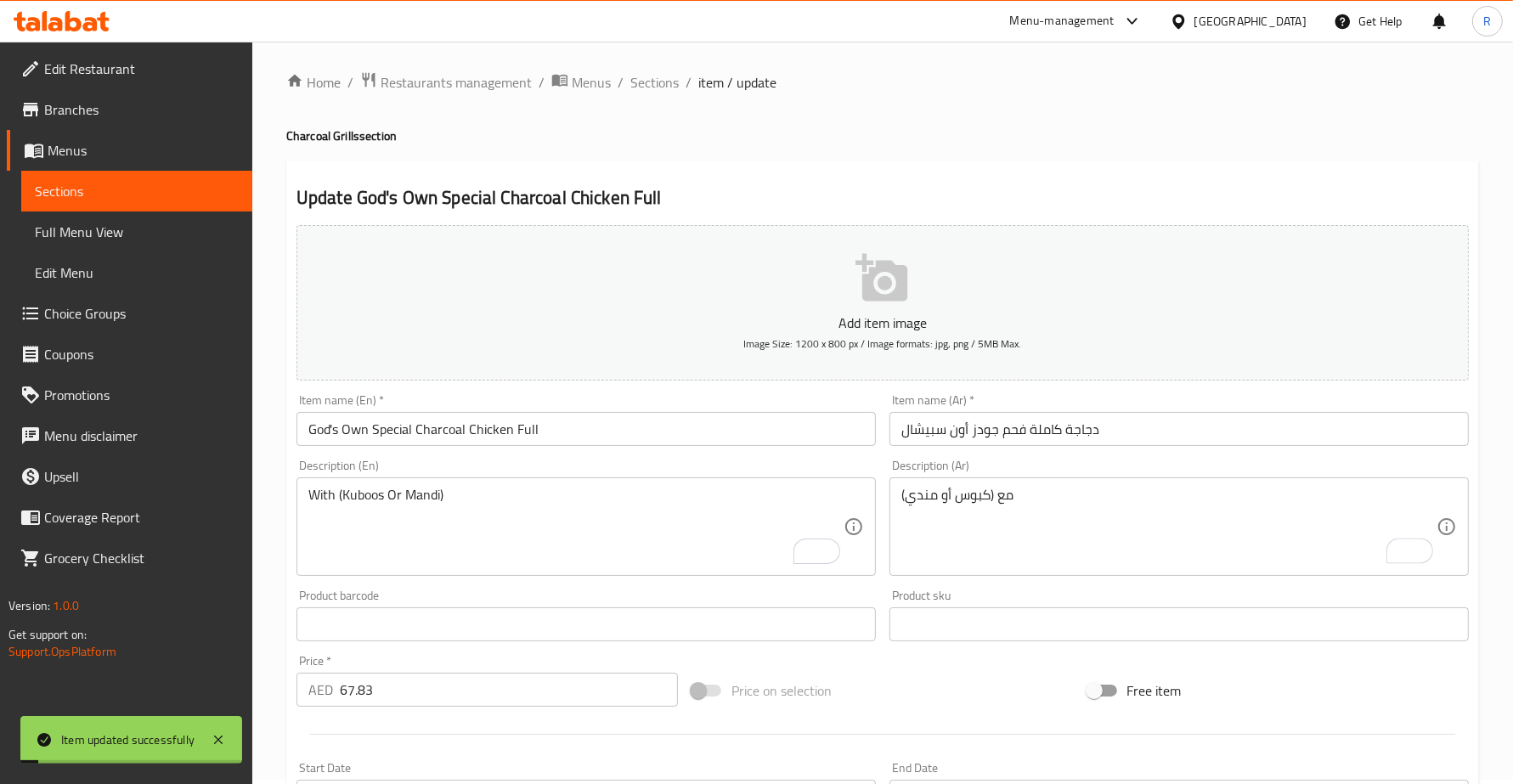
scroll to position [0, 0]
click at [640, 77] on span "Sections" at bounding box center [654, 87] width 48 height 21
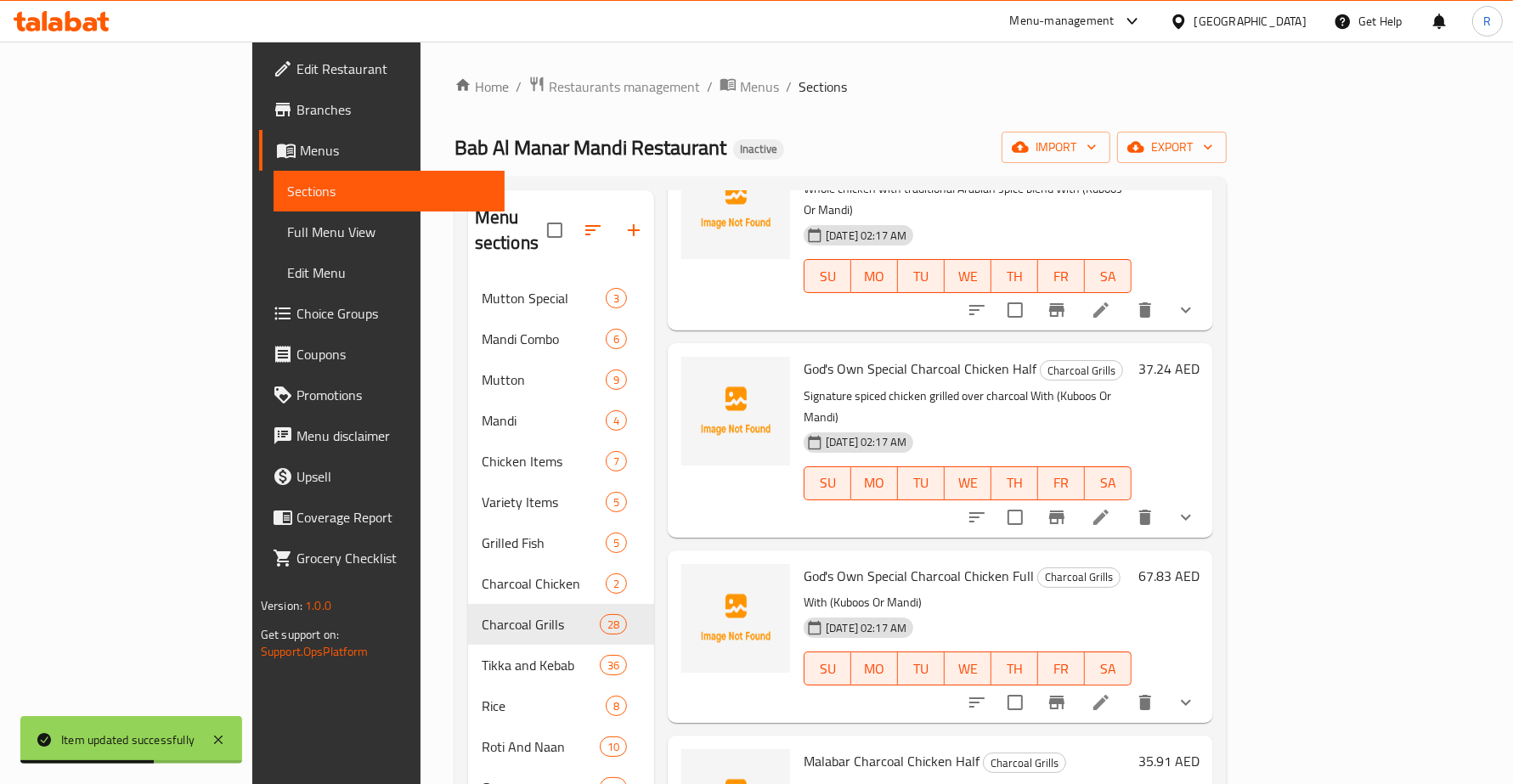
scroll to position [2761, 0]
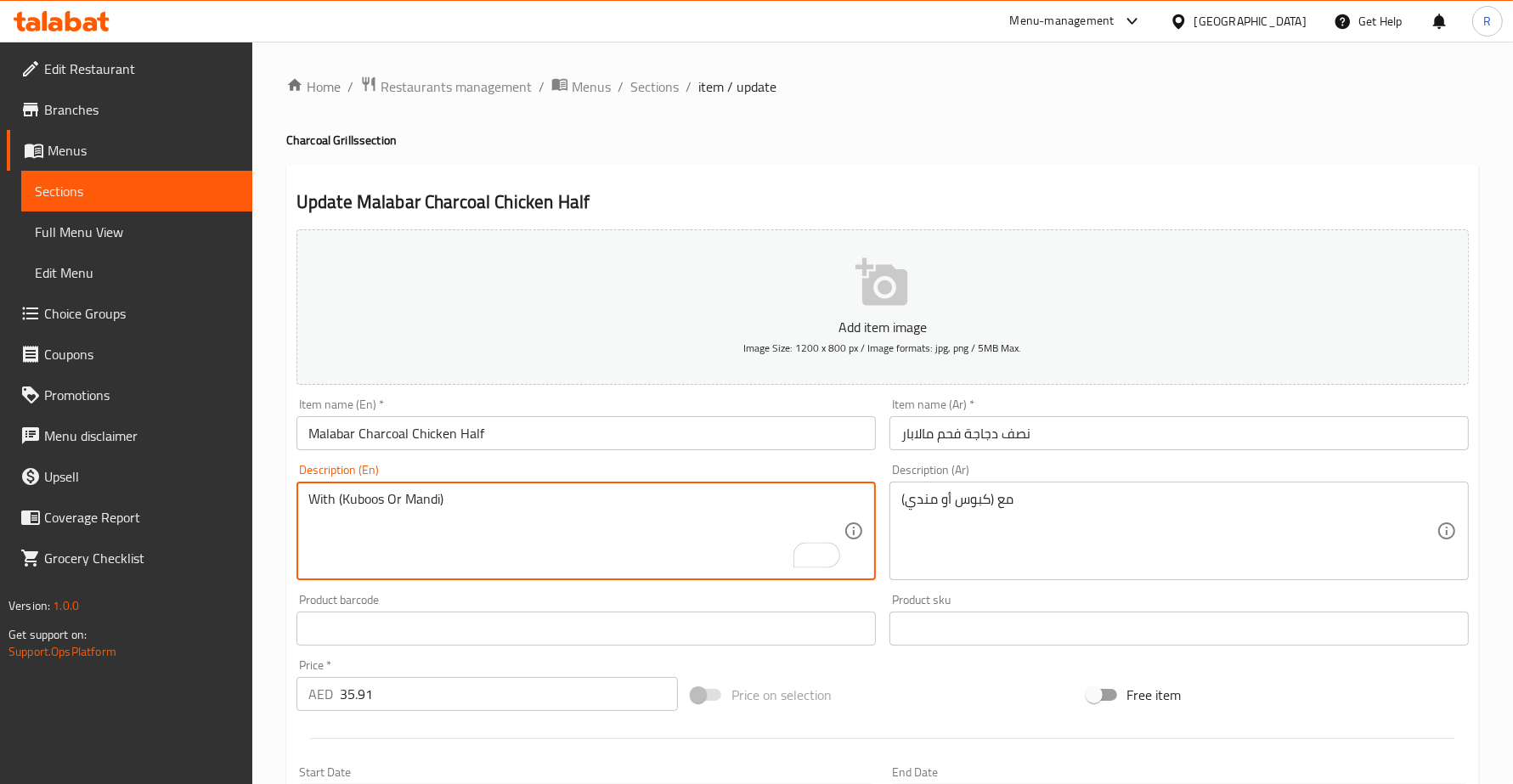
paste textarea "Half chicken marinated in Malabar coastal spices"
type textarea "Half chicken marinated in Malabar coastal spices With (Kuboos Or Mandi)"
click at [896, 511] on div "مع (كبوس أو مندي) Description (Ar)" at bounding box center [1178, 531] width 579 height 99
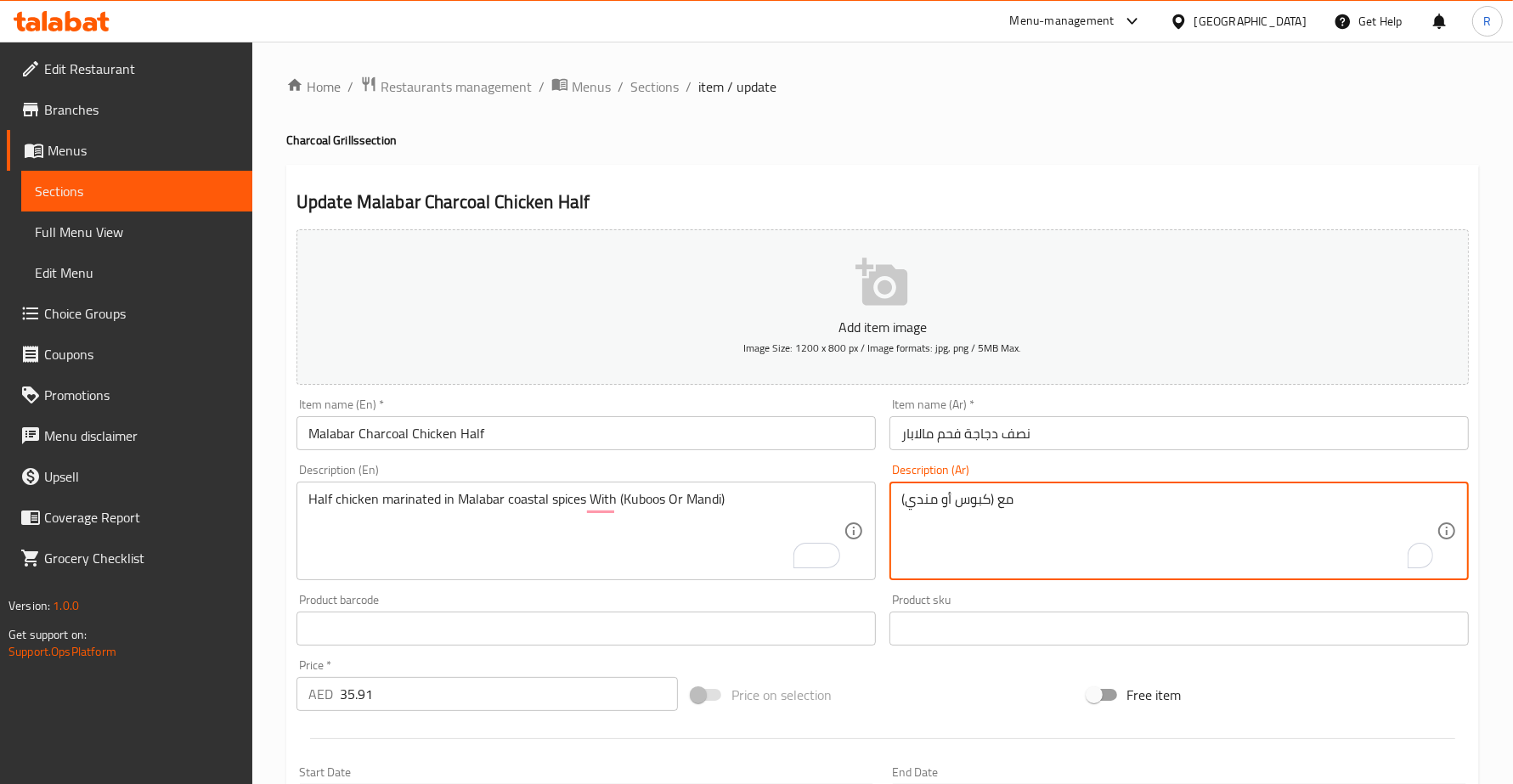
paste textarea "نصف دجاجة متبلة بتوابل ساحلية من مالابار"
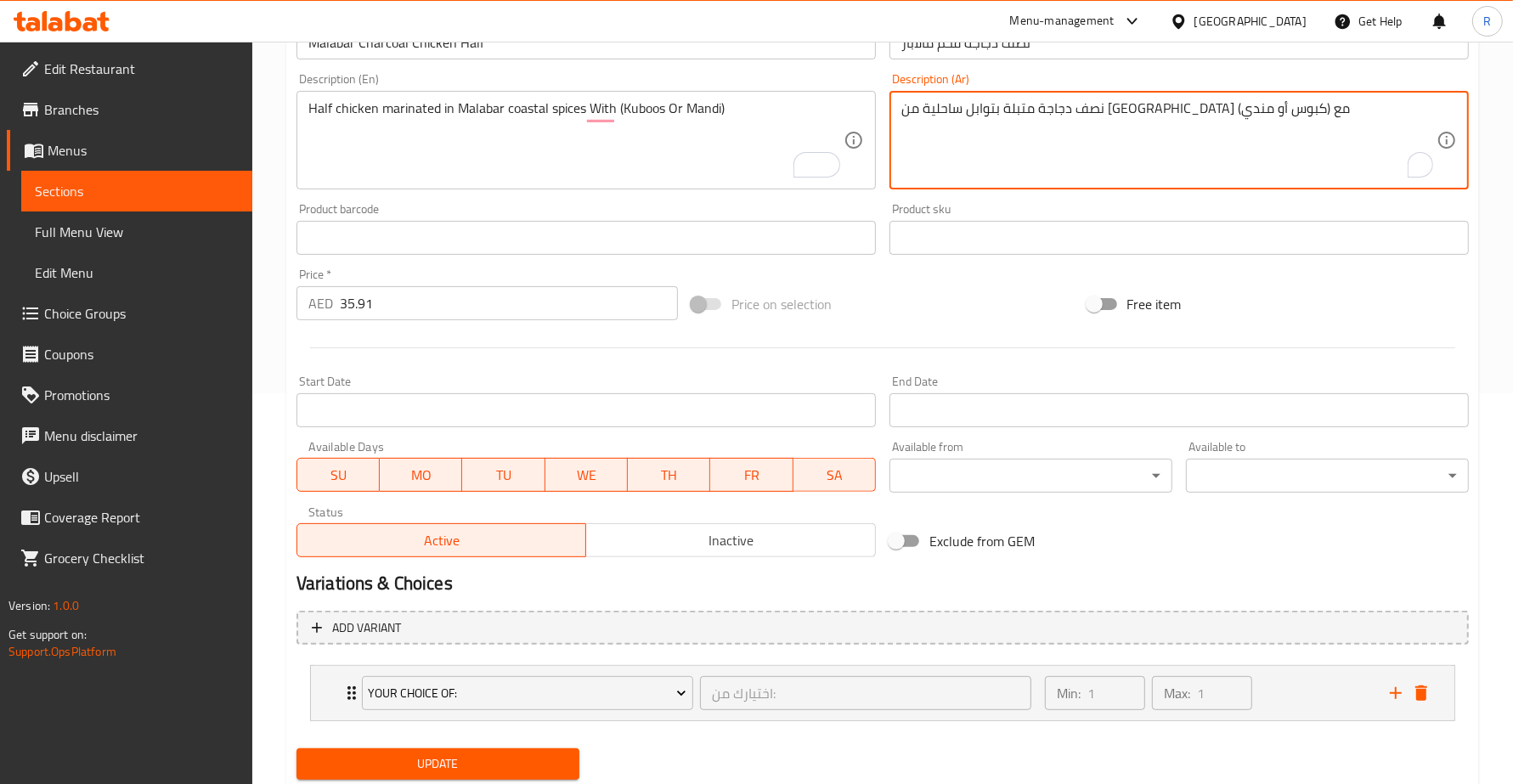
scroll to position [443, 0]
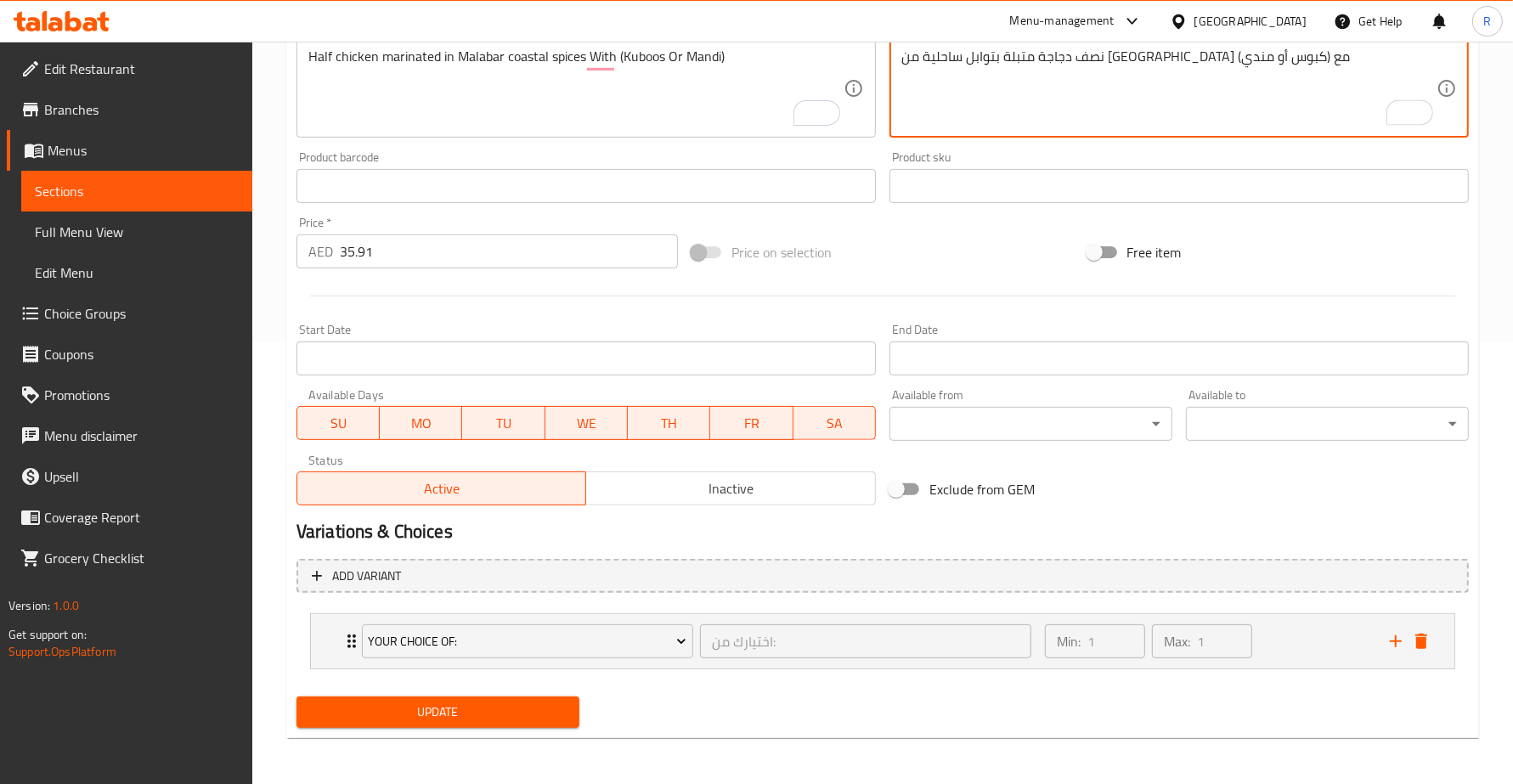
type textarea "نصف دجاجة متبلة بتوابل ساحلية من مالابار مع (كبوس أو مندي)"
click at [494, 690] on div "Update" at bounding box center [438, 712] width 297 height 45
click at [494, 697] on button "Update" at bounding box center [438, 712] width 283 height 31
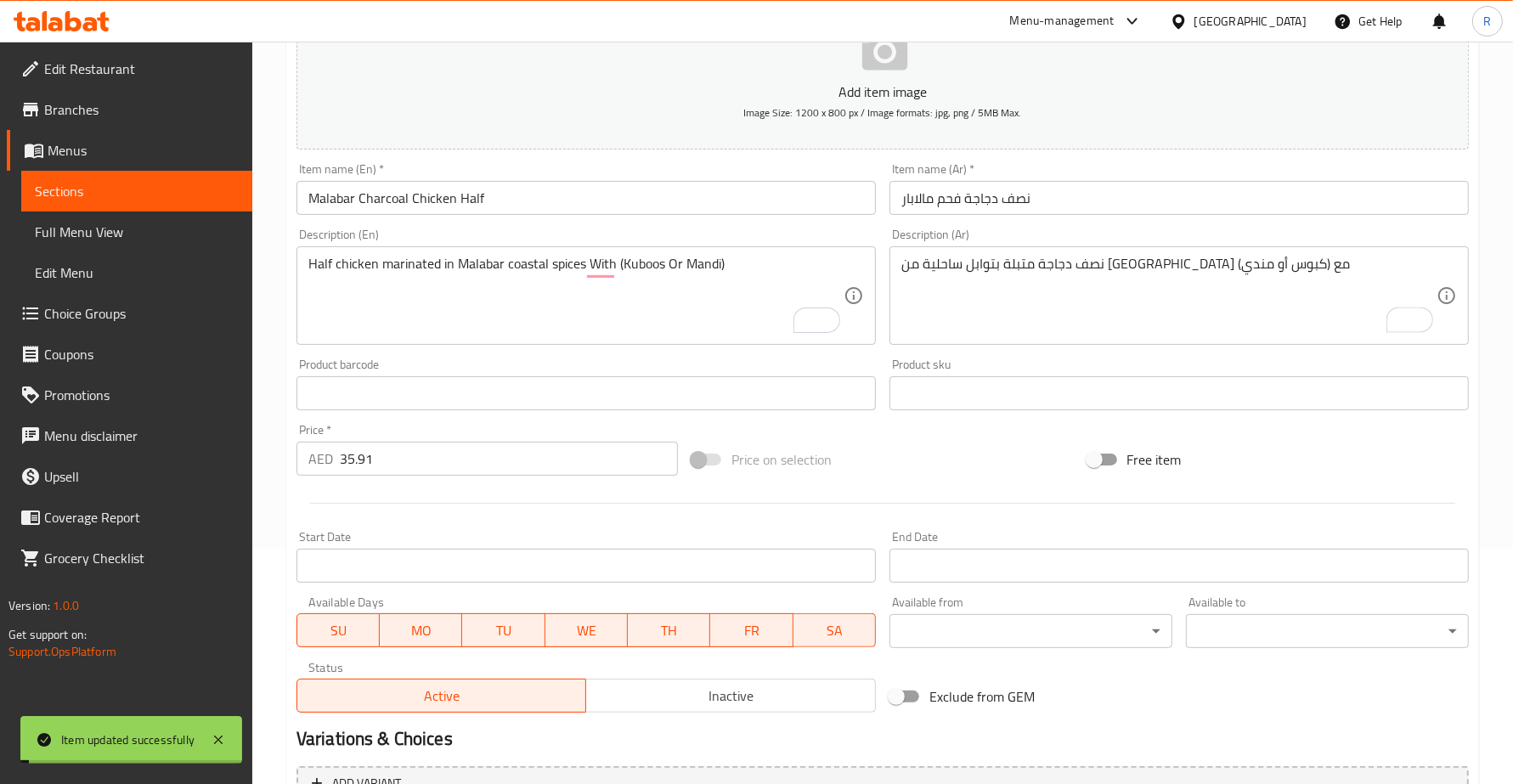
scroll to position [0, 0]
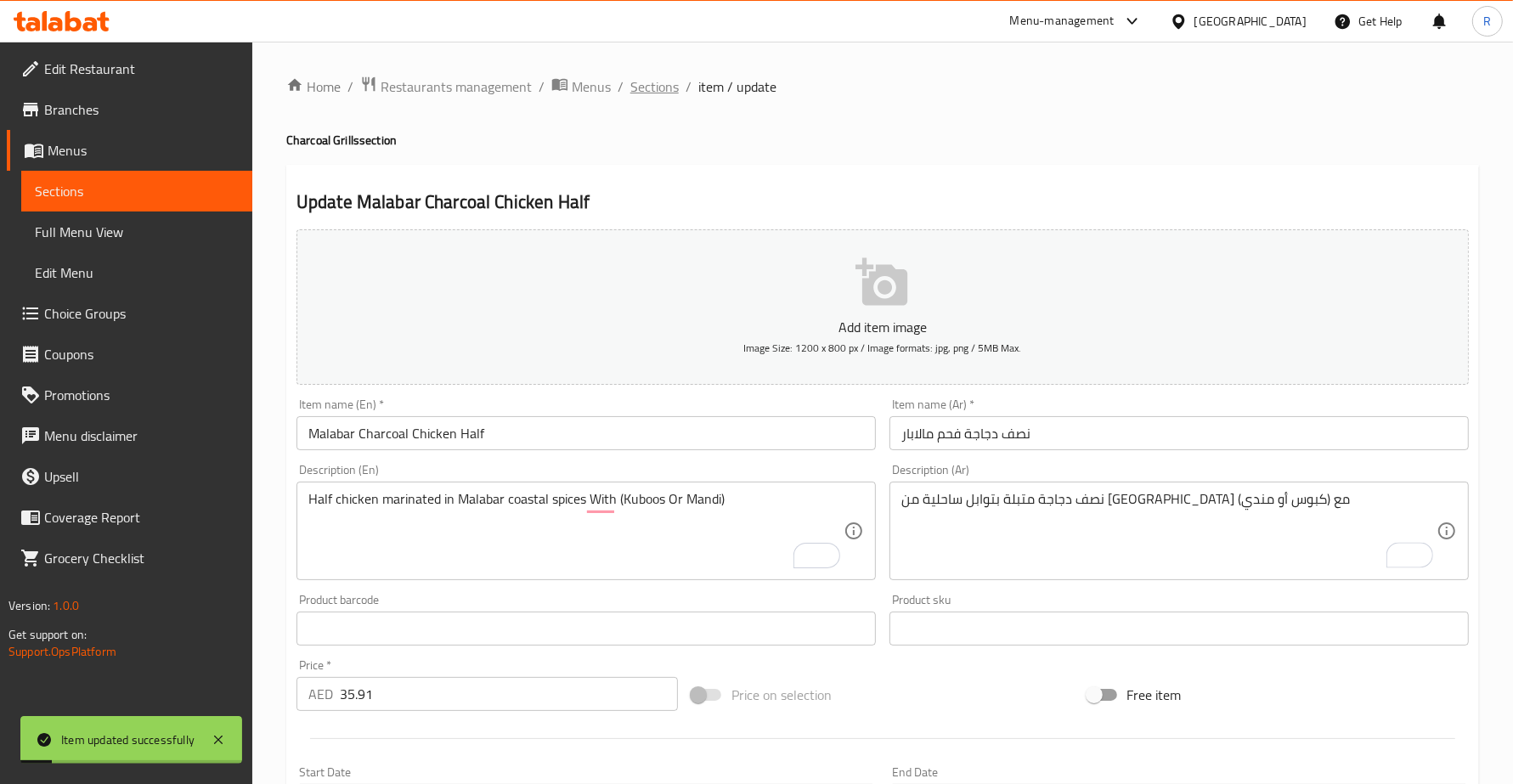
click at [675, 87] on span "Sections" at bounding box center [654, 87] width 48 height 21
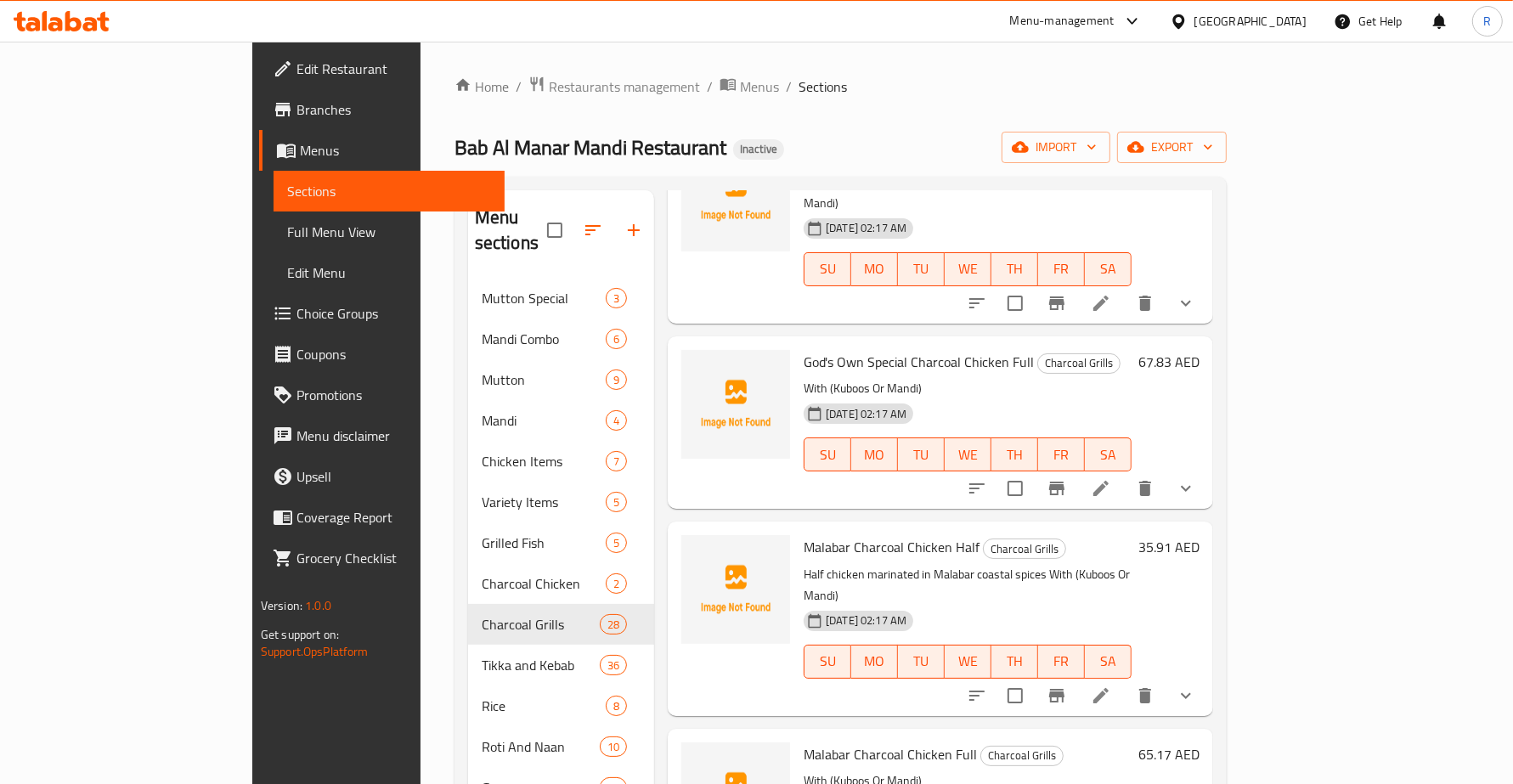
scroll to position [2965, 0]
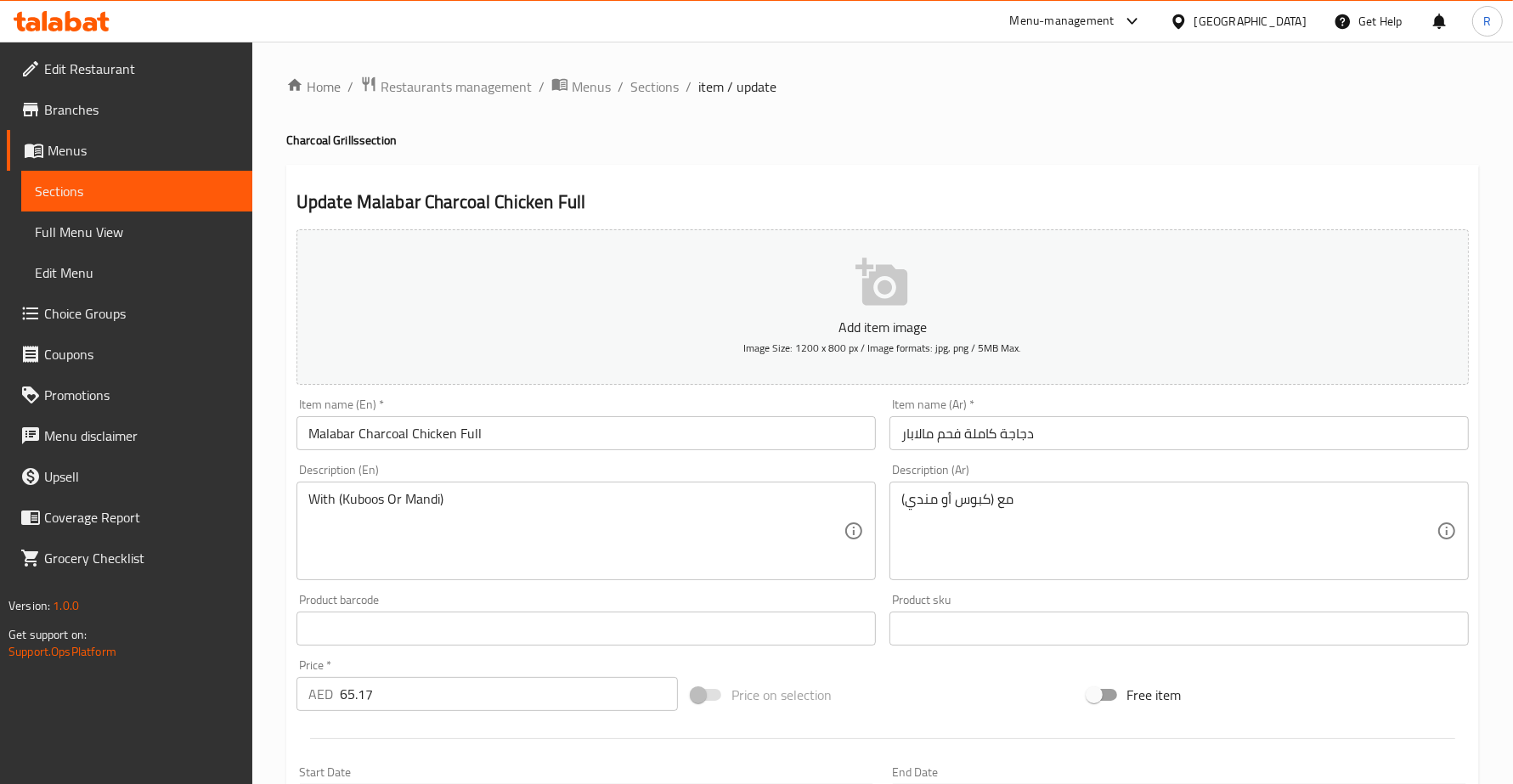
click at [301, 510] on div "With (Kuboos Or Mandi) Description (En)" at bounding box center [586, 531] width 579 height 99
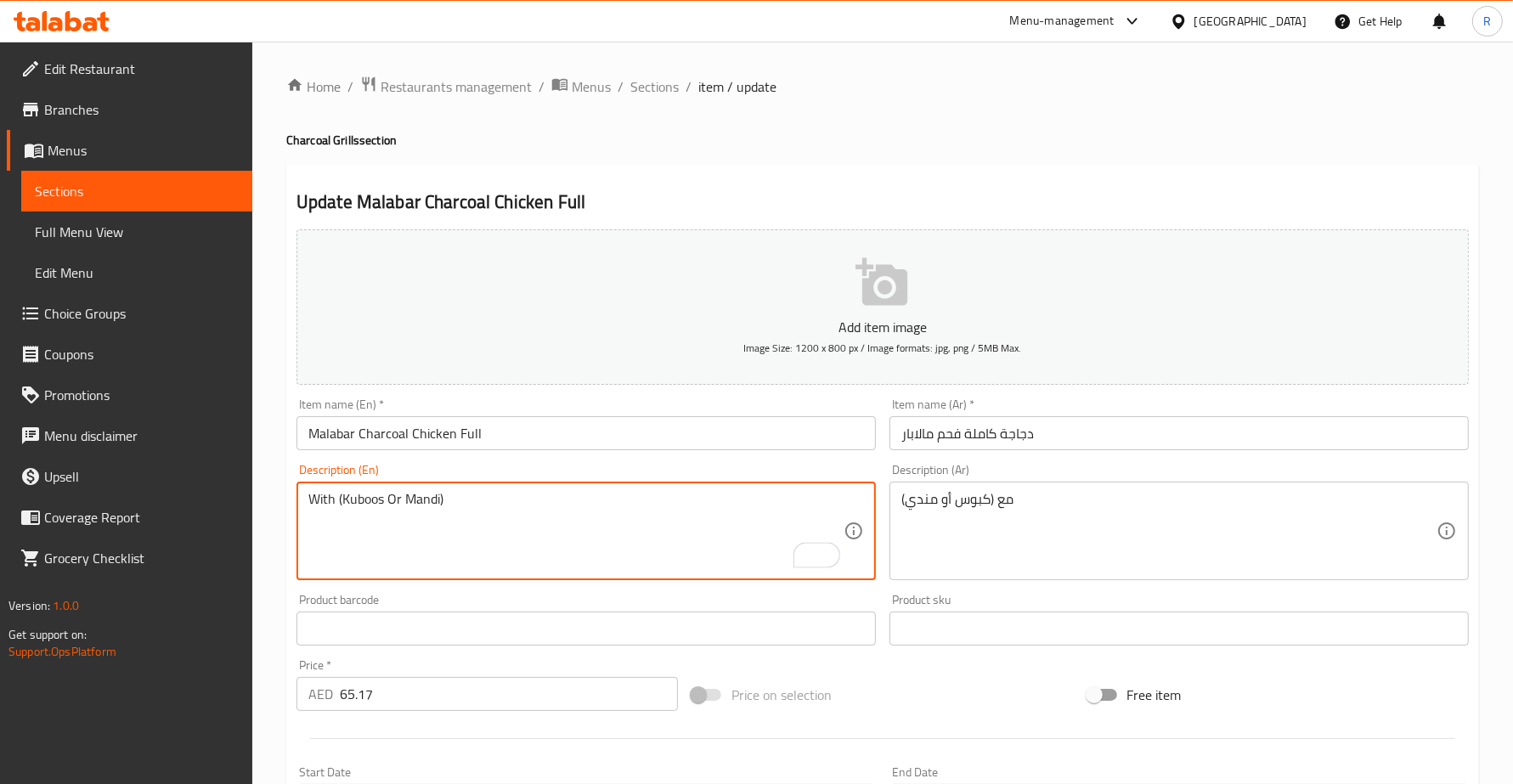
paste textarea "Whole chicken with Malabar spice mix, grilled over charcoal"
drag, startPoint x: 307, startPoint y: 498, endPoint x: 642, endPoint y: 488, distance: 335.1
click at [642, 488] on div "Whole chicken with Malabar spice mix, grilled over charcoal With (Kuboos Or Man…" at bounding box center [586, 531] width 579 height 99
type textarea "Whole chicken with Malabar spice mix, grilled over charcoal With (Kuboos Or Man…"
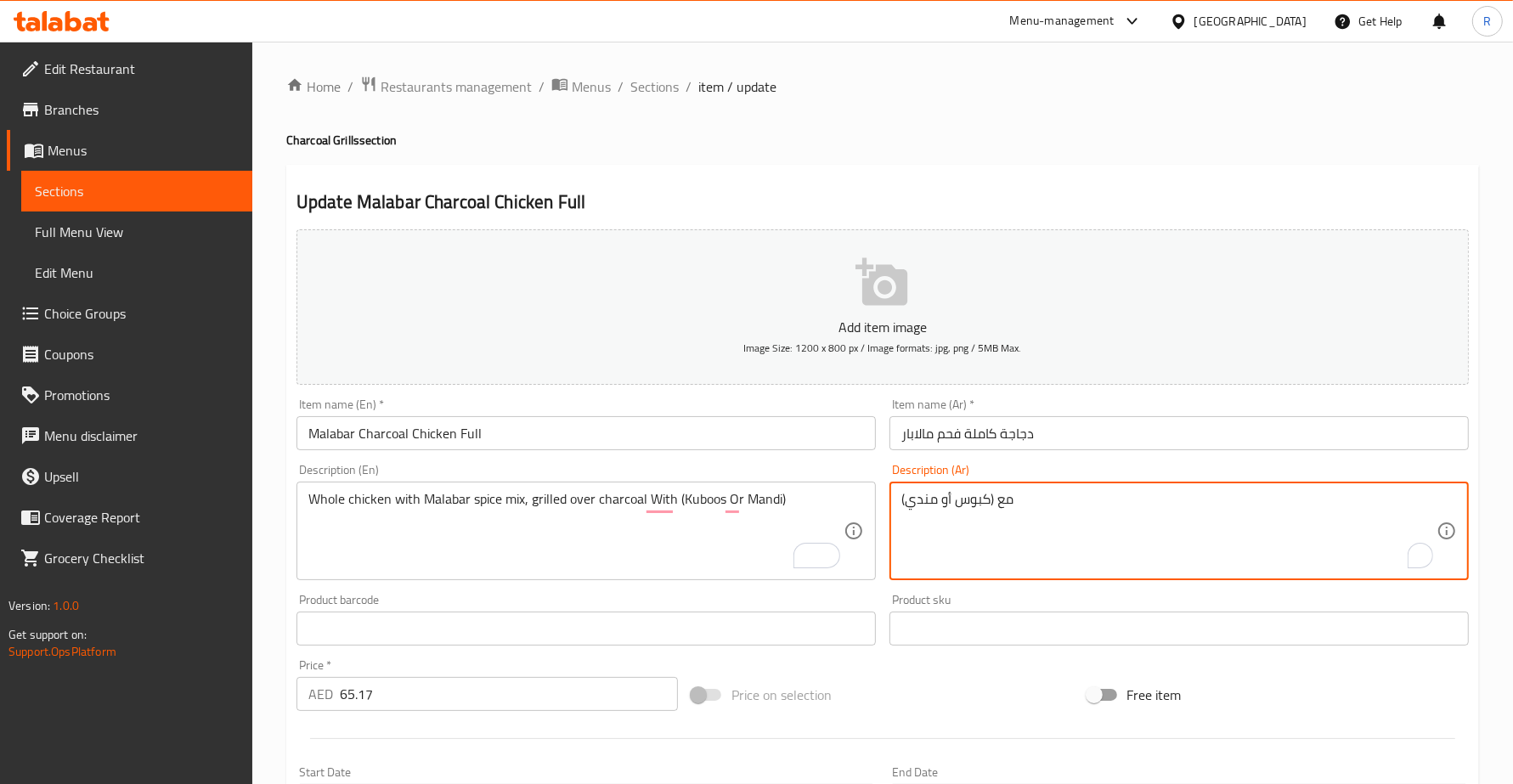
paste textarea "دجاجة كاملة مع مزيج توابل مالابار، مشوية على الفحم"
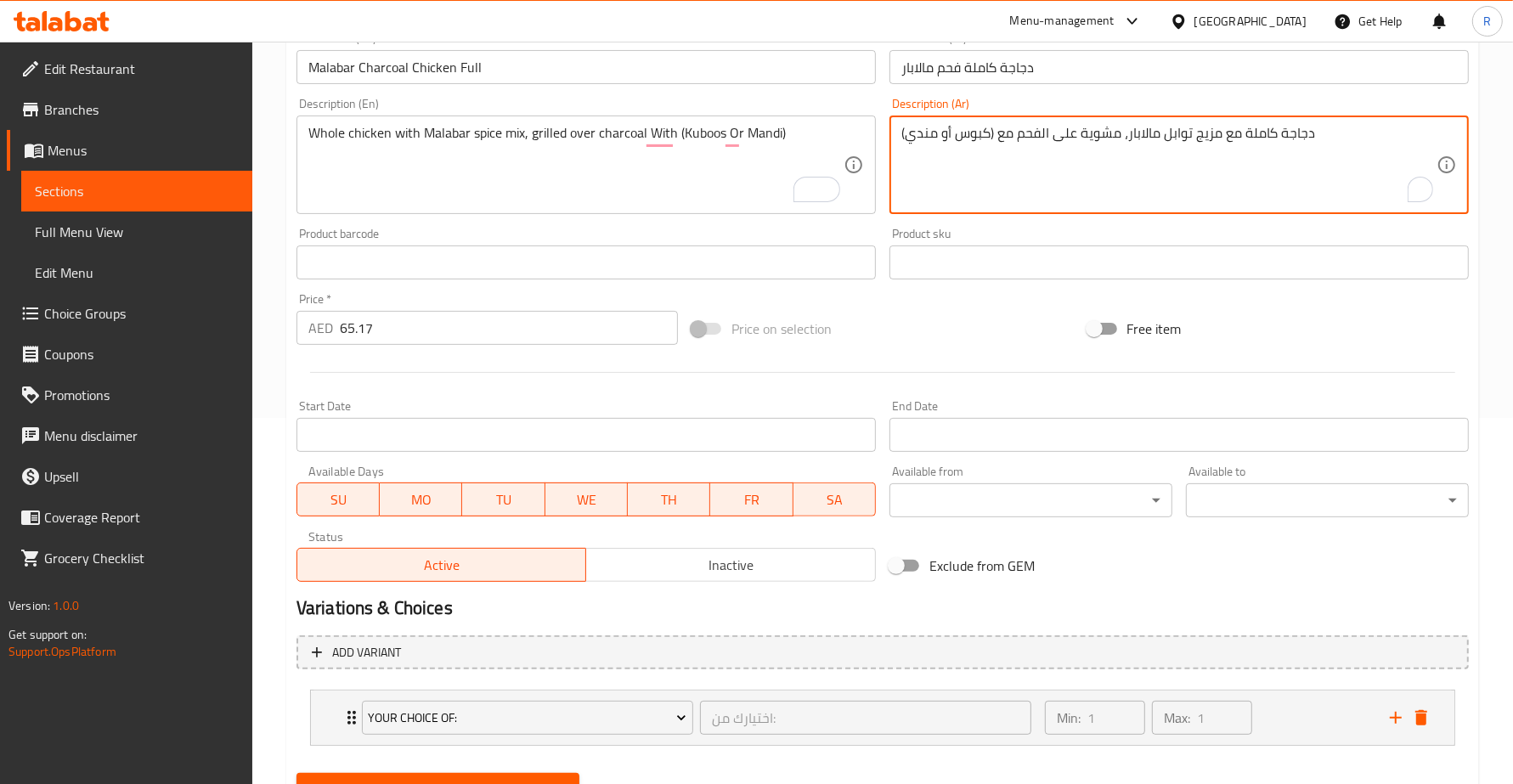
scroll to position [443, 0]
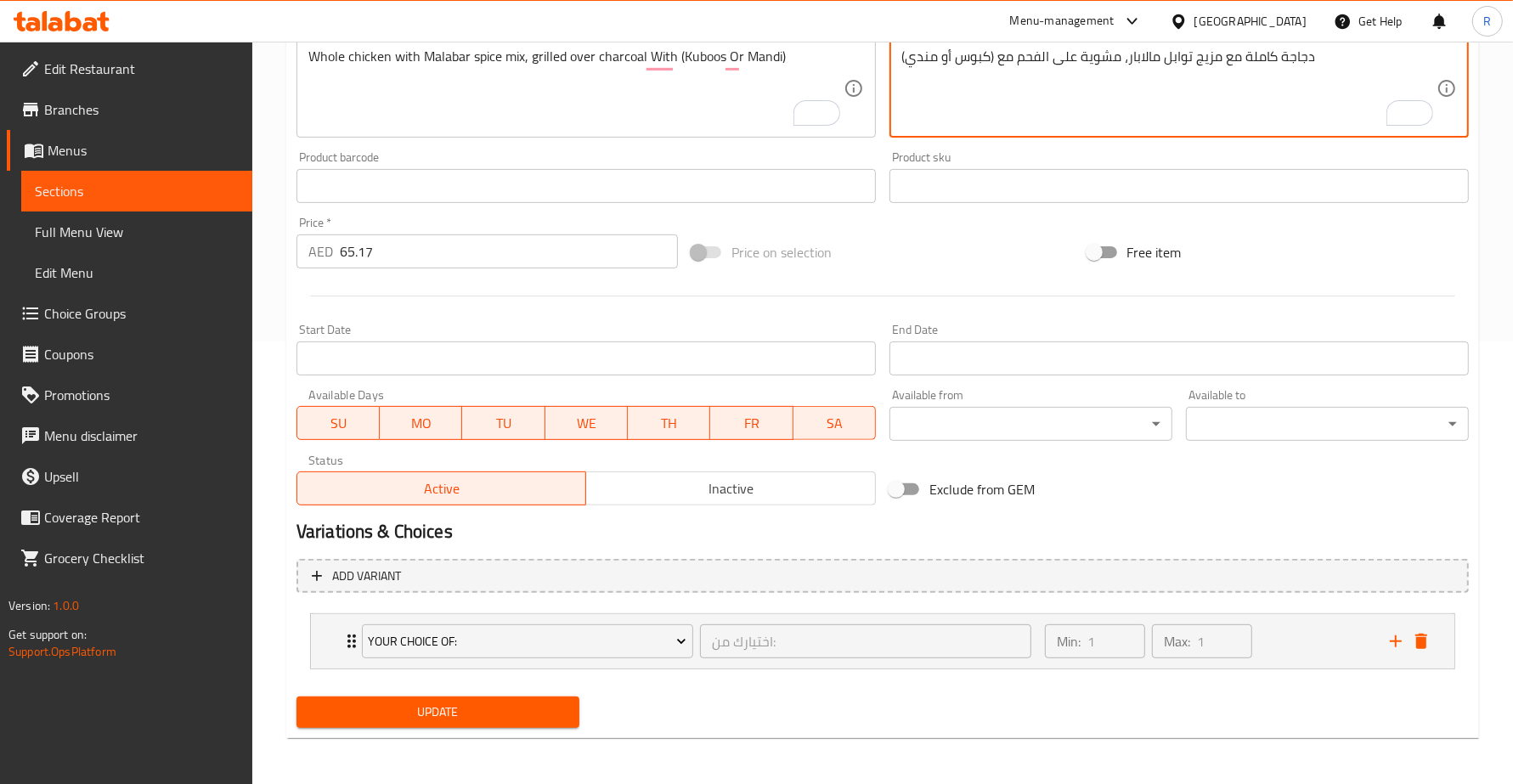
type textarea "دجاجة كاملة مع مزيج توابل مالابار، مشوية على الفحم مع (كبوس أو مندي)"
click at [545, 709] on span "Update" at bounding box center [438, 712] width 256 height 21
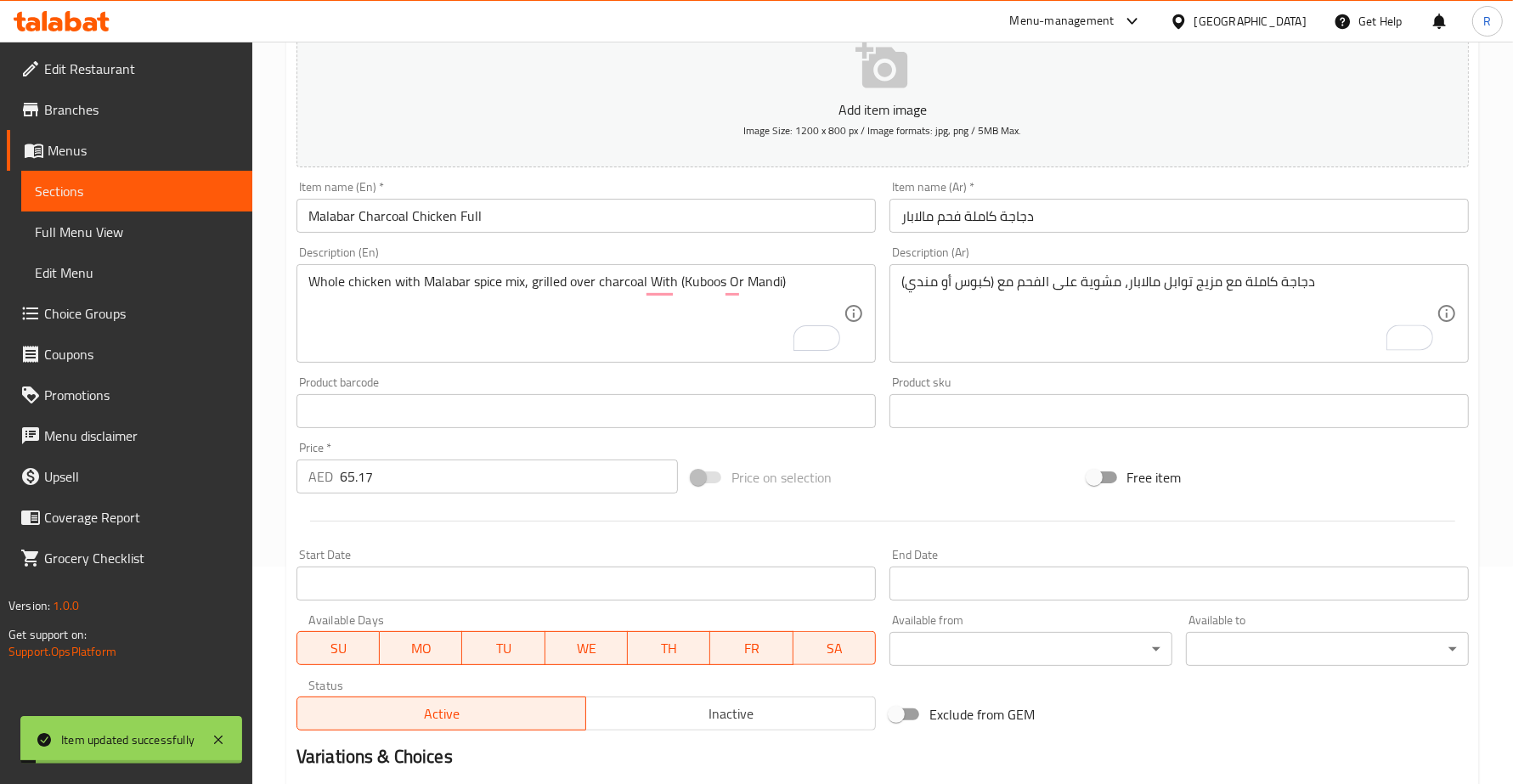
scroll to position [0, 0]
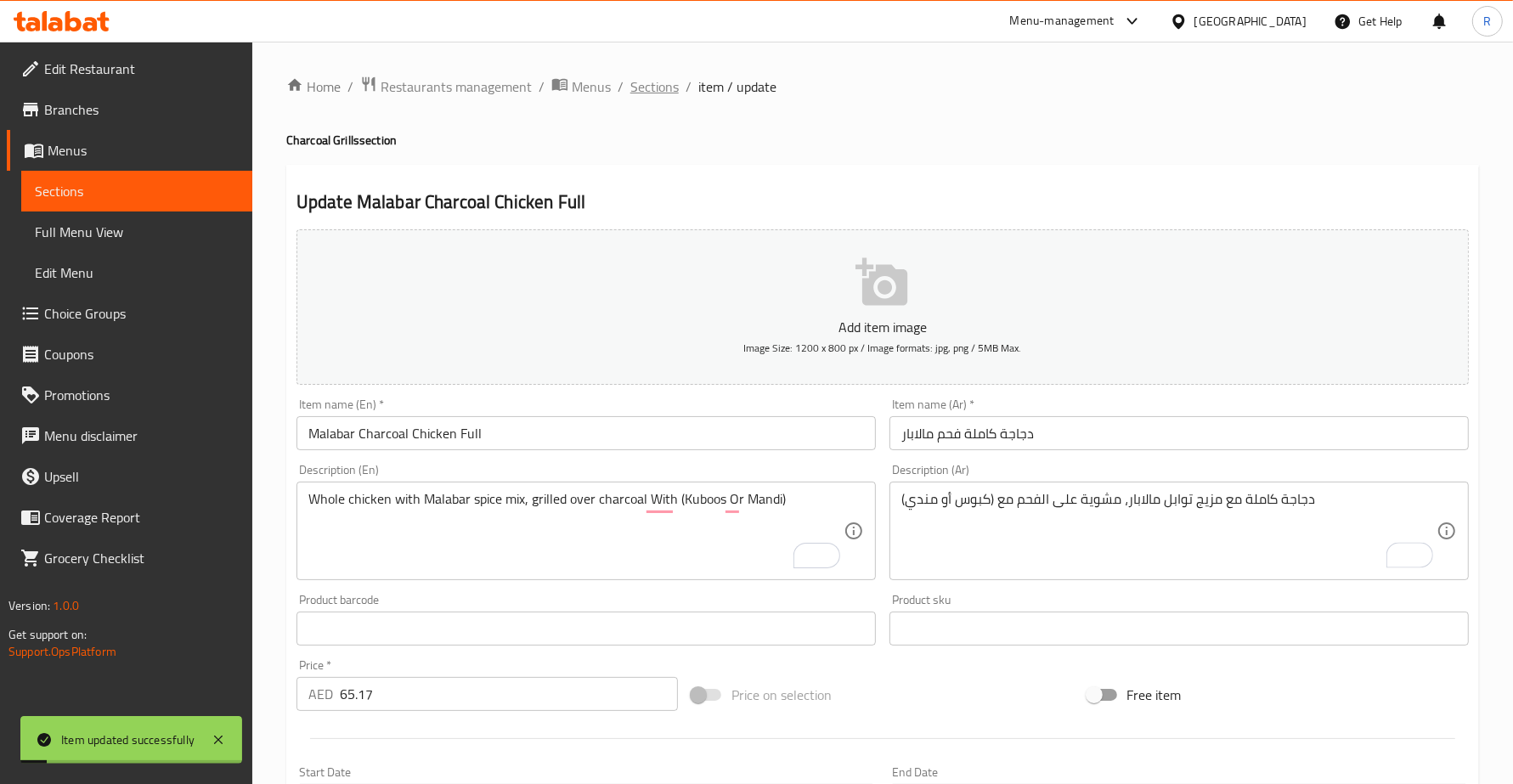
click at [650, 82] on span "Sections" at bounding box center [654, 87] width 48 height 21
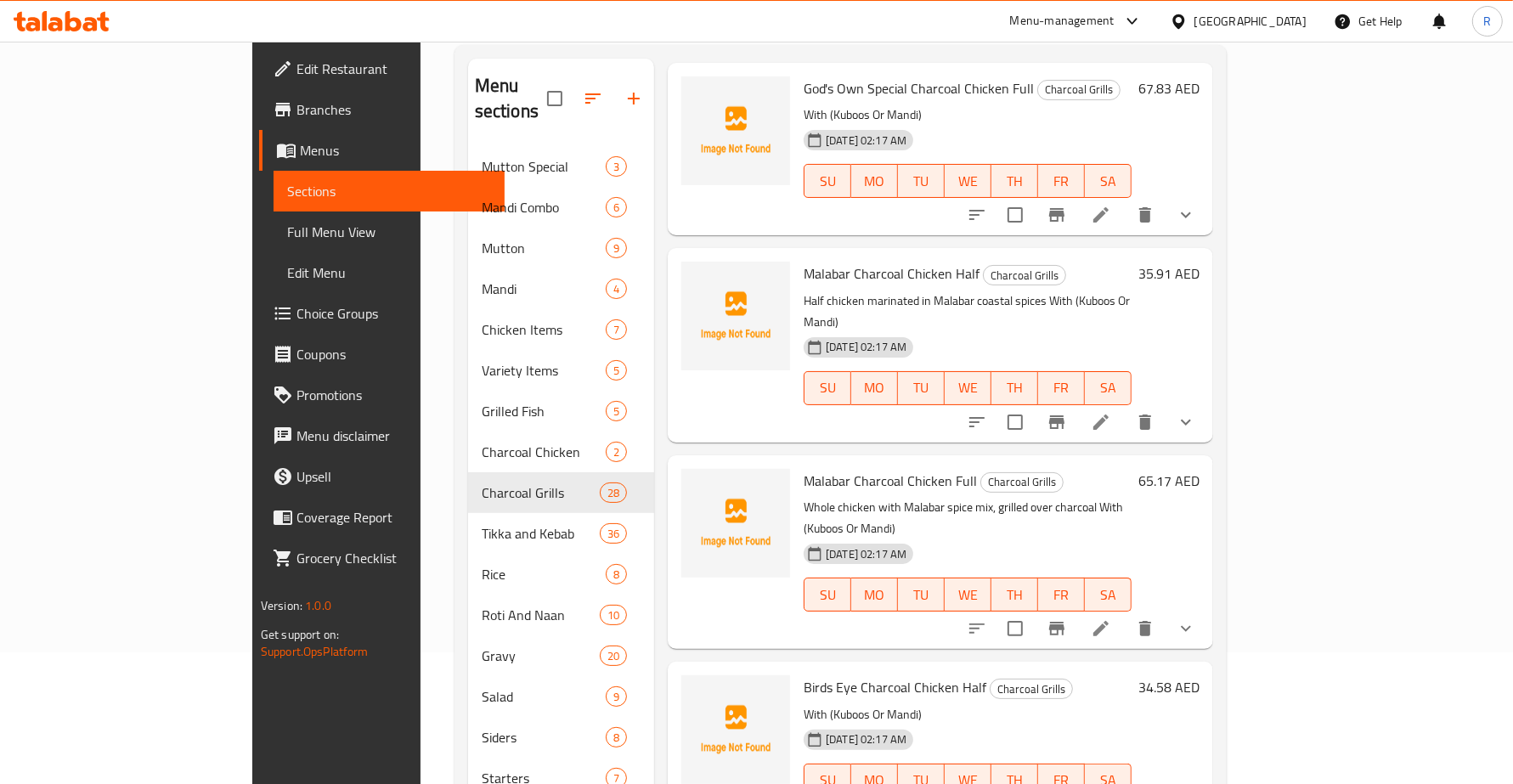
scroll to position [3079, 0]
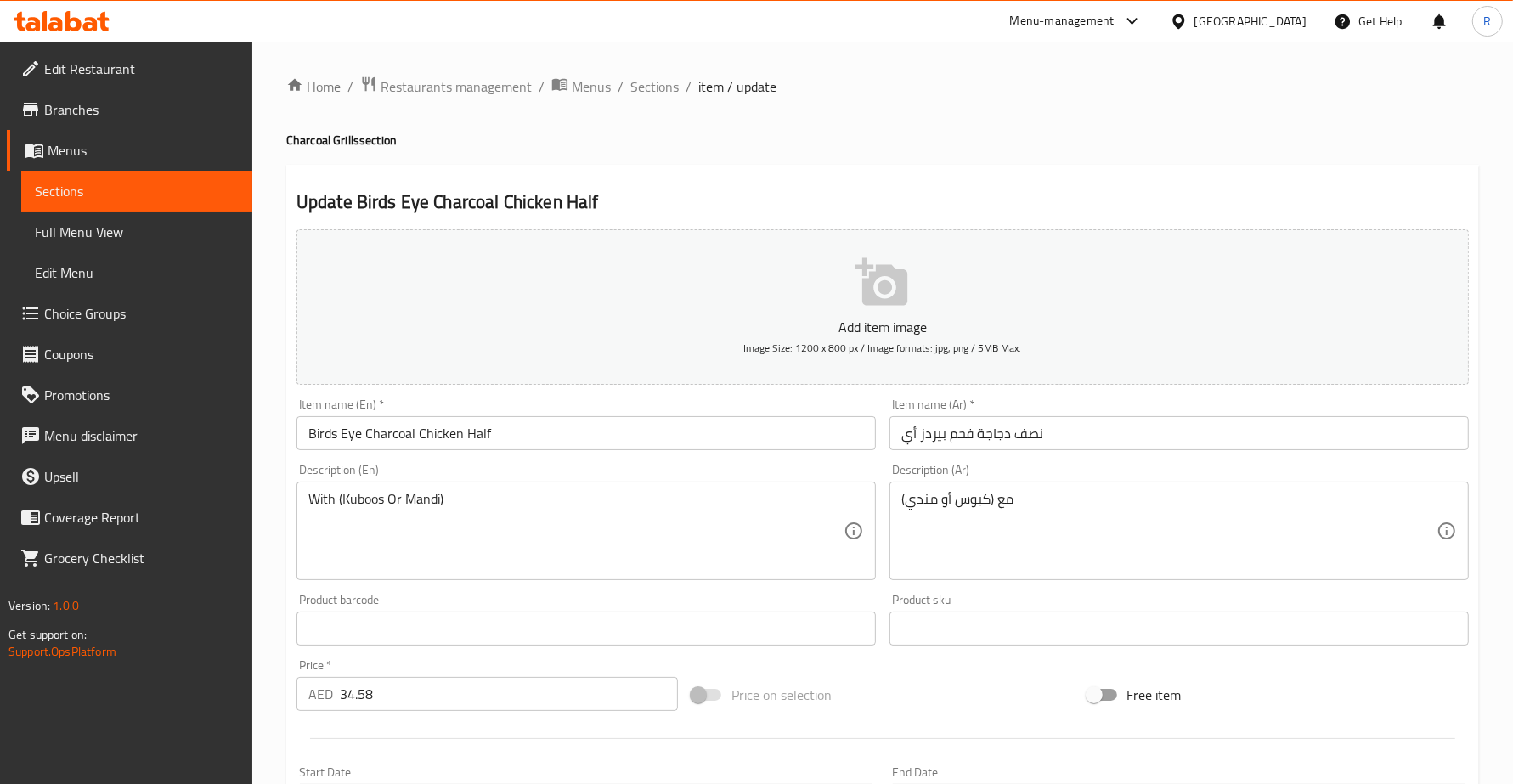
click at [302, 501] on div "With (Kuboos Or Mandi) Description (En)" at bounding box center [586, 531] width 579 height 99
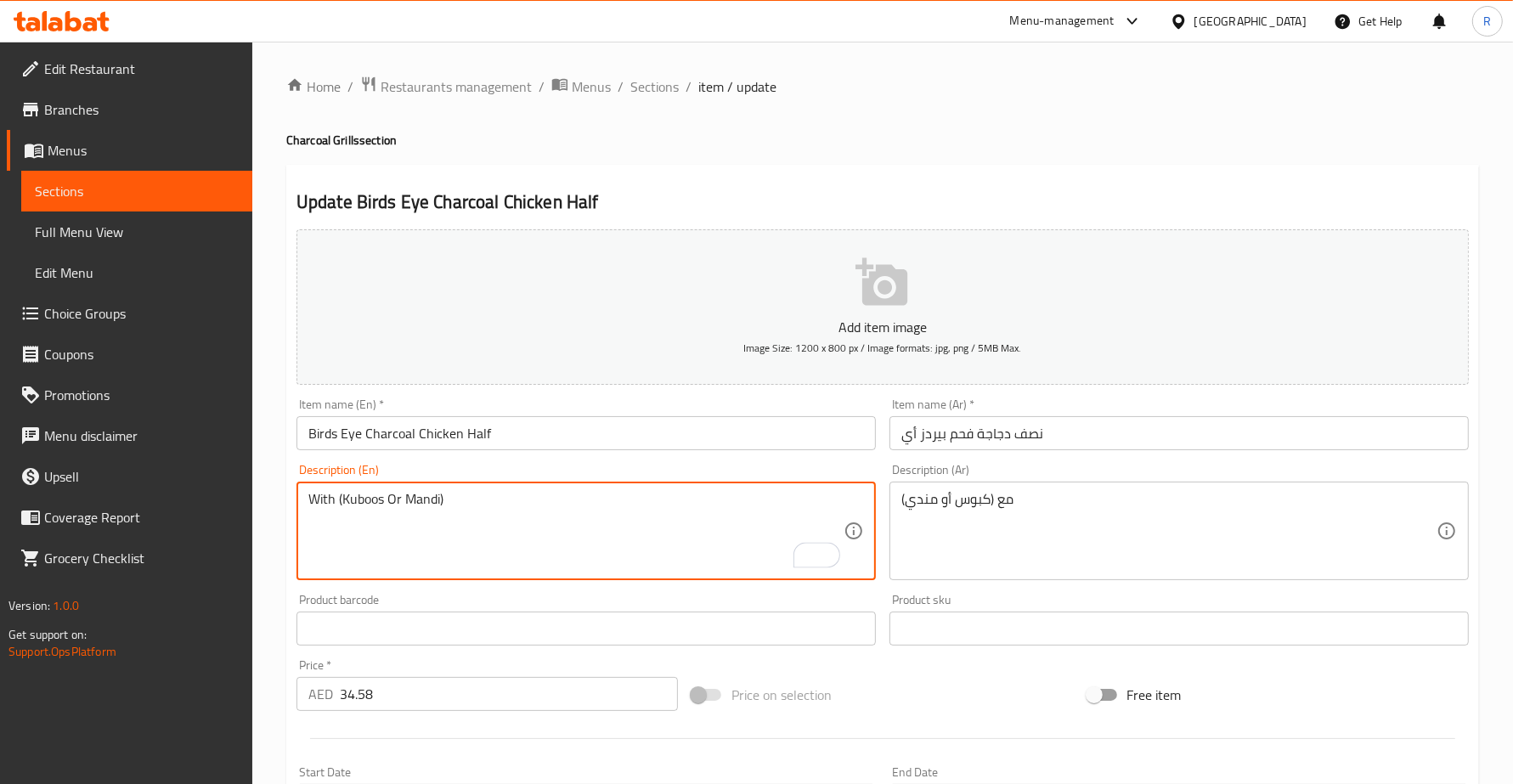
paste textarea "Half chicken marinated with bird’s eye chili paste for intense heat"
type textarea "Half chicken marinated with bird’s eye chili paste for intense heat With (Kuboo…"
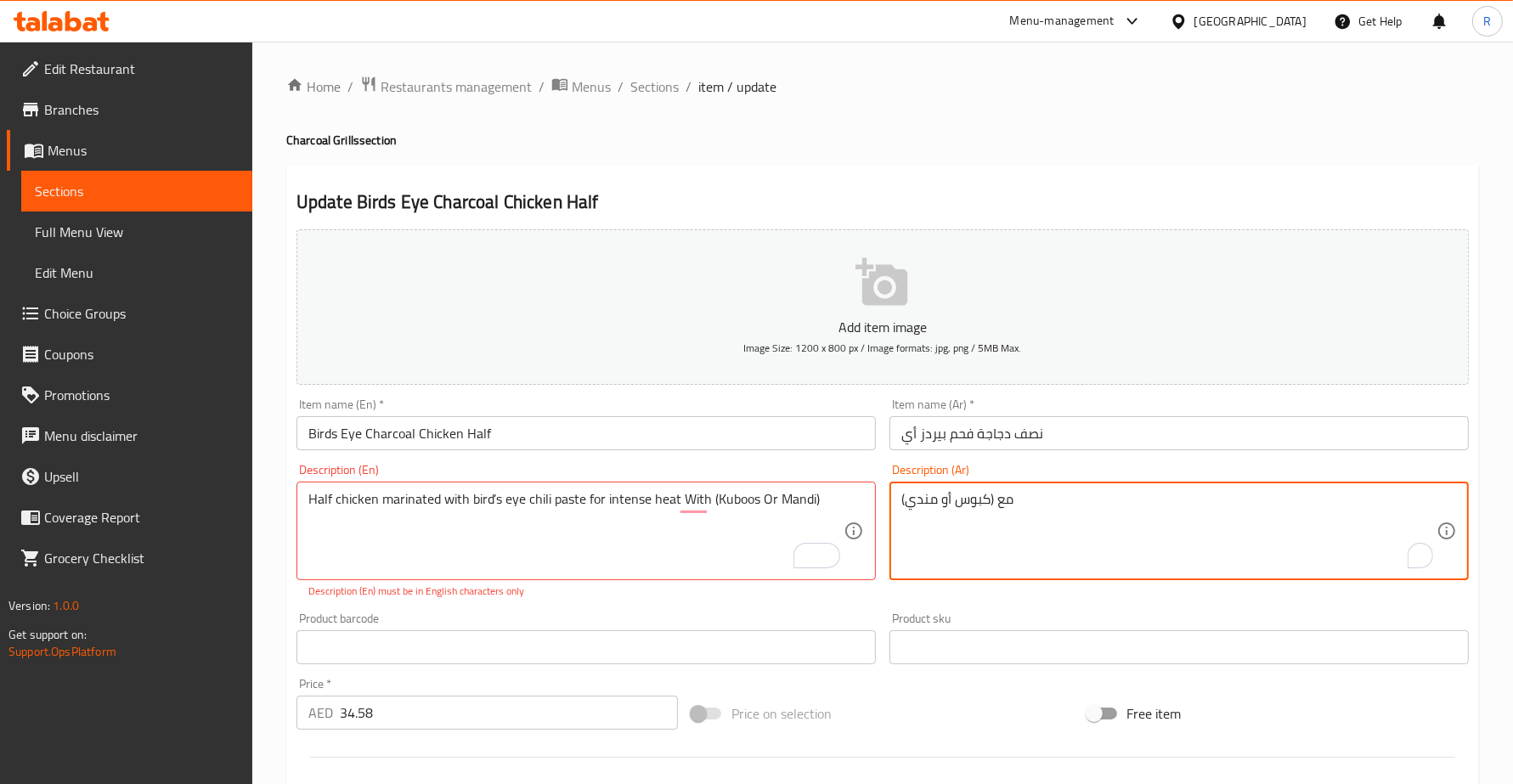
paste textarea "نصف دجاجة متبلة بمعجون الفلفل الحار للحصول على حرارة شديدة"
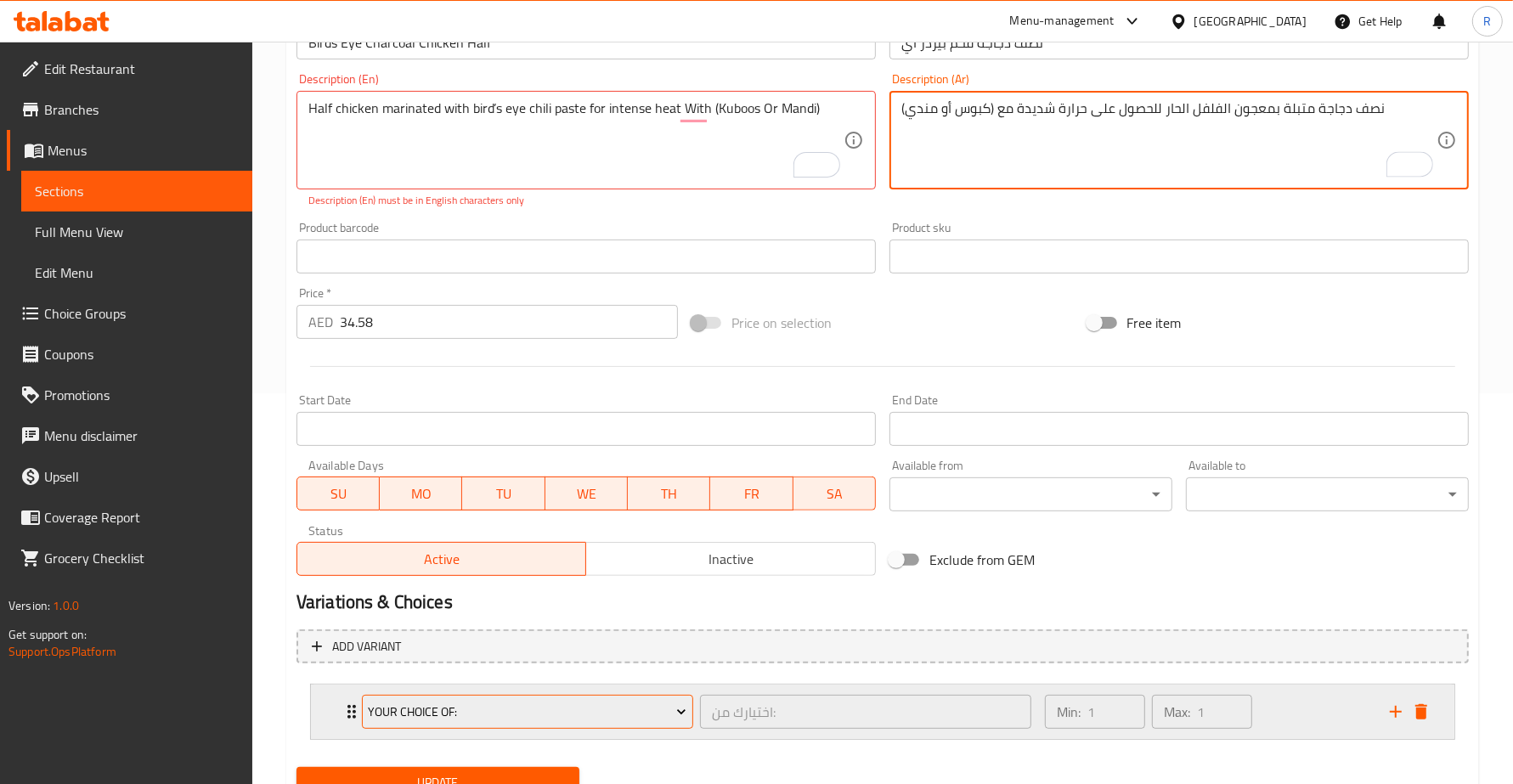
scroll to position [425, 0]
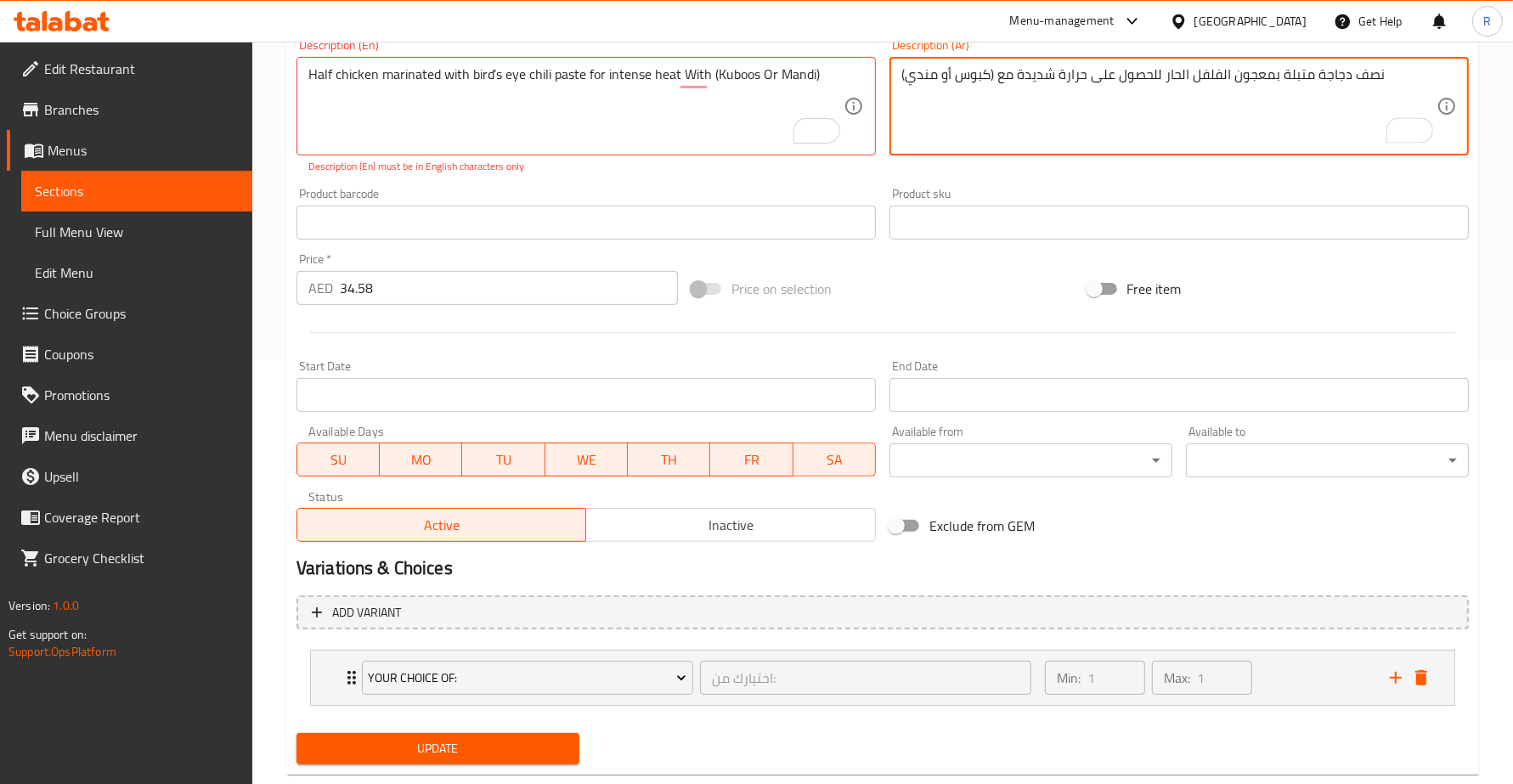
type textarea "نصف دجاجة متبلة بمعجون الفلفل الحار للحصول على حرارة شديدة مع (كبوس أو مندي)"
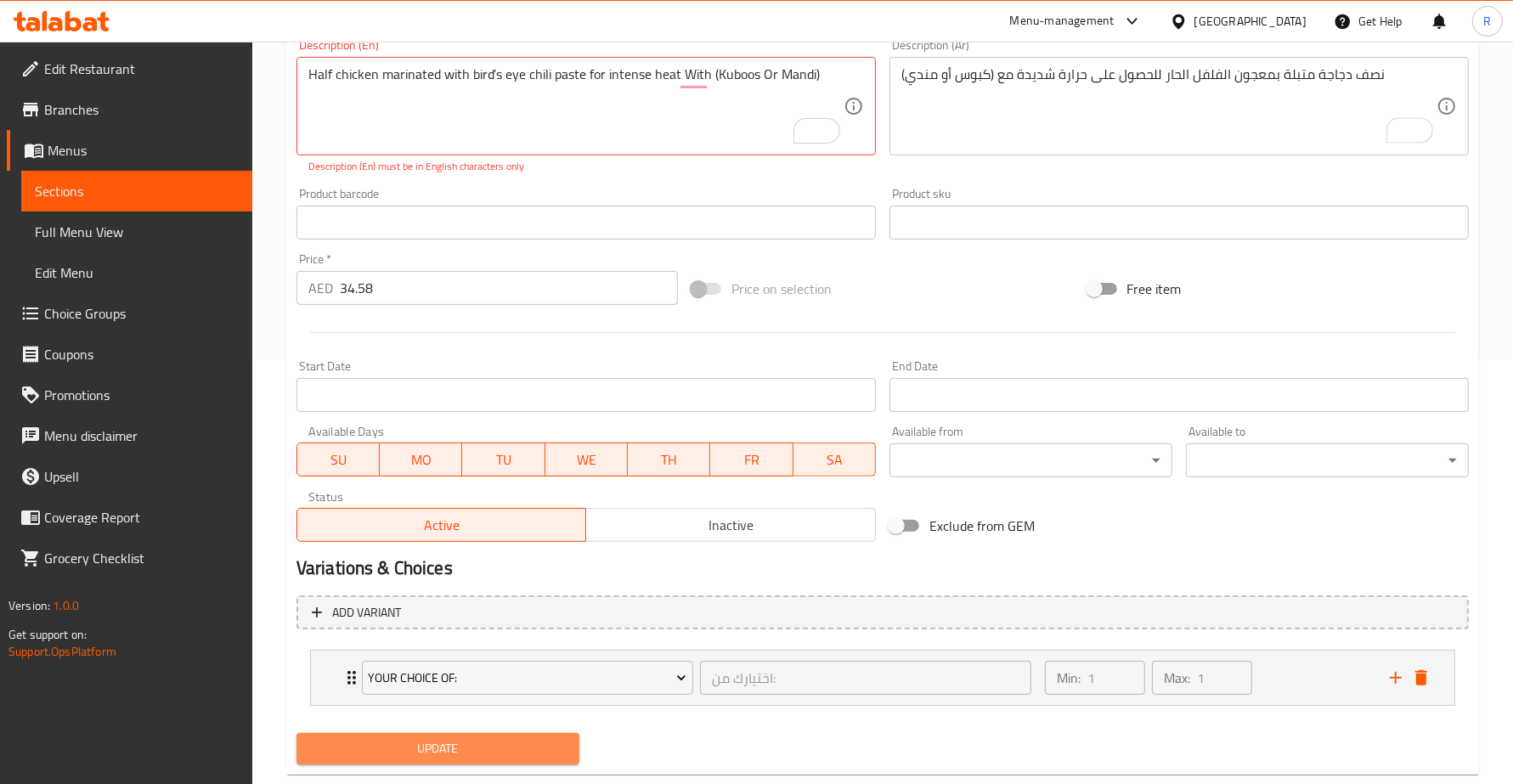
click at [528, 753] on span "Update" at bounding box center [438, 749] width 256 height 21
click at [543, 150] on div "Half chicken marinated with bird’s eye chili paste for intense heat With (Kuboo…" at bounding box center [586, 106] width 579 height 99
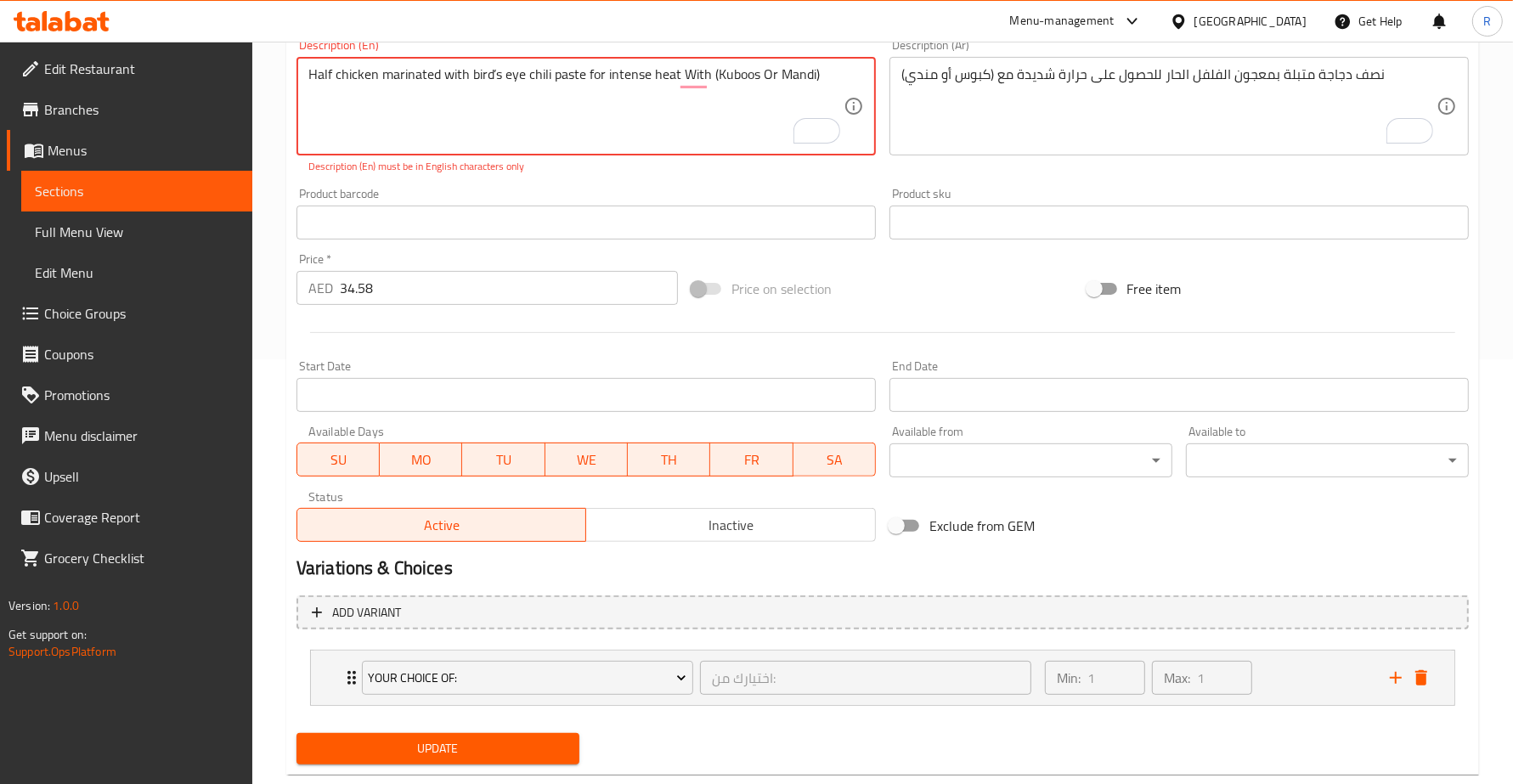
click at [497, 73] on textarea "Half chicken marinated with bird’s eye chili paste for intense heat With (Kuboo…" at bounding box center [575, 106] width 535 height 81
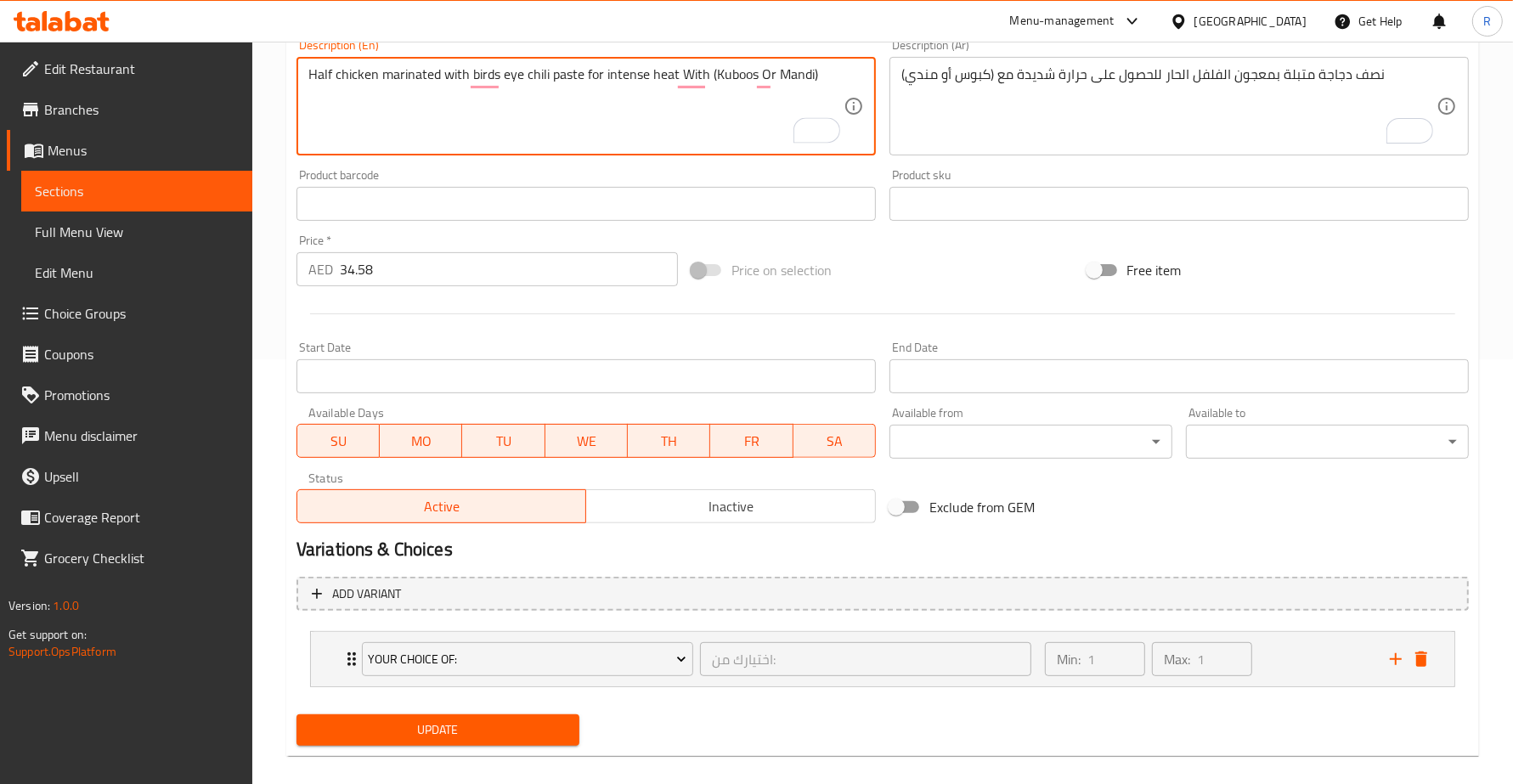
type textarea "Half chicken marinated with birds eye chili paste for intense heat With (Kuboos…"
click at [594, 170] on div "Product barcode Product barcode" at bounding box center [586, 194] width 579 height 52
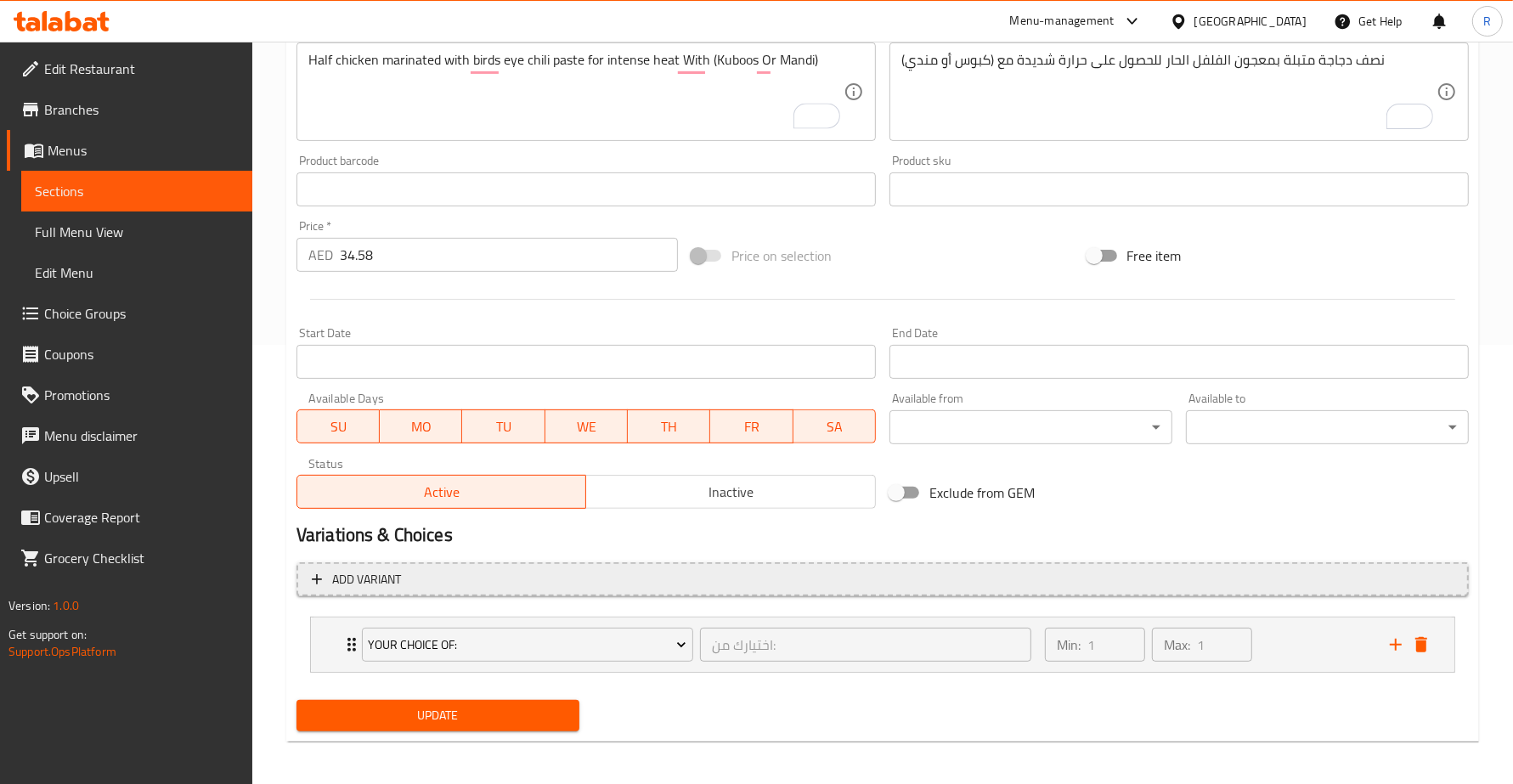
scroll to position [443, 0]
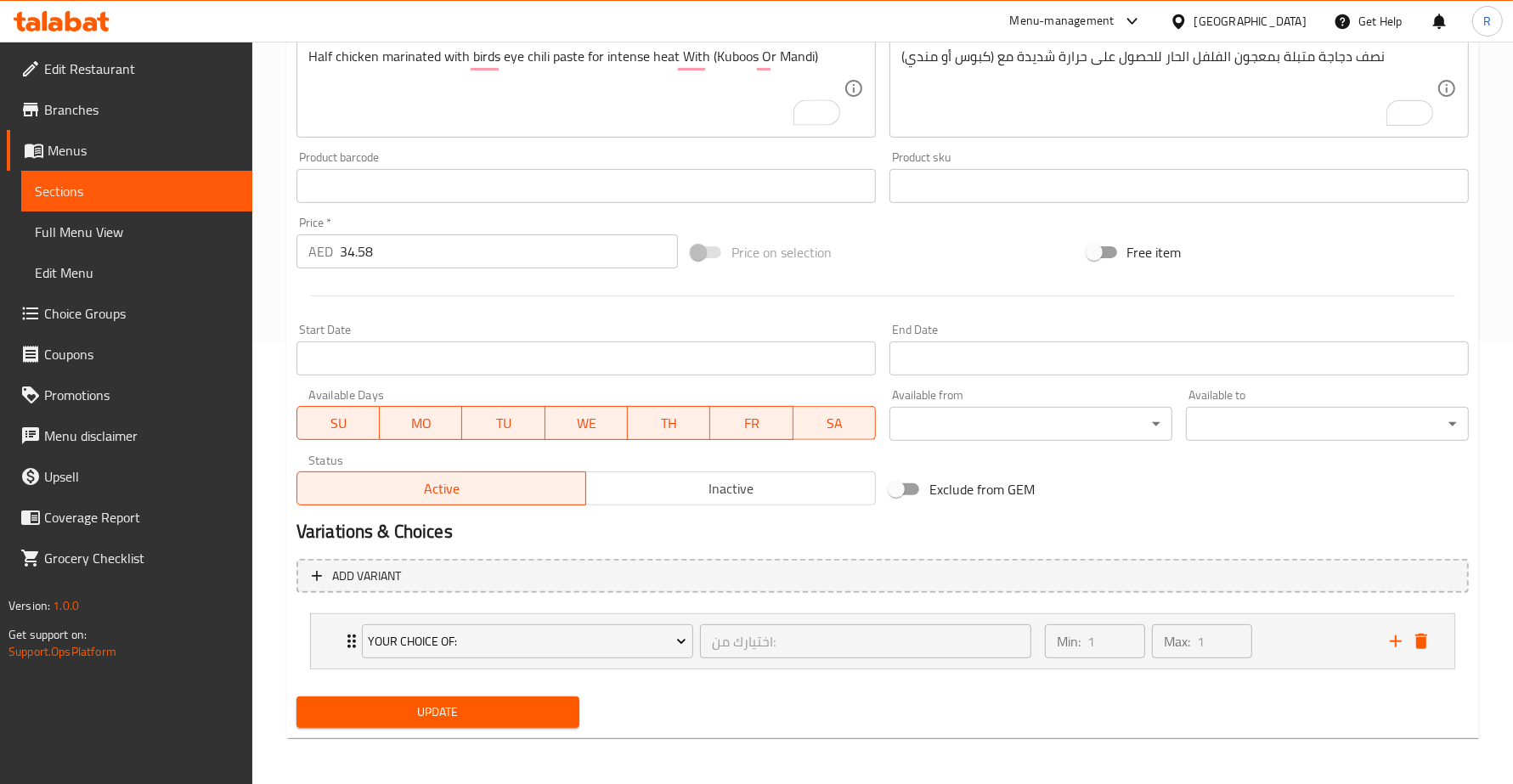
click at [535, 715] on span "Update" at bounding box center [438, 712] width 256 height 21
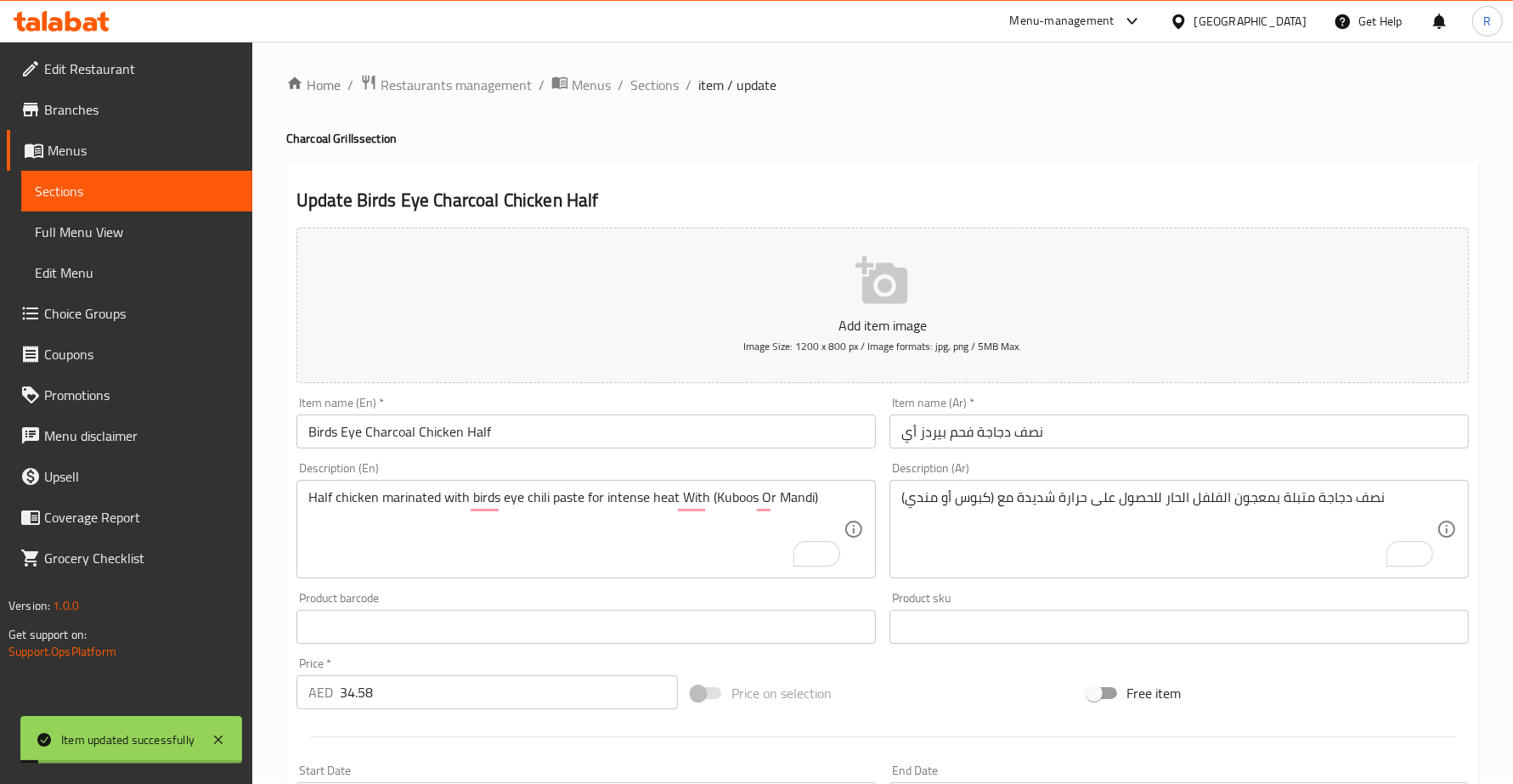
scroll to position [0, 0]
click at [665, 85] on span "Sections" at bounding box center [654, 87] width 48 height 21
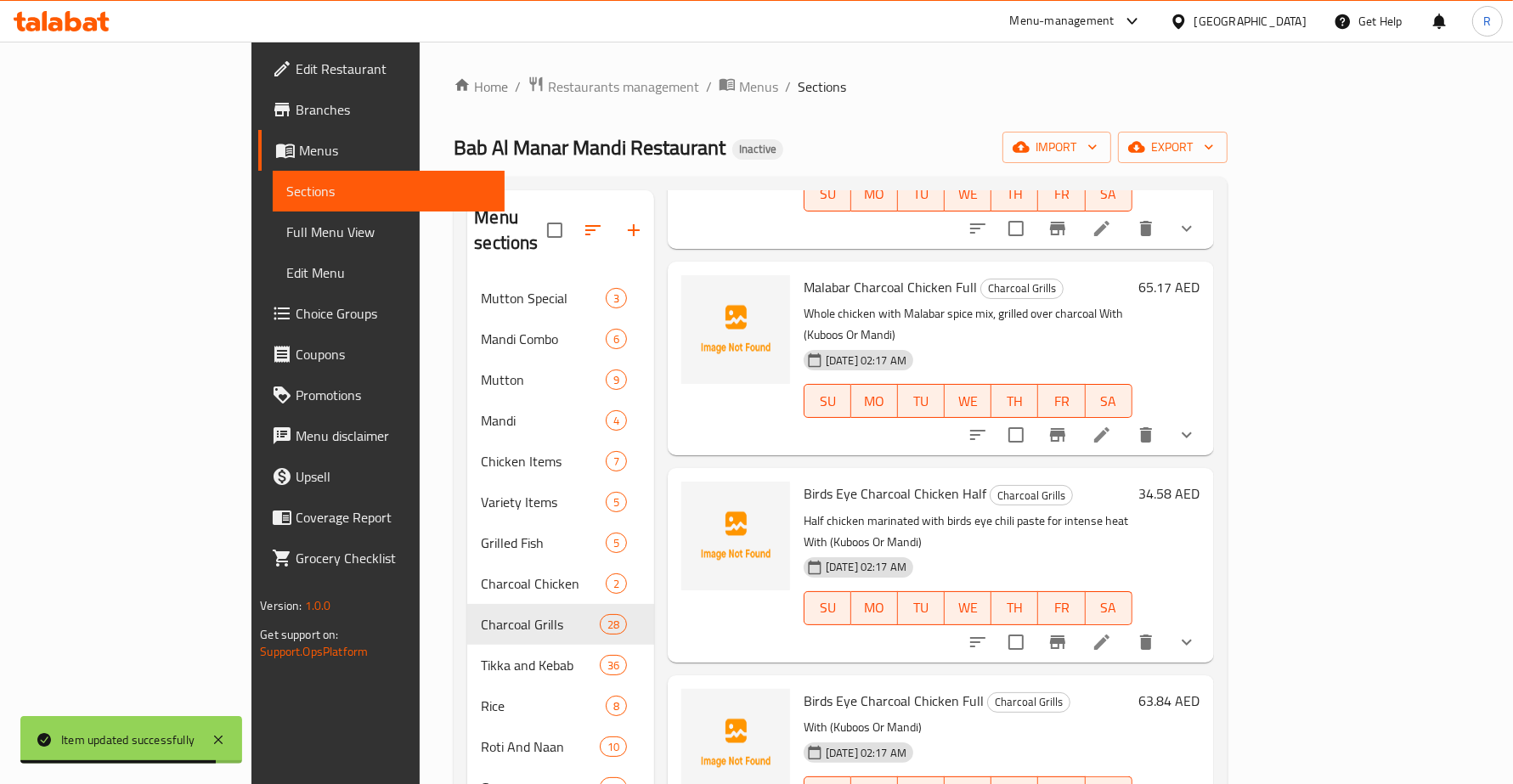
scroll to position [3504, 0]
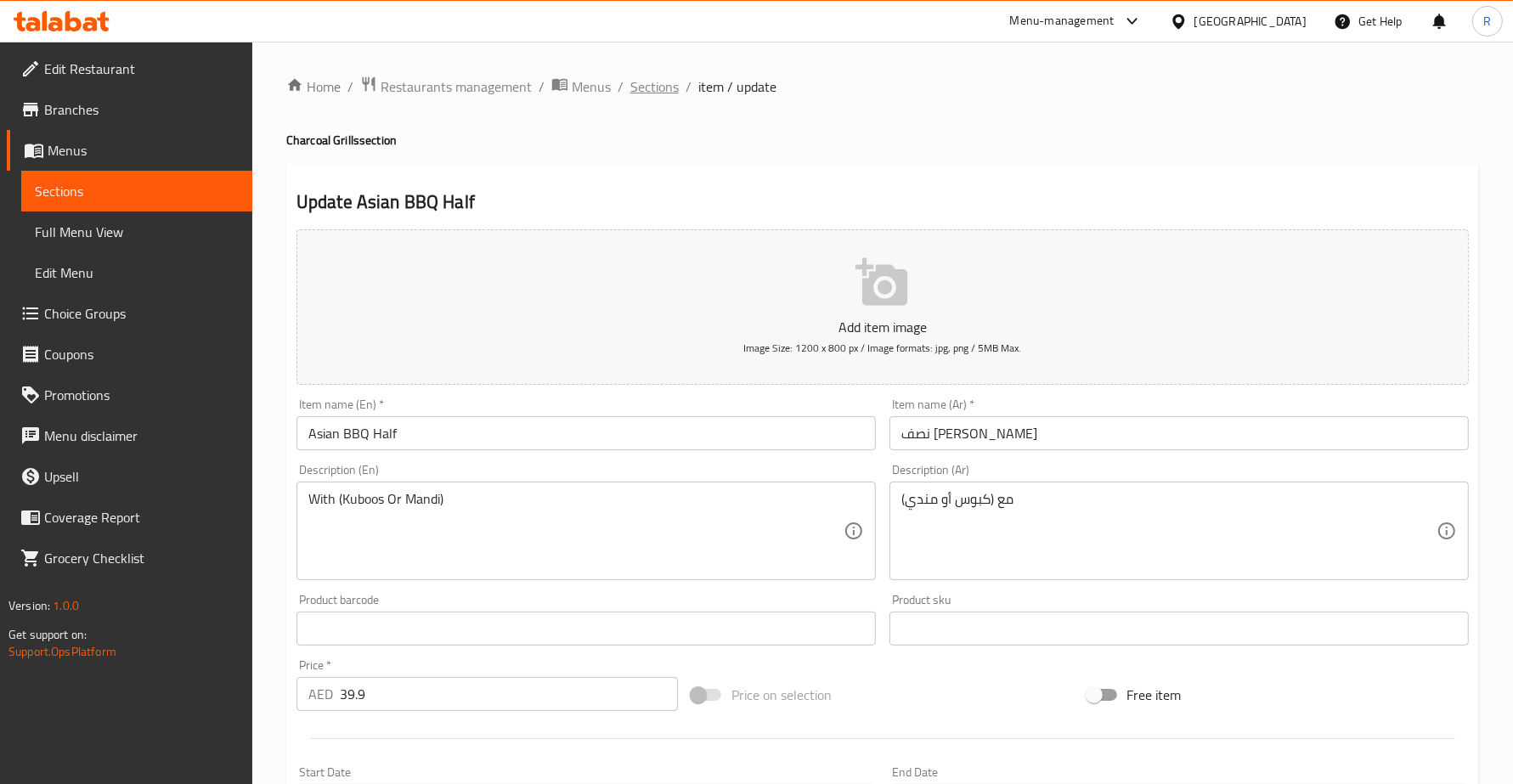
click at [655, 82] on span "Sections" at bounding box center [654, 87] width 48 height 21
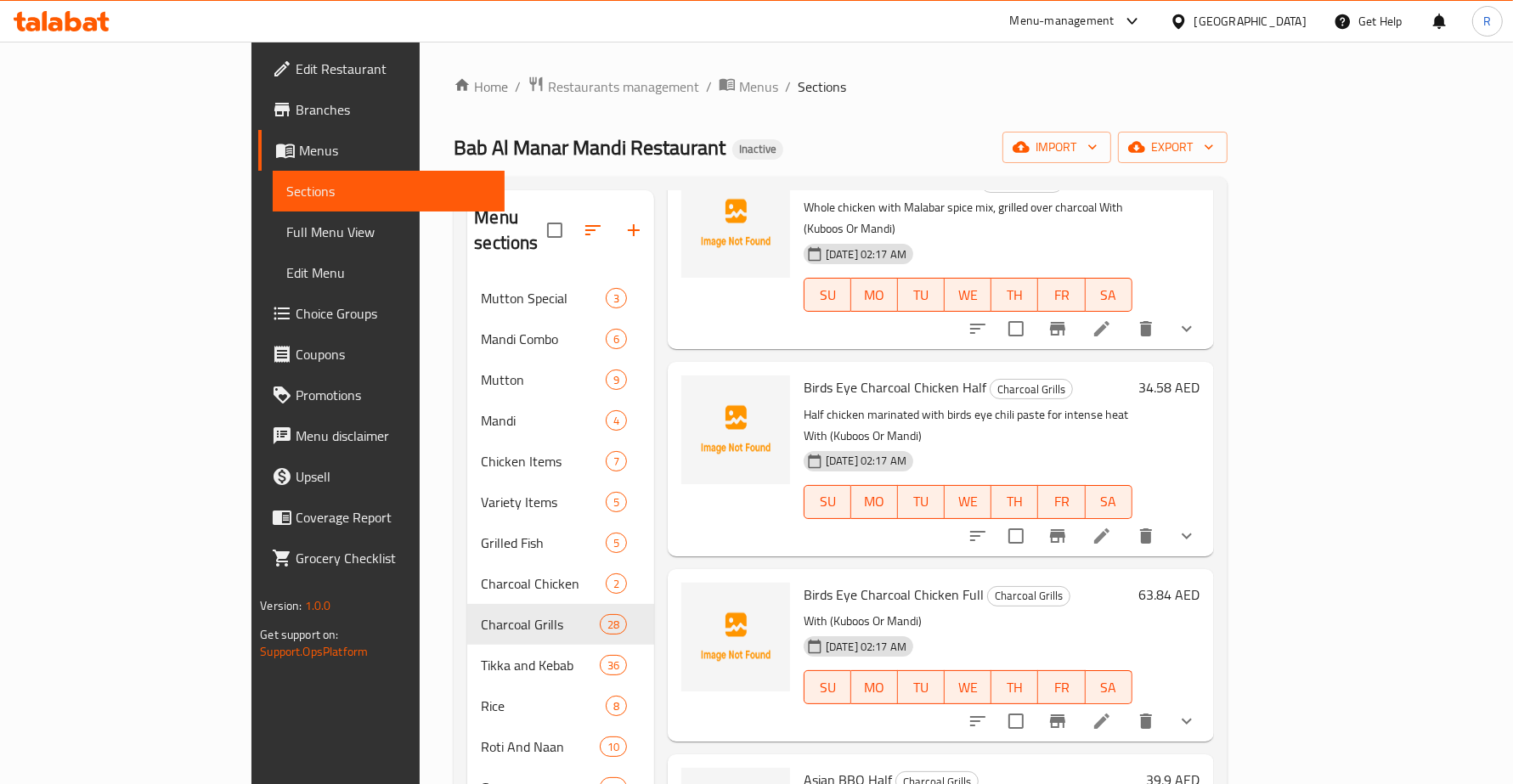
scroll to position [3291, 0]
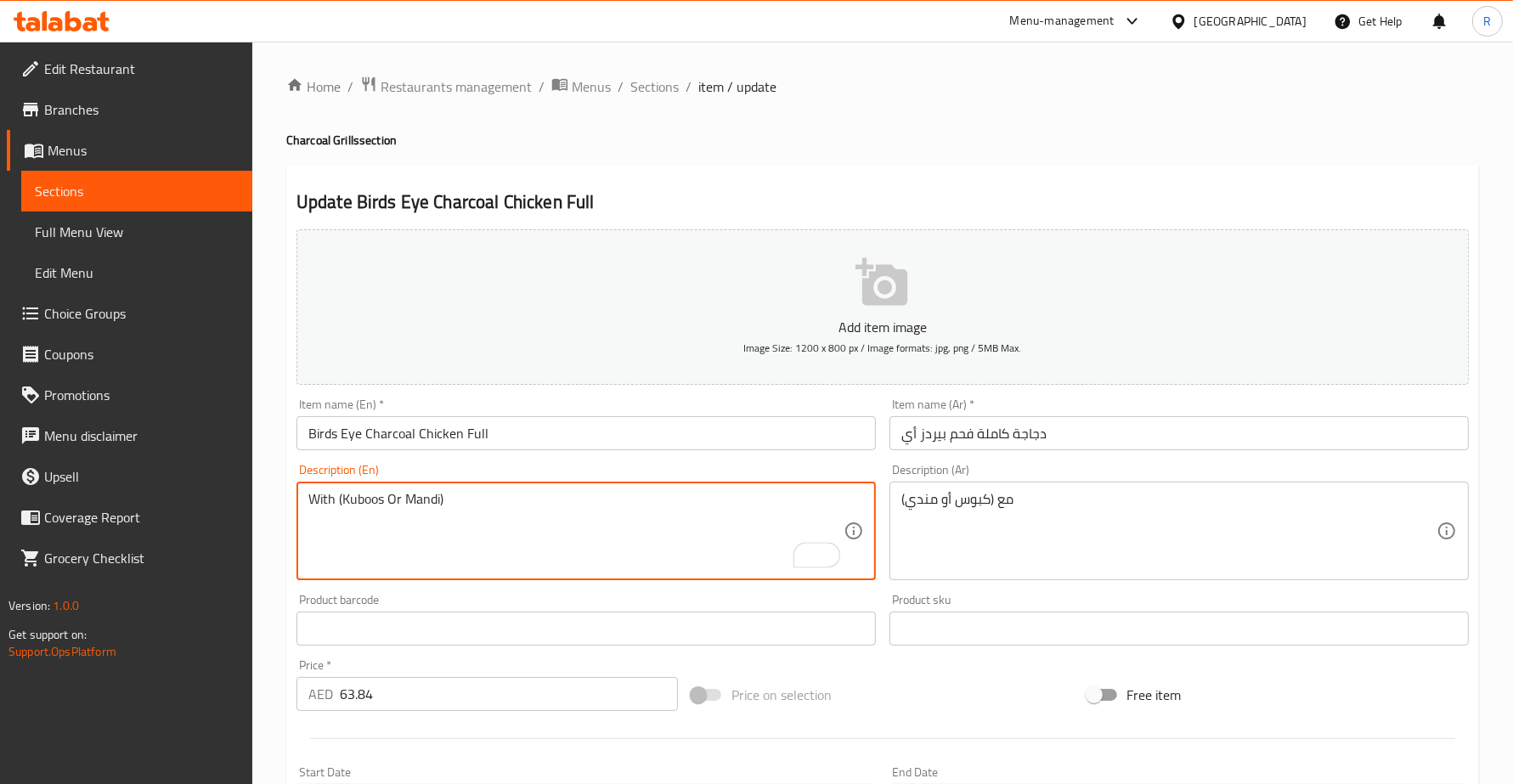
paste textarea "Whole chicken infused with bird’s eye chili marinade"
type textarea "Whole chicken infused with bird’s eye chili marinade With (Kuboos Or Mandi)"
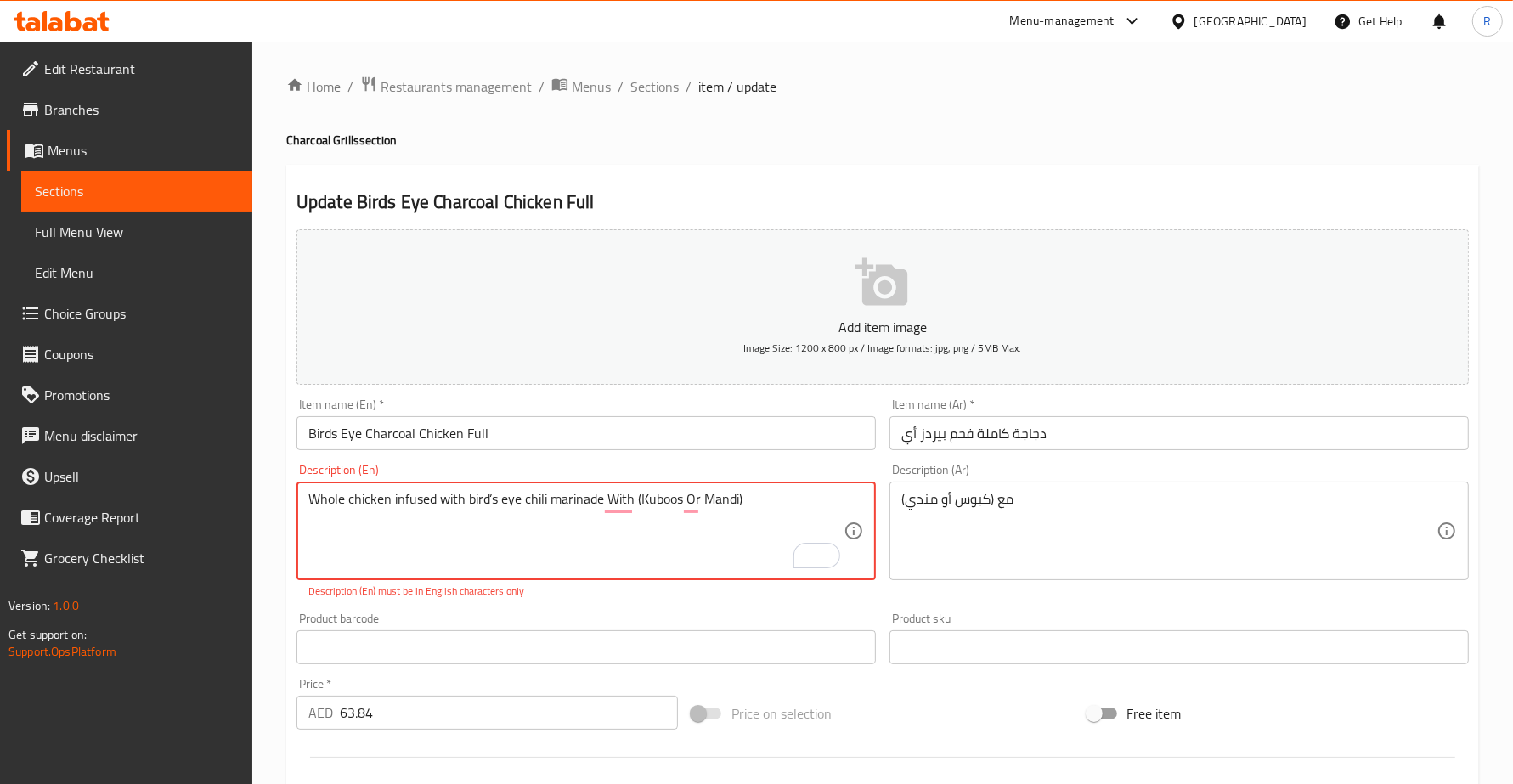
click at [893, 490] on div "مع (كبوس أو مندي) Description (Ar)" at bounding box center [1178, 531] width 579 height 99
click at [897, 500] on div "مع (كبوس أو مندي) Description (Ar)" at bounding box center [1178, 531] width 579 height 99
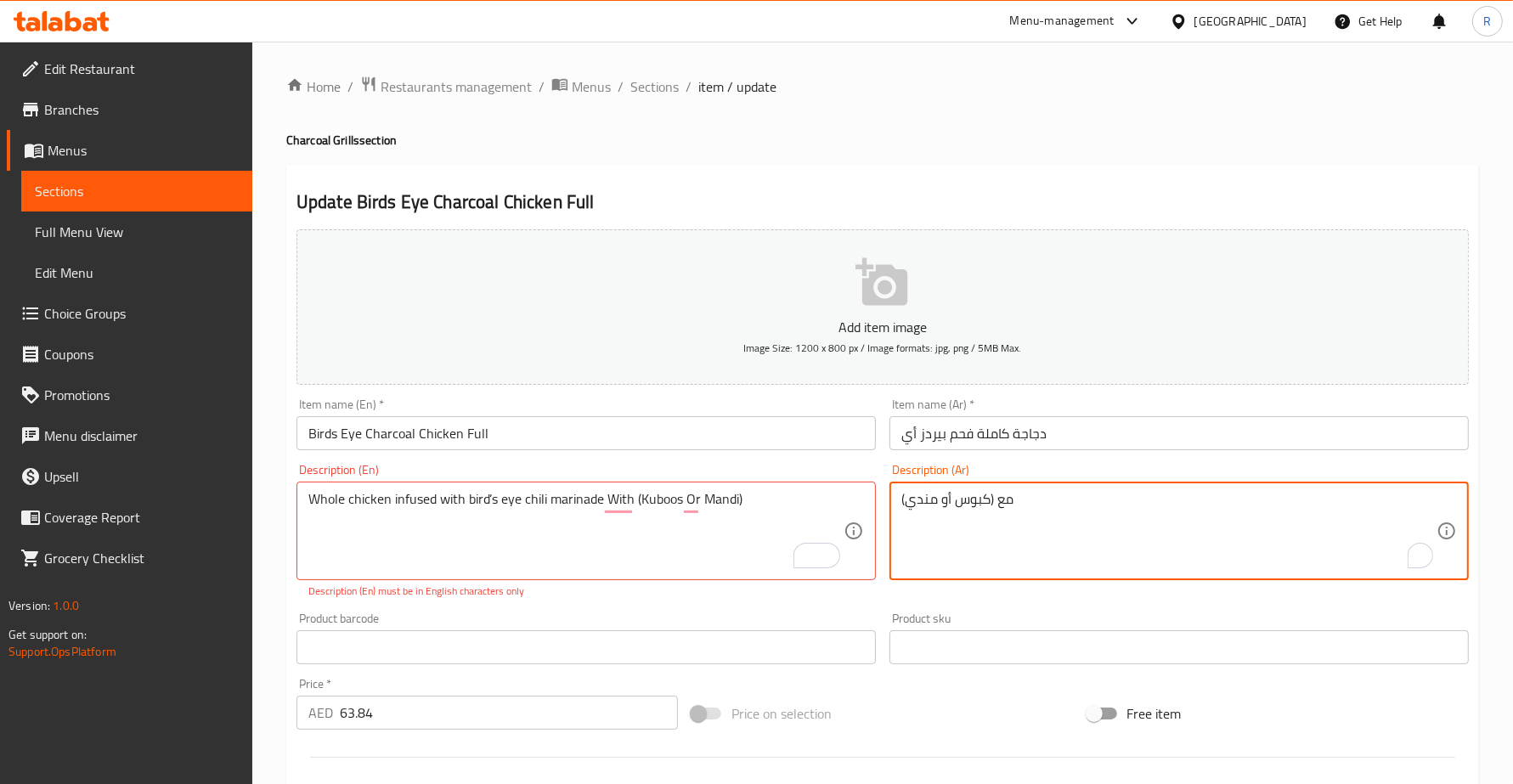
click at [902, 500] on textarea "مع (كبوس أو مندي)" at bounding box center [1169, 531] width 535 height 81
paste textarea "دجاجة كاملة متبلة بصلصة الفلفل الحار"
type textarea "دجاجة كاملة متبلة بصلصة الفلفل الحار مع (كبوس أو مندي)"
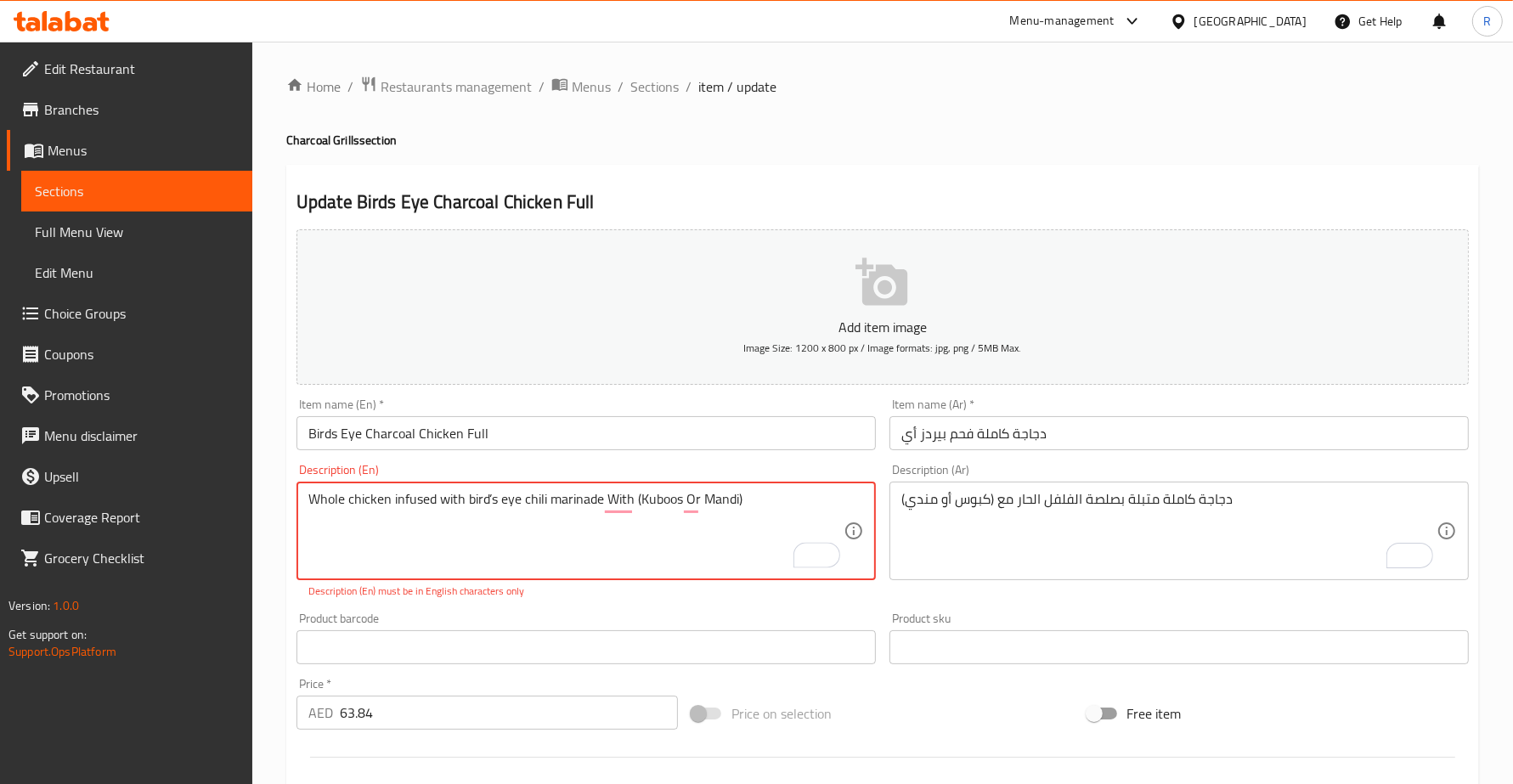
click at [488, 502] on textarea "Whole chicken infused with bird’s eye chili marinade With (Kuboos Or Mandi)" at bounding box center [575, 531] width 535 height 81
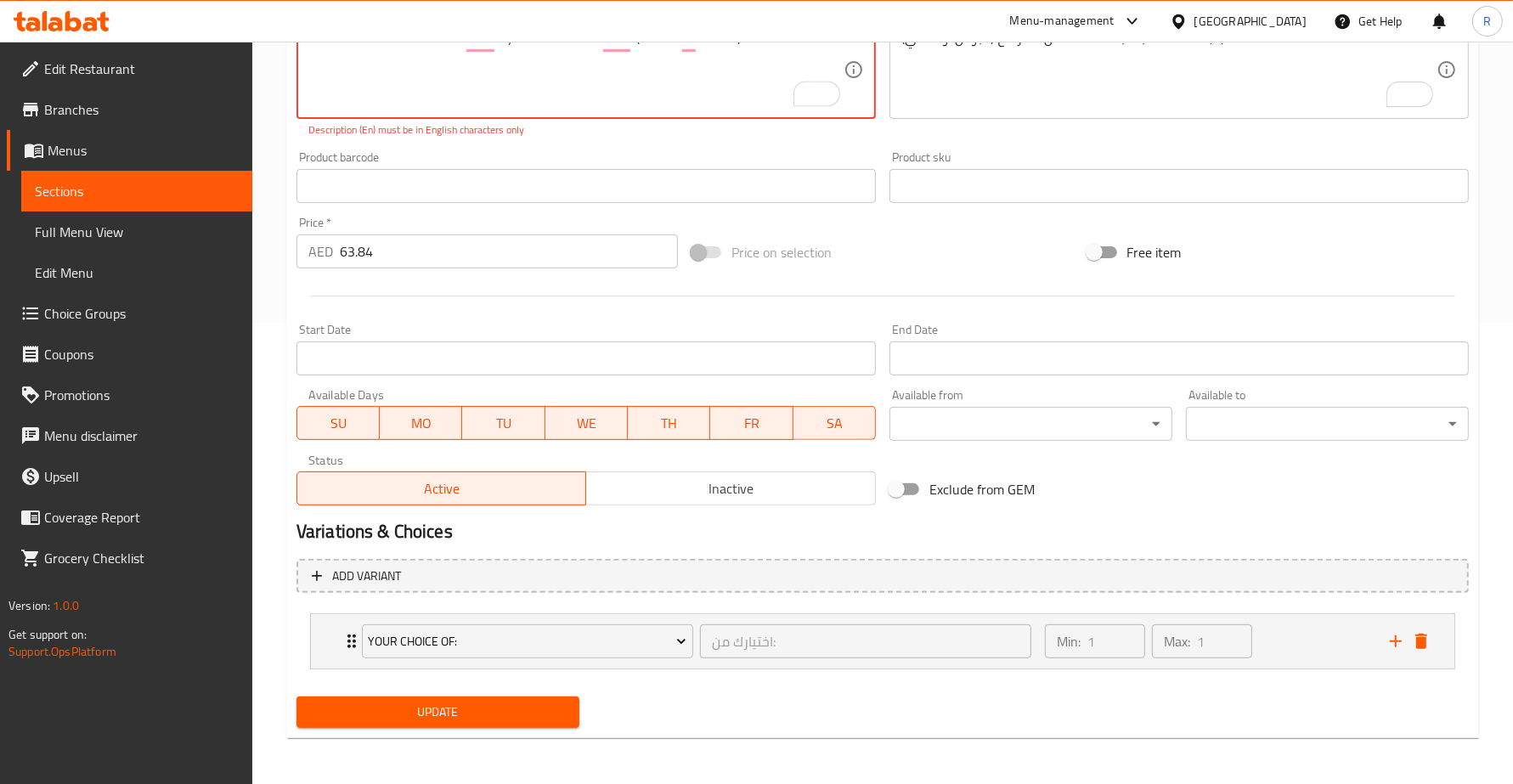
type textarea "Whole chicken infused with birds eye chili marinade With (Kuboos Or Mandi)"
click at [546, 690] on div "Update" at bounding box center [438, 712] width 297 height 45
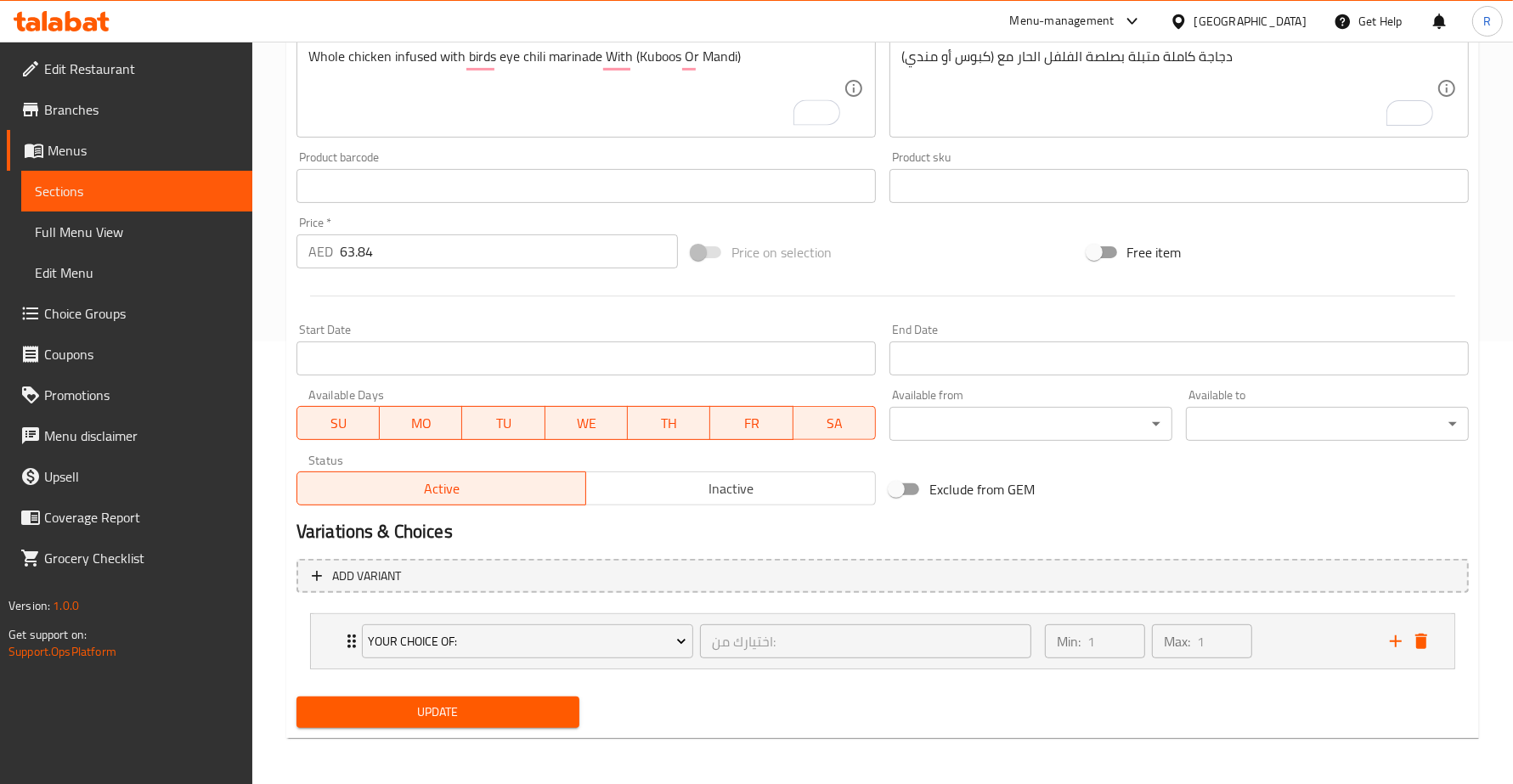
click at [552, 706] on span "Update" at bounding box center [438, 712] width 256 height 21
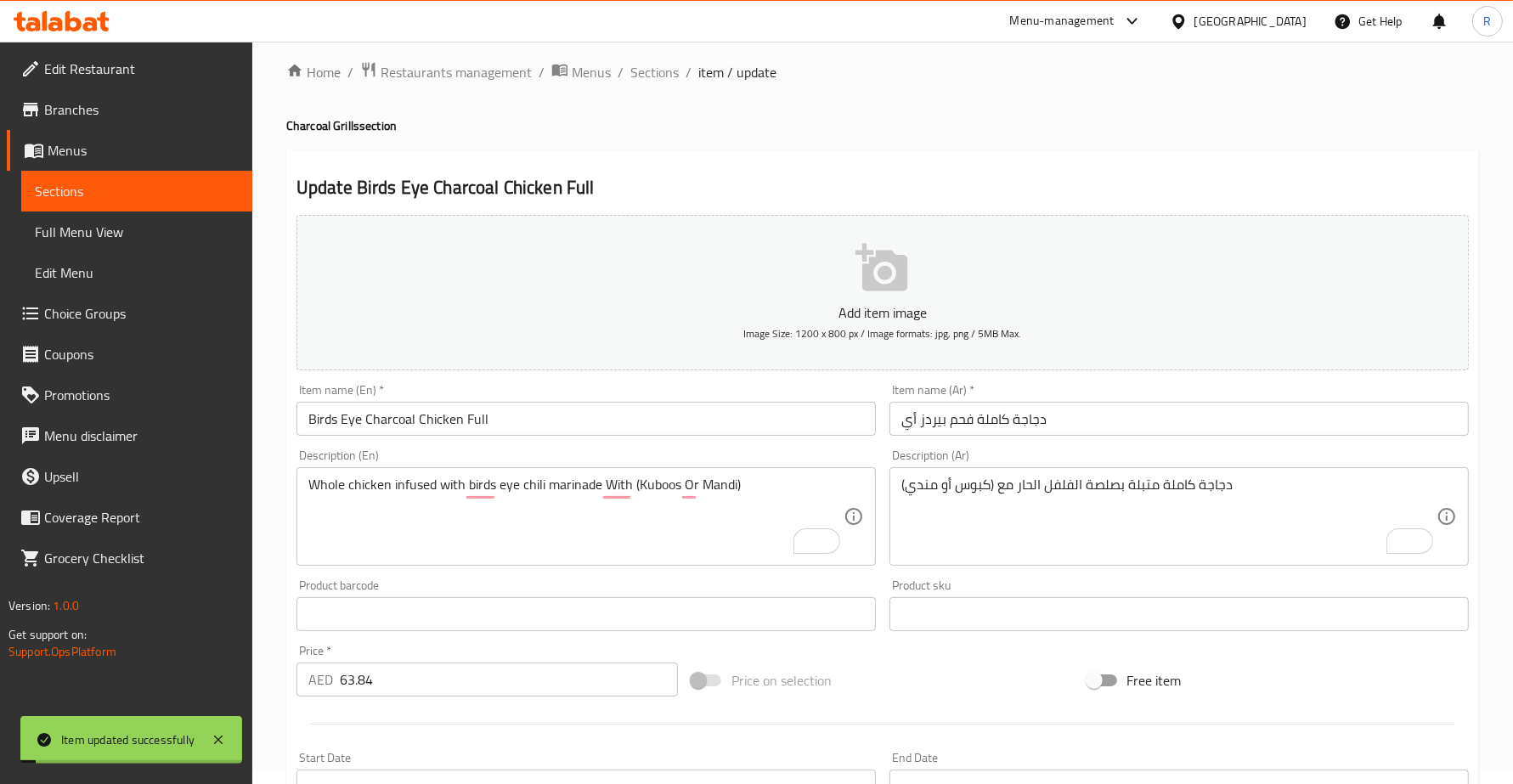
scroll to position [0, 0]
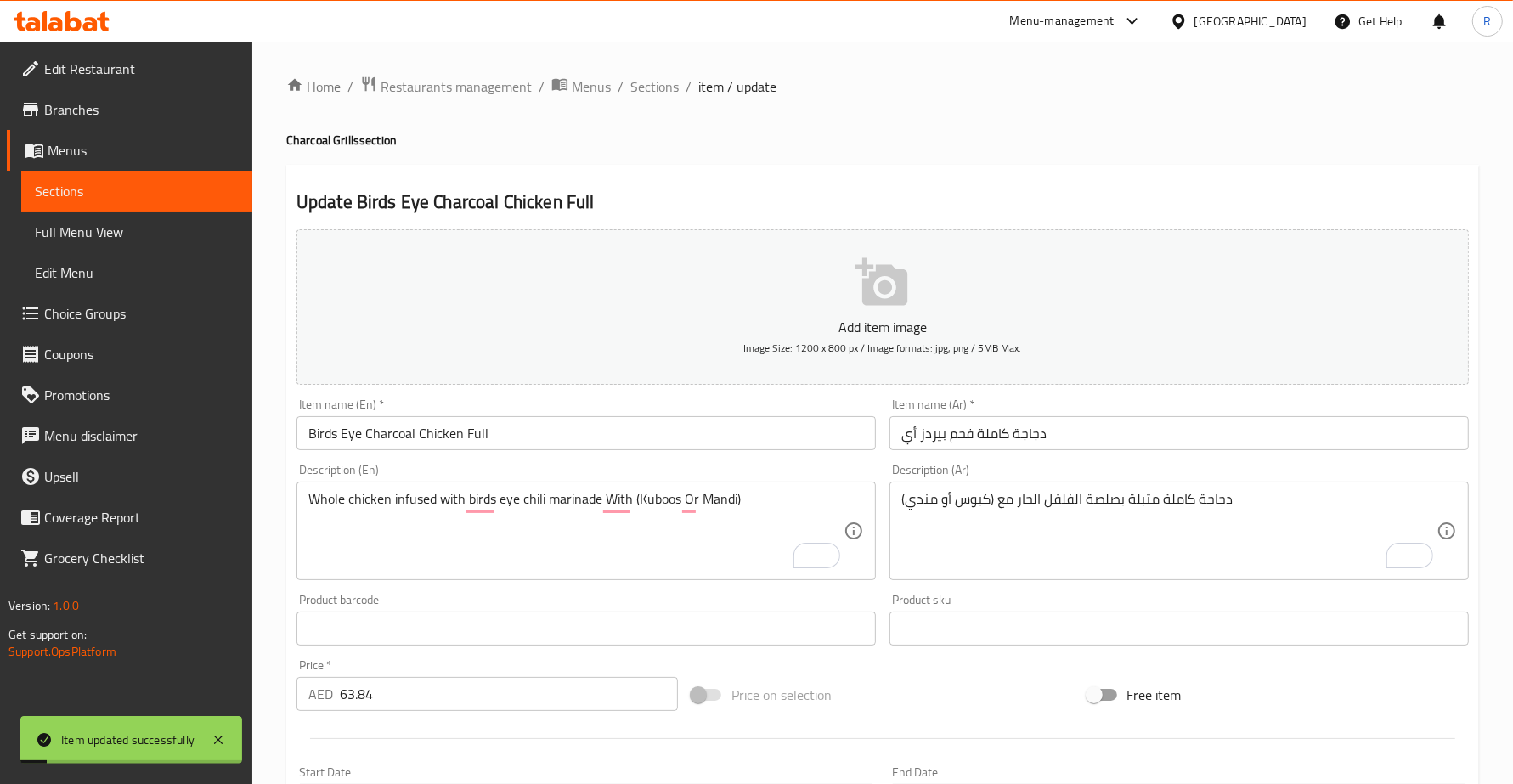
click at [647, 87] on span "Sections" at bounding box center [654, 87] width 48 height 21
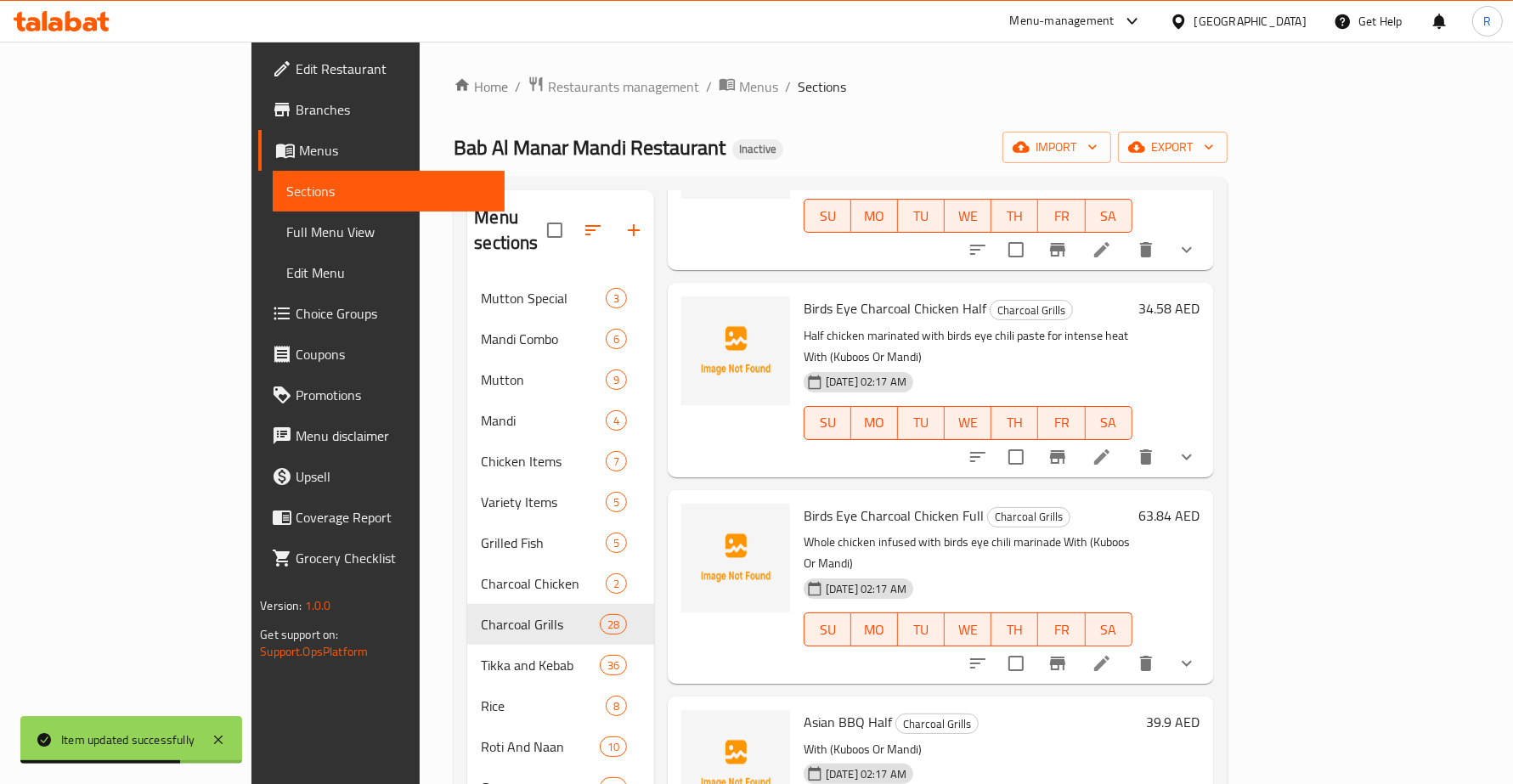
scroll to position [3610, 0]
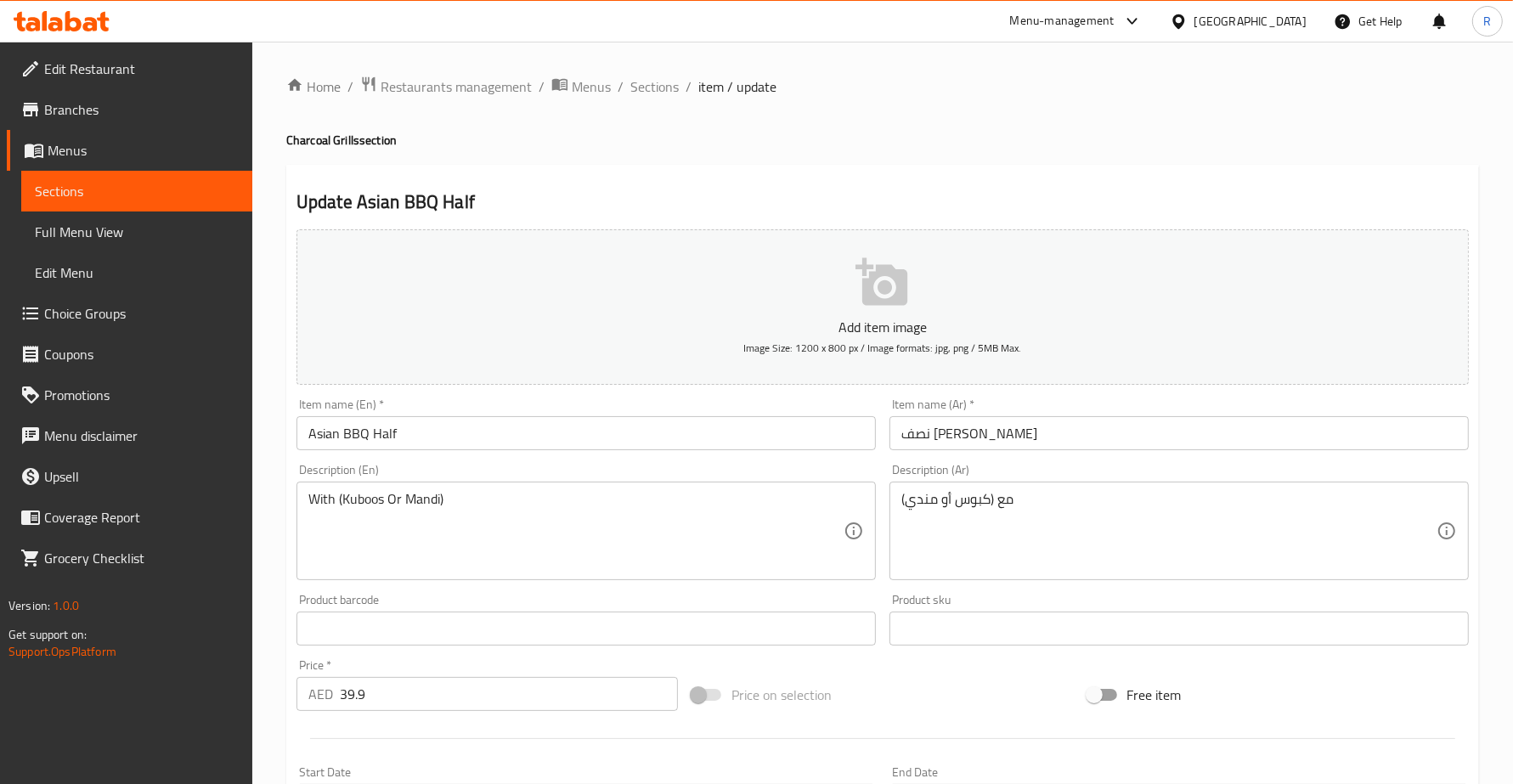
click at [306, 512] on div "With (Kuboos Or Mandi) Description (En)" at bounding box center [586, 531] width 579 height 99
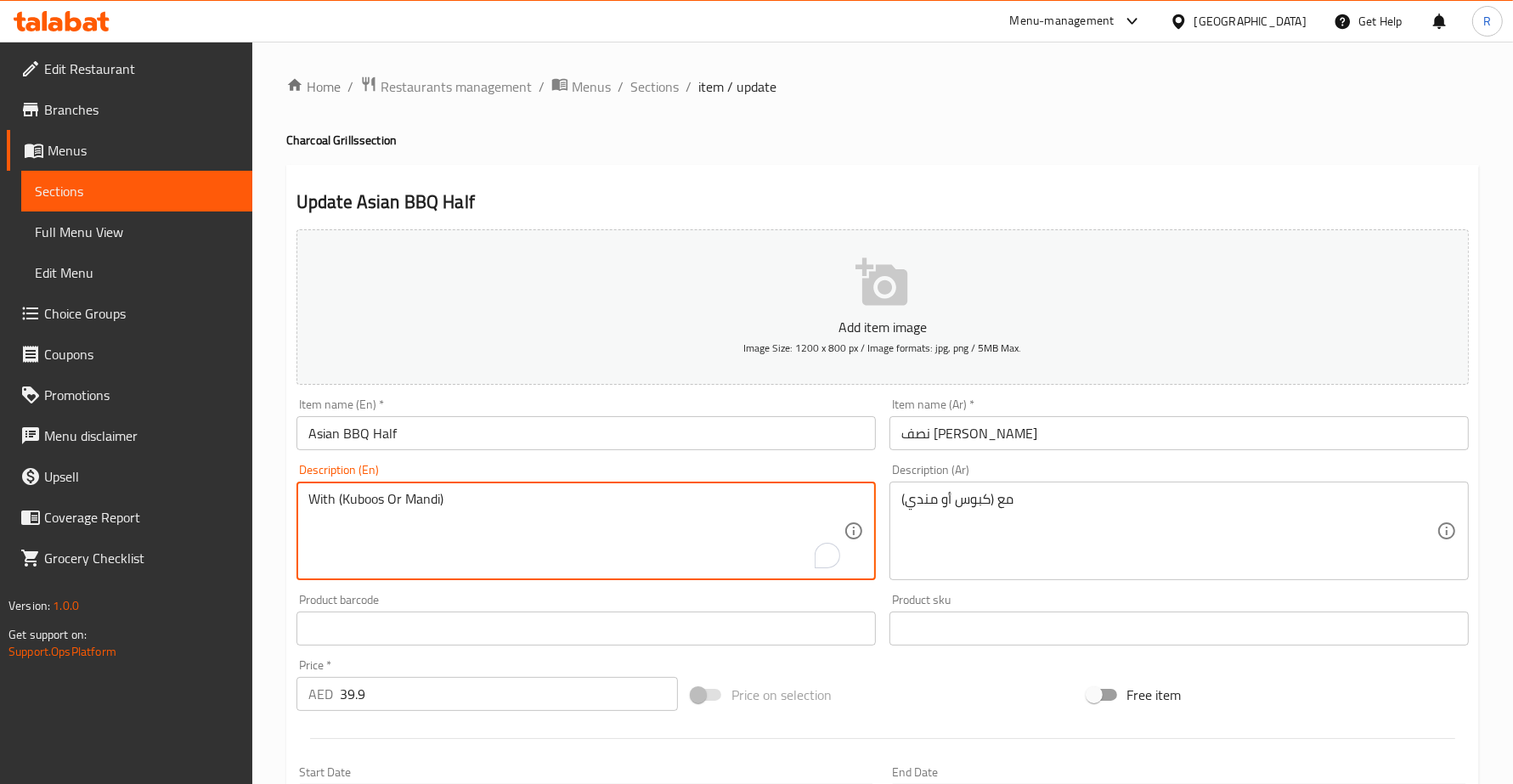
paste textarea "Half chicken in Asian-inspired barbecue sauce"
drag, startPoint x: 308, startPoint y: 506, endPoint x: 568, endPoint y: 508, distance: 260.0
click at [568, 508] on textarea "Half chicken in Asian-inspired barbecue sauce With (Kuboos Or Mandi)" at bounding box center [575, 531] width 535 height 81
type textarea "Half chicken in Asian-inspired barbecue sauce With (Kuboos Or Mandi)"
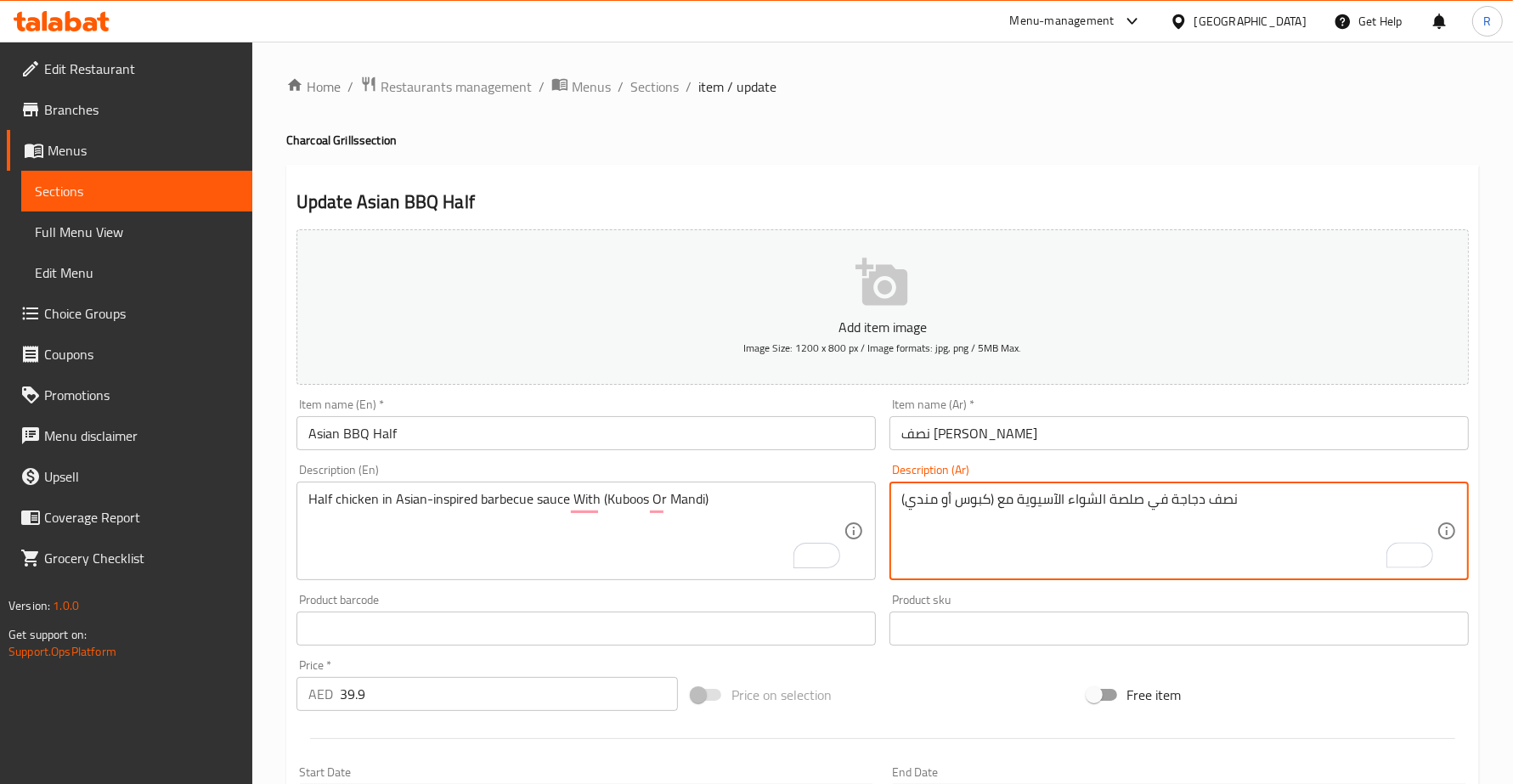
drag, startPoint x: 1066, startPoint y: 501, endPoint x: 1104, endPoint y: 498, distance: 38.1
click at [1104, 498] on textarea "نصف دجاجة في صلصة الشواء الآسيوية مع (كبوس أو مندي)" at bounding box center [1169, 531] width 535 height 81
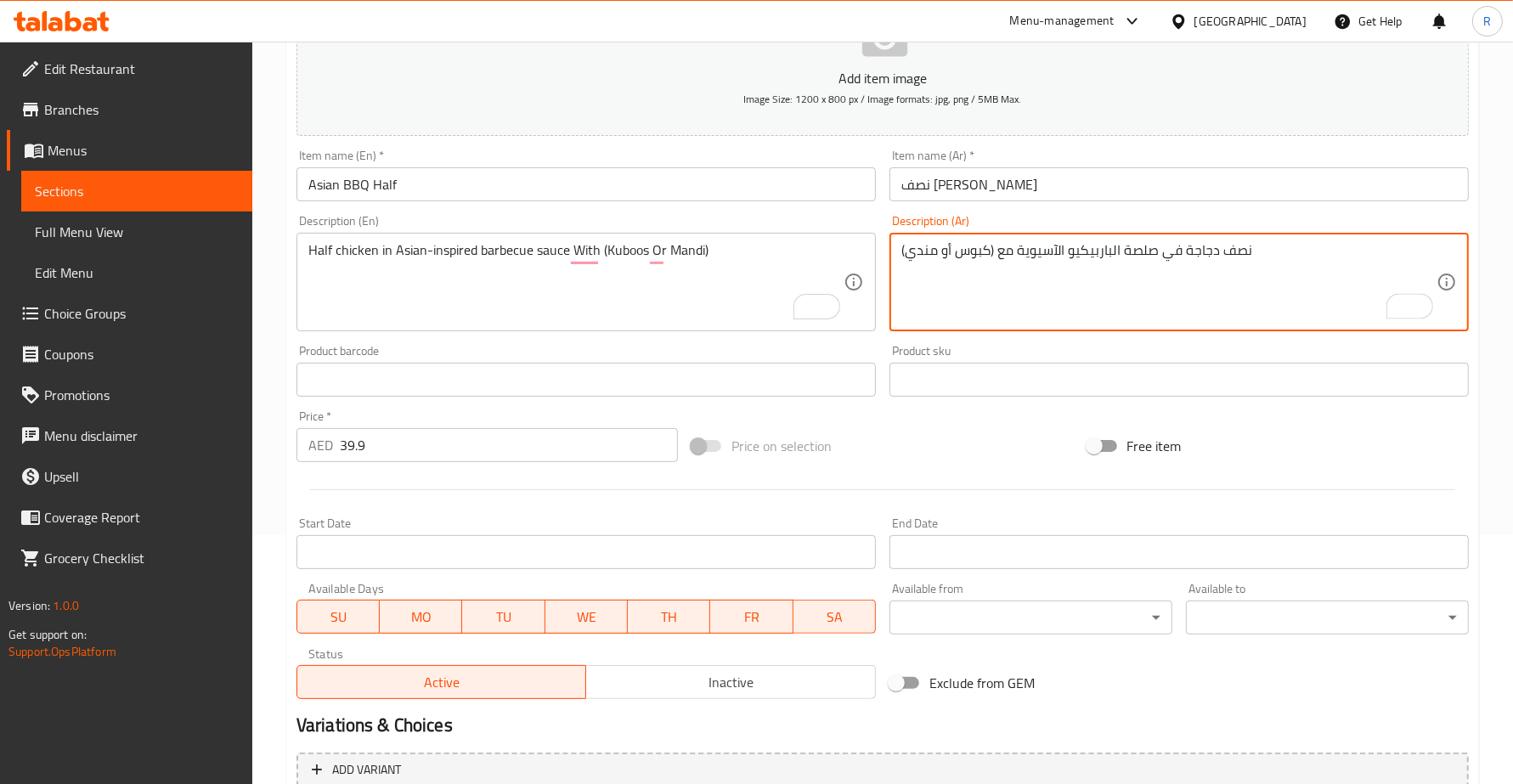
scroll to position [443, 0]
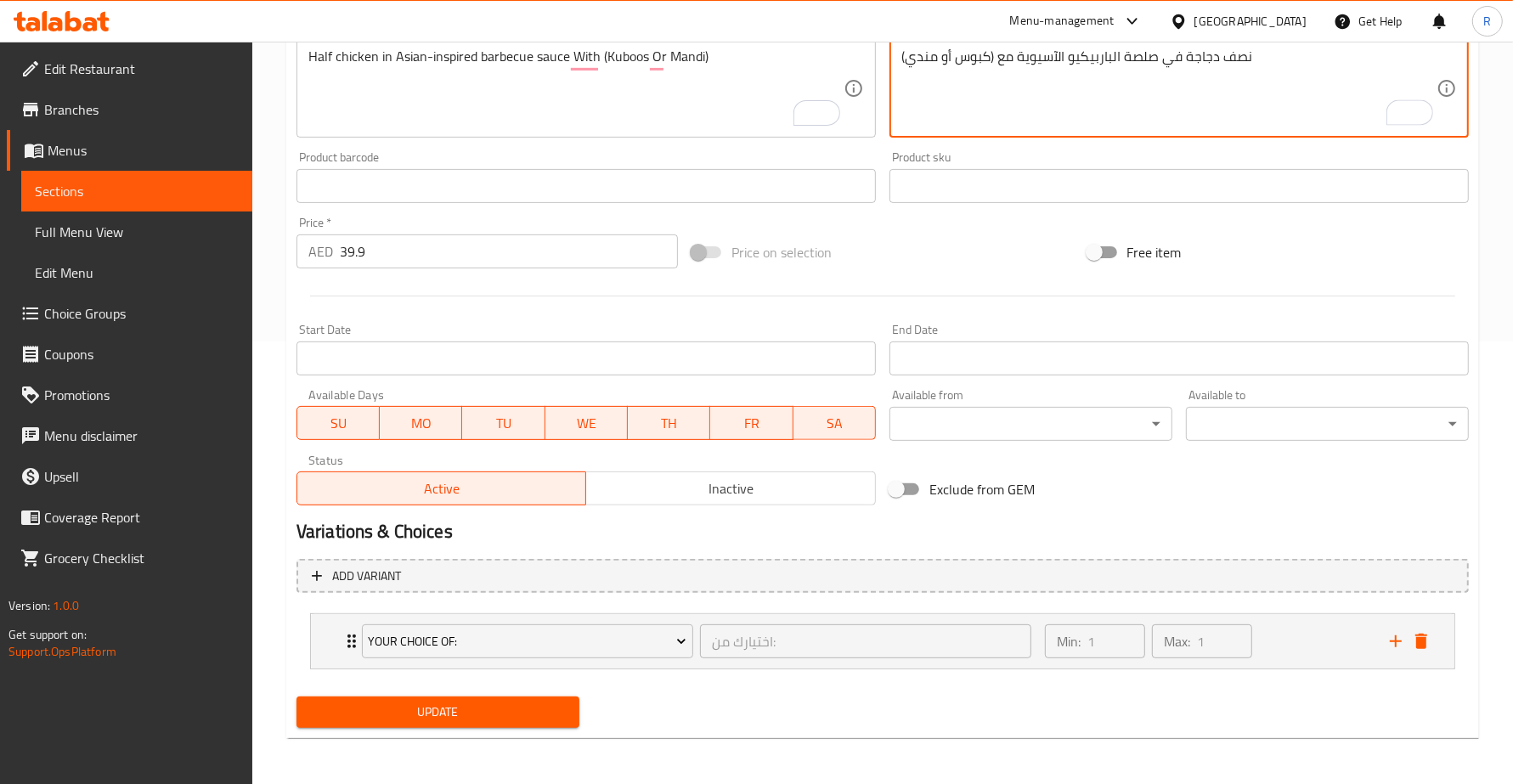
type textarea "نصف دجاجة في صلصة الباربيكيو الآسيوية مع (كبوس أو مندي)"
click at [450, 706] on span "Update" at bounding box center [438, 712] width 256 height 21
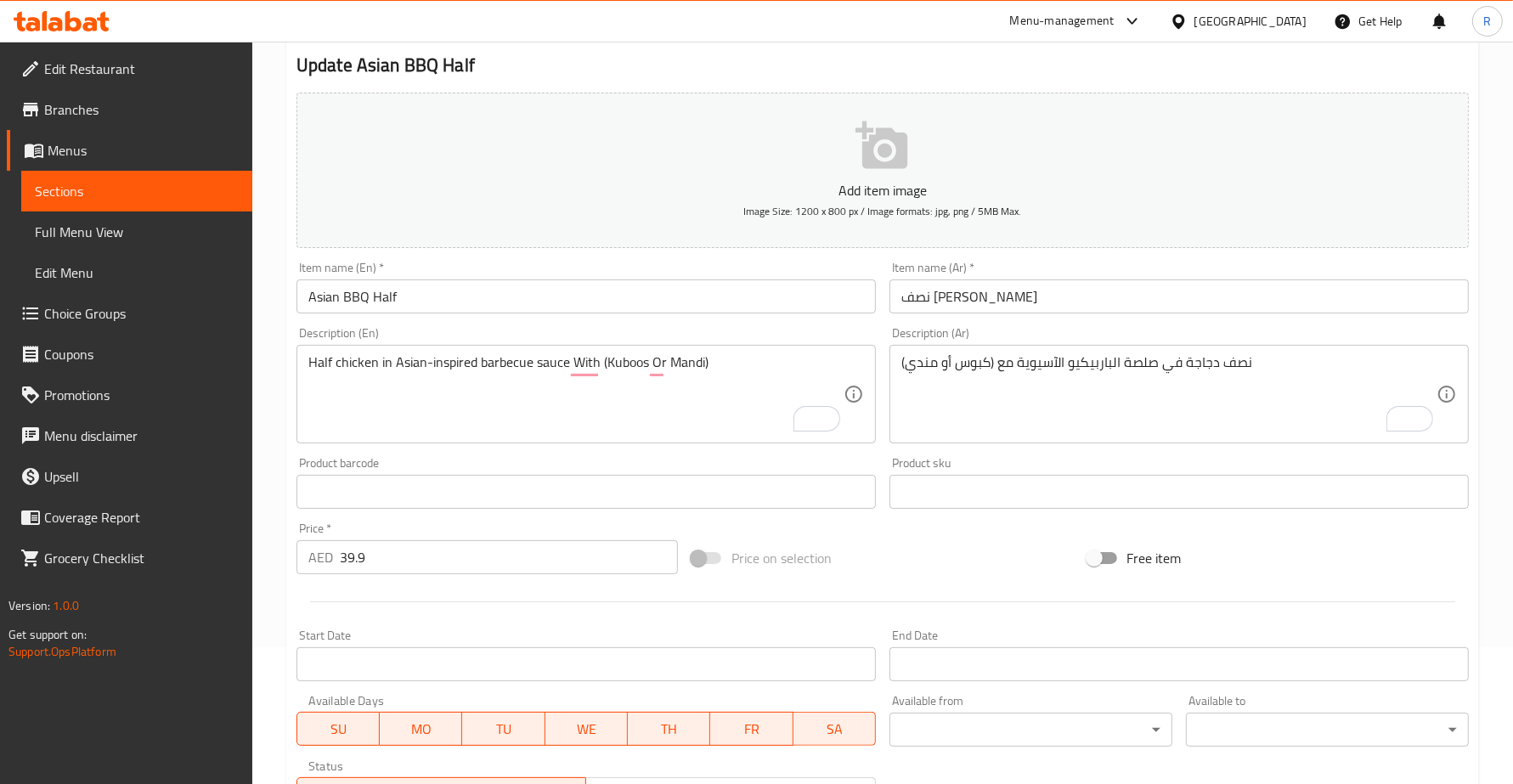
scroll to position [0, 0]
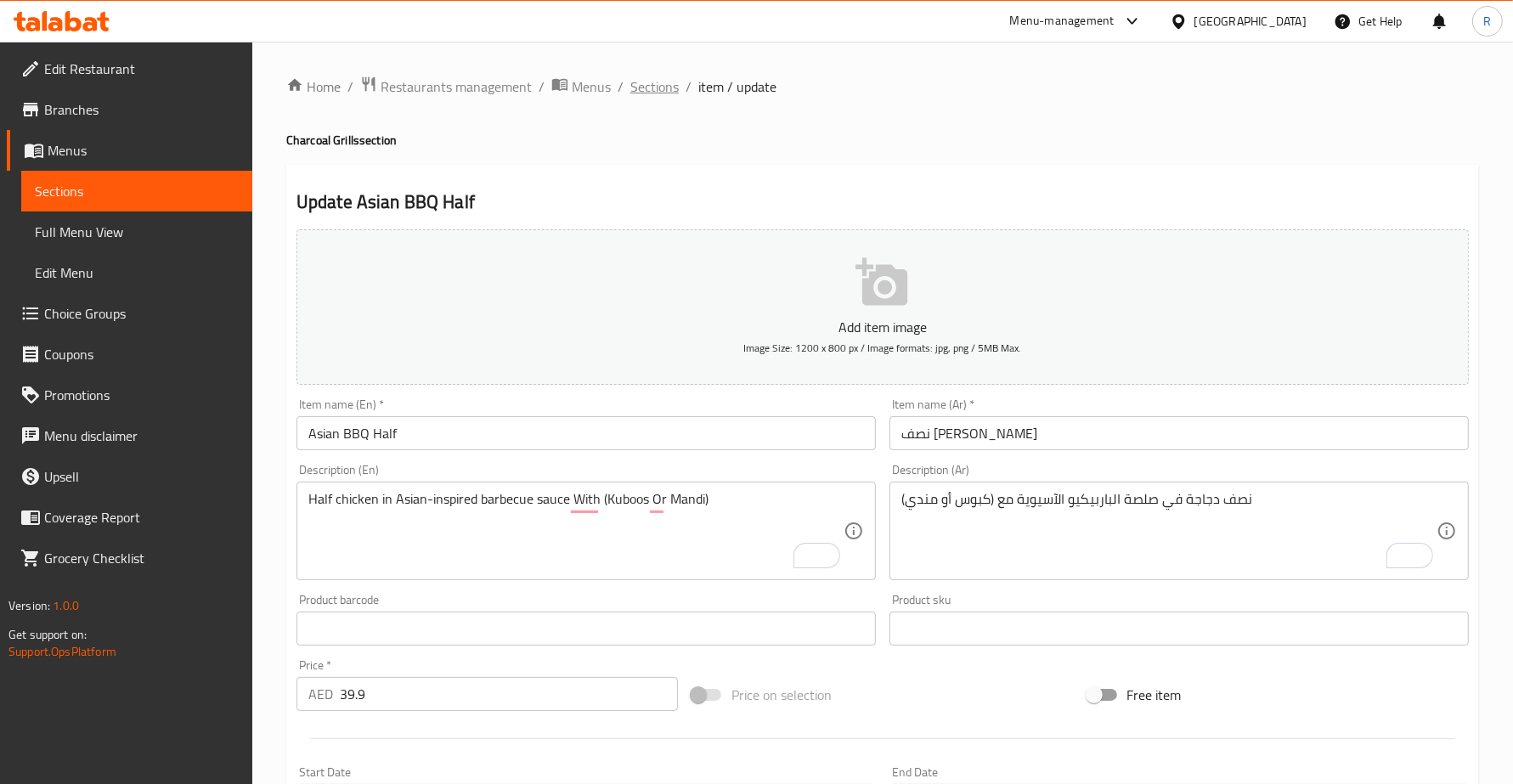
click at [661, 94] on span "Sections" at bounding box center [654, 87] width 48 height 21
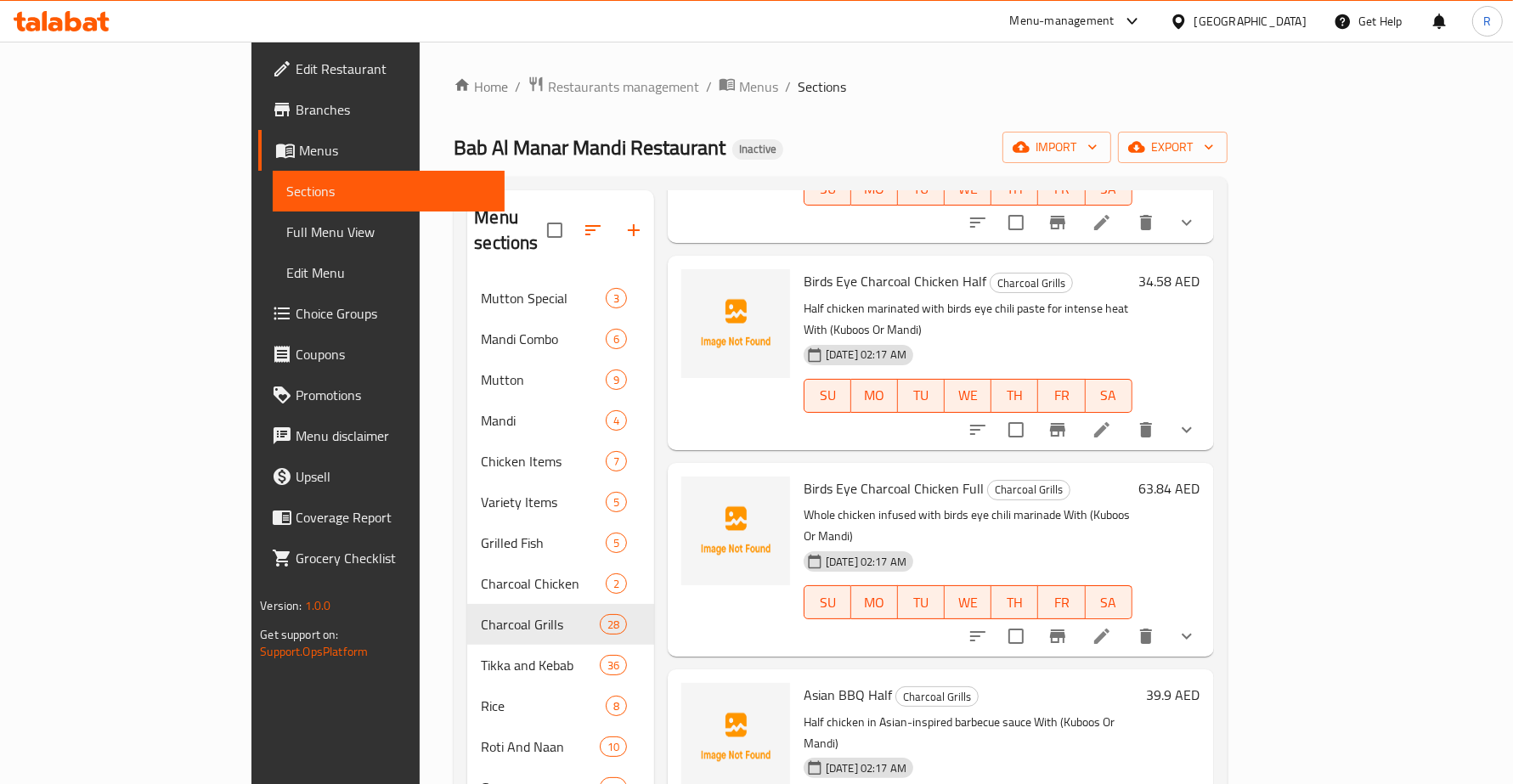
scroll to position [3822, 0]
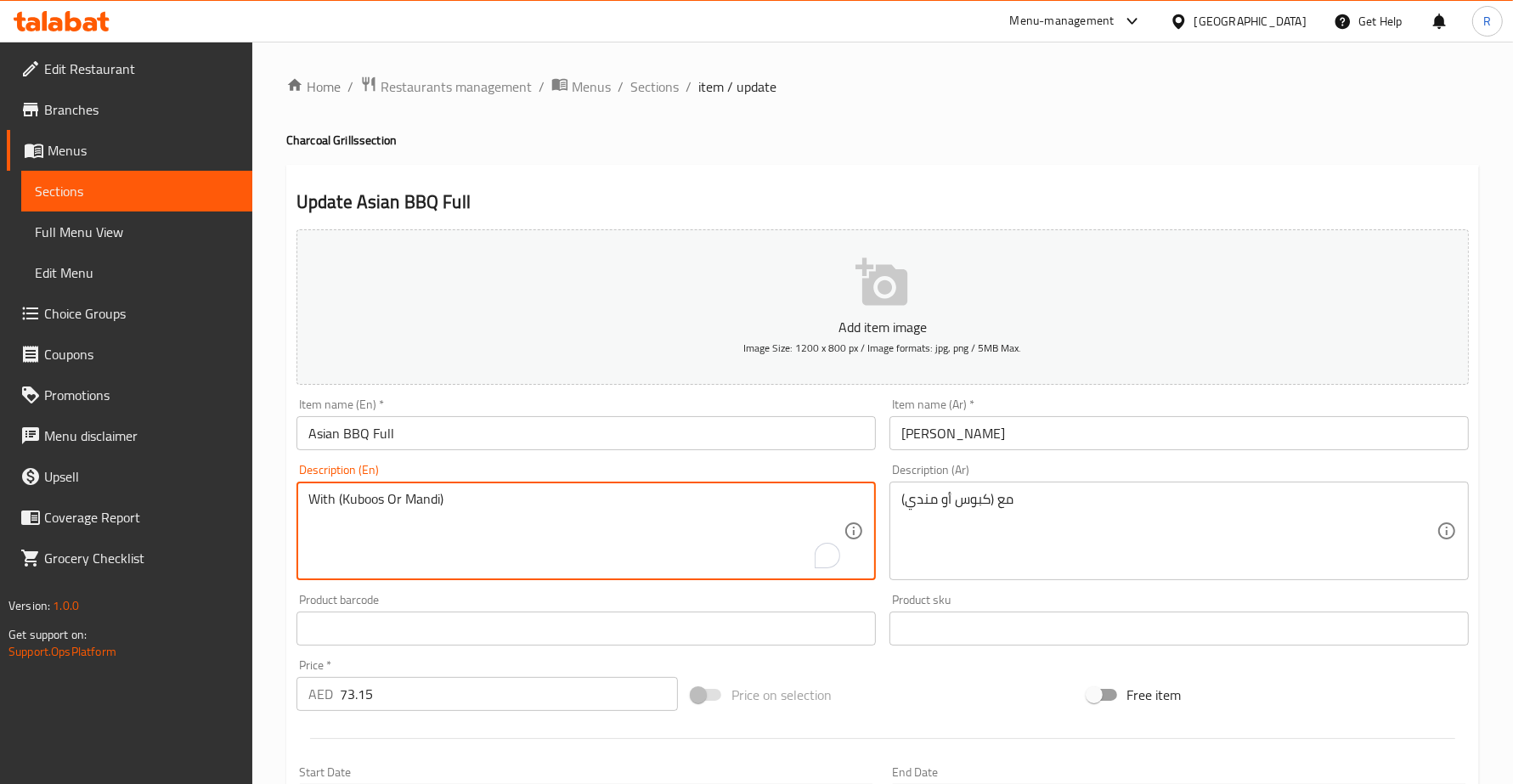
paste textarea "Whole chicken with Asian-style BBQ marinade"
type textarea "Whole chicken with Asian-style BBQ marinade With (Kuboos Or Mandi)"
click at [885, 502] on div "Add item image Image Size: 1200 x 800 px / Image formats: jpg, png / 5MB Max. I…" at bounding box center [883, 589] width 1186 height 732
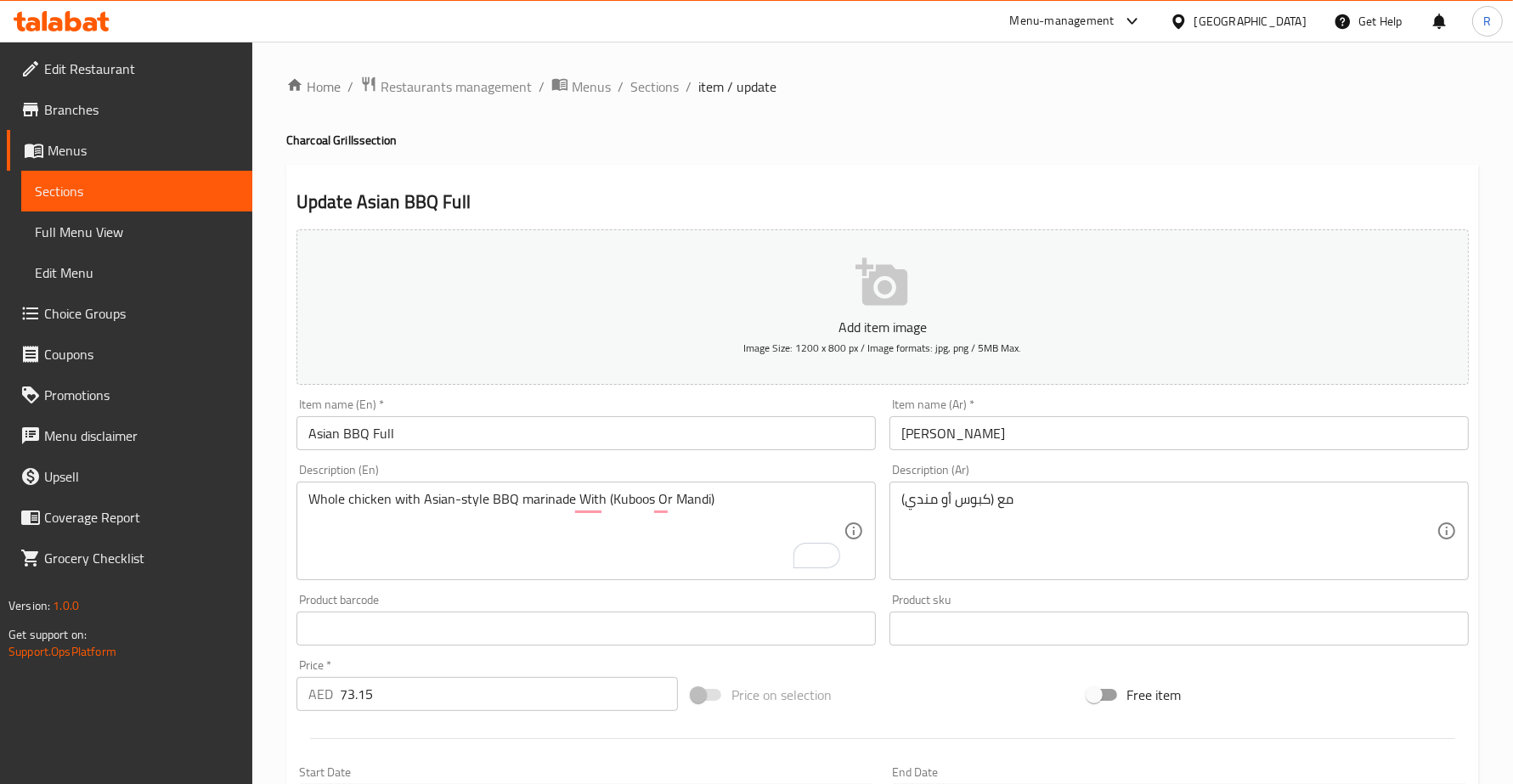
click at [895, 502] on div "مع (كبوس أو مندي) Description (Ar)" at bounding box center [1178, 531] width 579 height 99
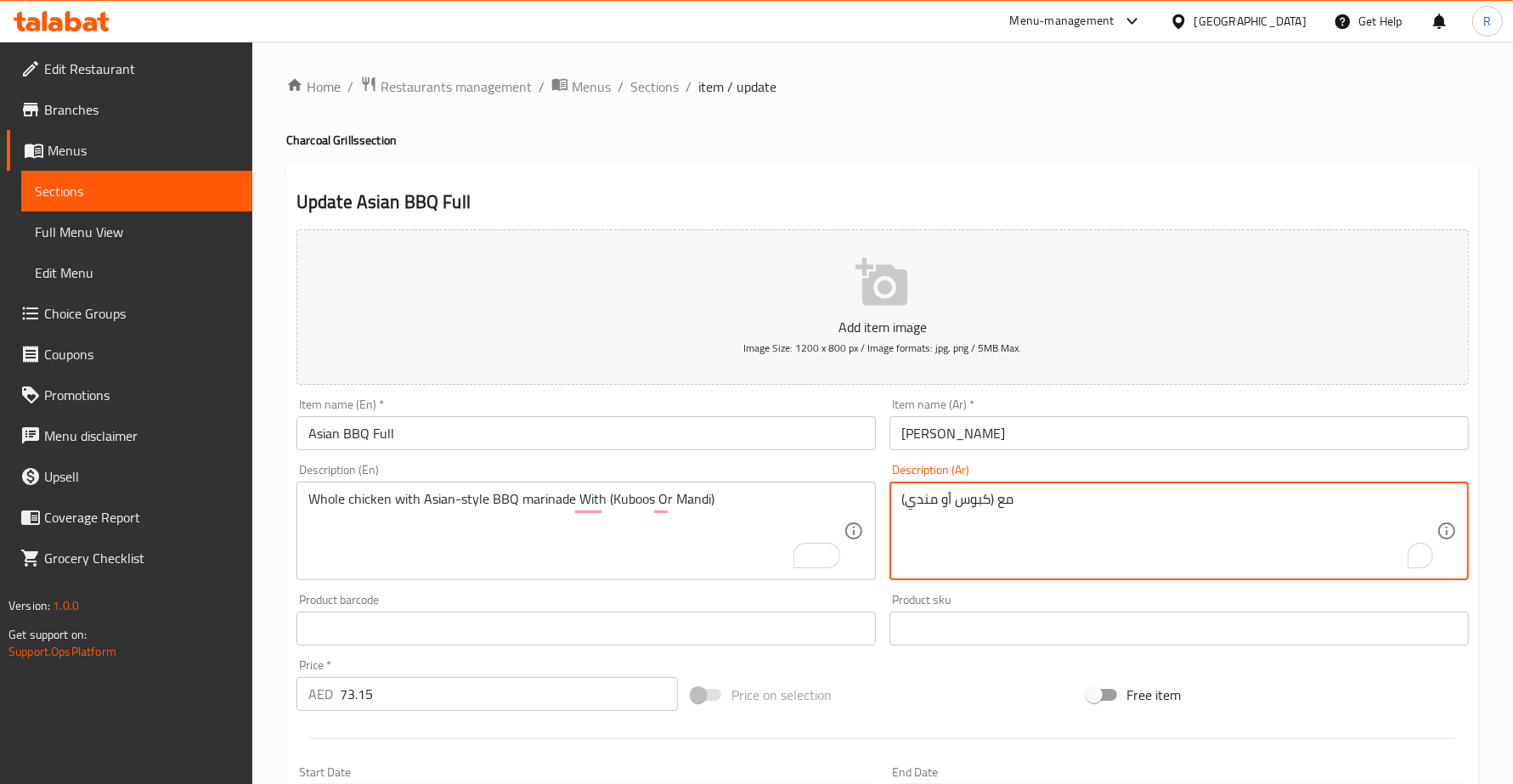
paste textarea "دجاجة كاملة مع تتبيلة الشواء على الطريقة الآسيوية"
drag, startPoint x: 1142, startPoint y: 502, endPoint x: 1169, endPoint y: 501, distance: 27.0
click at [1169, 501] on textarea "دجاجة كاملة مع تتبيلة الشواء على الطريقة الآسيوية مع (كبوس أو مندي)" at bounding box center [1169, 531] width 535 height 81
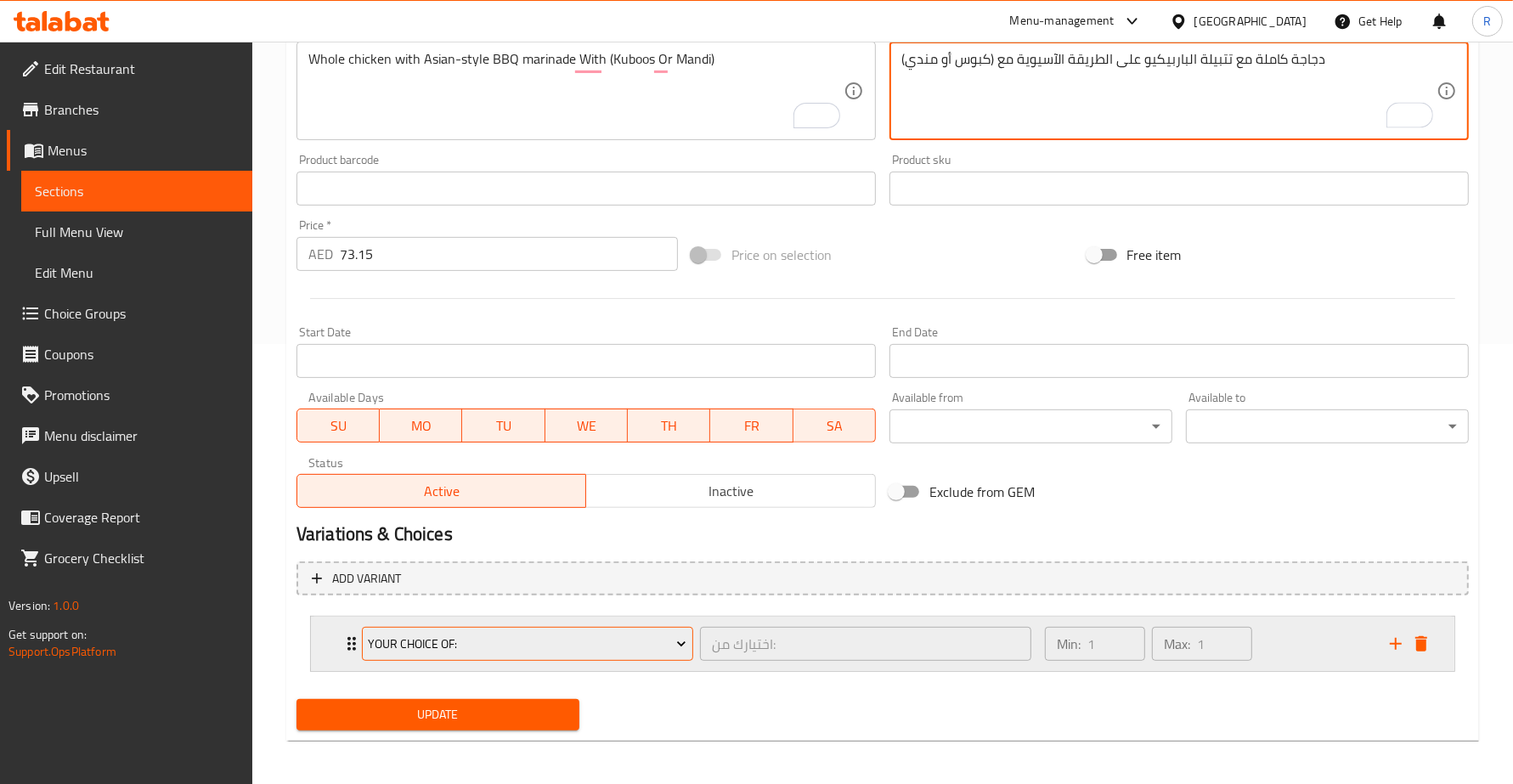
scroll to position [443, 0]
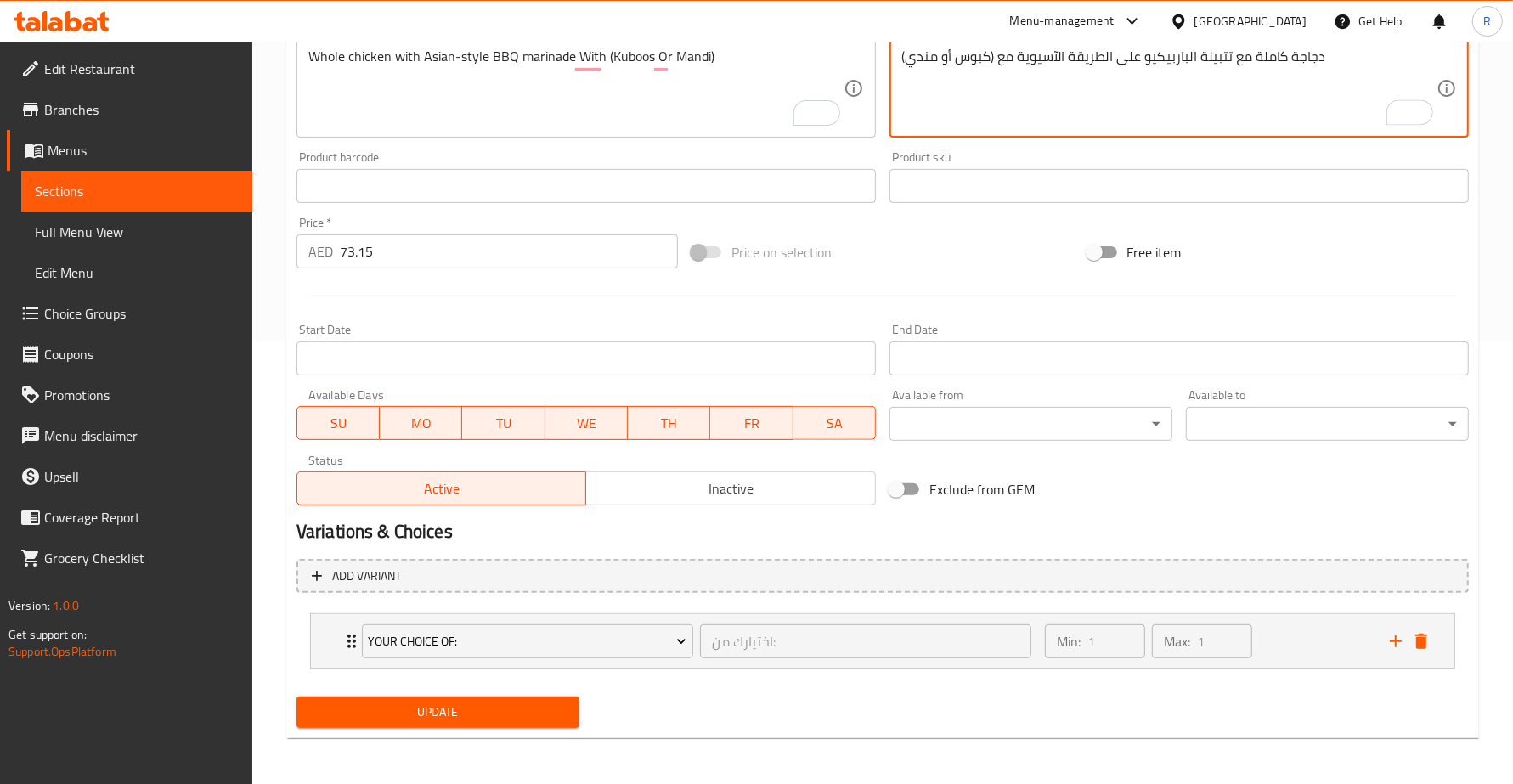
type textarea "دجاجة كاملة مع تتبيلة الباربيكيو على الطريقة الآسيوية مع (كبوس أو مندي)"
click at [514, 715] on span "Update" at bounding box center [438, 712] width 256 height 21
click at [512, 715] on span "Update" at bounding box center [438, 712] width 256 height 21
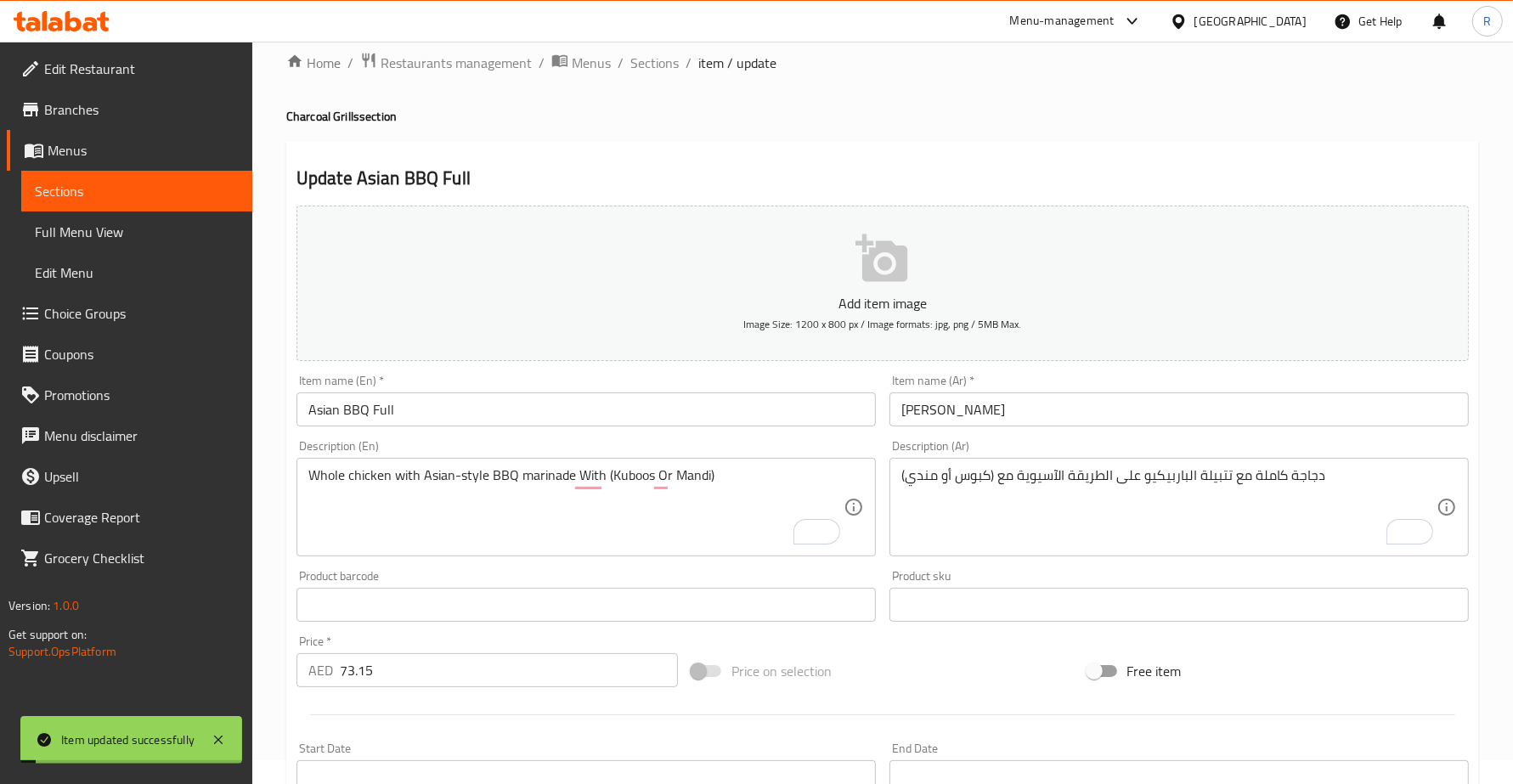
scroll to position [0, 0]
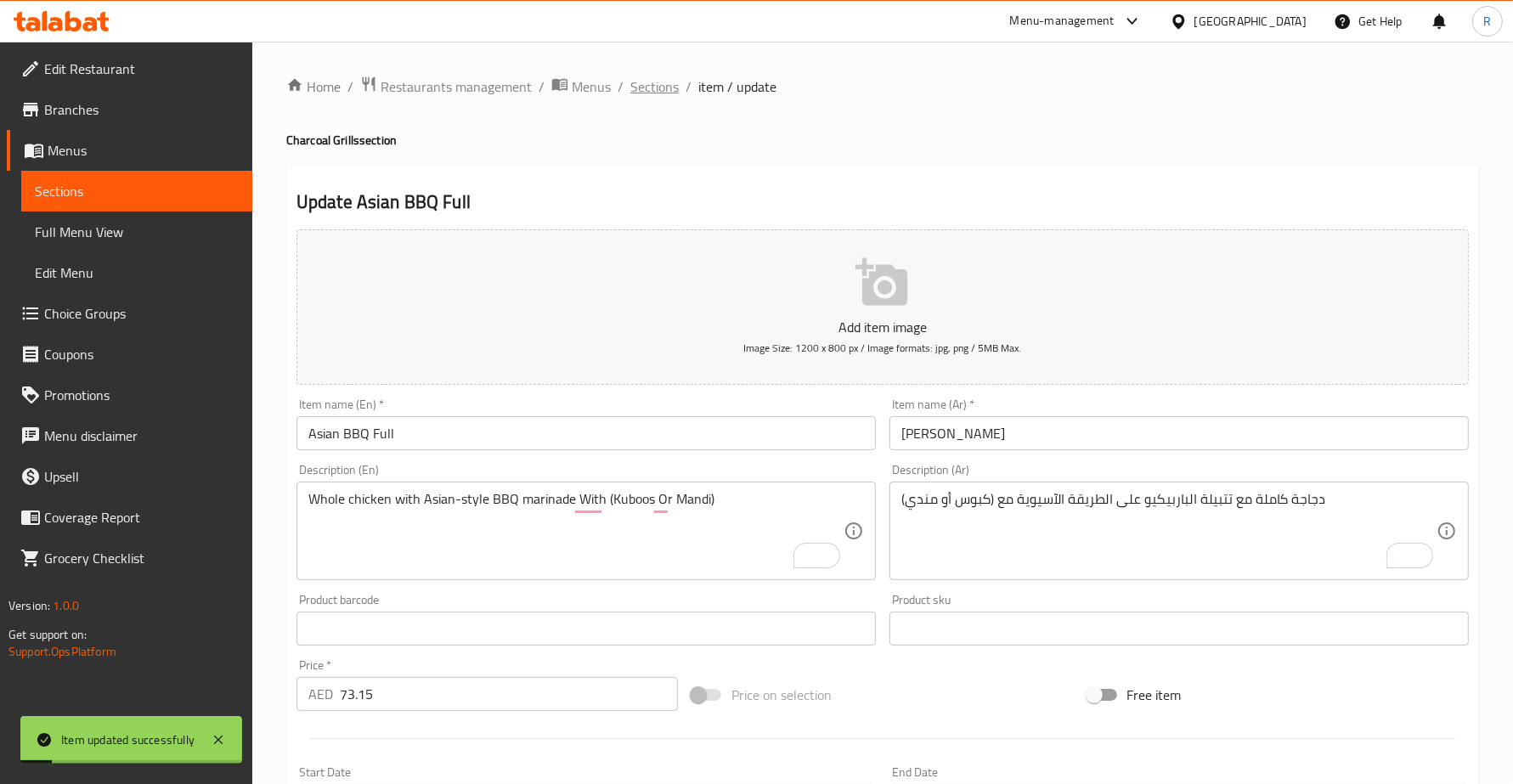
click at [642, 81] on span "Sections" at bounding box center [654, 87] width 48 height 21
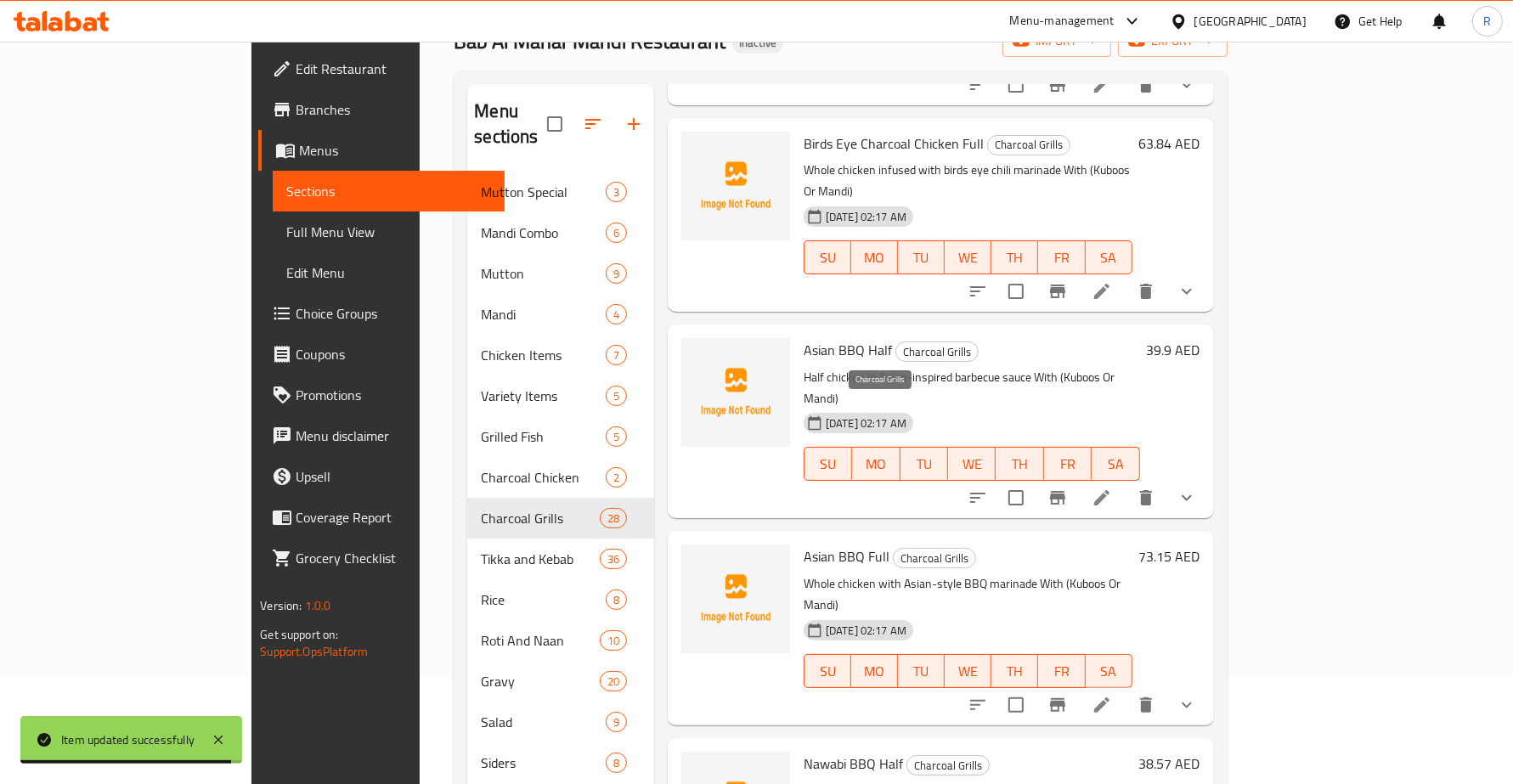
scroll to position [3815, 0]
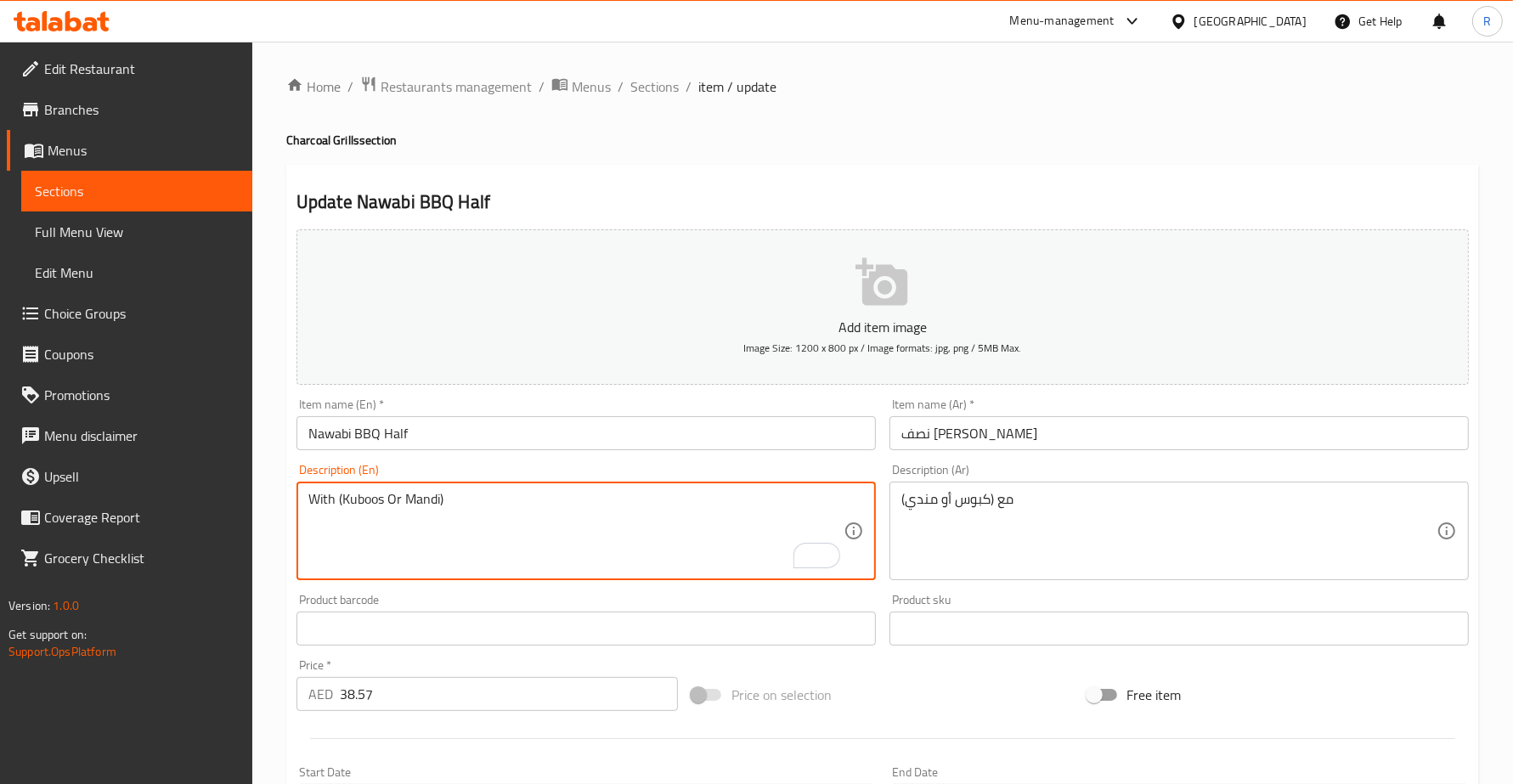
paste textarea "Half chicken marinated with Nawabi royal spices"
type textarea "Half chicken marinated with Nawabi royal spices With (Kuboos Or Mandi)"
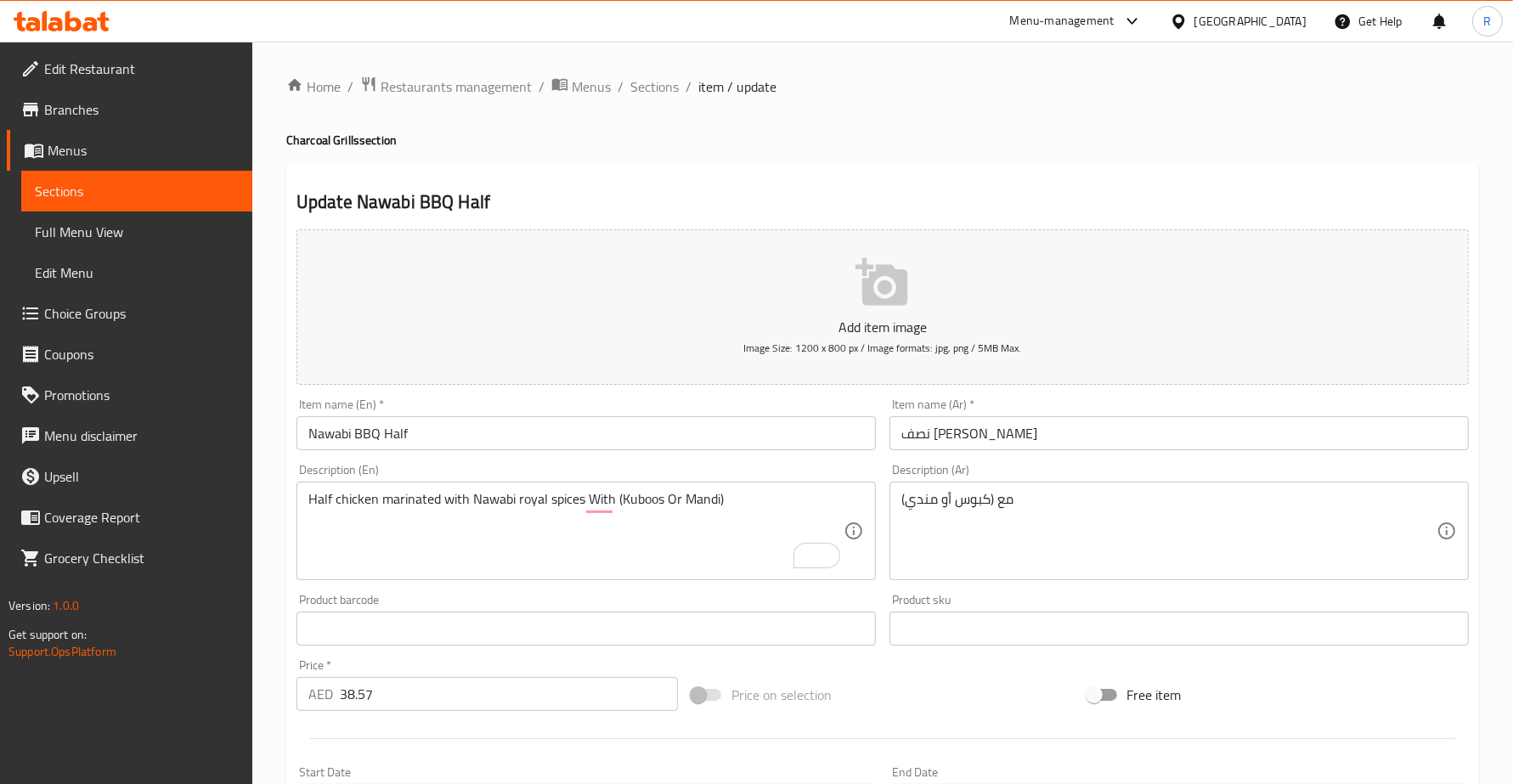
click at [893, 493] on div "مع (كبوس أو مندي) Description (Ar)" at bounding box center [1178, 531] width 579 height 99
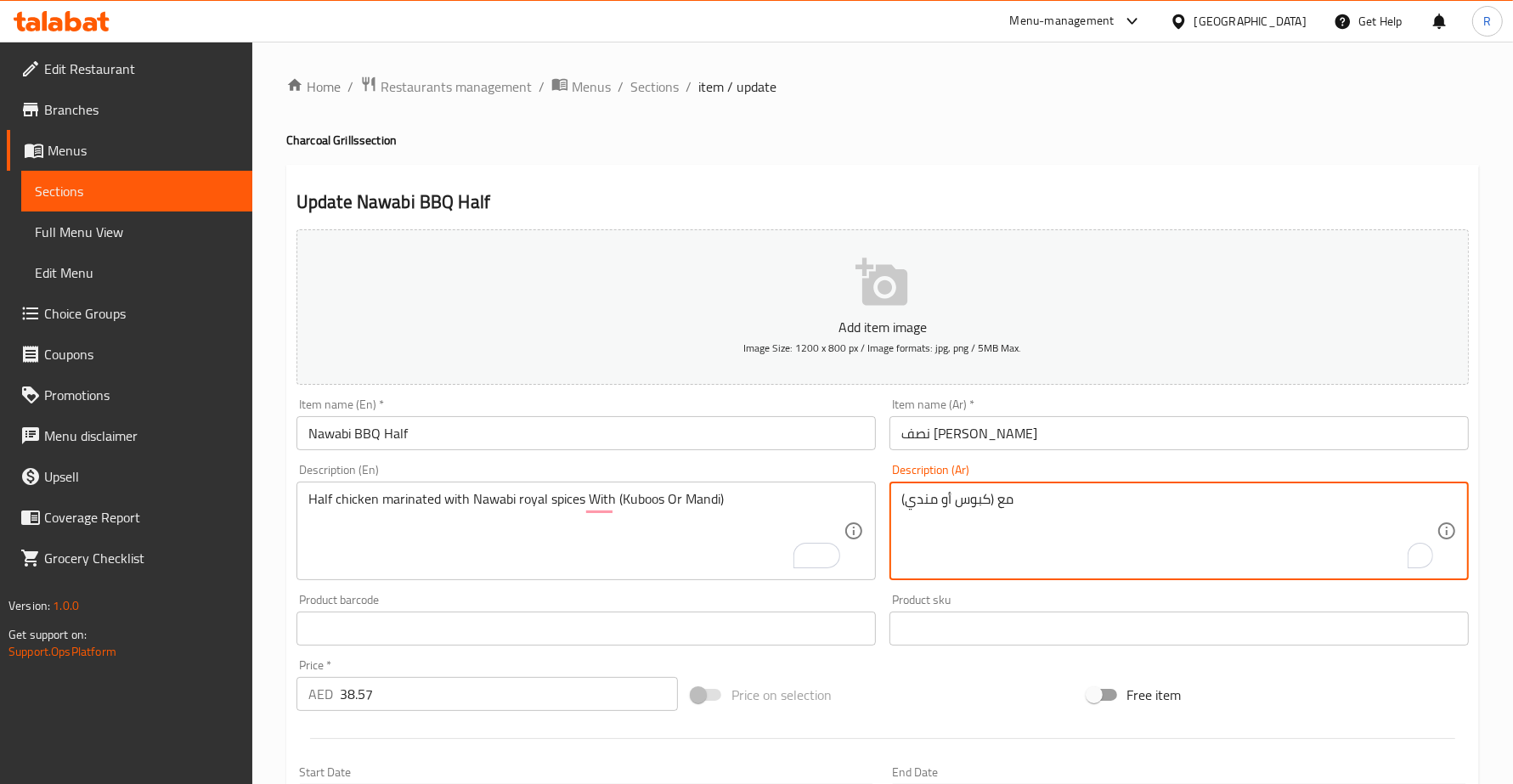
click at [902, 505] on textarea "مع (كبوس أو مندي)" at bounding box center [1169, 531] width 535 height 81
paste textarea "نصف دجاجة متبلة ببهارات نوابي الملكية"
drag, startPoint x: 1017, startPoint y: 503, endPoint x: 1059, endPoint y: 503, distance: 42.0
click at [1059, 503] on textarea "نصف دجاجة متبلة ببهارات نوابي الملكية مع (كبوس أو مندي)" at bounding box center [1169, 531] width 535 height 81
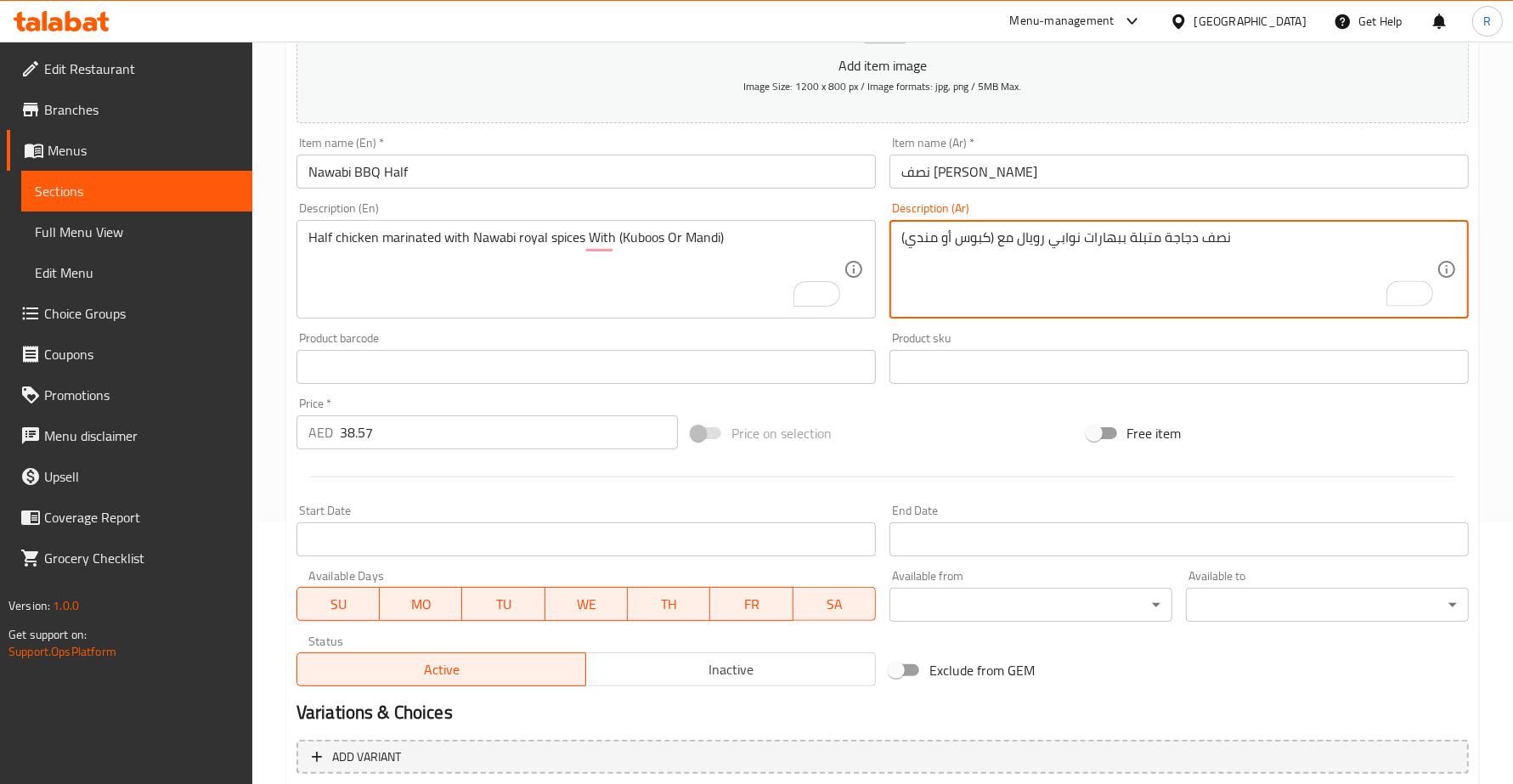
scroll to position [443, 0]
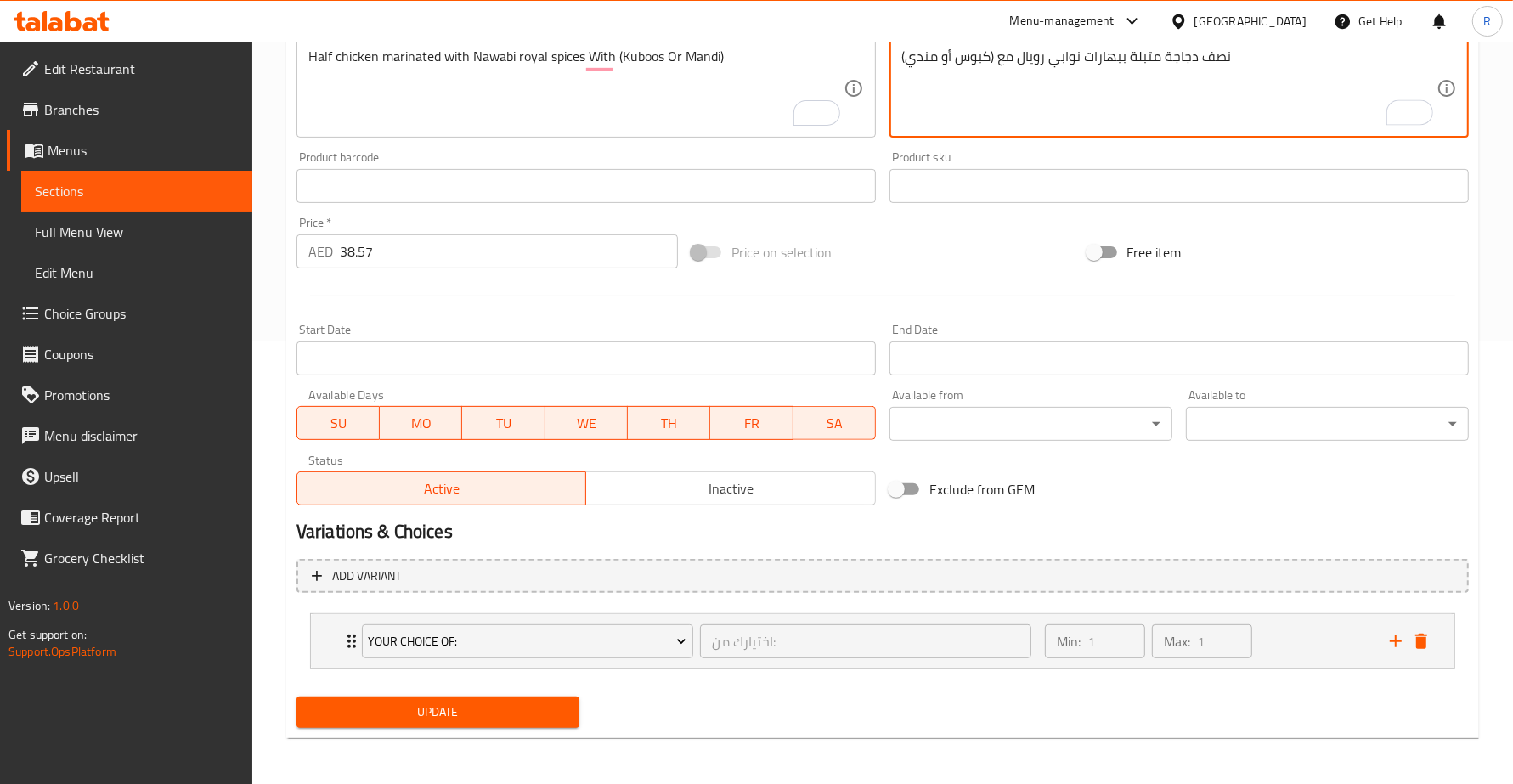
type textarea "نصف دجاجة متبلة ببهارات نوابي رويال مع (كبوس أو مندي)"
click at [495, 729] on div "Update" at bounding box center [438, 712] width 297 height 45
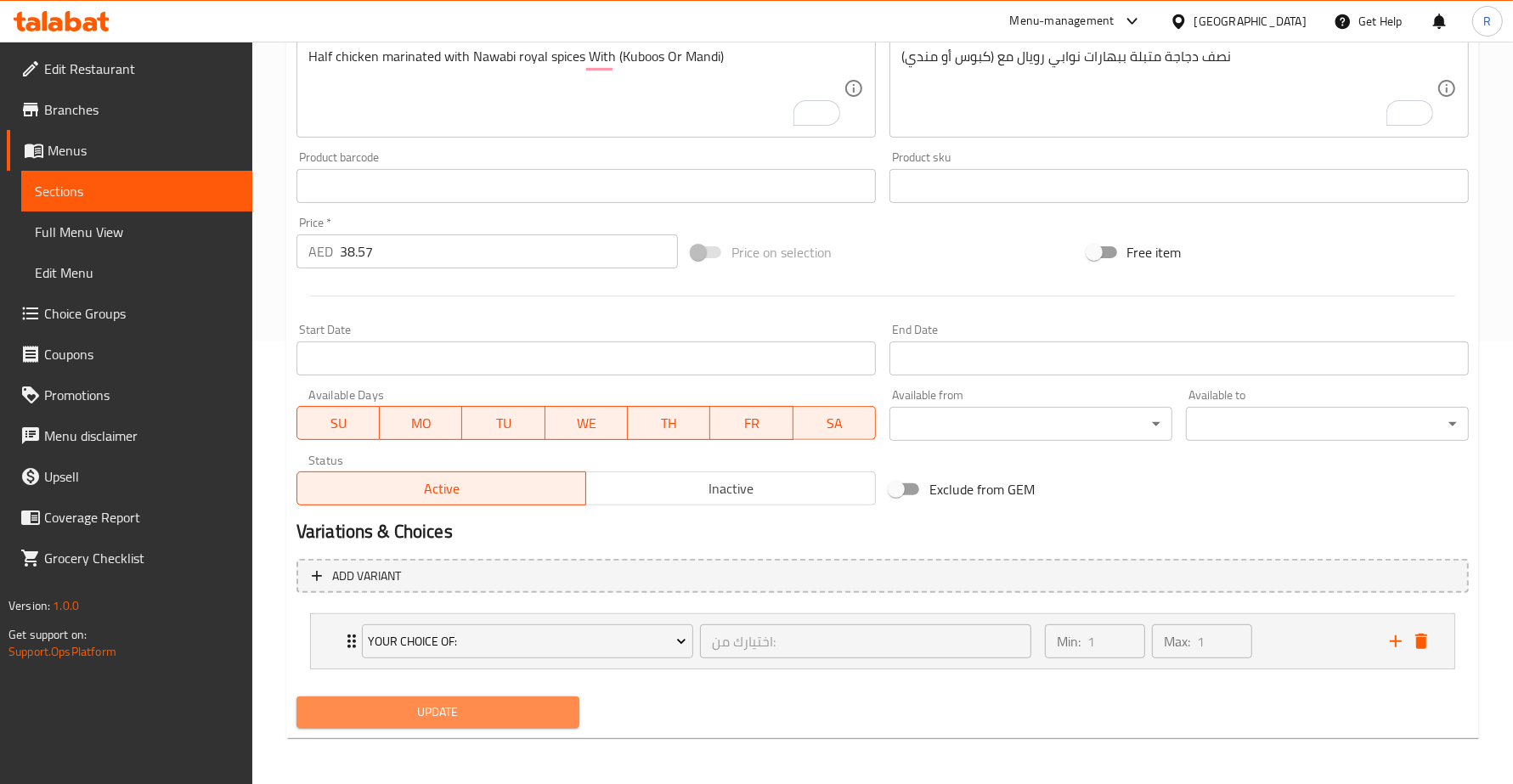
click at [497, 723] on button "Update" at bounding box center [438, 712] width 283 height 31
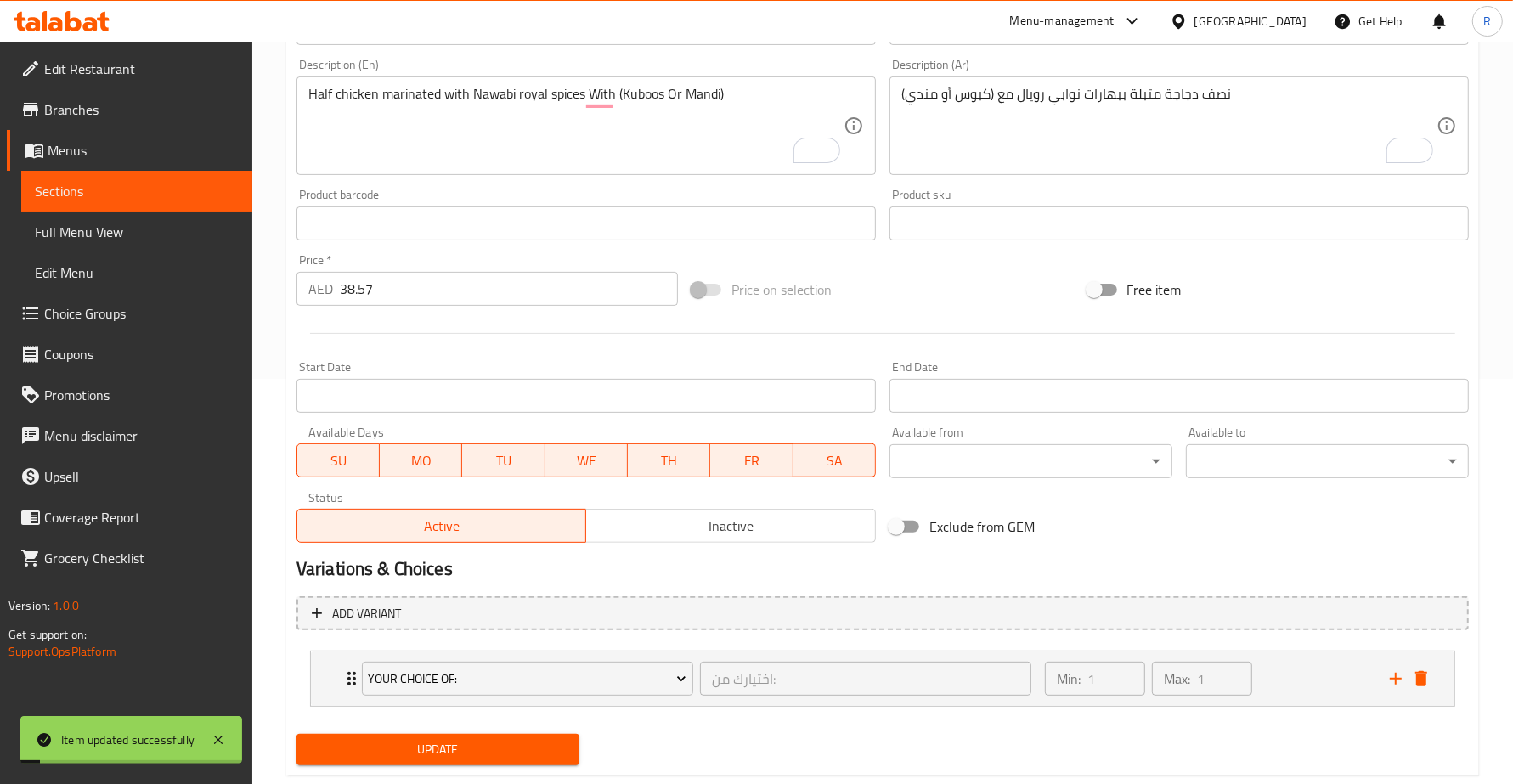
scroll to position [0, 0]
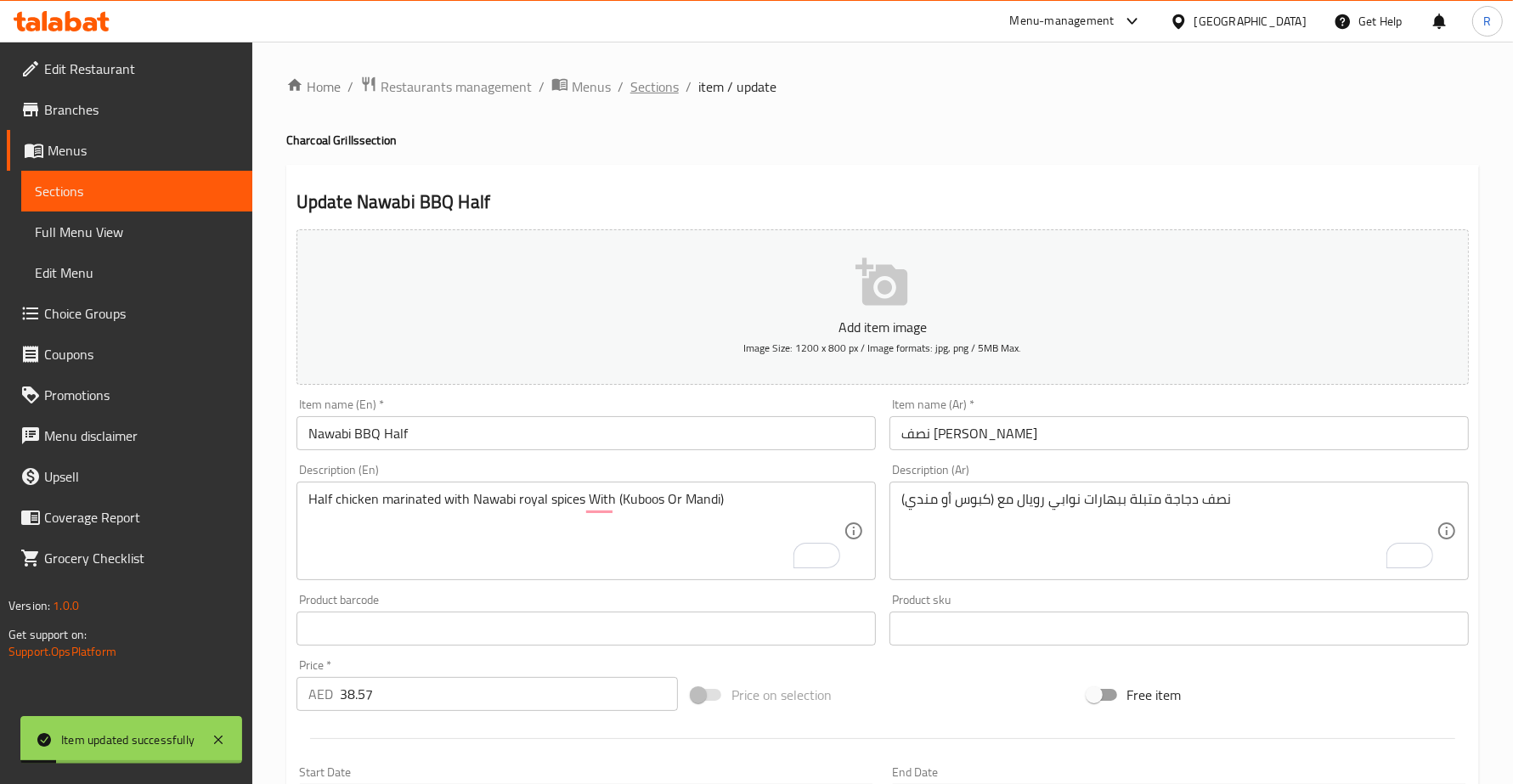
click at [666, 95] on span "Sections" at bounding box center [654, 87] width 48 height 21
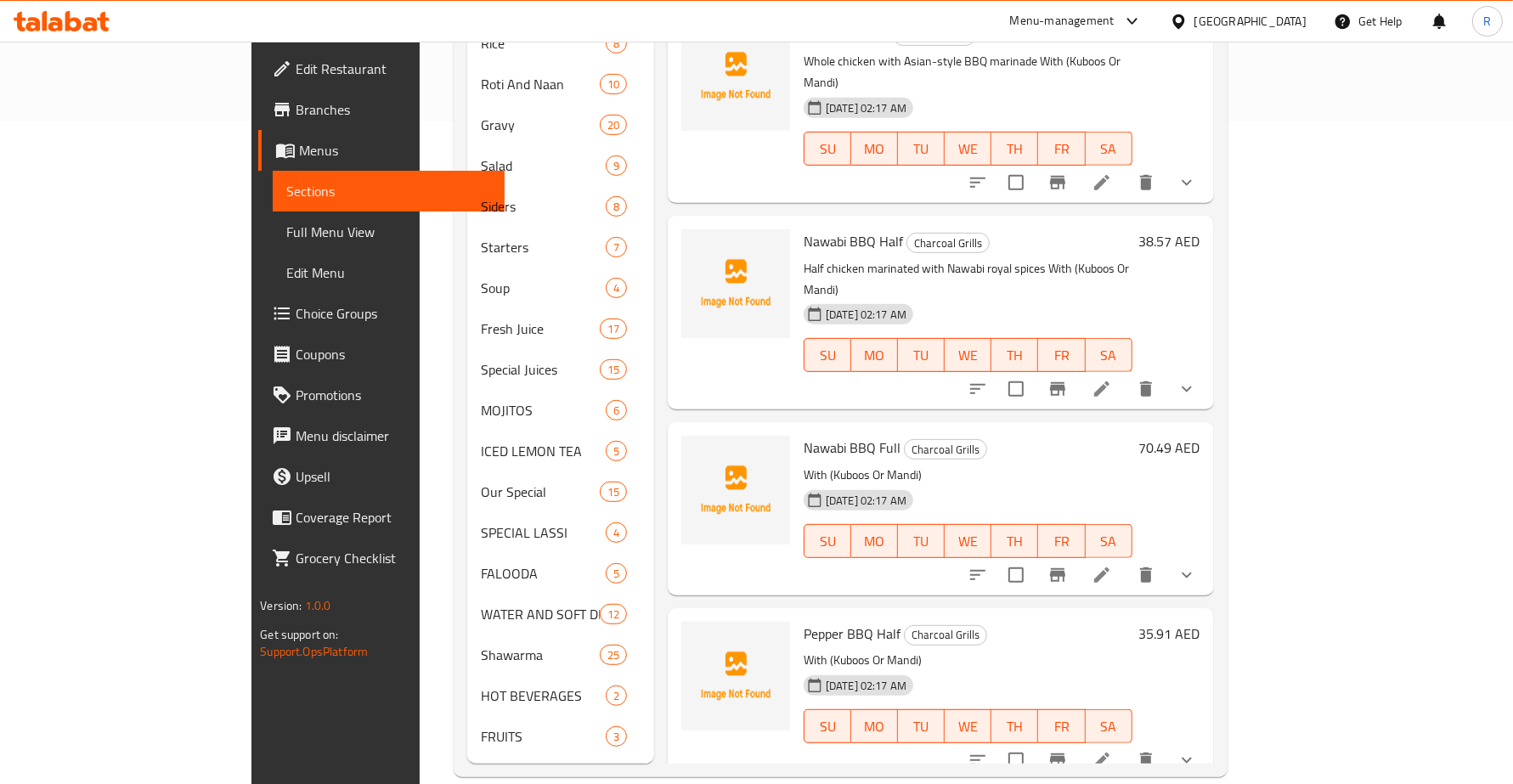
scroll to position [3709, 0]
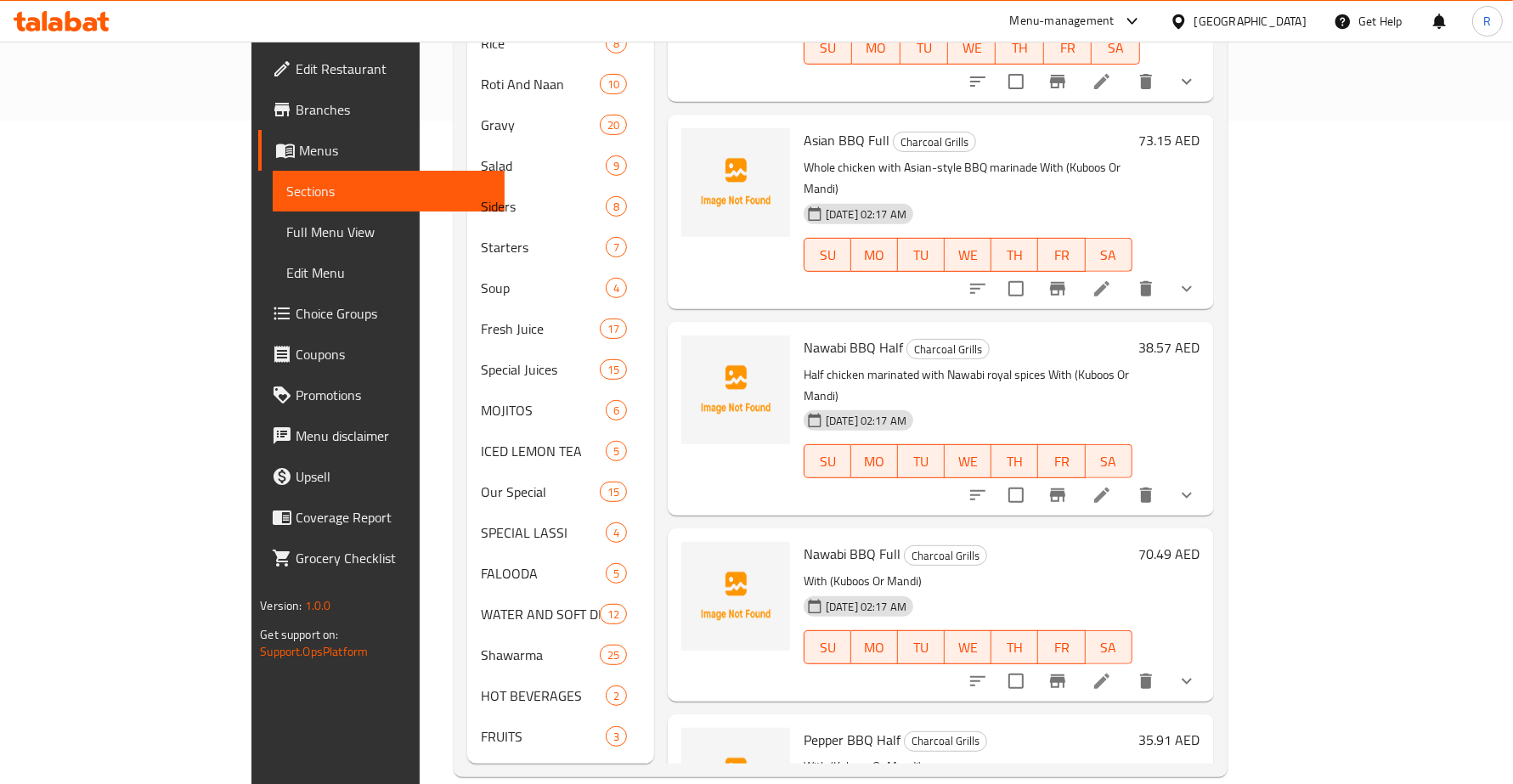
click at [1109, 674] on icon at bounding box center [1102, 682] width 15 height 15
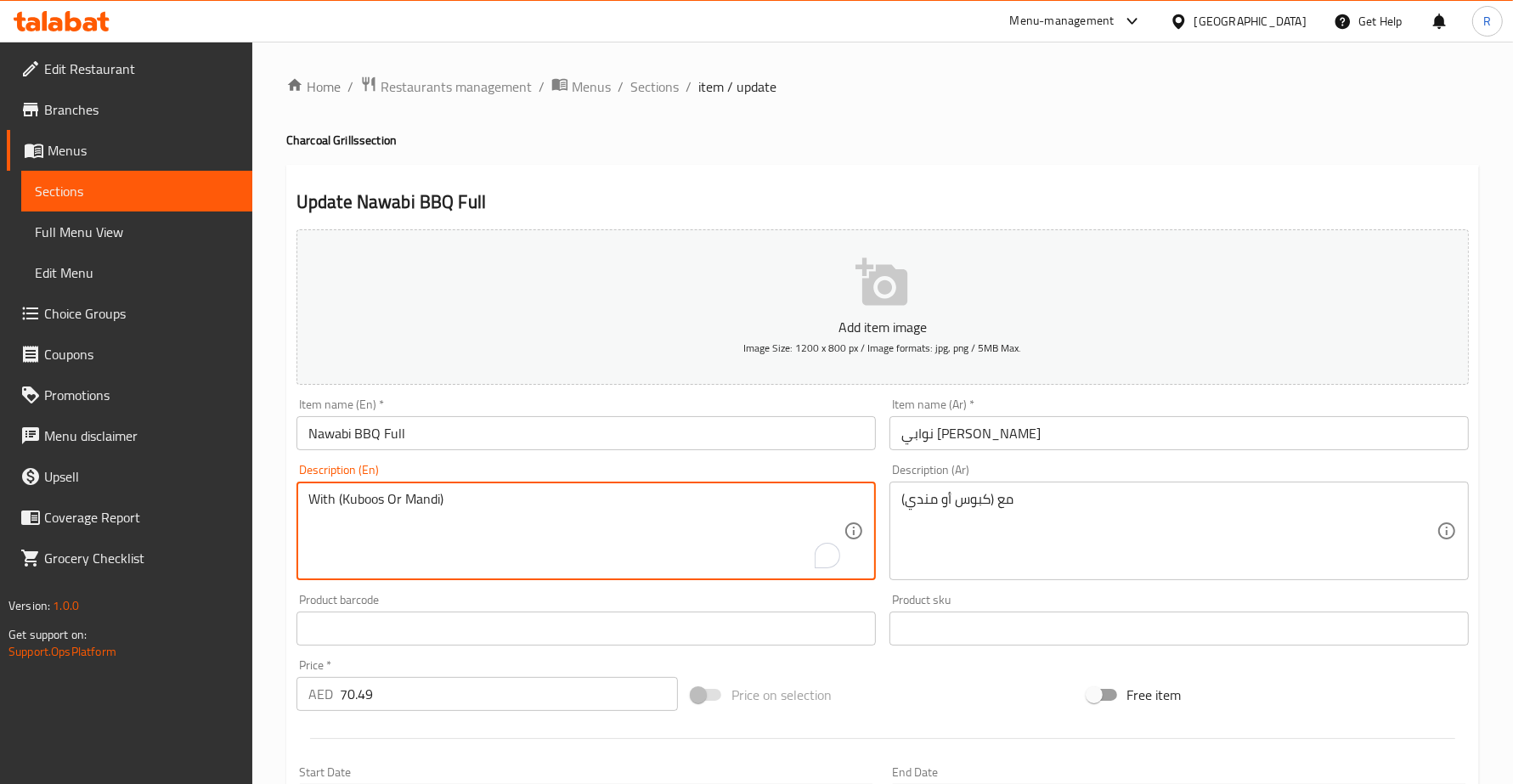
paste textarea "Whole chicken with Nawabi spice mix"
type textarea "Whole chicken with Nawabi spice mix With (Kuboos Or Mandi)"
drag, startPoint x: 893, startPoint y: 489, endPoint x: 896, endPoint y: 508, distance: 19.2
click at [894, 494] on div "مع (كبوس أو مندي) Description (Ar)" at bounding box center [1178, 531] width 579 height 99
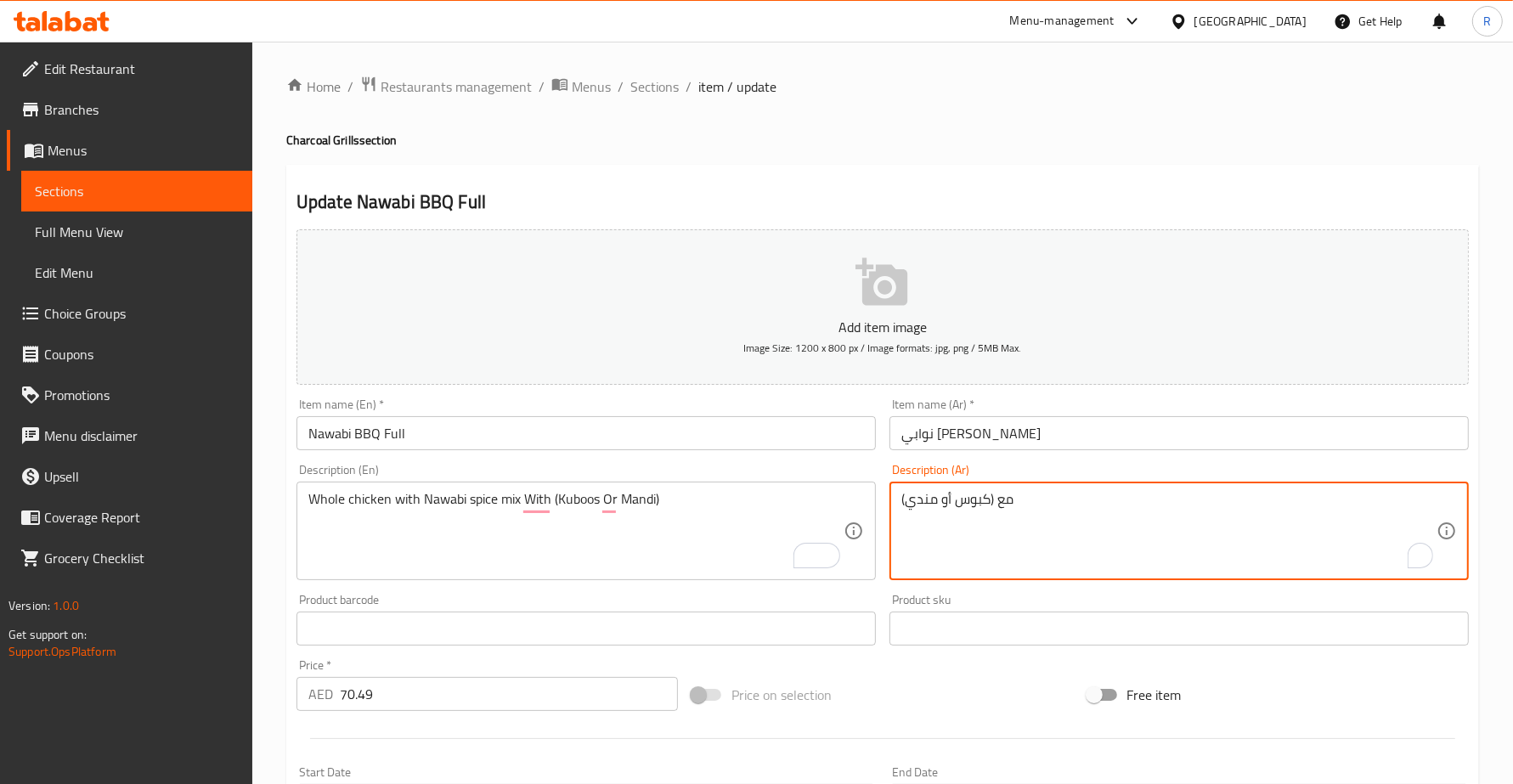
paste textarea "دجاجة كاملة مع [PERSON_NAME]"
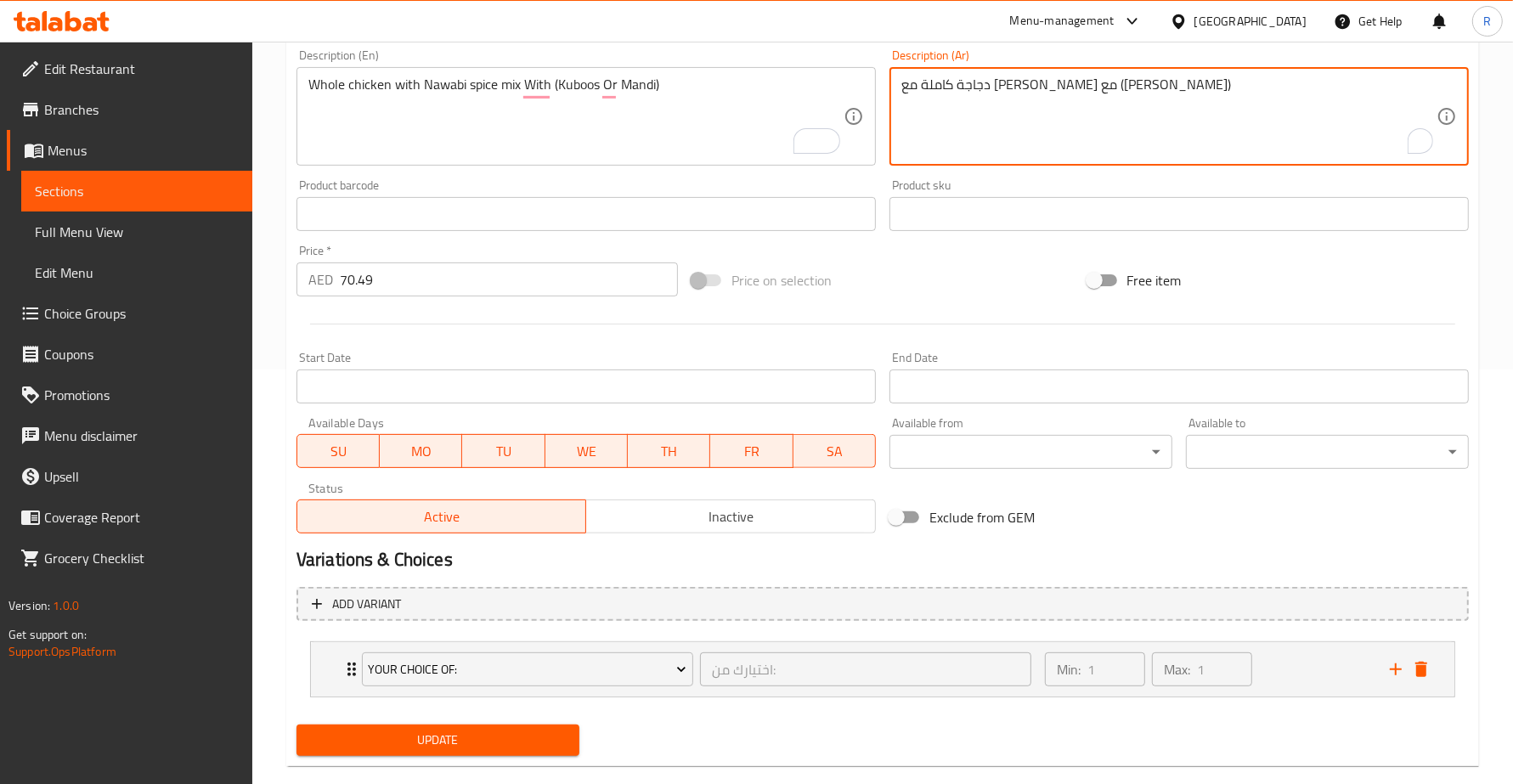
scroll to position [443, 0]
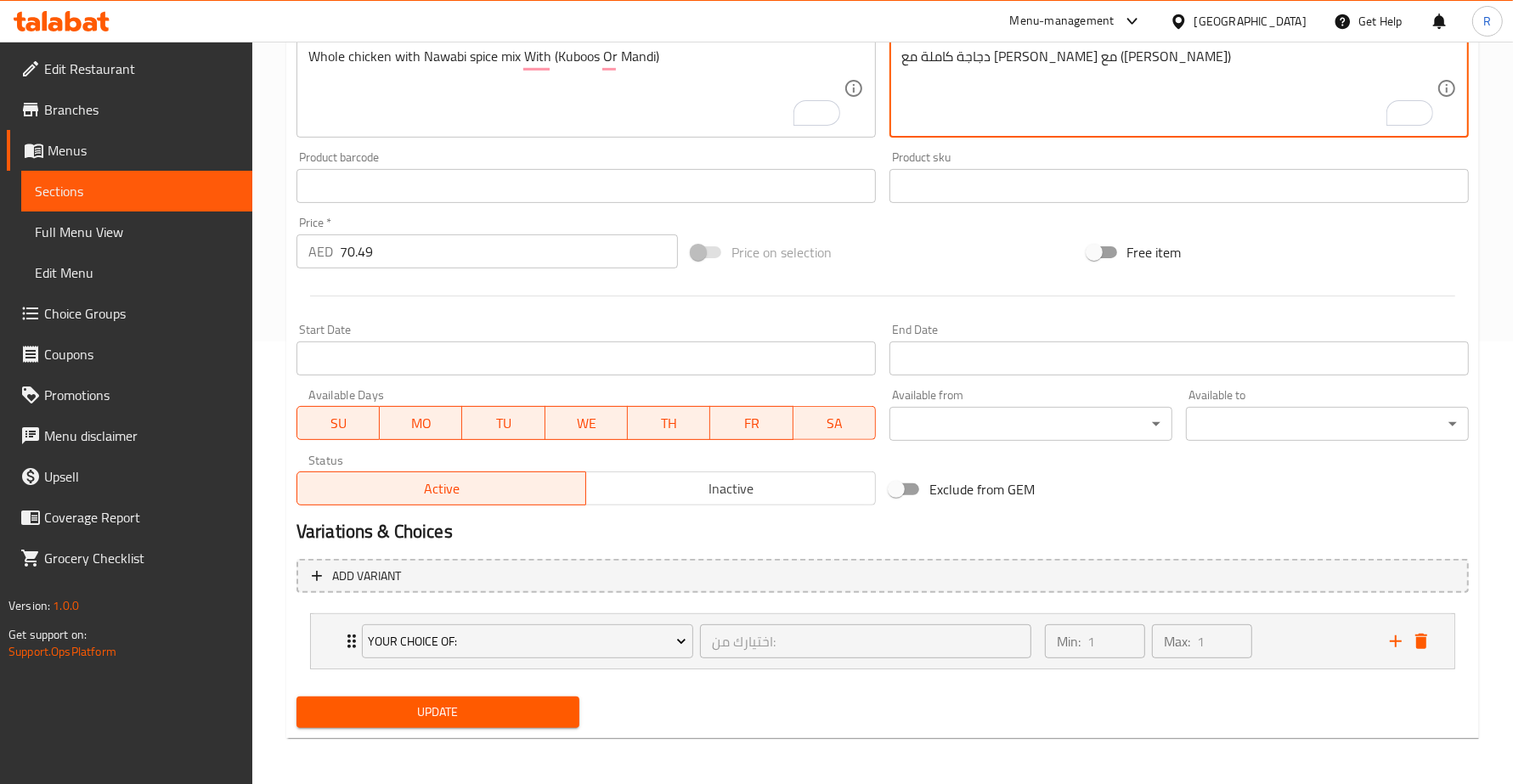
type textarea "دجاجة كاملة مع [PERSON_NAME] مع ([PERSON_NAME])"
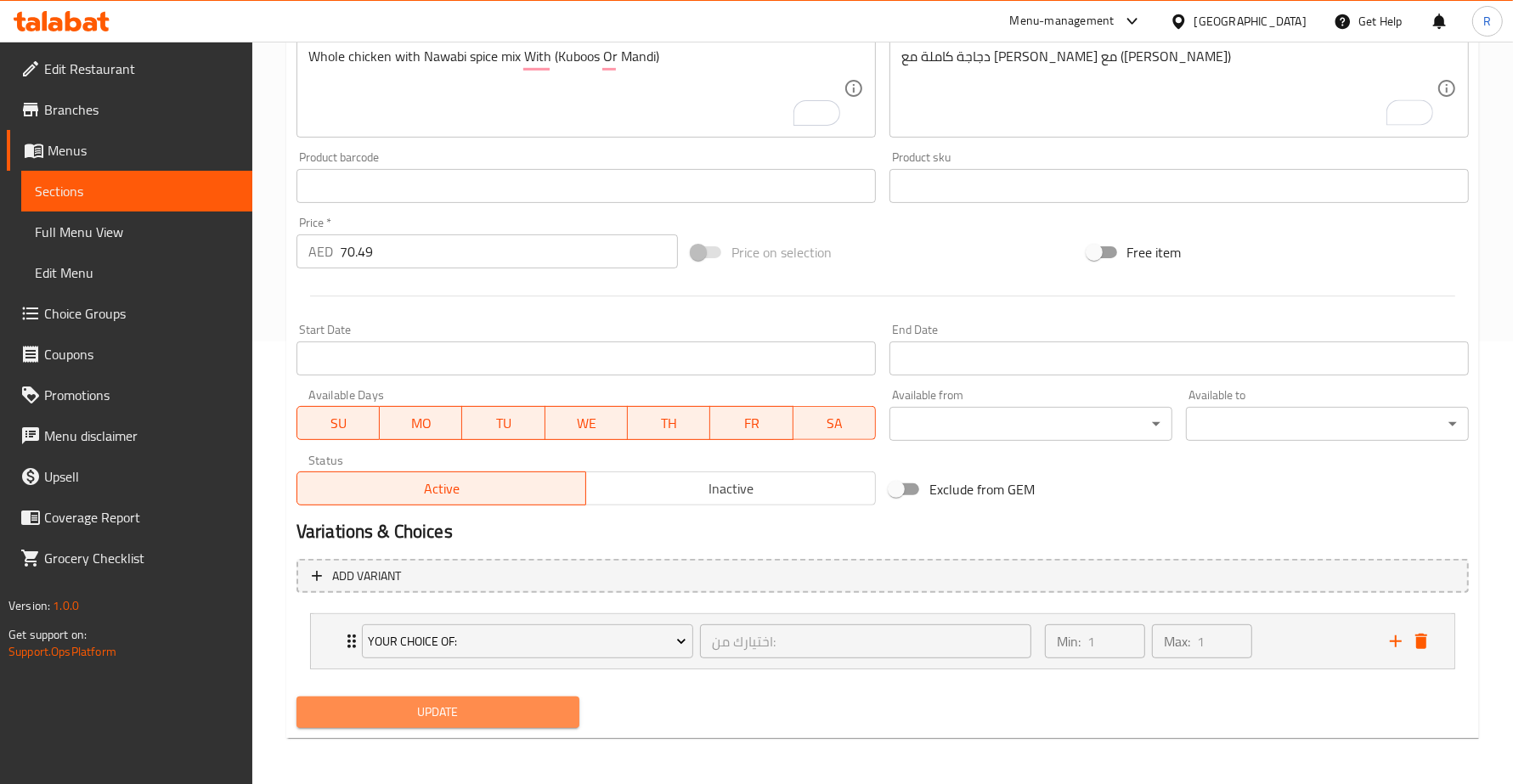
click at [544, 706] on span "Update" at bounding box center [438, 712] width 256 height 21
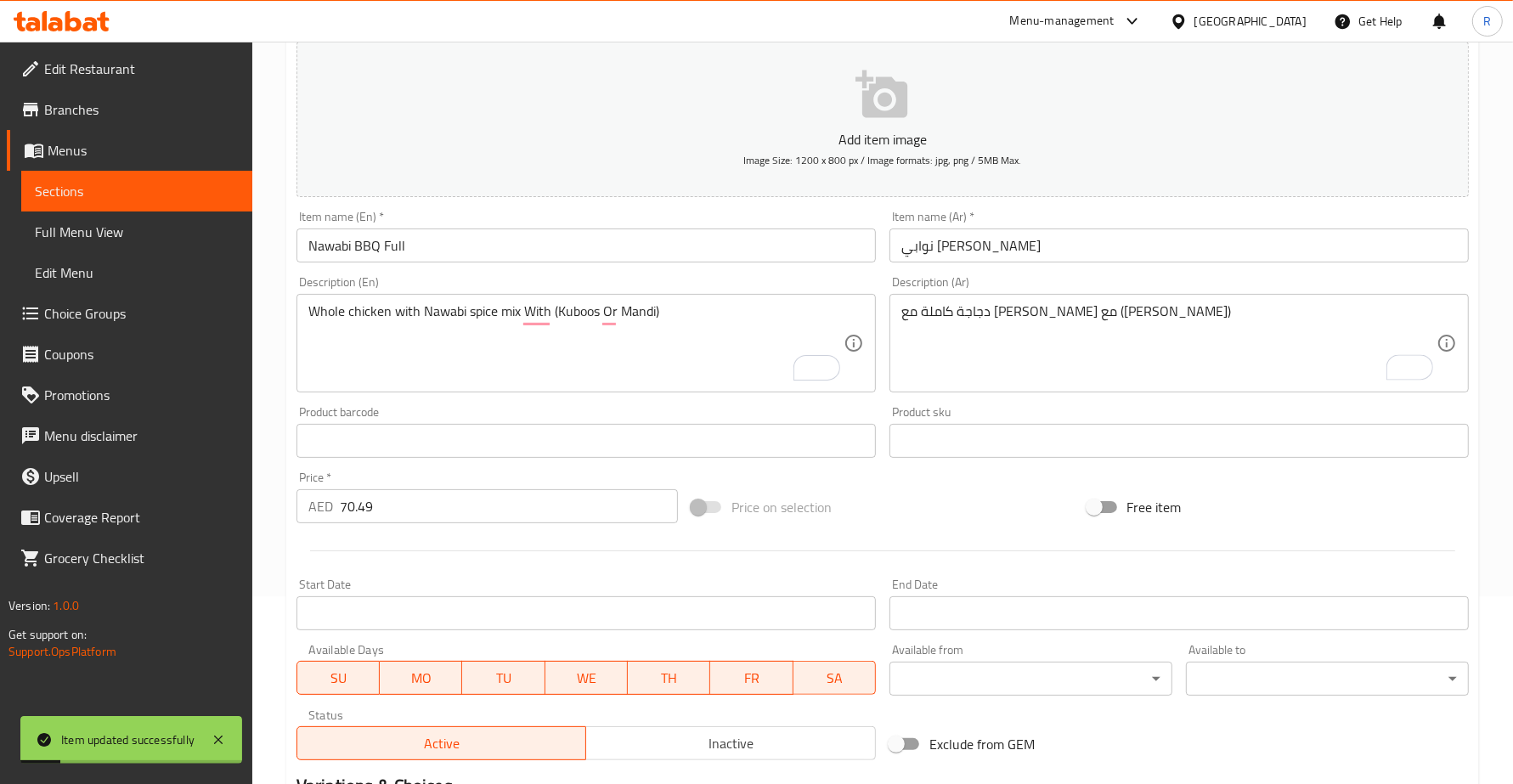
scroll to position [0, 0]
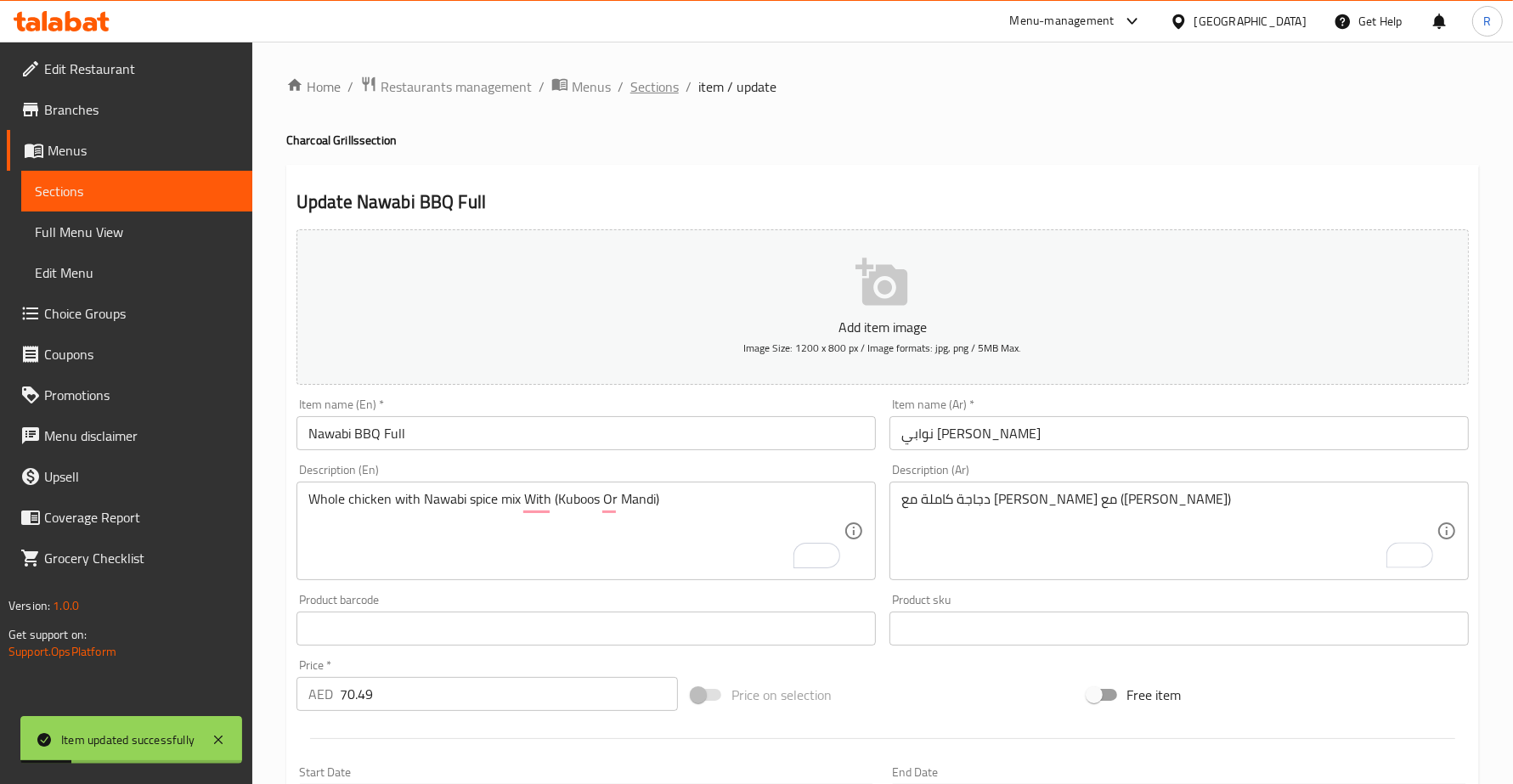
click at [630, 94] on span "Sections" at bounding box center [654, 87] width 48 height 21
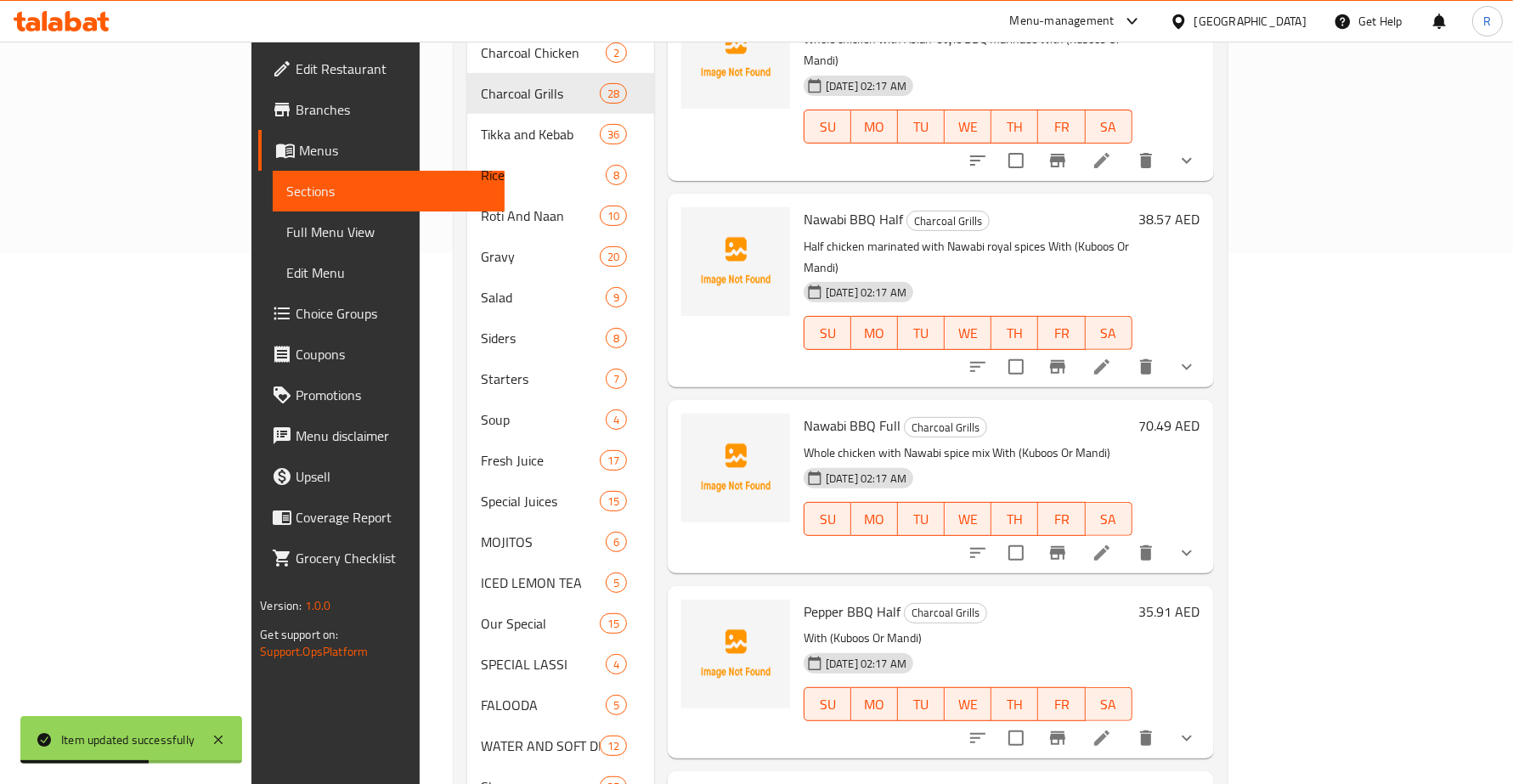
scroll to position [3921, 0]
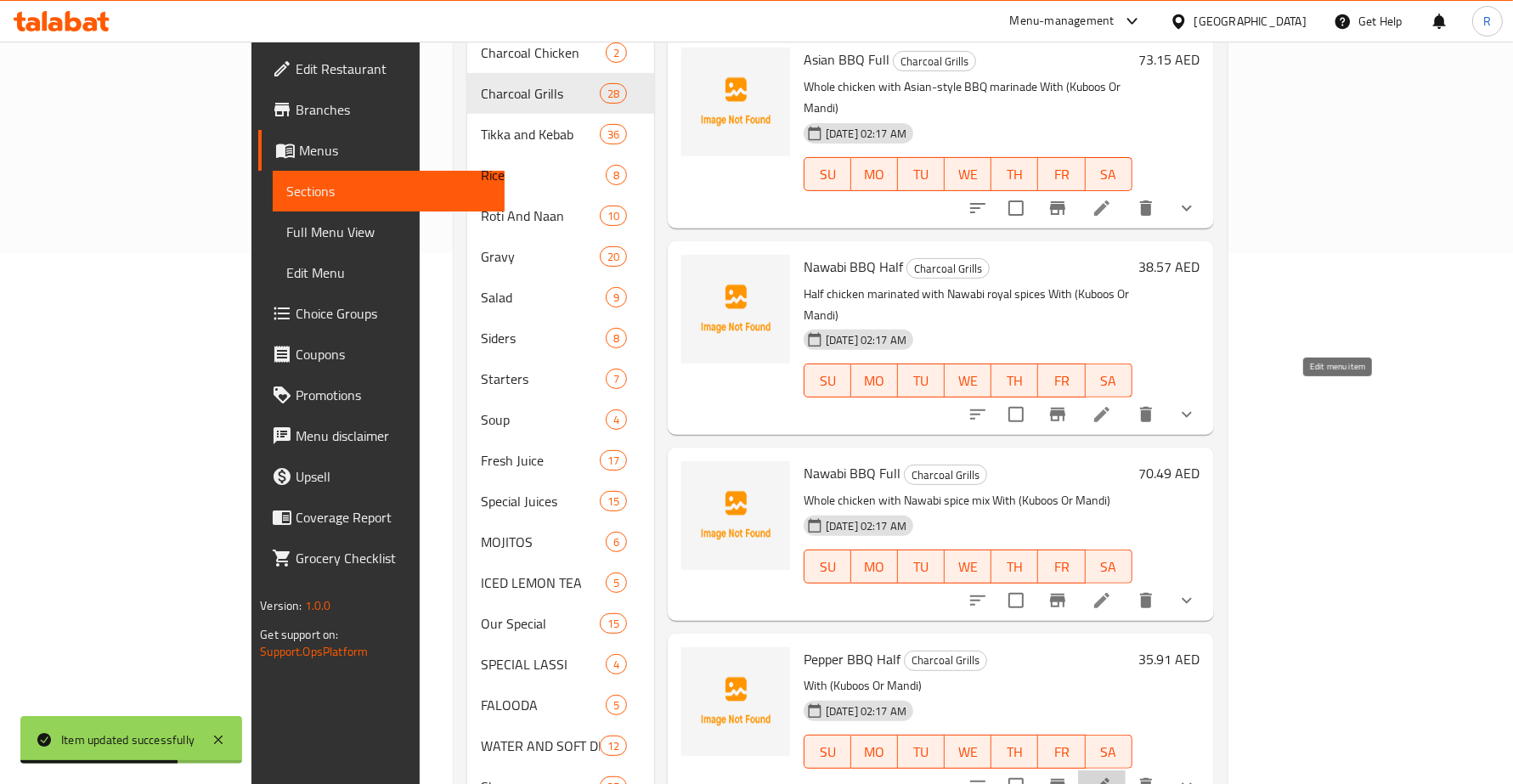
click at [1112, 775] on icon at bounding box center [1102, 786] width 21 height 21
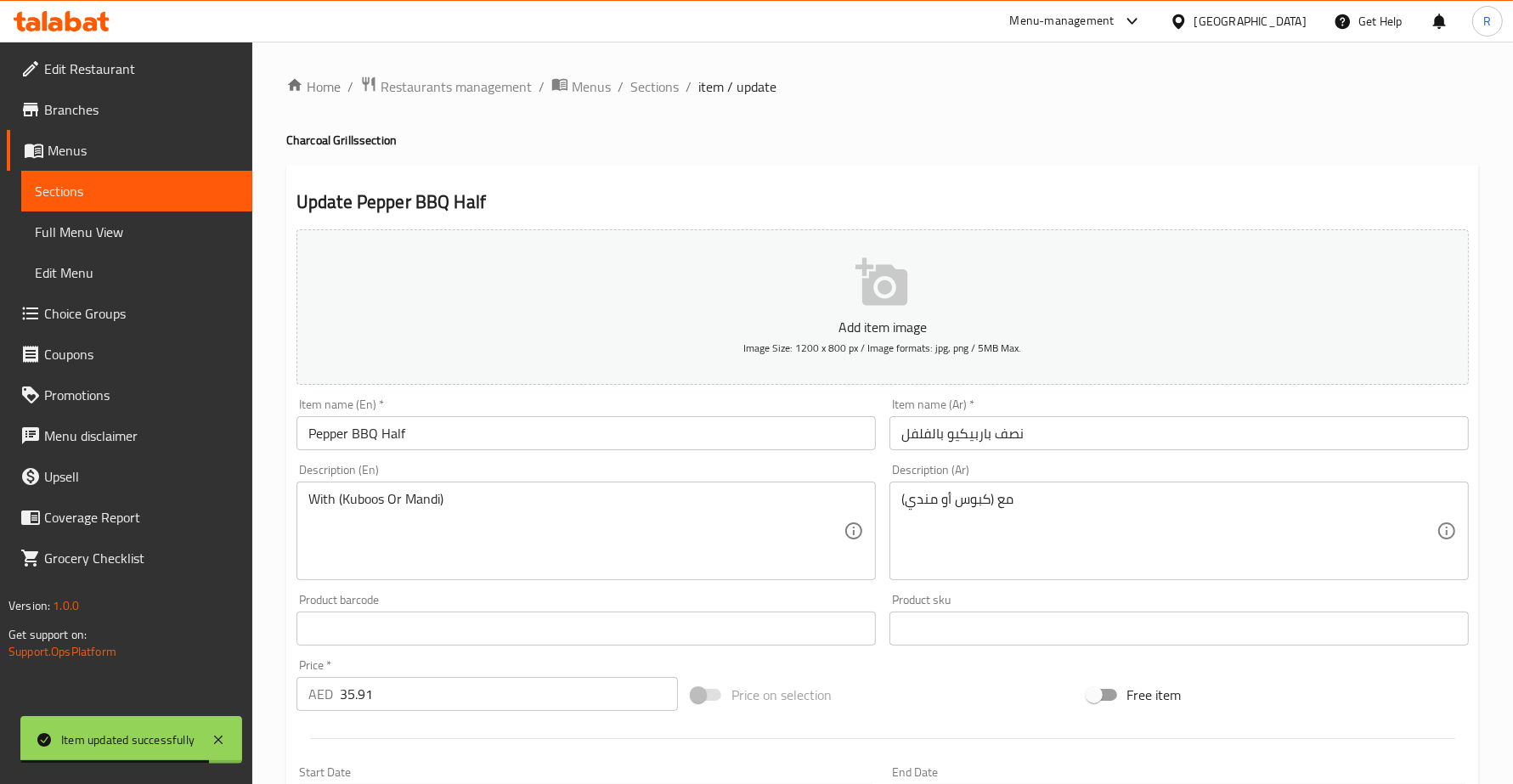
click at [302, 502] on div "With (Kuboos Or Mandi) Description (En)" at bounding box center [586, 531] width 579 height 99
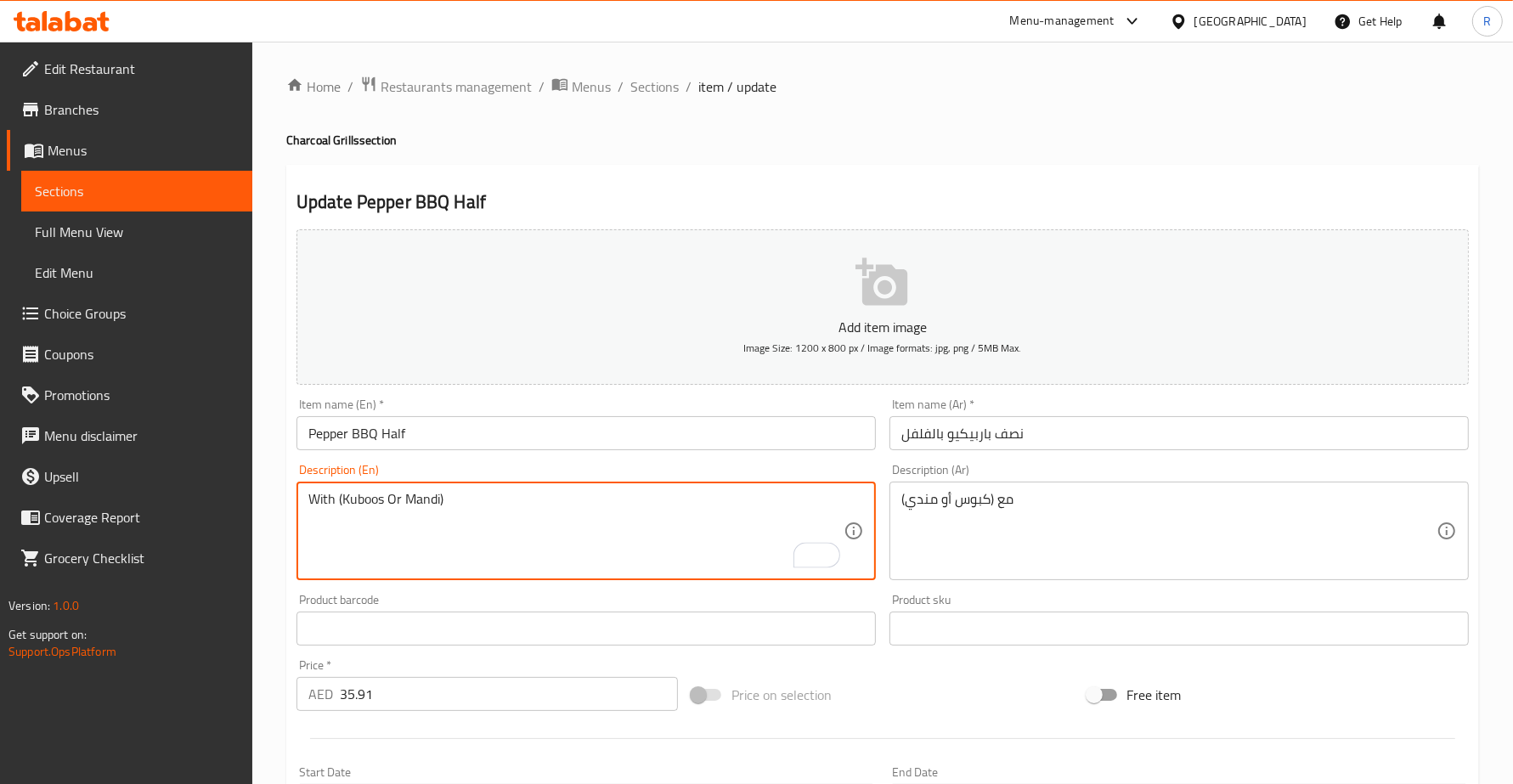
paste textarea "Half chicken coated in cracked pepper seasoning"
type textarea "Half chicken coated in cracked pepper seasoning With (Kuboos Or Mandi)"
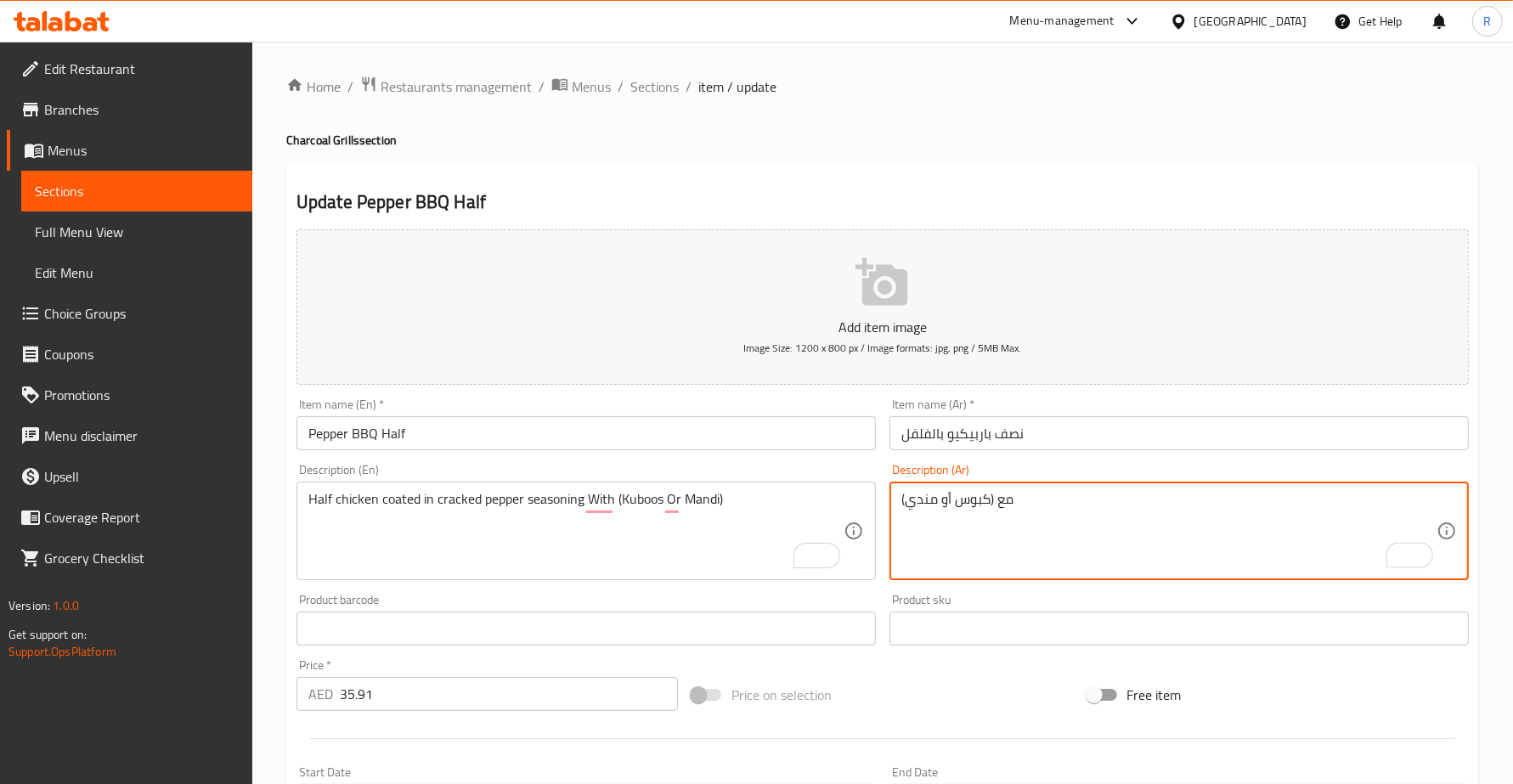
paste textarea "نصف دجاجة مغطاة بتوابل الفلفل الأسود"
type textarea "نصف دجاجة مغطاة بتوابل الفلفل الأسود مع (كبوس أو مندي)"
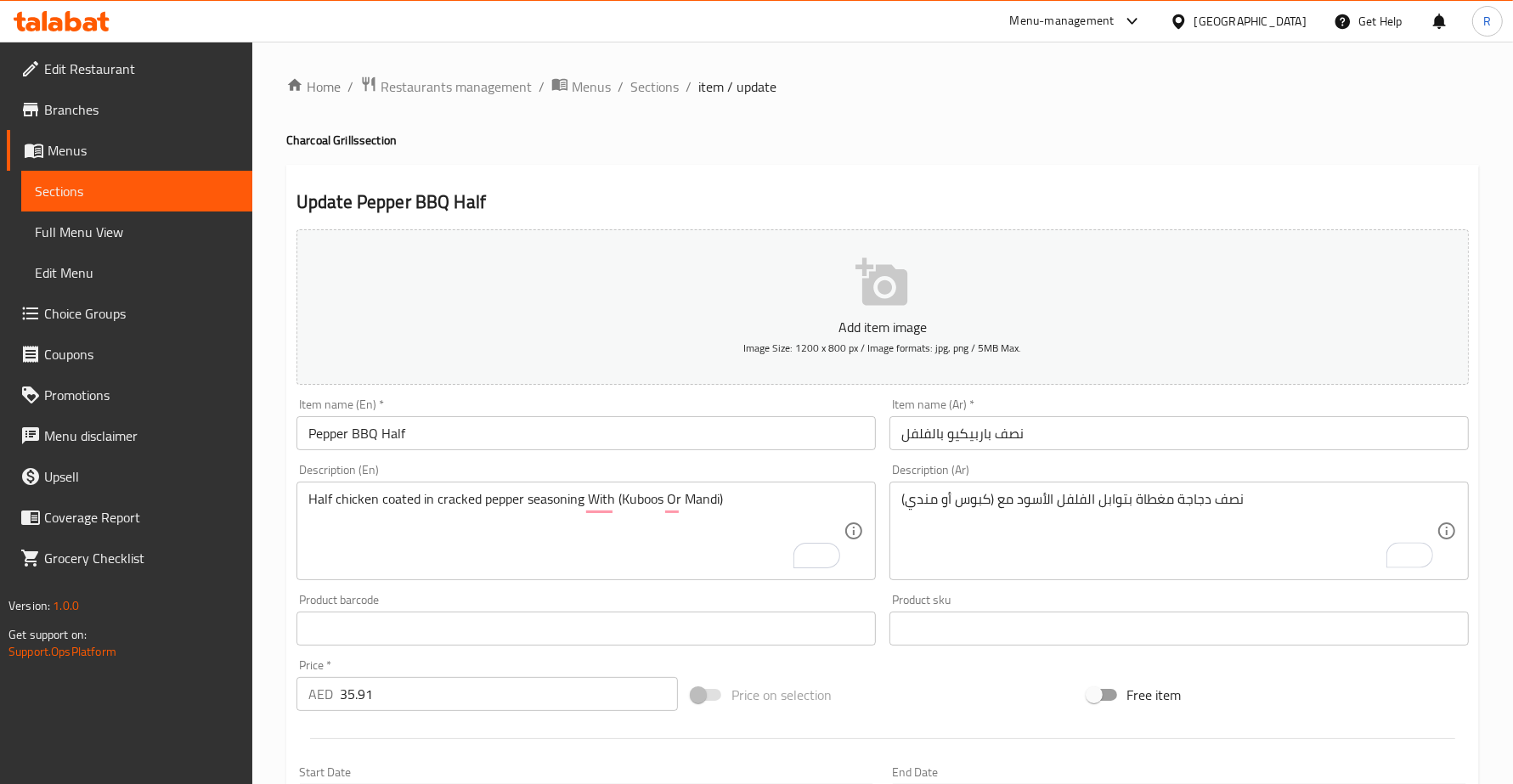
click at [876, 593] on div "Product barcode Product barcode" at bounding box center [586, 619] width 592 height 65
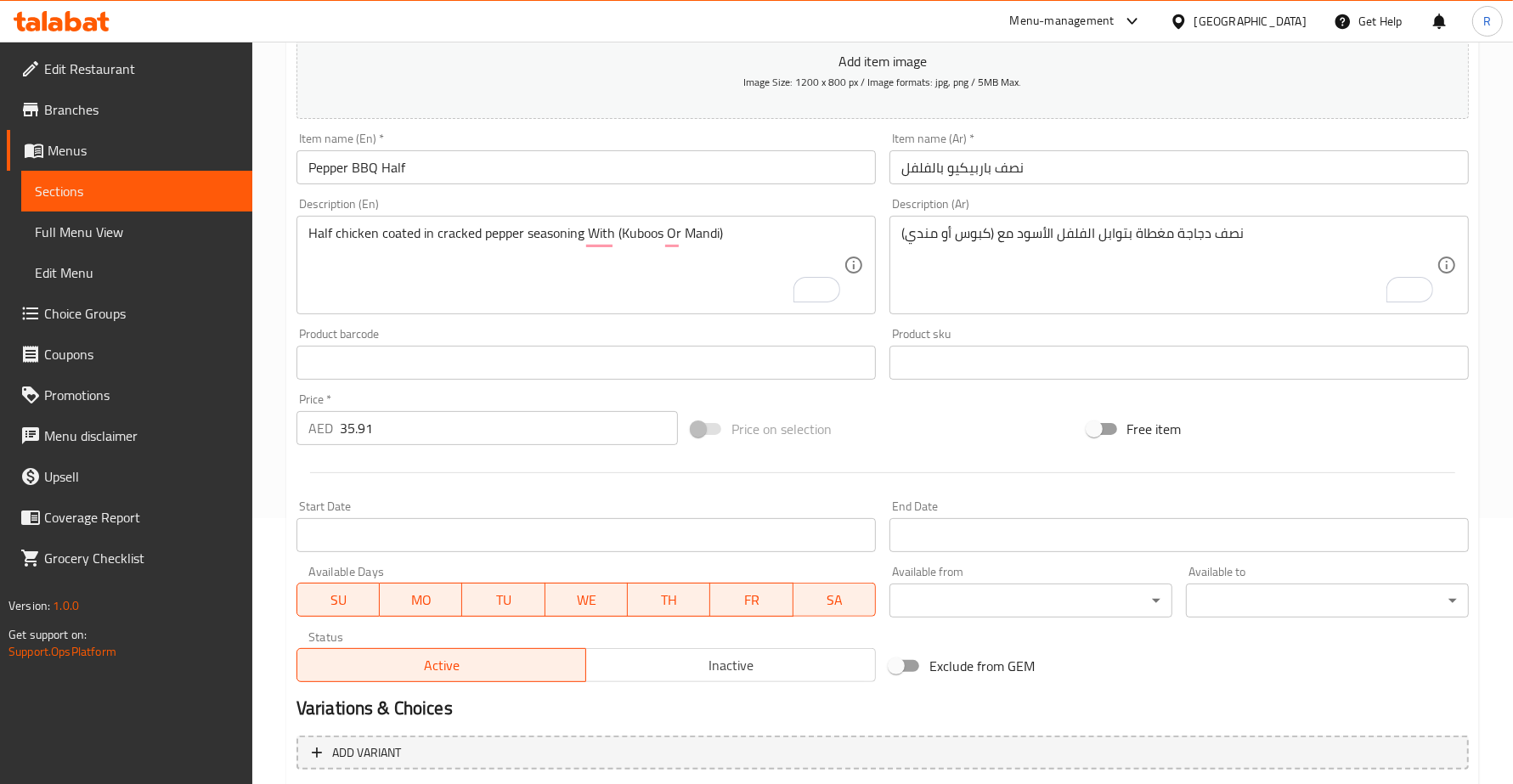
scroll to position [443, 0]
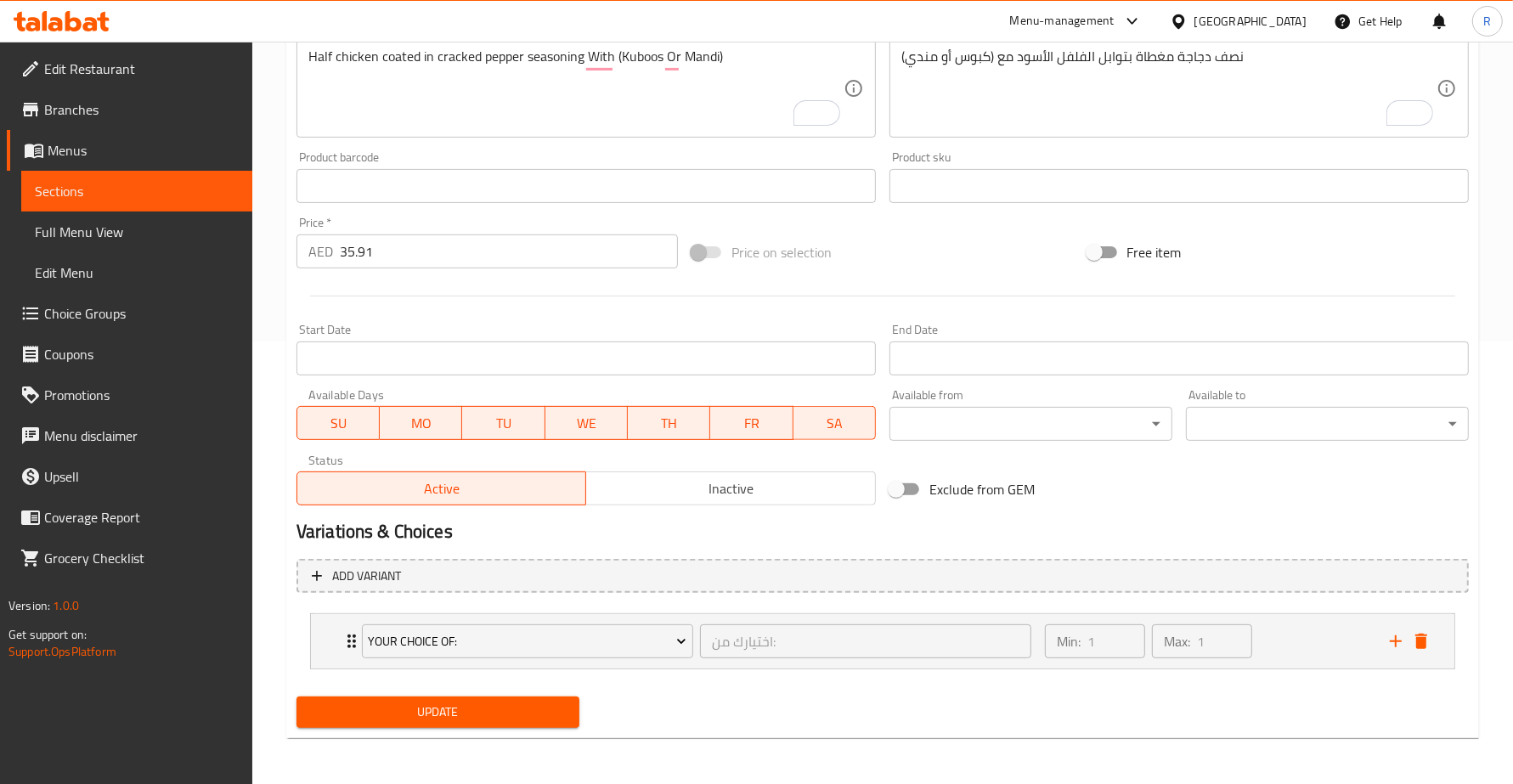
click at [519, 707] on span "Update" at bounding box center [438, 712] width 256 height 21
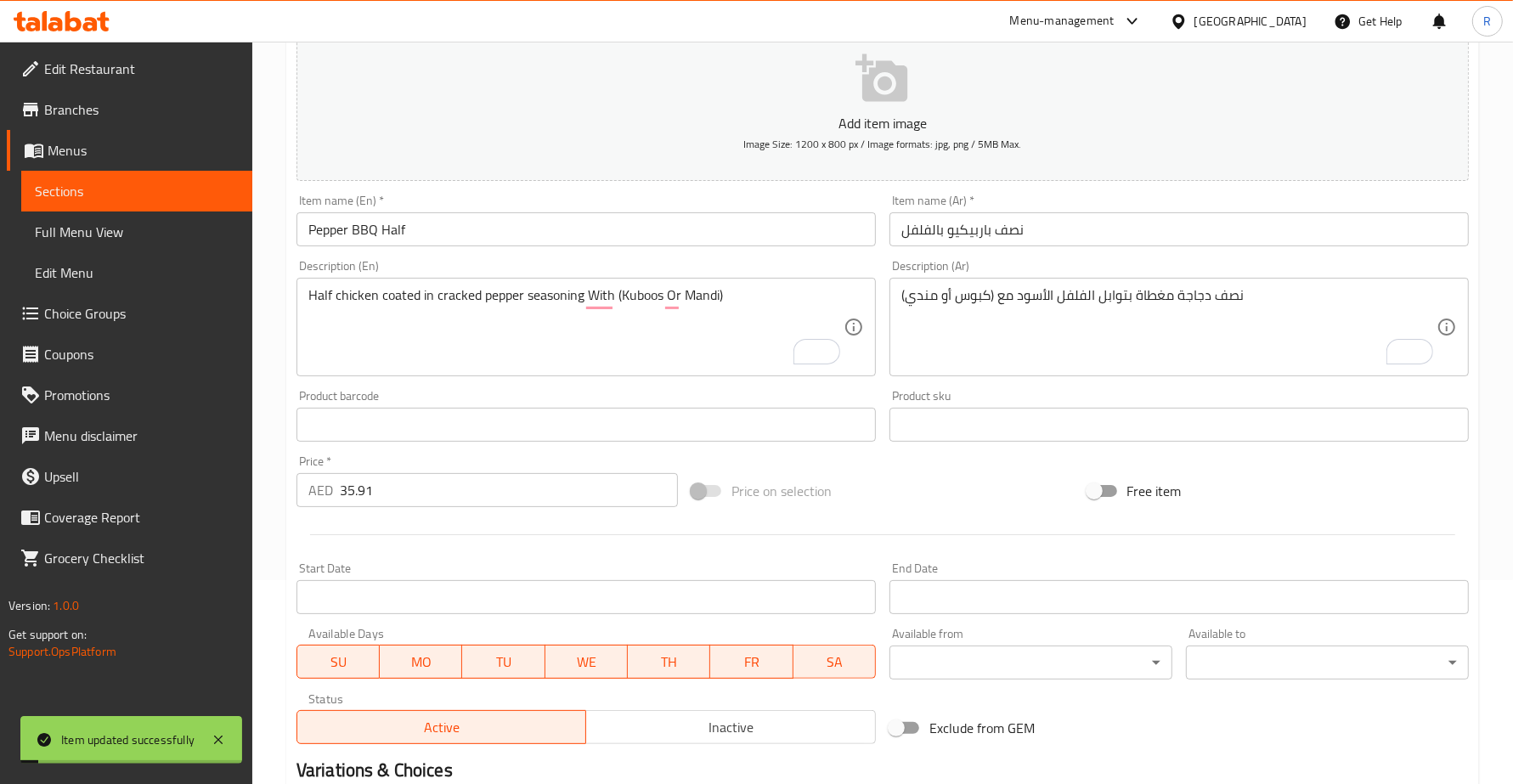
scroll to position [0, 0]
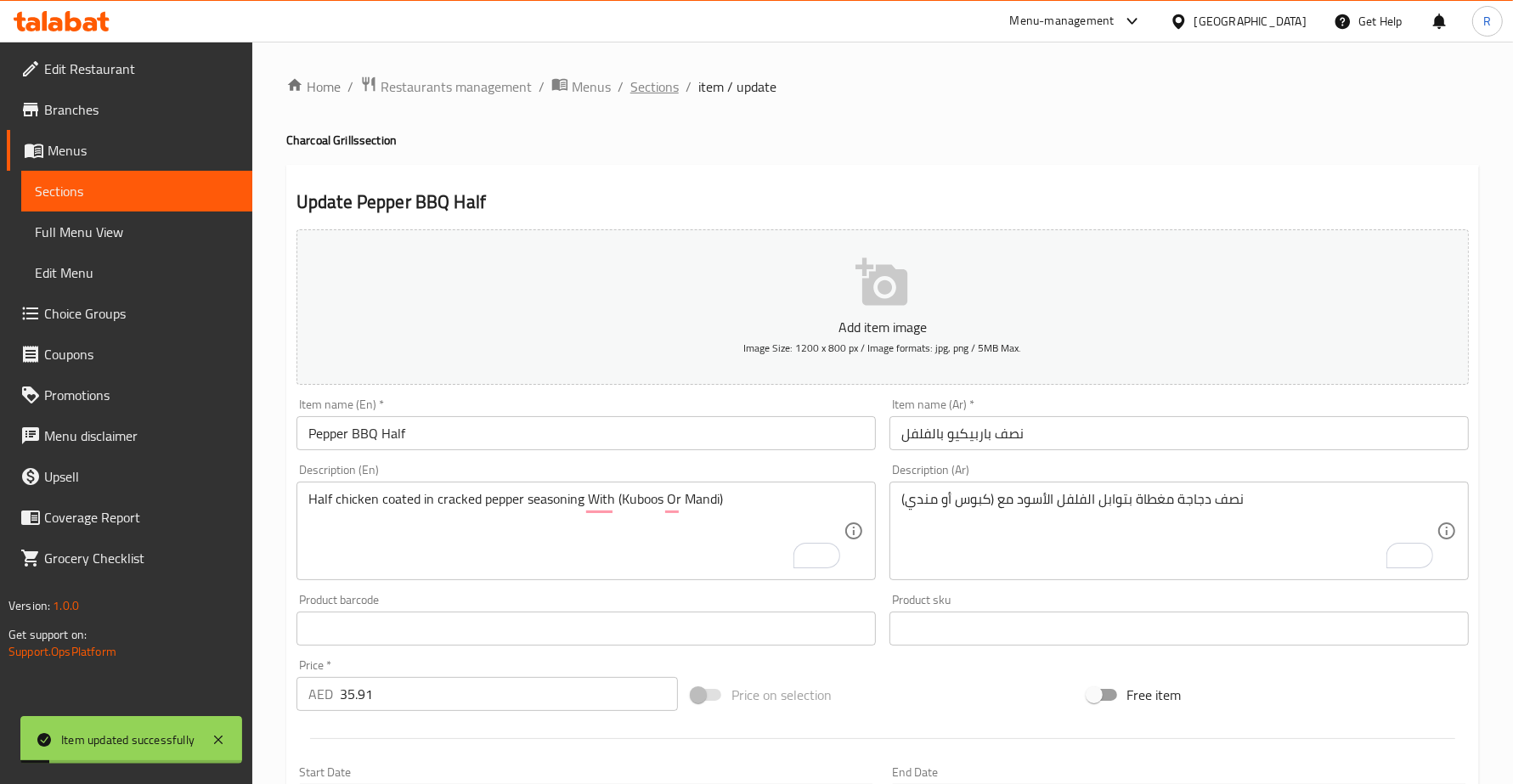
click at [673, 86] on span "Sections" at bounding box center [654, 87] width 48 height 21
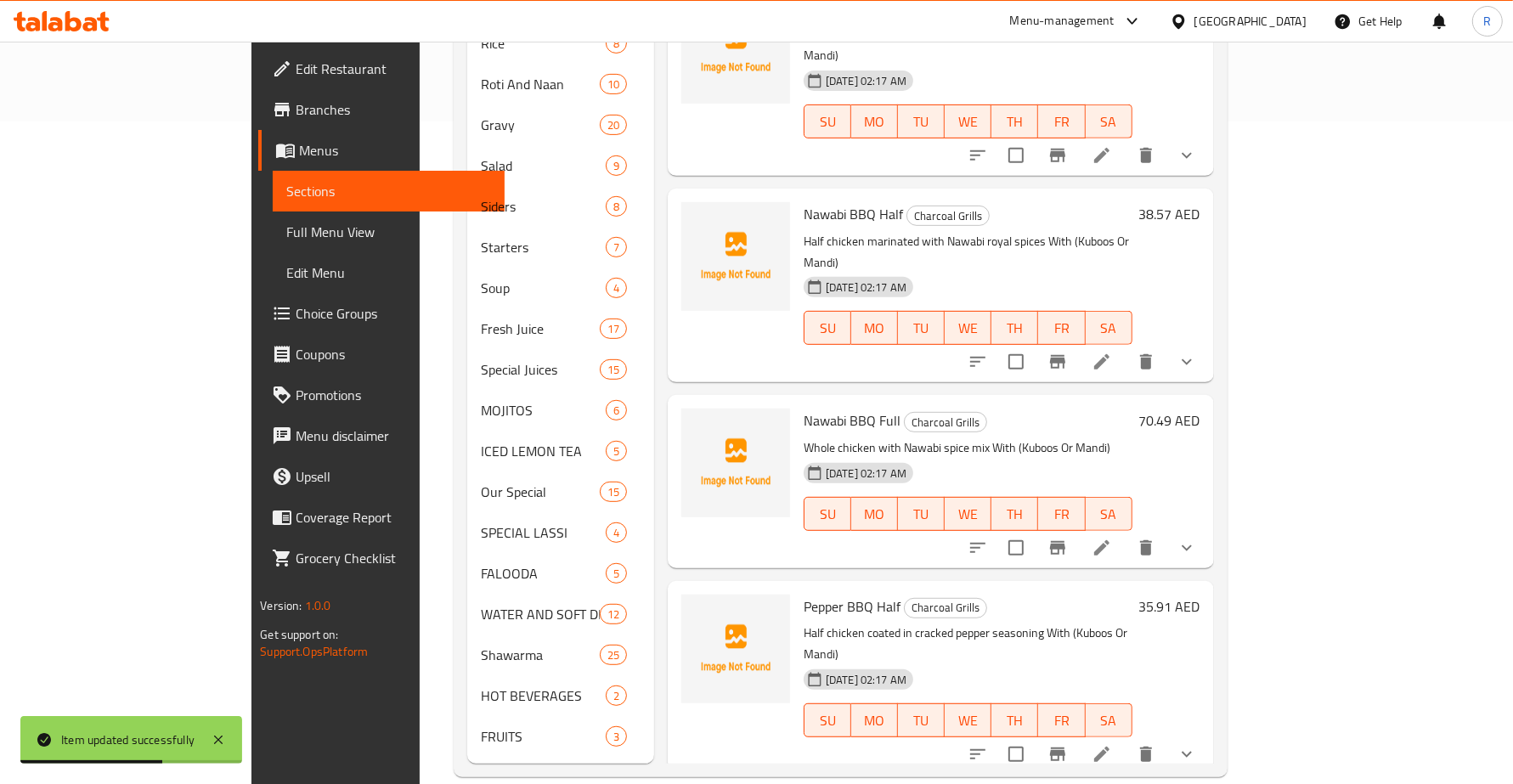
scroll to position [3921, 0]
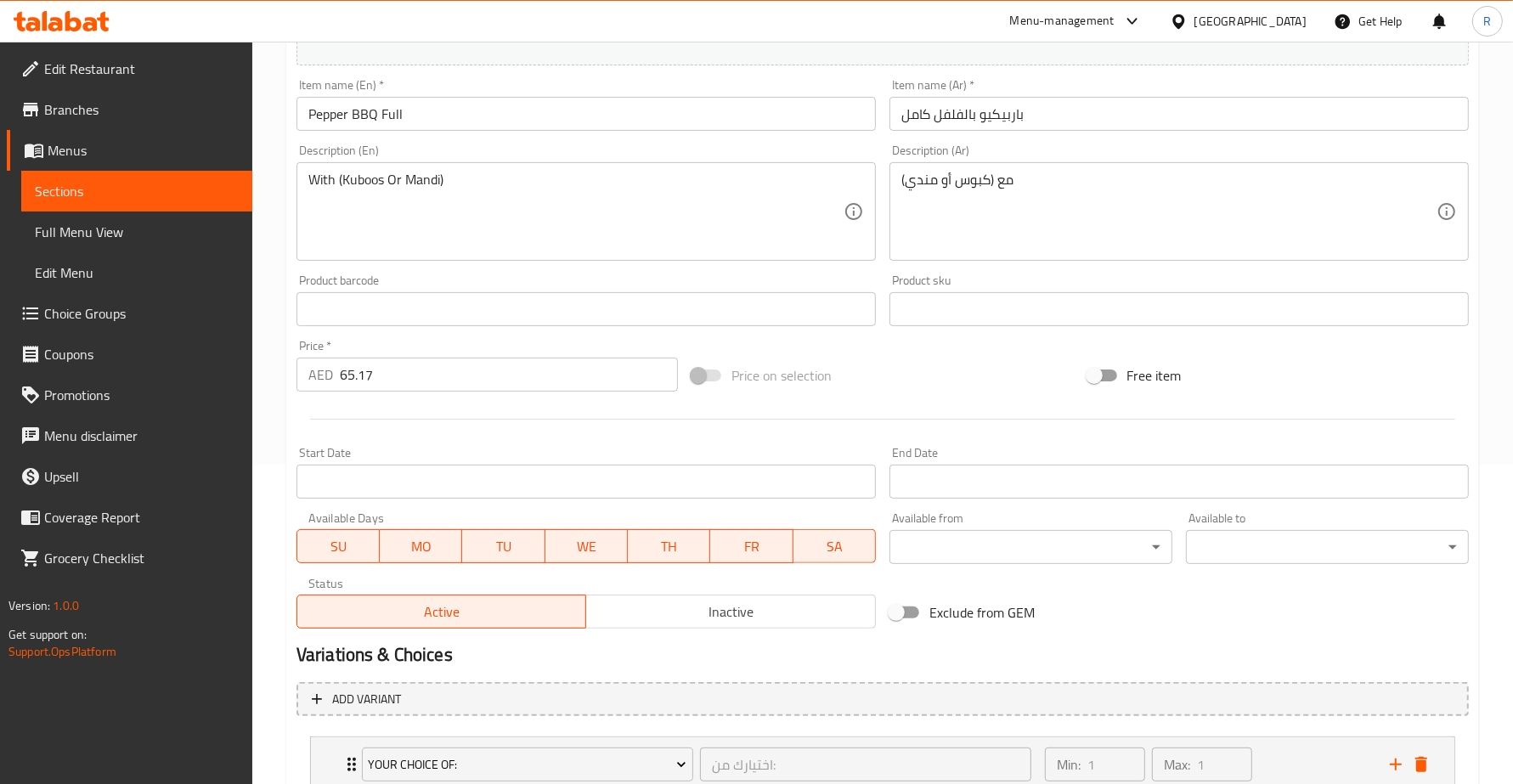
scroll to position [124, 0]
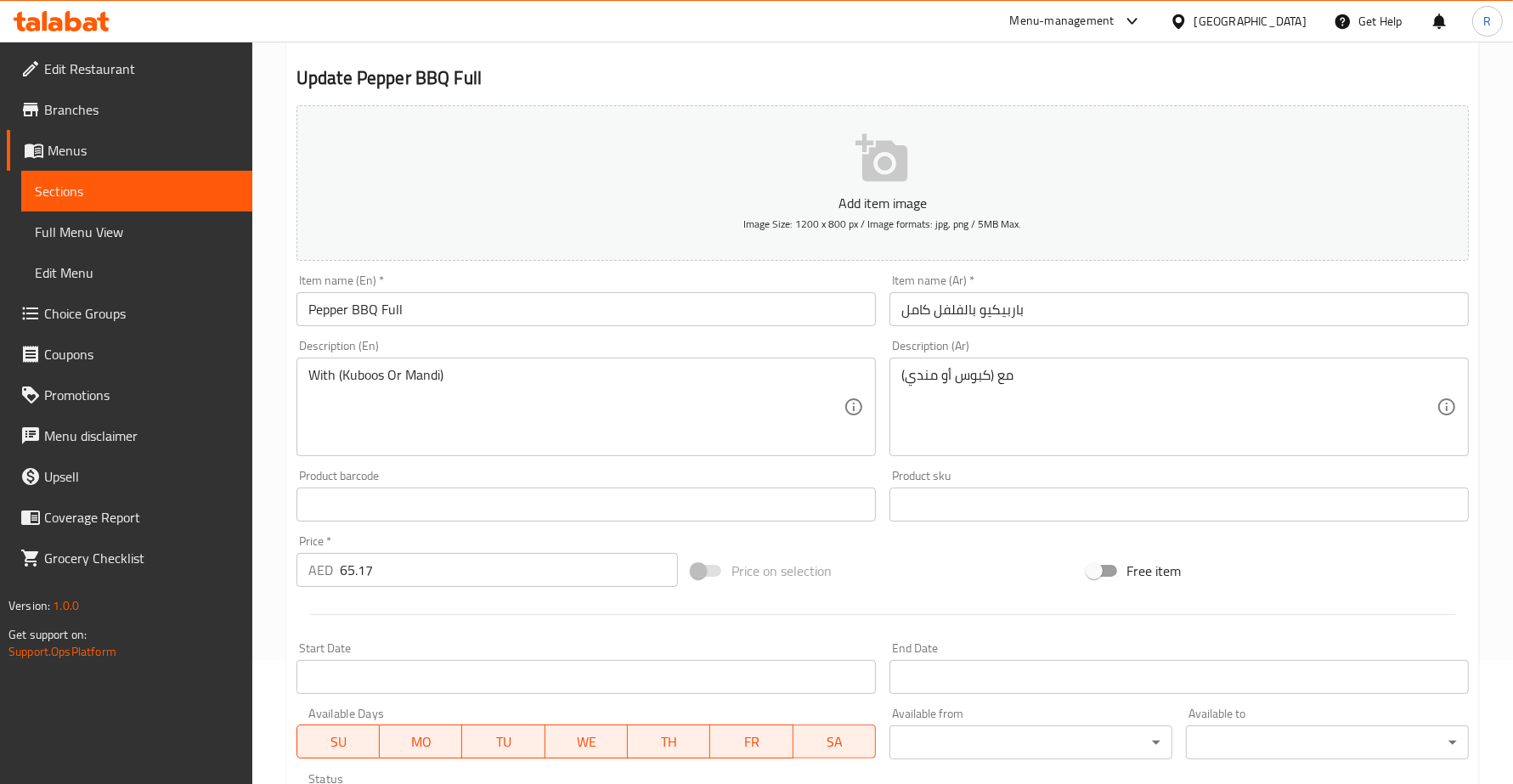
drag, startPoint x: 306, startPoint y: 375, endPoint x: 333, endPoint y: 406, distance: 41.1
click at [306, 375] on div "With (Kuboos Or Mandi) Description (En)" at bounding box center [586, 407] width 579 height 99
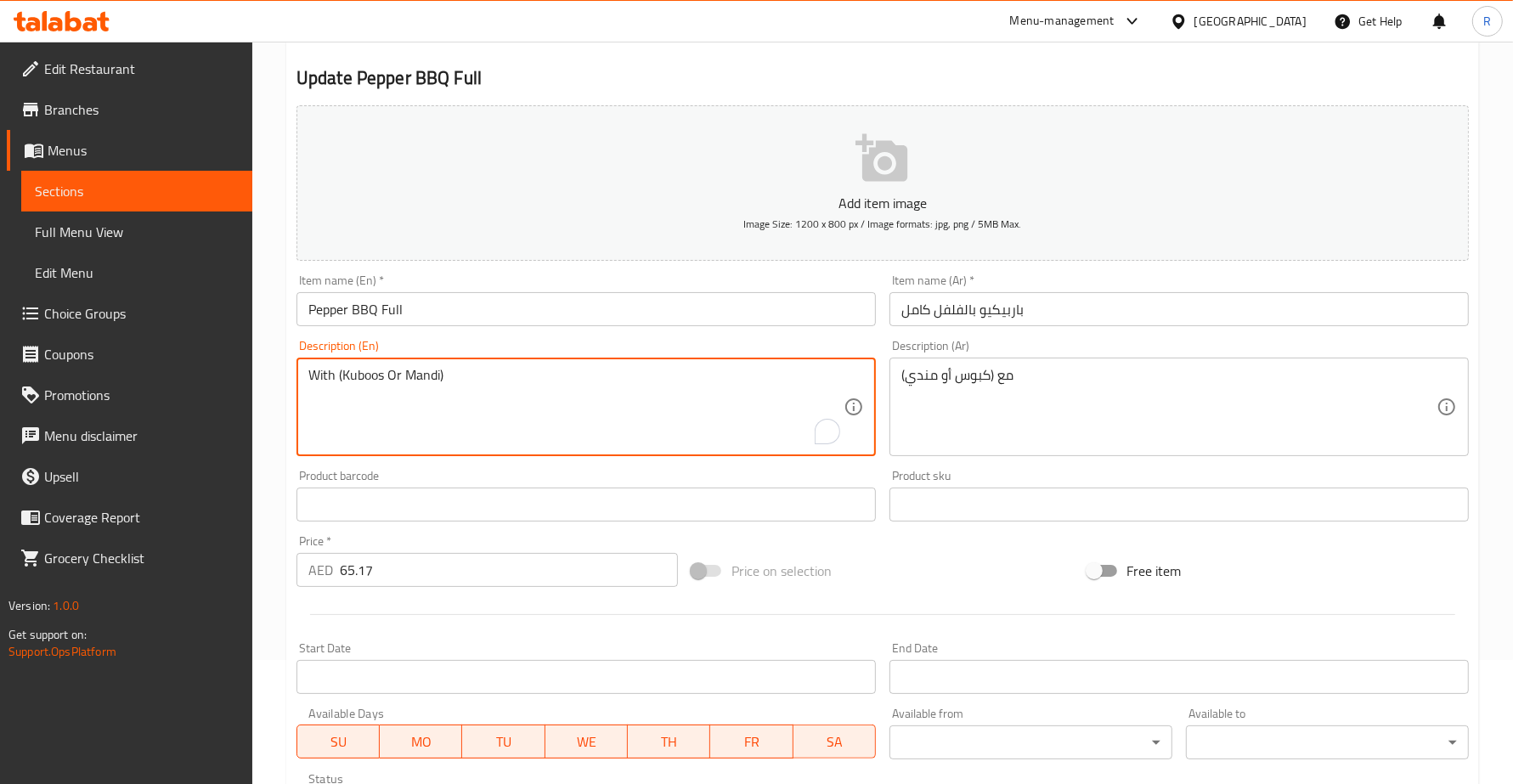
paste textarea "Whole chicken with pepper-spice marinade"
type textarea "Whole chicken with pepper-spice marinade With (Kuboos Or Mandi)"
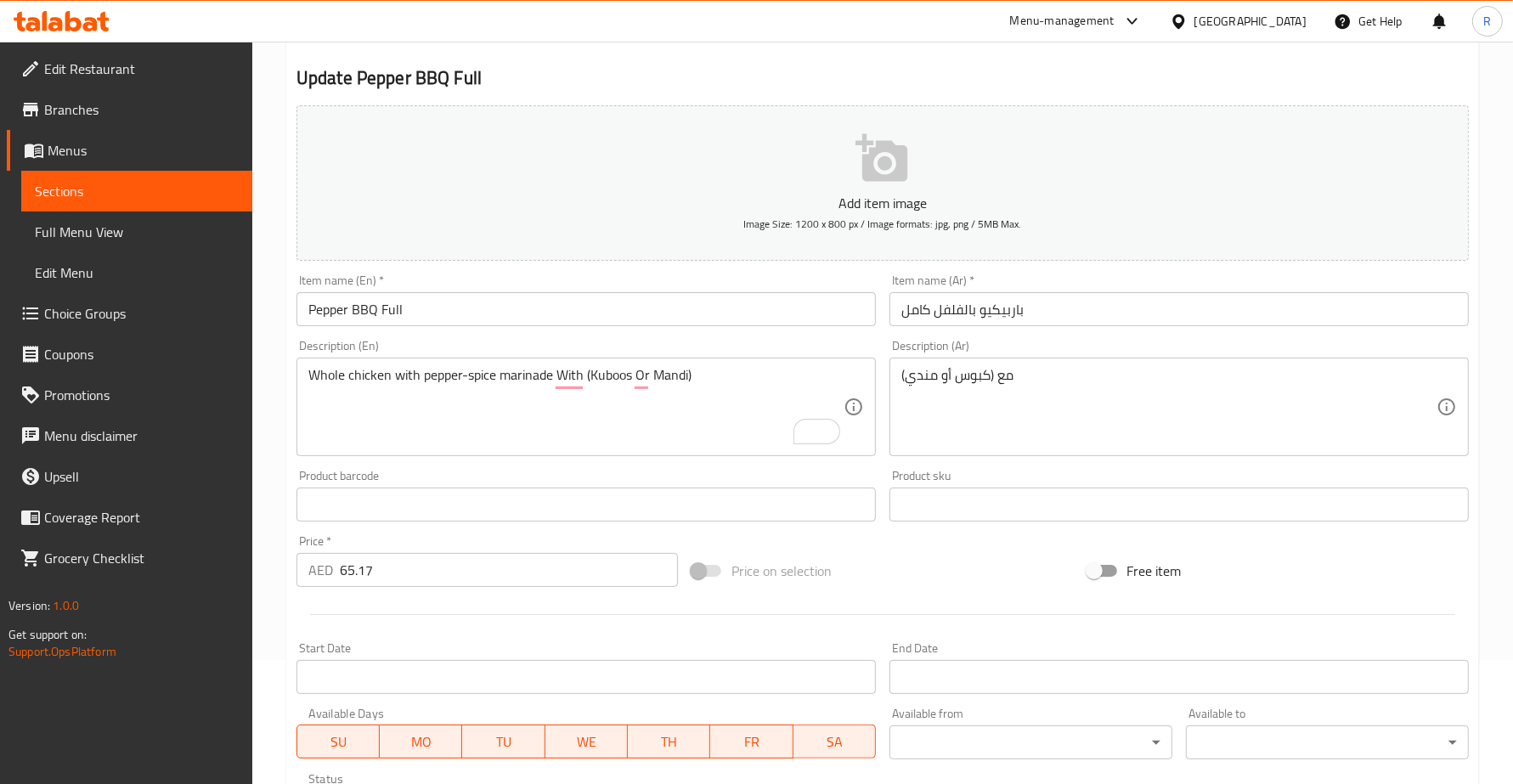
drag, startPoint x: 896, startPoint y: 375, endPoint x: 926, endPoint y: 428, distance: 60.9
click at [895, 376] on div "مع (كبوس أو مندي) Description (Ar)" at bounding box center [1178, 407] width 579 height 99
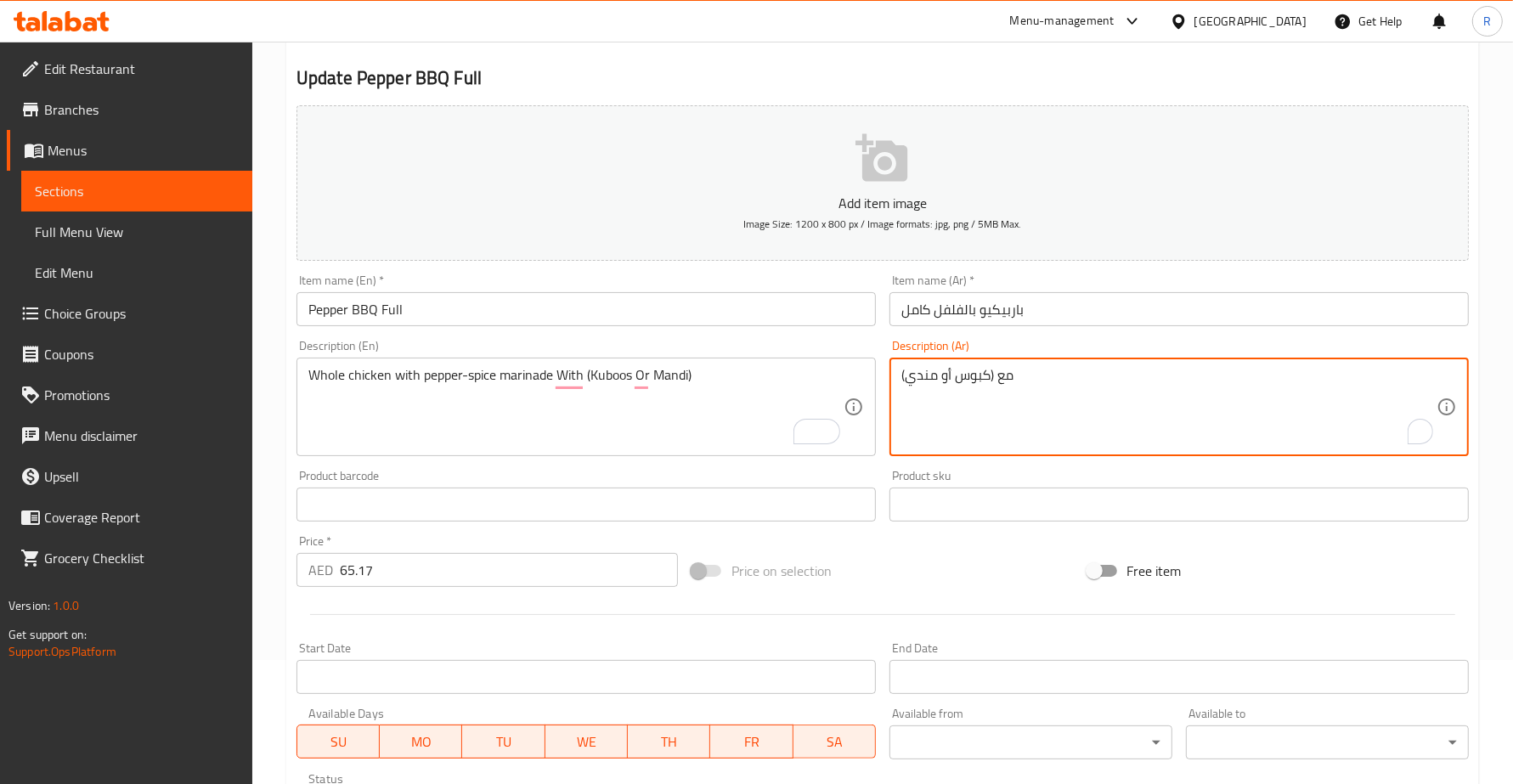
paste textarea "دجاجة كاملة مع تتبيلة الفلفل والبهارات"
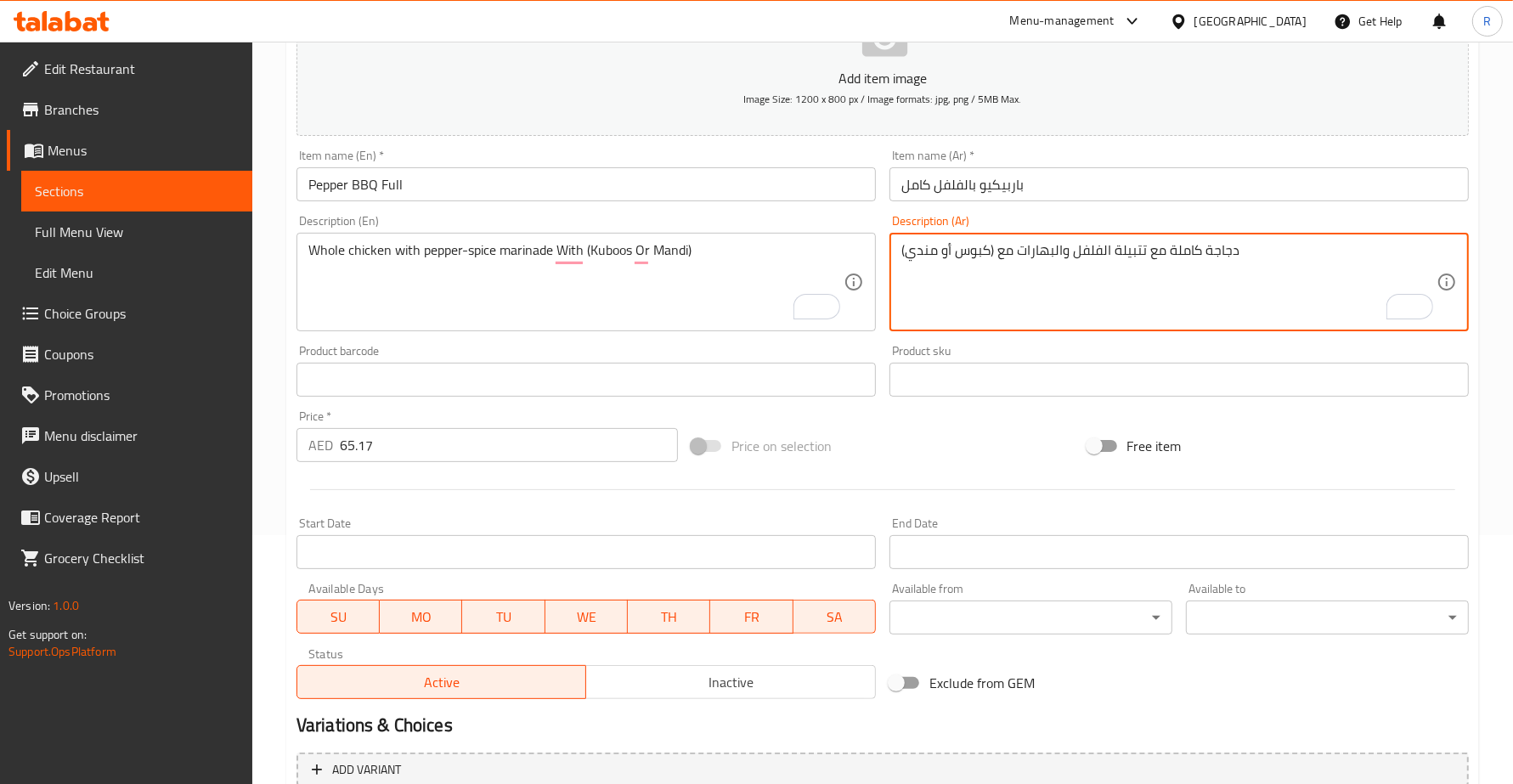
scroll to position [443, 0]
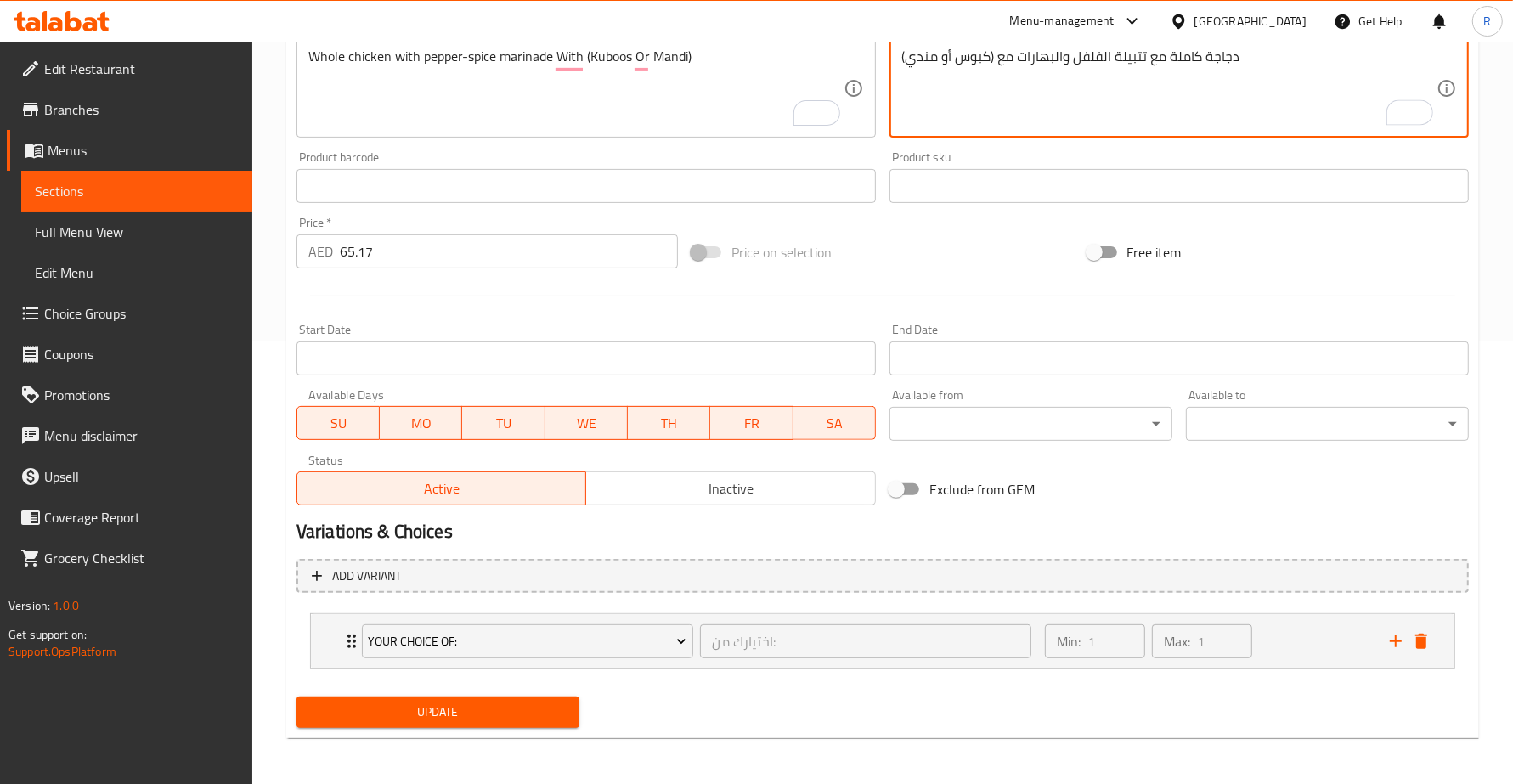
type textarea "دجاجة كاملة مع تتبيلة الفلفل والبهارات مع (كبوس أو مندي)"
click at [500, 712] on span "Update" at bounding box center [438, 712] width 256 height 21
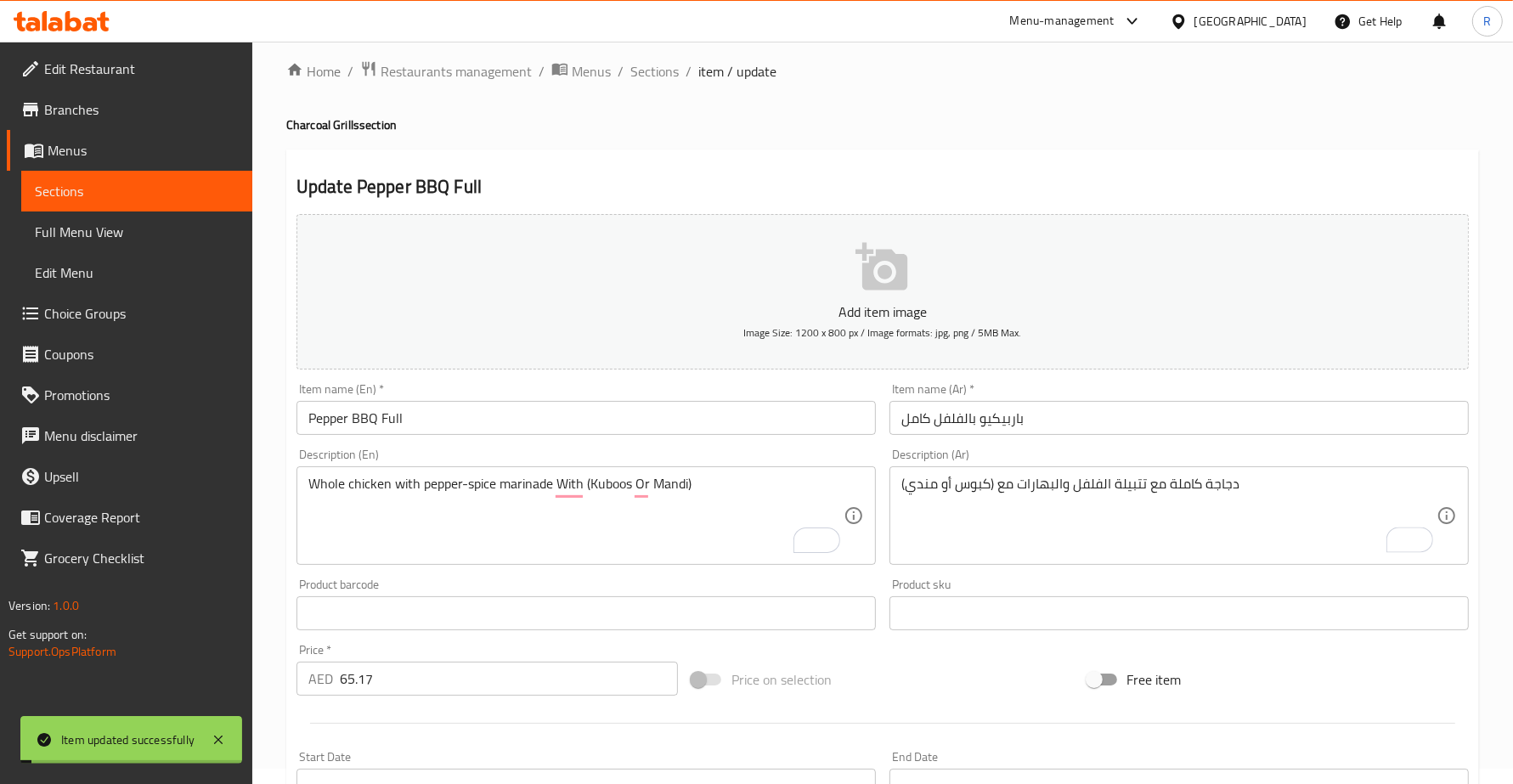
scroll to position [0, 0]
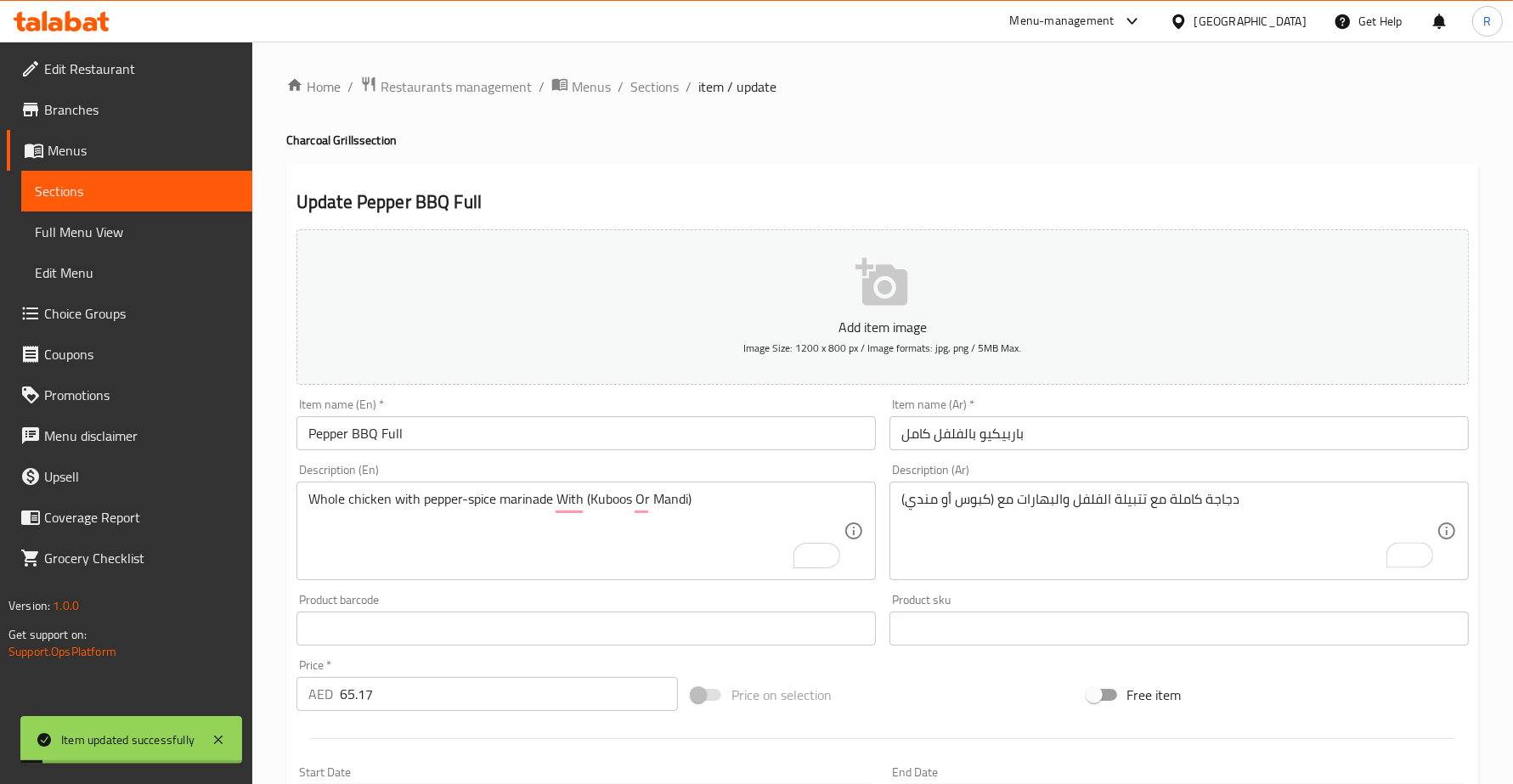
click at [644, 82] on span "Sections" at bounding box center [654, 87] width 48 height 21
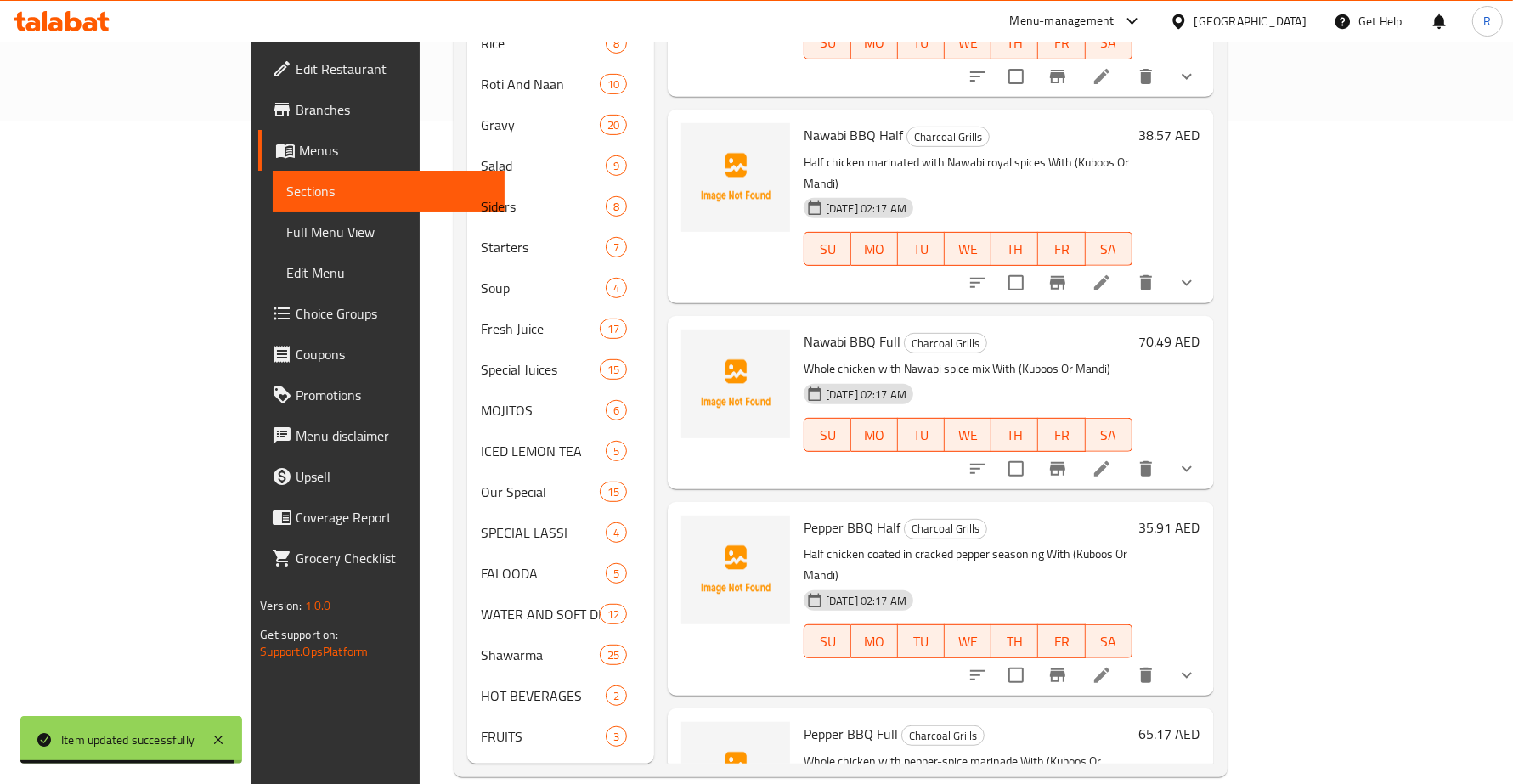
scroll to position [4027, 0]
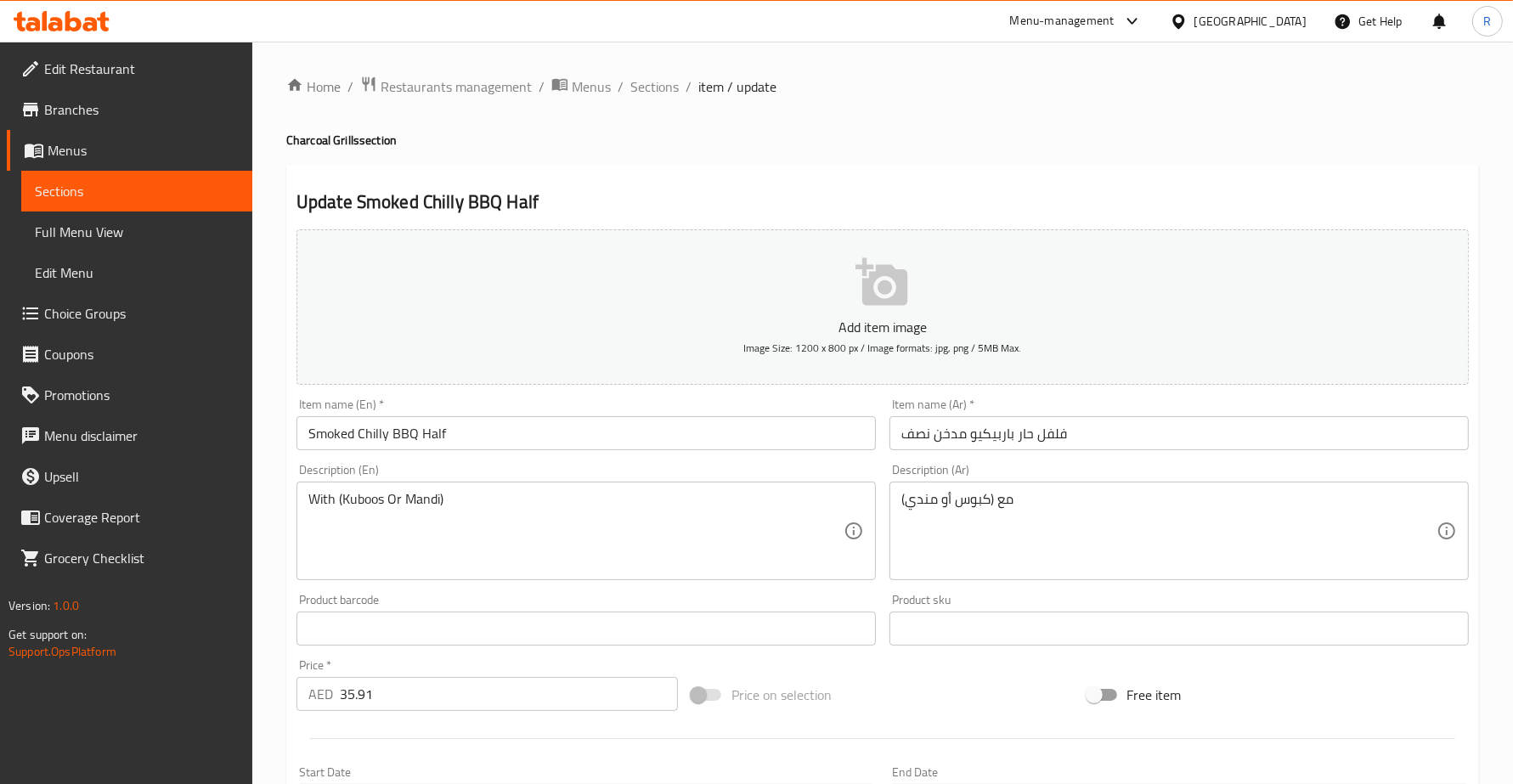
click at [303, 495] on div "With (Kuboos Or Mandi) Description (En)" at bounding box center [586, 531] width 579 height 99
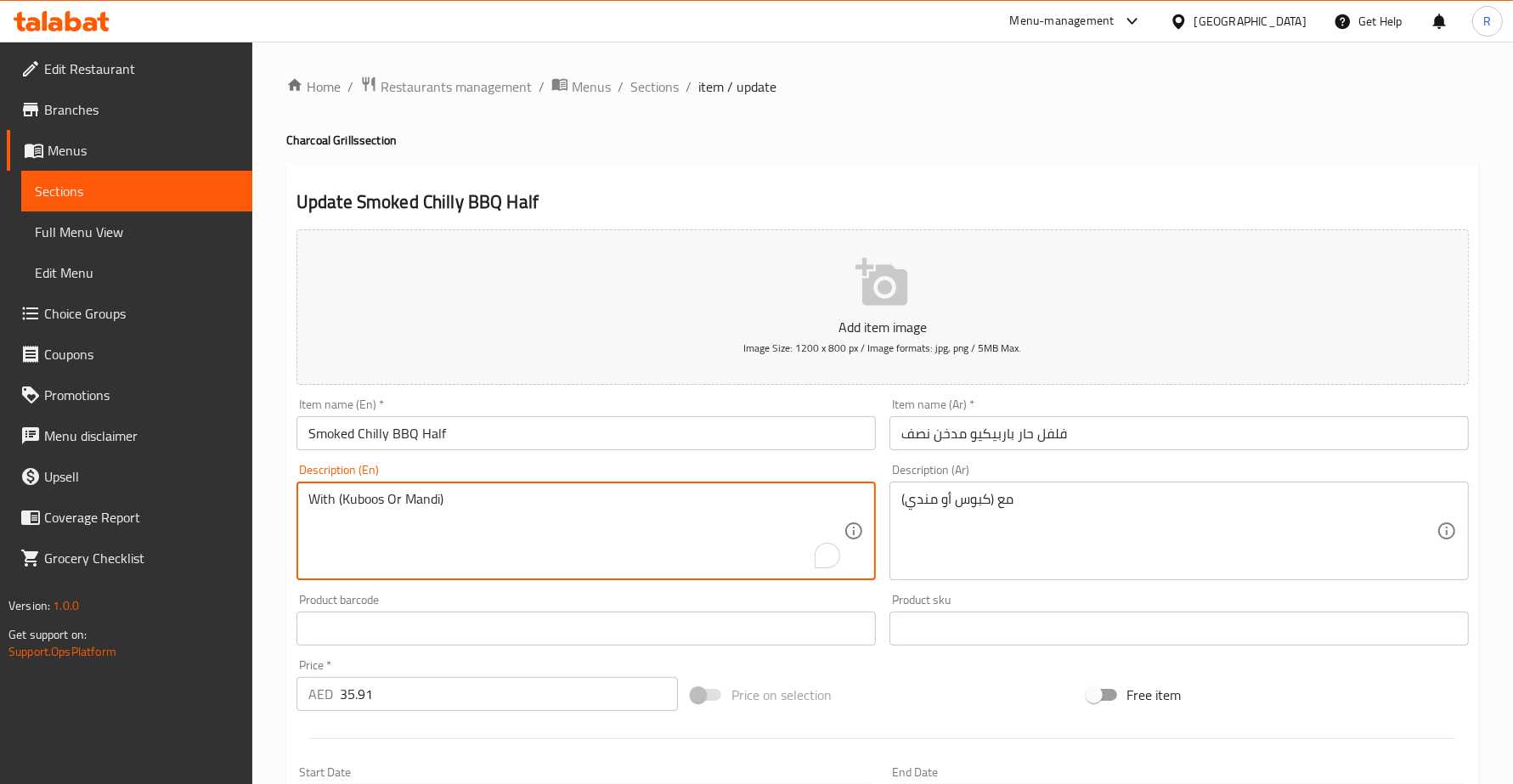
paste textarea "Half chicken infused with smoky chili marinade"
type textarea "Half chicken infused with smoky chili marinade With (Kuboos Or Mandi)"
drag, startPoint x: 887, startPoint y: 498, endPoint x: 892, endPoint y: 511, distance: 13.9
click at [887, 499] on div "Description (Ar) مع (كبوس أو مندي) Description (Ar)" at bounding box center [1178, 521] width 592 height 130
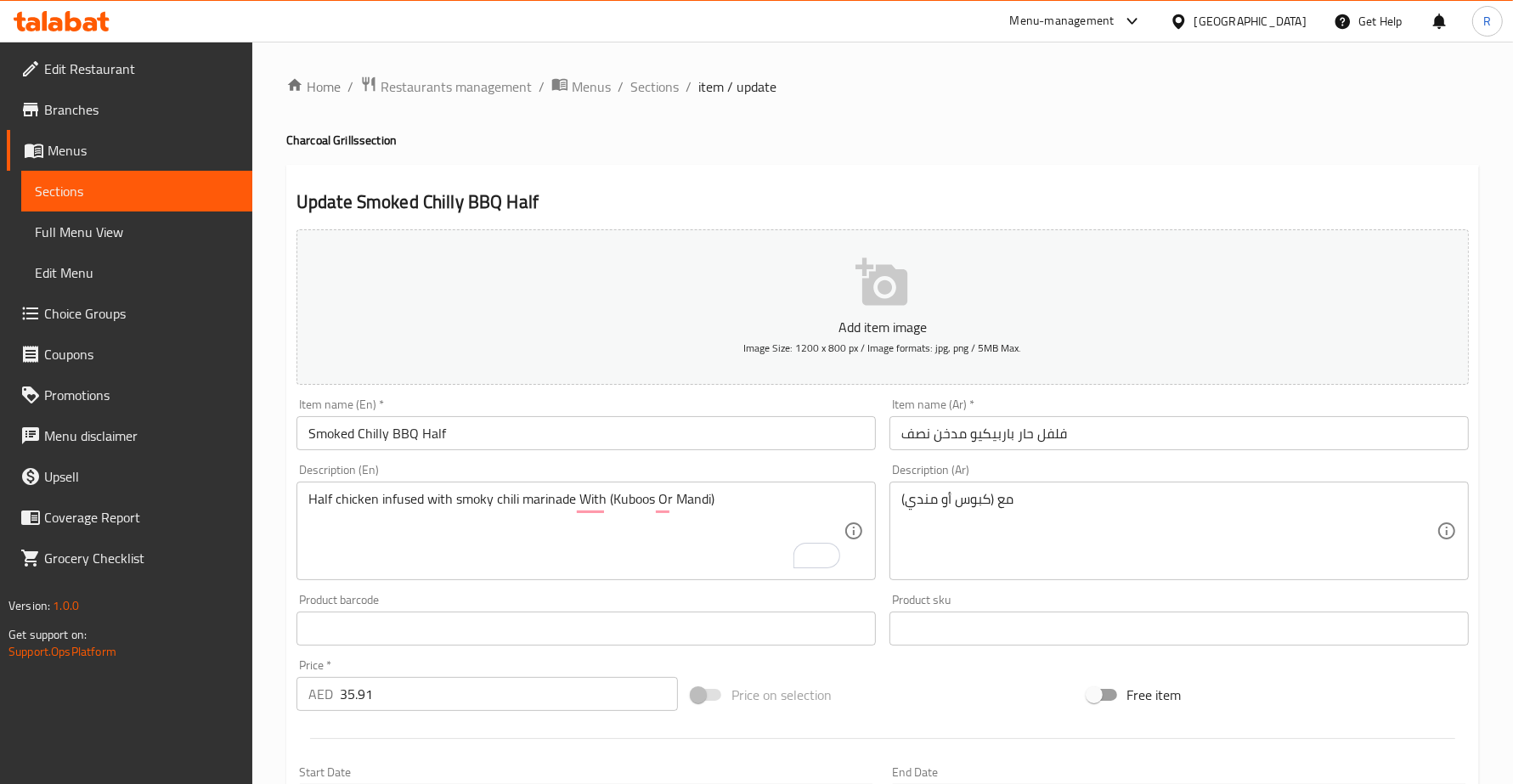
drag, startPoint x: 892, startPoint y: 467, endPoint x: 886, endPoint y: 482, distance: 16.2
click at [887, 473] on div "Description (Ar) مع (كبوس أو مندي) Description (Ar)" at bounding box center [1178, 521] width 592 height 130
drag, startPoint x: 893, startPoint y: 494, endPoint x: 897, endPoint y: 505, distance: 11.7
click at [895, 498] on div "مع (كبوس أو مندي) Description (Ar)" at bounding box center [1178, 531] width 579 height 99
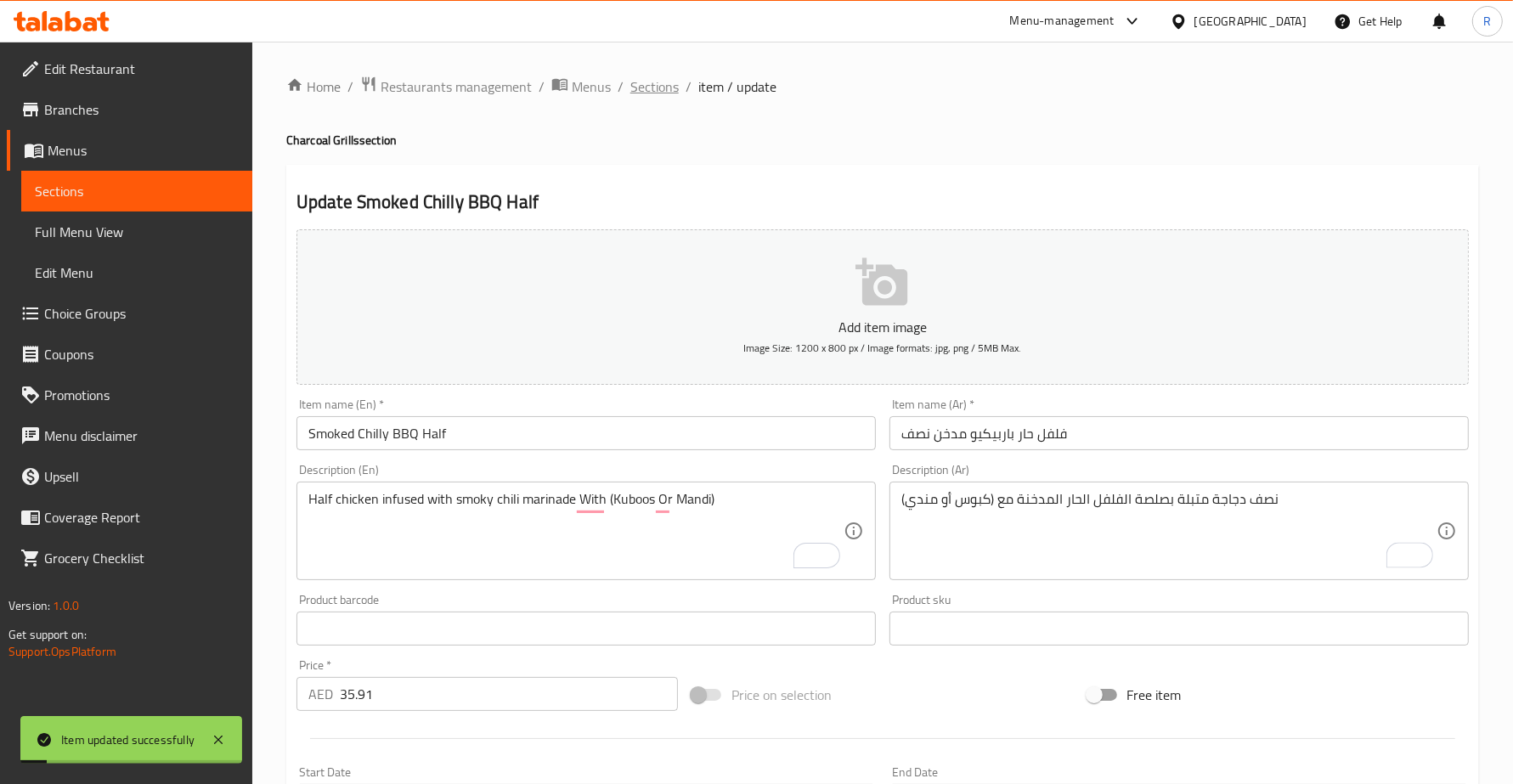
click at [668, 83] on span "Sections" at bounding box center [654, 87] width 48 height 21
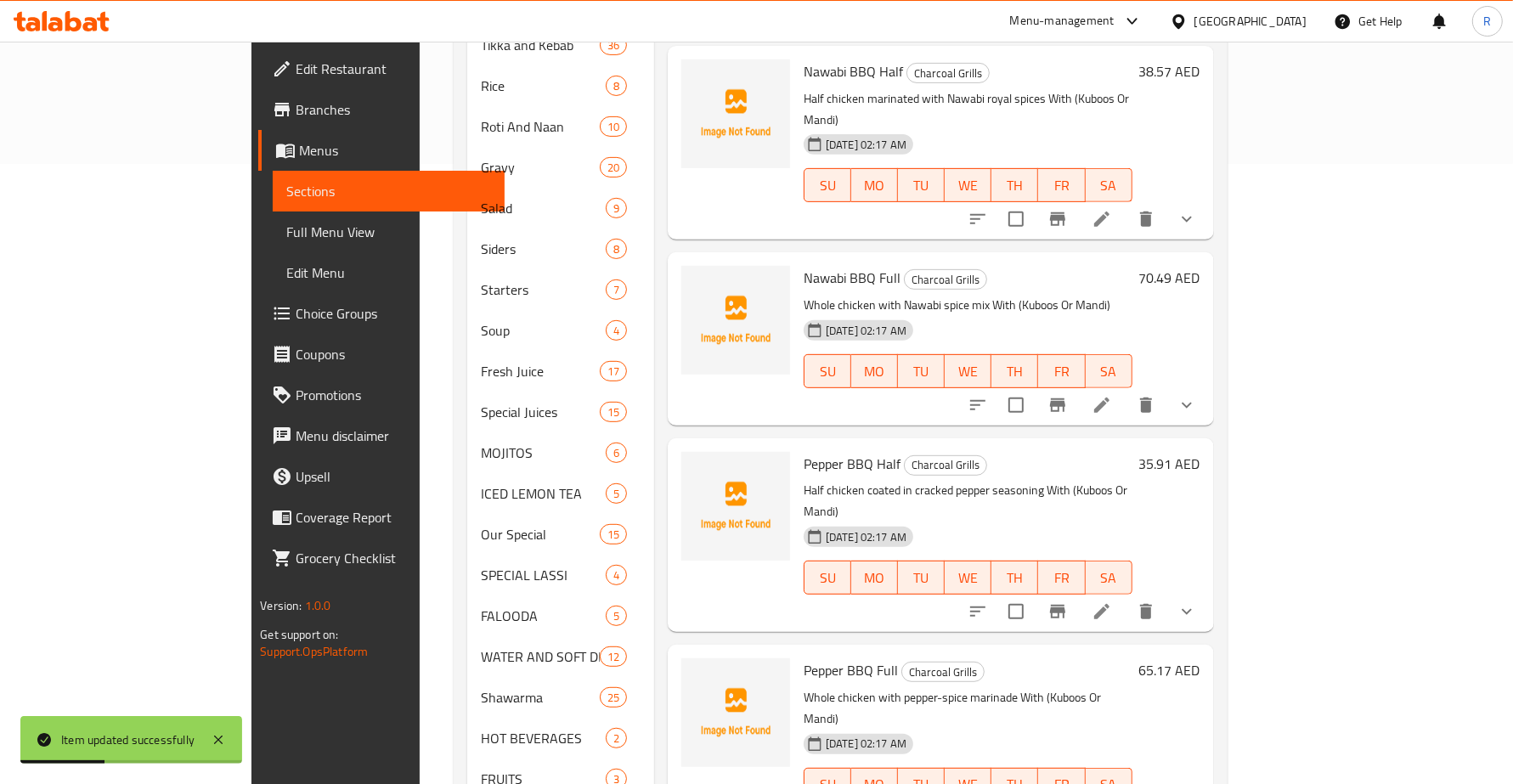
scroll to position [663, 0]
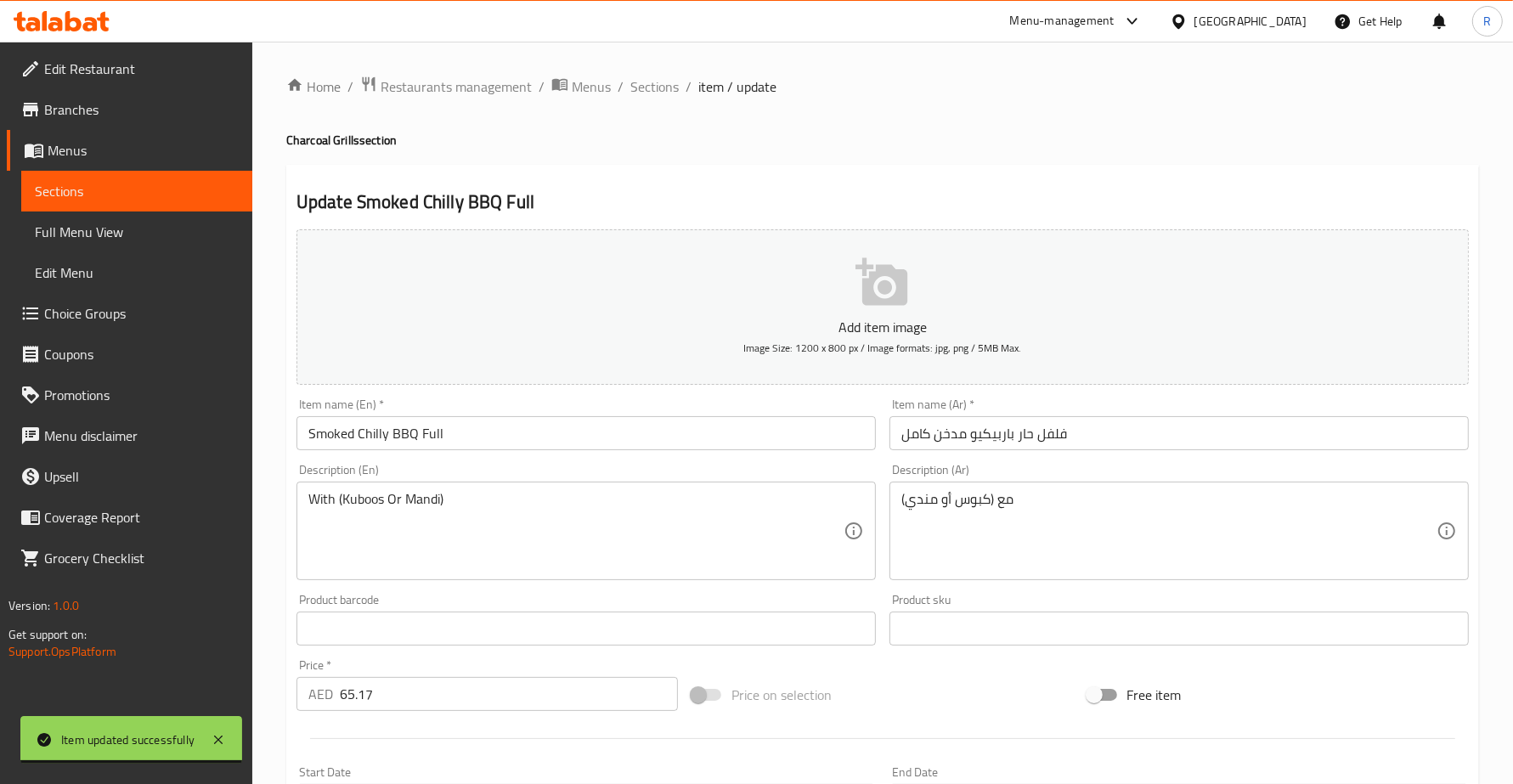
click at [301, 505] on div "With (Kuboos Or Mandi) Description (En)" at bounding box center [586, 531] width 579 height 99
click at [310, 498] on textarea "With (Kuboos Or Mandi)" at bounding box center [575, 531] width 535 height 81
click at [304, 497] on div "With (Kuboos Or Mandi) Description (En)" at bounding box center [586, 531] width 579 height 99
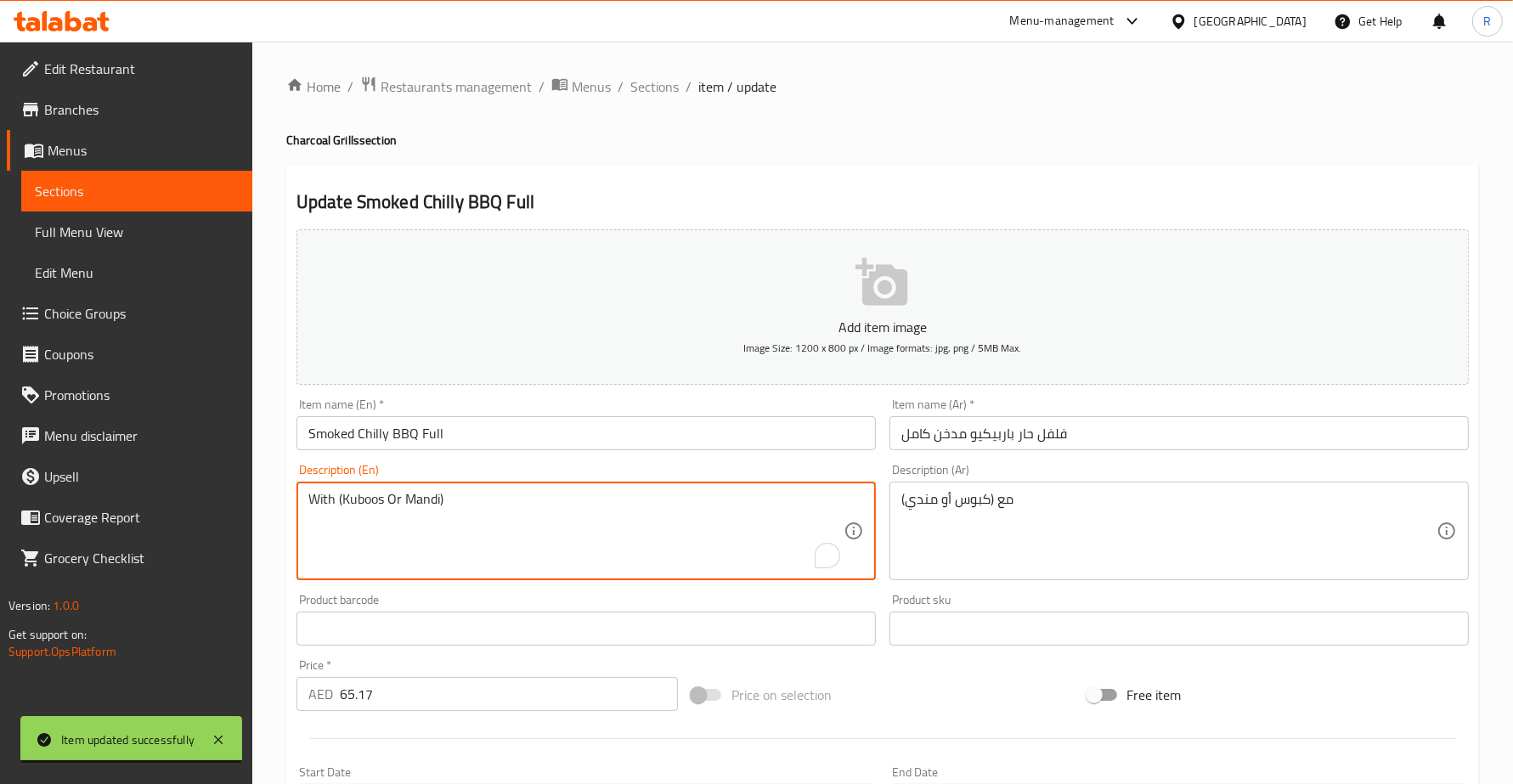
click at [306, 286] on button "Add item image Image Size: 1200 x 800 px / Image formats: jpg, png / 5MB Max." at bounding box center [883, 307] width 1173 height 155
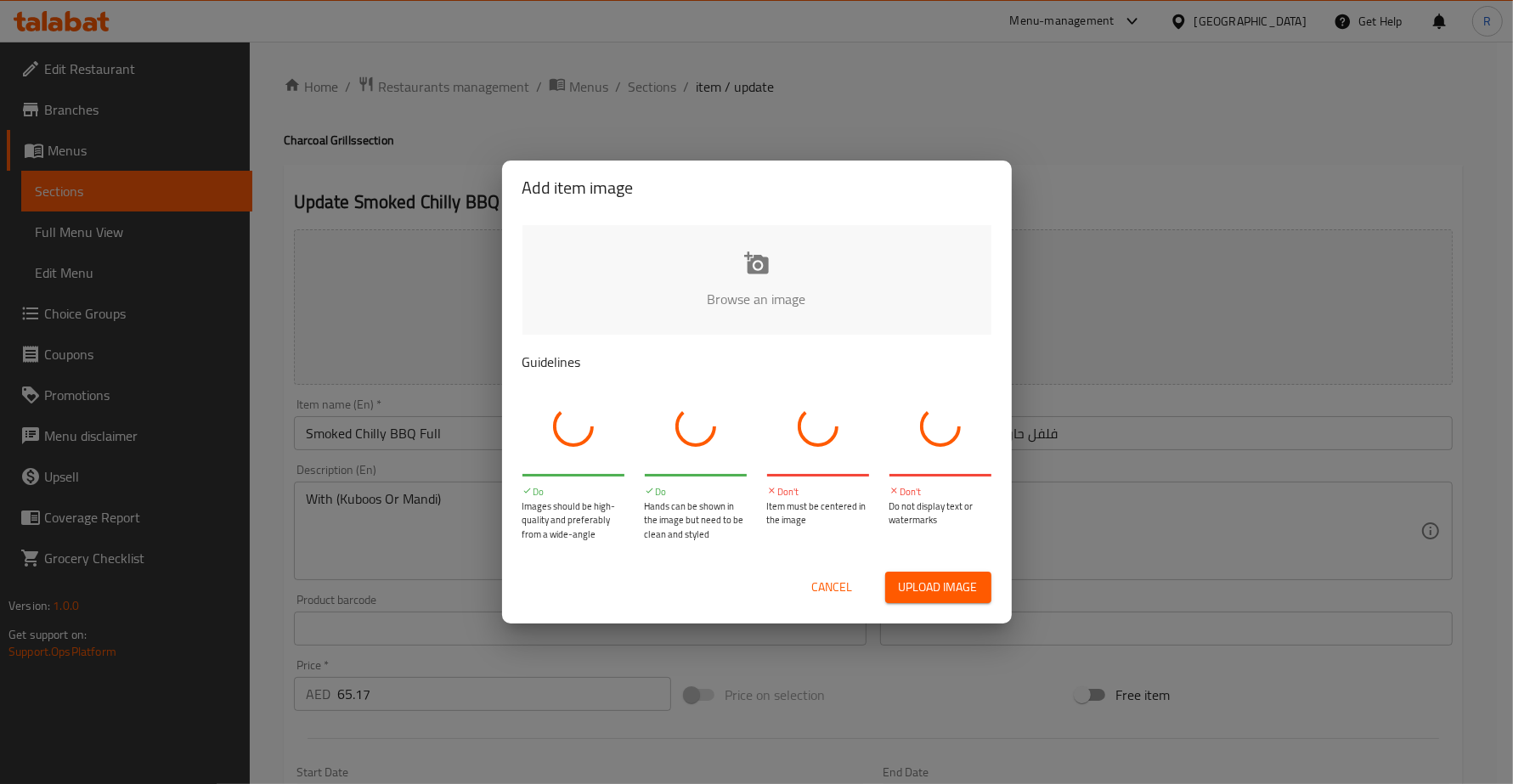
scroll to position [212, 0]
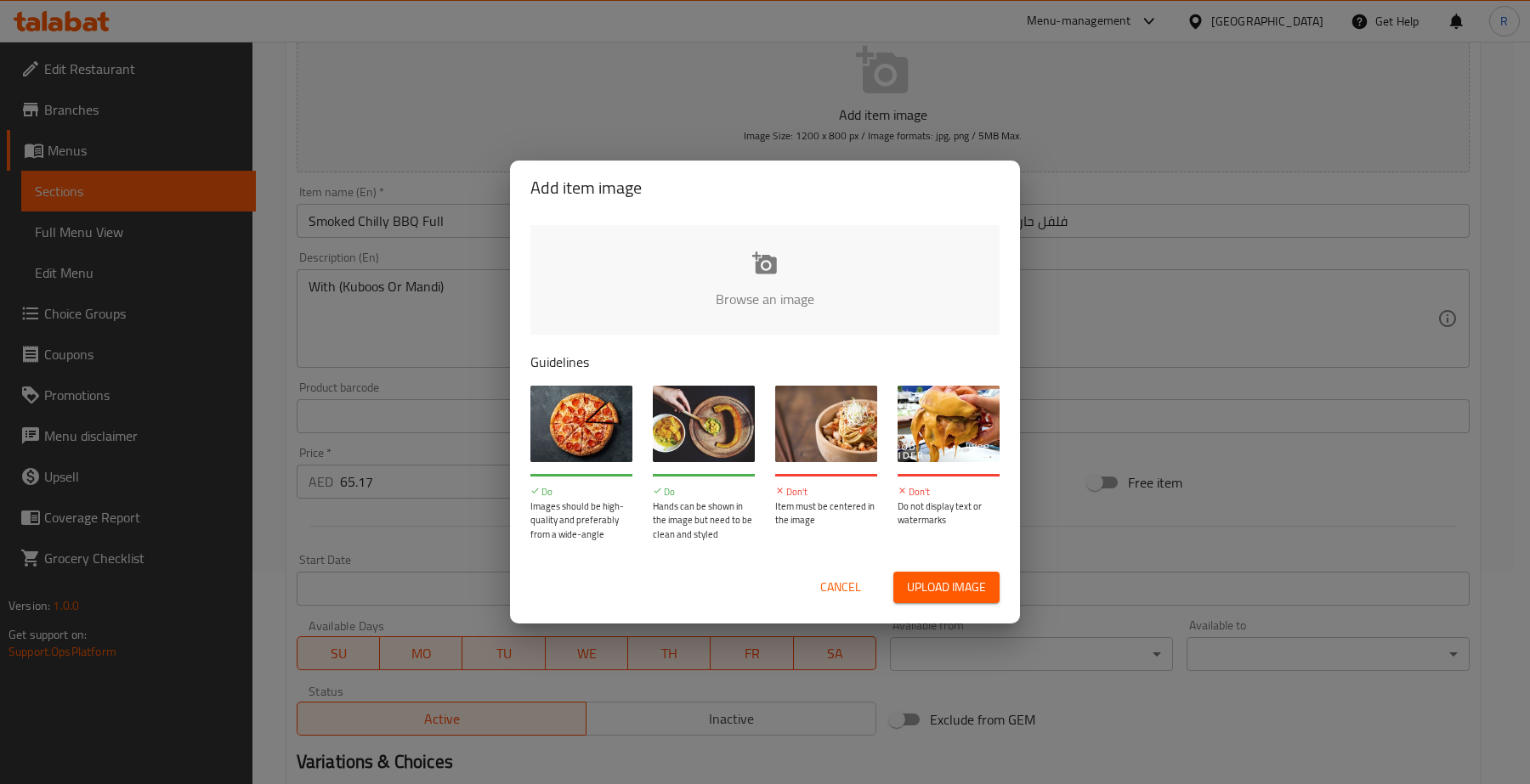
drag, startPoint x: 812, startPoint y: 575, endPoint x: 824, endPoint y: 582, distance: 13.9
click at [813, 575] on div "Cancel Upload image" at bounding box center [765, 587] width 470 height 31
click at [824, 582] on span "Cancel" at bounding box center [840, 587] width 41 height 21
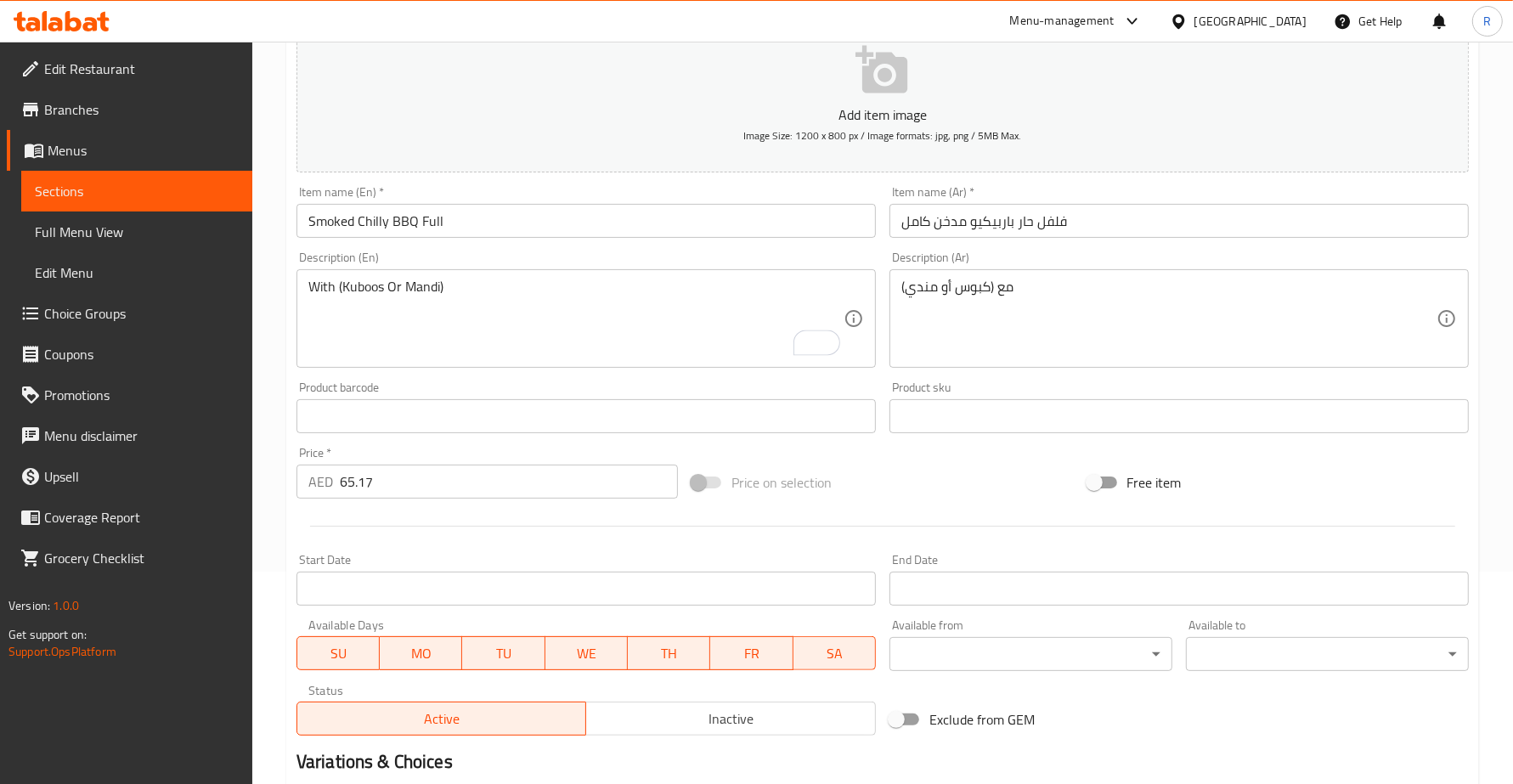
click at [306, 290] on div "With (Kuboos Or Mandi) Description (En)" at bounding box center [586, 319] width 579 height 99
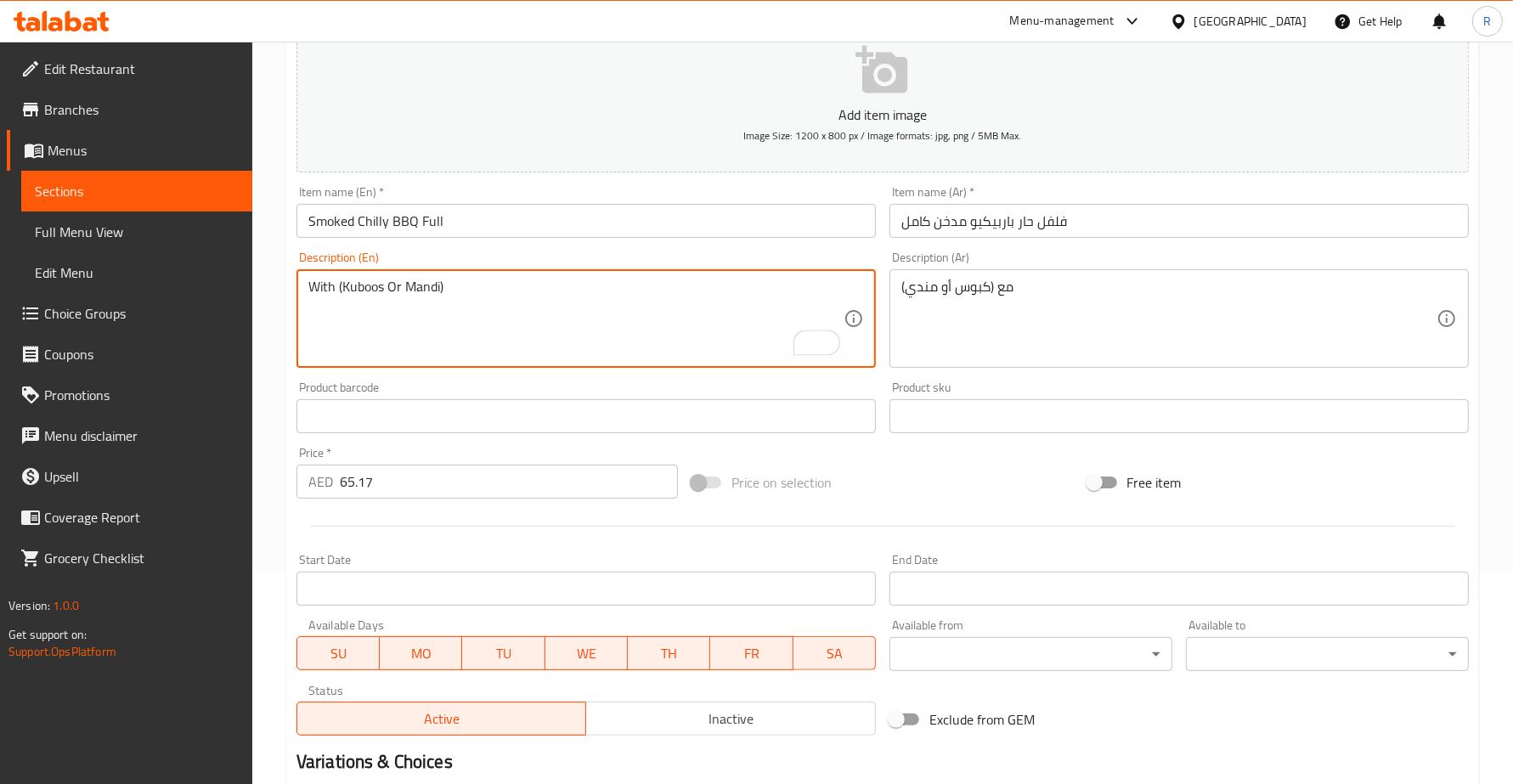
paste textarea "Whole chicken marinated in smoked chili paste"
type textarea "Whole chicken marinated in smoked chili paste With (Kuboos Or Mandi)"
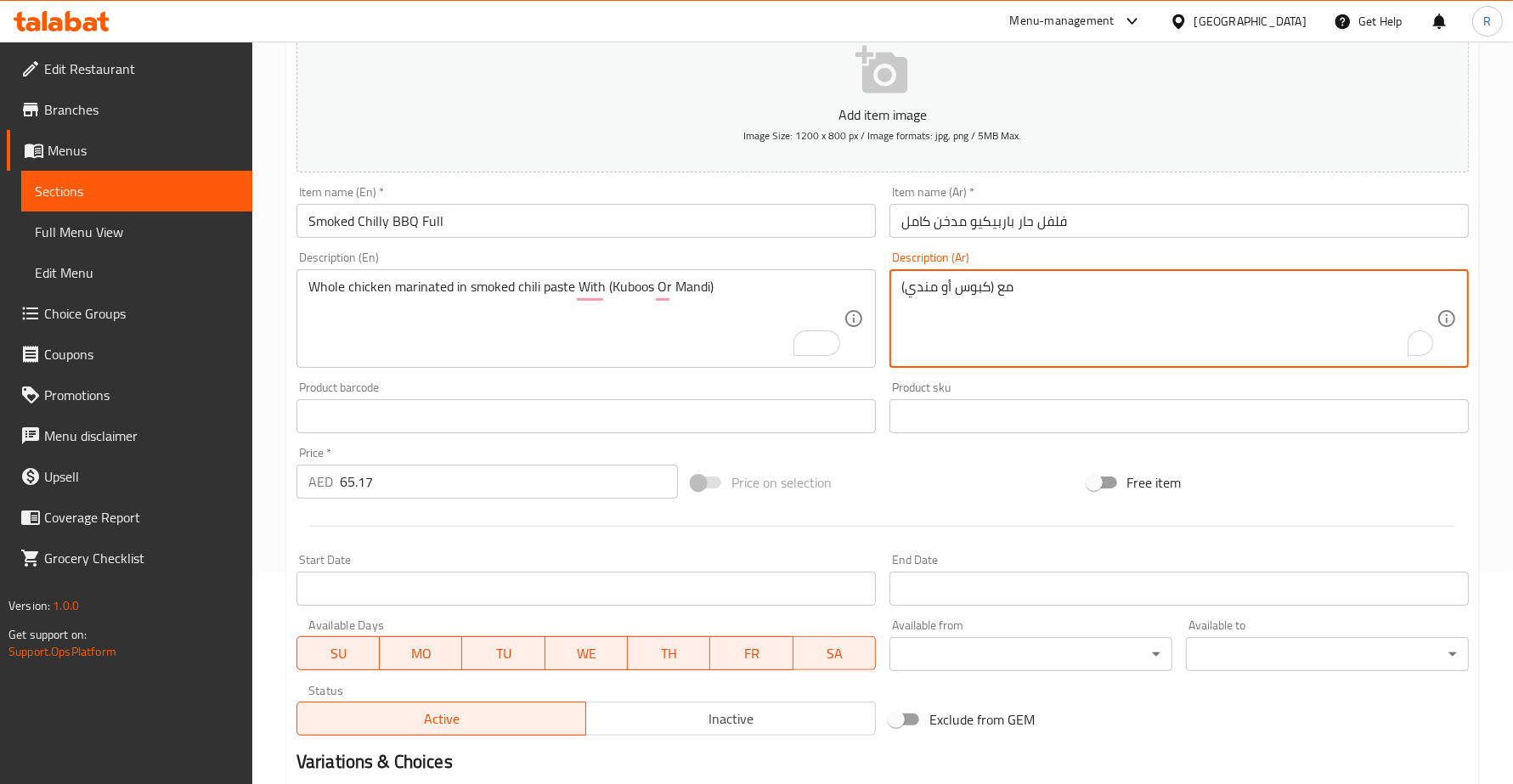
paste textarea "دجاجة كاملة متبلة بمعجون الفلفل الحار المدخن"
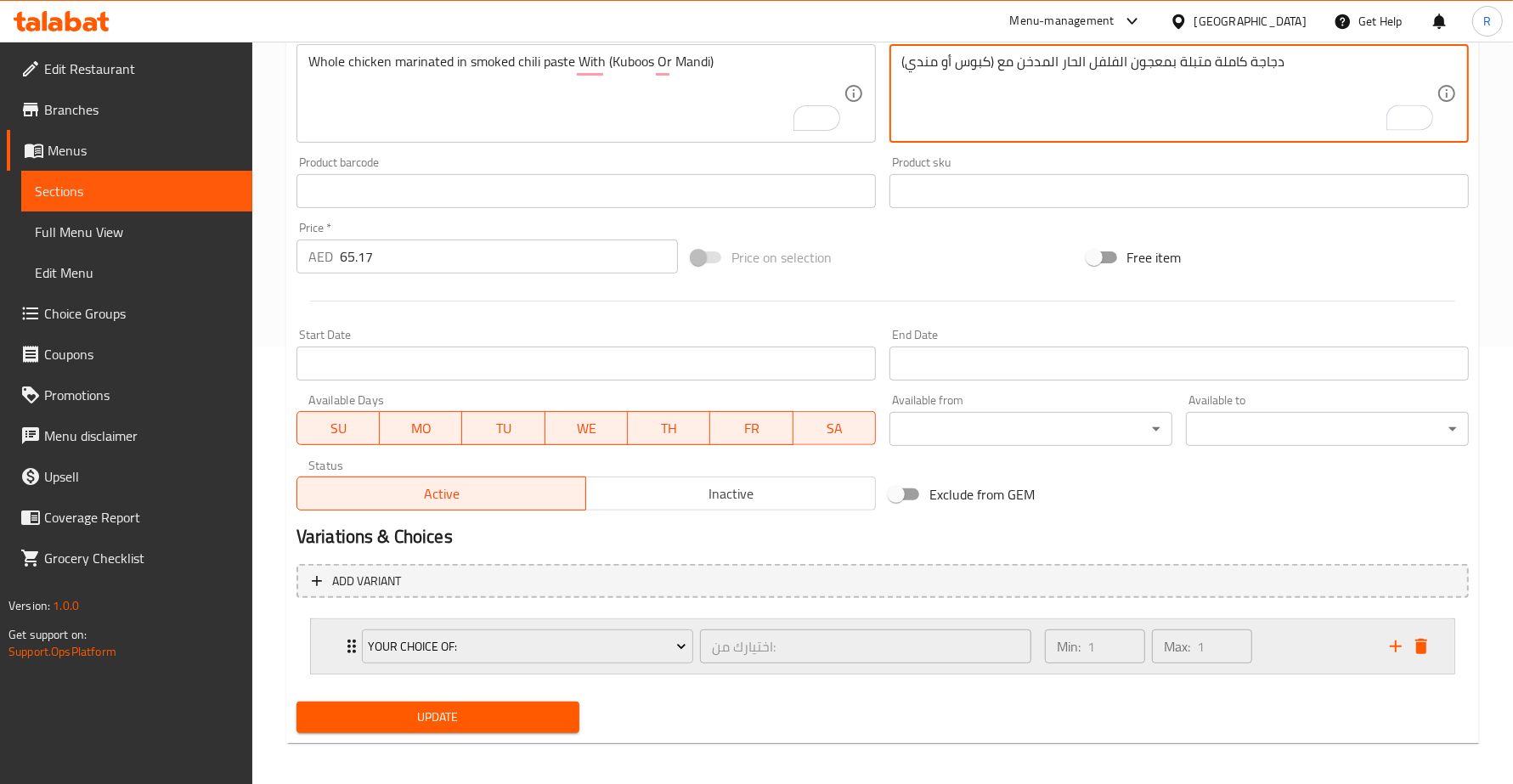
scroll to position [443, 0]
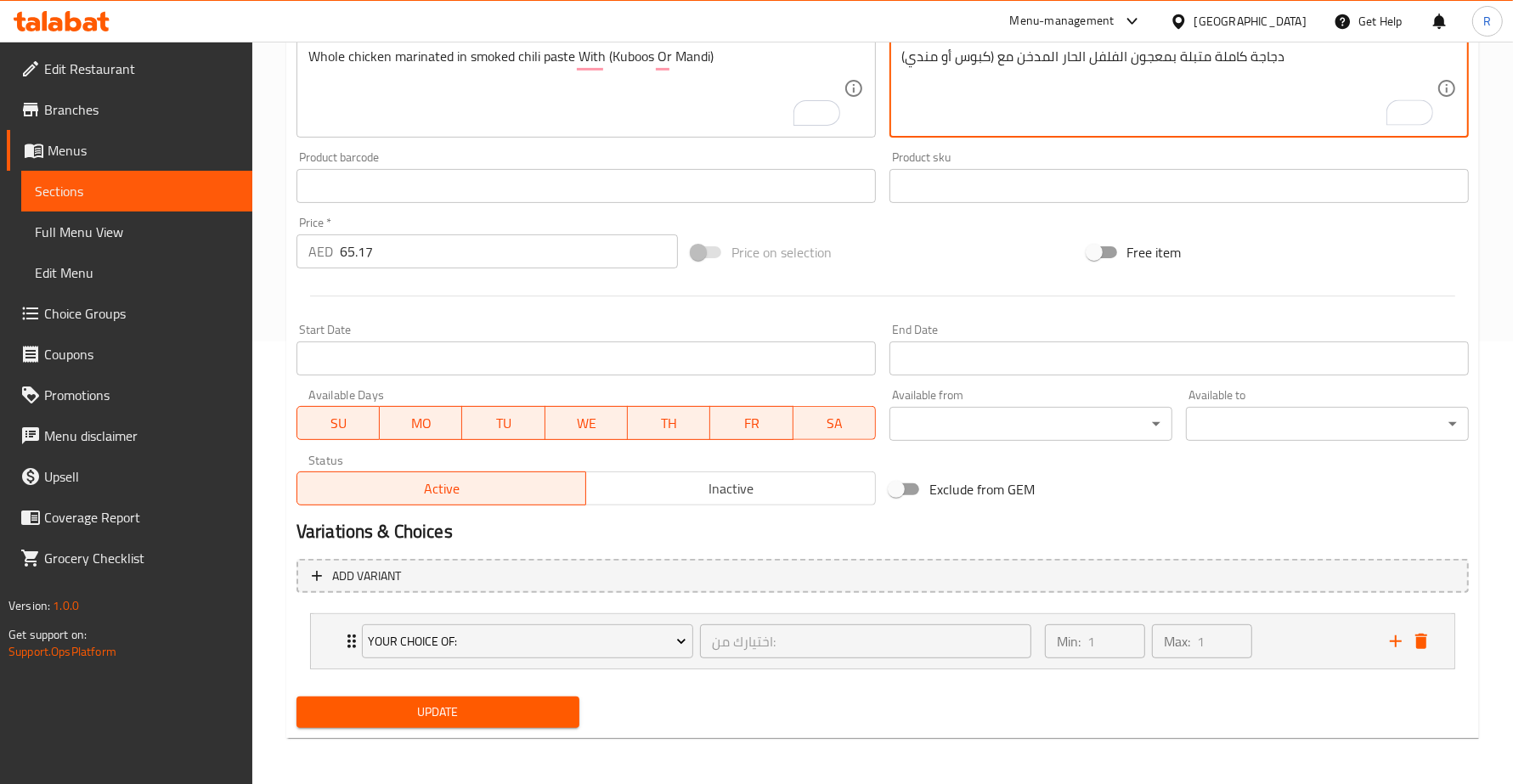
type textarea "دجاجة كاملة متبلة بمعجون الفلفل الحار المدخن مع (كبوس أو مندي)"
click at [514, 703] on span "Update" at bounding box center [438, 712] width 256 height 21
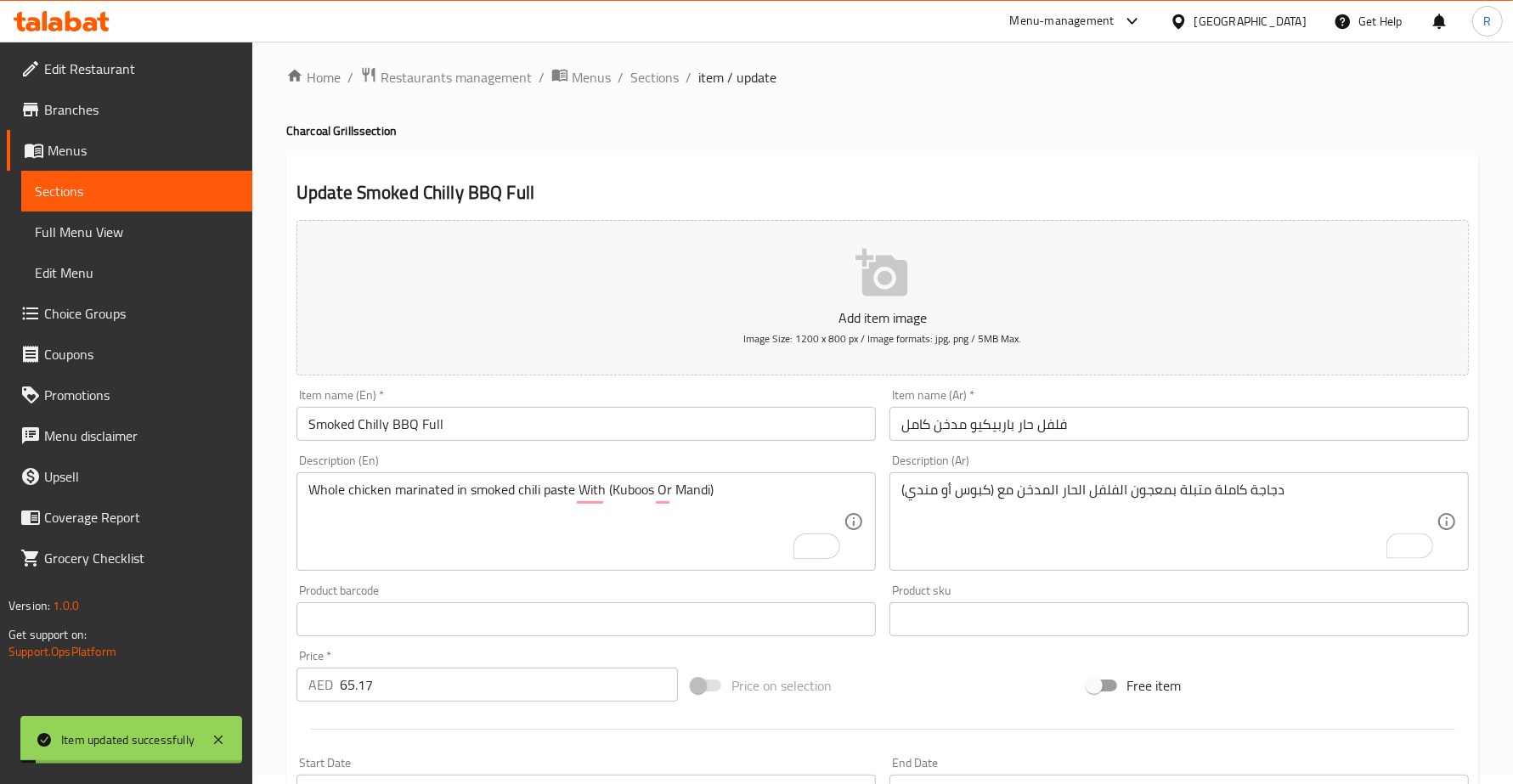
scroll to position [0, 0]
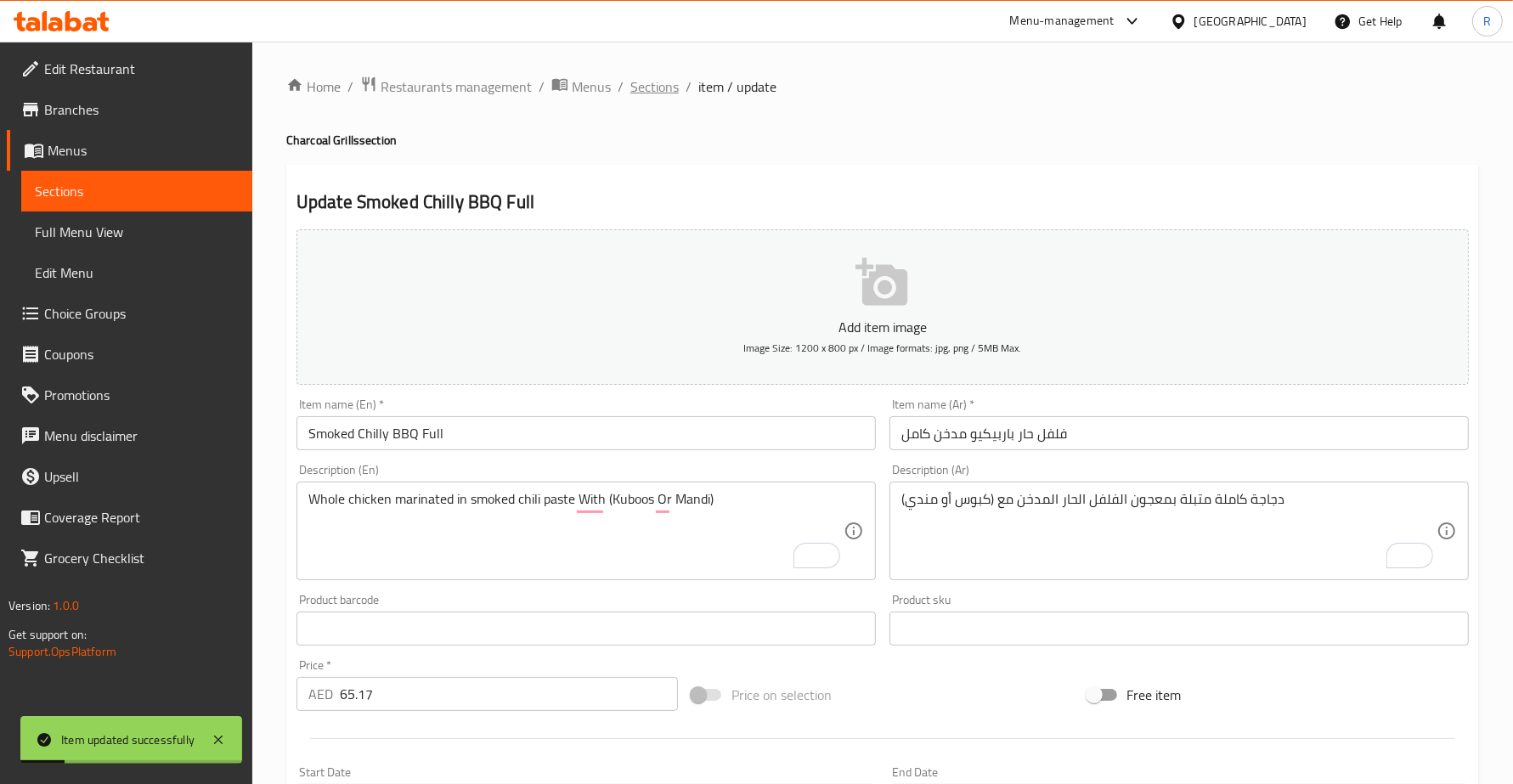
click at [650, 79] on span "Sections" at bounding box center [654, 87] width 48 height 21
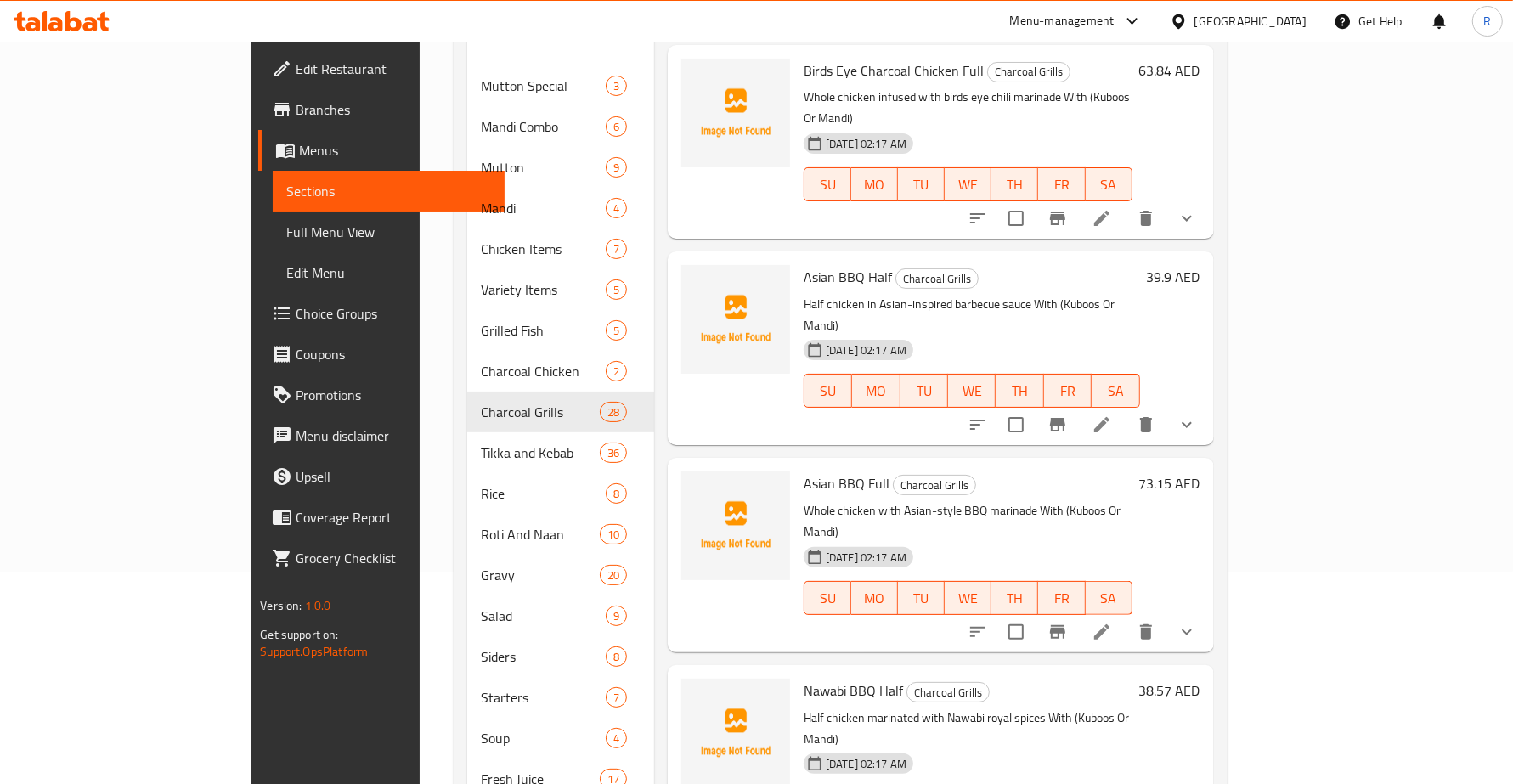
scroll to position [3815, 0]
